Goal: Task Accomplishment & Management: Manage account settings

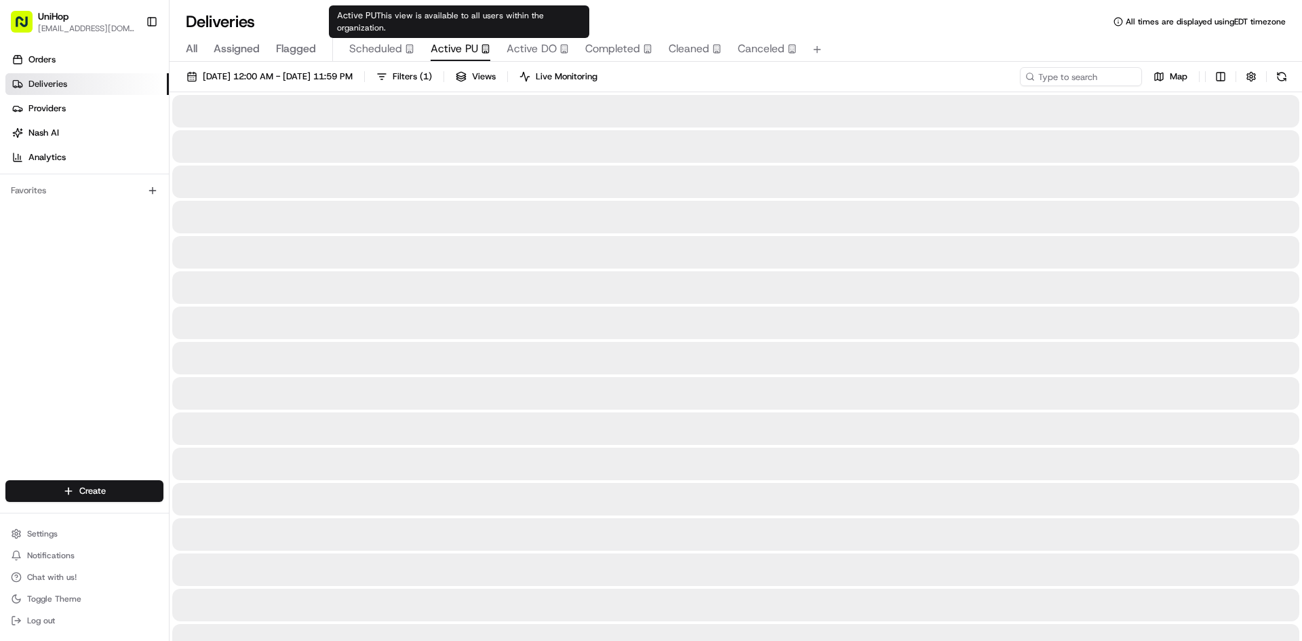
click at [475, 47] on span "Active PU" at bounding box center [454, 49] width 47 height 16
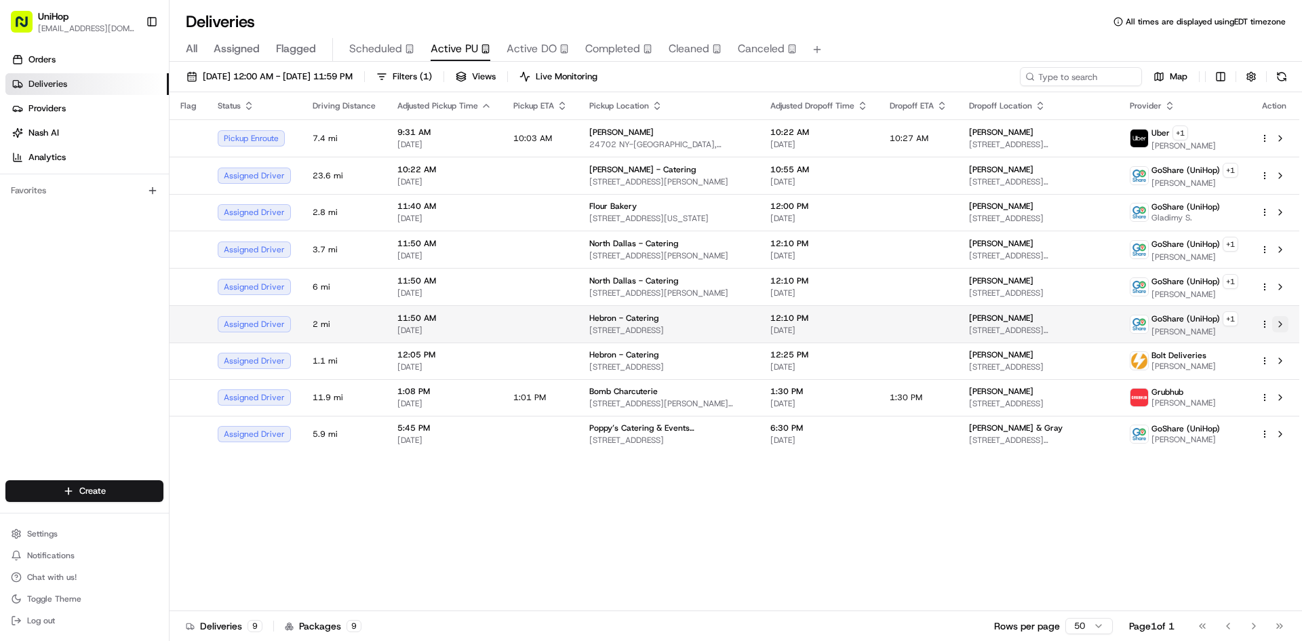
click at [1282, 325] on button at bounding box center [1280, 324] width 16 height 16
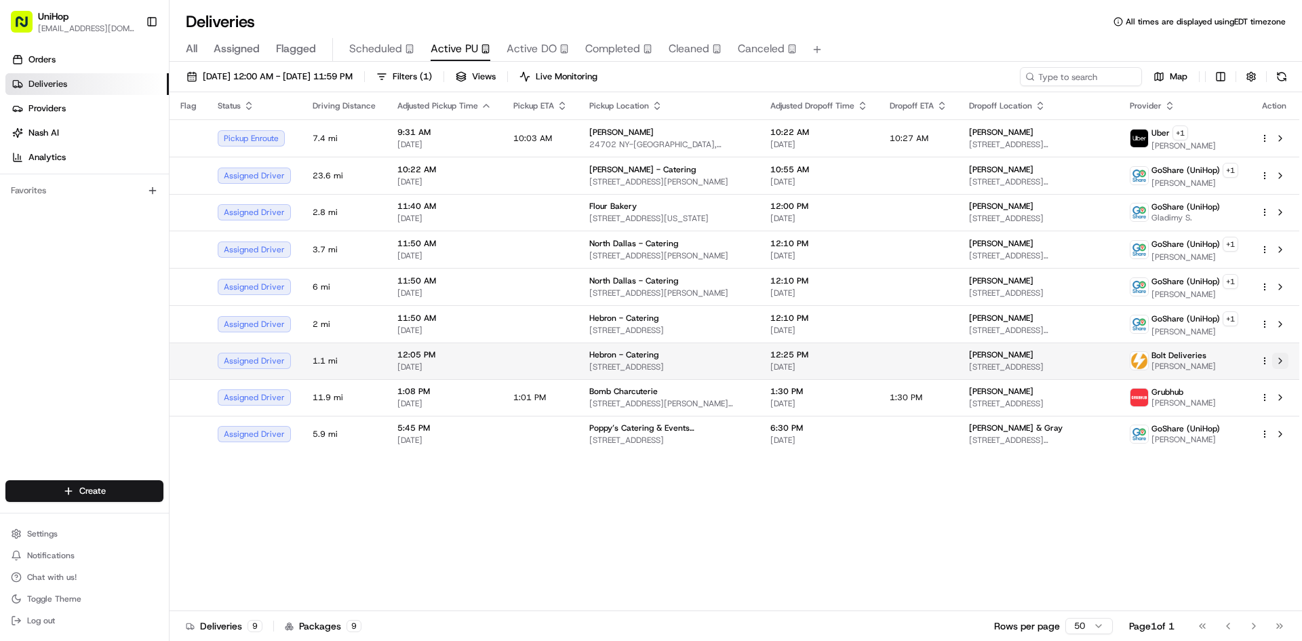
click at [1284, 360] on button at bounding box center [1280, 361] width 16 height 16
click at [846, 527] on div "Flag Status Driving Distance Adjusted Pickup Time Pickup ETA Pickup Location Ad…" at bounding box center [735, 351] width 1130 height 519
click at [809, 525] on div "Flag Status Driving Distance Adjusted Pickup Time Pickup ETA Pickup Location Ad…" at bounding box center [735, 351] width 1130 height 519
click at [709, 547] on div "Flag Status Driving Distance Adjusted Pickup Time Pickup ETA Pickup Location Ad…" at bounding box center [735, 351] width 1130 height 519
click at [818, 505] on div "Flag Status Driving Distance Adjusted Pickup Time Pickup ETA Pickup Location Ad…" at bounding box center [735, 351] width 1130 height 519
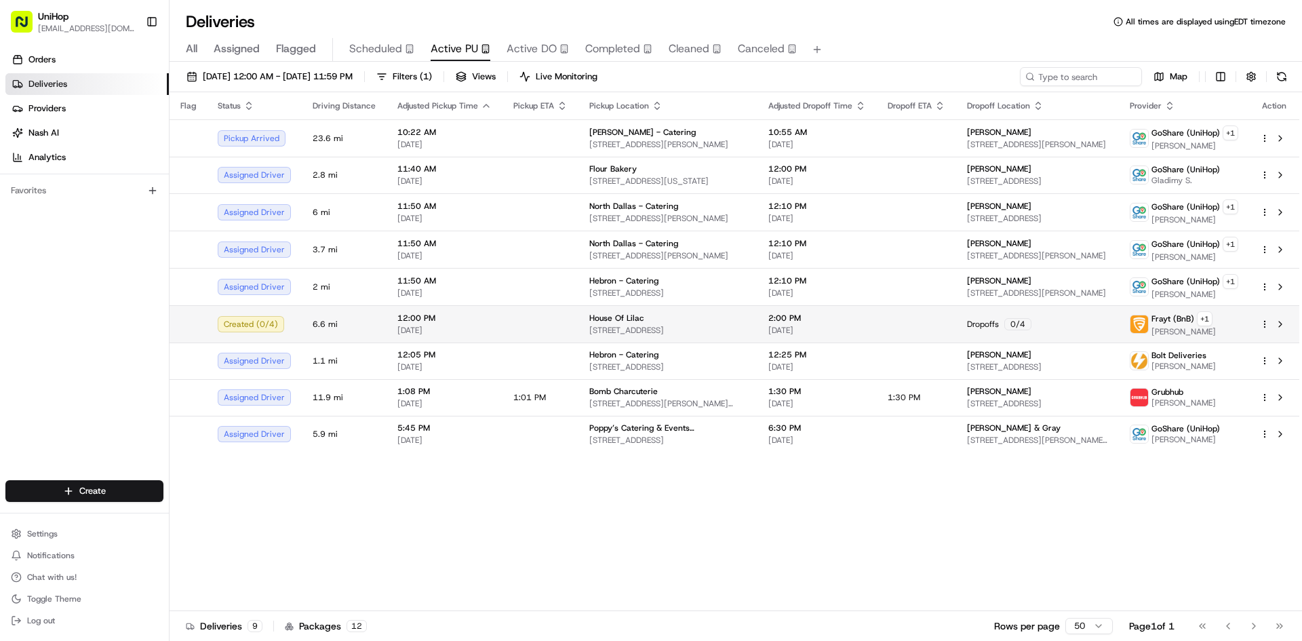
click at [1075, 328] on div "Dropoffs 0 / 4" at bounding box center [1037, 324] width 141 height 12
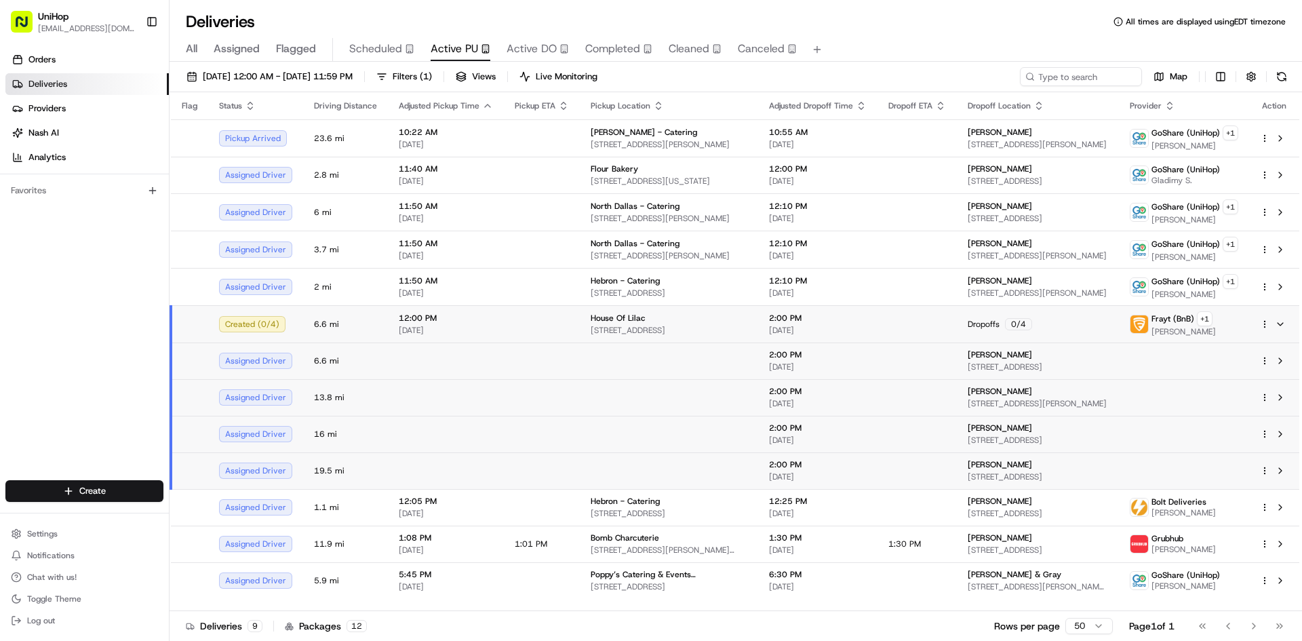
click at [1075, 328] on div "Dropoffs 0 / 4" at bounding box center [1038, 324] width 140 height 12
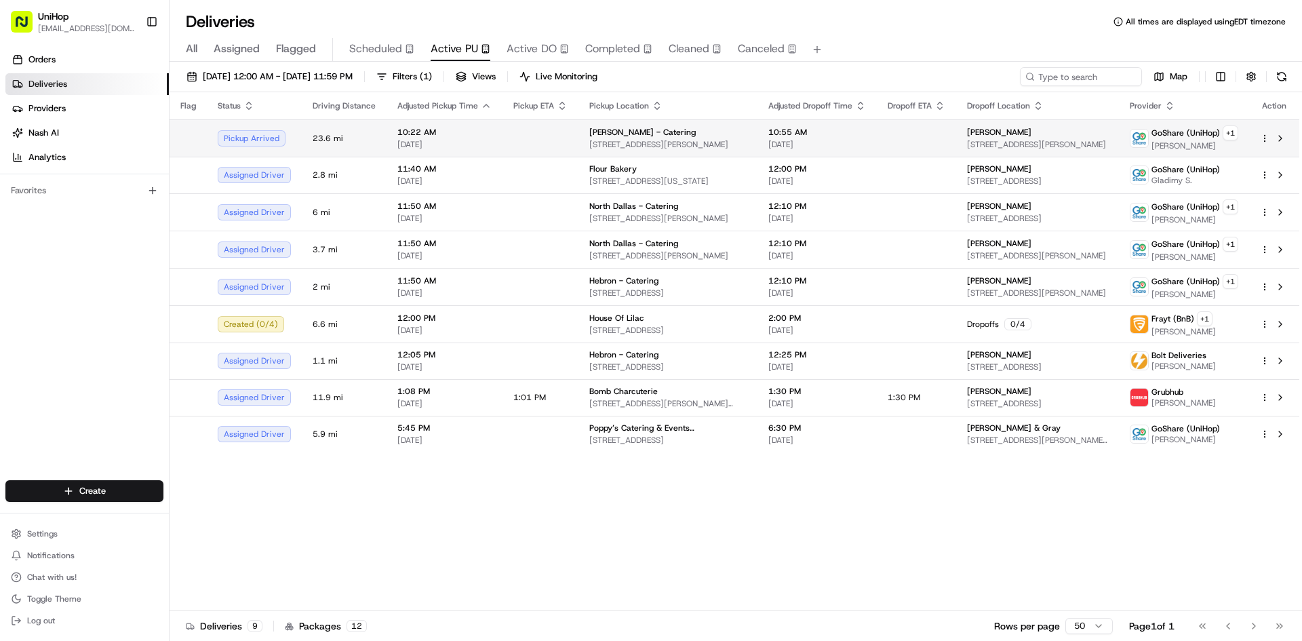
click at [757, 124] on td "10:55 AM [DATE]" at bounding box center [816, 137] width 119 height 37
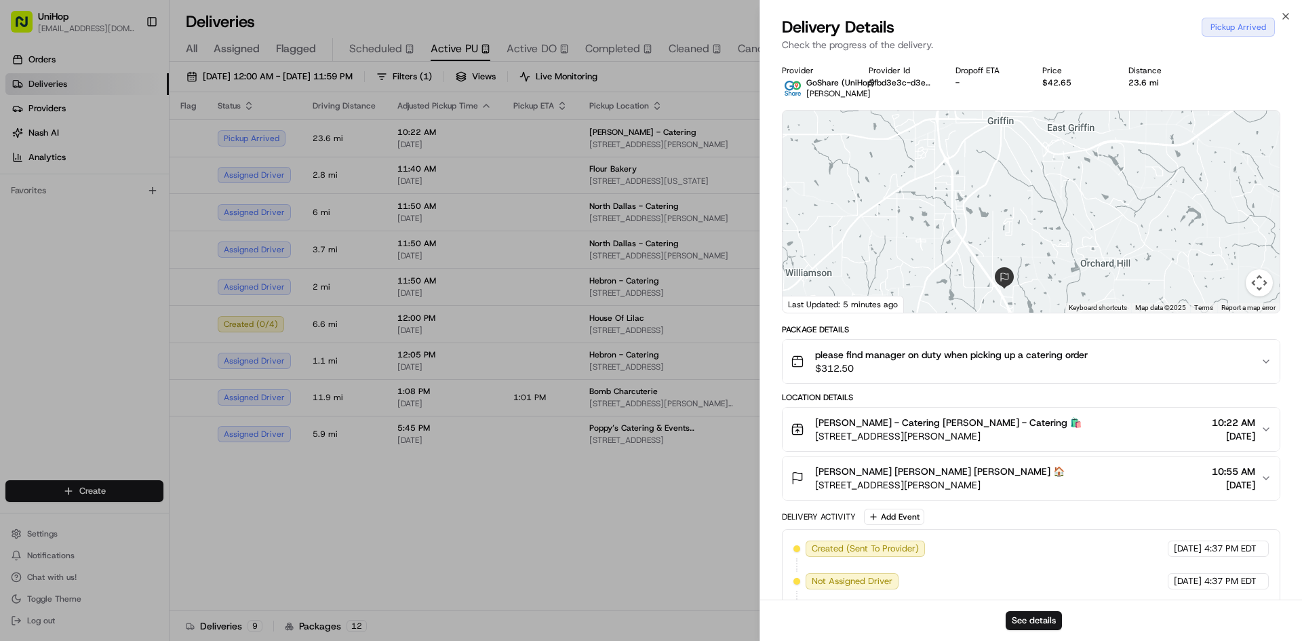
click at [1042, 461] on button "[PERSON_NAME] [PERSON_NAME] [PERSON_NAME] 🏠 [STREET_ADDRESS][PERSON_NAME] 10:55…" at bounding box center [1031, 477] width 497 height 43
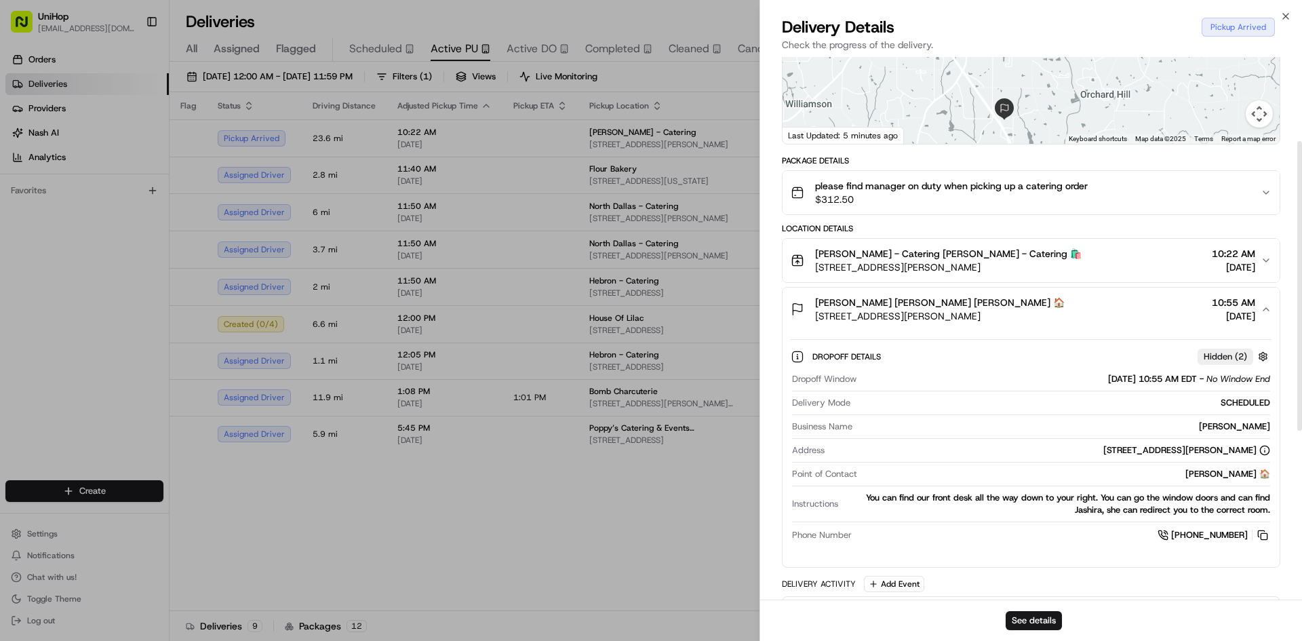
scroll to position [271, 0]
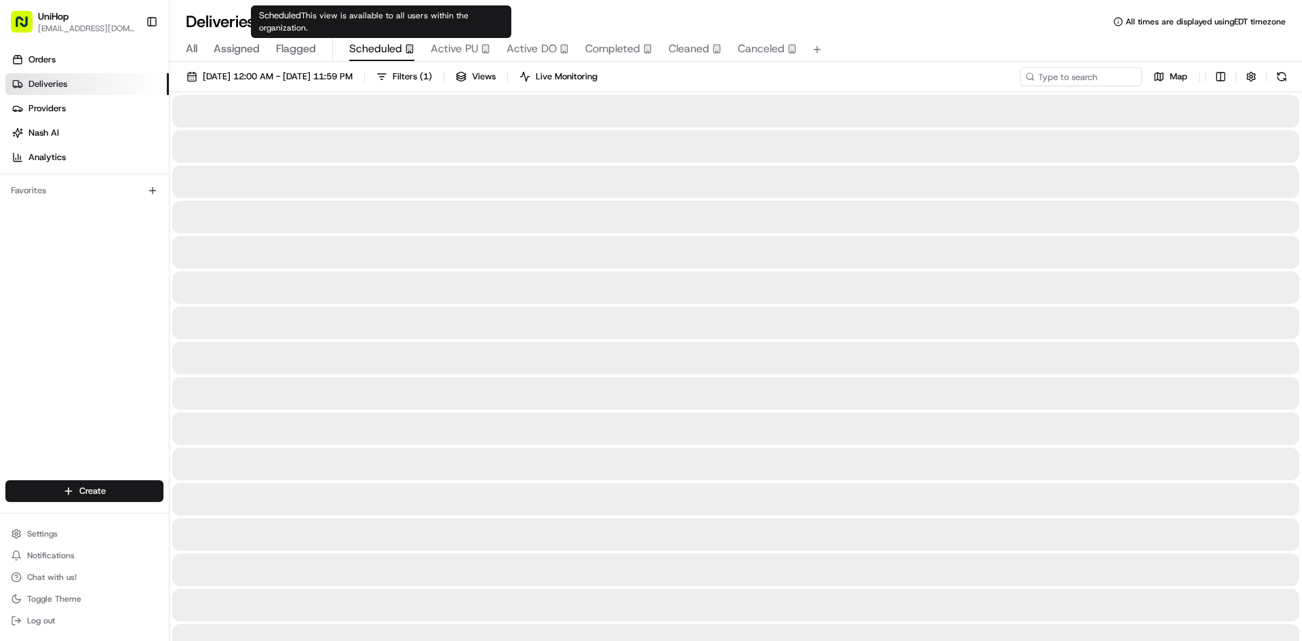
click at [387, 53] on span "Scheduled" at bounding box center [375, 49] width 53 height 16
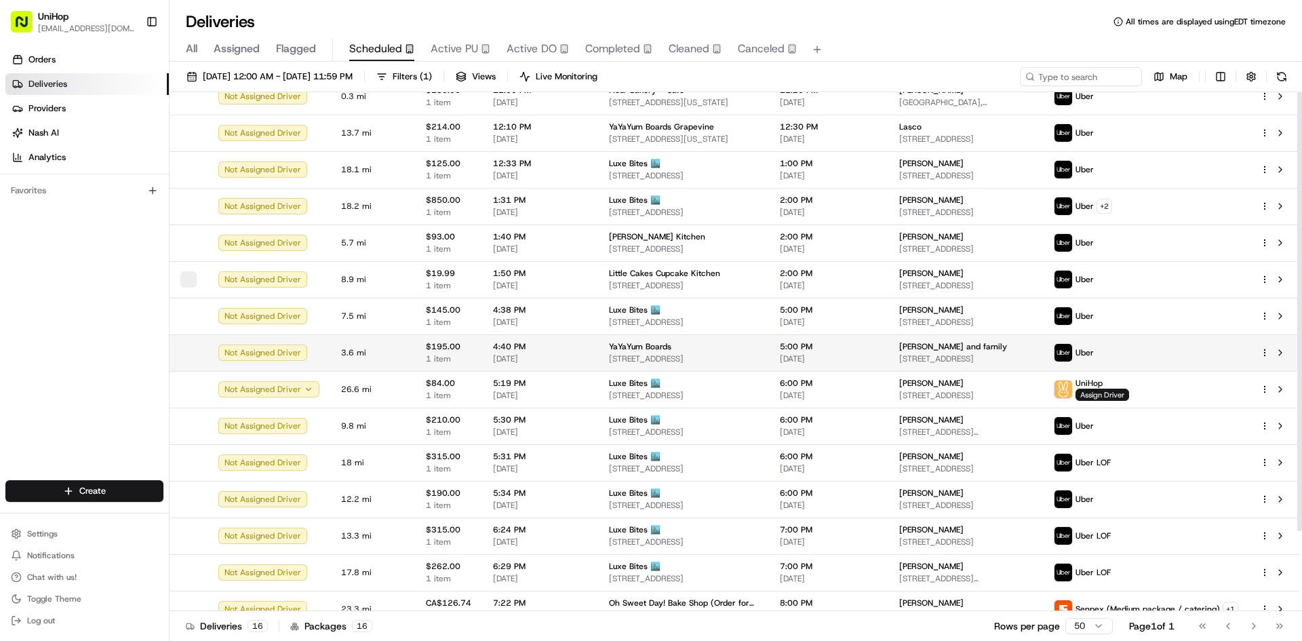
scroll to position [94, 0]
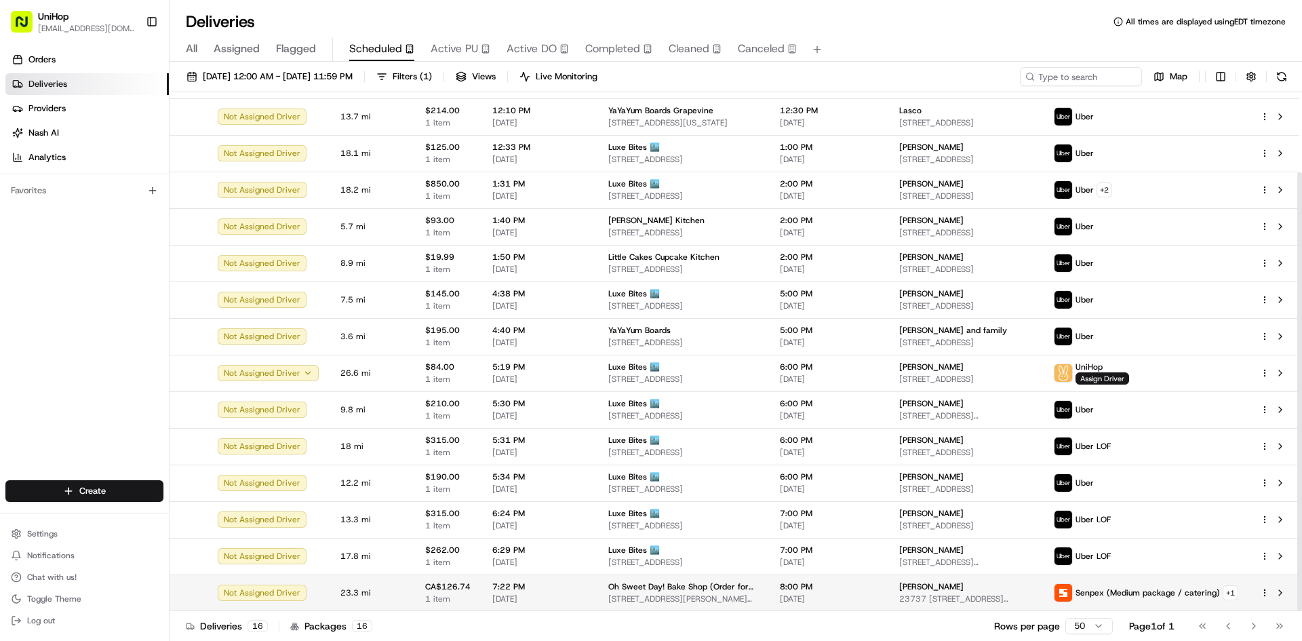
click at [1113, 587] on div "Senpex (Medium package / catering) + 1" at bounding box center [1156, 592] width 163 height 15
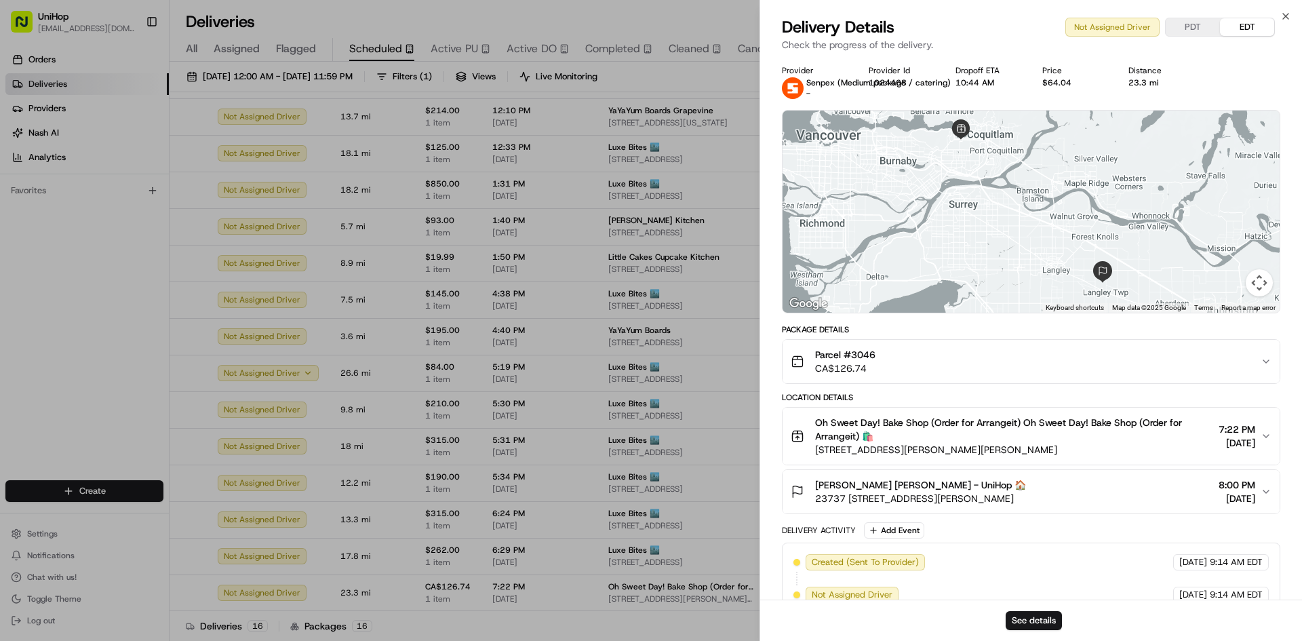
click at [1040, 428] on span "Oh Sweet Day! Bake Shop (Order for Arrangeit) Oh Sweet Day! Bake Shop (Order fo…" at bounding box center [1014, 429] width 398 height 27
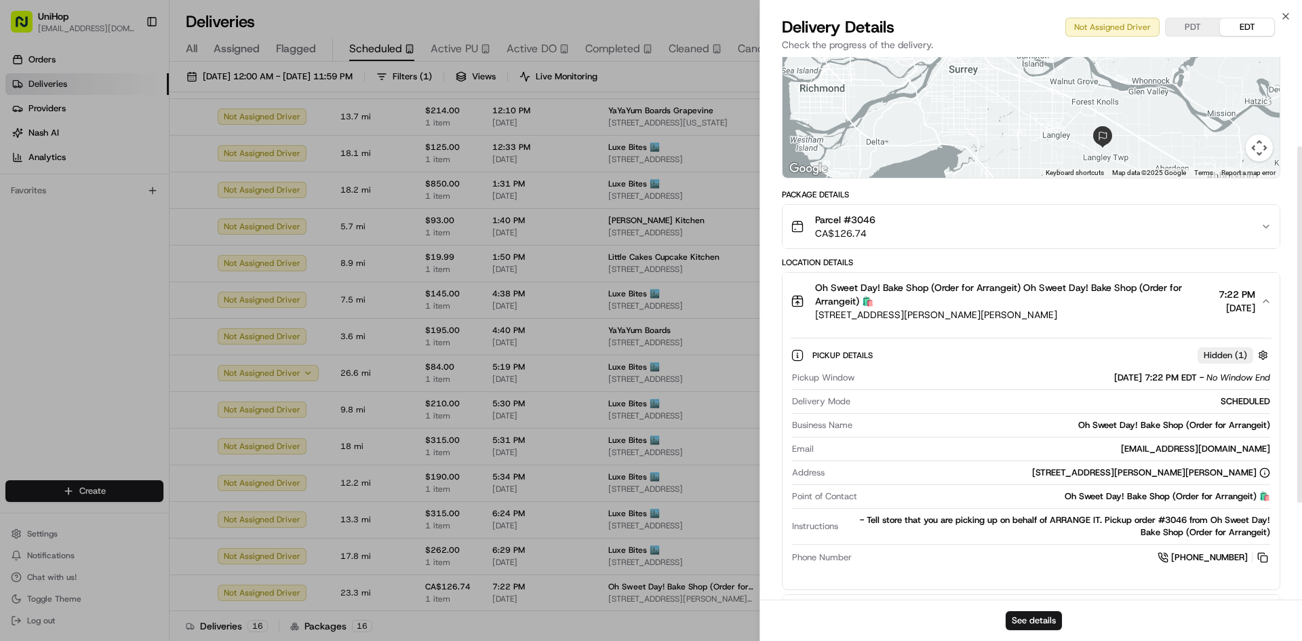
scroll to position [136, 0]
click at [1072, 297] on span "Oh Sweet Day! Bake Shop (Order for Arrangeit) Oh Sweet Day! Bake Shop (Order fo…" at bounding box center [1014, 293] width 398 height 27
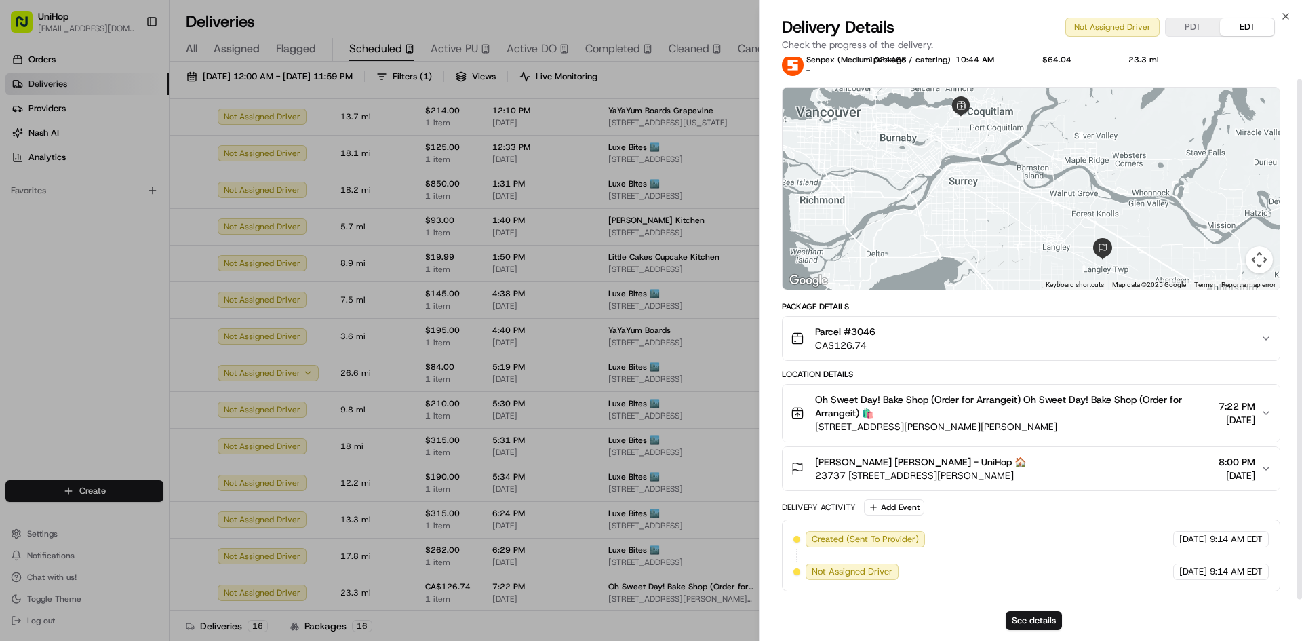
scroll to position [23, 0]
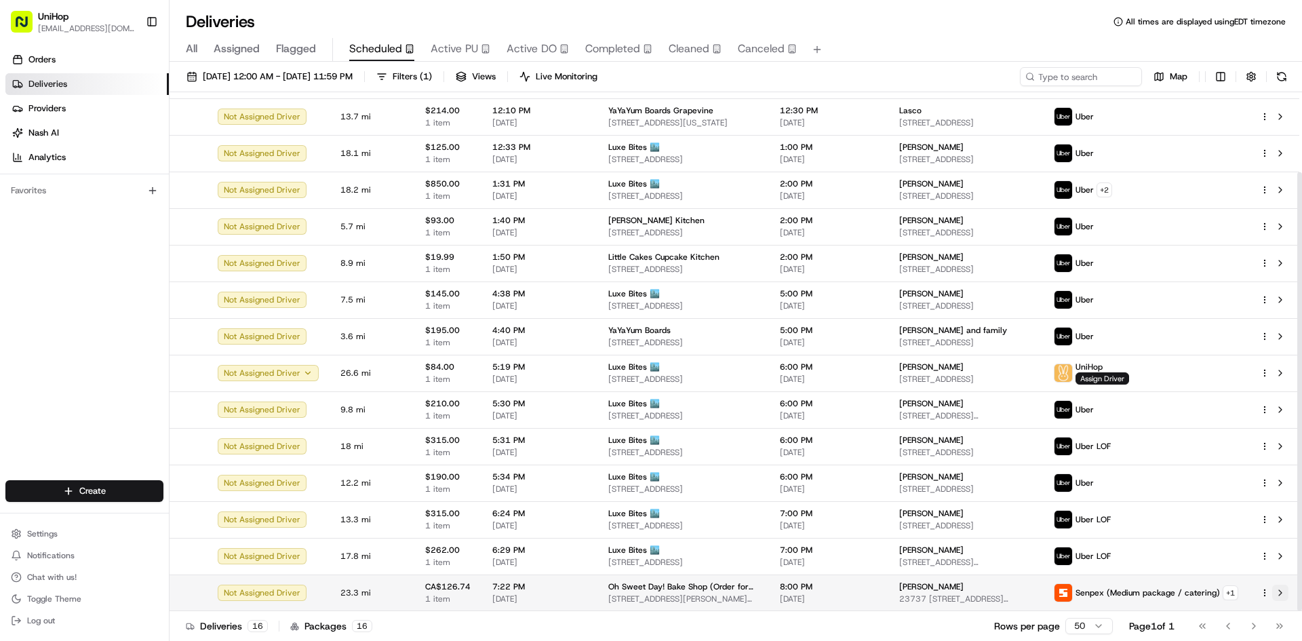
click at [1281, 598] on button at bounding box center [1280, 593] width 16 height 16
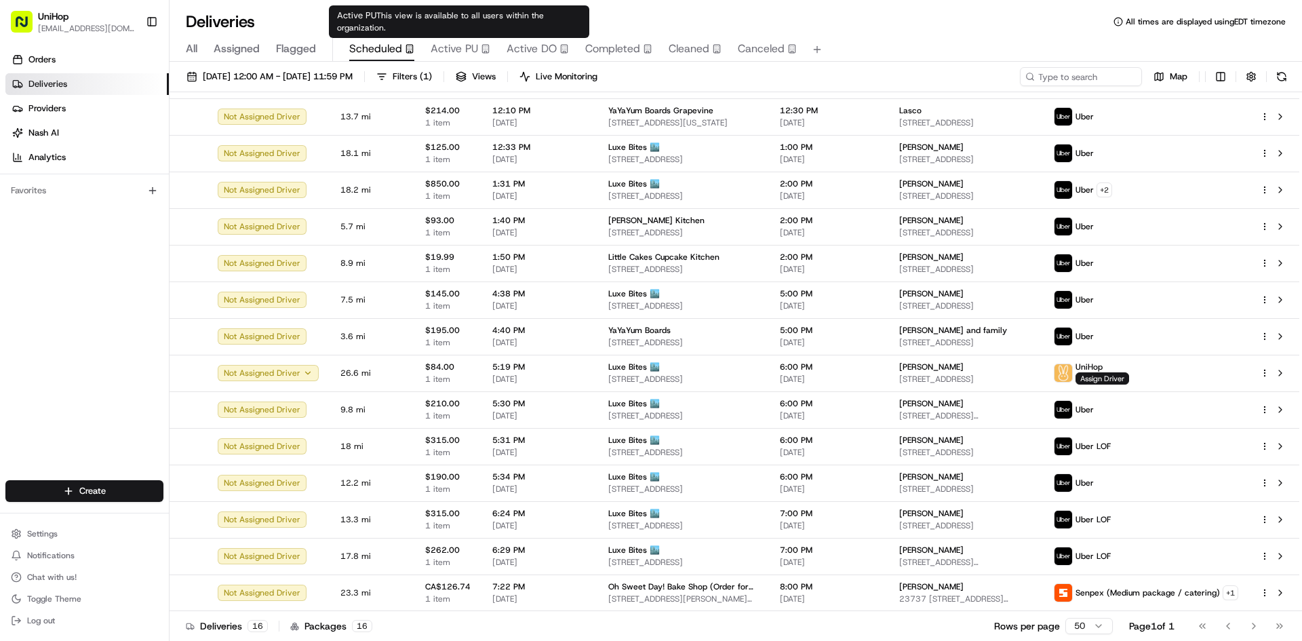
click at [441, 52] on span "Active PU" at bounding box center [454, 49] width 47 height 16
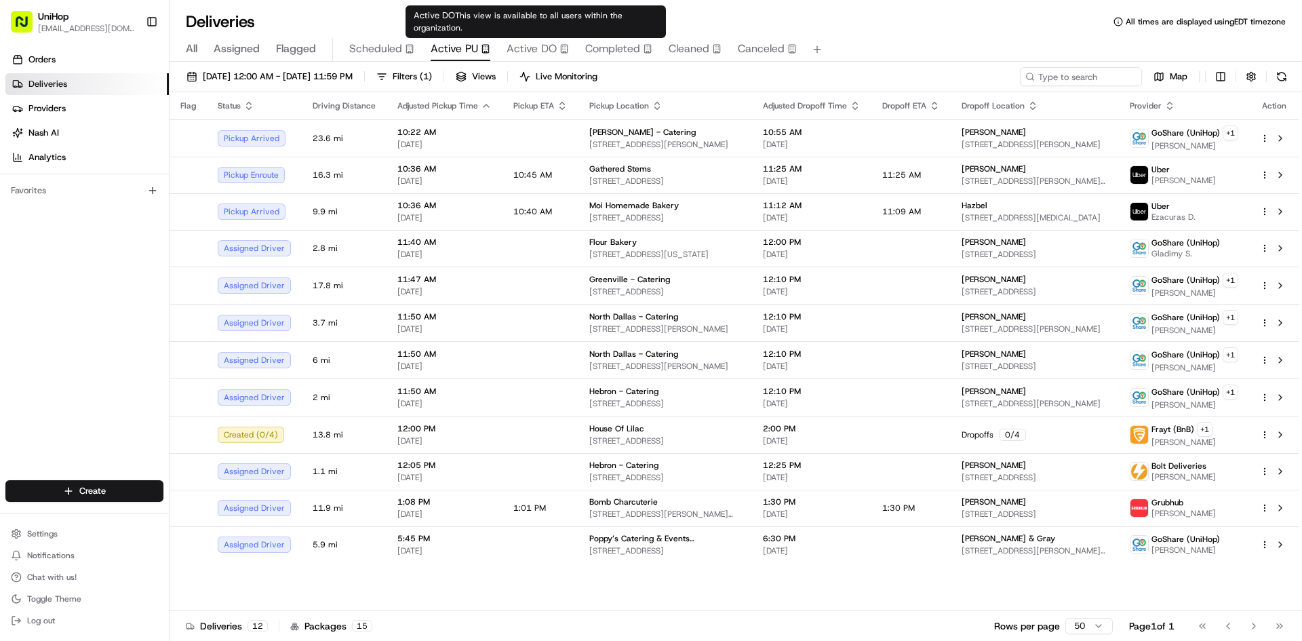
click at [509, 50] on span "Active DO" at bounding box center [532, 49] width 50 height 16
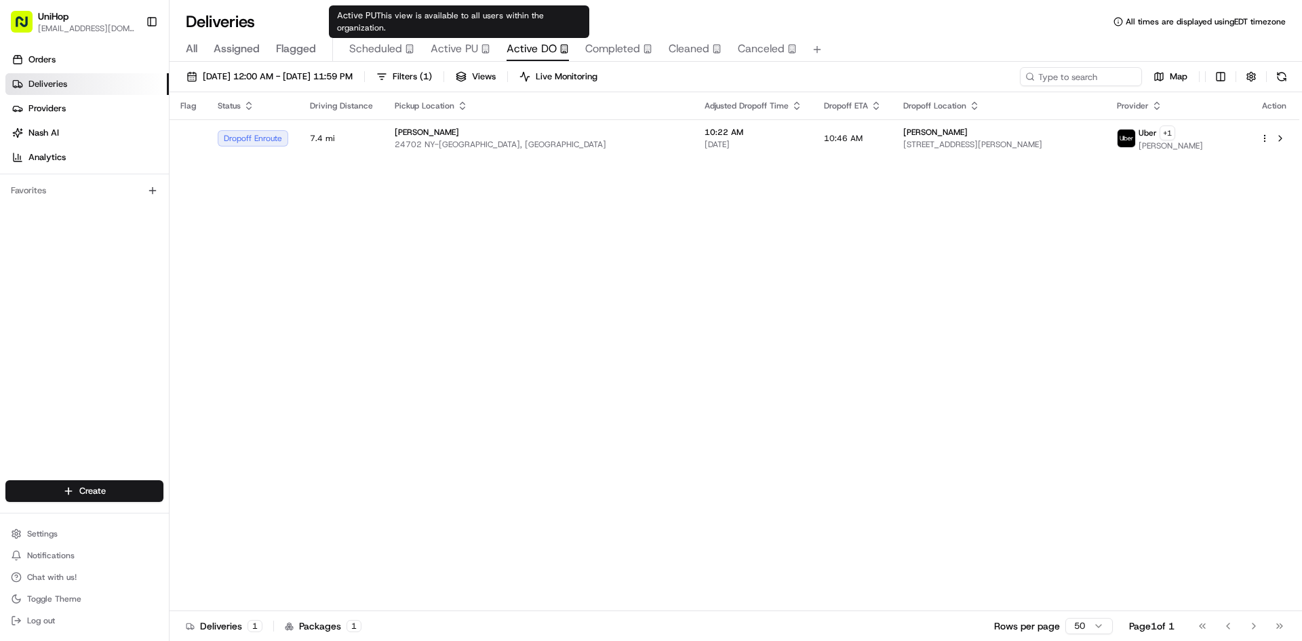
click at [481, 49] on icon "button" at bounding box center [485, 48] width 9 height 9
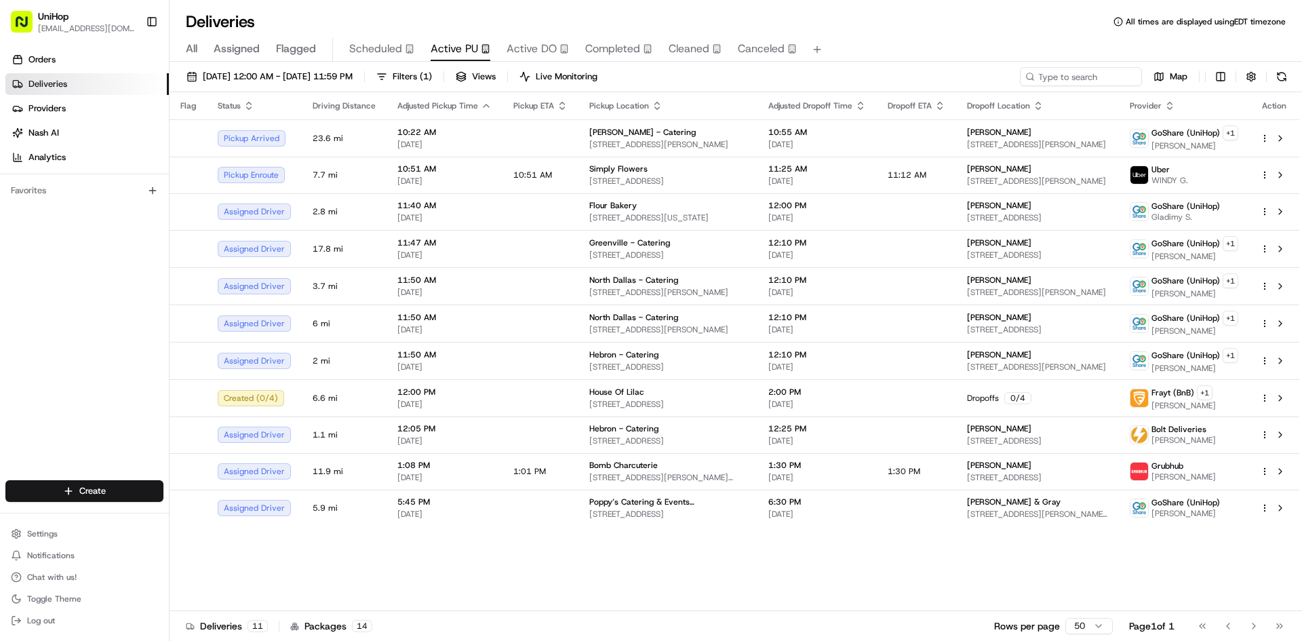
click at [349, 45] on span "Scheduled" at bounding box center [375, 49] width 53 height 16
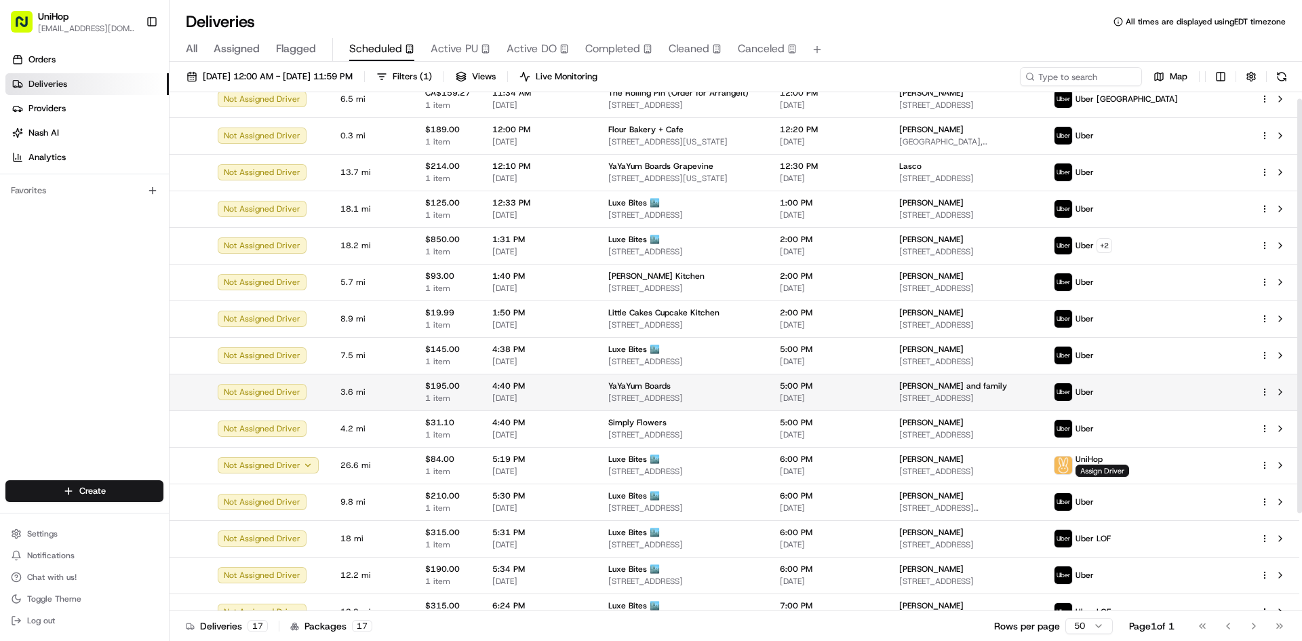
scroll to position [131, 0]
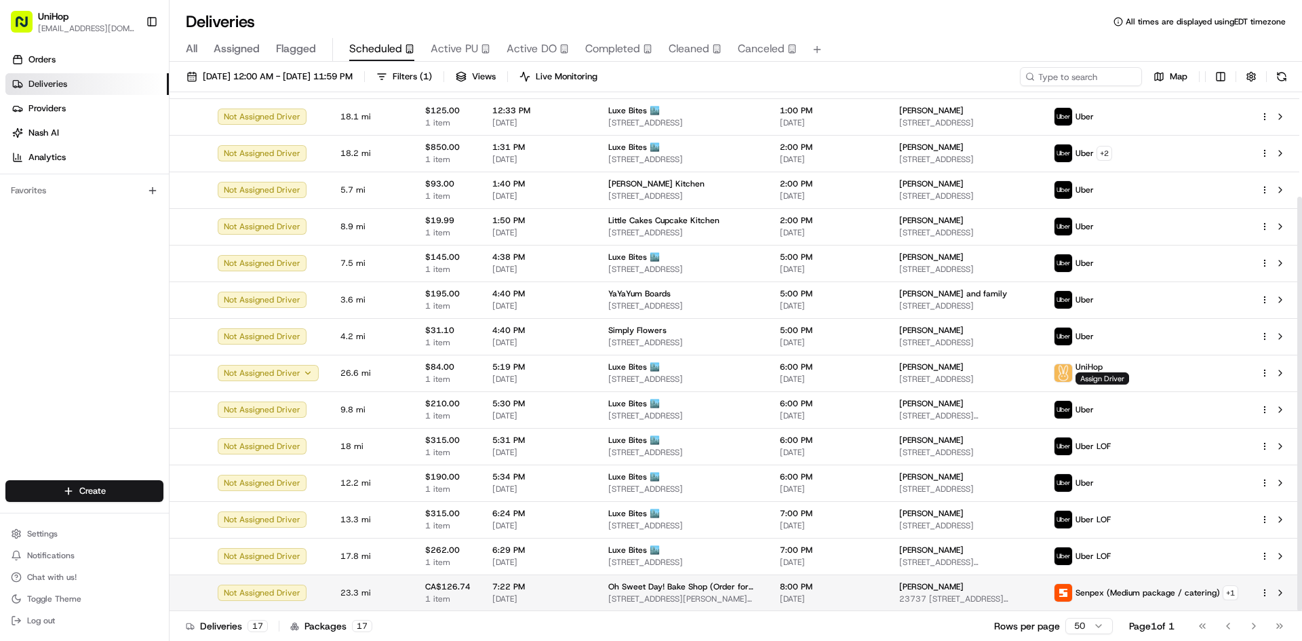
click at [821, 591] on span "8:00 PM" at bounding box center [829, 586] width 98 height 11
click at [1278, 593] on button at bounding box center [1280, 593] width 16 height 16
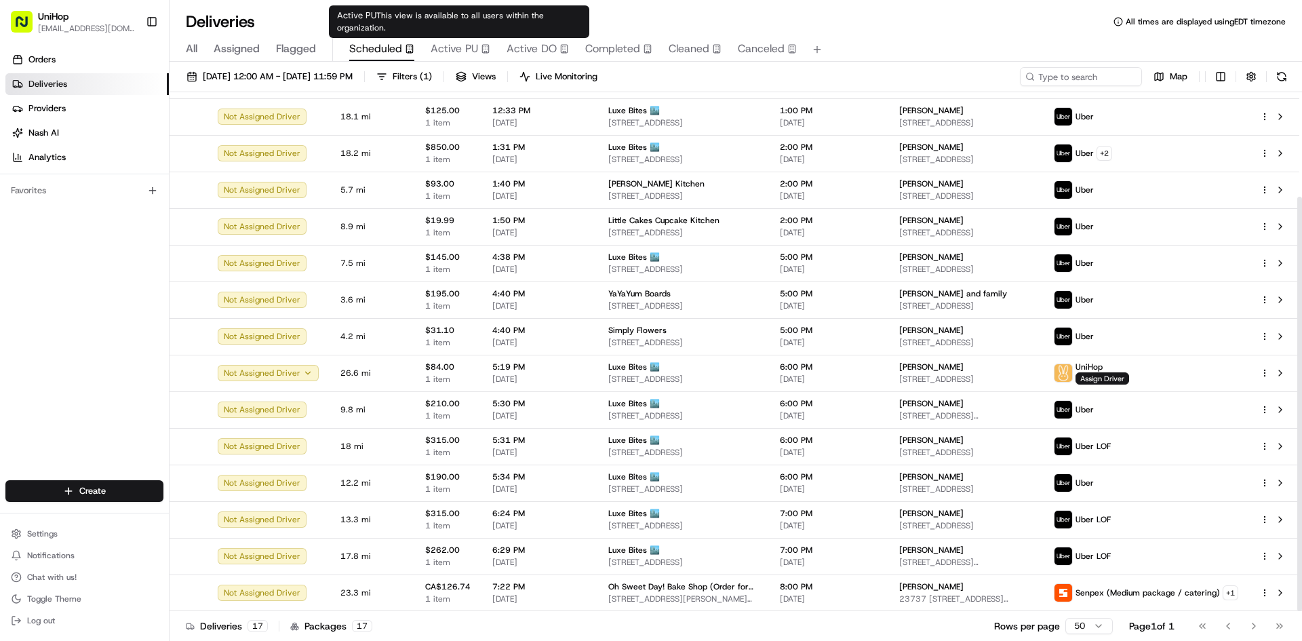
click at [478, 52] on div "Active PU" at bounding box center [461, 49] width 60 height 16
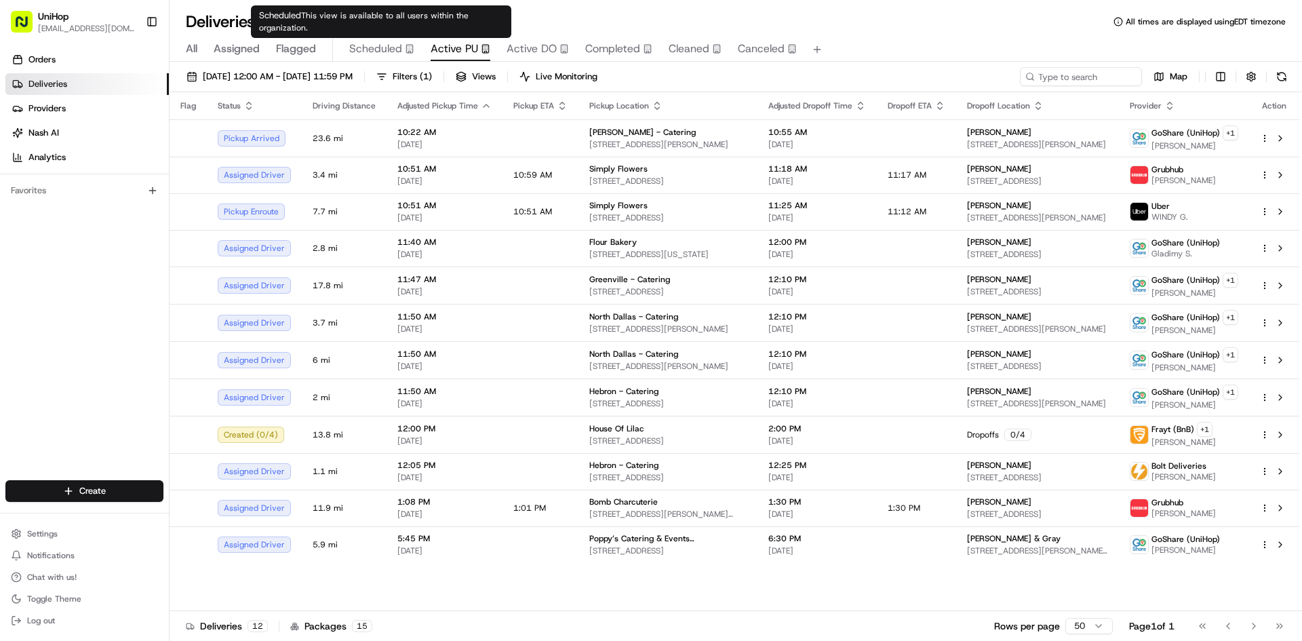
click at [379, 43] on span "Scheduled" at bounding box center [375, 49] width 53 height 16
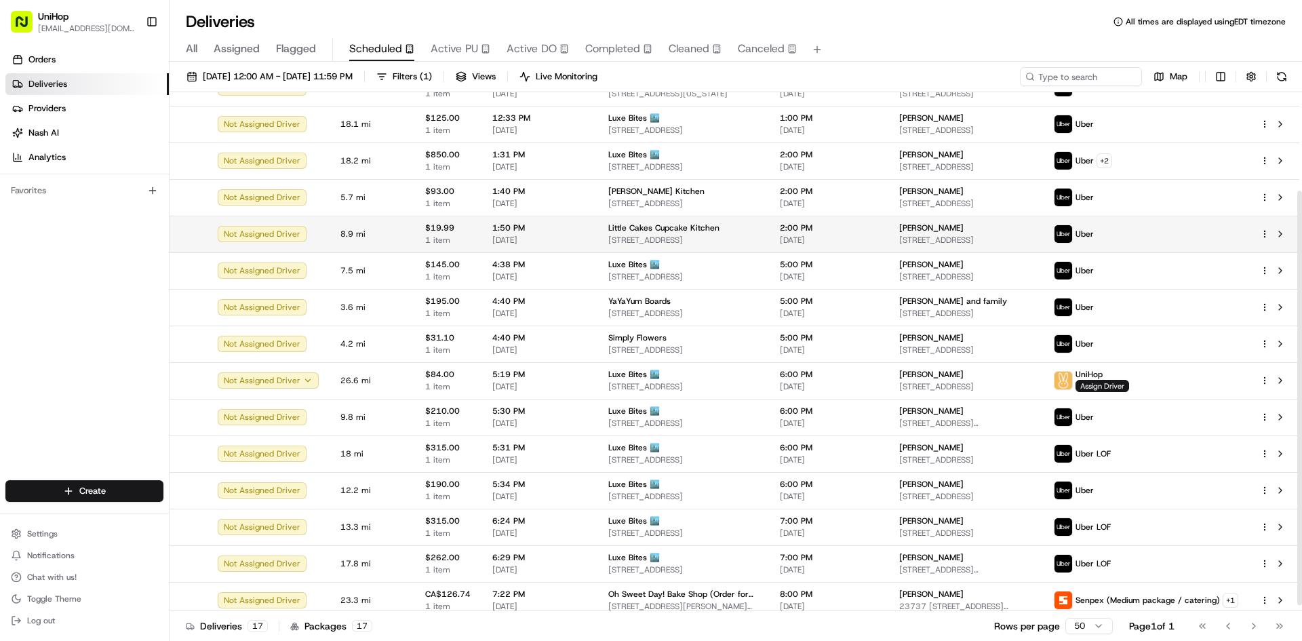
scroll to position [131, 0]
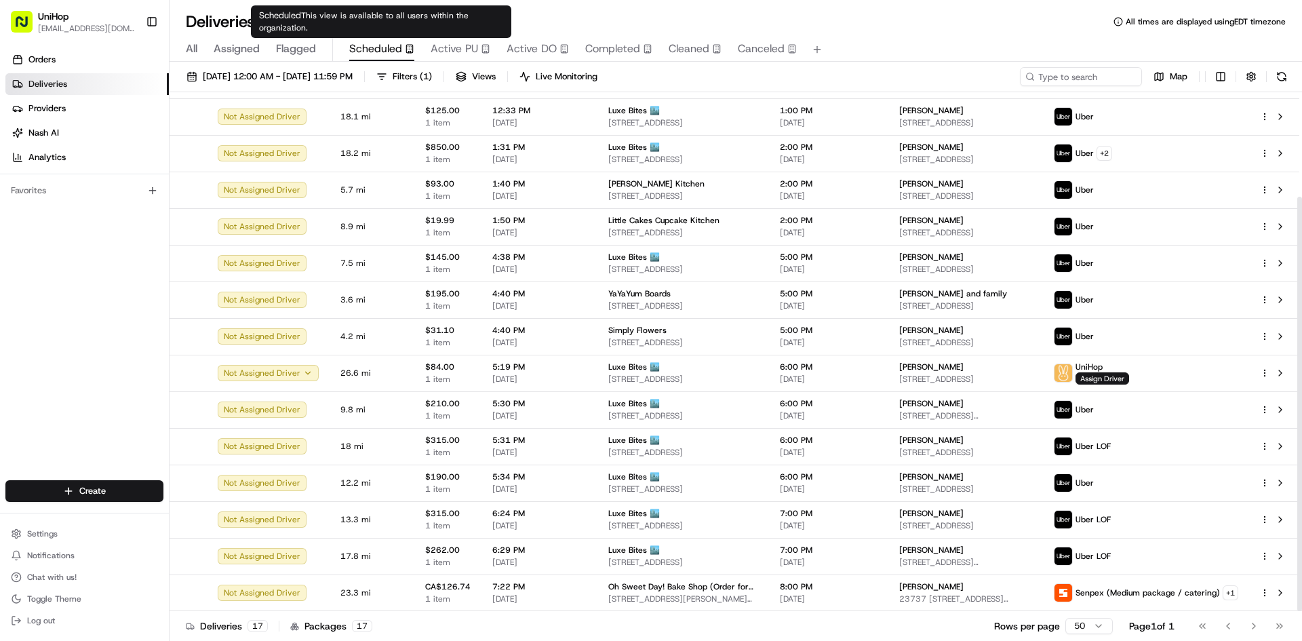
click at [454, 38] on button "Active PU" at bounding box center [461, 49] width 60 height 23
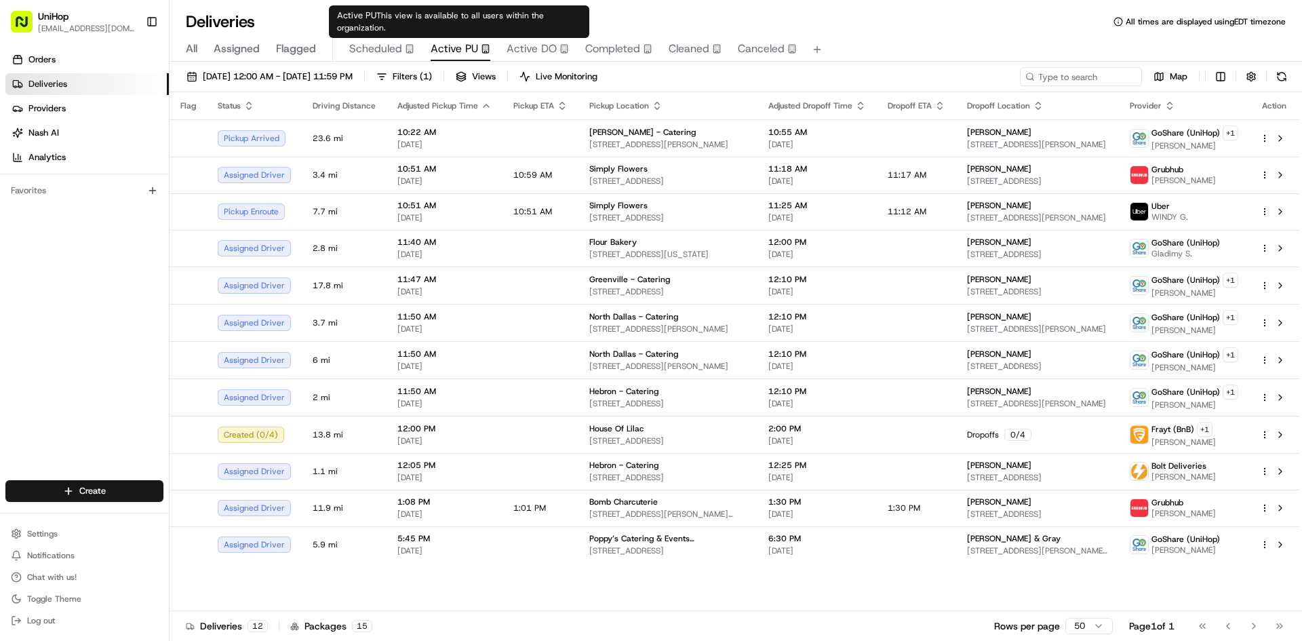
click at [496, 42] on div "All Assigned Flagged Scheduled Active PU Active DO Completed Cleaned Canceled" at bounding box center [736, 50] width 1132 height 24
click at [515, 43] on span "Active DO" at bounding box center [532, 49] width 50 height 16
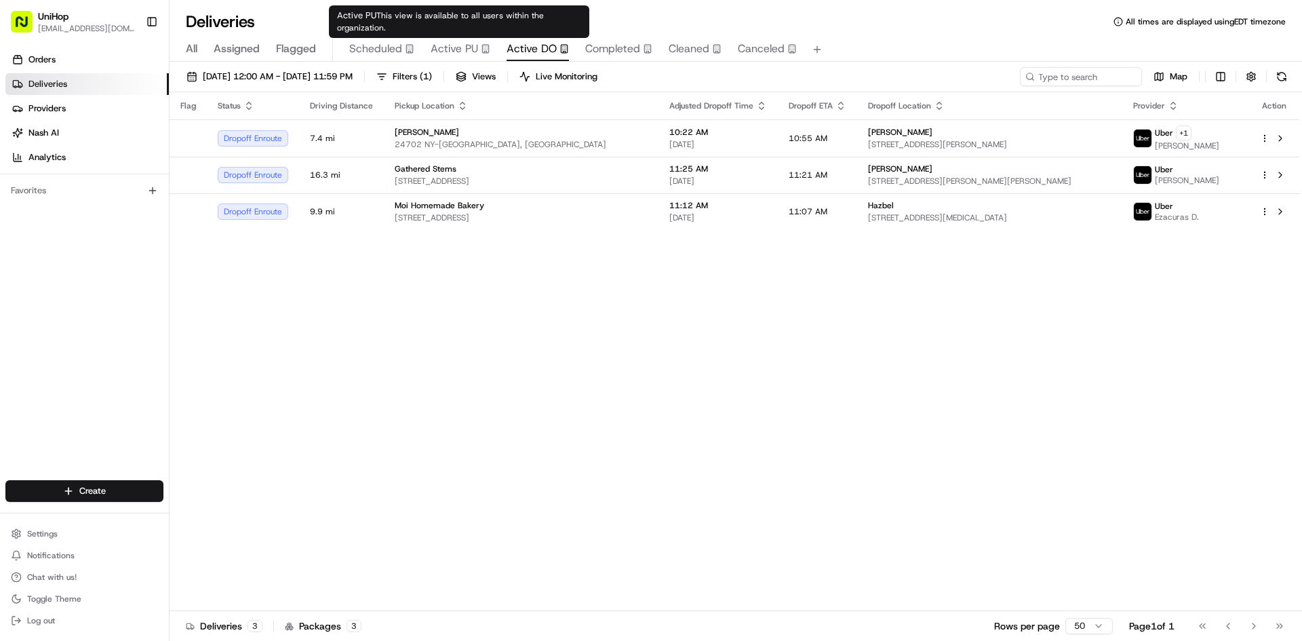
click at [464, 45] on span "Active PU" at bounding box center [454, 49] width 47 height 16
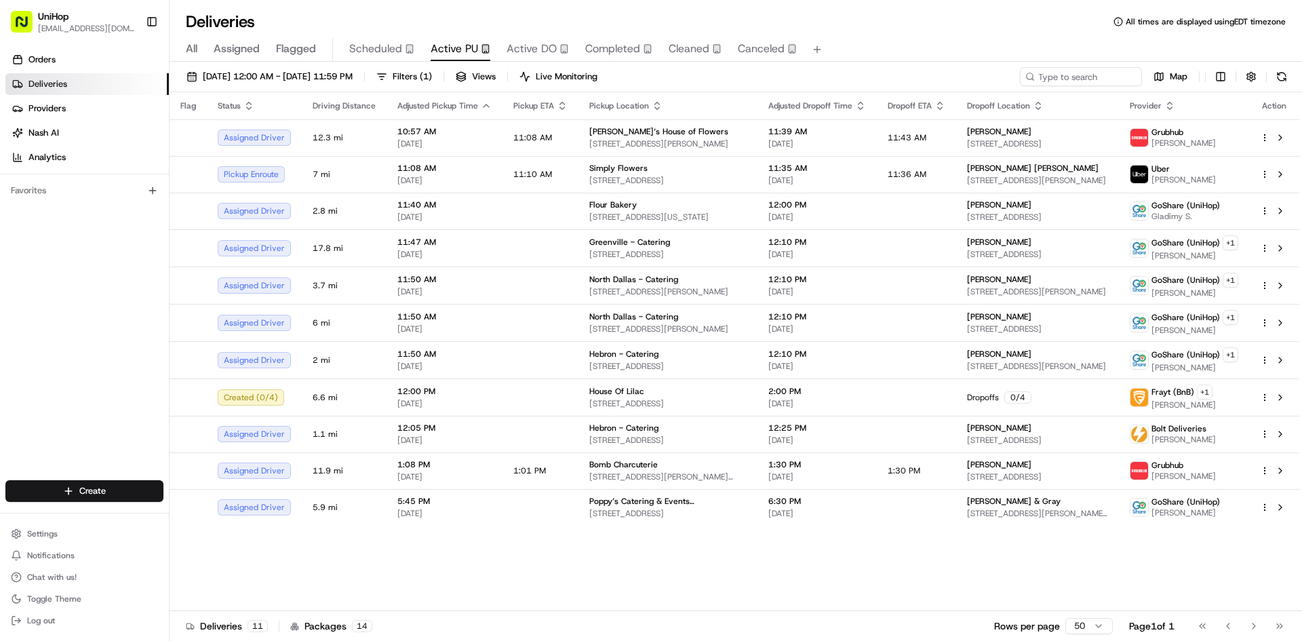
click at [87, 310] on div "Orders Deliveries Providers [PERSON_NAME] Analytics Favorites" at bounding box center [84, 265] width 169 height 445
click at [92, 304] on div "Orders Deliveries Providers [PERSON_NAME] Analytics Favorites" at bounding box center [84, 265] width 169 height 445
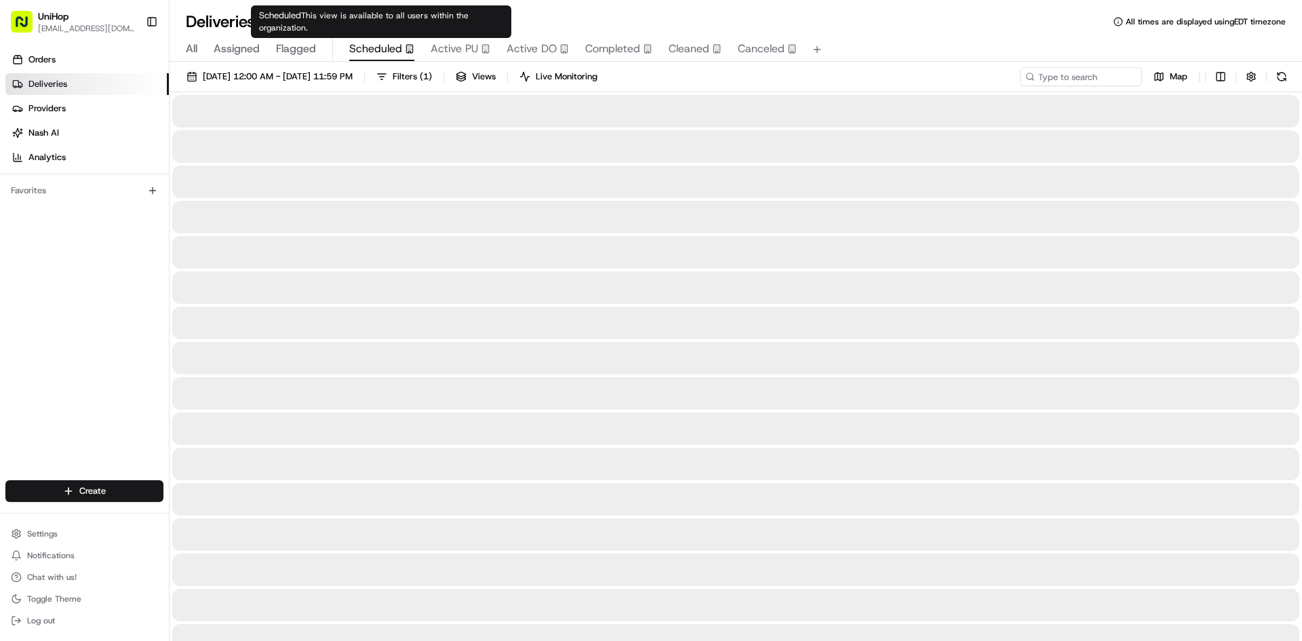
click at [372, 47] on span "Scheduled" at bounding box center [375, 49] width 53 height 16
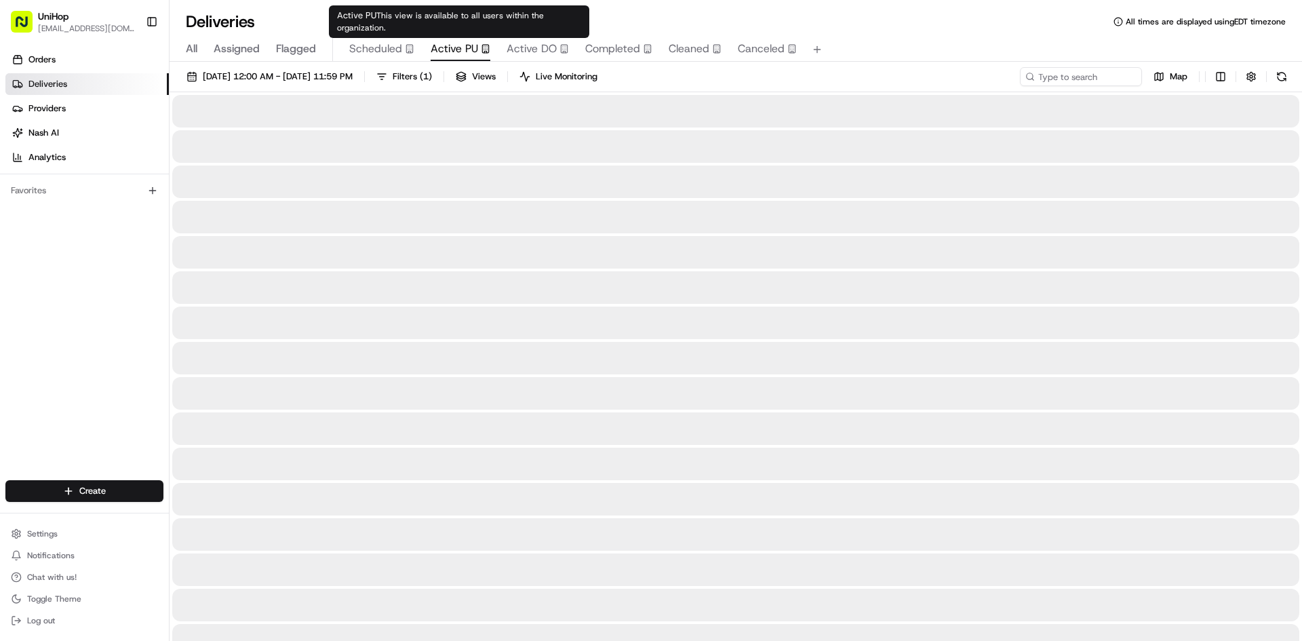
click at [448, 54] on span "Active PU" at bounding box center [454, 49] width 47 height 16
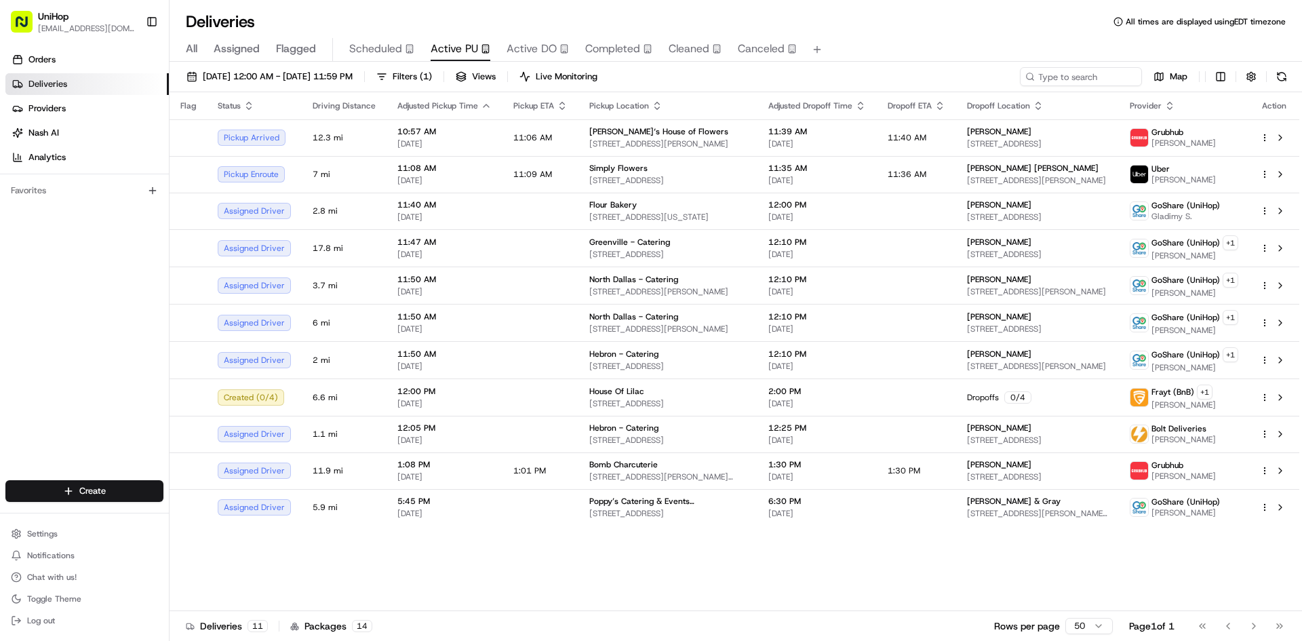
click at [60, 373] on div "Orders Deliveries Providers [PERSON_NAME] Analytics Favorites" at bounding box center [84, 265] width 169 height 445
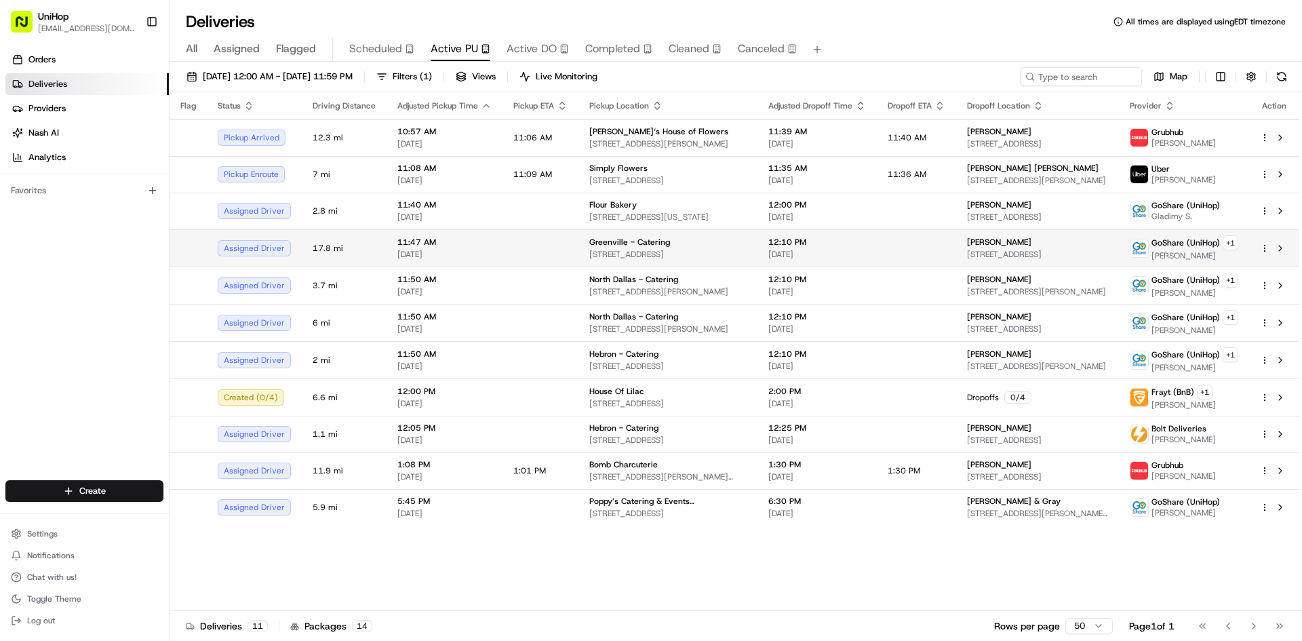
click at [890, 254] on td at bounding box center [916, 247] width 79 height 37
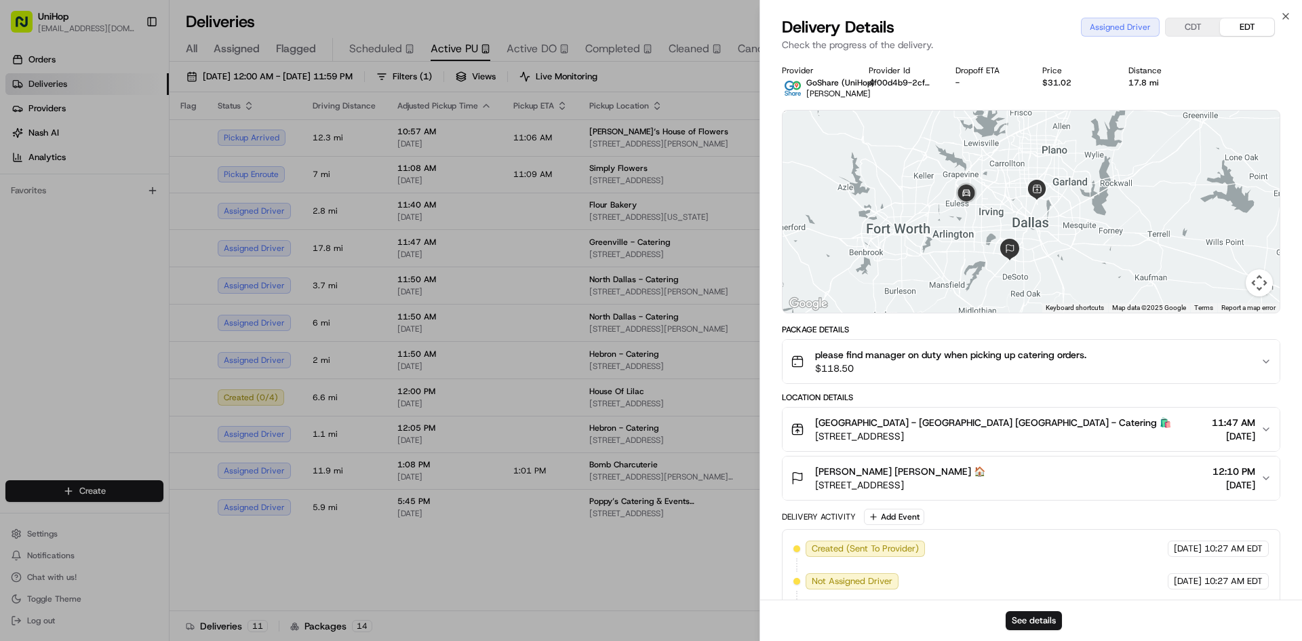
click at [1021, 470] on div "Michelle Michelle 🏠 925 York Dr, DeSoto, TX 75115, USA 12:10 PM Aug 22 2025" at bounding box center [1026, 477] width 470 height 27
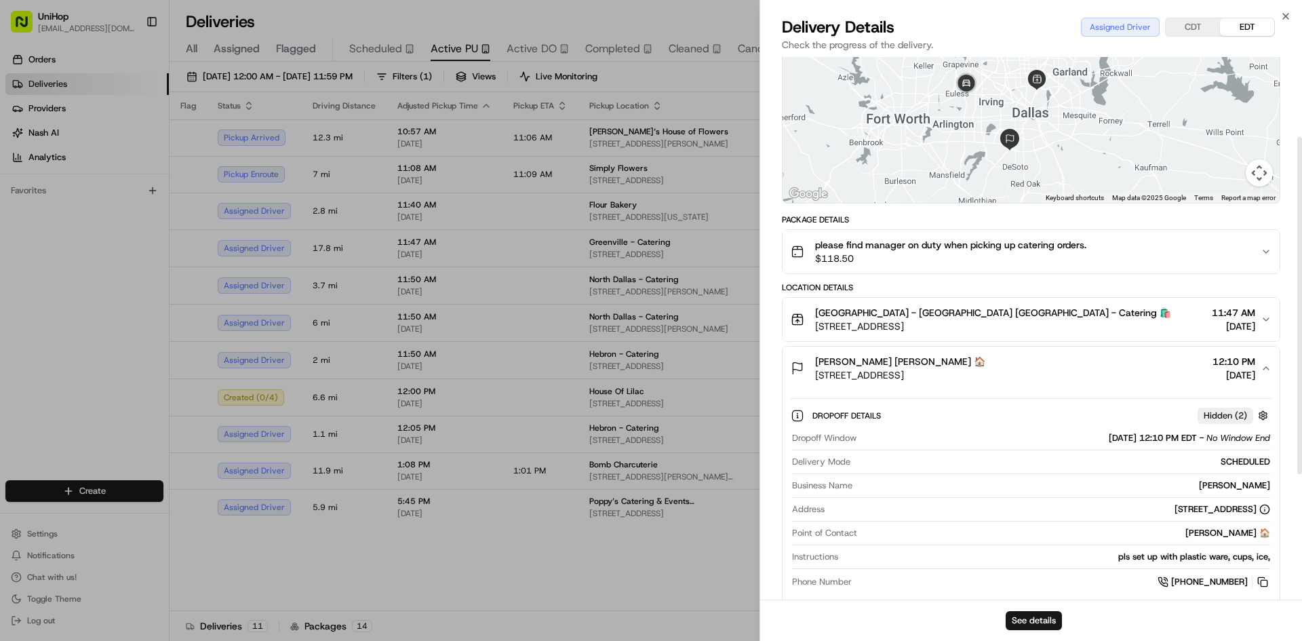
scroll to position [203, 0]
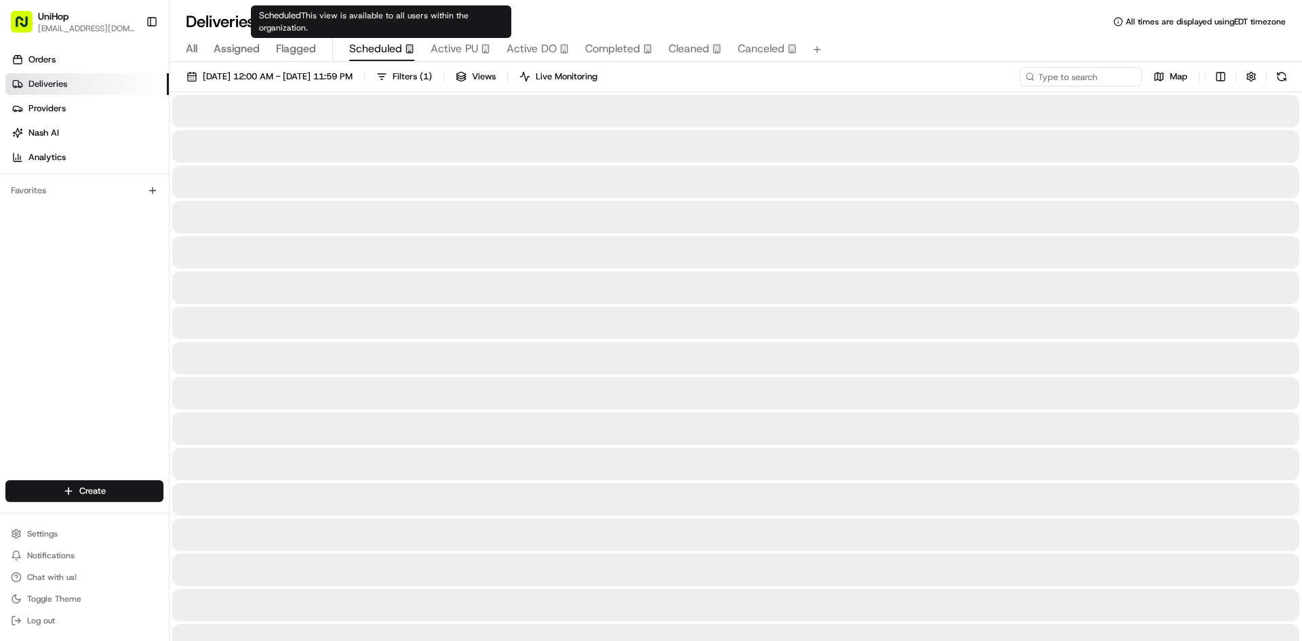
click at [365, 50] on span "Scheduled" at bounding box center [375, 49] width 53 height 16
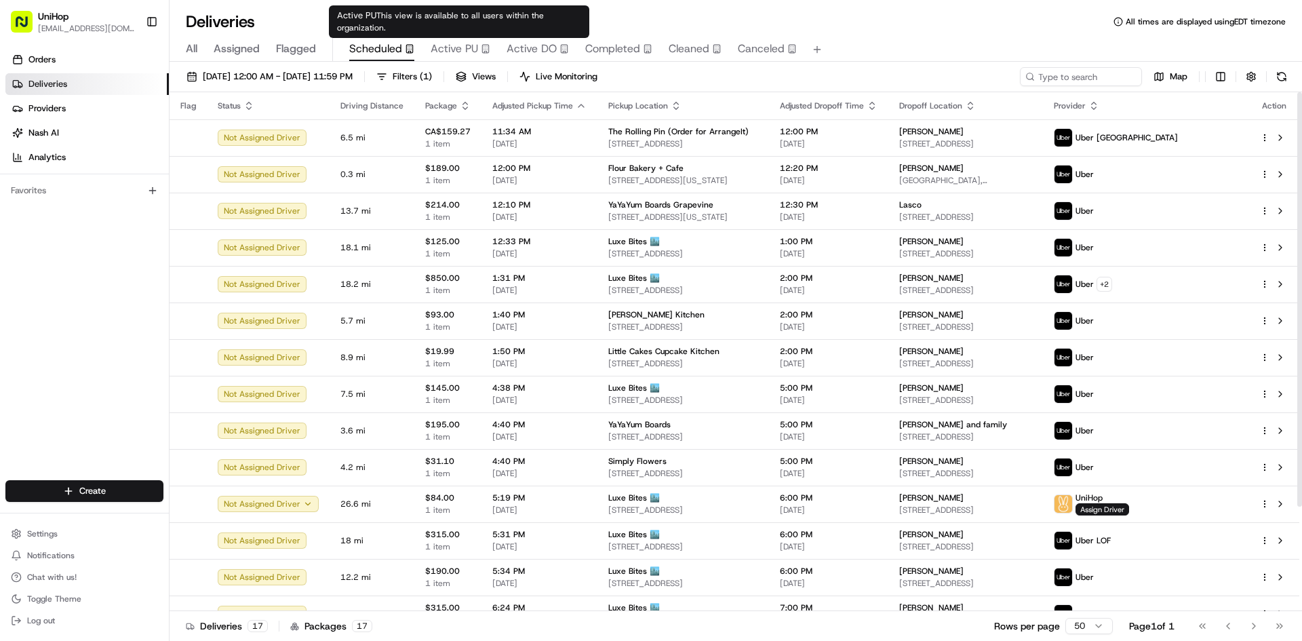
click at [457, 53] on span "Active PU" at bounding box center [454, 49] width 47 height 16
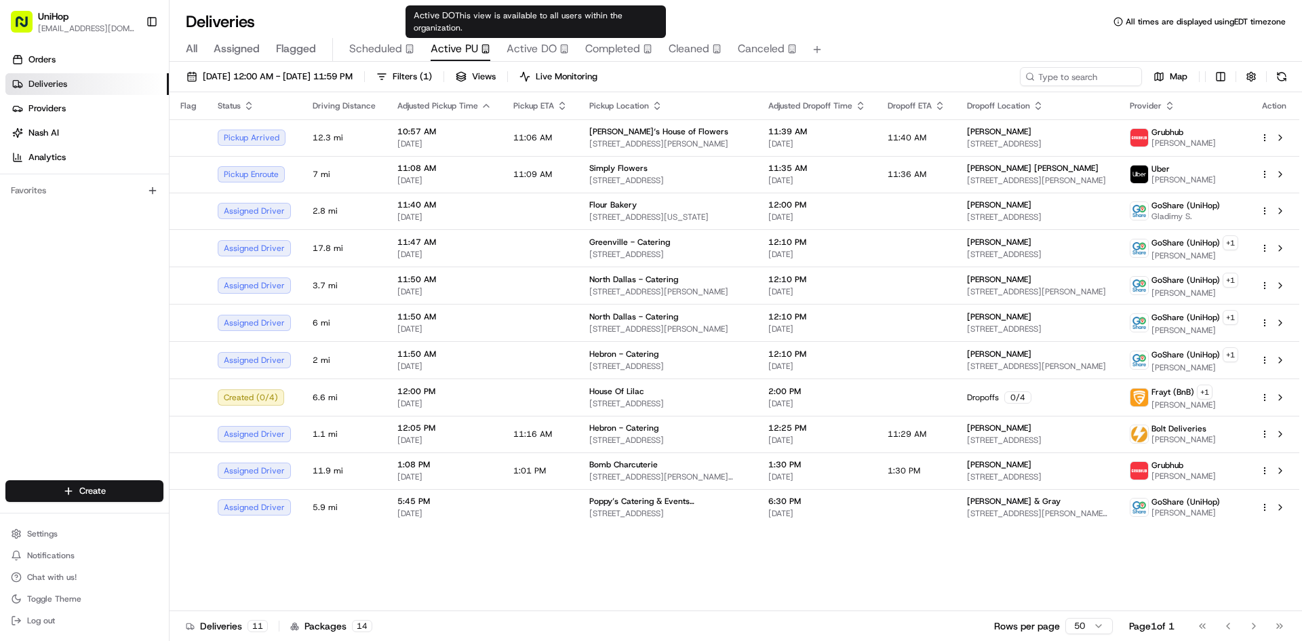
click at [534, 52] on span "Active DO" at bounding box center [532, 49] width 50 height 16
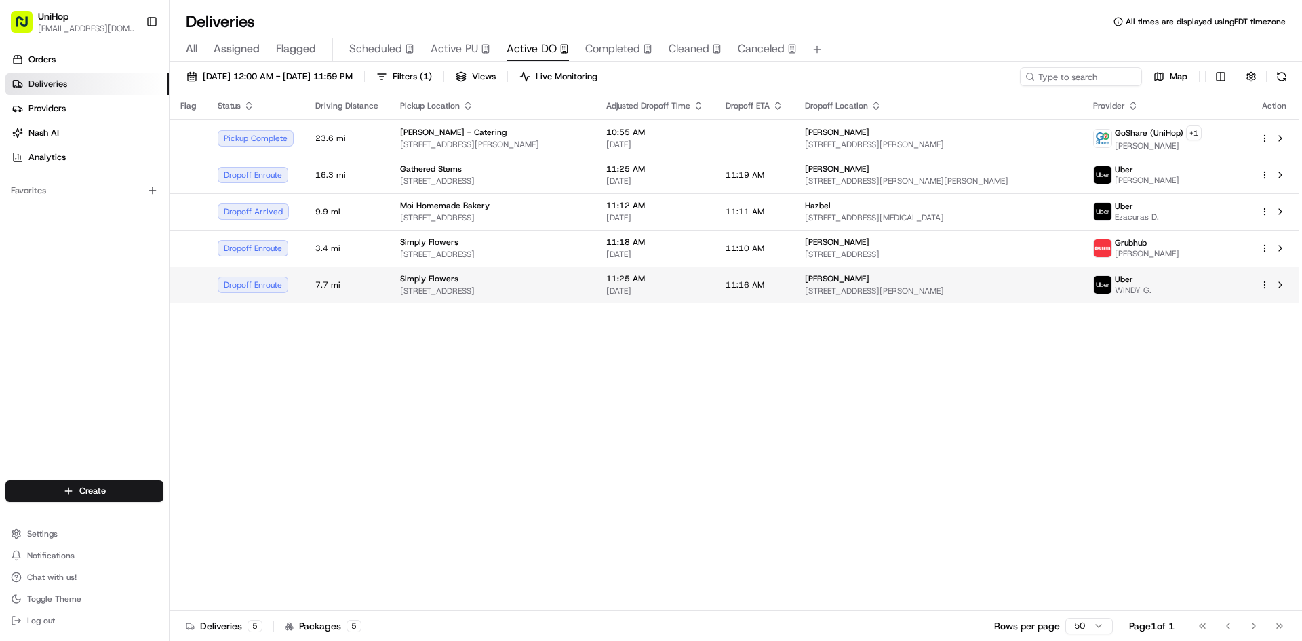
click at [507, 282] on div "Simply Flowers" at bounding box center [492, 278] width 184 height 11
drag, startPoint x: 574, startPoint y: 379, endPoint x: 581, endPoint y: 306, distance: 73.6
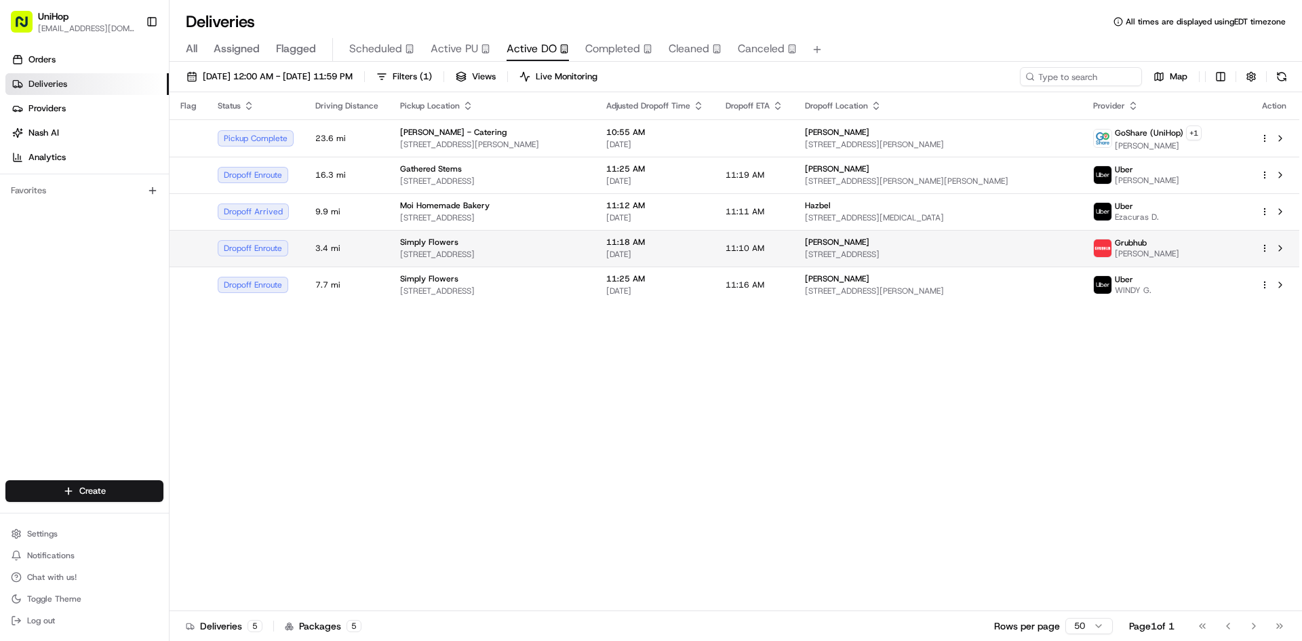
click at [568, 250] on span "1100 W 7800 S #9, West Jordan, UT 84088, United States" at bounding box center [492, 254] width 184 height 11
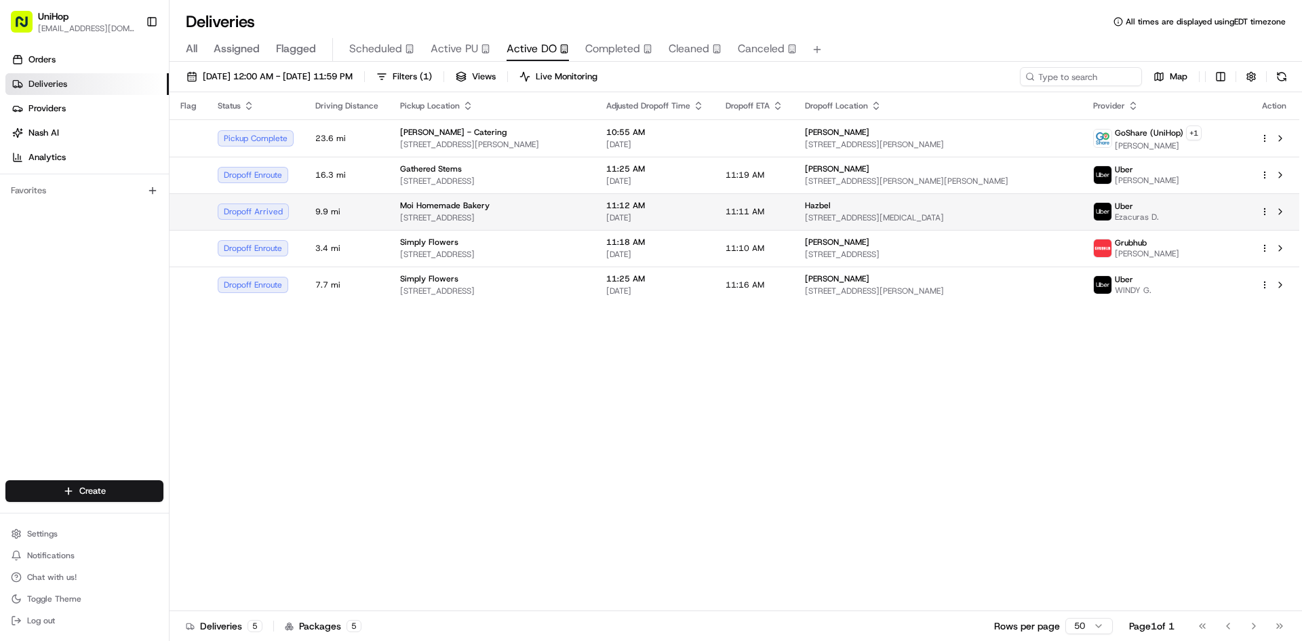
click at [564, 210] on div "Moi Homemade Bakery" at bounding box center [492, 205] width 184 height 11
click at [585, 208] on div "Moi Homemade Bakery" at bounding box center [492, 205] width 184 height 11
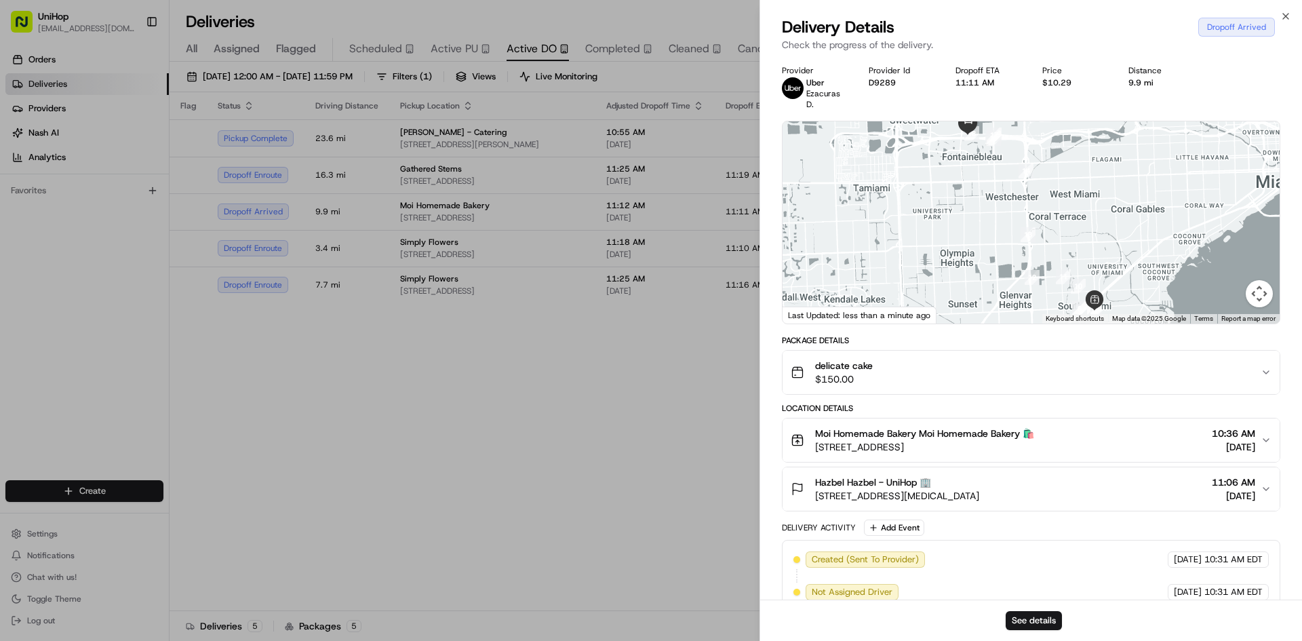
click at [1033, 386] on button "delicate cake $150.00" at bounding box center [1031, 372] width 497 height 43
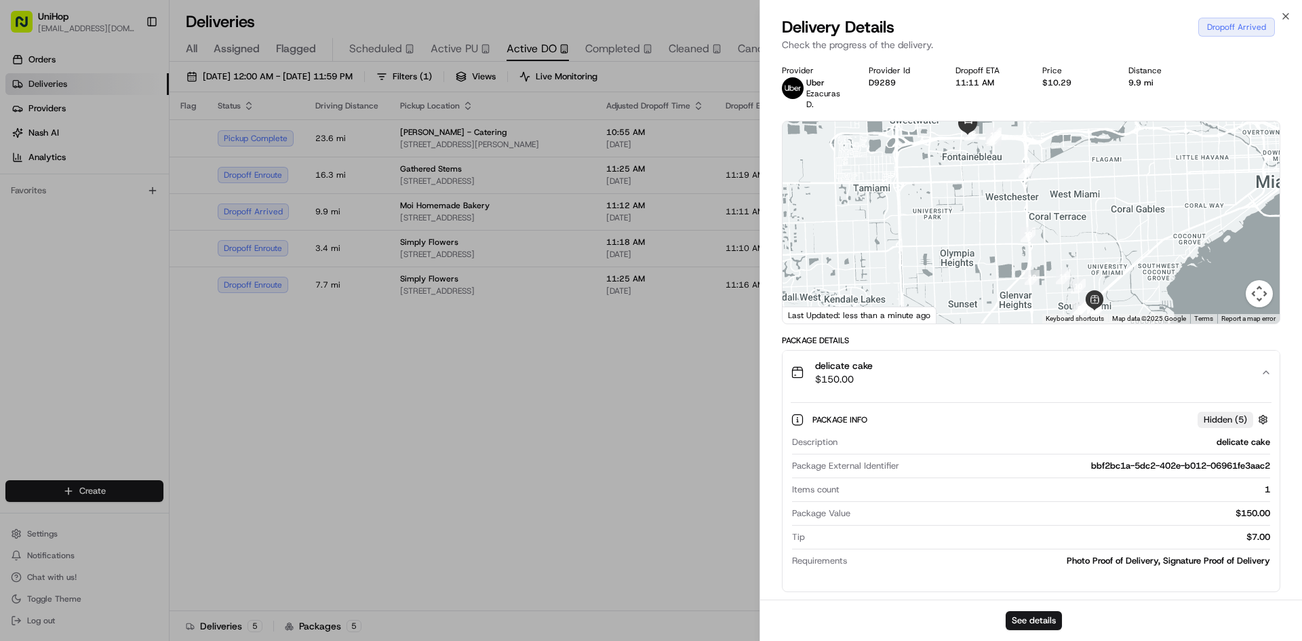
click at [1032, 384] on div "delicate cake $150.00" at bounding box center [1026, 372] width 470 height 27
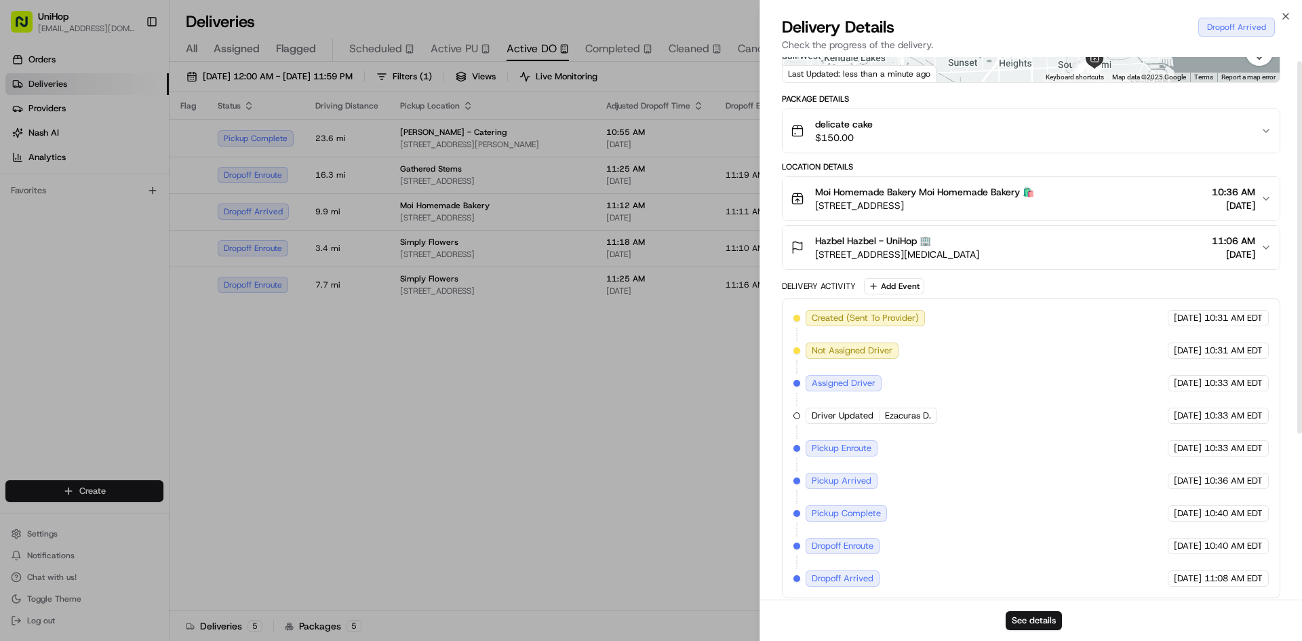
scroll to position [248, 0]
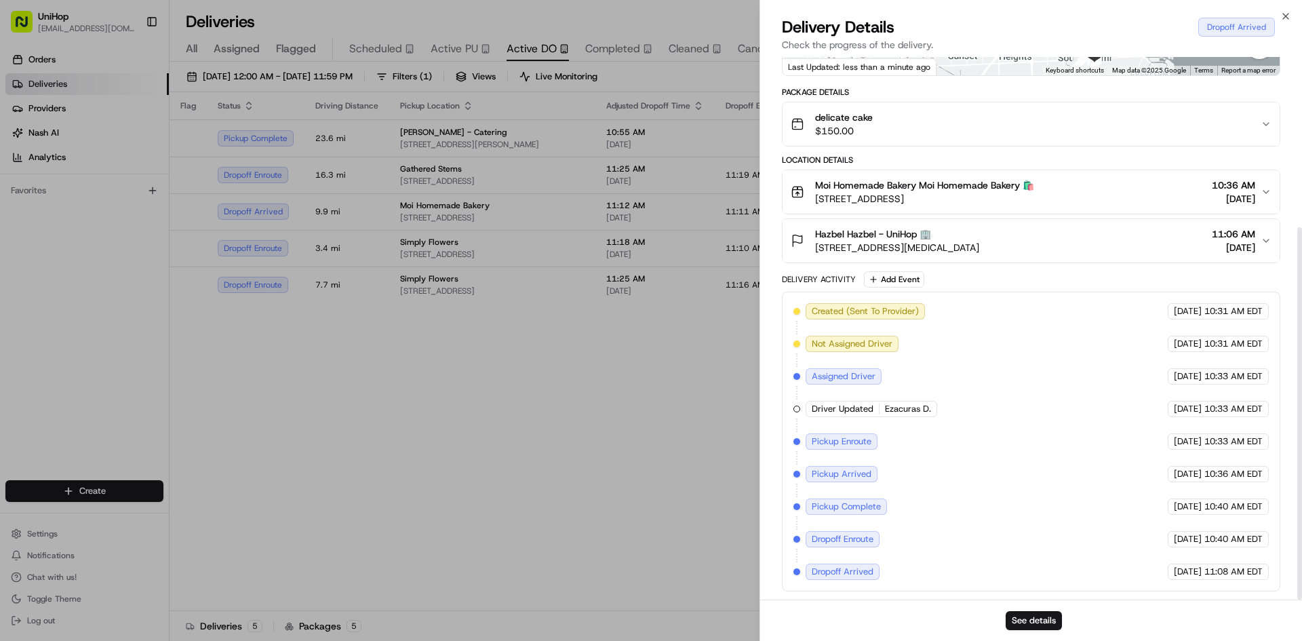
click at [1006, 236] on div "Hazbel Hazbel - UniHop 🏢 9500 NW 12th St, Doral, FL 33172, USA 11:06 AM Aug 22 …" at bounding box center [1026, 240] width 470 height 27
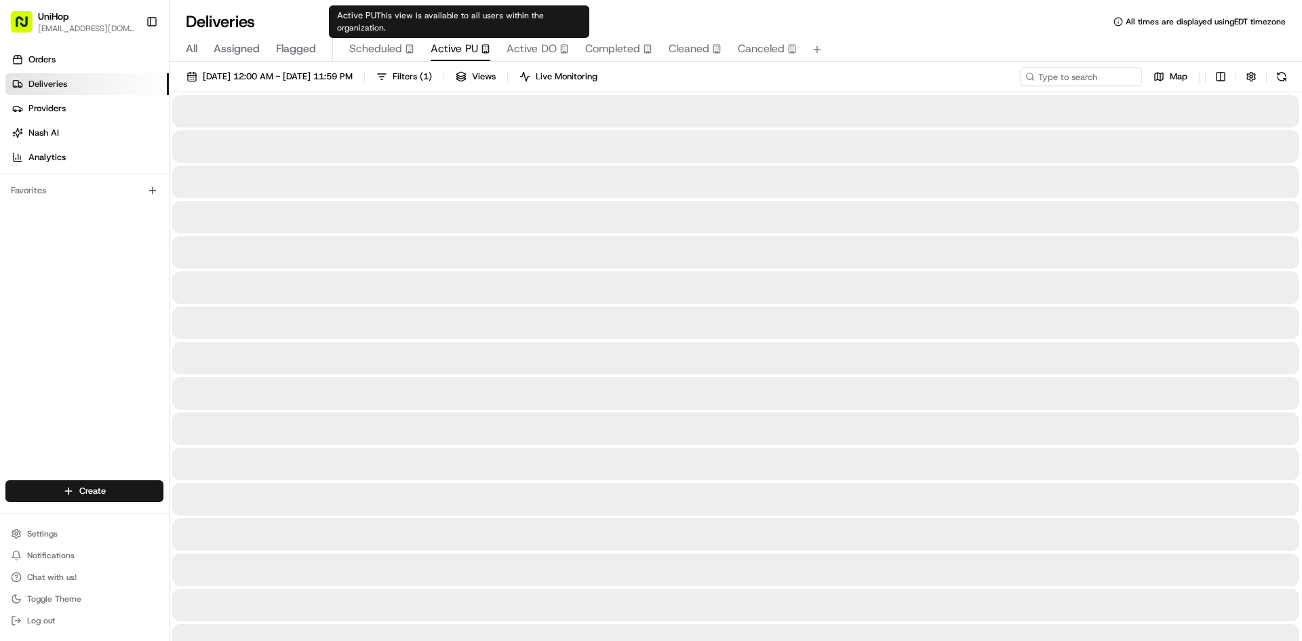
drag, startPoint x: 467, startPoint y: 43, endPoint x: 470, endPoint y: 35, distance: 7.9
click at [467, 41] on span "Active PU" at bounding box center [454, 49] width 47 height 16
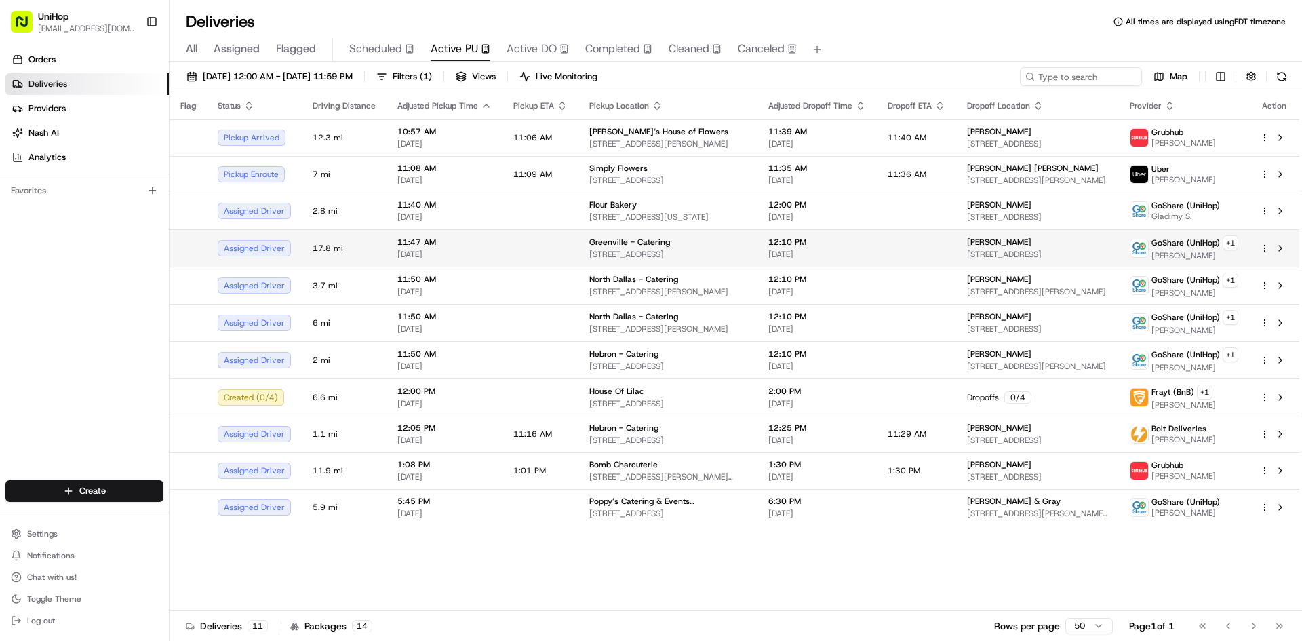
click at [1000, 254] on span "925 York Dr, DeSoto, TX 75115, USA" at bounding box center [1037, 254] width 141 height 11
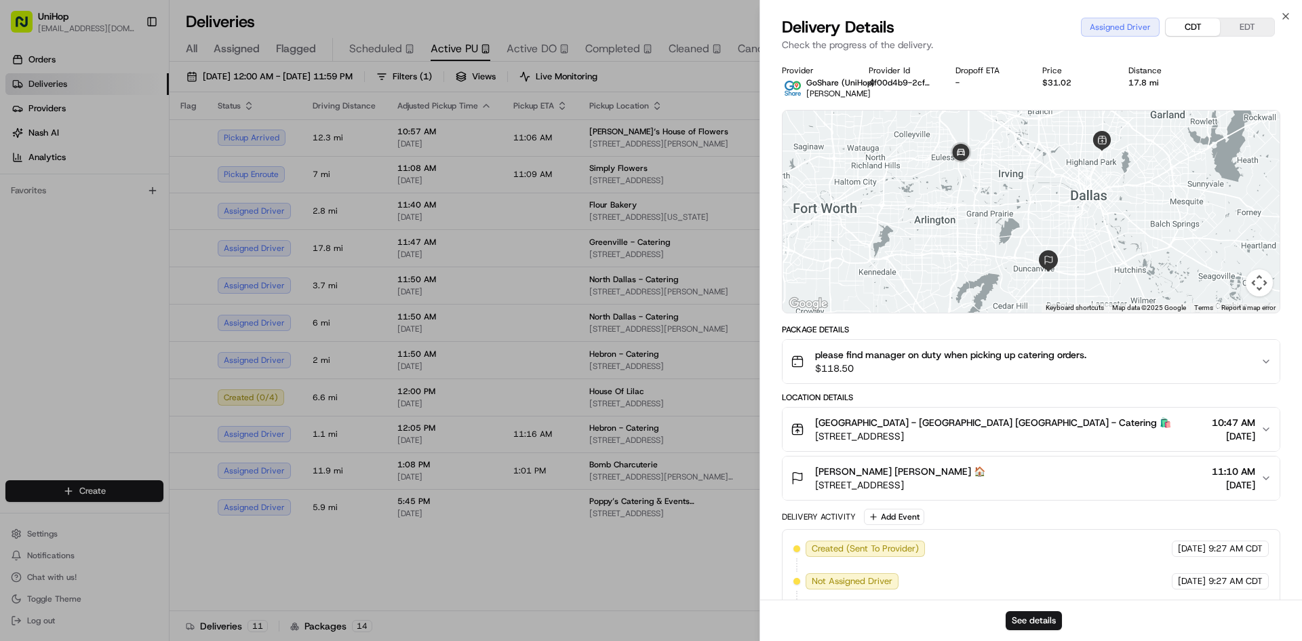
click at [1194, 24] on button "CDT" at bounding box center [1193, 27] width 54 height 18
click at [1233, 25] on button "EDT" at bounding box center [1247, 27] width 54 height 18
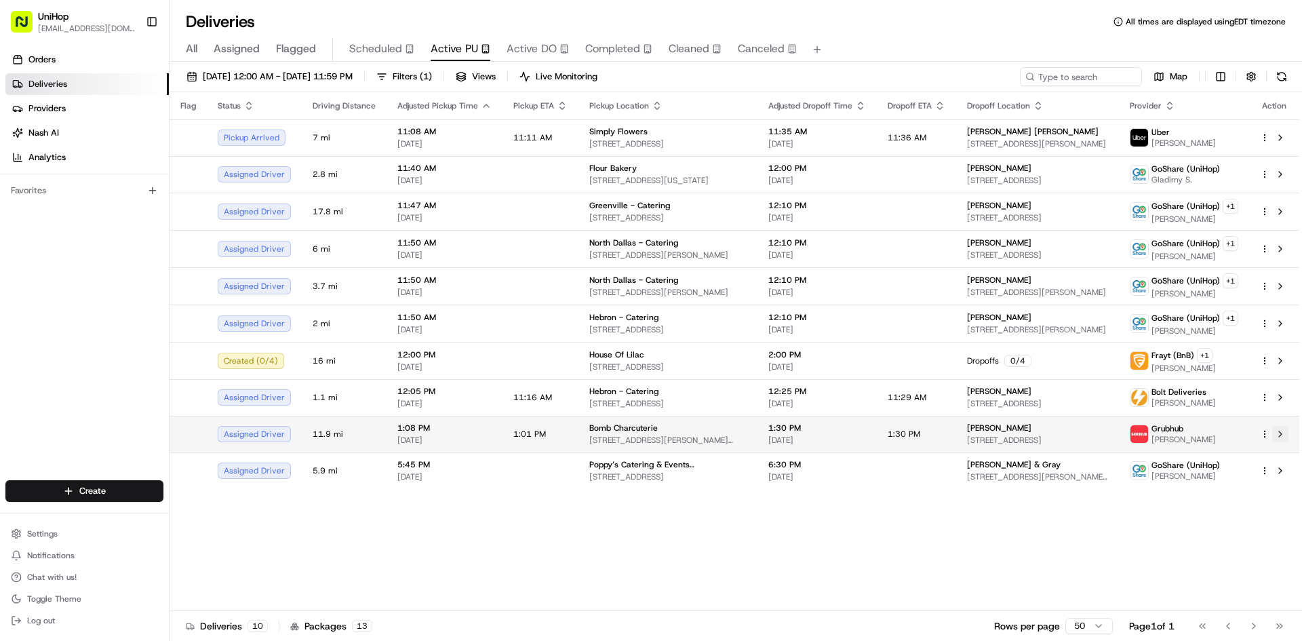
click at [1279, 438] on button at bounding box center [1280, 434] width 16 height 16
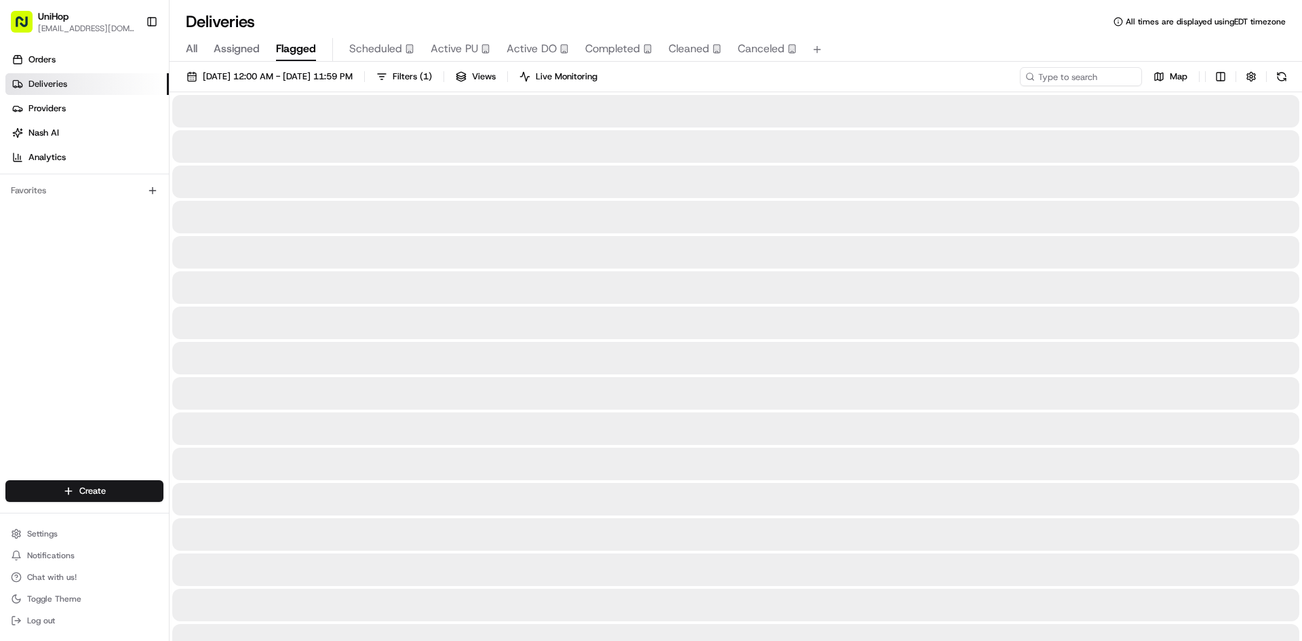
click at [293, 45] on span "Flagged" at bounding box center [296, 49] width 40 height 16
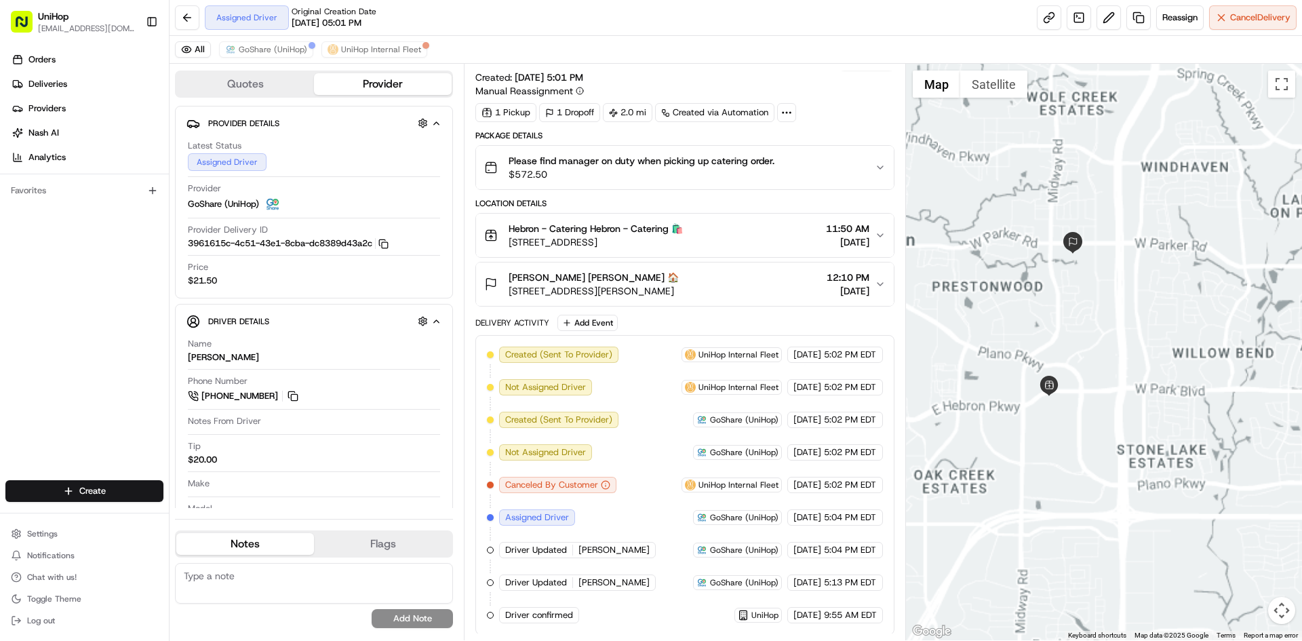
scroll to position [20, 0]
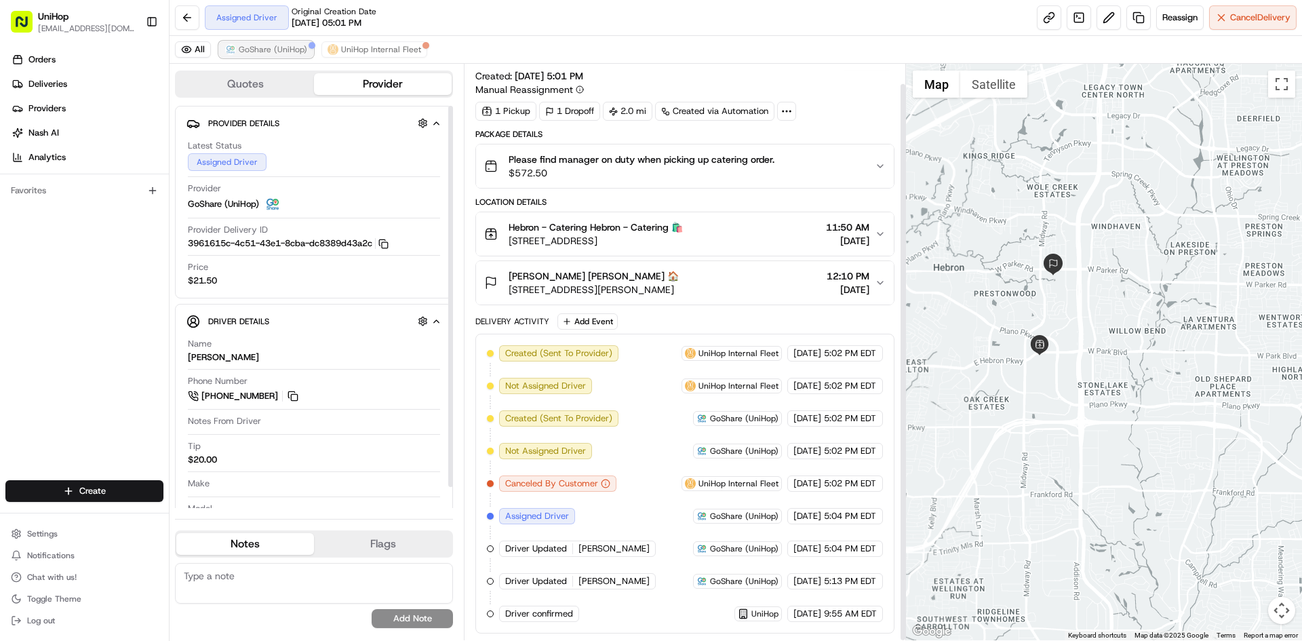
click at [277, 44] on span "GoShare (UniHop)" at bounding box center [273, 49] width 68 height 11
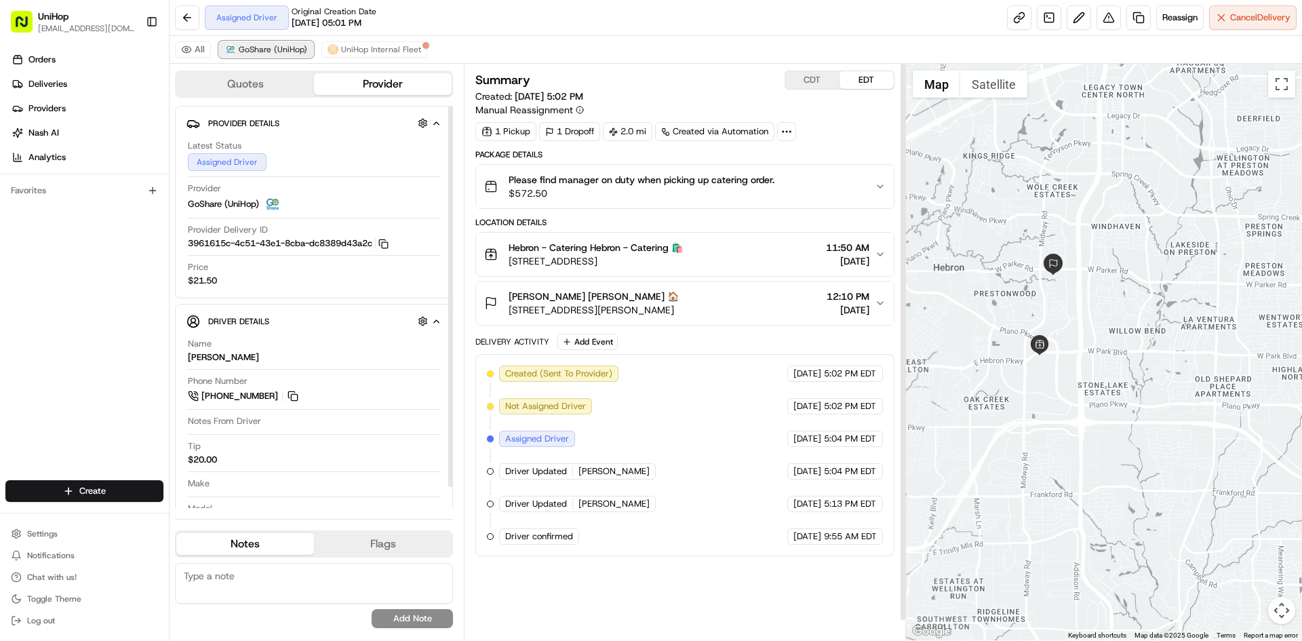
scroll to position [0, 0]
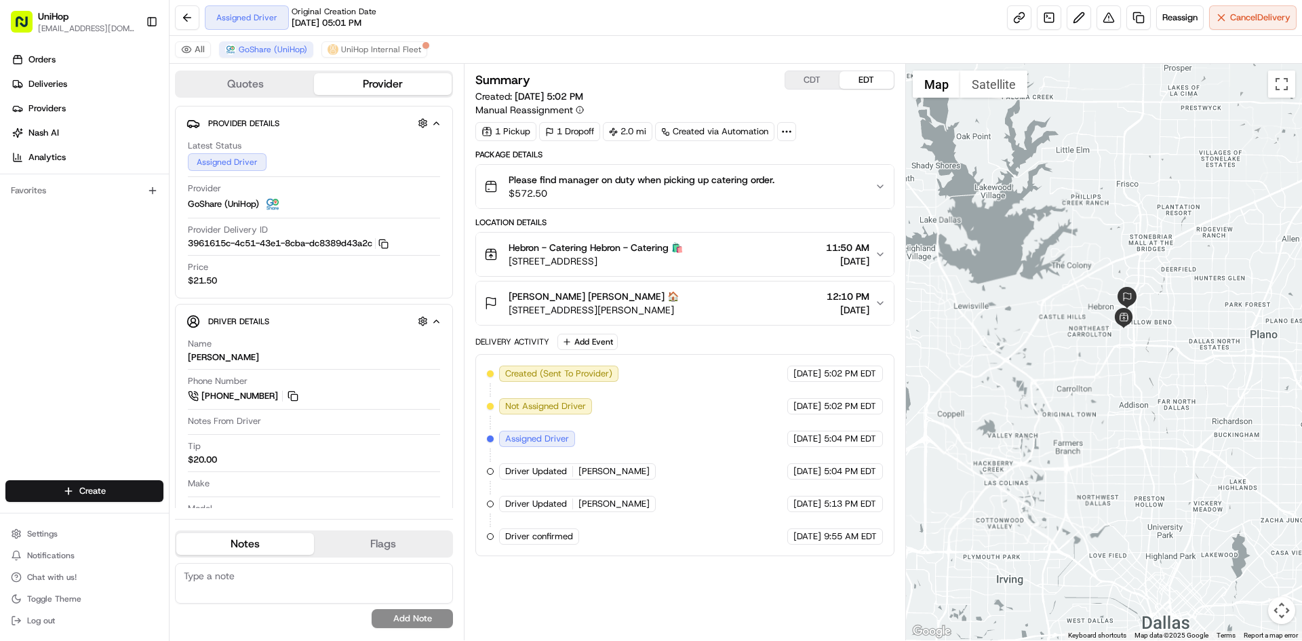
drag, startPoint x: 1105, startPoint y: 246, endPoint x: 1170, endPoint y: 275, distance: 71.7
click at [1170, 275] on div at bounding box center [1104, 352] width 397 height 576
drag, startPoint x: 1145, startPoint y: 230, endPoint x: 1151, endPoint y: 259, distance: 29.8
click at [1151, 259] on div at bounding box center [1104, 352] width 397 height 576
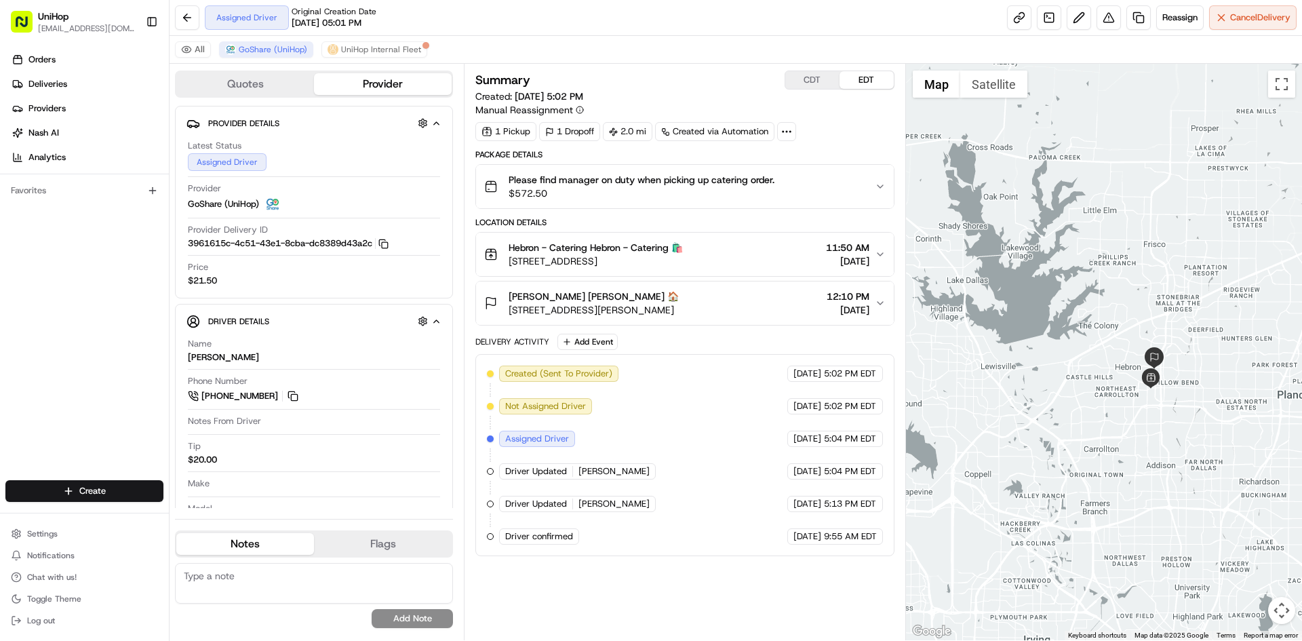
drag, startPoint x: 1054, startPoint y: 170, endPoint x: 1068, endPoint y: 172, distance: 13.8
click at [1068, 172] on div at bounding box center [1104, 352] width 397 height 576
click at [728, 303] on div "Trent Beagle Trent Beagle 🏠 6124 W Parker Rd, Plano, TX 75093, USA 12:10 PM Aug…" at bounding box center [679, 303] width 390 height 27
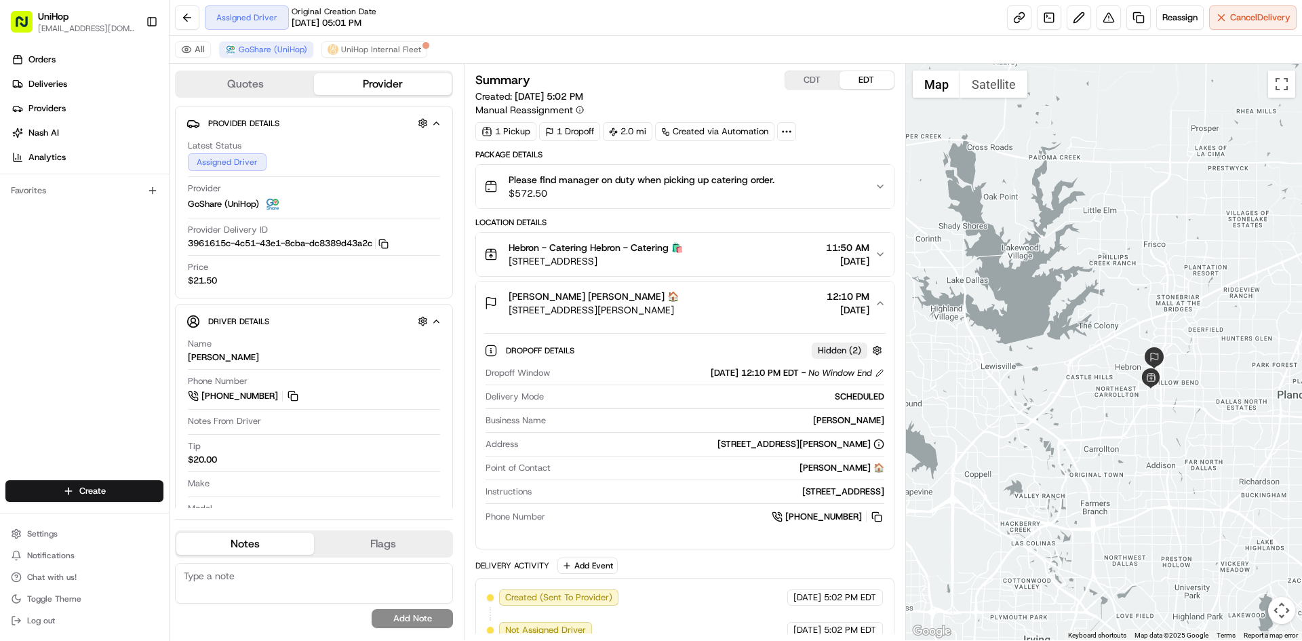
click at [728, 302] on div "Trent Beagle Trent Beagle 🏠 6124 W Parker Rd, Plano, TX 75093, USA 12:10 PM Aug…" at bounding box center [679, 303] width 390 height 27
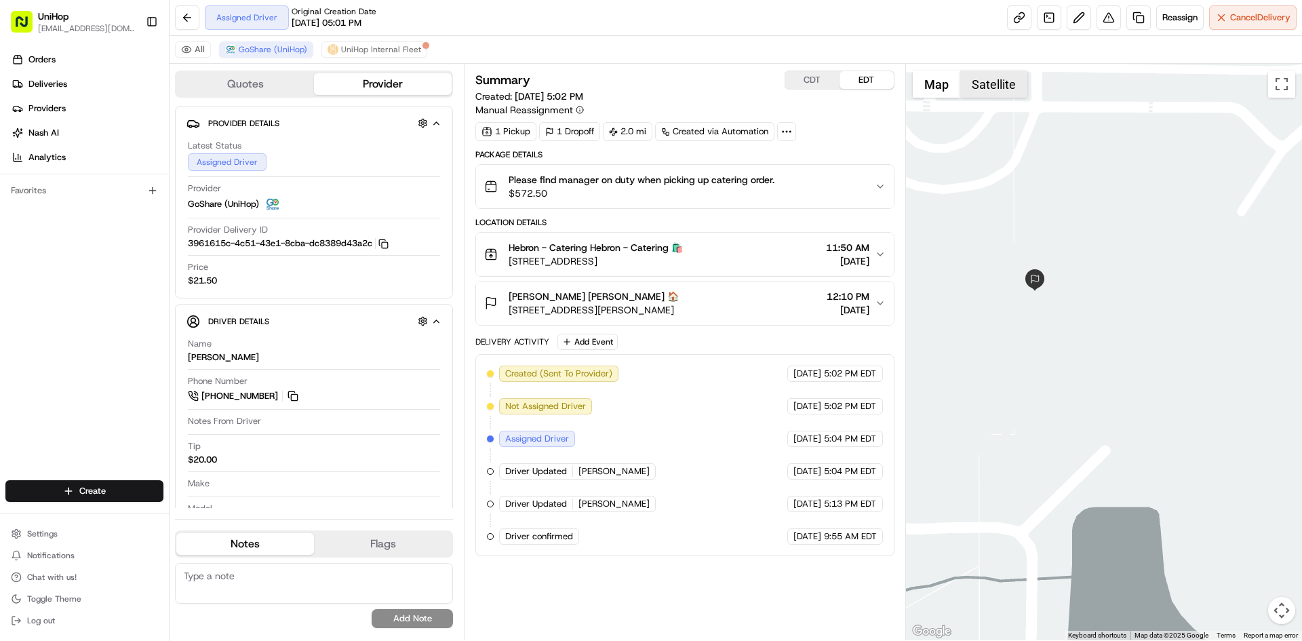
click at [1000, 87] on button "Satellite" at bounding box center [993, 84] width 67 height 27
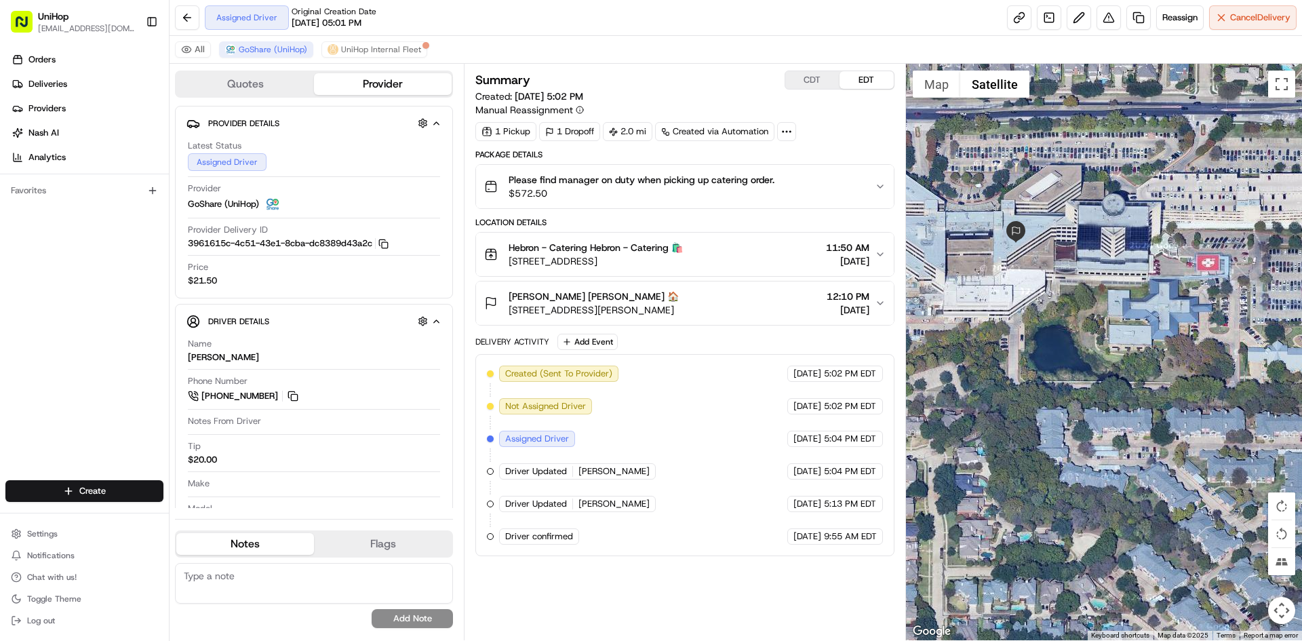
click at [1067, 173] on div at bounding box center [1104, 352] width 397 height 576
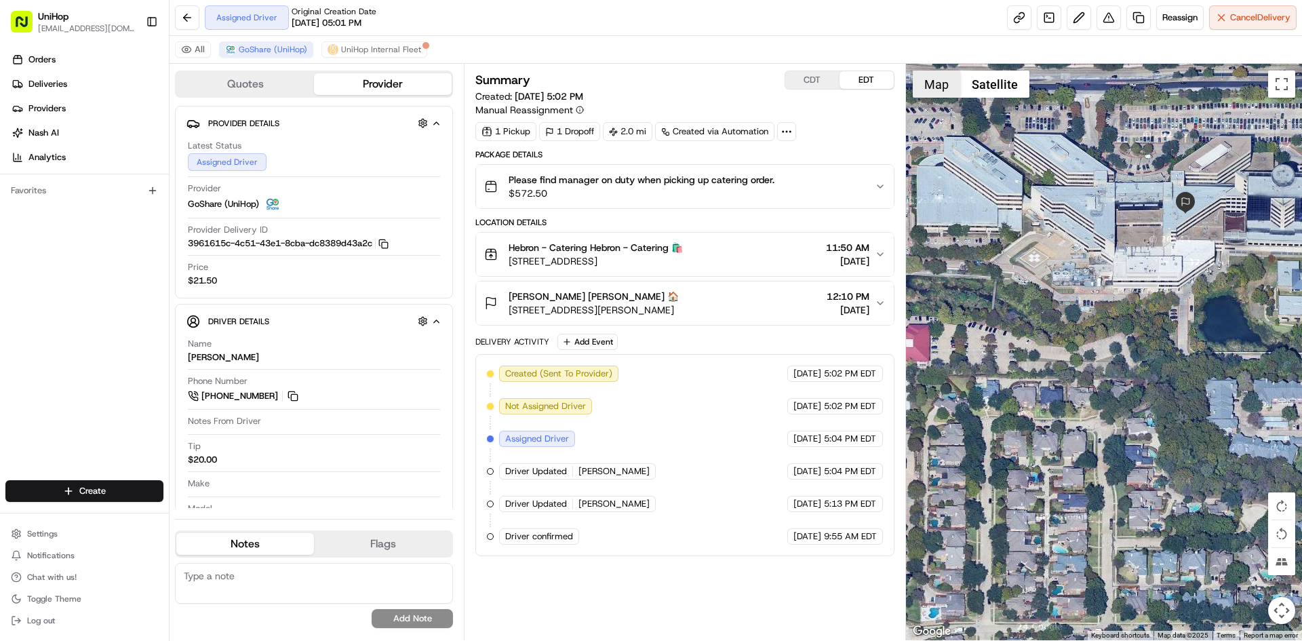
click at [945, 94] on button "Map" at bounding box center [936, 84] width 47 height 27
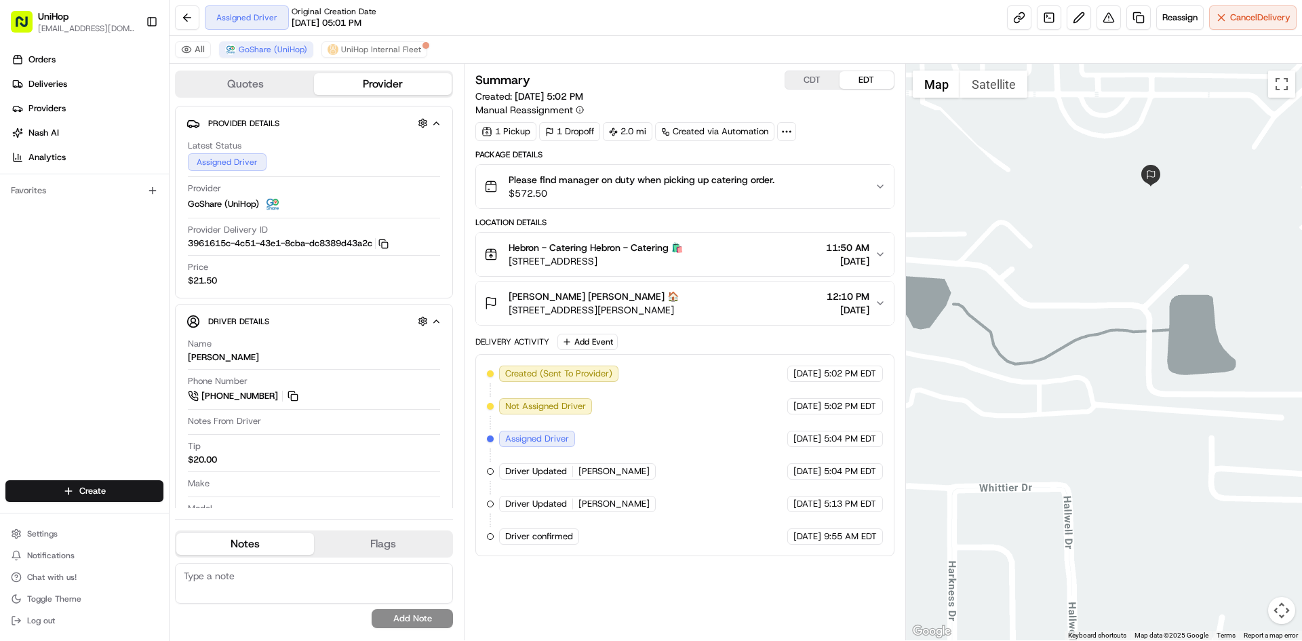
click at [1124, 246] on div at bounding box center [1104, 352] width 397 height 576
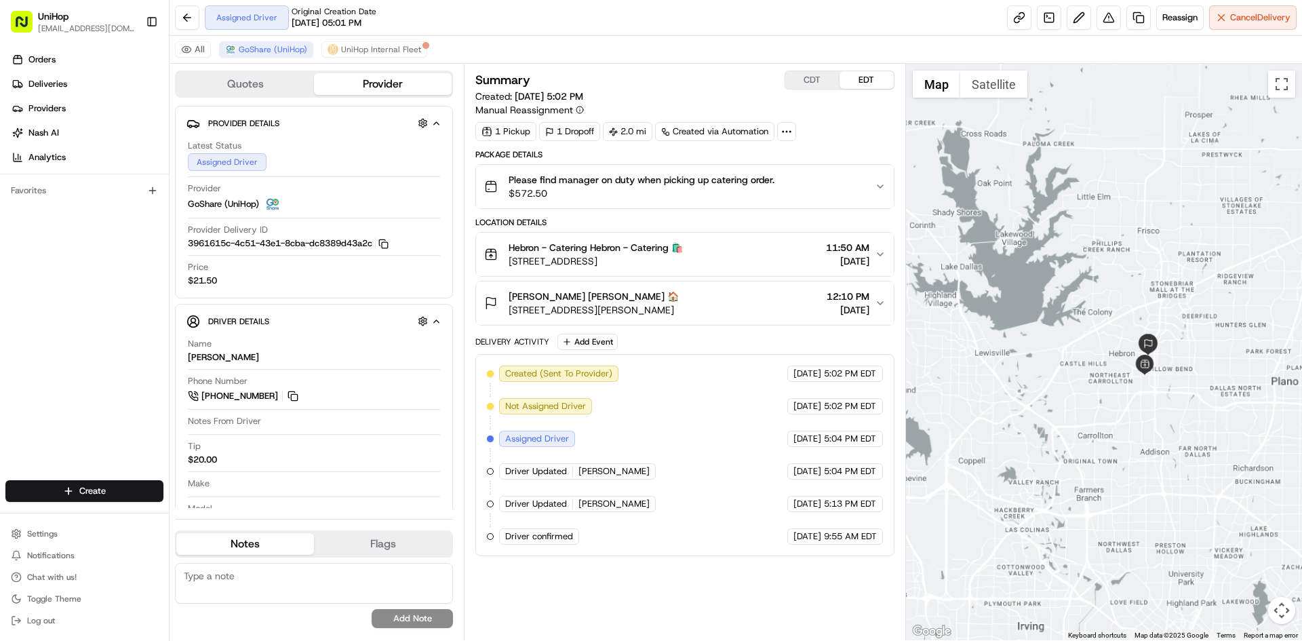
drag, startPoint x: 1214, startPoint y: 431, endPoint x: 1190, endPoint y: 430, distance: 23.7
click at [1195, 429] on div at bounding box center [1104, 352] width 397 height 576
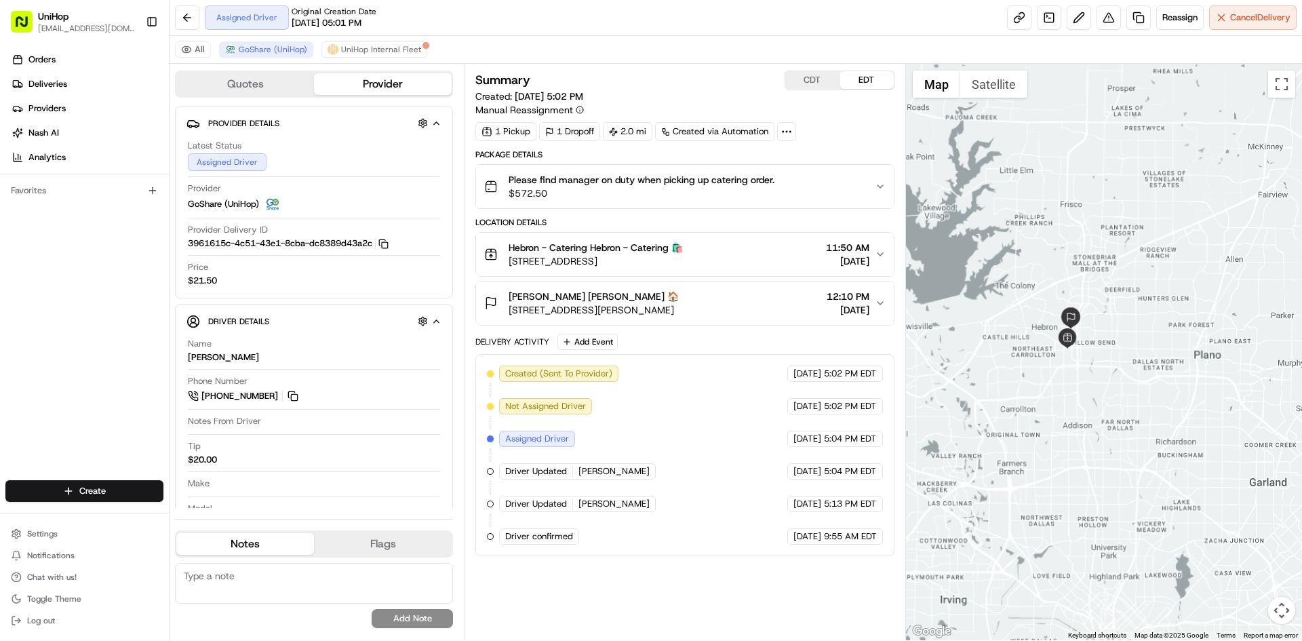
drag, startPoint x: 1222, startPoint y: 439, endPoint x: 1202, endPoint y: 431, distance: 21.6
click at [1202, 431] on div at bounding box center [1104, 352] width 397 height 576
click at [644, 178] on span "Please find manager on duty when picking up catering order." at bounding box center [642, 180] width 266 height 14
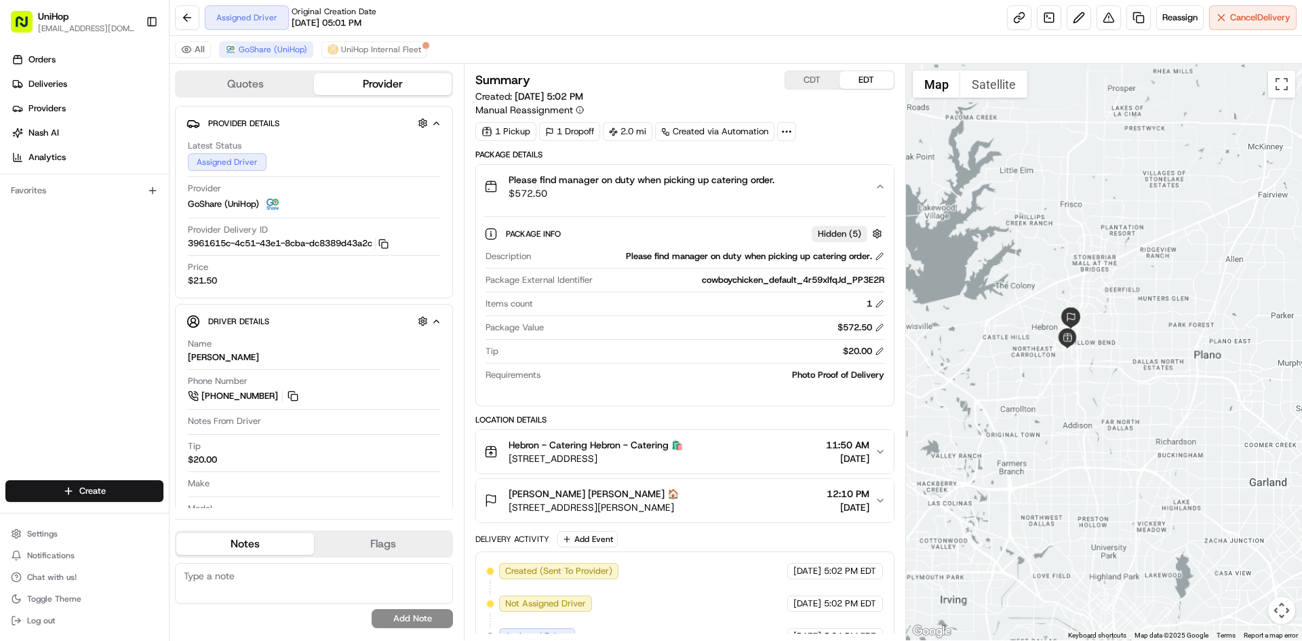
click at [644, 178] on span "Please find manager on duty when picking up catering order." at bounding box center [642, 180] width 266 height 14
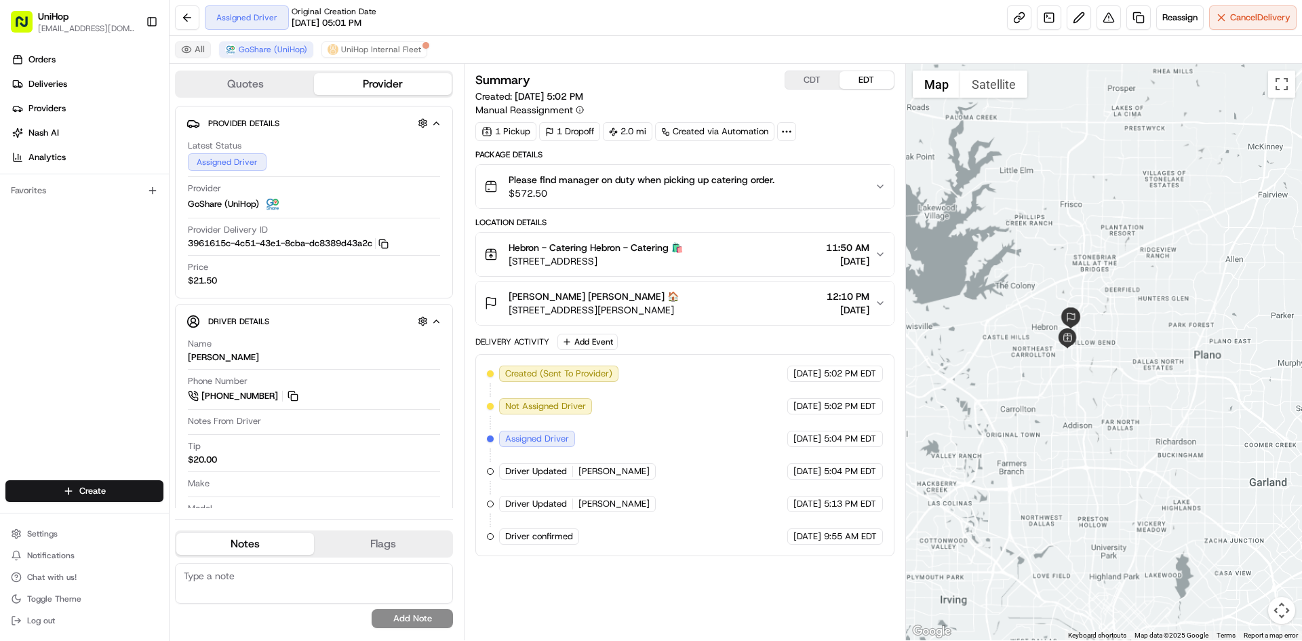
click at [194, 53] on button "All" at bounding box center [193, 49] width 36 height 16
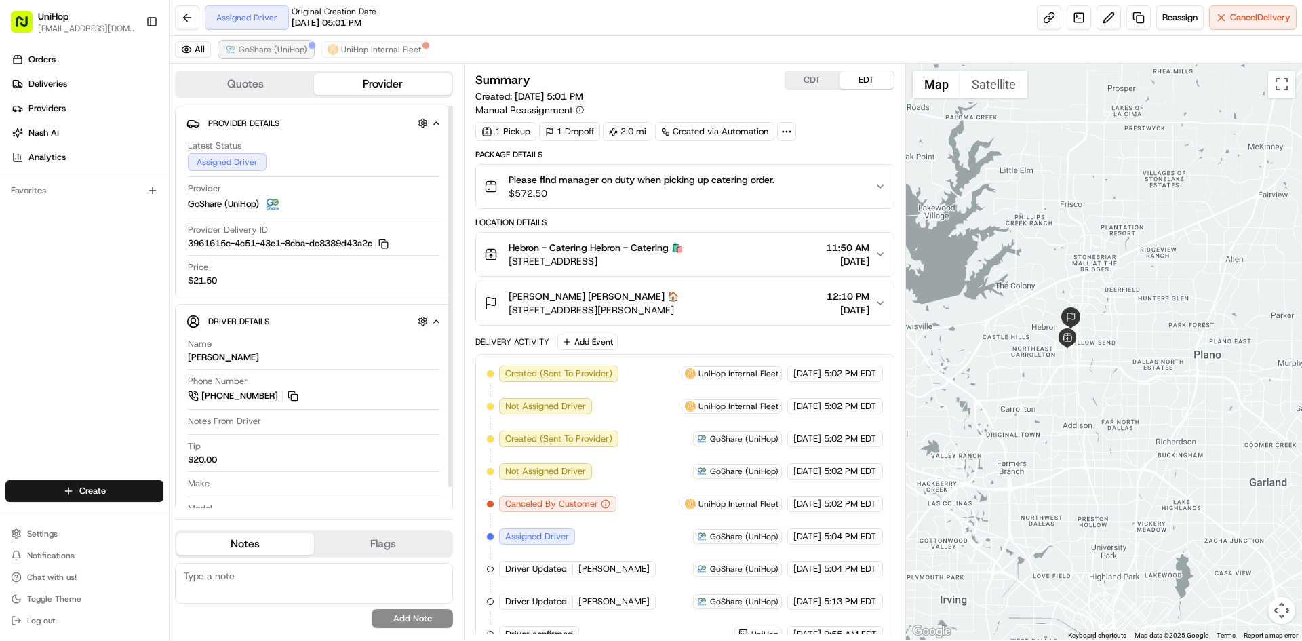
click at [294, 50] on span "GoShare (UniHop)" at bounding box center [273, 49] width 68 height 11
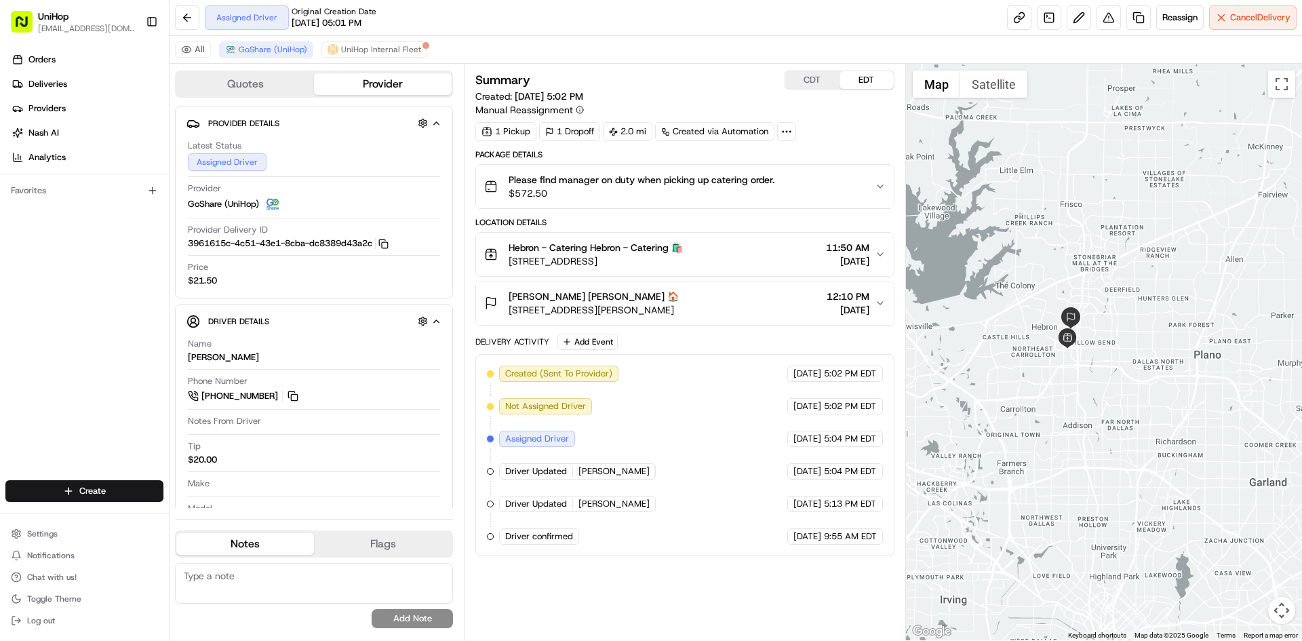
click at [814, 82] on button "CDT" at bounding box center [812, 80] width 54 height 18
drag, startPoint x: 66, startPoint y: 274, endPoint x: 224, endPoint y: 136, distance: 209.0
click at [66, 273] on div "Orders Deliveries Providers Nash AI Analytics Favorites" at bounding box center [84, 265] width 169 height 445
click at [56, 273] on div "Orders Deliveries Providers Nash AI Analytics Favorites" at bounding box center [84, 265] width 169 height 445
click at [53, 376] on div "Orders Deliveries Providers Nash AI Analytics Favorites" at bounding box center [84, 265] width 169 height 445
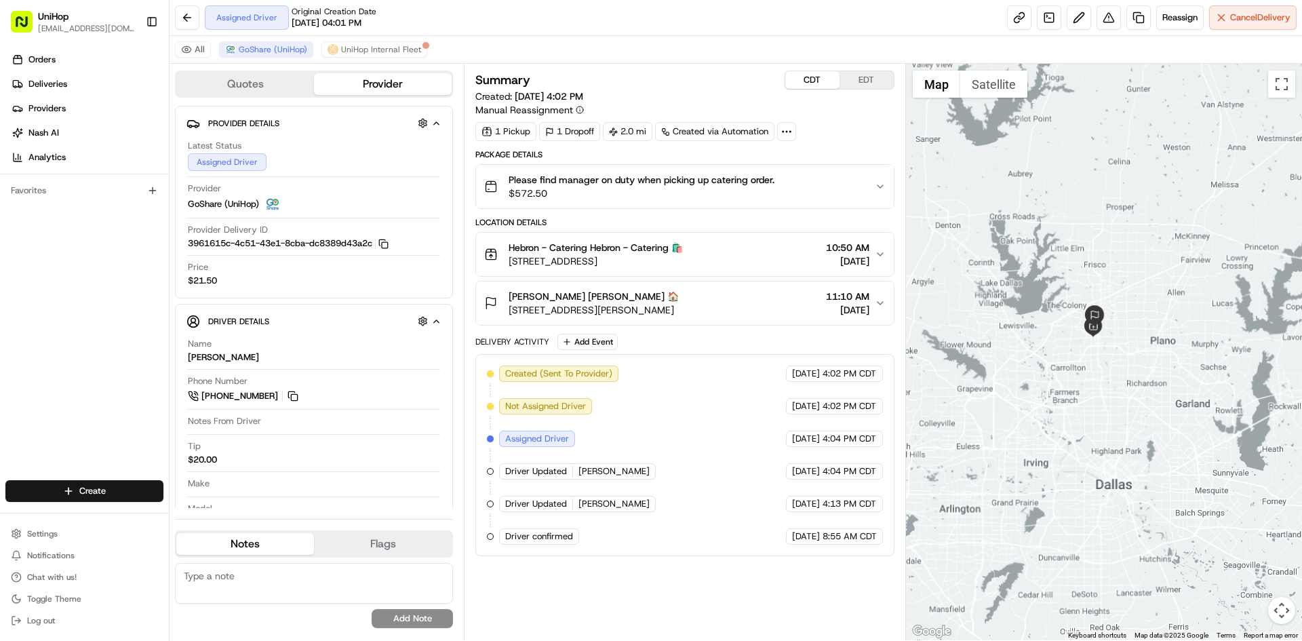
click at [1127, 236] on div at bounding box center [1104, 352] width 397 height 576
click at [0, 443] on div "Orders Deliveries Providers Nash AI Analytics Favorites" at bounding box center [84, 265] width 169 height 445
click at [54, 313] on div "Orders Deliveries Providers Nash AI Analytics Favorites" at bounding box center [84, 265] width 169 height 445
click at [0, 363] on div "Orders Deliveries Providers Nash AI Analytics Favorites" at bounding box center [84, 265] width 169 height 445
click at [875, 77] on button "EDT" at bounding box center [866, 80] width 54 height 18
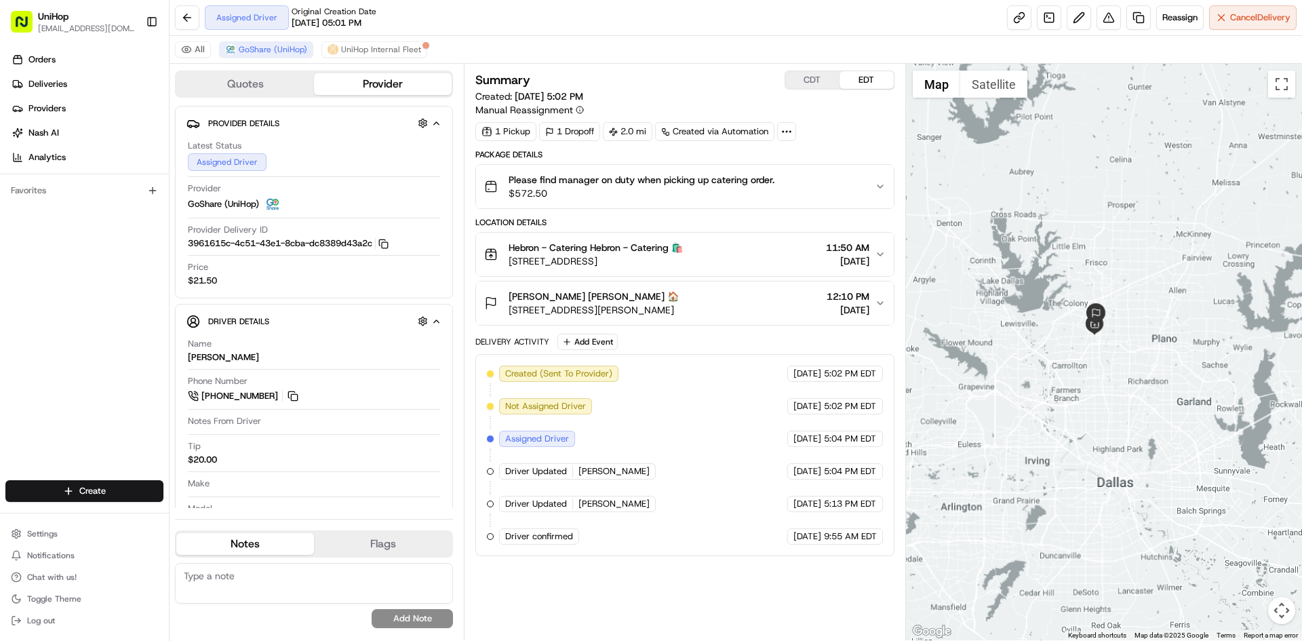
click at [807, 83] on button "CDT" at bounding box center [812, 80] width 54 height 18
click at [879, 75] on button "EDT" at bounding box center [866, 80] width 54 height 18
drag, startPoint x: 0, startPoint y: 355, endPoint x: 2, endPoint y: 322, distance: 32.6
click at [0, 353] on div "Orders Deliveries Providers [PERSON_NAME] Analytics Favorites" at bounding box center [84, 265] width 169 height 445
click at [33, 357] on div "Orders Deliveries Providers [PERSON_NAME] Analytics Favorites" at bounding box center [84, 265] width 169 height 445
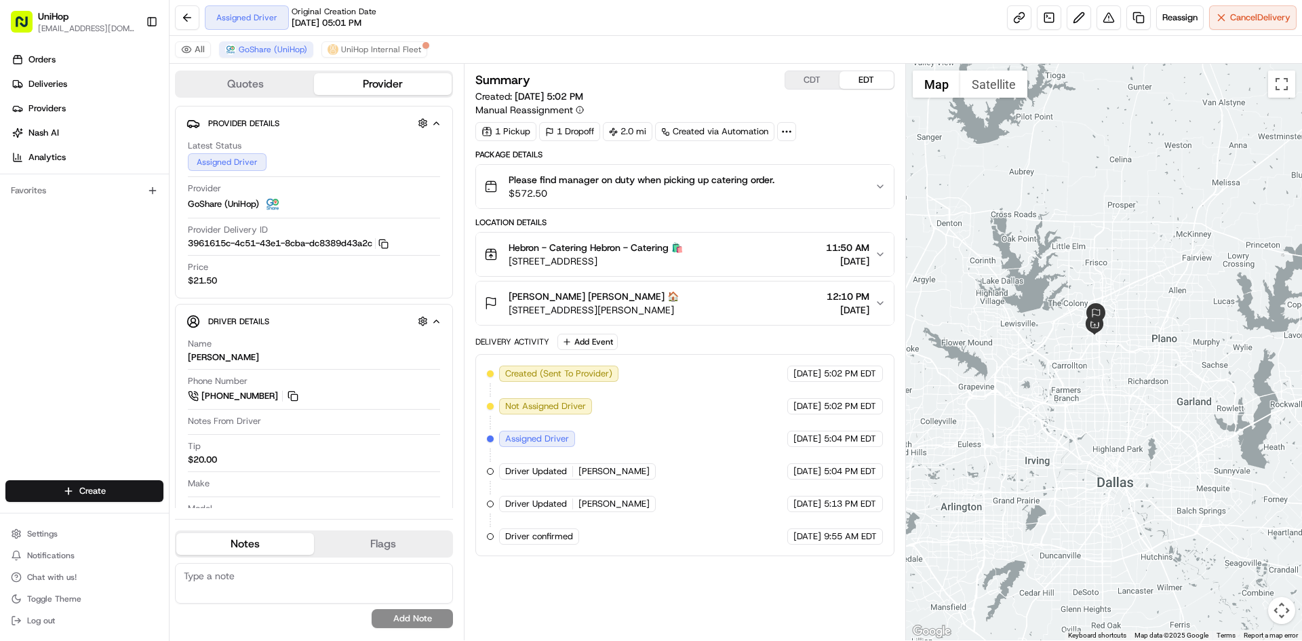
click at [3, 363] on div "Orders Deliveries Providers [PERSON_NAME] Analytics Favorites" at bounding box center [84, 265] width 169 height 445
click at [20, 340] on div "Orders Deliveries Providers [PERSON_NAME] Analytics Favorites" at bounding box center [84, 265] width 169 height 445
click at [14, 330] on div "Orders Deliveries Providers [PERSON_NAME] Analytics Favorites" at bounding box center [84, 265] width 169 height 445
click at [104, 348] on div "Orders Deliveries Providers [PERSON_NAME] Analytics Favorites" at bounding box center [84, 265] width 169 height 445
click at [79, 300] on div "Orders Deliveries Providers [PERSON_NAME] Analytics Favorites" at bounding box center [84, 265] width 169 height 445
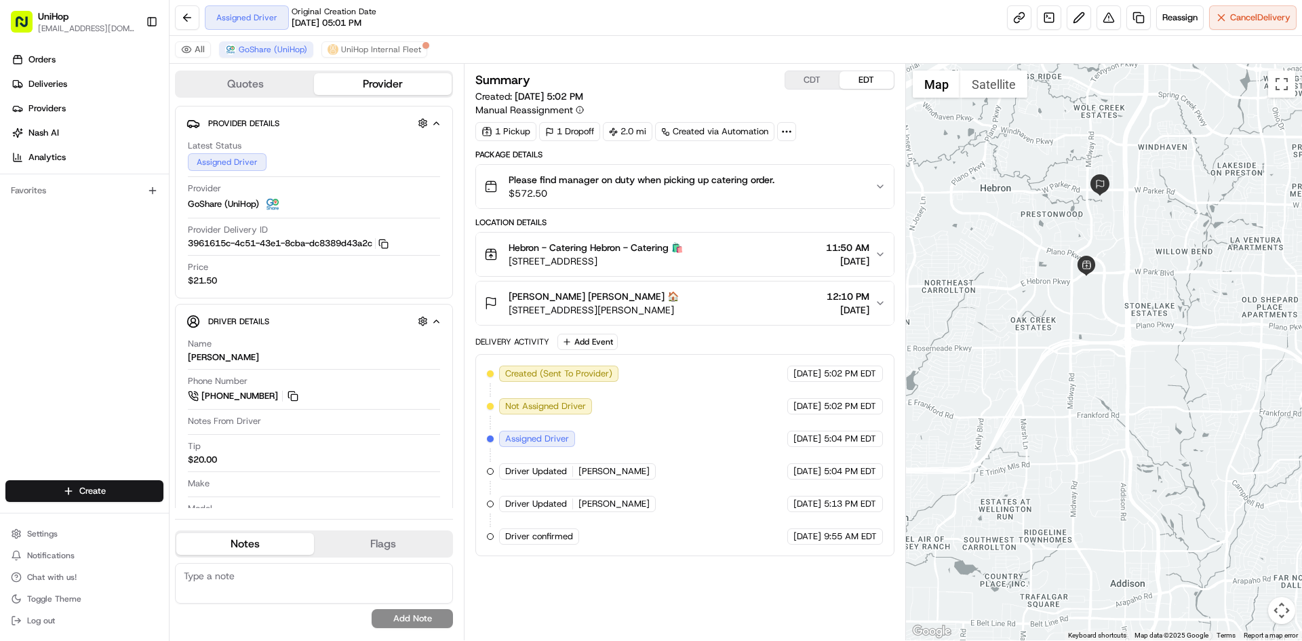
drag, startPoint x: 713, startPoint y: 262, endPoint x: 509, endPoint y: 265, distance: 204.8
click at [509, 265] on div "Hebron - Catering Hebron - Catering 🛍️ 3450 E Hebron Pkwy, Plano, TX 75093, USA…" at bounding box center [679, 254] width 390 height 27
drag, startPoint x: 691, startPoint y: 311, endPoint x: 532, endPoint y: 305, distance: 159.5
click at [532, 305] on button "Trent Beagle Trent Beagle 🏠 6124 W Parker Rd, Plano, TX 75093, USA 12:10 PM Aug…" at bounding box center [684, 302] width 417 height 43
drag, startPoint x: 707, startPoint y: 313, endPoint x: 496, endPoint y: 157, distance: 262.3
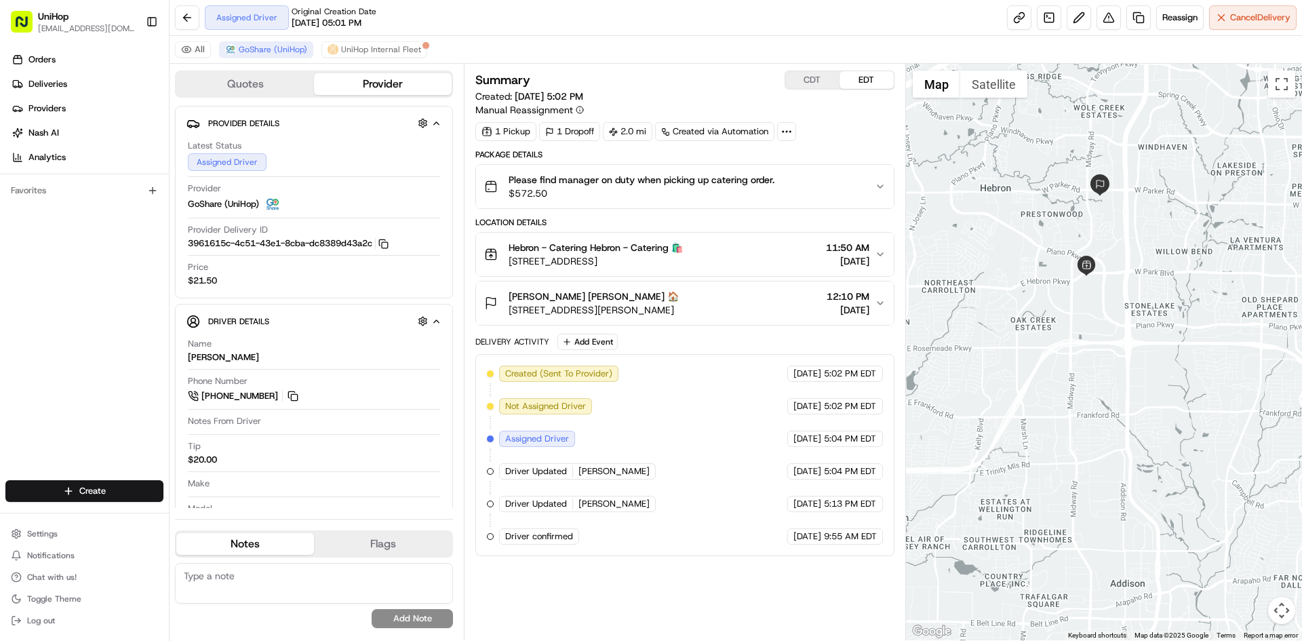
click at [501, 315] on div "Trent Beagle Trent Beagle 🏠 6124 W Parker Rd, Plano, TX 75093, USA 12:10 PM Aug…" at bounding box center [679, 303] width 390 height 27
copy div "Trent Beagle Trent Beagle 🏠 6124 W Parker Rd, Plano, TX 75093, USA"
click at [772, 310] on div "Trent Beagle Trent Beagle 🏠 6124 W Parker Rd, Plano, TX 75093, USA 12:10 PM Aug…" at bounding box center [679, 303] width 390 height 27
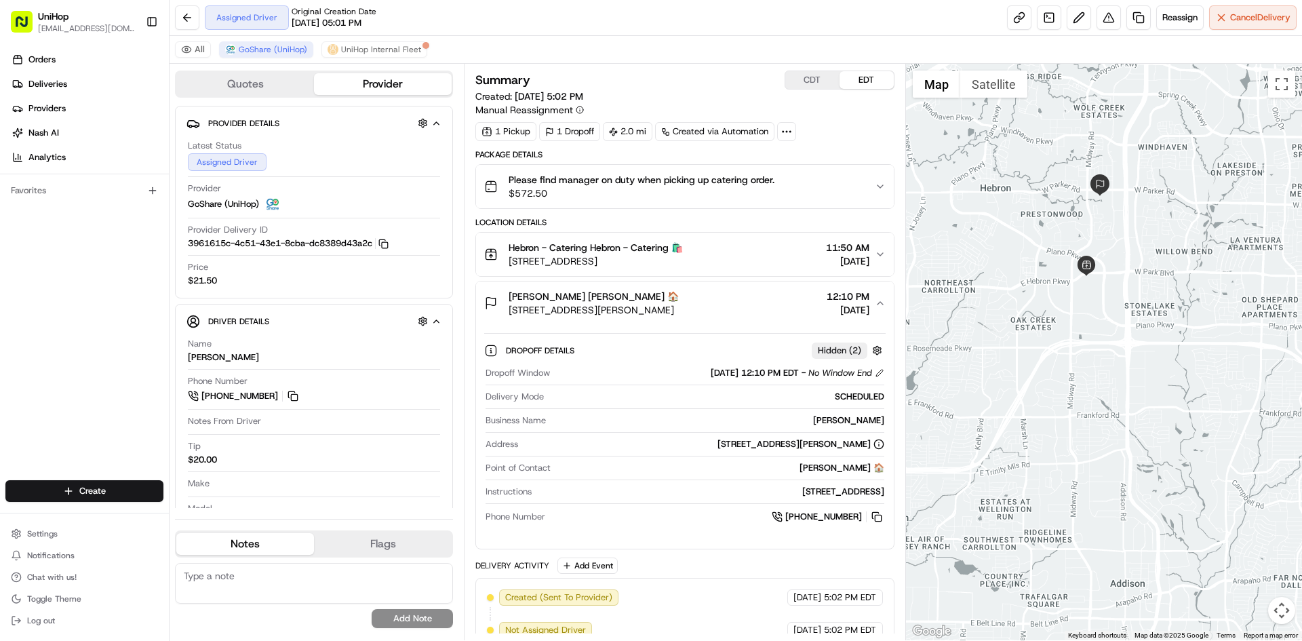
click at [772, 310] on div "Trent Beagle Trent Beagle 🏠 6124 W Parker Rd, Plano, TX 75093, USA 12:10 PM Aug…" at bounding box center [679, 303] width 390 height 27
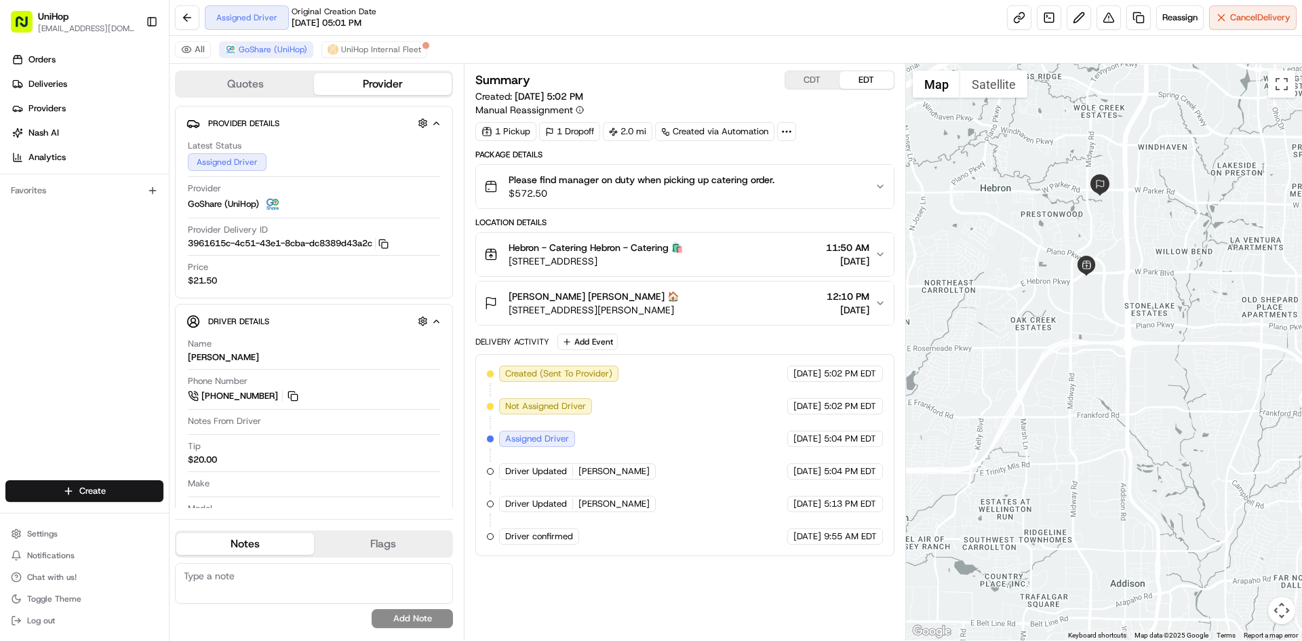
drag, startPoint x: 696, startPoint y: 309, endPoint x: 494, endPoint y: 267, distance: 206.3
click at [509, 309] on div "Trent Beagle Trent Beagle 🏠 6124 W Parker Rd, Plano, TX 75093, USA 12:10 PM Aug…" at bounding box center [679, 303] width 390 height 27
copy span "6124 W Parker Rd, Plano, TX 75093, USA"
click at [723, 312] on div "Trent Beagle Trent Beagle 🏠 6124 W Parker Rd, Plano, TX 75093, USA 12:10 PM Aug…" at bounding box center [679, 303] width 390 height 27
click at [767, 307] on div "Trent Beagle Trent Beagle 🏠 6124 W Parker Rd, Plano, TX 75093, USA 12:10 PM Aug…" at bounding box center [679, 303] width 390 height 27
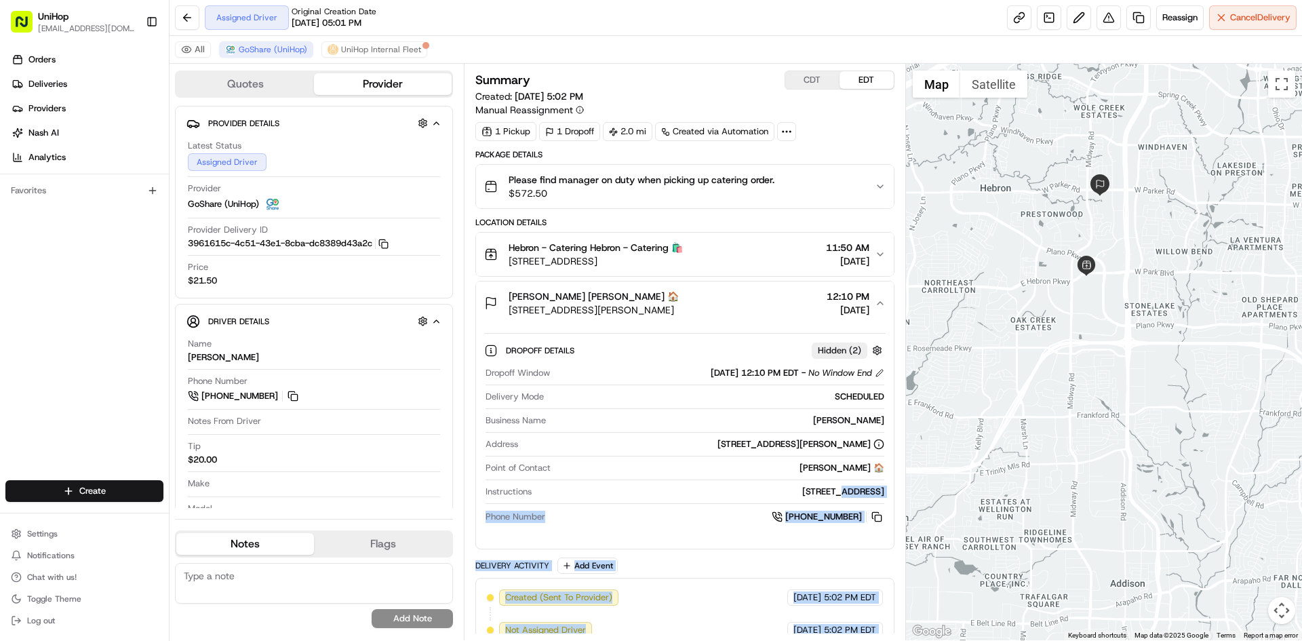
drag, startPoint x: 845, startPoint y: 492, endPoint x: 898, endPoint y: 492, distance: 53.6
click at [898, 492] on div "Summary CDT EDT Created: Aug 21 2025 5:02 PM Manual Reassignment 1 Pickup 1 Dro…" at bounding box center [684, 352] width 441 height 576
click at [873, 494] on div "Bldg 3, Suite 434" at bounding box center [710, 492] width 347 height 12
click at [854, 493] on div "Bldg 3, Suite 434" at bounding box center [710, 492] width 347 height 12
click at [851, 492] on div "Bldg 3, Suite 434" at bounding box center [710, 492] width 347 height 12
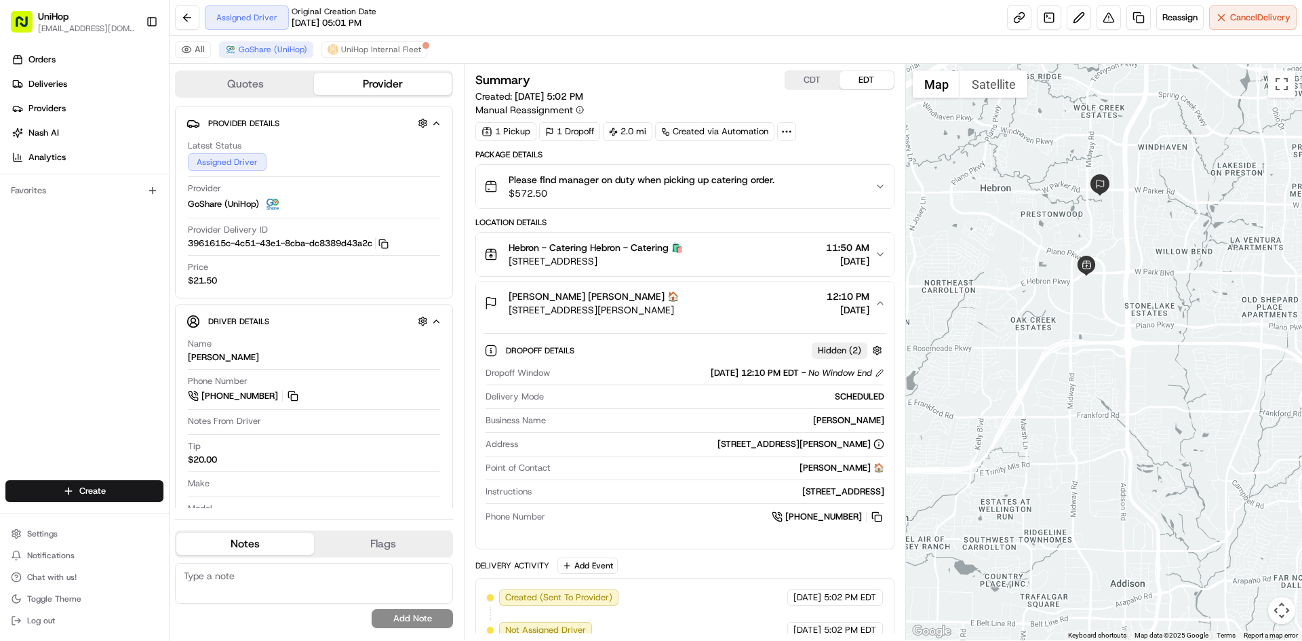
drag, startPoint x: 846, startPoint y: 492, endPoint x: 883, endPoint y: 492, distance: 36.6
click at [883, 492] on div "Bldg 3, Suite 434" at bounding box center [710, 492] width 347 height 12
copy div "Suite 434"
click at [730, 310] on div "Trent Beagle Trent Beagle 🏠 6124 W Parker Rd, Plano, TX 75093, USA 12:10 PM Aug…" at bounding box center [679, 303] width 390 height 27
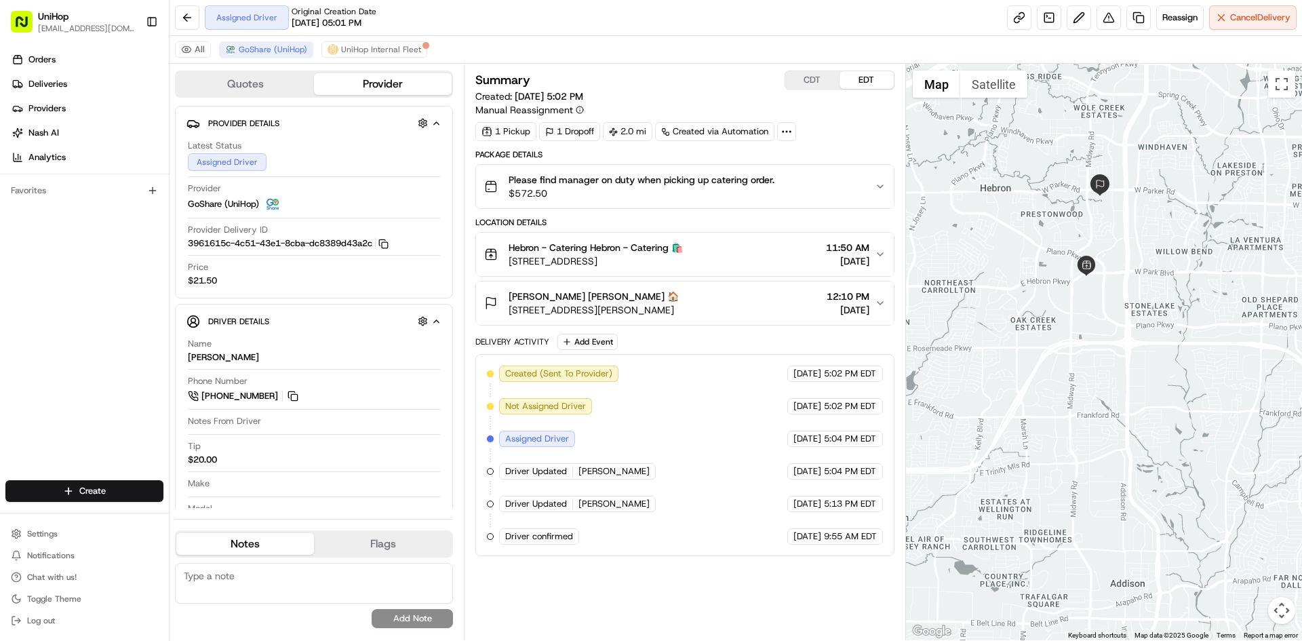
click at [730, 310] on div "Trent Beagle Trent Beagle 🏠 6124 W Parker Rd, Plano, TX 75093, USA 12:10 PM Aug…" at bounding box center [679, 303] width 390 height 27
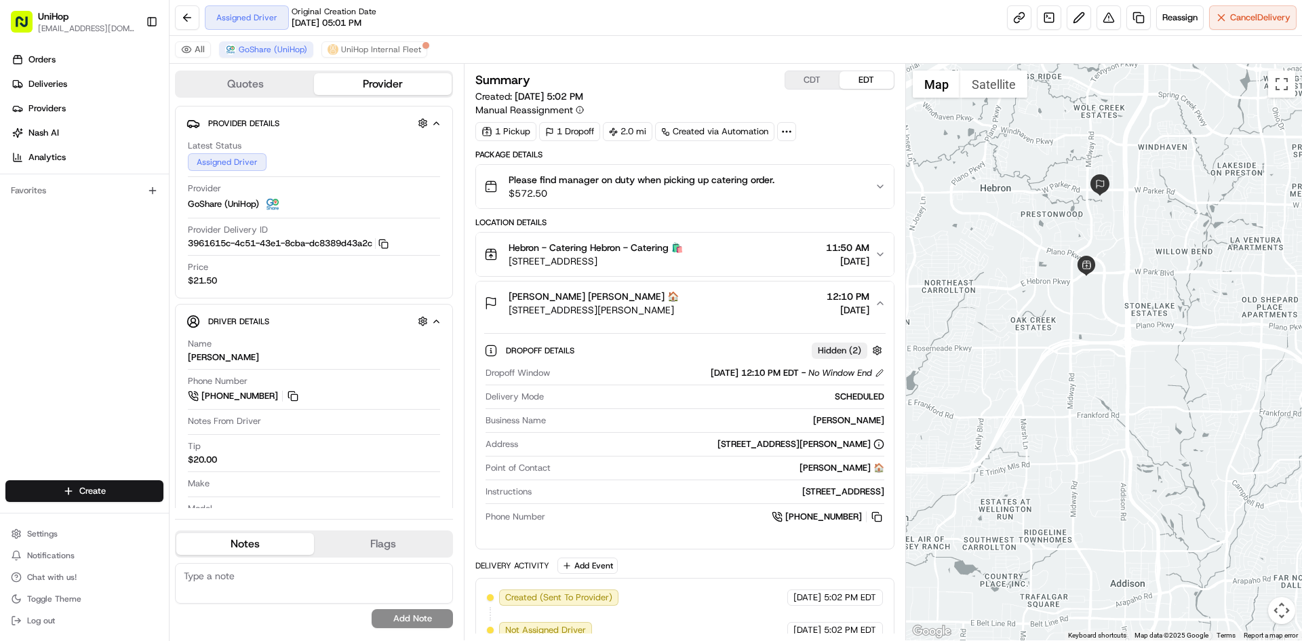
click at [730, 310] on div "Trent Beagle Trent Beagle 🏠 6124 W Parker Rd, Plano, TX 75093, USA 12:10 PM Aug…" at bounding box center [679, 303] width 390 height 27
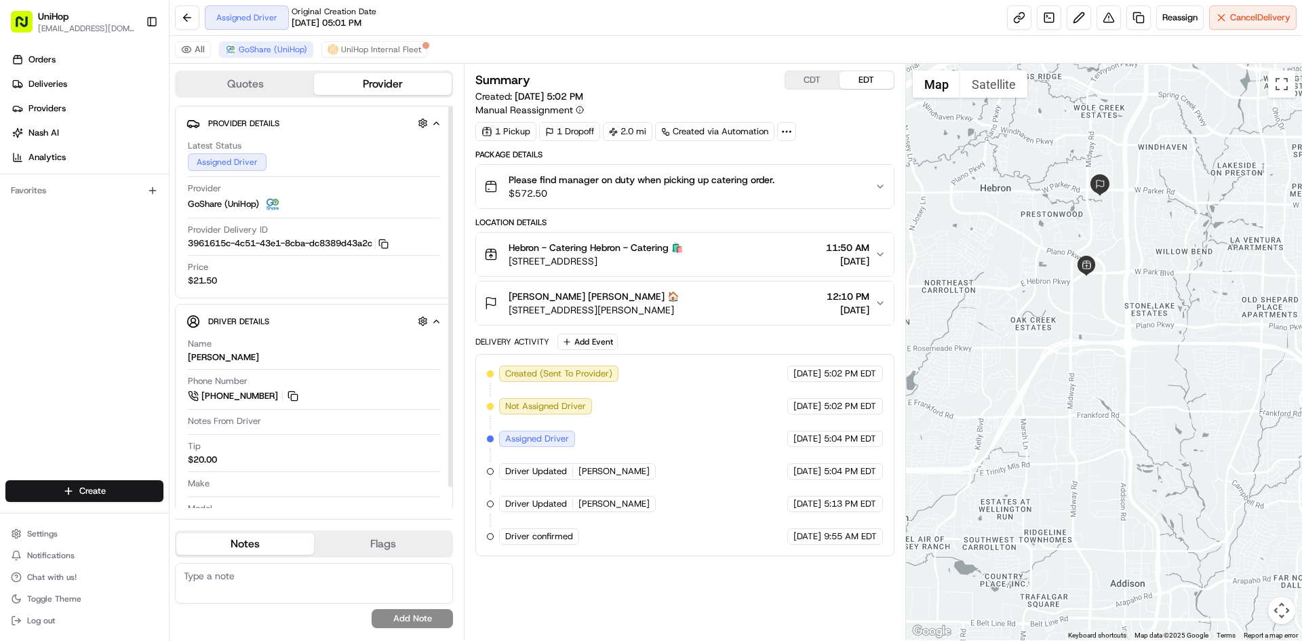
click at [117, 345] on div "Orders Deliveries Providers [PERSON_NAME] Analytics Favorites" at bounding box center [84, 265] width 169 height 445
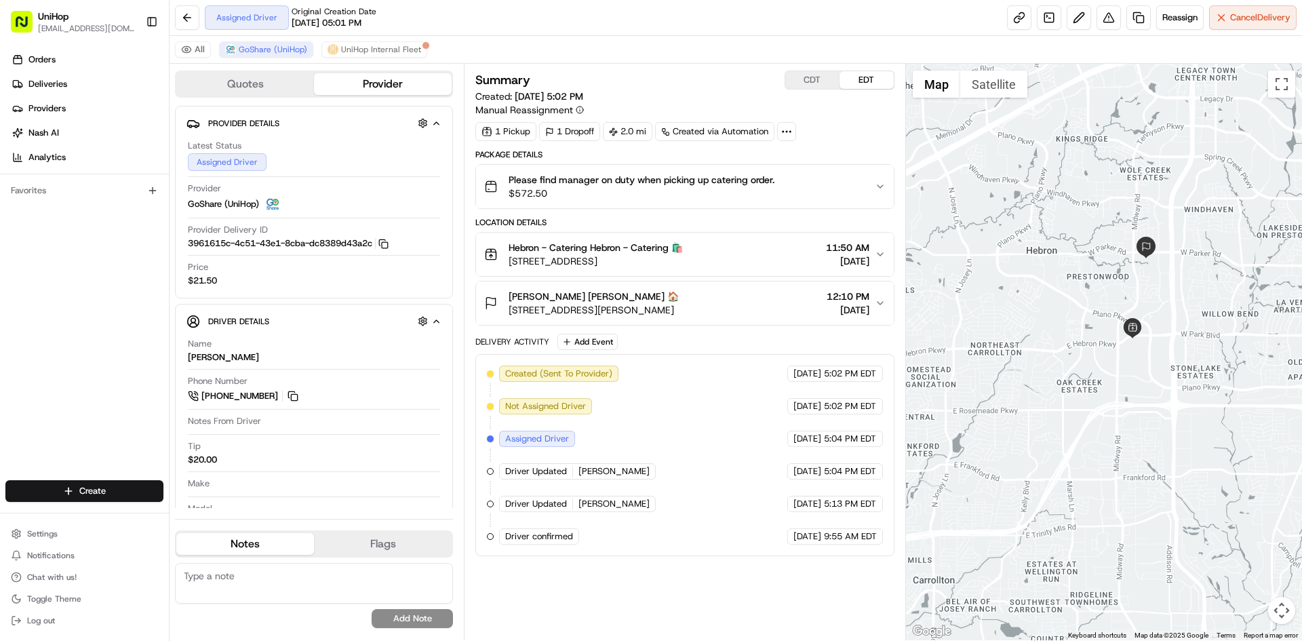
click at [1098, 300] on div at bounding box center [1104, 352] width 397 height 576
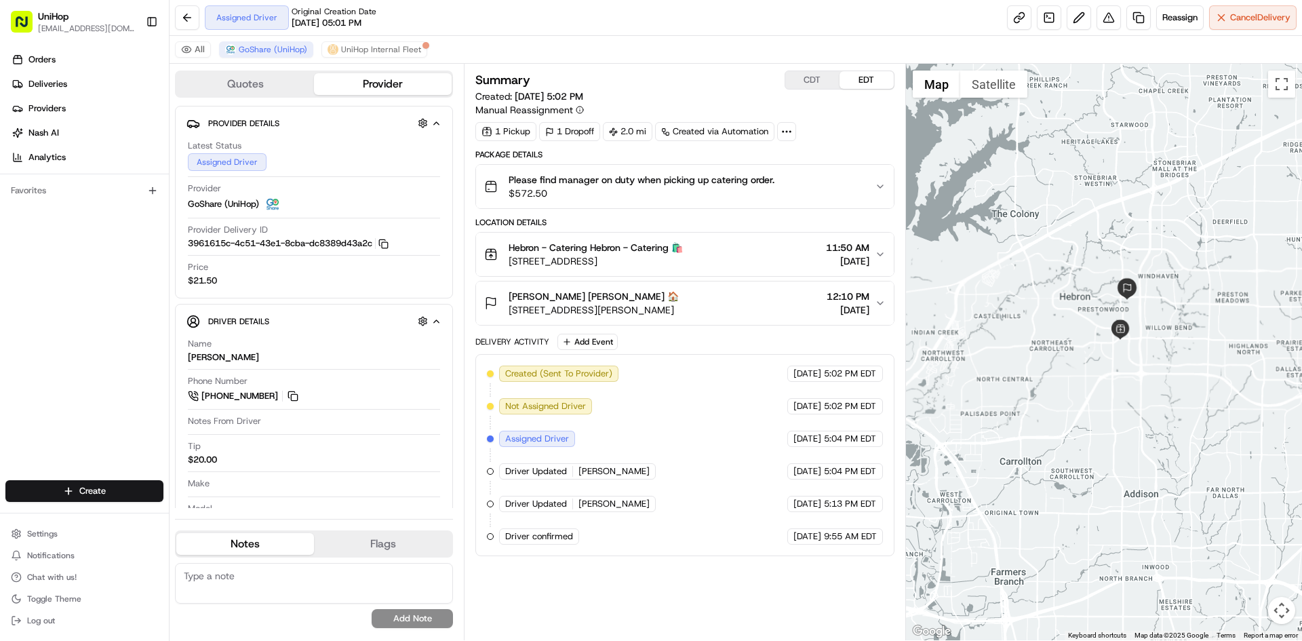
drag, startPoint x: 1065, startPoint y: 216, endPoint x: 1056, endPoint y: 268, distance: 53.1
click at [1056, 268] on div at bounding box center [1104, 352] width 397 height 576
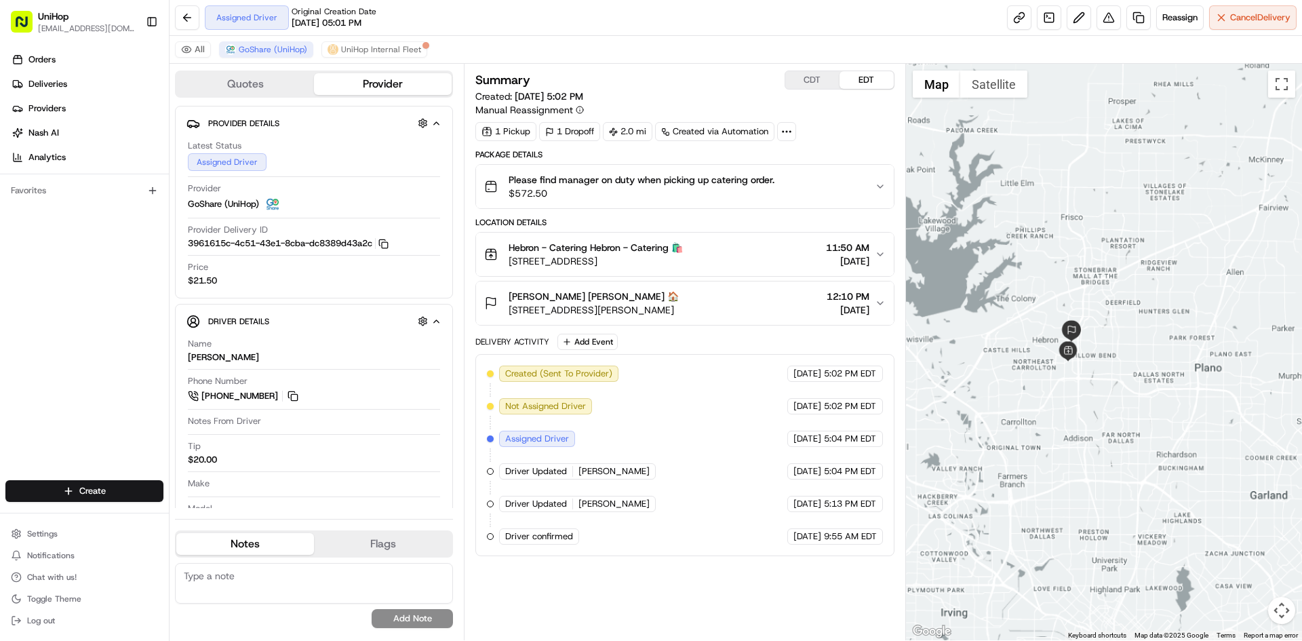
click at [1031, 292] on div at bounding box center [1104, 352] width 397 height 576
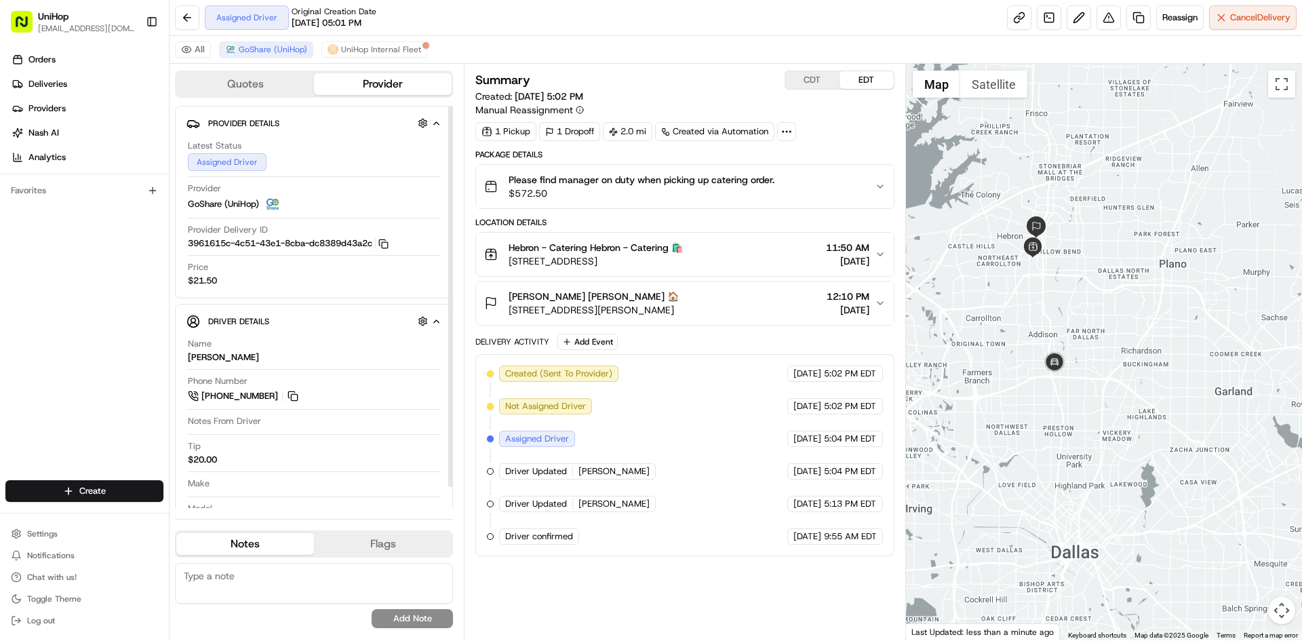
click at [79, 276] on div "Orders Deliveries Providers [PERSON_NAME] Analytics Favorites" at bounding box center [84, 265] width 169 height 445
click at [79, 299] on div "Orders Deliveries Providers [PERSON_NAME] Analytics Favorites" at bounding box center [84, 265] width 169 height 445
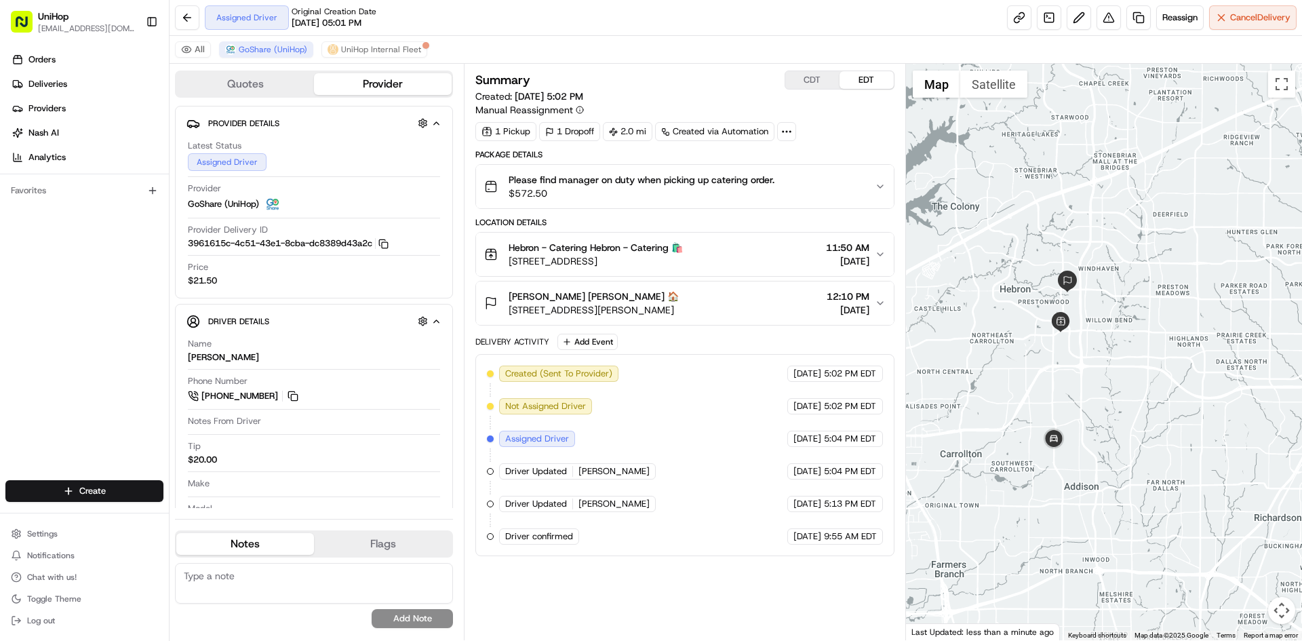
drag, startPoint x: 1102, startPoint y: 184, endPoint x: 1115, endPoint y: 362, distance: 178.2
click at [1115, 362] on div at bounding box center [1104, 352] width 397 height 576
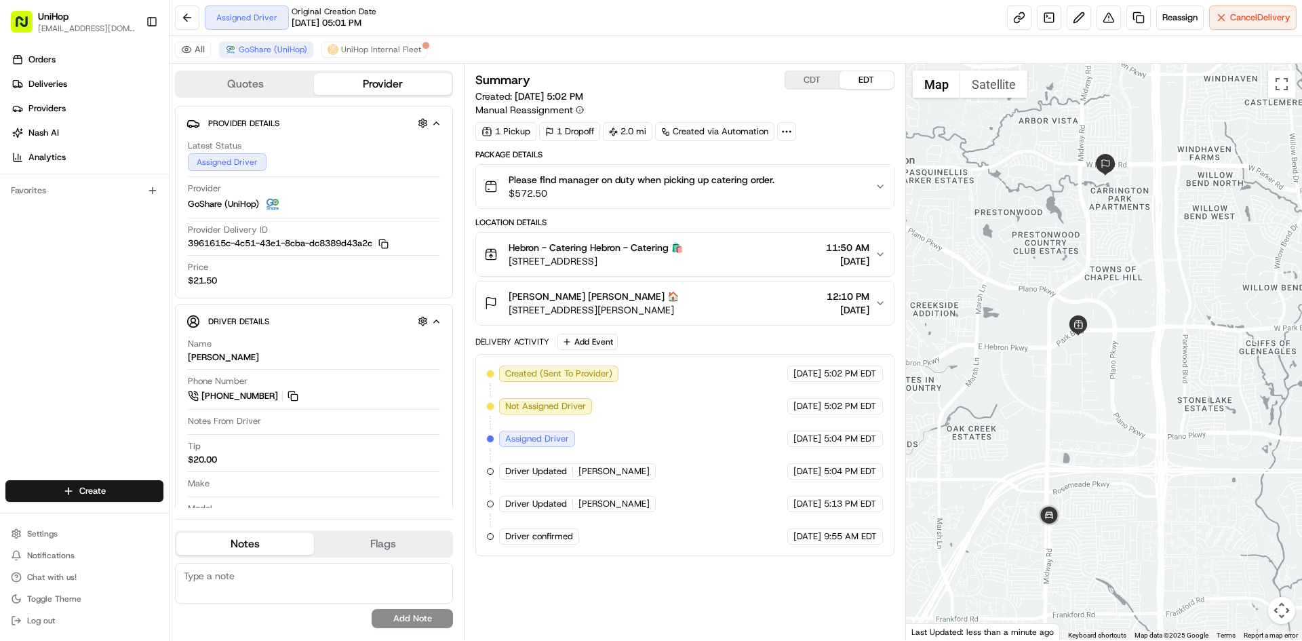
drag, startPoint x: 1056, startPoint y: 311, endPoint x: 1155, endPoint y: 350, distance: 106.3
click at [1155, 350] on div at bounding box center [1104, 352] width 397 height 576
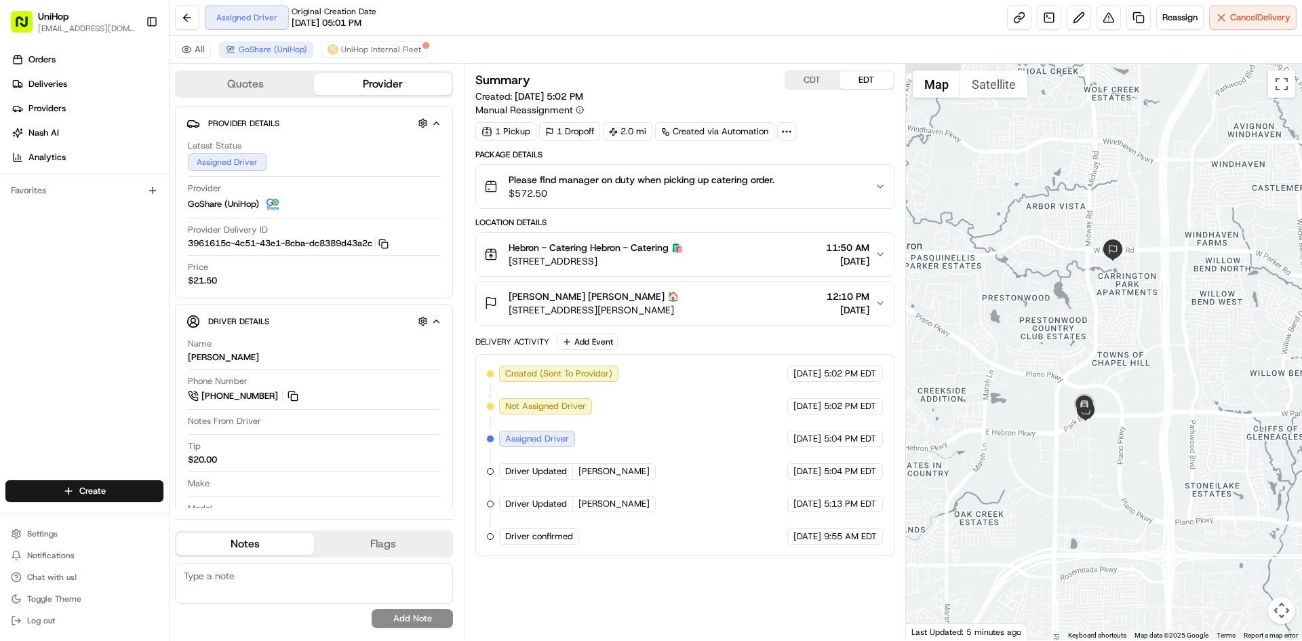
drag, startPoint x: 1099, startPoint y: 201, endPoint x: 1079, endPoint y: 285, distance: 85.9
click at [1079, 285] on div at bounding box center [1104, 352] width 397 height 576
click at [809, 80] on button "CDT" at bounding box center [812, 80] width 54 height 18
click at [77, 317] on div "Orders Deliveries Providers Nash AI Analytics Favorites" at bounding box center [84, 265] width 169 height 445
click at [868, 86] on button "EDT" at bounding box center [866, 80] width 54 height 18
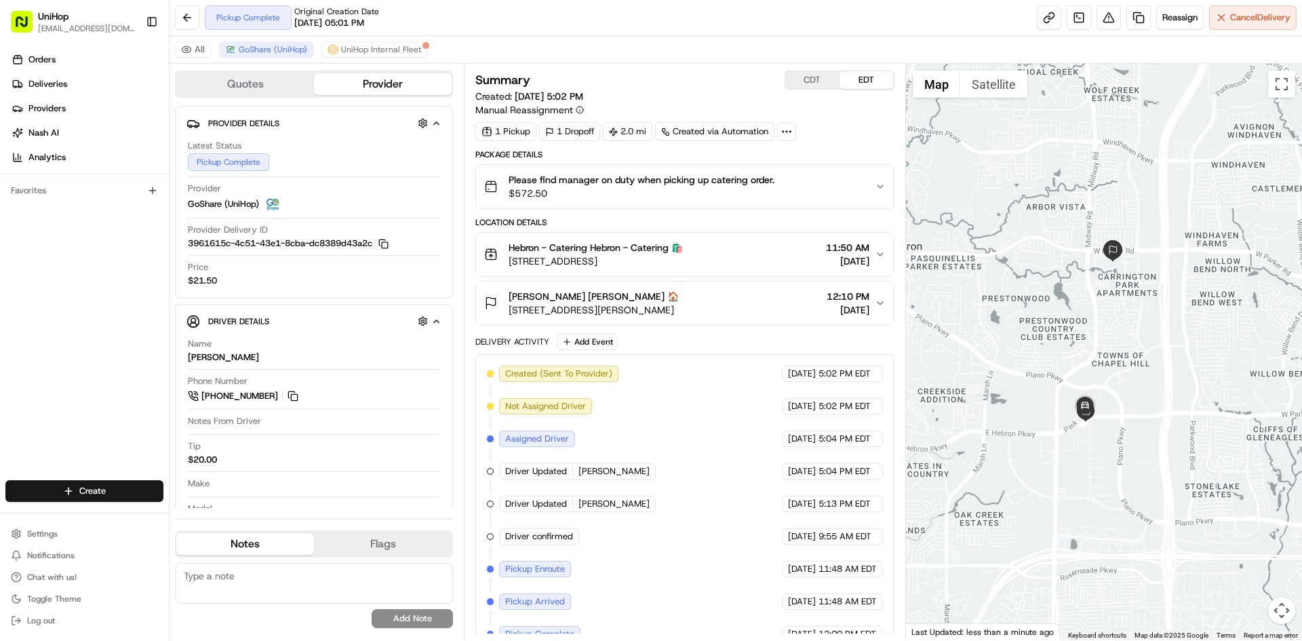
click at [1035, 266] on div at bounding box center [1104, 352] width 397 height 576
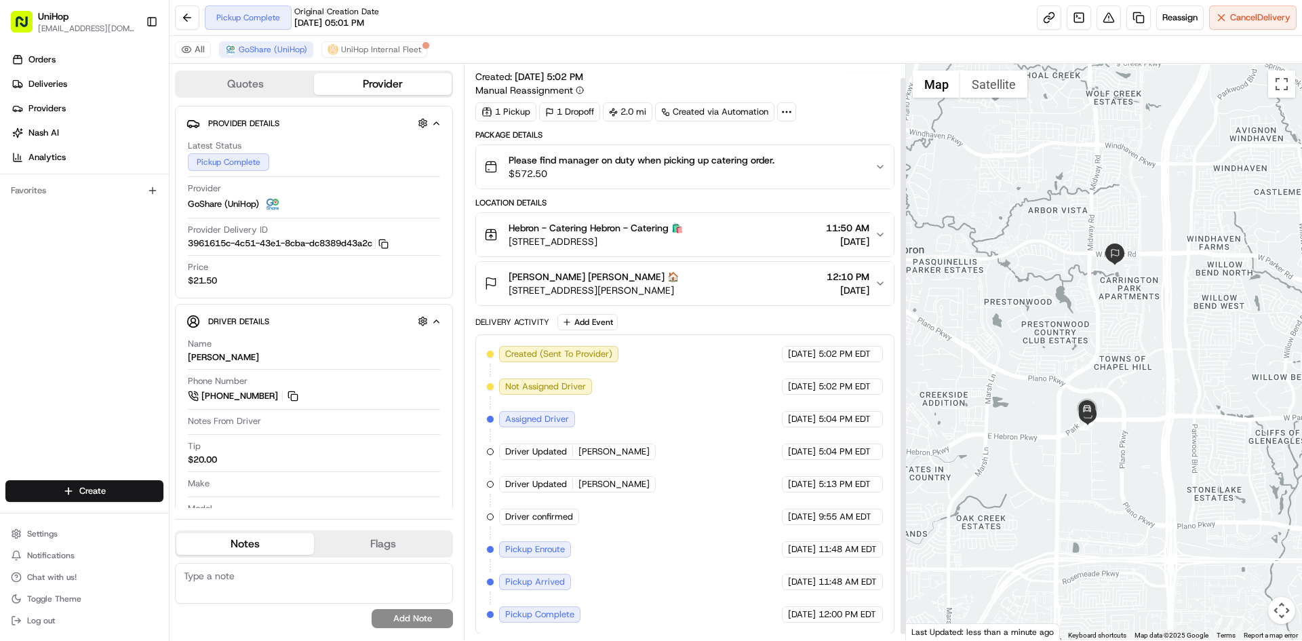
scroll to position [20, 0]
drag, startPoint x: 1056, startPoint y: 271, endPoint x: 1040, endPoint y: 298, distance: 31.1
click at [1040, 298] on div at bounding box center [1104, 352] width 397 height 576
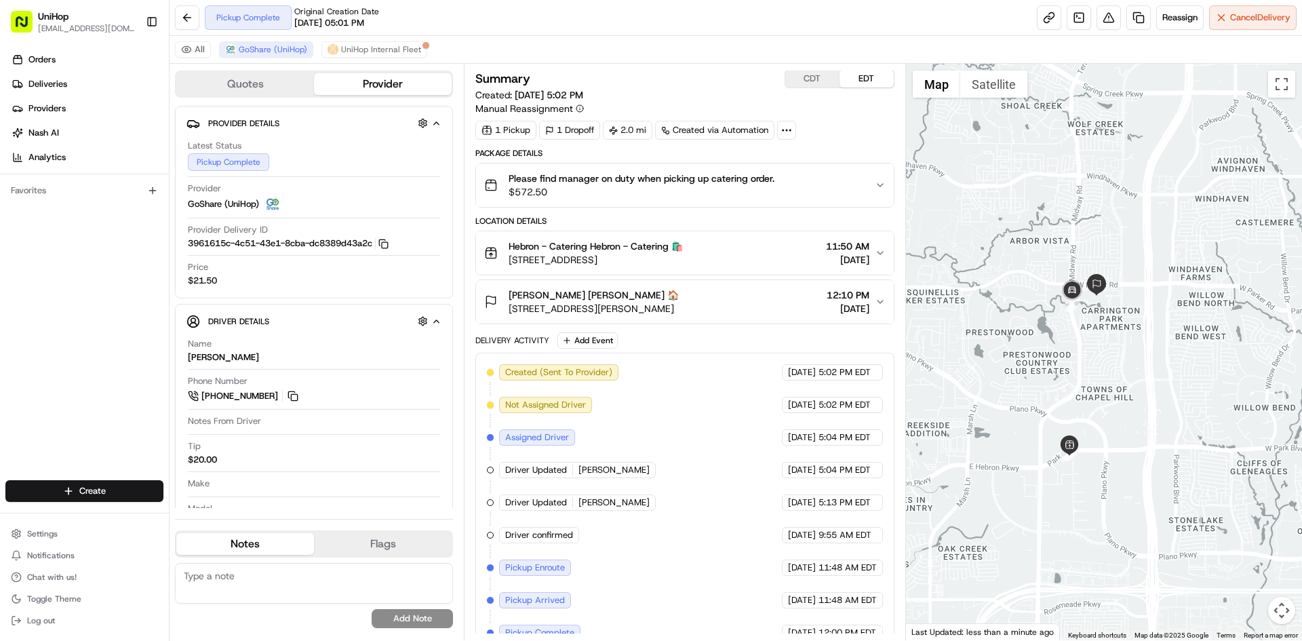
scroll to position [0, 0]
click at [816, 81] on button "CDT" at bounding box center [812, 80] width 54 height 18
click at [849, 76] on button "EDT" at bounding box center [866, 80] width 54 height 18
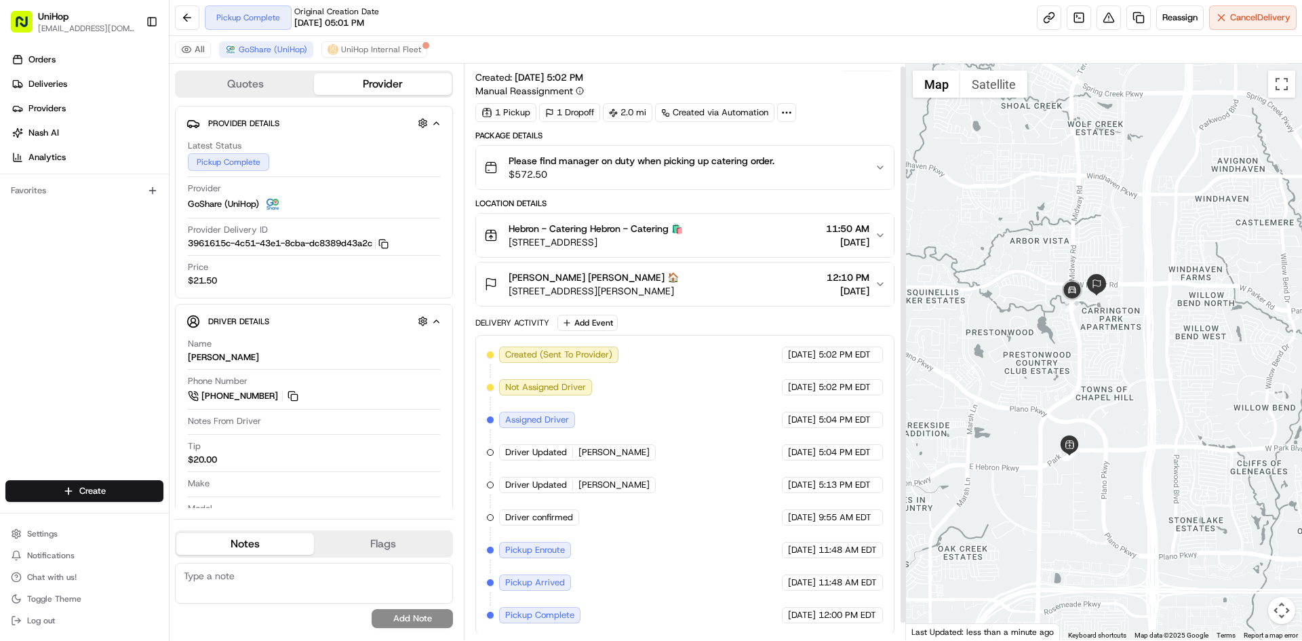
scroll to position [20, 0]
click at [3, 372] on div "Orders Deliveries Providers Nash AI Analytics Favorites" at bounding box center [84, 265] width 169 height 445
click at [83, 320] on div "Orders Deliveries Providers Nash AI Analytics Favorites" at bounding box center [84, 265] width 169 height 445
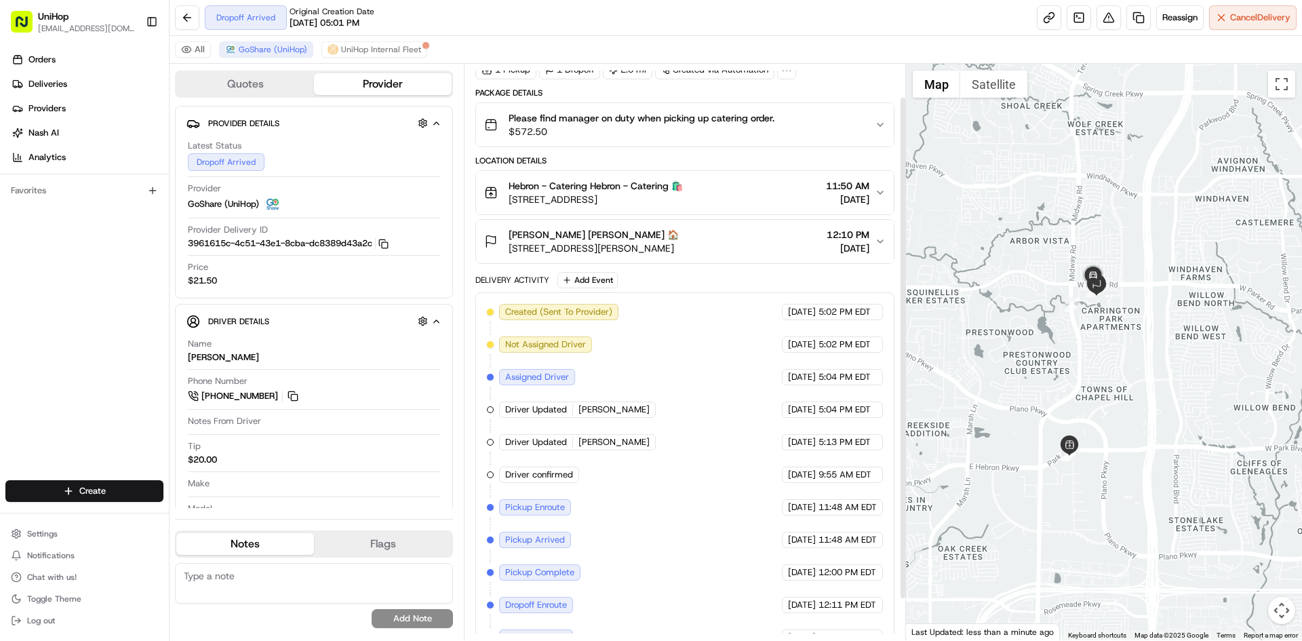
scroll to position [85, 0]
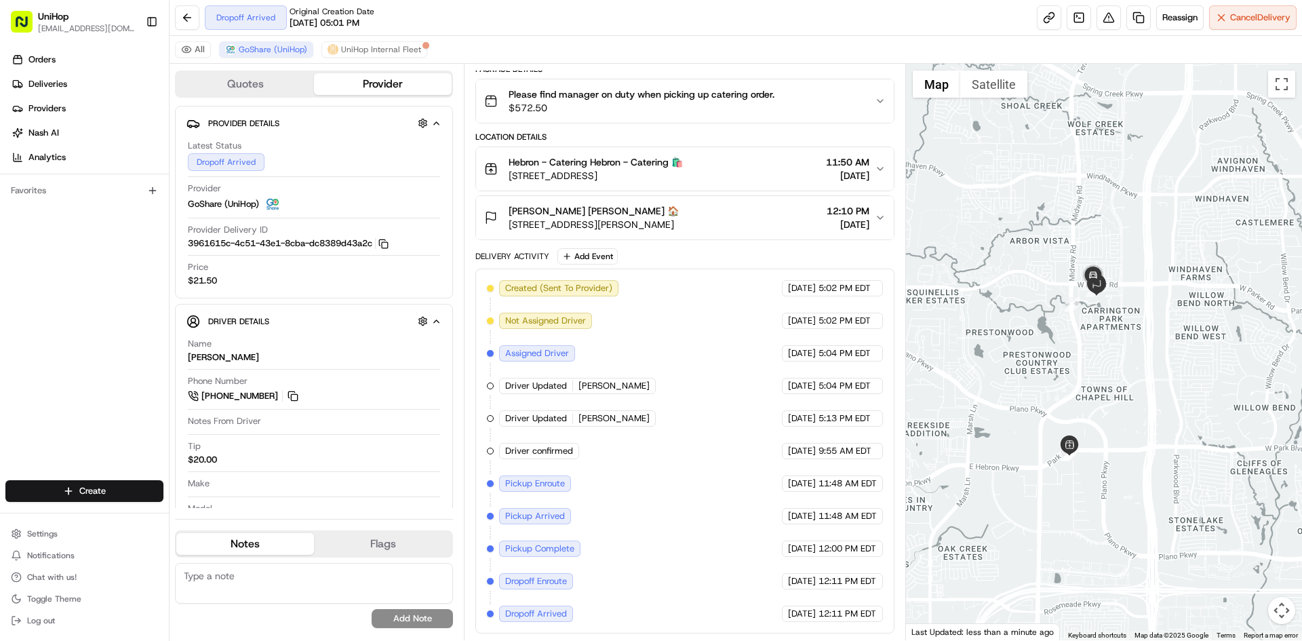
click at [743, 214] on div "Trent Beagle Trent Beagle 🏠 6124 W Parker Rd, Plano, TX 75093, USA 12:10 PM Aug…" at bounding box center [679, 217] width 390 height 27
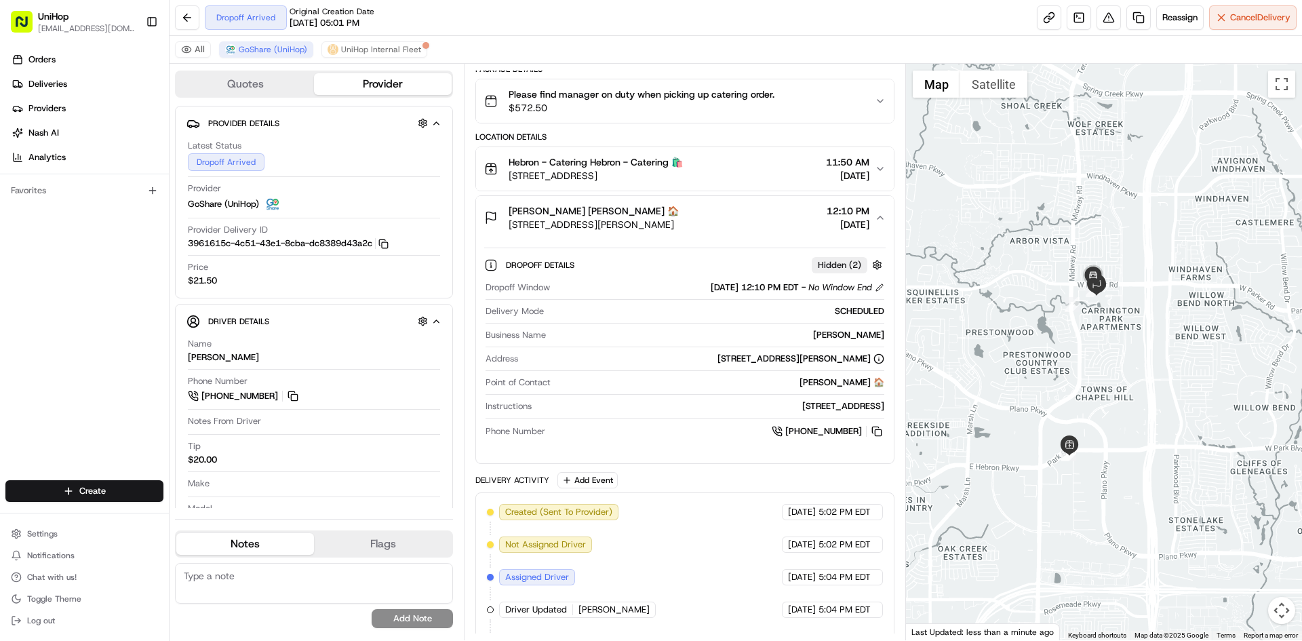
click at [743, 214] on div "Trent Beagle Trent Beagle 🏠 6124 W Parker Rd, Plano, TX 75093, USA 12:10 PM Aug…" at bounding box center [679, 217] width 390 height 27
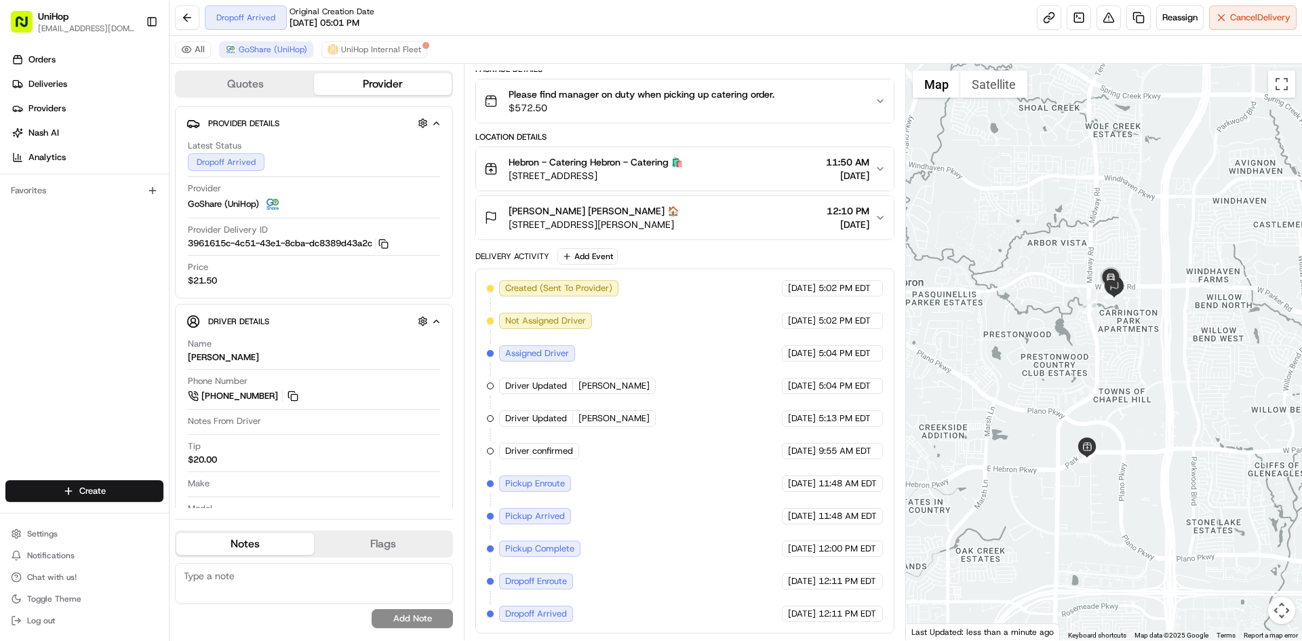
drag, startPoint x: 1013, startPoint y: 324, endPoint x: 1029, endPoint y: 325, distance: 16.3
click at [1029, 325] on div at bounding box center [1104, 352] width 397 height 576
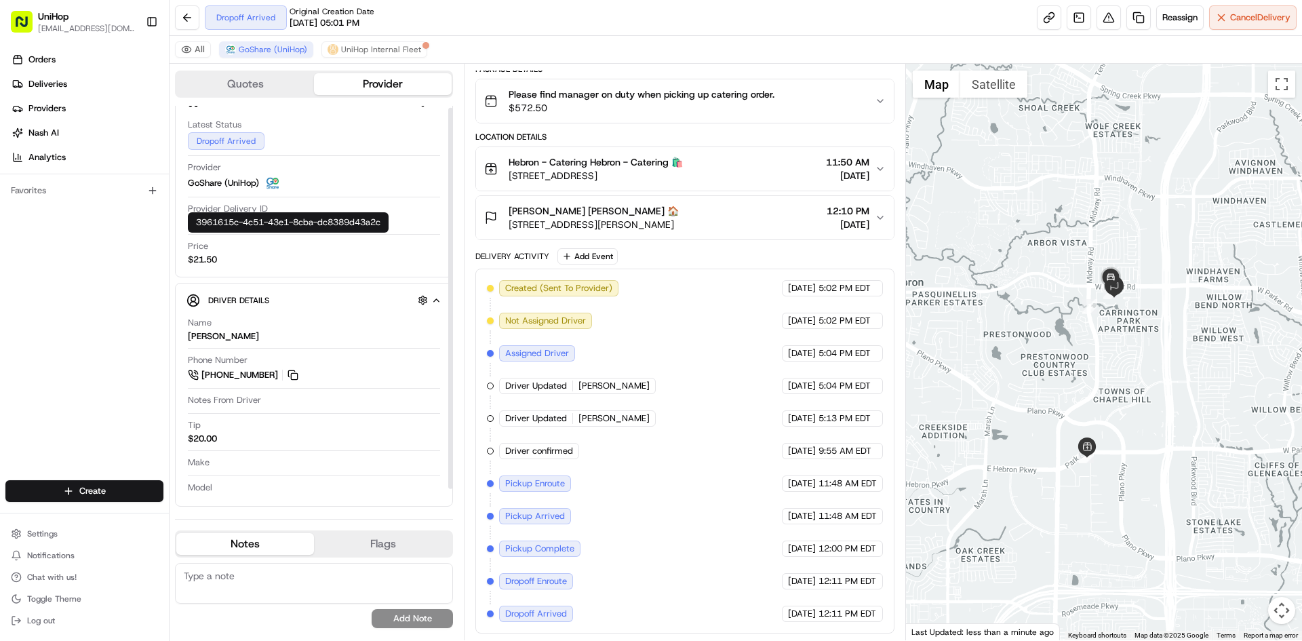
scroll to position [22, 0]
drag, startPoint x: 52, startPoint y: 369, endPoint x: 296, endPoint y: 570, distance: 316.0
click at [56, 370] on div "Orders Deliveries Providers [PERSON_NAME] Analytics Favorites" at bounding box center [84, 265] width 169 height 445
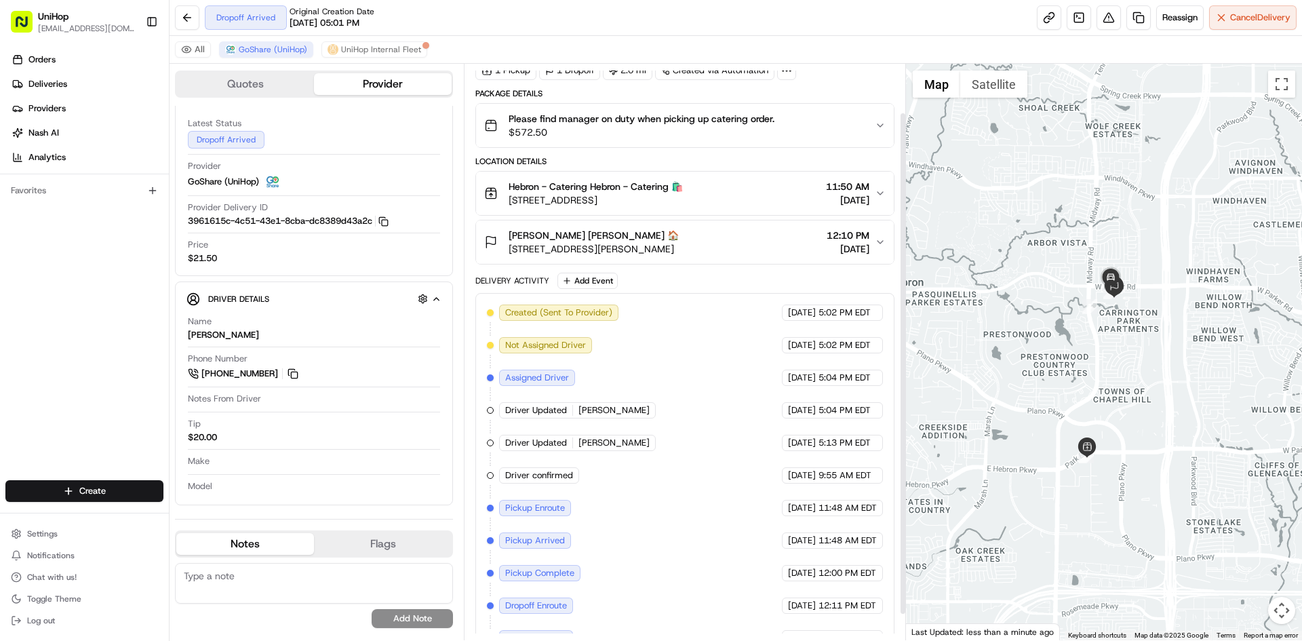
scroll to position [85, 0]
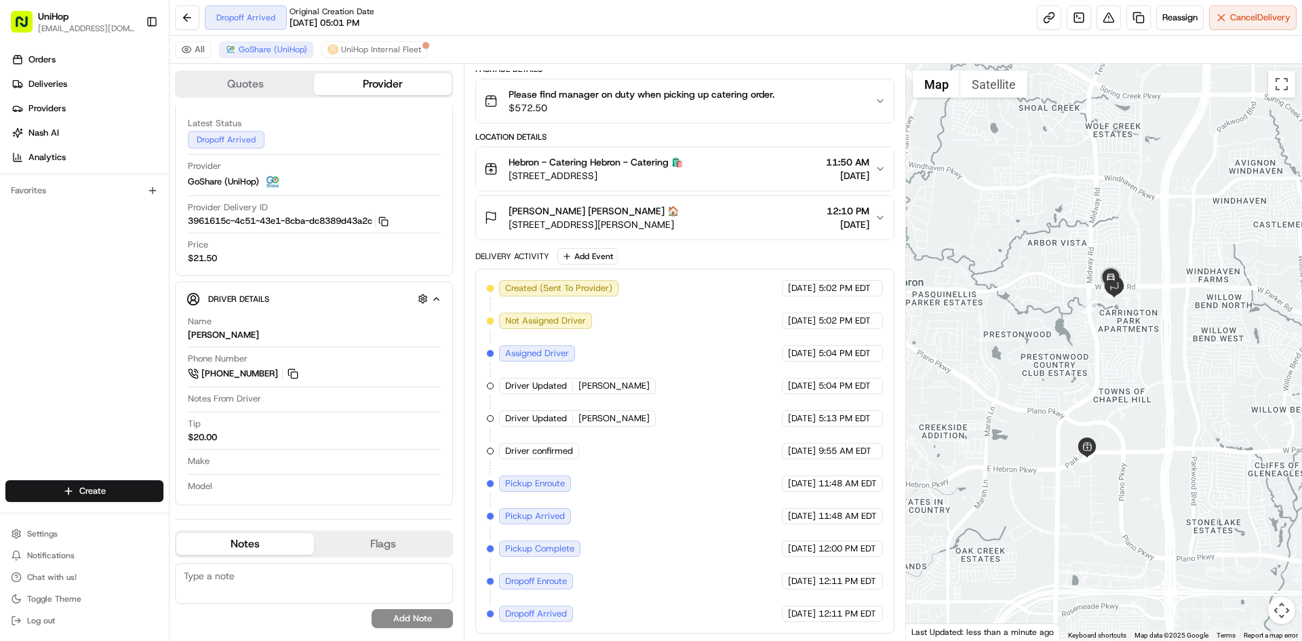
click at [755, 238] on button "Trent Beagle Trent Beagle 🏠 6124 W Parker Rd, Plano, TX 75093, USA 12:10 PM Aug…" at bounding box center [684, 217] width 417 height 43
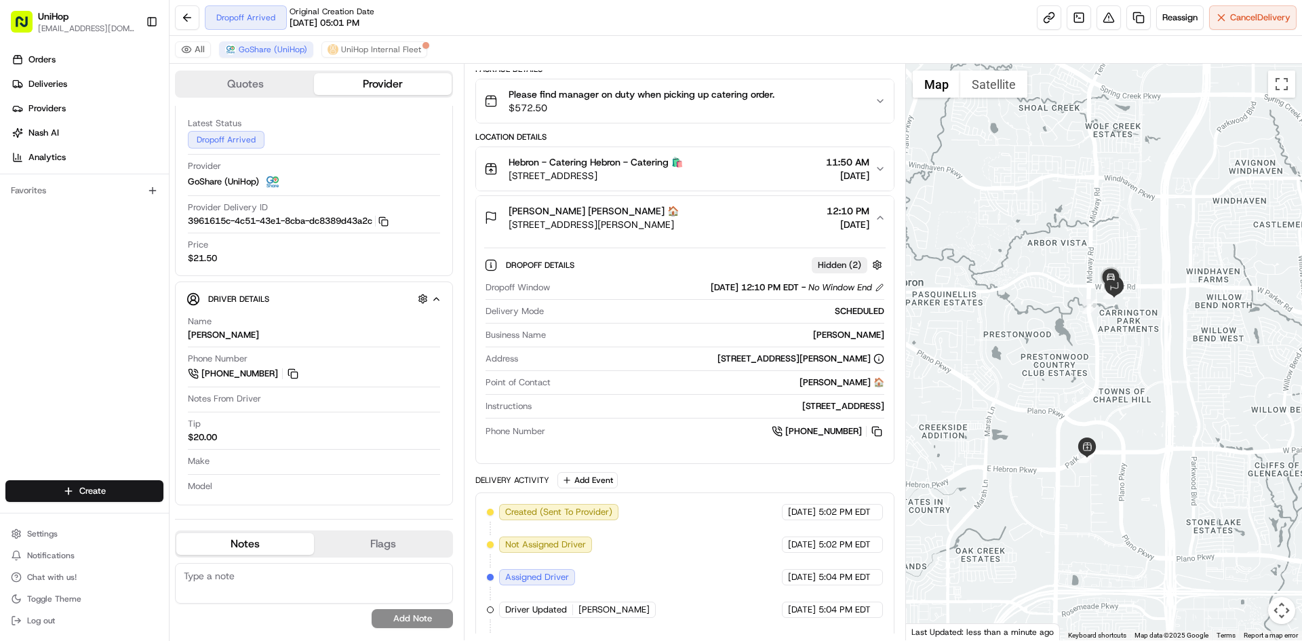
click at [749, 225] on div "Trent Beagle Trent Beagle 🏠 6124 W Parker Rd, Plano, TX 75093, USA 12:10 PM Aug…" at bounding box center [679, 217] width 390 height 27
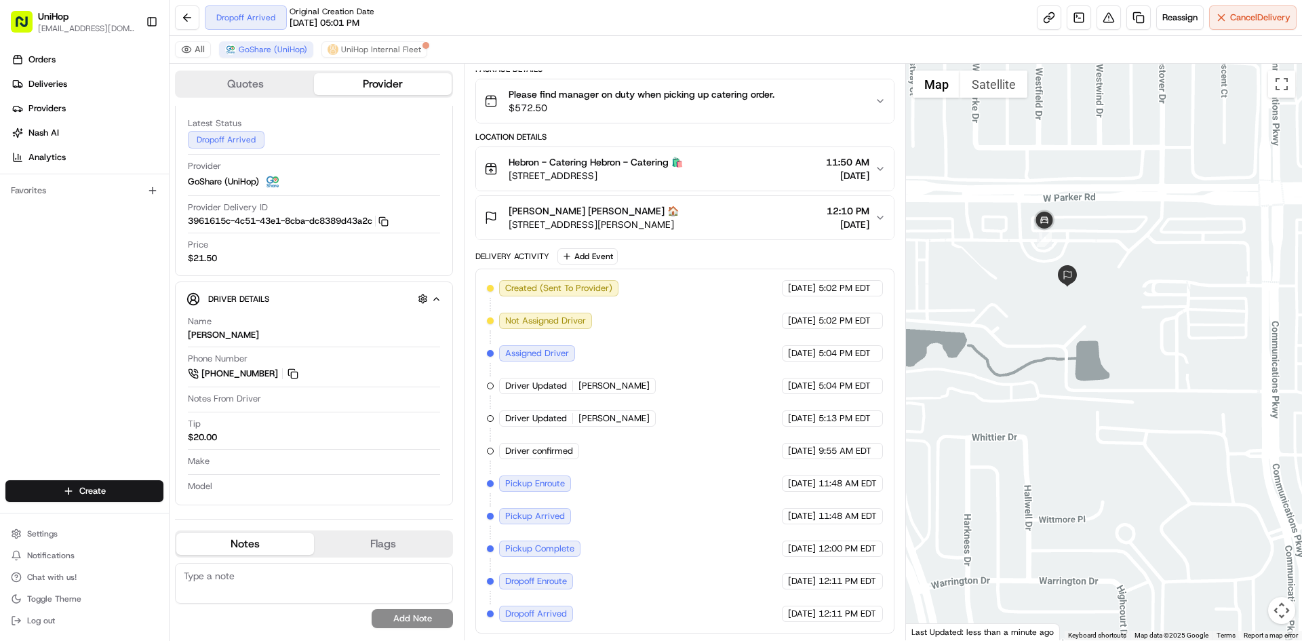
click at [1002, 89] on button "Satellite" at bounding box center [993, 84] width 67 height 27
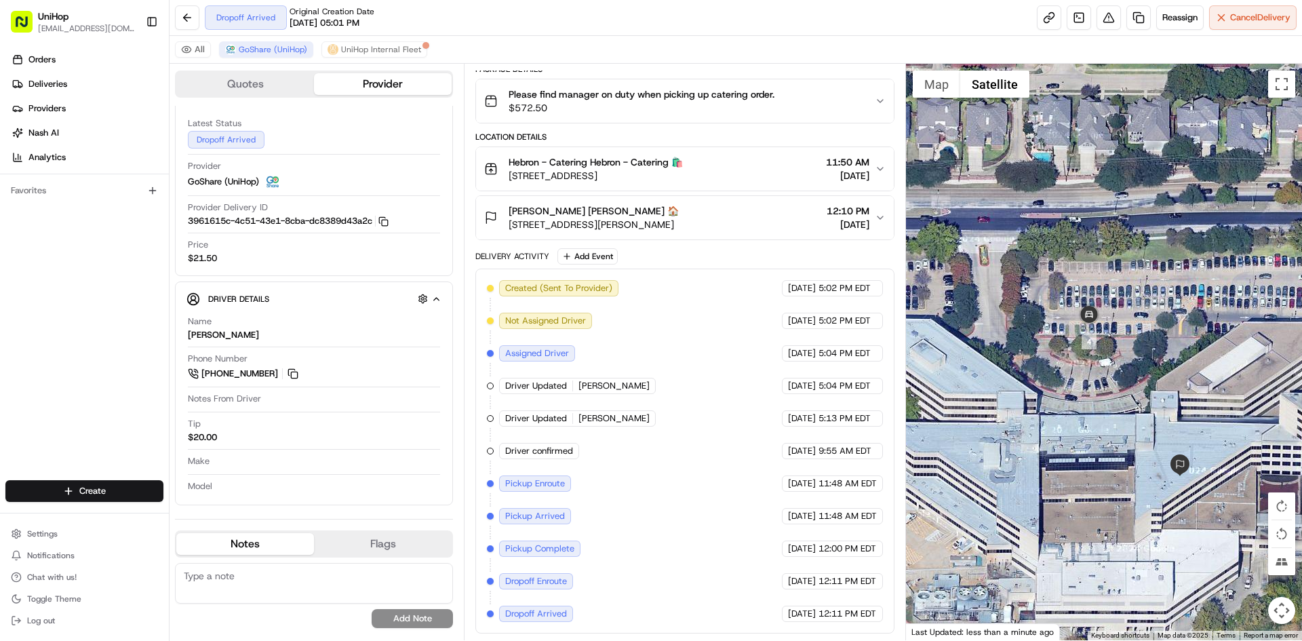
drag, startPoint x: 1170, startPoint y: 361, endPoint x: 1150, endPoint y: 355, distance: 21.4
click at [1151, 356] on div at bounding box center [1104, 352] width 397 height 576
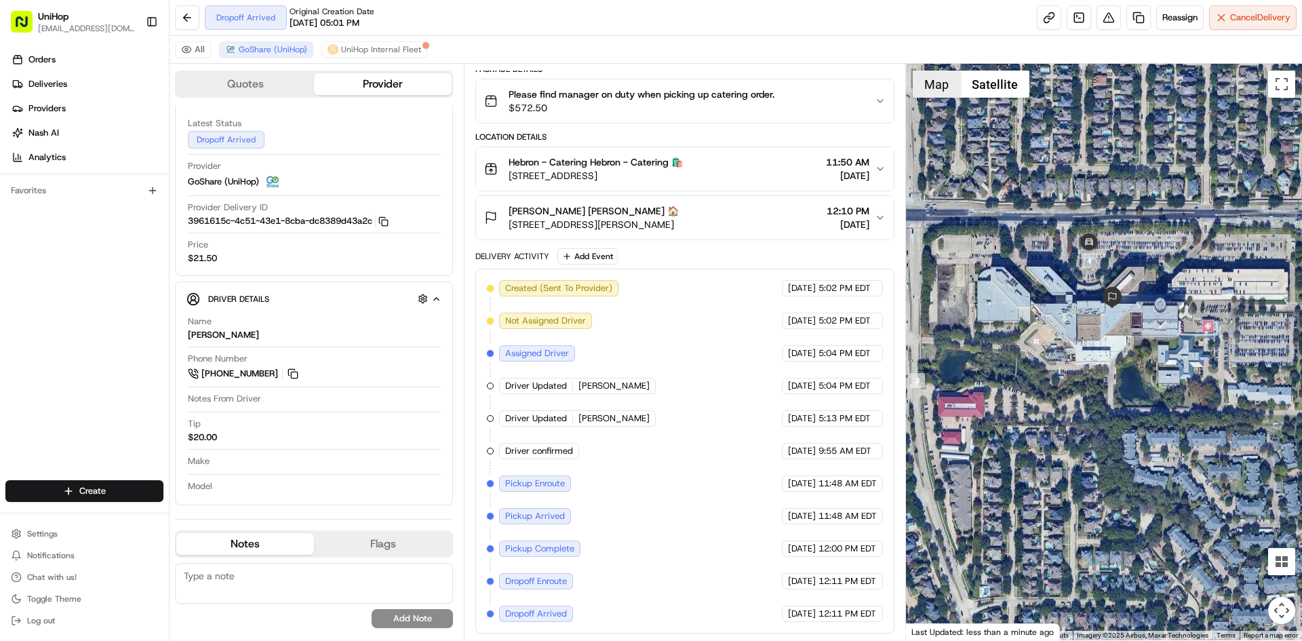
click at [943, 92] on button "Map" at bounding box center [936, 84] width 47 height 27
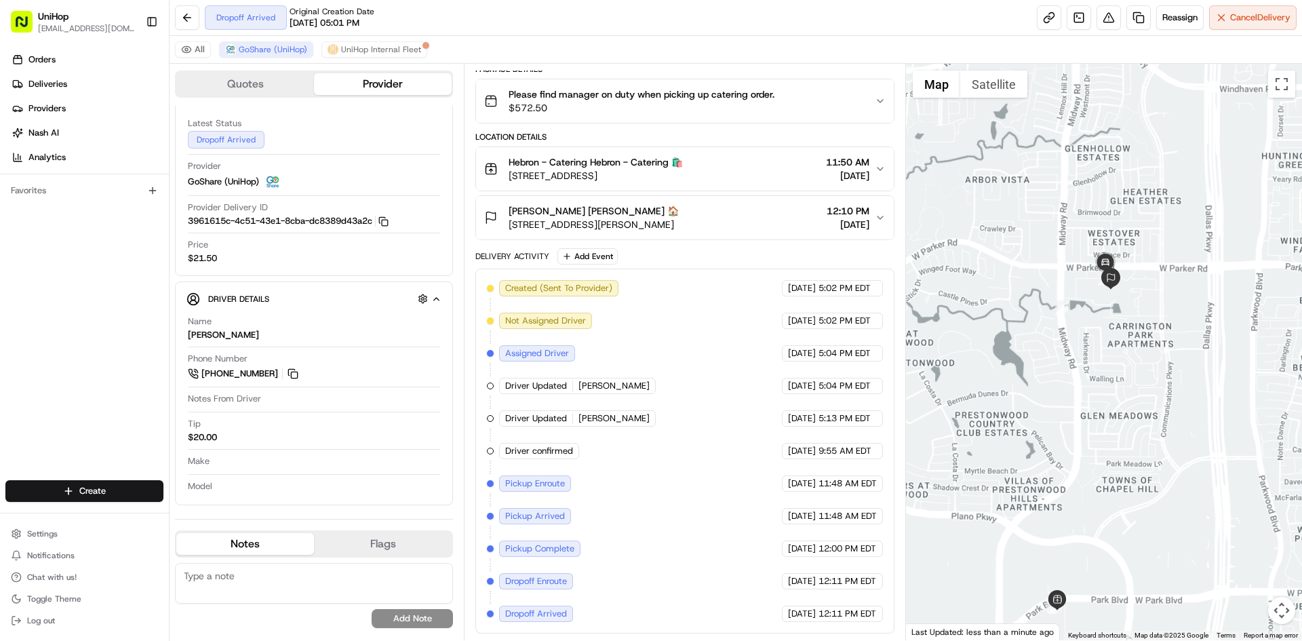
drag, startPoint x: 1052, startPoint y: 326, endPoint x: 1086, endPoint y: 354, distance: 43.3
click at [1086, 354] on div at bounding box center [1104, 352] width 397 height 576
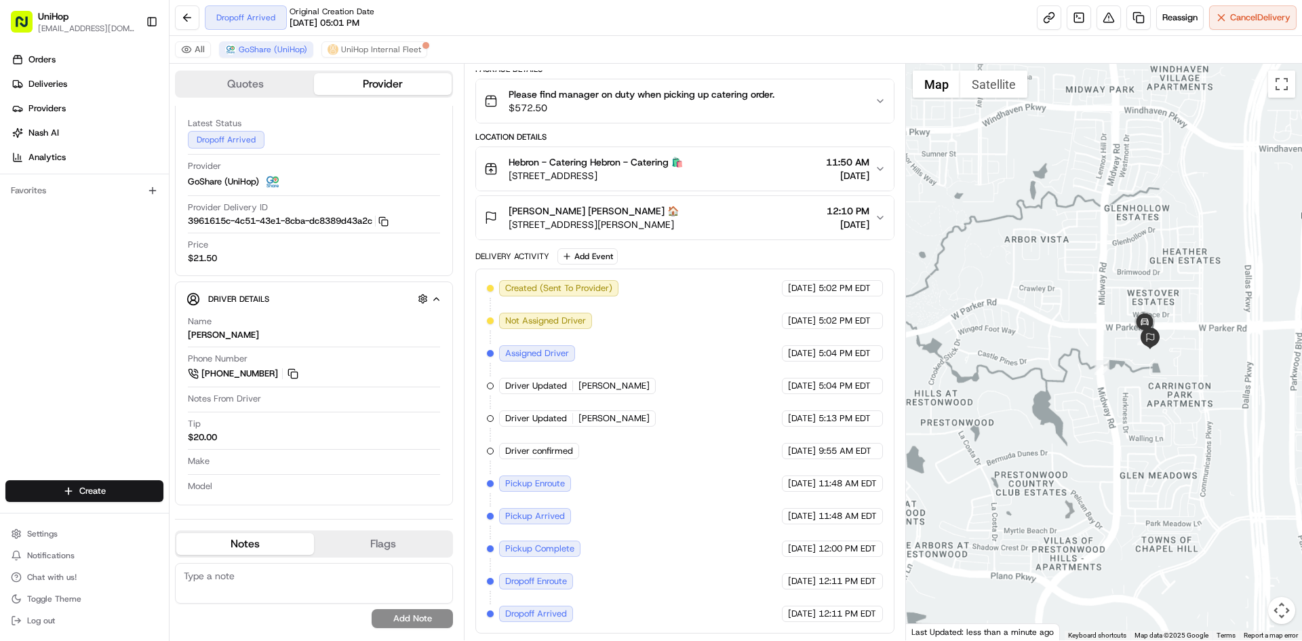
drag, startPoint x: 1220, startPoint y: 391, endPoint x: 1144, endPoint y: 357, distance: 83.2
click at [1147, 361] on div at bounding box center [1104, 352] width 397 height 576
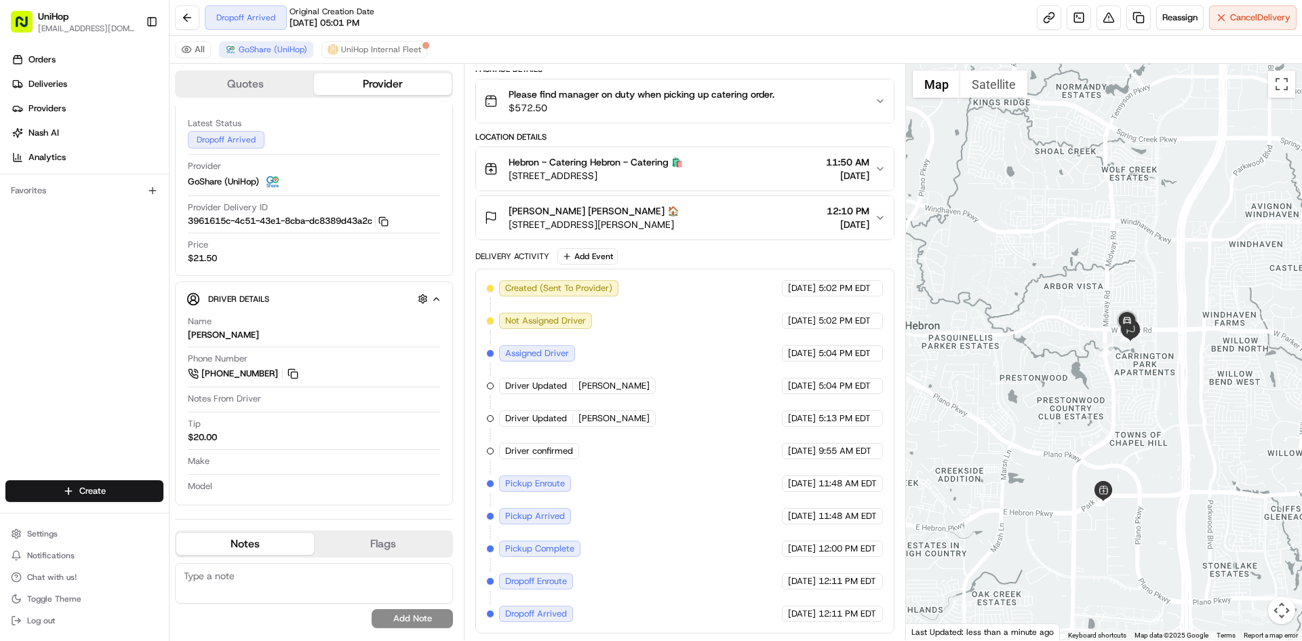
click at [724, 199] on button "Trent Beagle Trent Beagle 🏠 6124 W Parker Rd, Plano, TX 75093, USA 12:10 PM Aug…" at bounding box center [684, 217] width 417 height 43
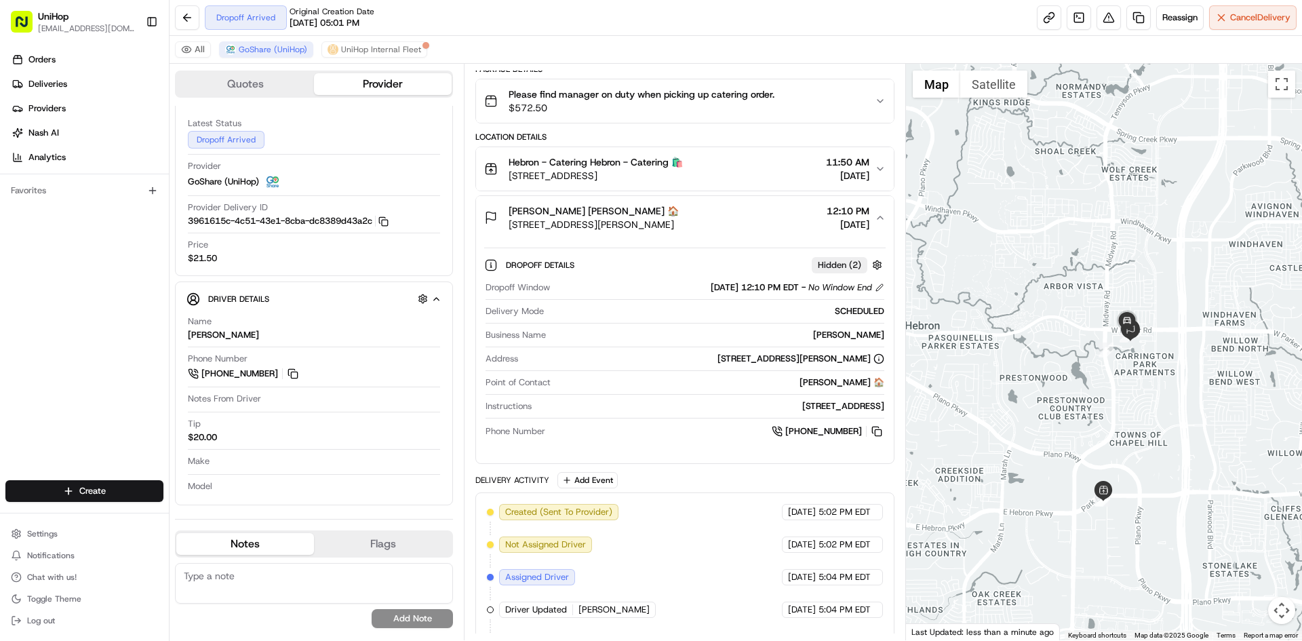
click at [736, 210] on div "Trent Beagle Trent Beagle 🏠 6124 W Parker Rd, Plano, TX 75093, USA 12:10 PM Aug…" at bounding box center [679, 217] width 390 height 27
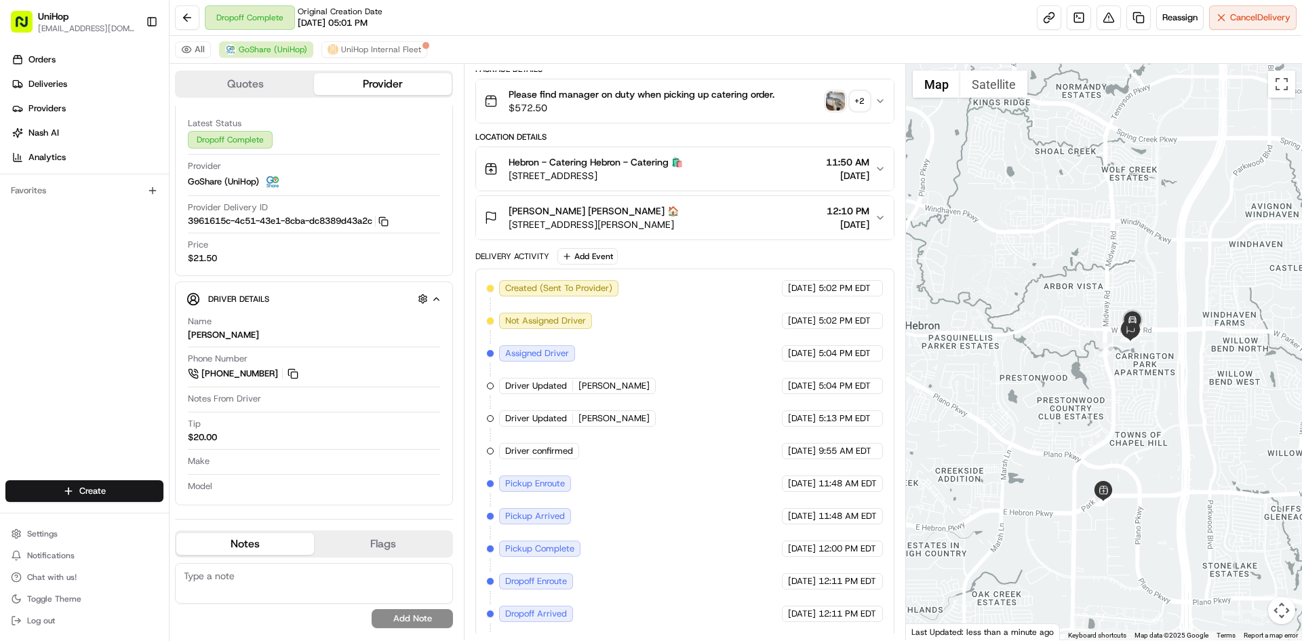
click at [837, 100] on img "button" at bounding box center [835, 101] width 19 height 19
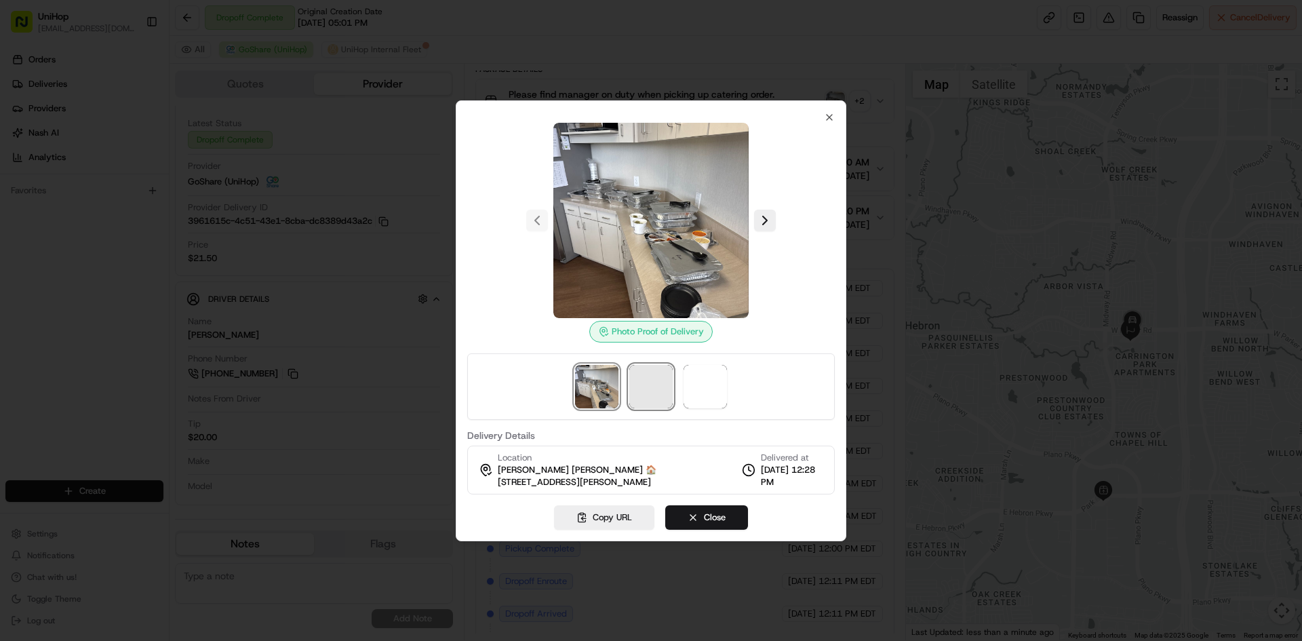
click at [658, 385] on span at bounding box center [650, 386] width 43 height 43
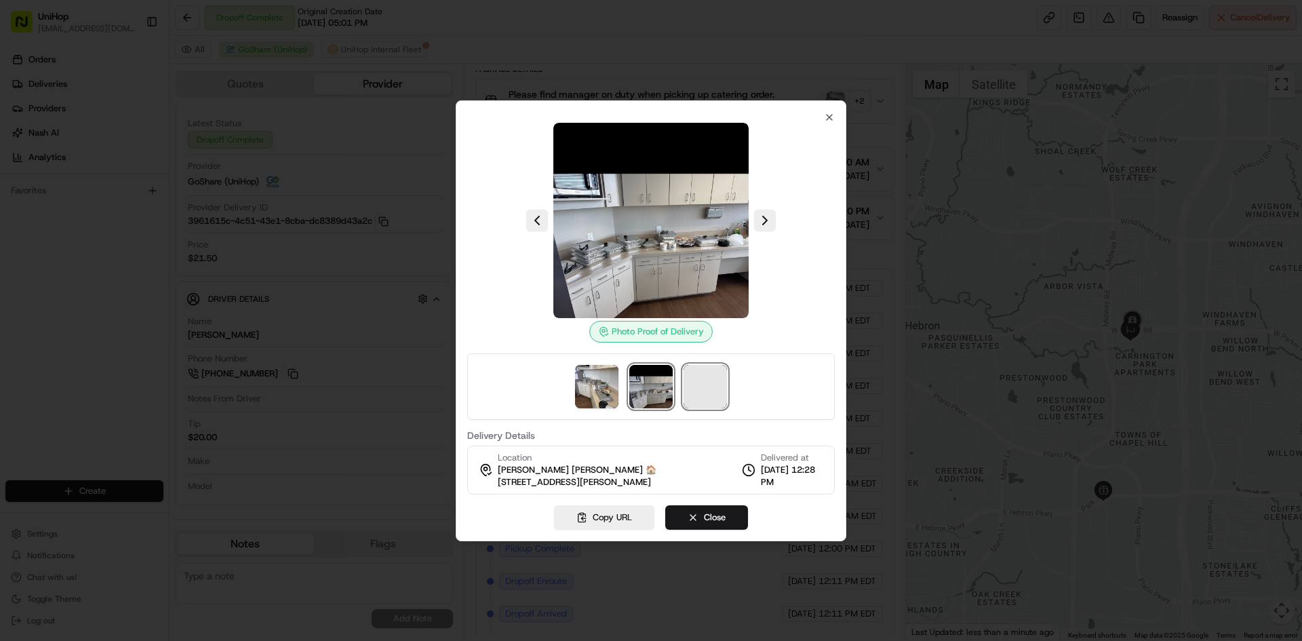
click at [703, 384] on span at bounding box center [705, 386] width 43 height 43
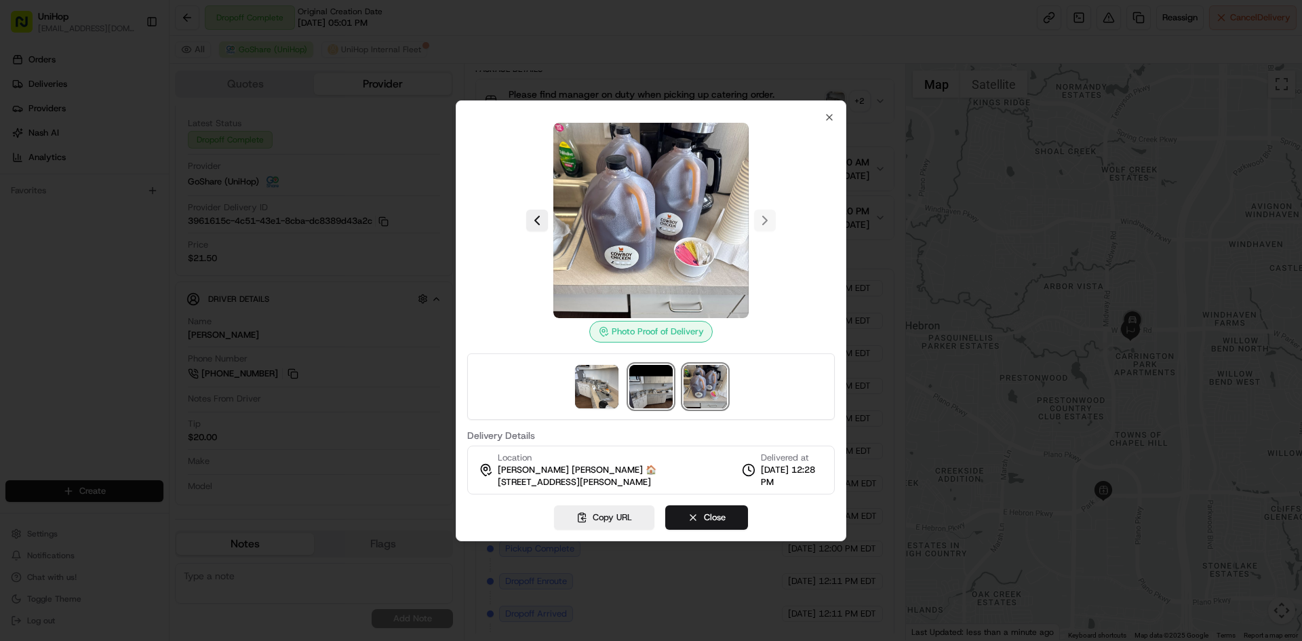
click at [648, 386] on img at bounding box center [650, 386] width 43 height 43
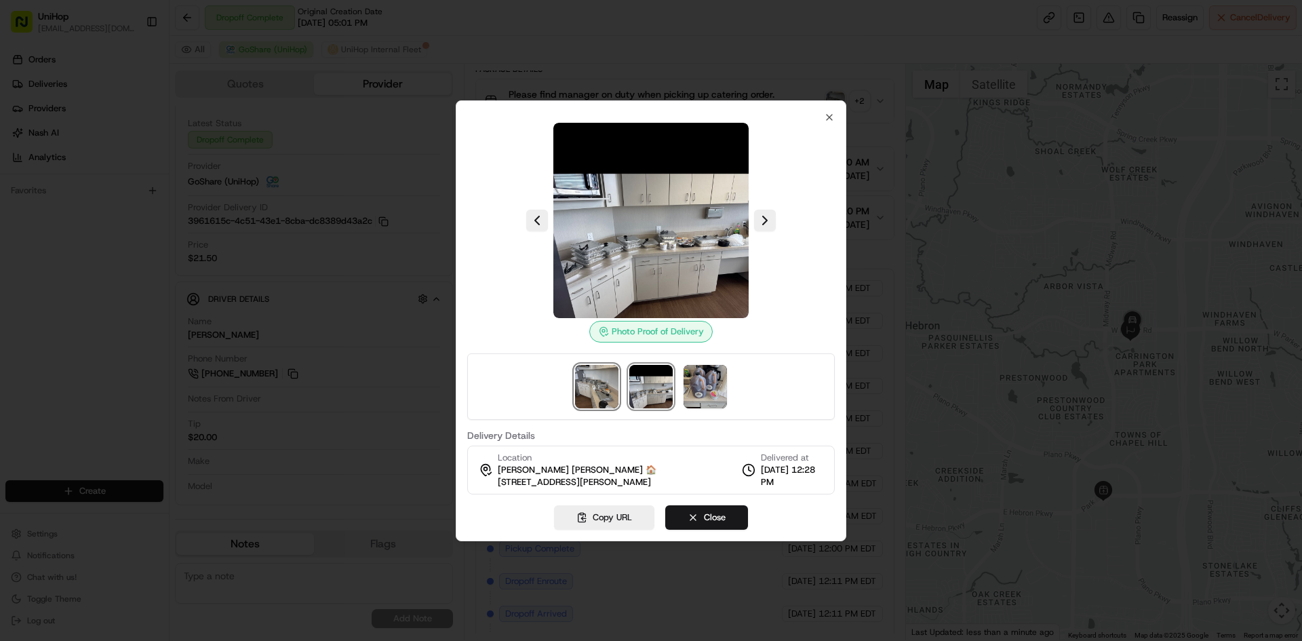
drag, startPoint x: 608, startPoint y: 382, endPoint x: 609, endPoint y: 376, distance: 6.9
click at [608, 381] on img at bounding box center [596, 386] width 43 height 43
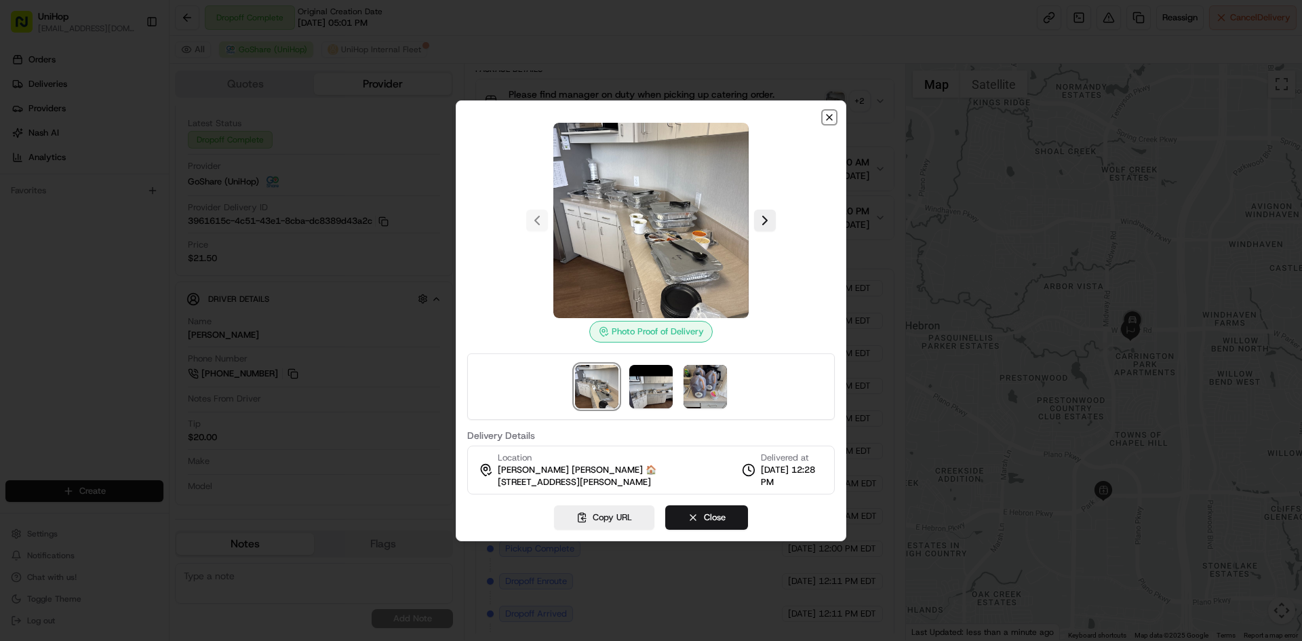
click at [829, 117] on icon "button" at bounding box center [829, 117] width 5 height 5
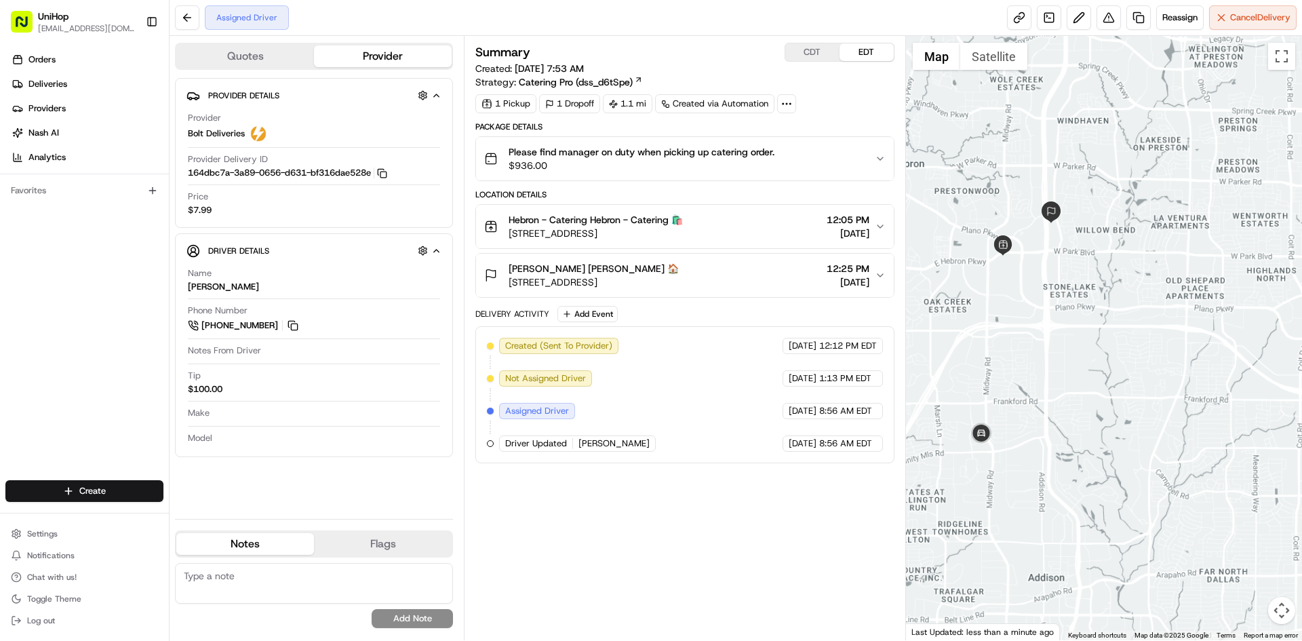
drag, startPoint x: 1019, startPoint y: 161, endPoint x: 1056, endPoint y: 248, distance: 94.7
click at [1056, 248] on div at bounding box center [1104, 338] width 397 height 604
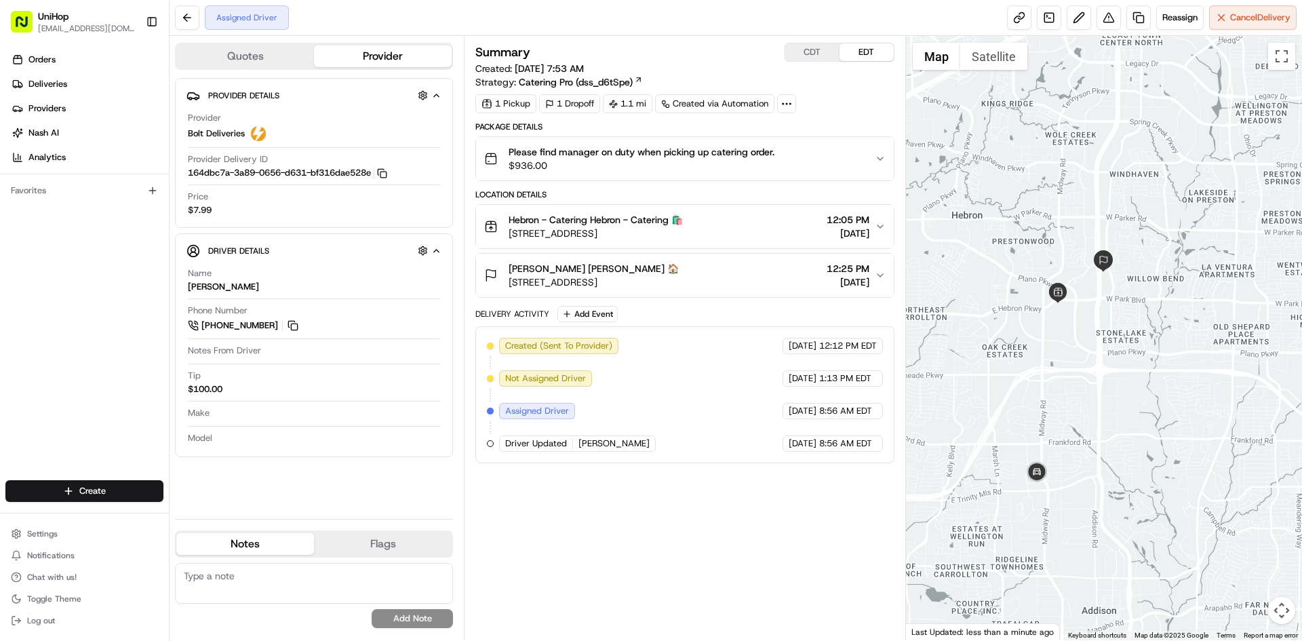
drag, startPoint x: 1090, startPoint y: 315, endPoint x: 1141, endPoint y: 330, distance: 53.0
click at [1141, 330] on div at bounding box center [1104, 338] width 397 height 604
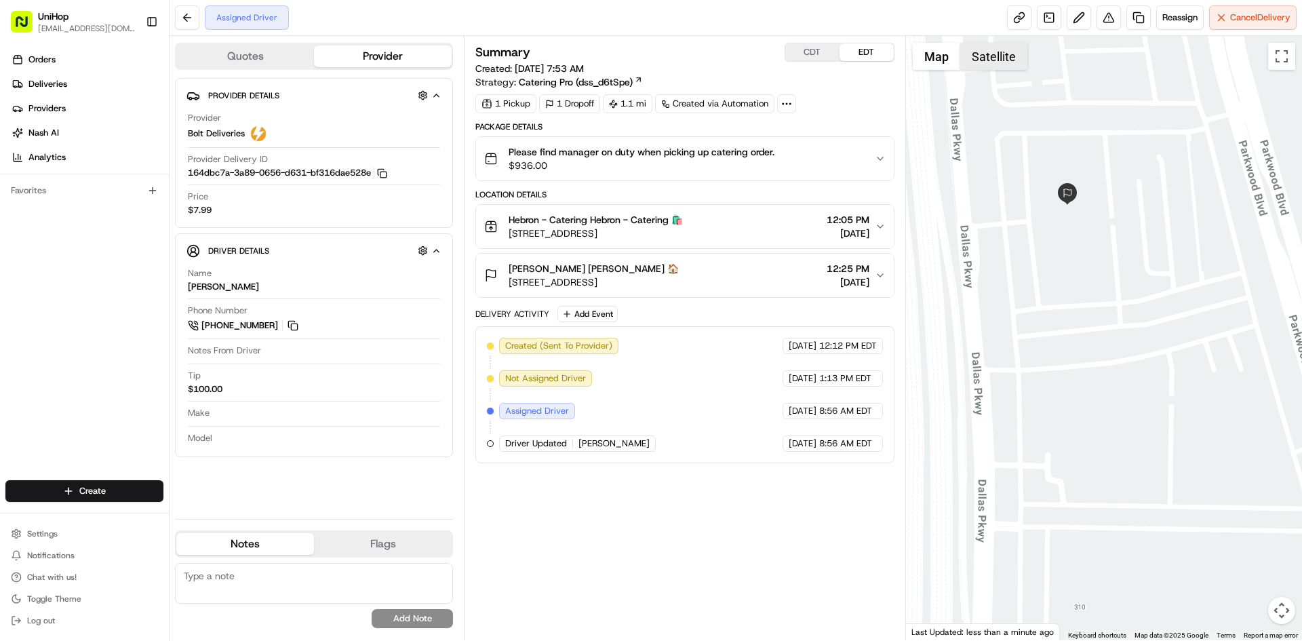
click at [993, 58] on button "Satellite" at bounding box center [993, 56] width 67 height 27
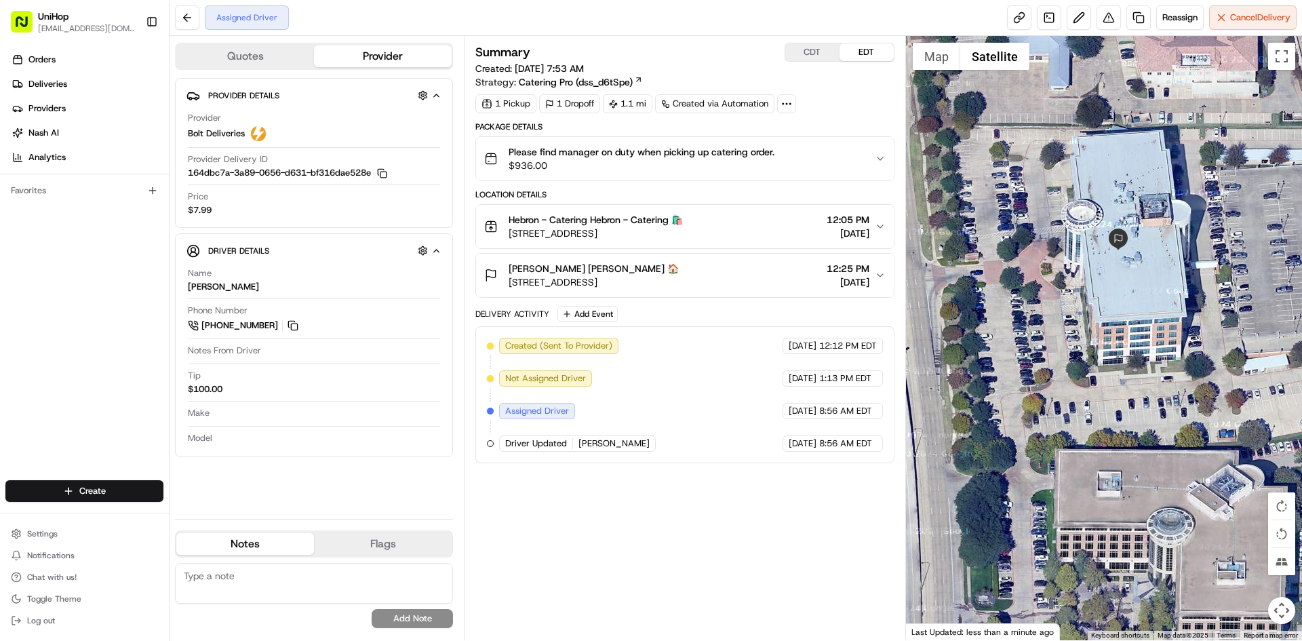
click at [767, 277] on div "Kasandra Alexander Kasandra Alexander 🏠 2500 Dallas Pkwy, Plano, TX 75093, USA …" at bounding box center [679, 275] width 390 height 27
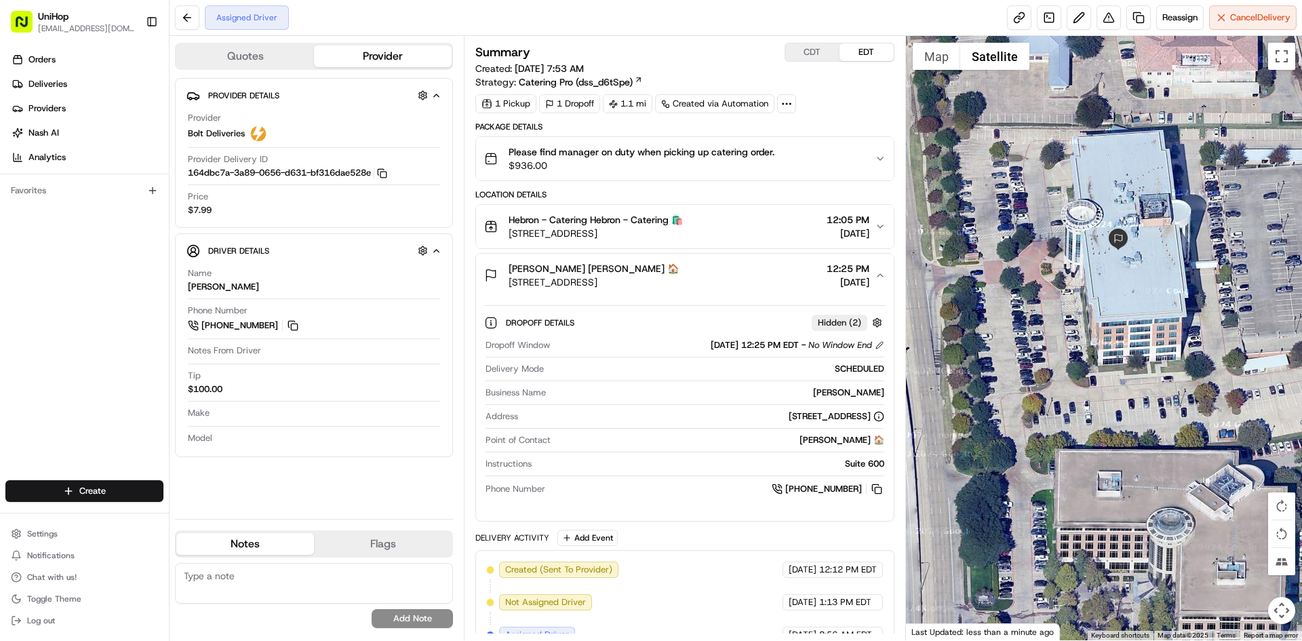
click at [767, 277] on div "Kasandra Alexander Kasandra Alexander 🏠 2500 Dallas Pkwy, Plano, TX 75093, USA …" at bounding box center [679, 275] width 390 height 27
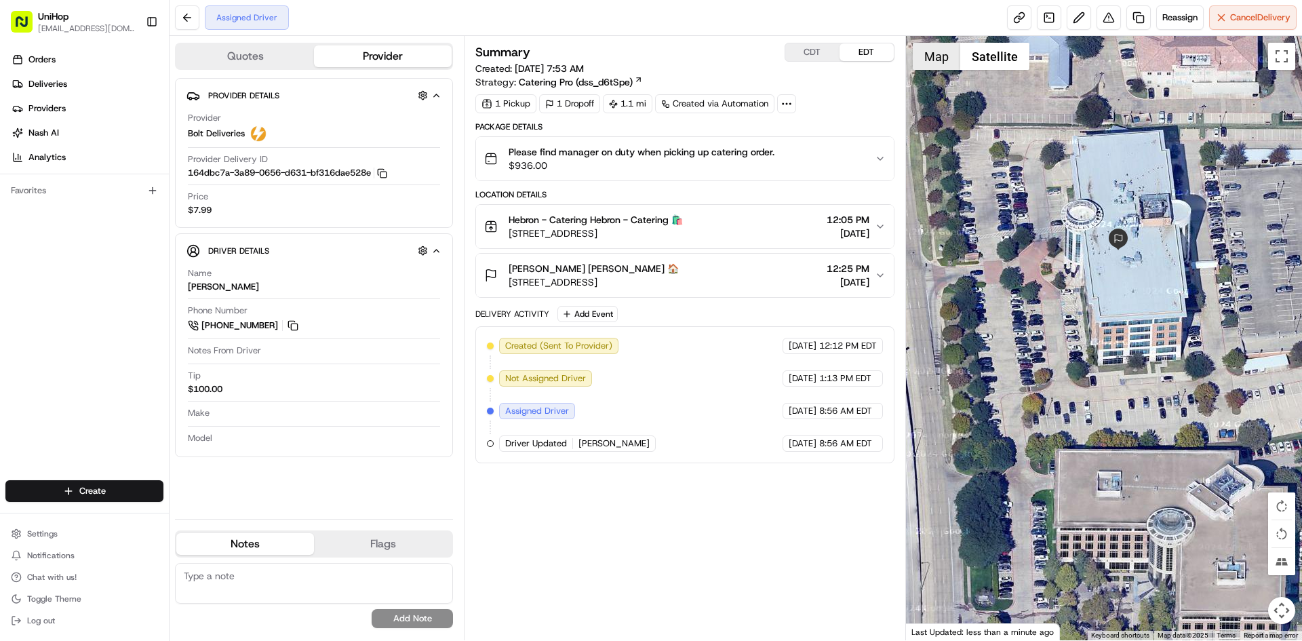
click at [930, 64] on button "Map" at bounding box center [936, 56] width 47 height 27
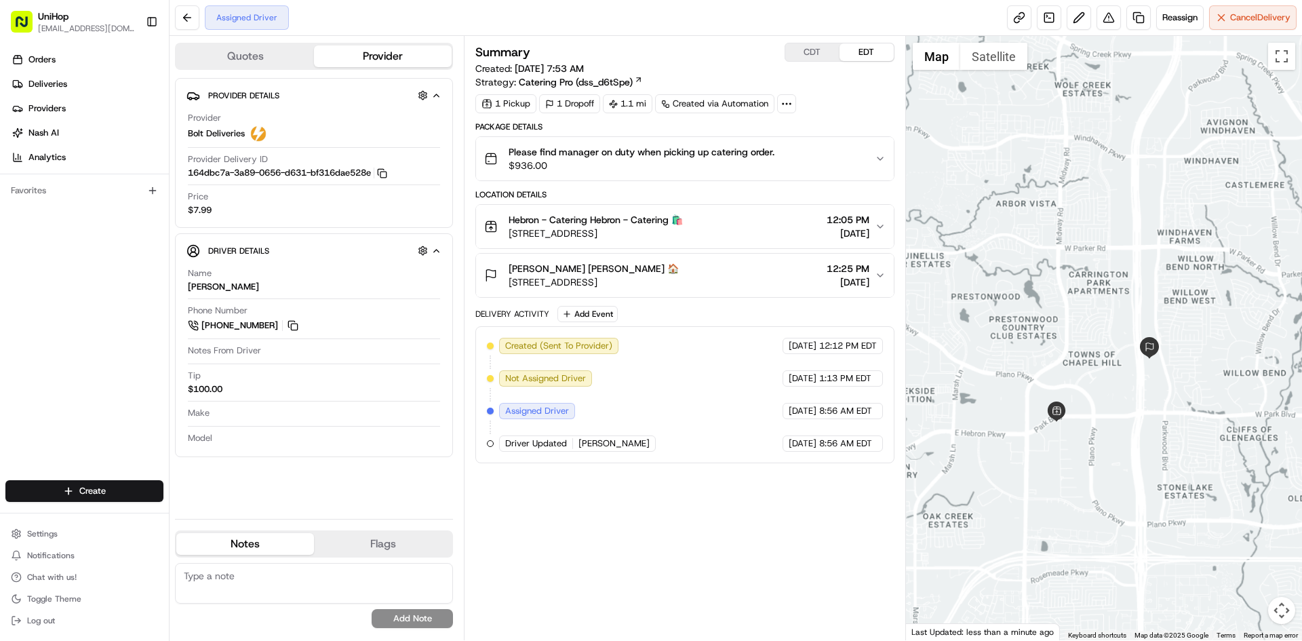
drag, startPoint x: 1108, startPoint y: 519, endPoint x: 1124, endPoint y: 441, distance: 79.0
click at [1124, 443] on div at bounding box center [1104, 338] width 397 height 604
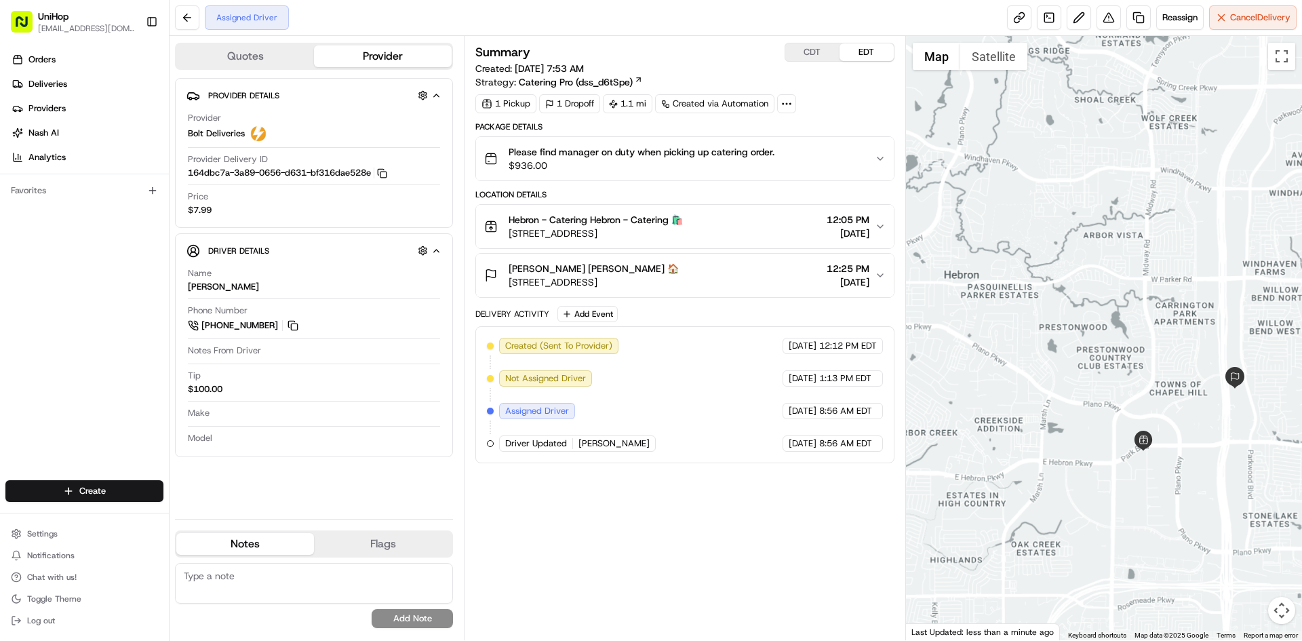
drag, startPoint x: 1171, startPoint y: 462, endPoint x: 1157, endPoint y: 464, distance: 14.3
click at [1167, 463] on div at bounding box center [1104, 338] width 397 height 604
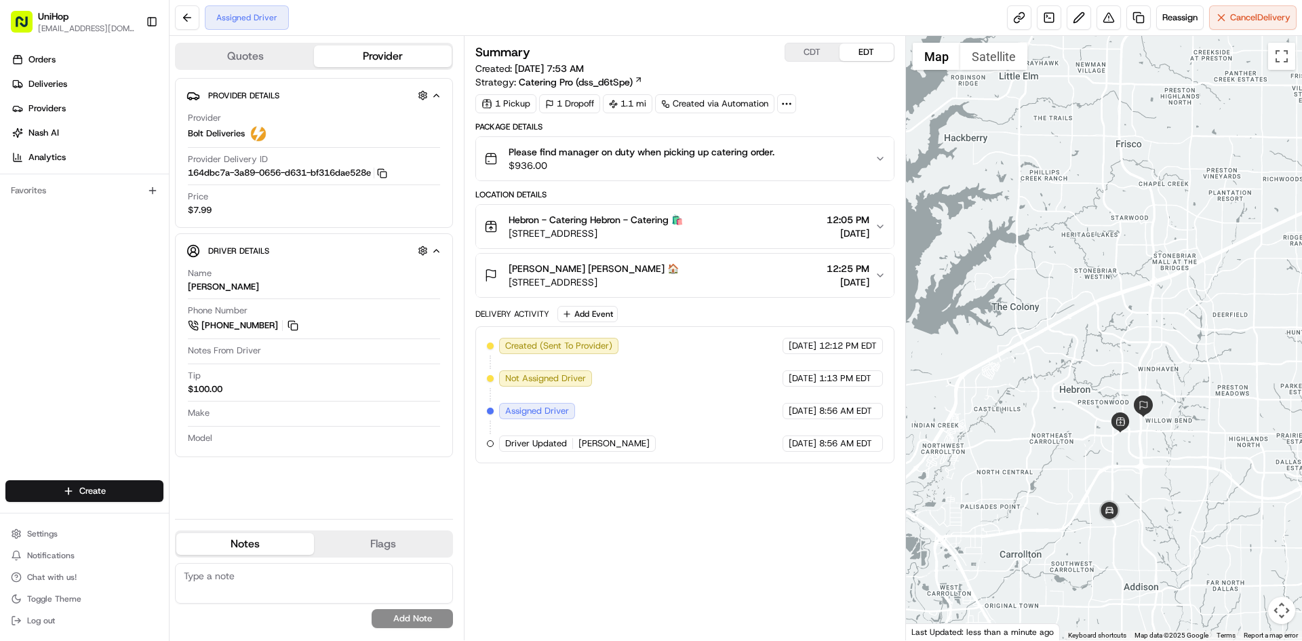
drag, startPoint x: 1185, startPoint y: 500, endPoint x: 1146, endPoint y: 462, distance: 53.7
click at [1148, 464] on div at bounding box center [1104, 338] width 397 height 604
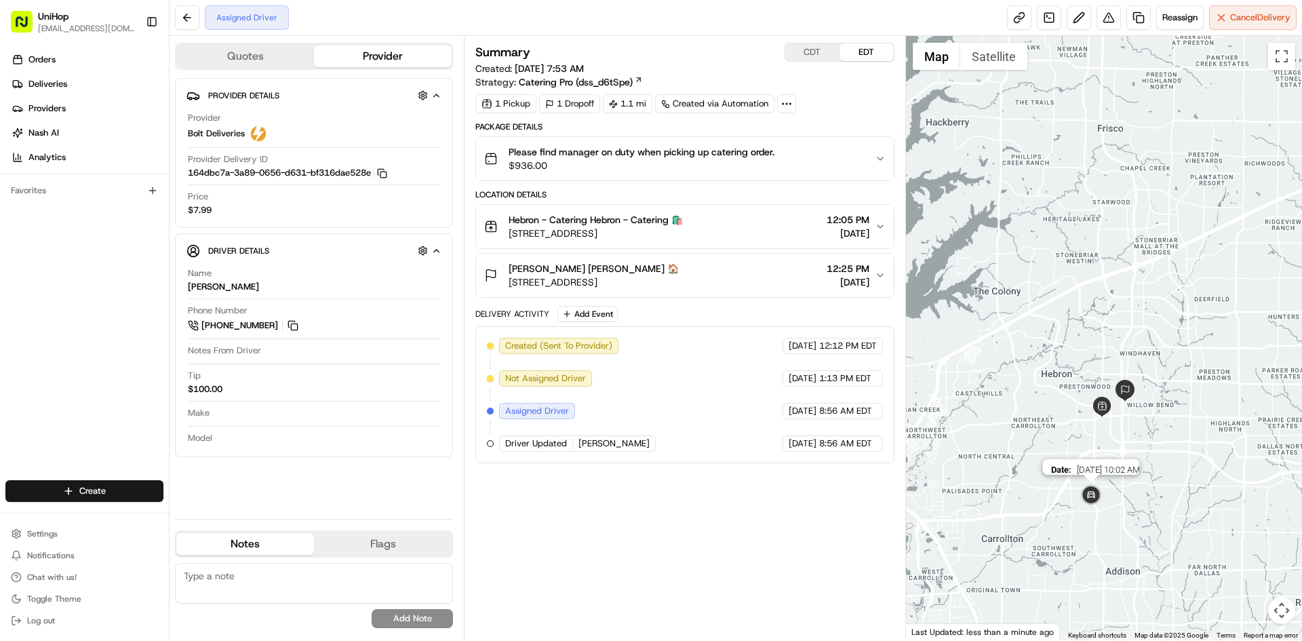
click at [1097, 498] on img at bounding box center [1091, 495] width 27 height 27
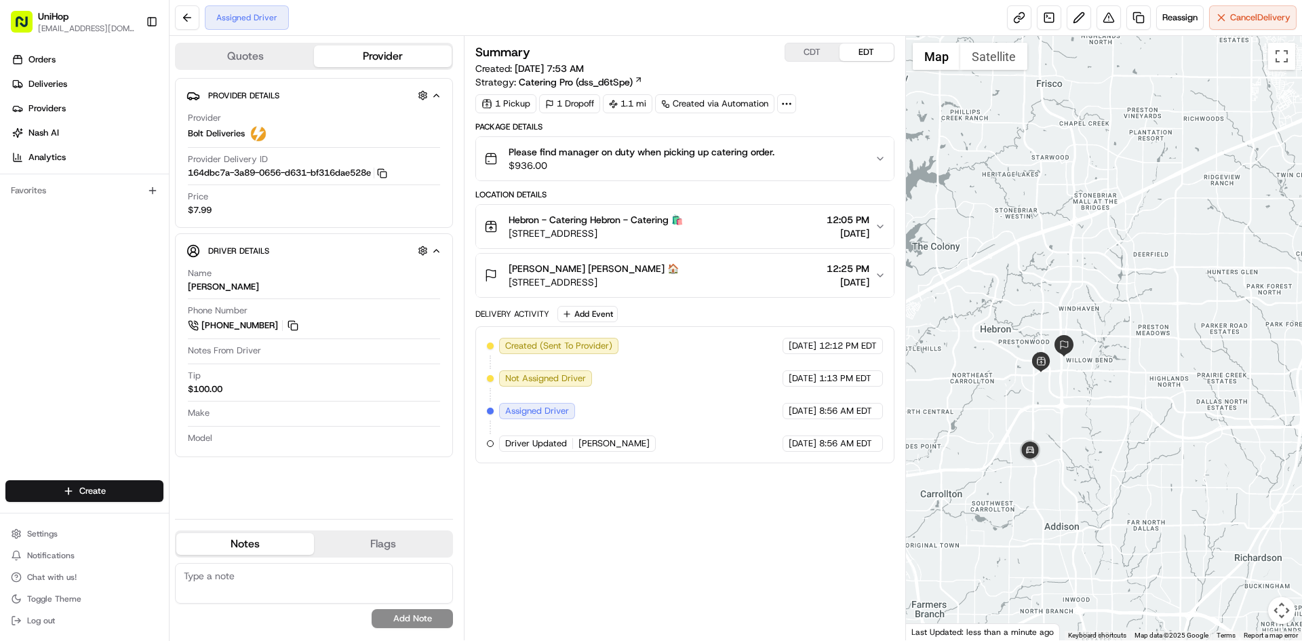
drag, startPoint x: 1145, startPoint y: 507, endPoint x: 1089, endPoint y: 473, distance: 66.1
click at [1090, 473] on div at bounding box center [1104, 338] width 397 height 604
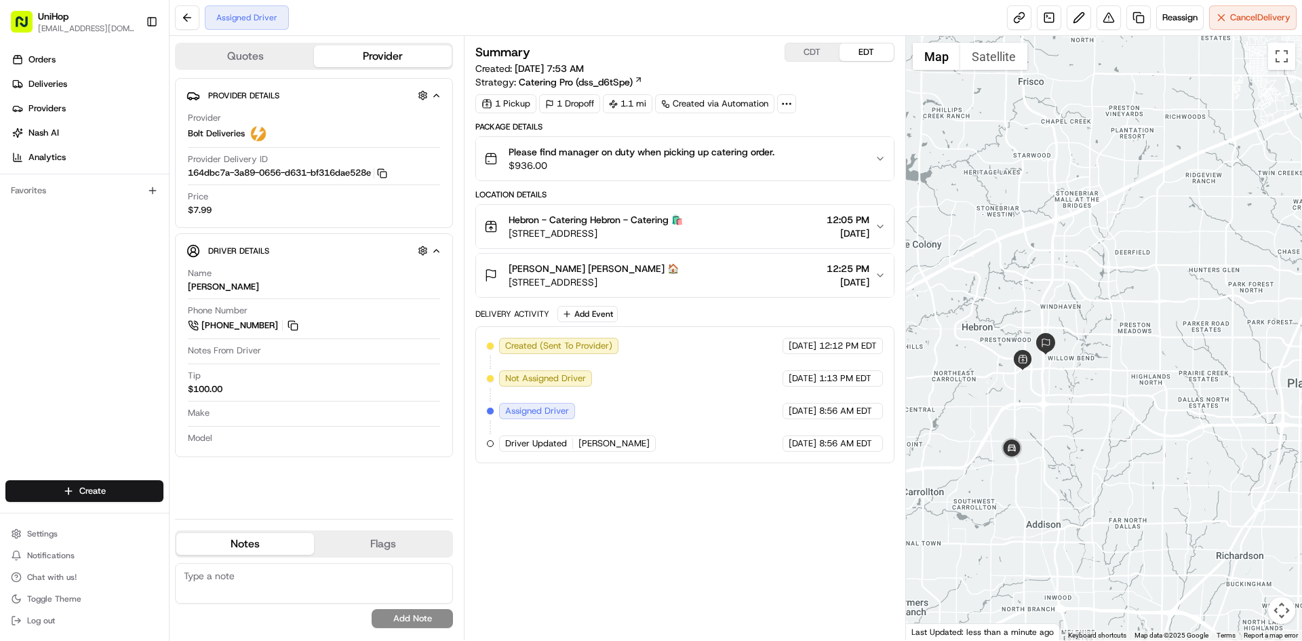
click at [825, 538] on div "Summary CDT EDT Created: Aug 12 2025 7:53 AM Strategy: Catering Pro (dss_d6tSpe…" at bounding box center [684, 338] width 418 height 591
click at [759, 269] on div "Kasandra Alexander Kasandra Alexander 🏠 2500 Dallas Pkwy, Plano, TX 75093, USA …" at bounding box center [679, 275] width 390 height 27
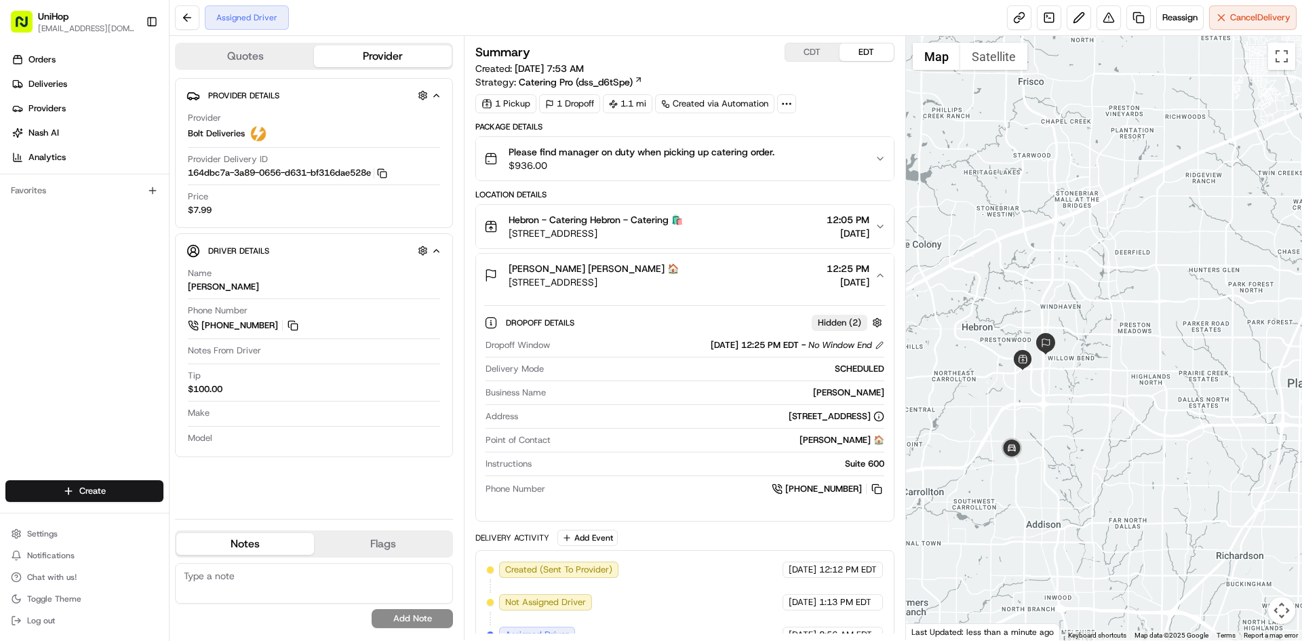
click at [759, 269] on div "Kasandra Alexander Kasandra Alexander 🏠 2500 Dallas Pkwy, Plano, TX 75093, USA …" at bounding box center [679, 275] width 390 height 27
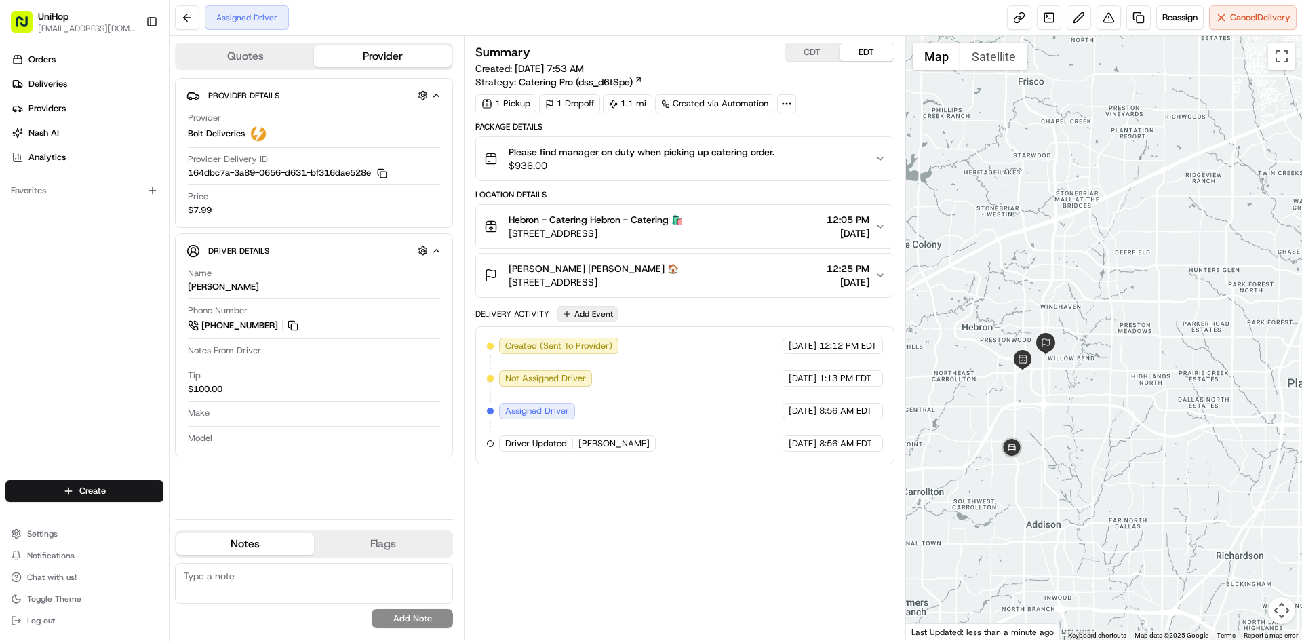
click at [582, 313] on button "Add Event" at bounding box center [587, 314] width 60 height 16
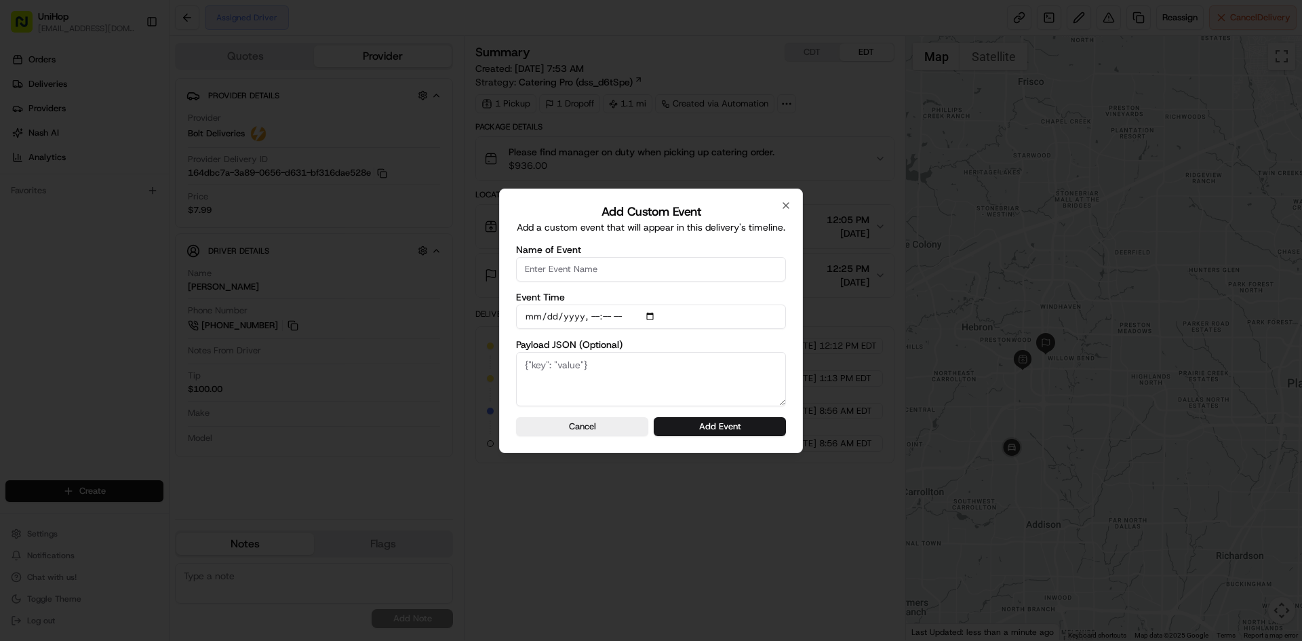
click at [600, 269] on input "Name of Event" at bounding box center [651, 269] width 270 height 24
type input "Driver Confirmed"
click at [648, 315] on input "Event Time" at bounding box center [651, 316] width 270 height 24
type input "2025-08-22T10:11"
click at [787, 342] on div "Add Custom Event Add a custom event that will appear in this delivery's timelin…" at bounding box center [651, 321] width 304 height 264
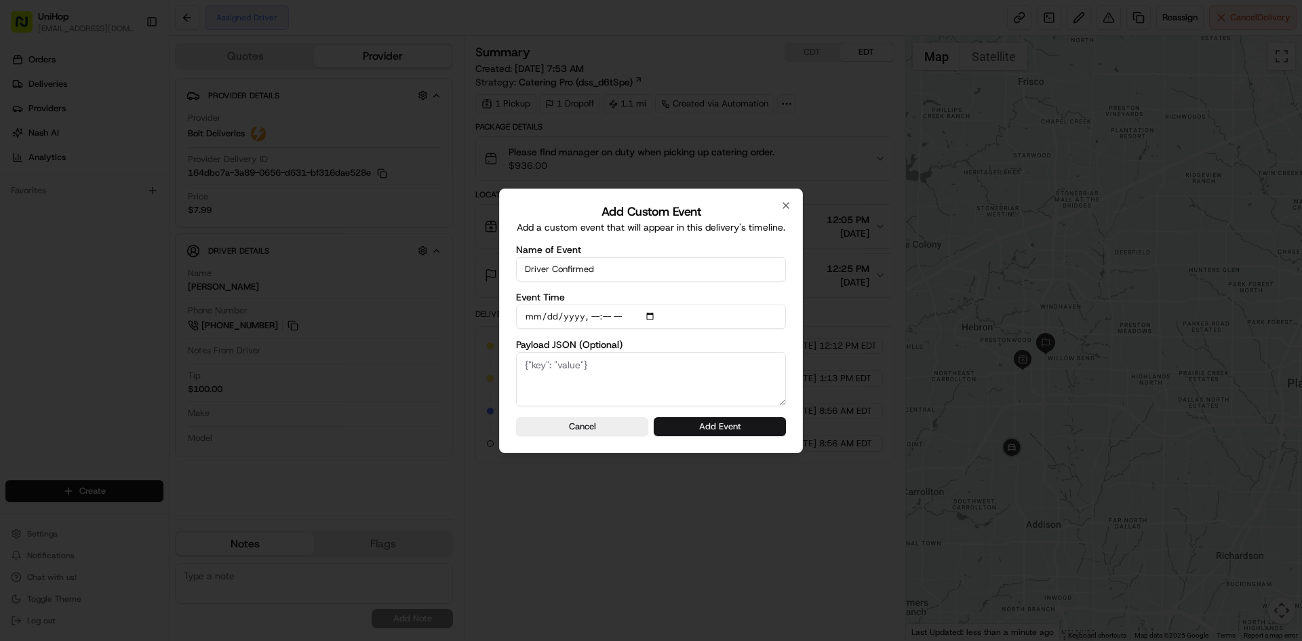
click at [762, 419] on button "Add Event" at bounding box center [720, 426] width 132 height 19
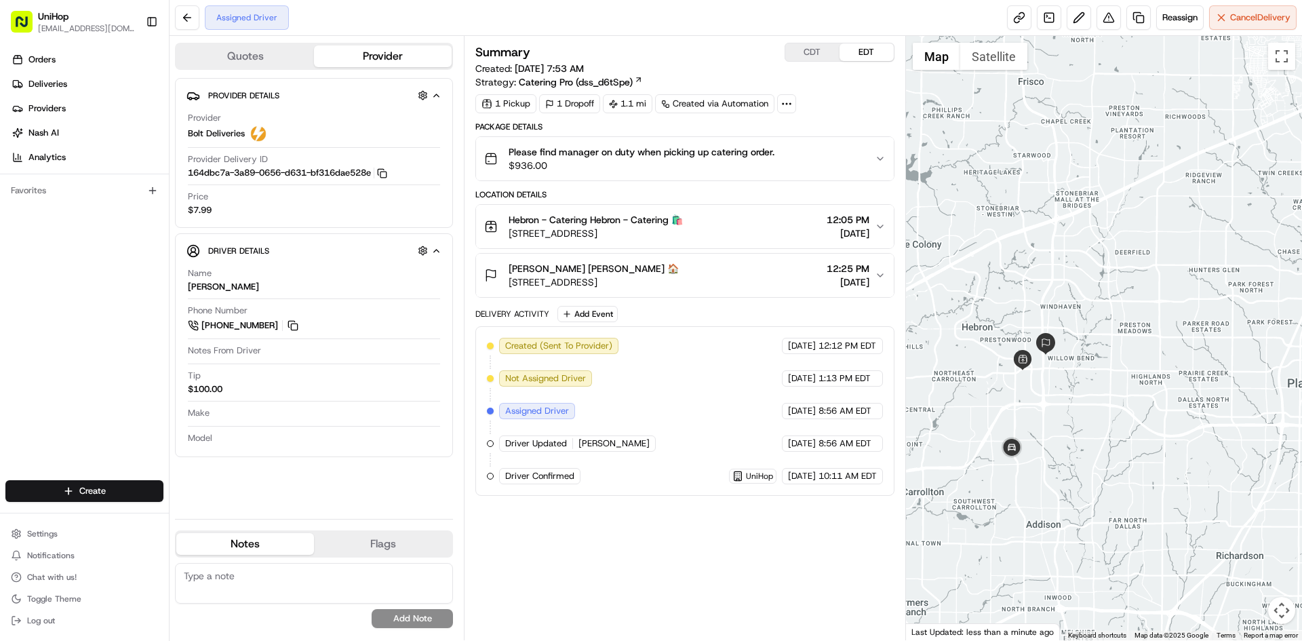
drag, startPoint x: 0, startPoint y: 400, endPoint x: 15, endPoint y: 232, distance: 168.8
click at [0, 389] on div "Orders Deliveries Providers Nash AI Analytics Favorites" at bounding box center [84, 265] width 169 height 445
click at [818, 54] on button "CDT" at bounding box center [812, 52] width 54 height 18
click at [855, 52] on button "EDT" at bounding box center [866, 52] width 54 height 18
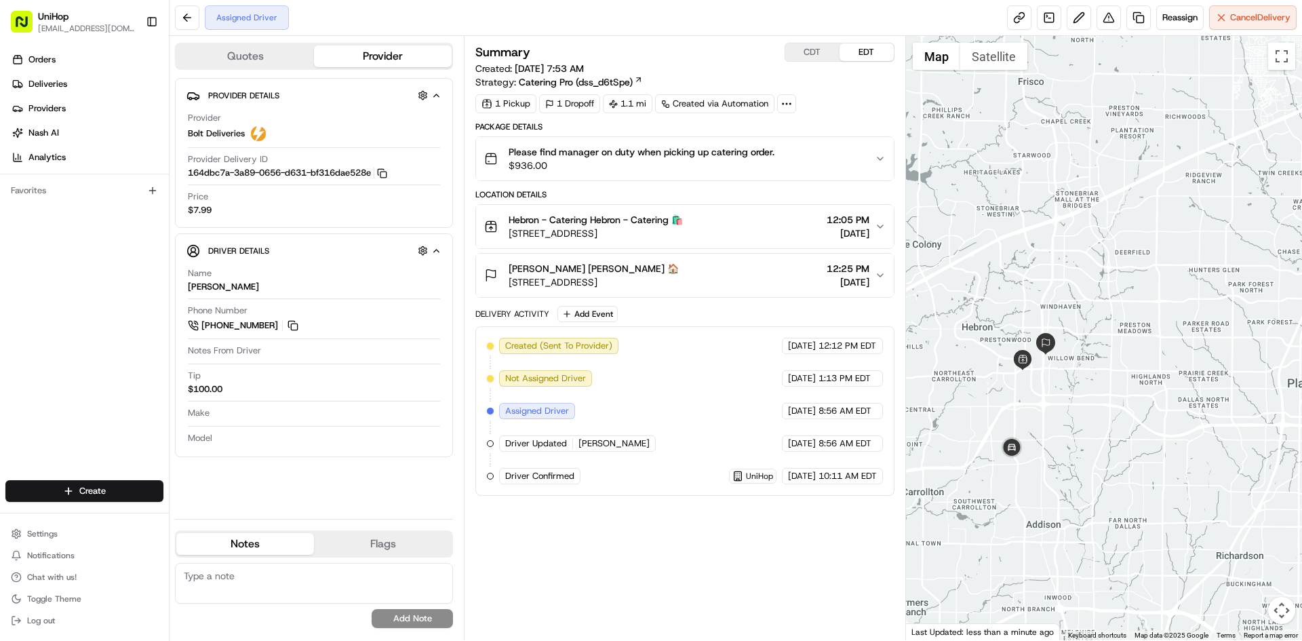
click at [855, 52] on button "EDT" at bounding box center [866, 52] width 54 height 18
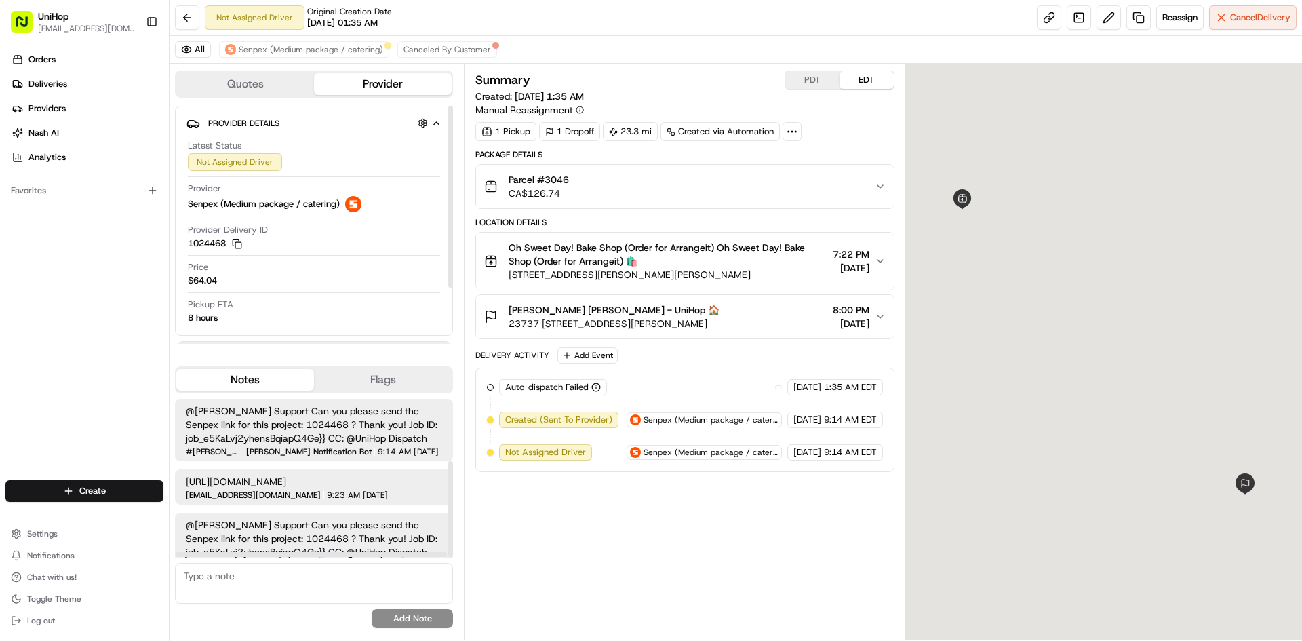
scroll to position [102, 0]
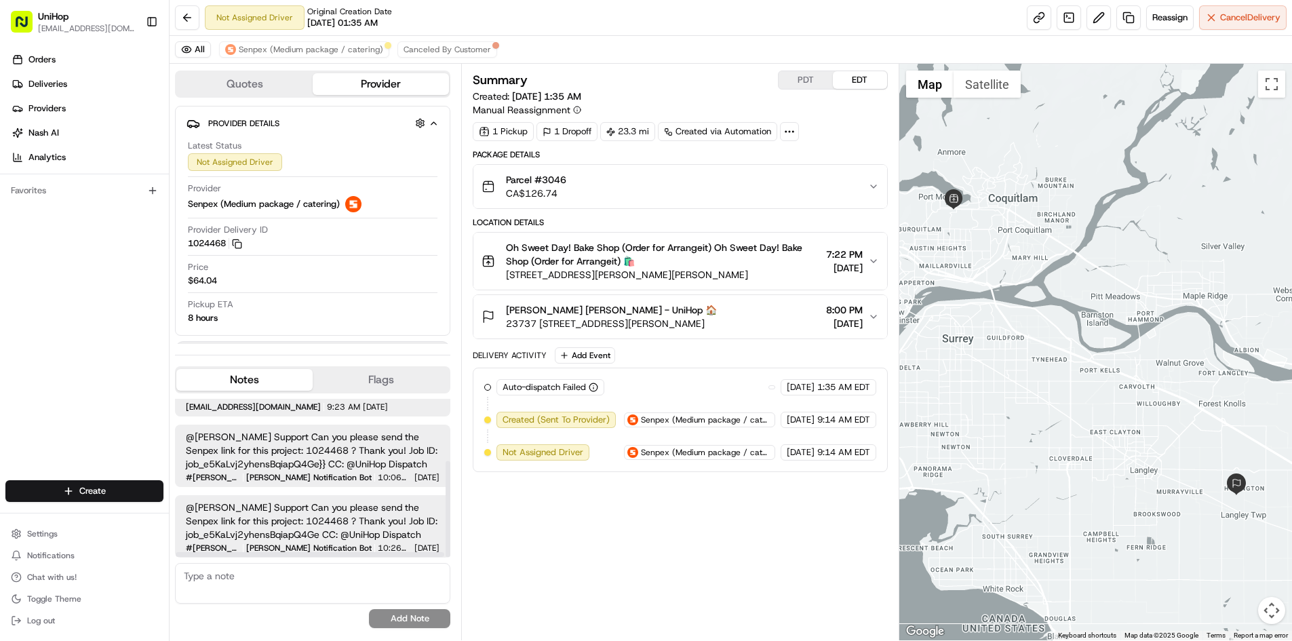
click at [257, 389] on button "Notes" at bounding box center [244, 380] width 136 height 22
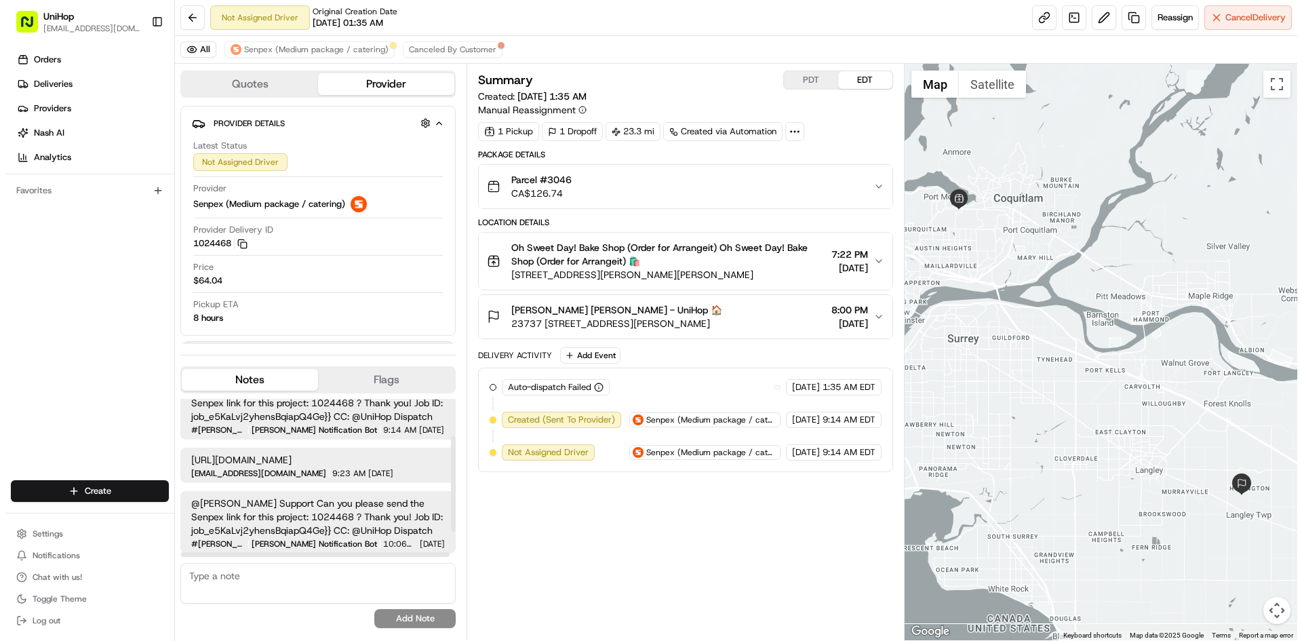
scroll to position [0, 0]
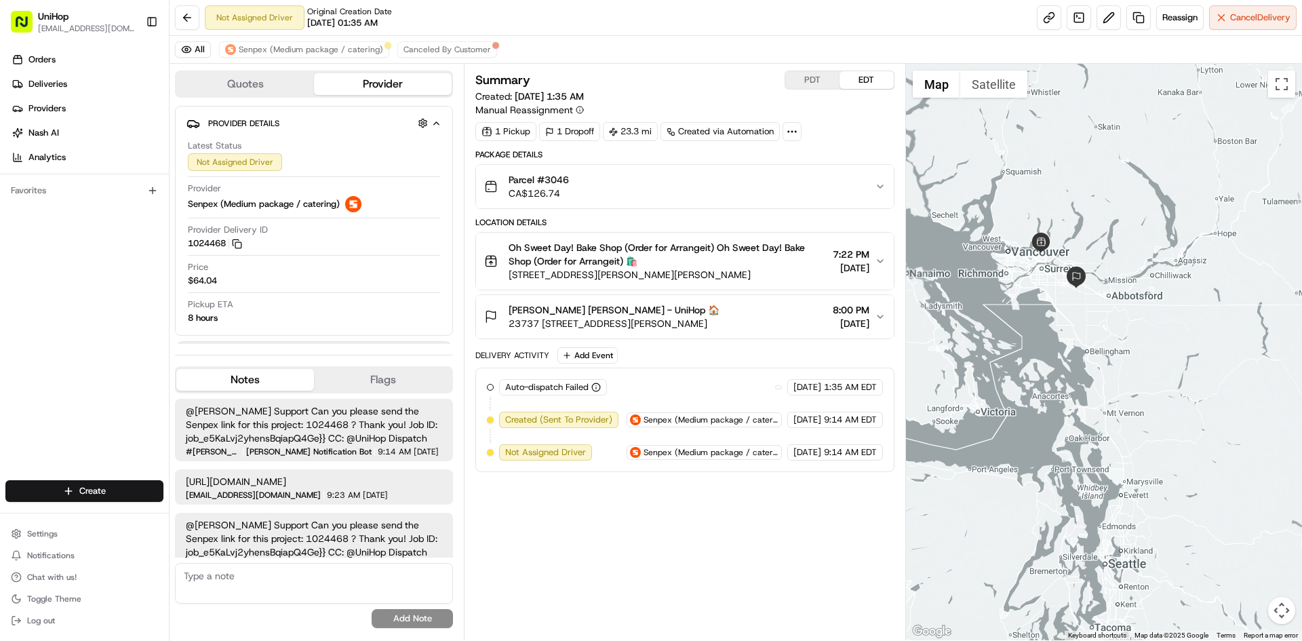
click at [347, 58] on div "All Senpex (Medium package / catering) Canceled By Customer" at bounding box center [736, 50] width 1132 height 28
click at [346, 55] on button "Senpex (Medium package / catering)" at bounding box center [304, 49] width 170 height 16
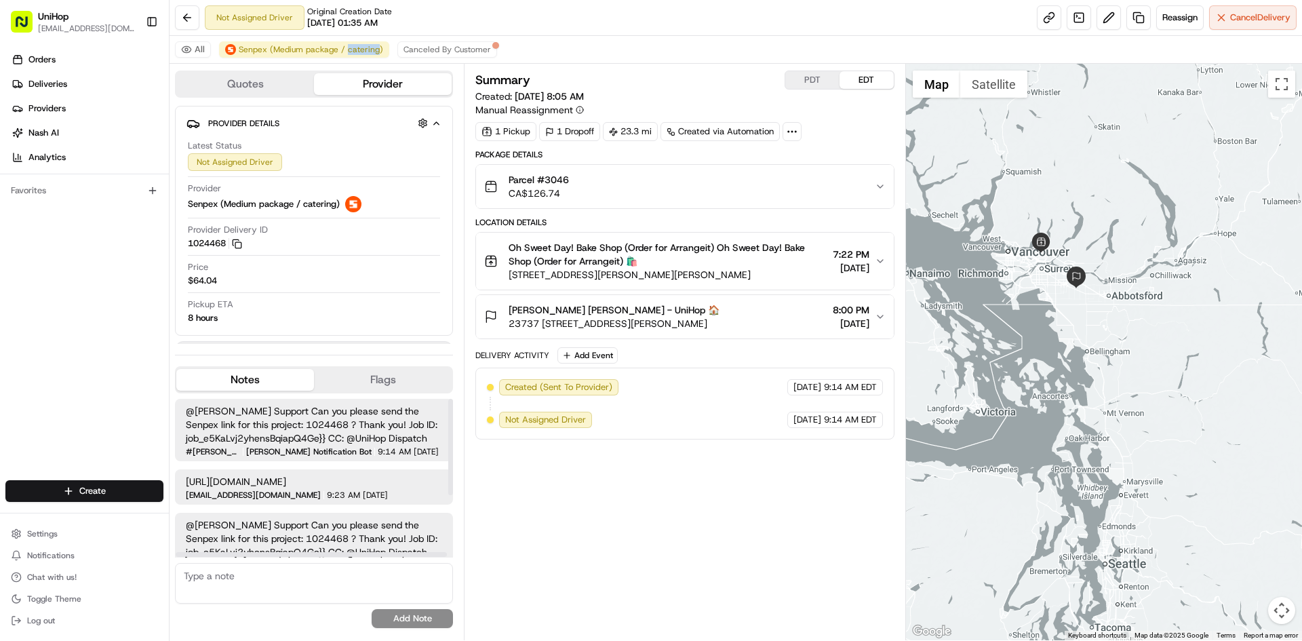
drag, startPoint x: 216, startPoint y: 496, endPoint x: 186, endPoint y: 482, distance: 33.4
click at [186, 482] on span "https://web.senpex.com/track/order/dba2abfd55f10fc23480b8d06160d89e?c=us" at bounding box center [314, 482] width 256 height 14
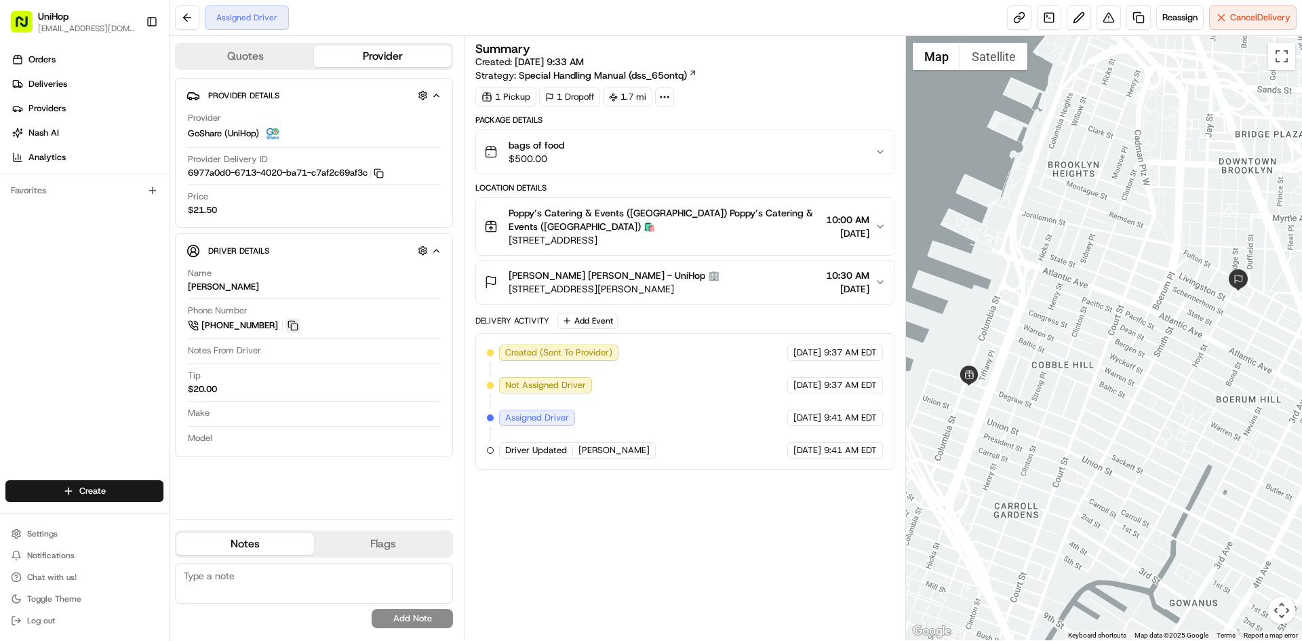
click at [288, 327] on button at bounding box center [292, 325] width 15 height 15
click at [288, 326] on button at bounding box center [292, 325] width 15 height 15
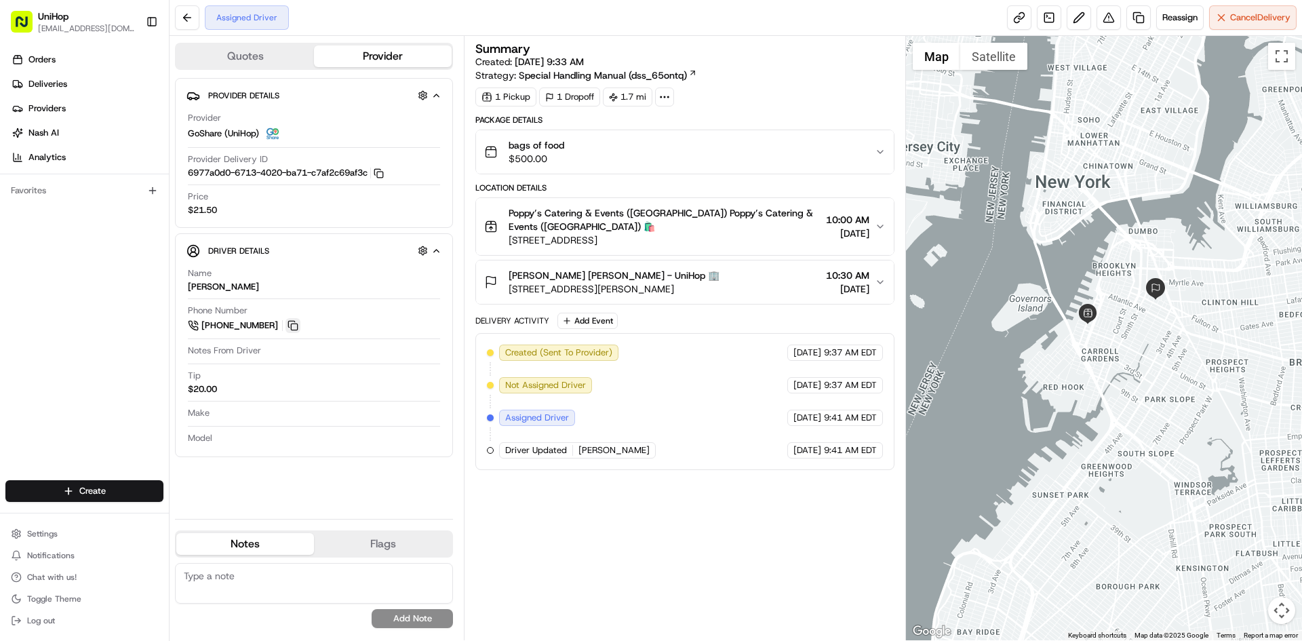
click at [298, 326] on button at bounding box center [292, 325] width 15 height 15
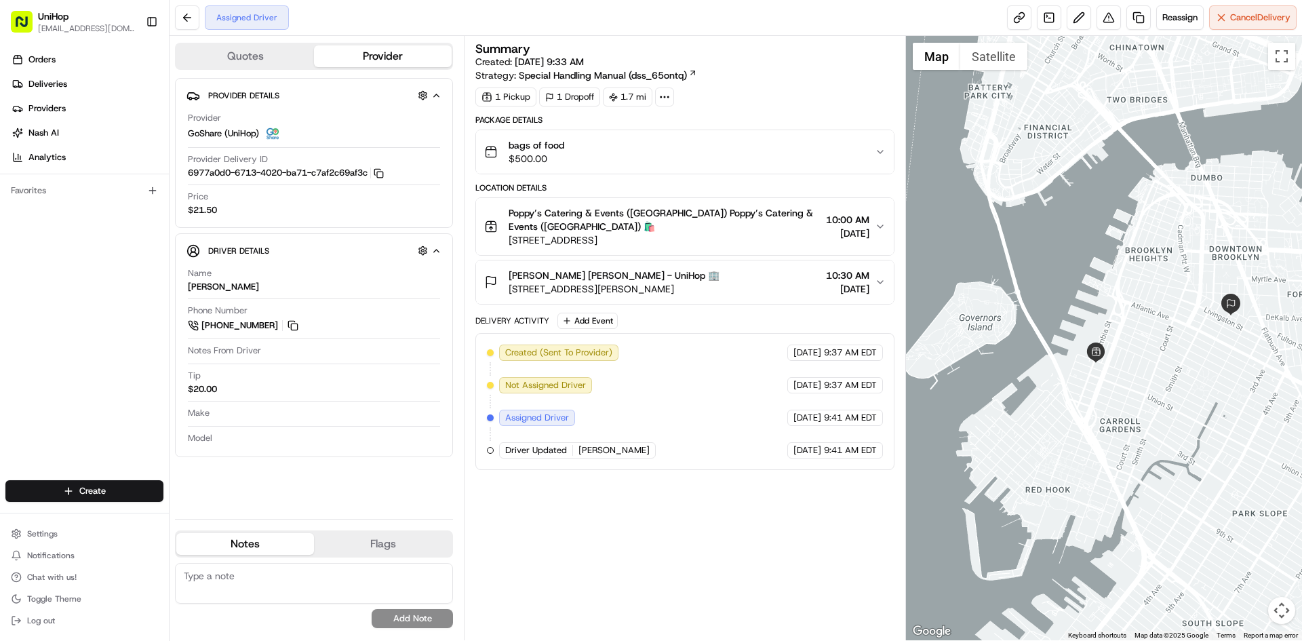
drag, startPoint x: 1234, startPoint y: 287, endPoint x: 1220, endPoint y: 292, distance: 15.0
click at [1220, 292] on div at bounding box center [1104, 338] width 397 height 604
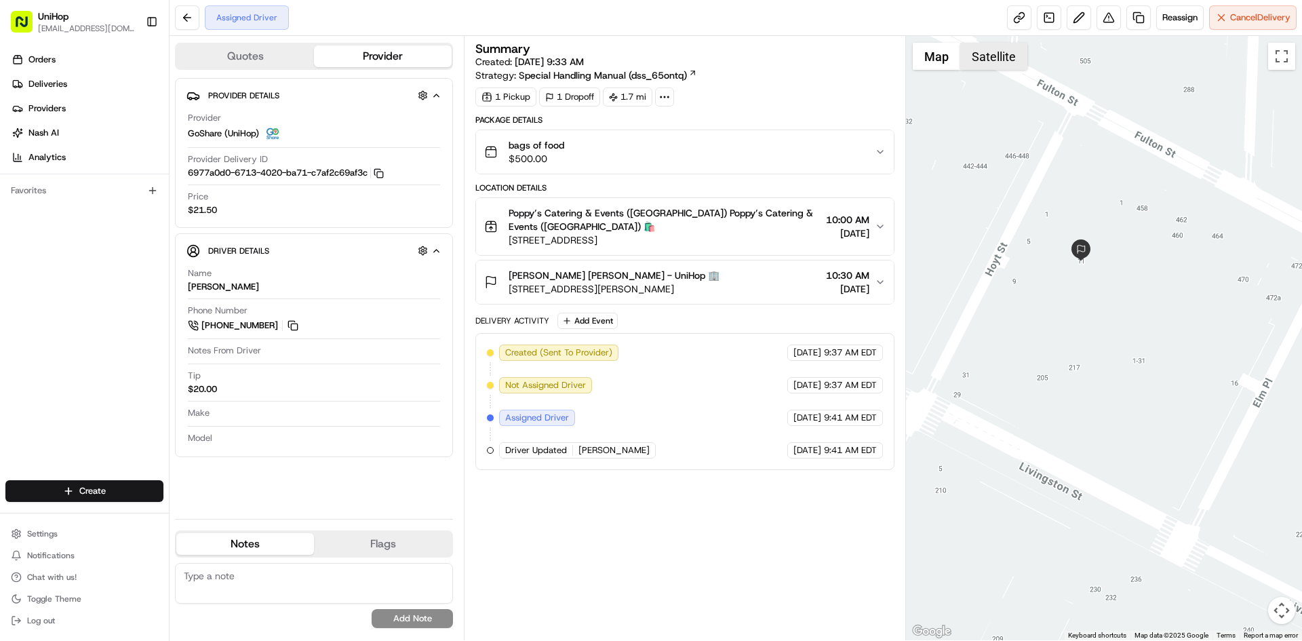
click at [996, 62] on button "Satellite" at bounding box center [993, 56] width 67 height 27
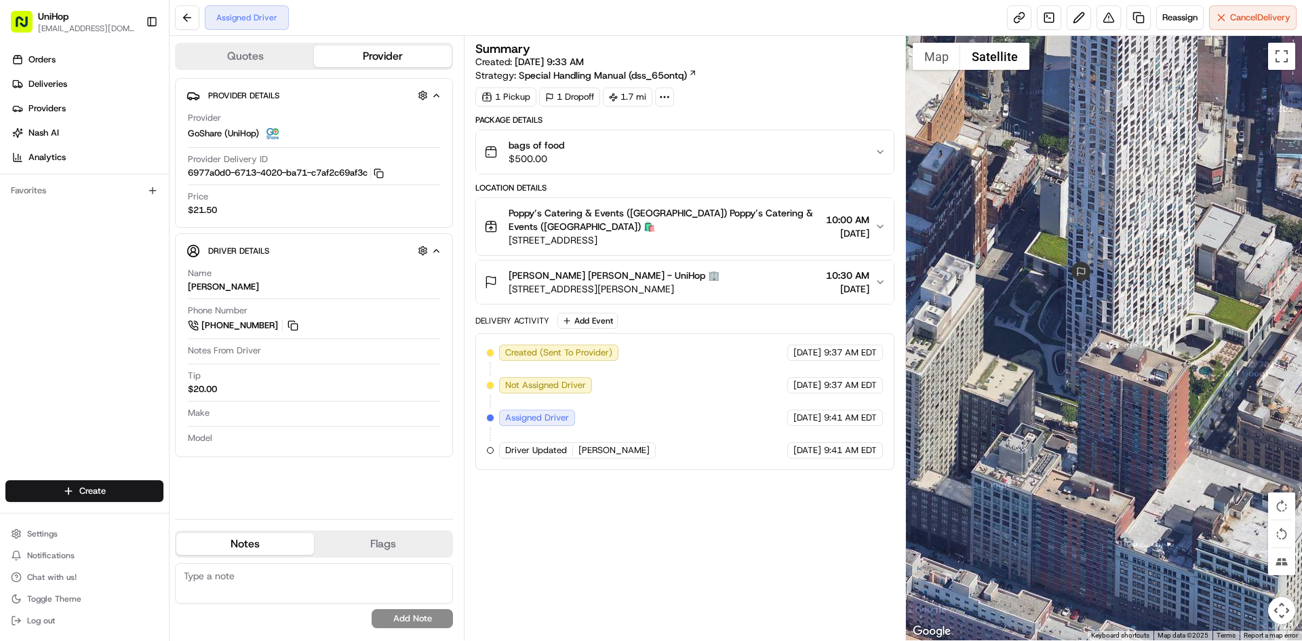
click at [928, 72] on div at bounding box center [1104, 338] width 397 height 604
click at [774, 277] on div "Cherie Leonard Cherie Leonard - UniHop 🏢 11 Hoyt St, Brooklyn, NY 11201, USA 10…" at bounding box center [679, 282] width 390 height 27
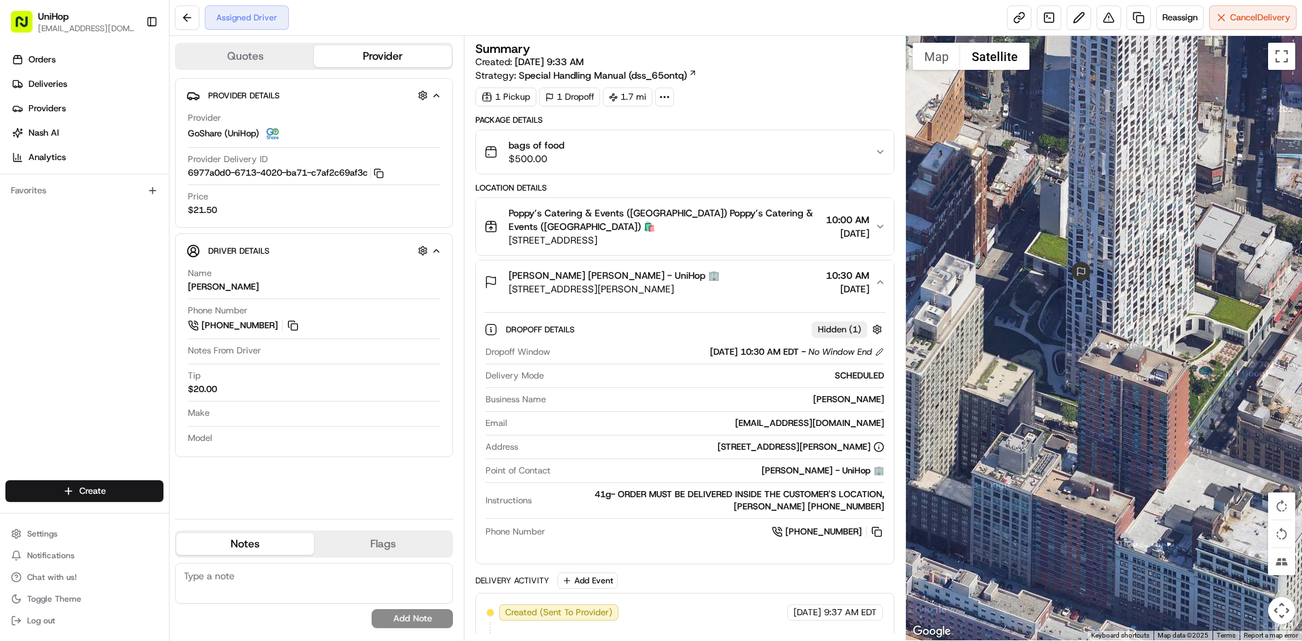
click at [774, 277] on div "Cherie Leonard Cherie Leonard - UniHop 🏢 11 Hoyt St, Brooklyn, NY 11201, USA 10…" at bounding box center [679, 282] width 390 height 27
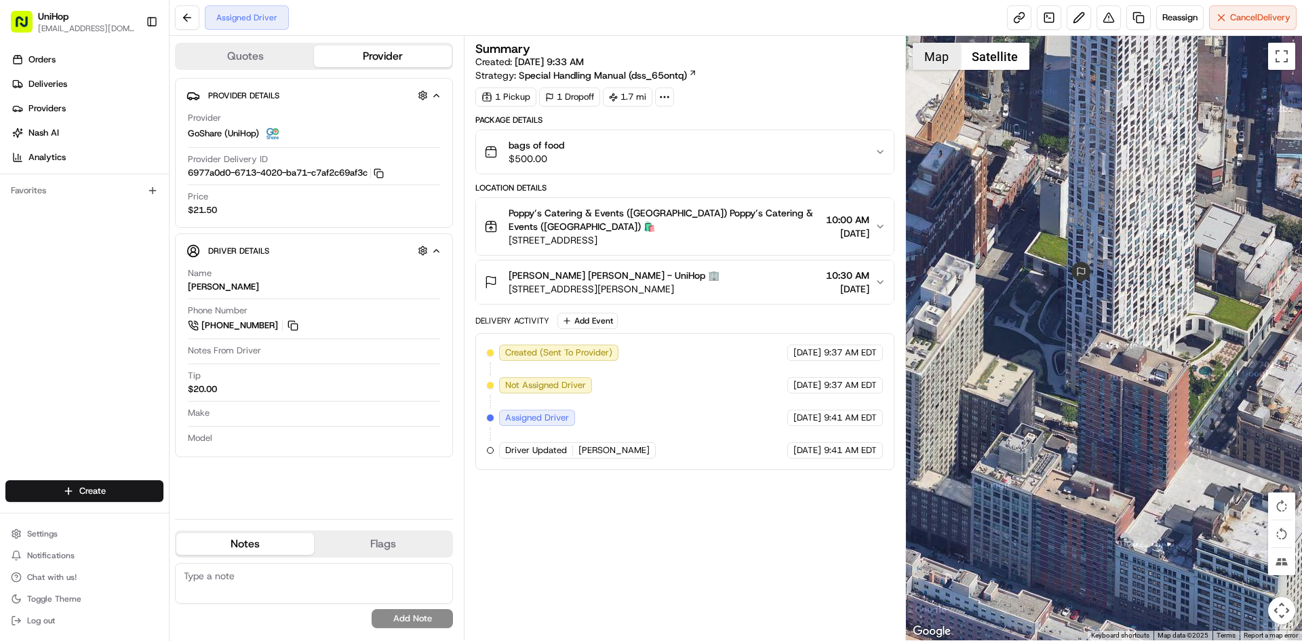
click at [928, 58] on button "Map" at bounding box center [936, 56] width 47 height 27
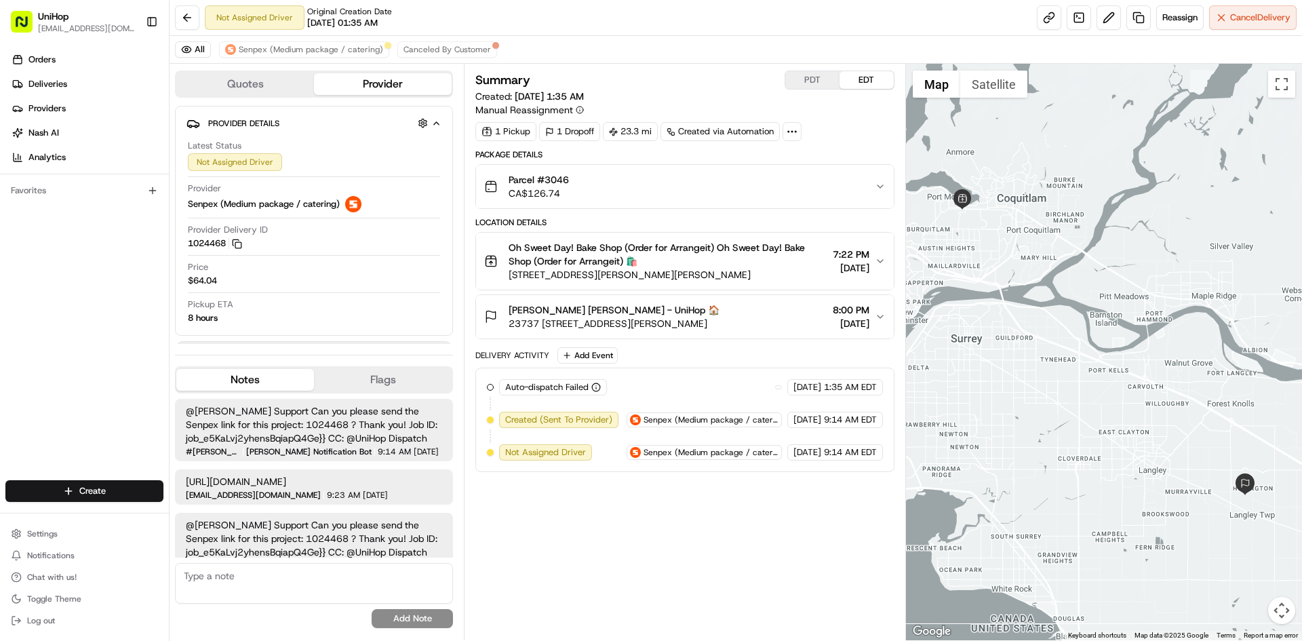
scroll to position [102, 0]
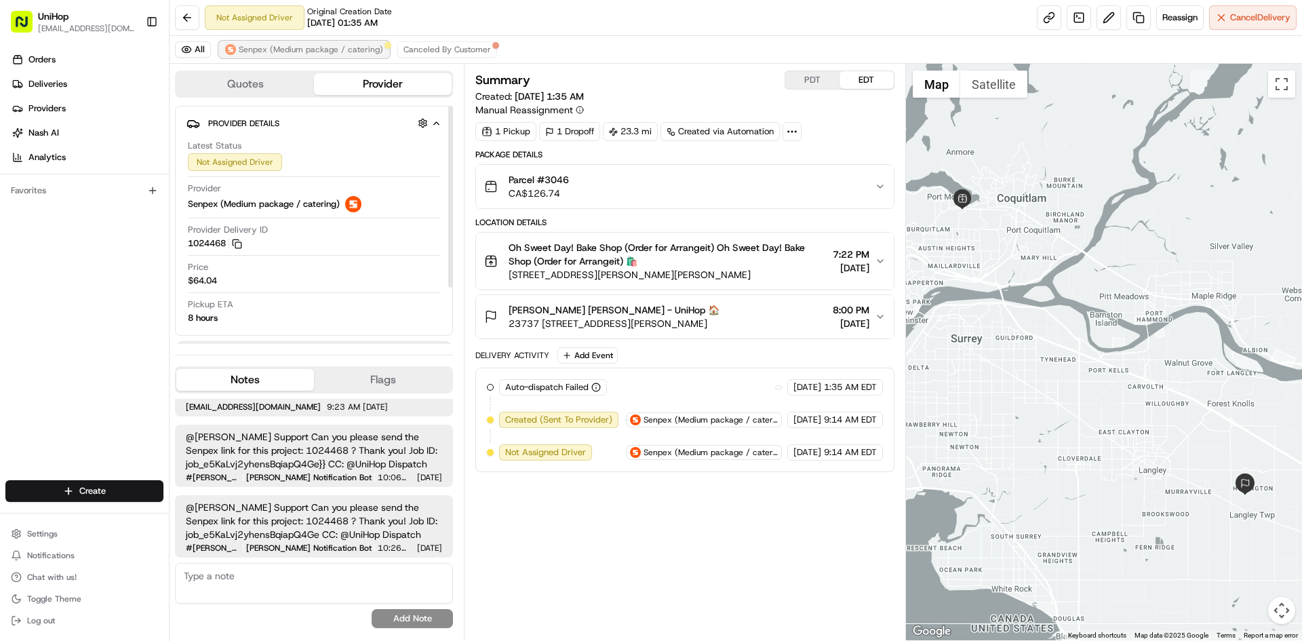
click at [322, 53] on span "Senpex (Medium package / catering)" at bounding box center [311, 49] width 144 height 11
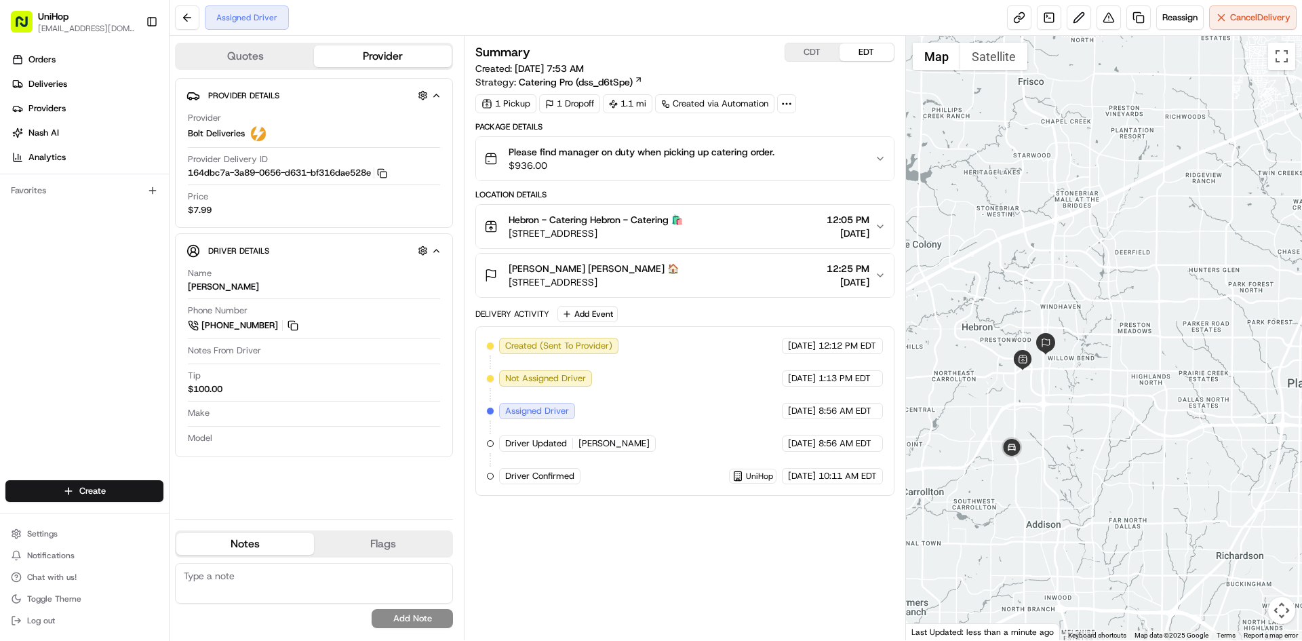
click at [760, 284] on div "[PERSON_NAME] [PERSON_NAME] 🏠 [STREET_ADDRESS] 12:25 PM [DATE]" at bounding box center [679, 275] width 390 height 27
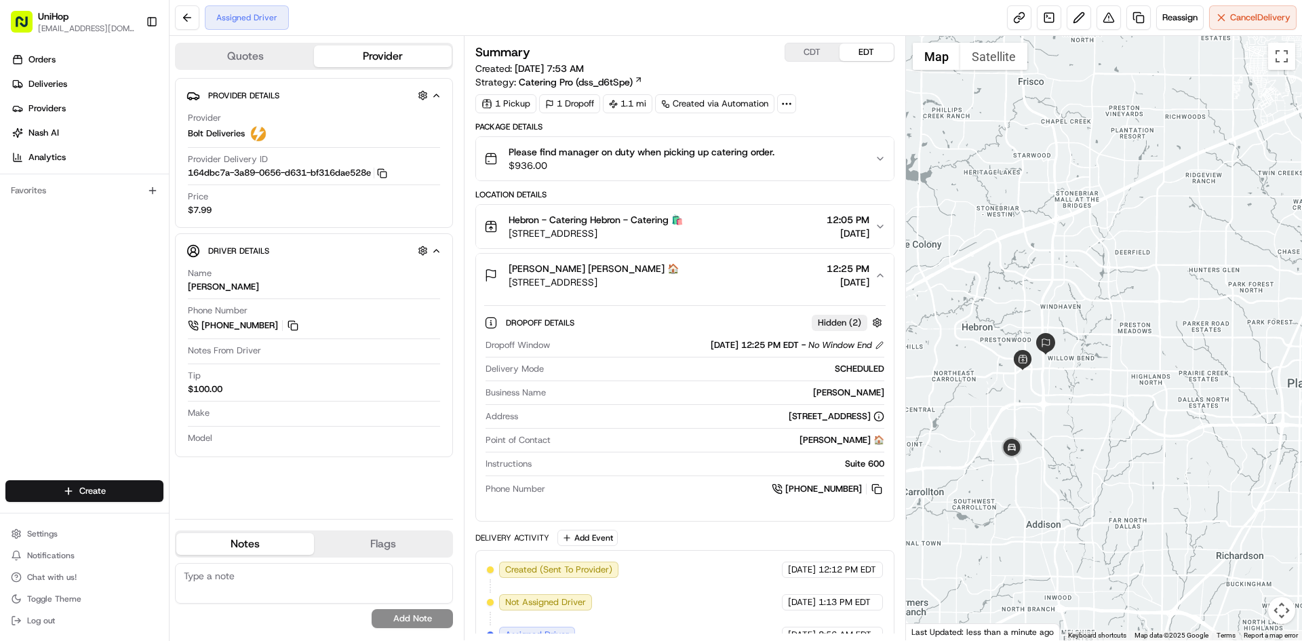
click at [760, 283] on div "[PERSON_NAME] [PERSON_NAME] 🏠 [STREET_ADDRESS] 12:25 PM [DATE]" at bounding box center [679, 275] width 390 height 27
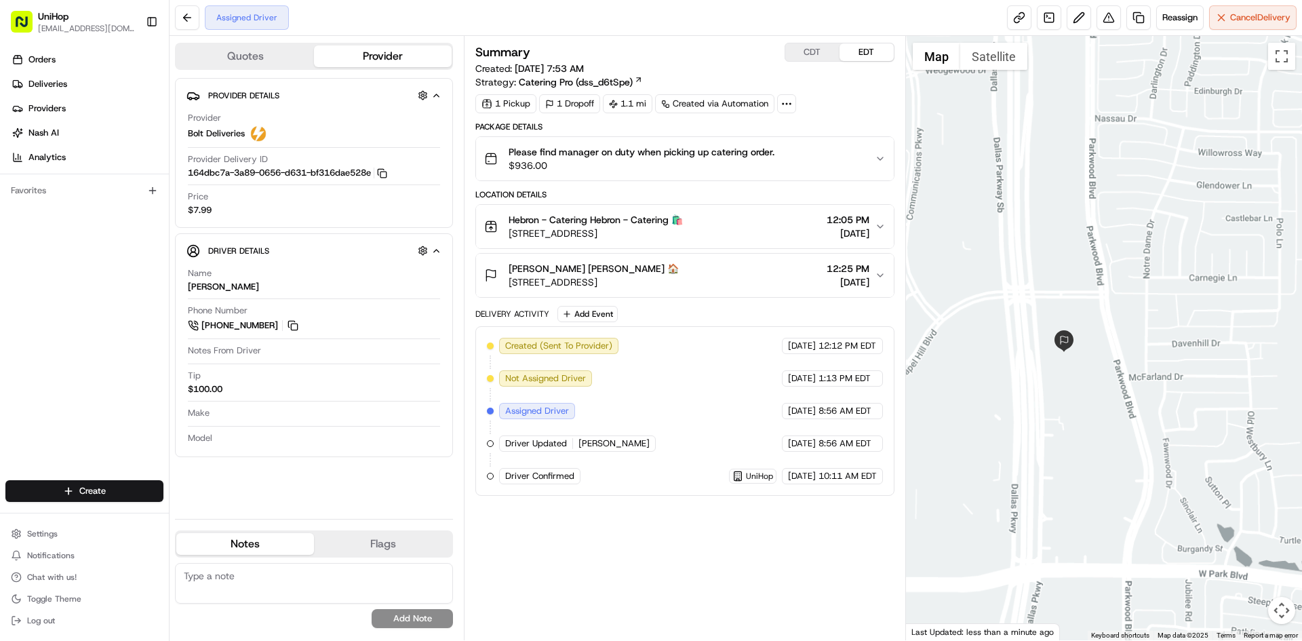
drag, startPoint x: 1066, startPoint y: 423, endPoint x: 1082, endPoint y: 365, distance: 59.9
click at [1079, 379] on div at bounding box center [1104, 338] width 397 height 604
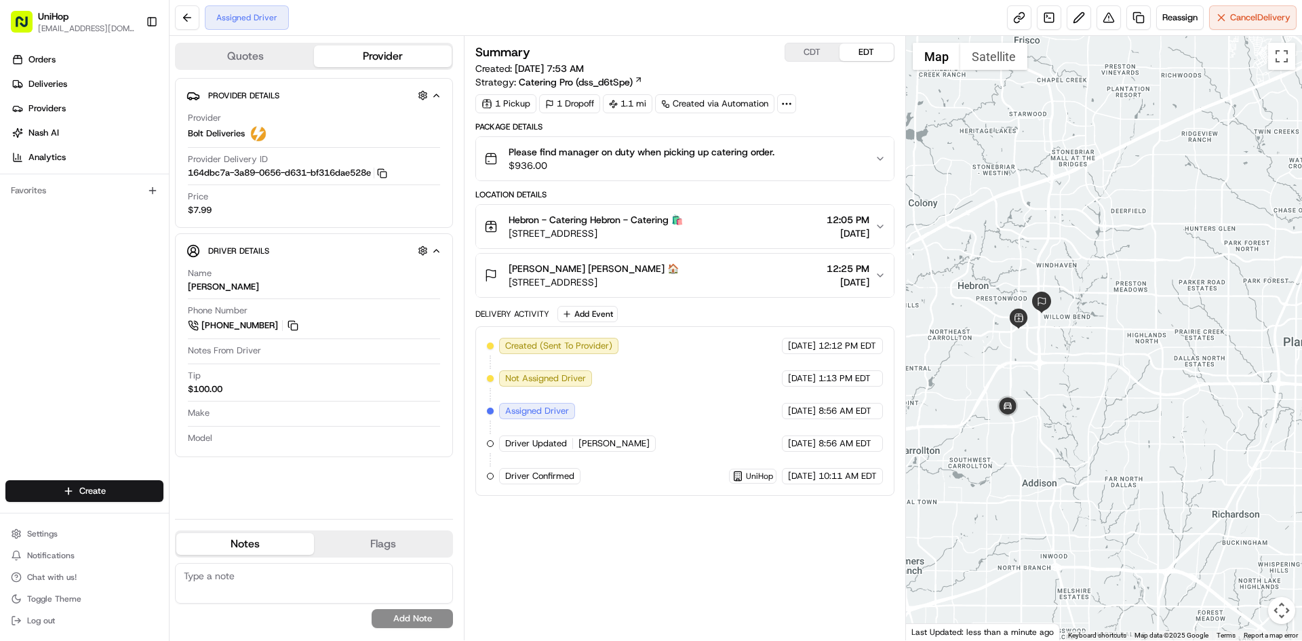
drag, startPoint x: 718, startPoint y: 282, endPoint x: 503, endPoint y: 278, distance: 215.0
click at [503, 278] on div "[PERSON_NAME] [PERSON_NAME] 🏠 [STREET_ADDRESS] 12:25 PM [DATE]" at bounding box center [679, 275] width 390 height 27
drag, startPoint x: 502, startPoint y: 277, endPoint x: 307, endPoint y: 325, distance: 201.0
click at [45, 371] on div "Orders Deliveries Providers [PERSON_NAME] Analytics Favorites" at bounding box center [84, 265] width 169 height 445
click at [764, 266] on div "[PERSON_NAME] [PERSON_NAME] 🏠 [STREET_ADDRESS] 12:25 PM [DATE]" at bounding box center [679, 275] width 390 height 27
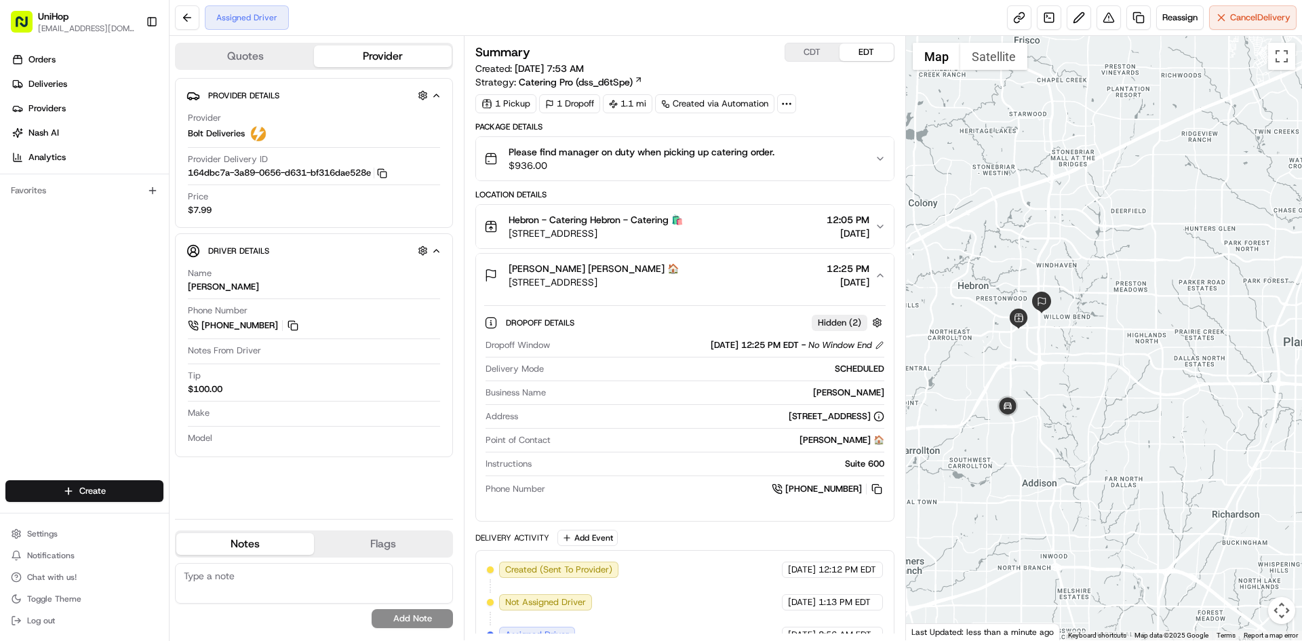
click at [764, 266] on div "[PERSON_NAME] [PERSON_NAME] 🏠 [STREET_ADDRESS] 12:25 PM [DATE]" at bounding box center [679, 275] width 390 height 27
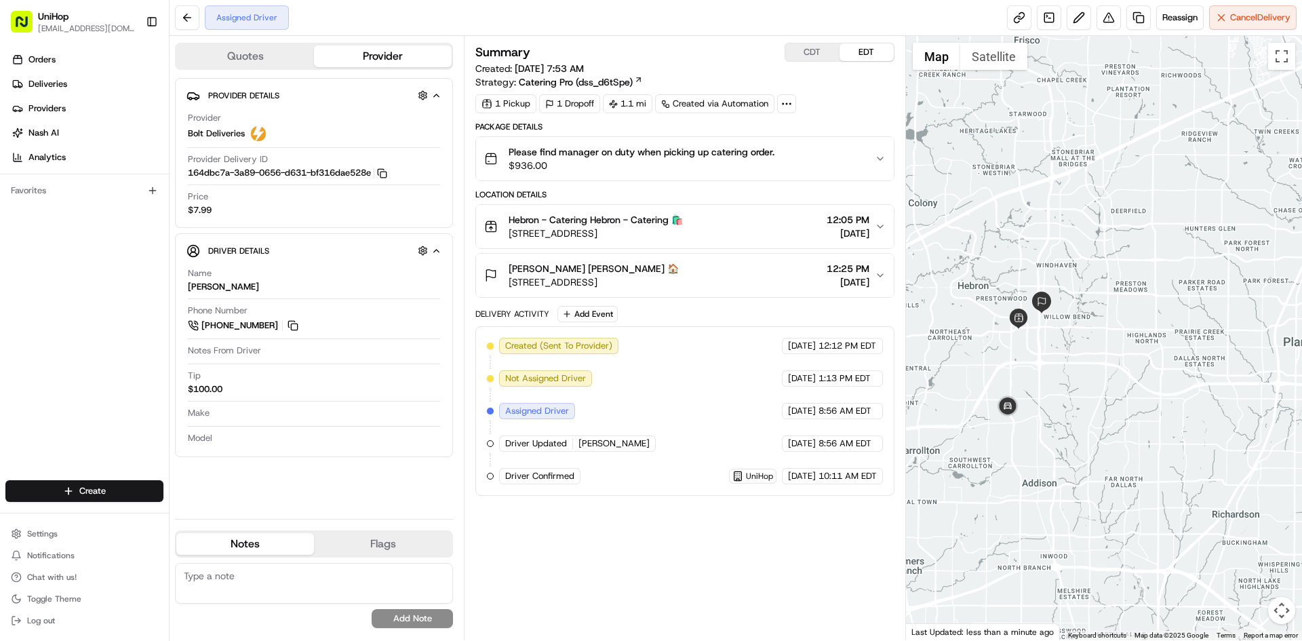
drag, startPoint x: 715, startPoint y: 281, endPoint x: 507, endPoint y: 283, distance: 207.5
click at [509, 284] on div "[PERSON_NAME] [PERSON_NAME] 🏠 [STREET_ADDRESS] 12:25 PM [DATE]" at bounding box center [679, 275] width 390 height 27
drag, startPoint x: 733, startPoint y: 276, endPoint x: 758, endPoint y: 307, distance: 39.5
click at [734, 277] on div "[PERSON_NAME] [PERSON_NAME] 🏠 [STREET_ADDRESS] 12:25 PM [DATE]" at bounding box center [679, 275] width 390 height 27
click at [738, 268] on div "[PERSON_NAME] [PERSON_NAME] 🏠 [STREET_ADDRESS] 12:25 PM [DATE]" at bounding box center [679, 275] width 390 height 27
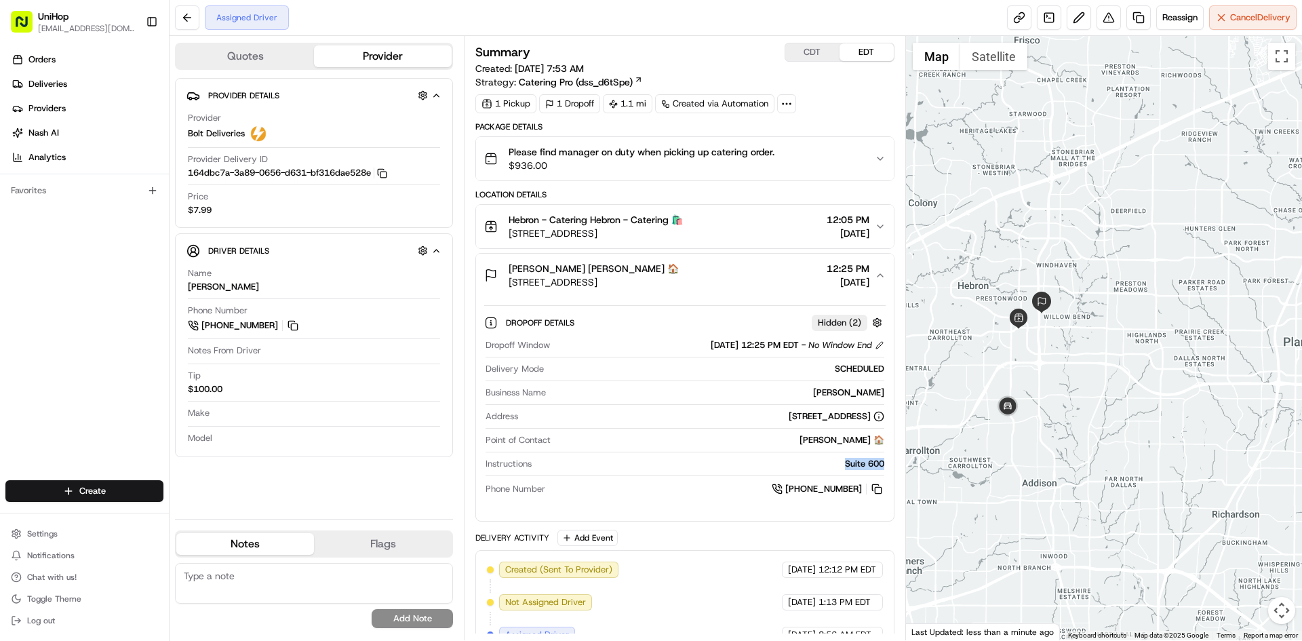
drag, startPoint x: 844, startPoint y: 464, endPoint x: 886, endPoint y: 437, distance: 49.7
click at [889, 462] on div "Dropoff Details Hidden ( 2 ) Dropoff Window [DATE] 12:25 PM EDT - No Window End…" at bounding box center [684, 403] width 417 height 213
copy div "Suite 600"
click at [719, 286] on div "[PERSON_NAME] [PERSON_NAME] 🏠 [STREET_ADDRESS] 12:25 PM [DATE]" at bounding box center [679, 275] width 390 height 27
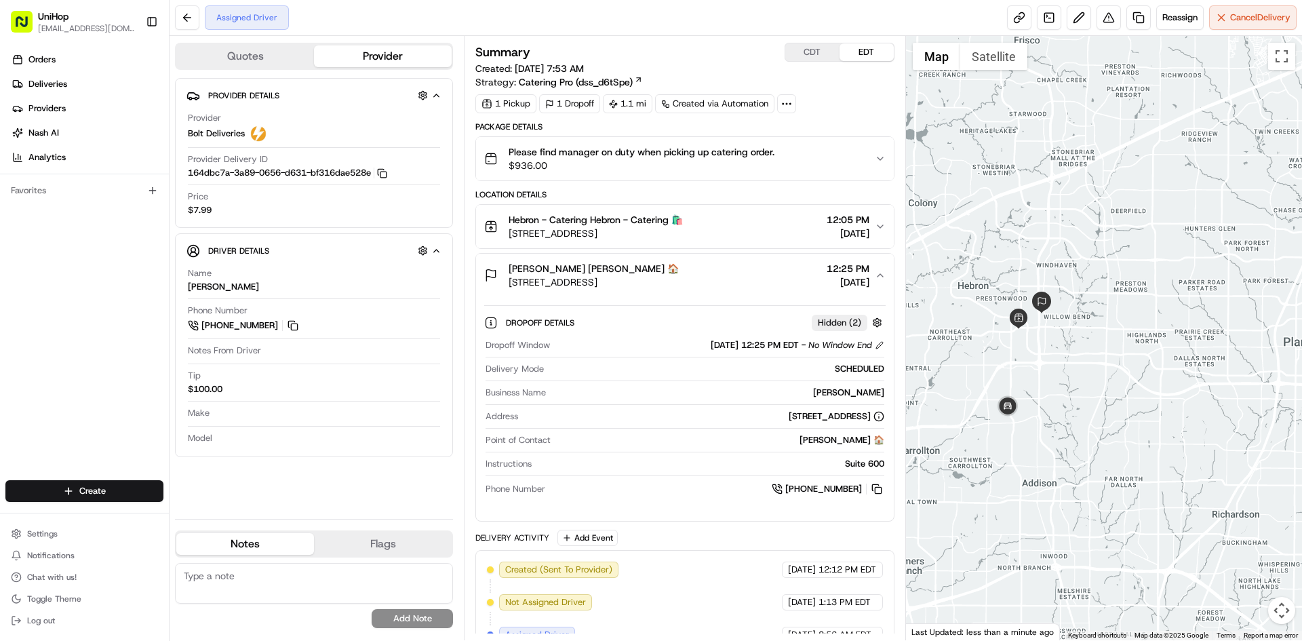
click at [719, 286] on div "[PERSON_NAME] [PERSON_NAME] 🏠 [STREET_ADDRESS] 12:25 PM [DATE]" at bounding box center [679, 275] width 390 height 27
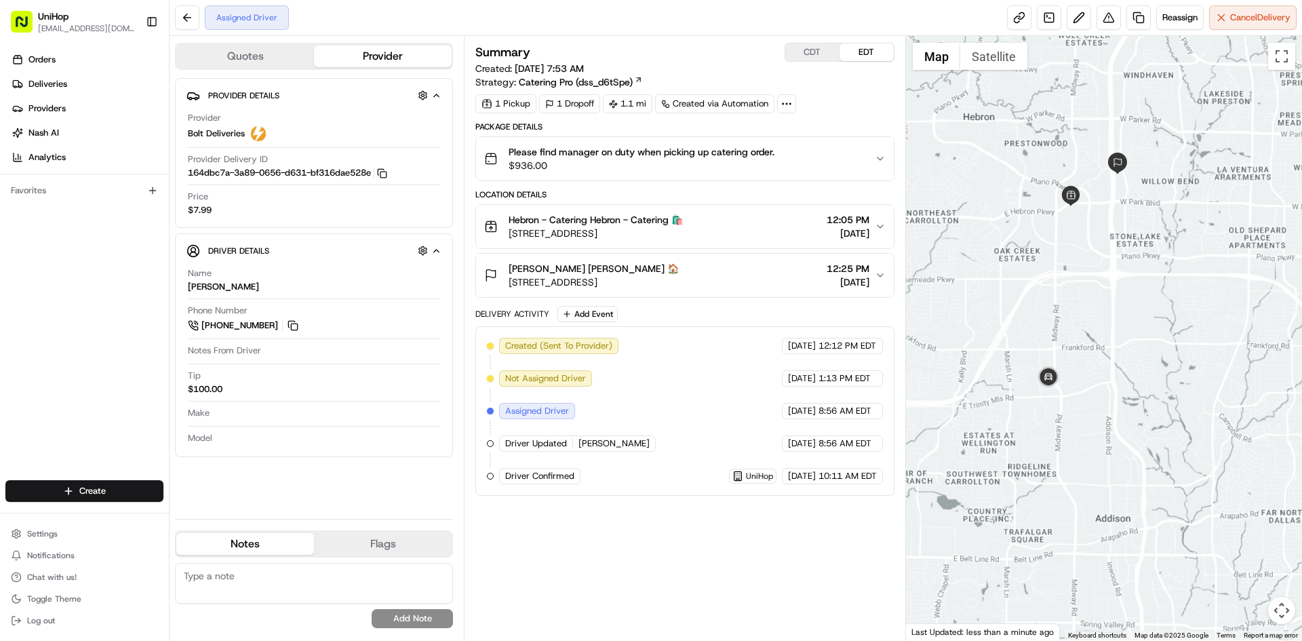
drag, startPoint x: 1086, startPoint y: 310, endPoint x: 1093, endPoint y: 304, distance: 9.6
click at [1092, 315] on div at bounding box center [1104, 338] width 397 height 604
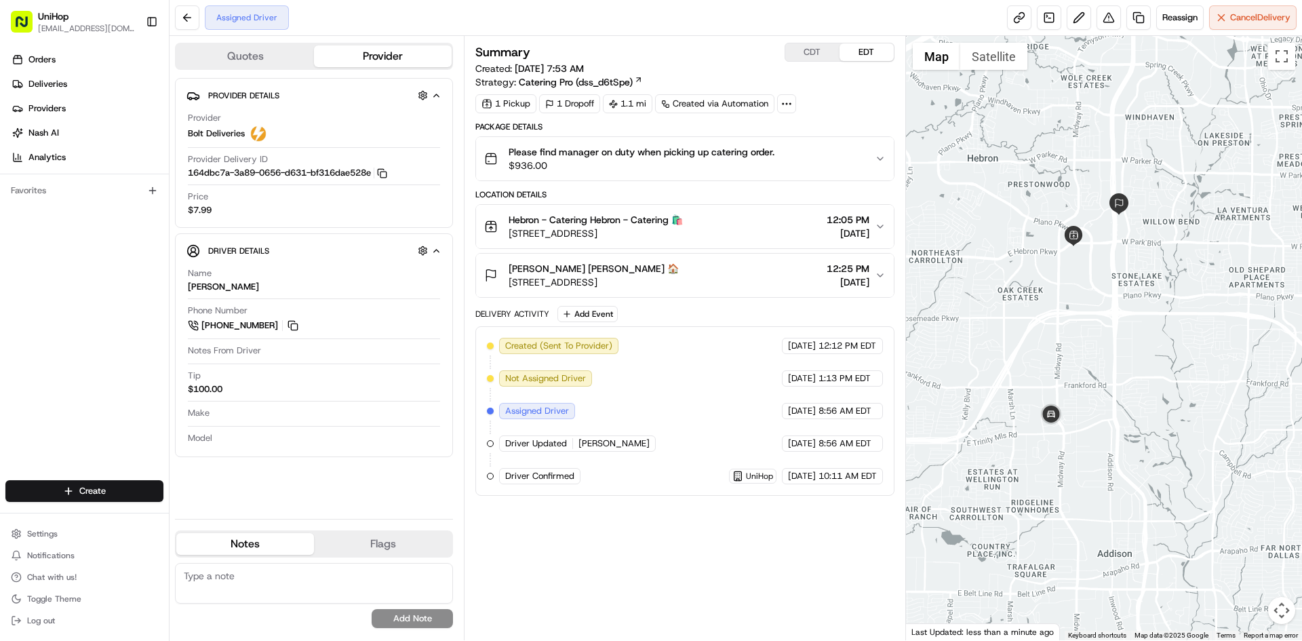
drag, startPoint x: 1073, startPoint y: 169, endPoint x: 1073, endPoint y: 212, distance: 42.7
click at [1073, 209] on div at bounding box center [1104, 338] width 397 height 604
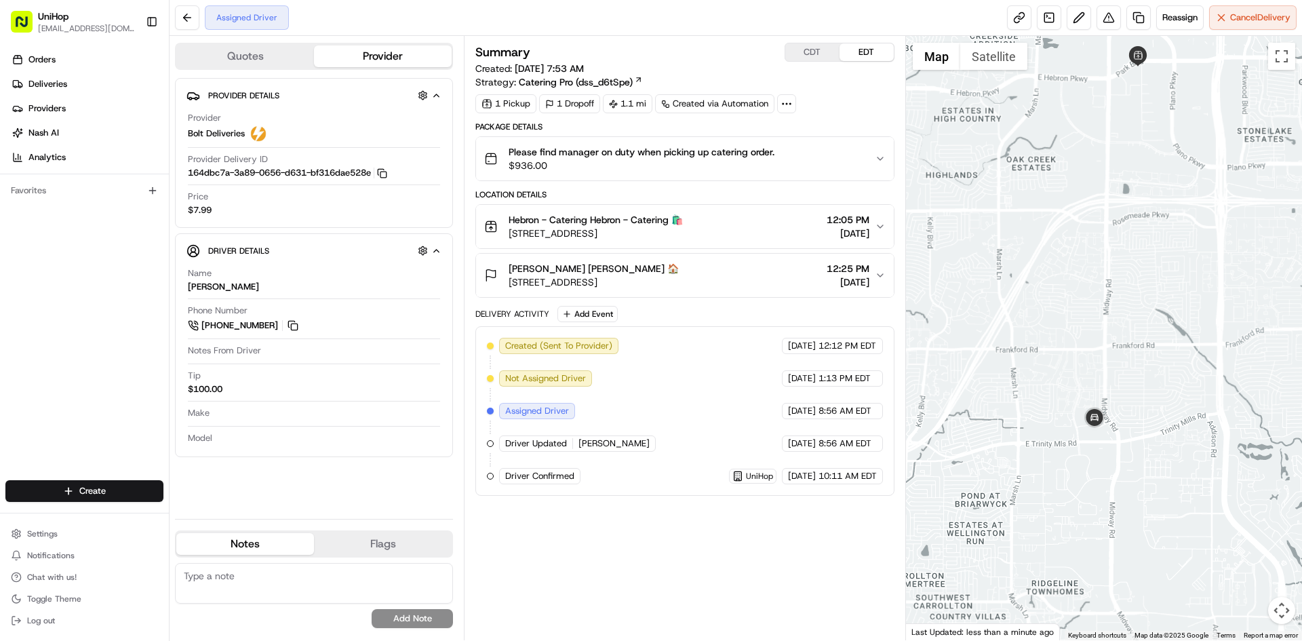
drag, startPoint x: 1197, startPoint y: 239, endPoint x: 1159, endPoint y: 277, distance: 53.7
click at [1159, 277] on div at bounding box center [1104, 338] width 397 height 604
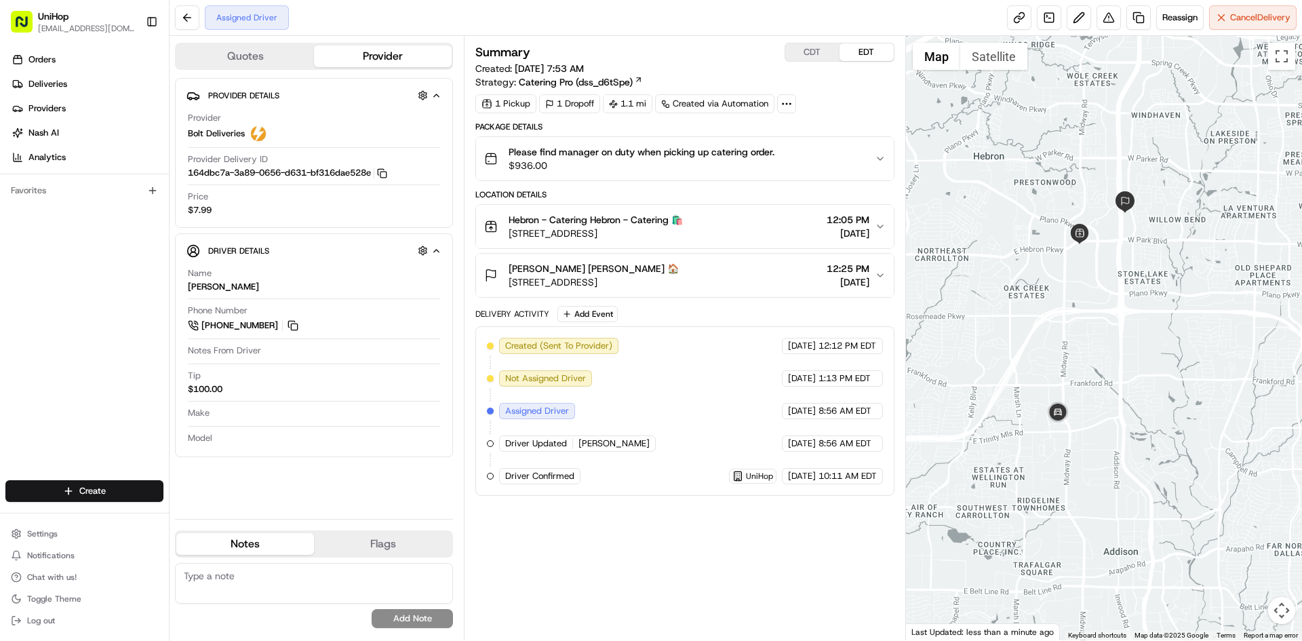
click at [1115, 307] on div at bounding box center [1104, 338] width 397 height 604
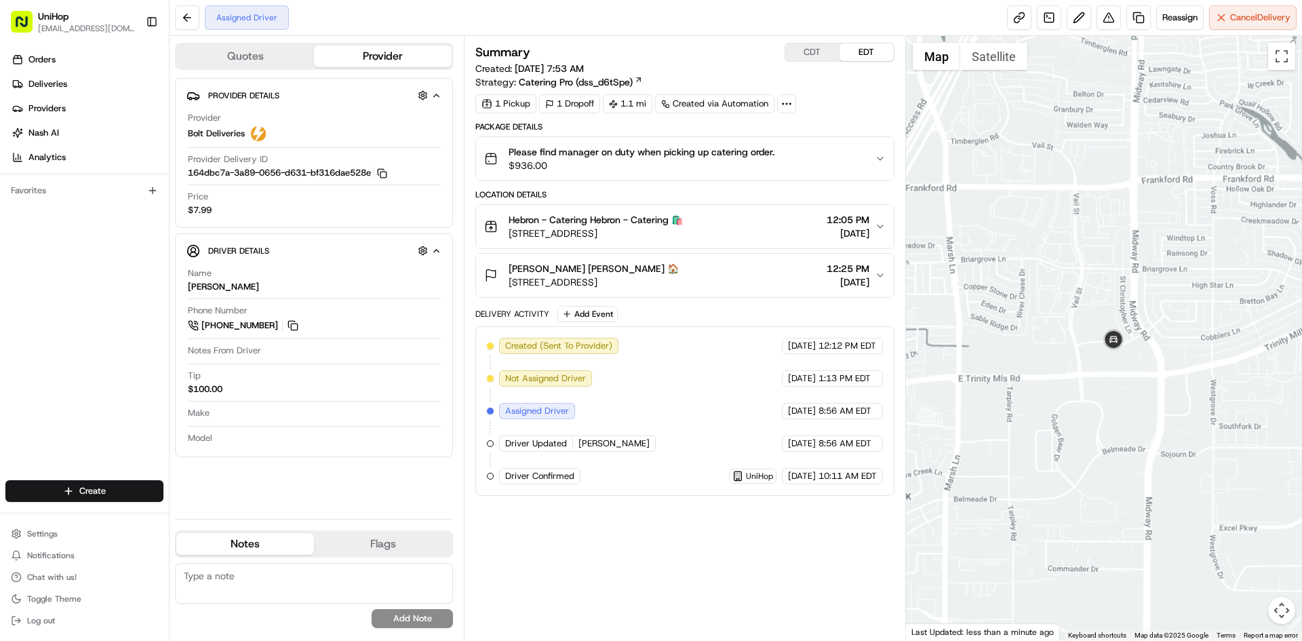
drag, startPoint x: 1143, startPoint y: 306, endPoint x: 1122, endPoint y: 352, distance: 50.7
click at [1122, 353] on div at bounding box center [1104, 338] width 397 height 604
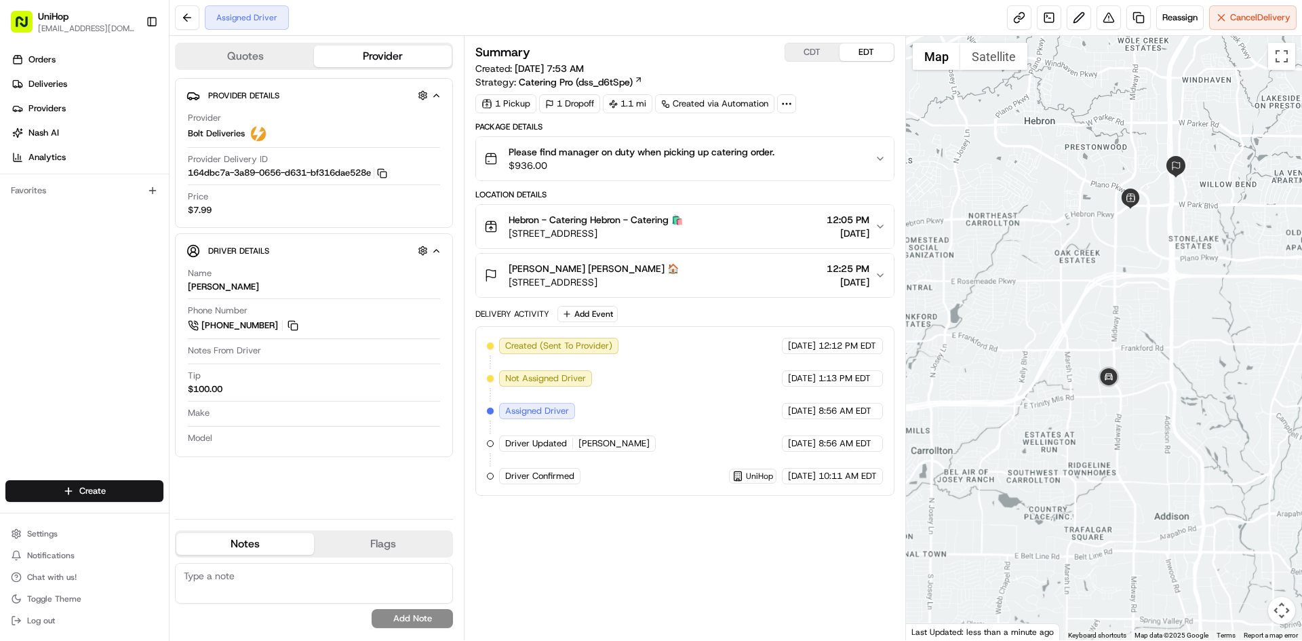
drag, startPoint x: 1146, startPoint y: 336, endPoint x: 1125, endPoint y: 360, distance: 32.2
click at [1125, 360] on div at bounding box center [1104, 338] width 397 height 604
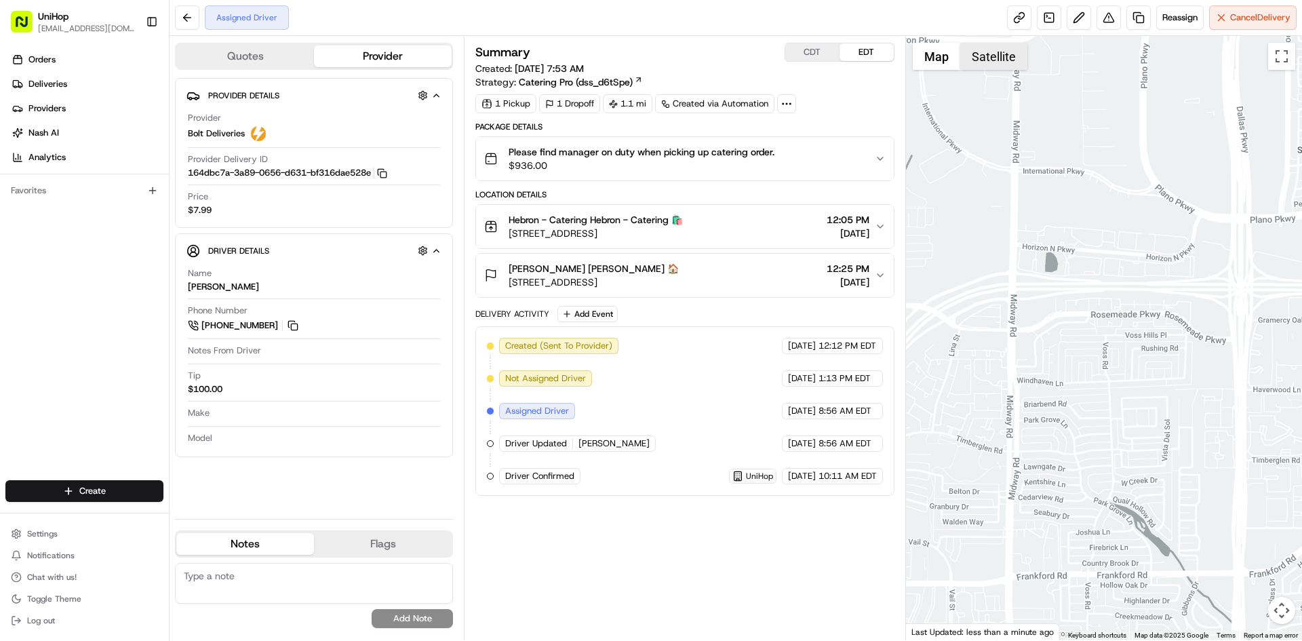
click at [974, 65] on button "Satellite" at bounding box center [993, 56] width 67 height 27
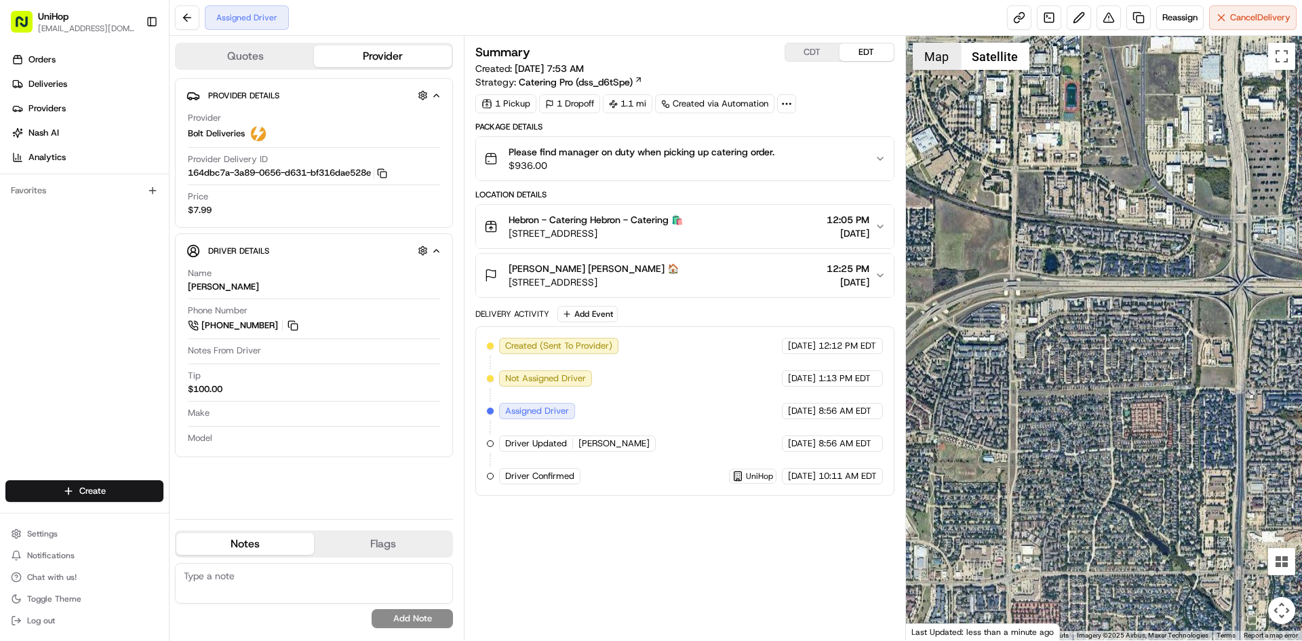
click at [946, 65] on button "Map" at bounding box center [936, 56] width 47 height 27
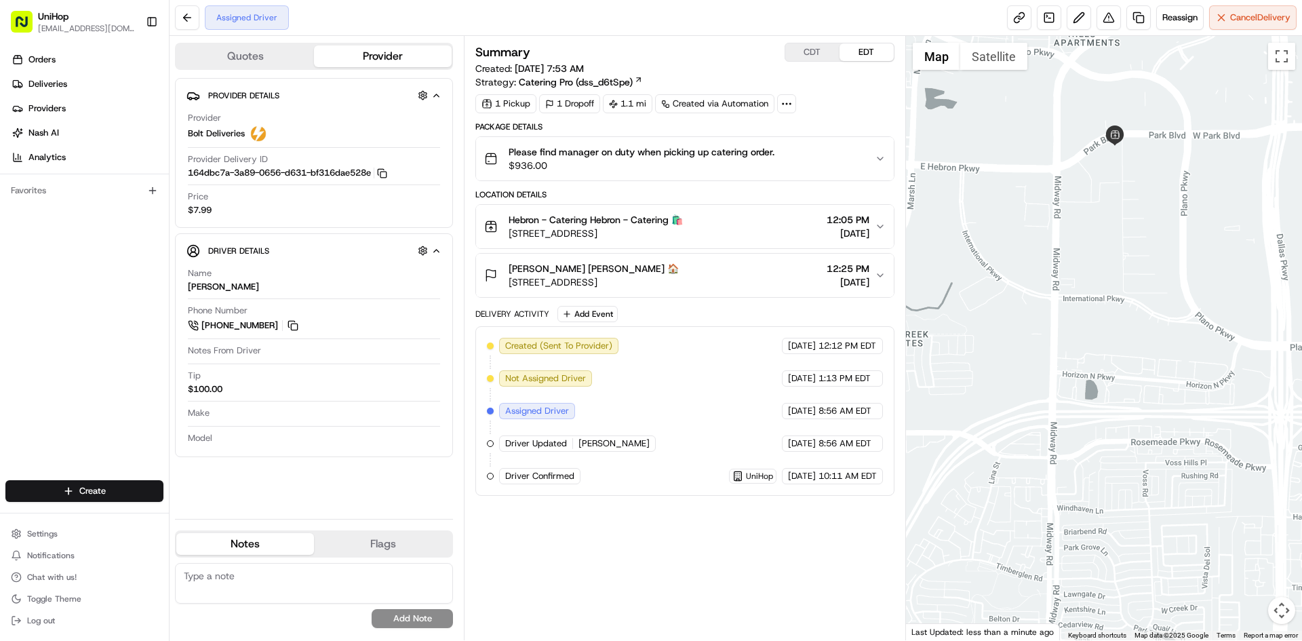
drag, startPoint x: 1035, startPoint y: 117, endPoint x: 1076, endPoint y: 246, distance: 135.8
click at [1076, 246] on div at bounding box center [1104, 338] width 397 height 604
click at [957, 53] on button "Map" at bounding box center [936, 56] width 47 height 27
click at [936, 49] on button "Map" at bounding box center [936, 56] width 47 height 27
click at [976, 60] on button "Satellite" at bounding box center [993, 56] width 67 height 27
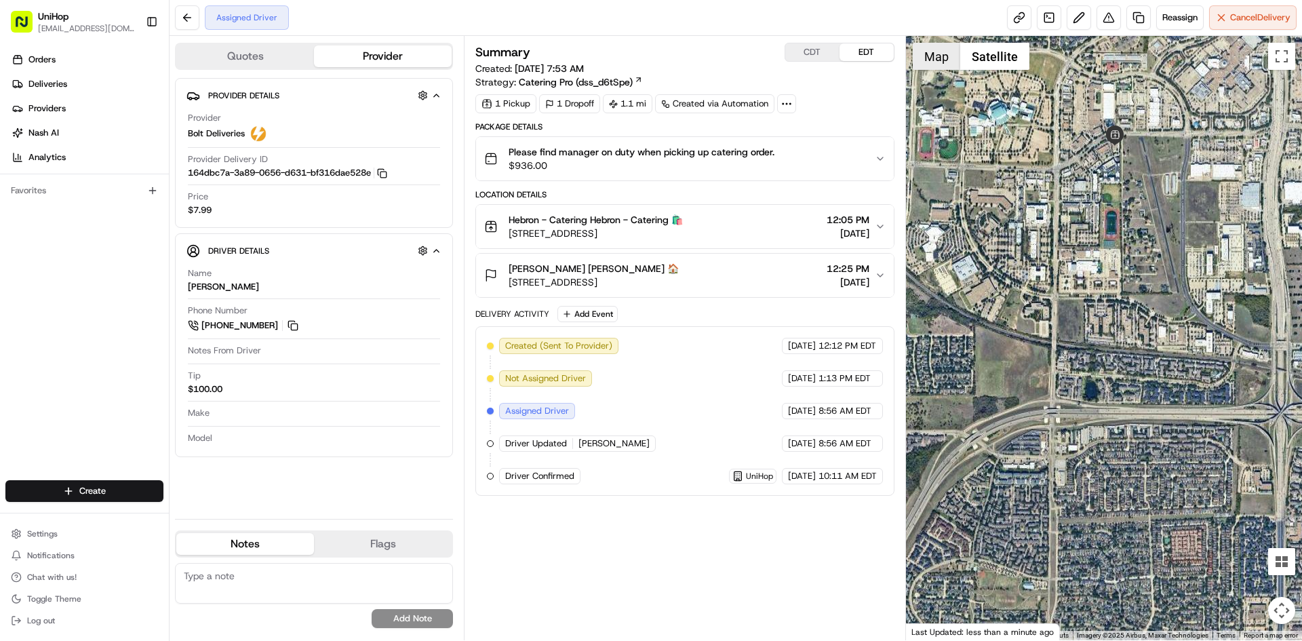
click at [939, 58] on button "Map" at bounding box center [936, 56] width 47 height 27
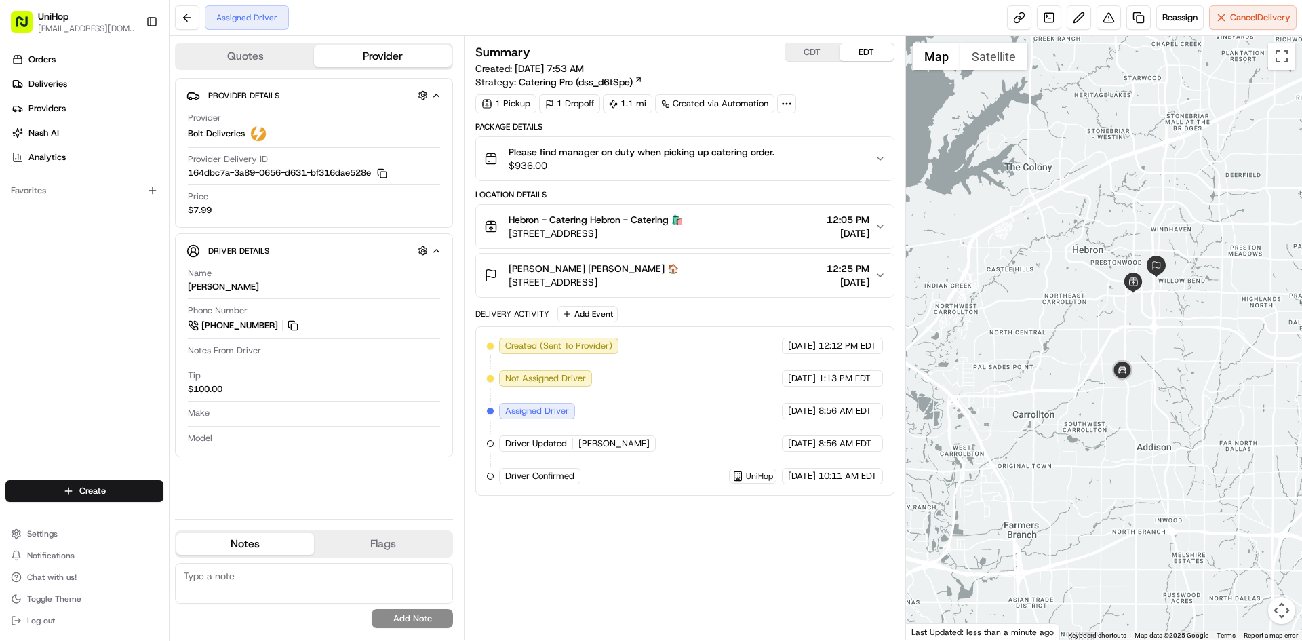
drag, startPoint x: 0, startPoint y: 377, endPoint x: 1, endPoint y: 324, distance: 52.9
click at [0, 375] on div "Orders Deliveries Providers Nash AI Analytics Favorites" at bounding box center [84, 265] width 169 height 445
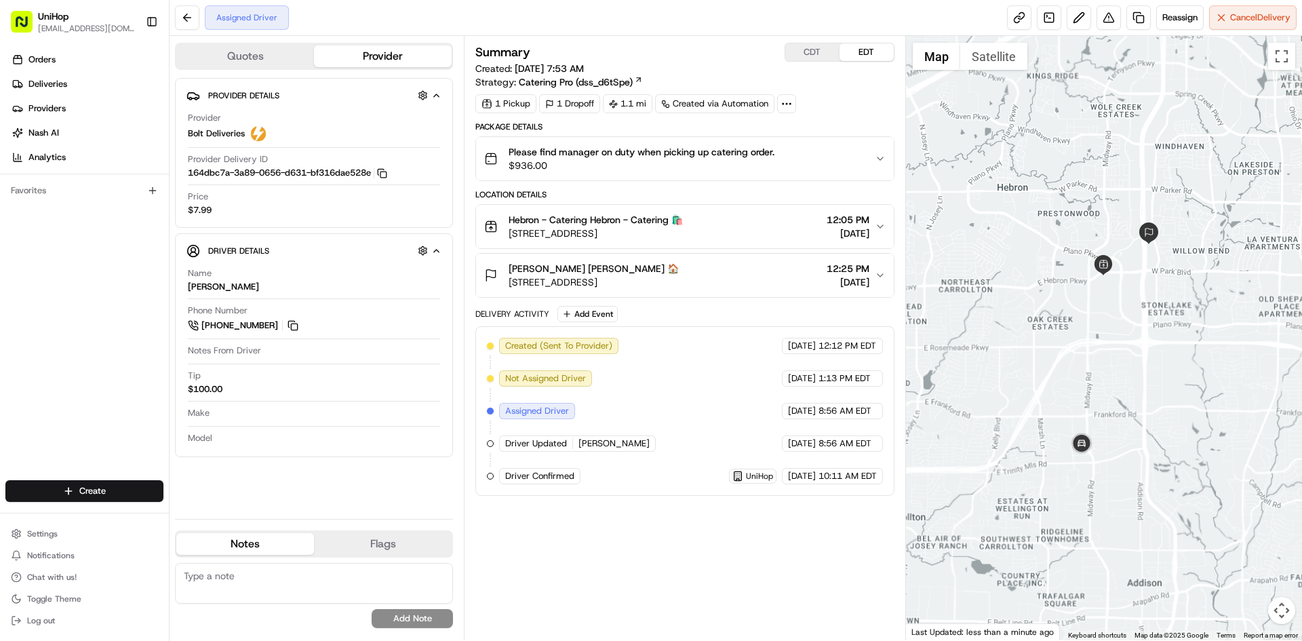
drag, startPoint x: 1154, startPoint y: 278, endPoint x: 1128, endPoint y: 334, distance: 61.9
click at [1128, 334] on div at bounding box center [1104, 338] width 397 height 604
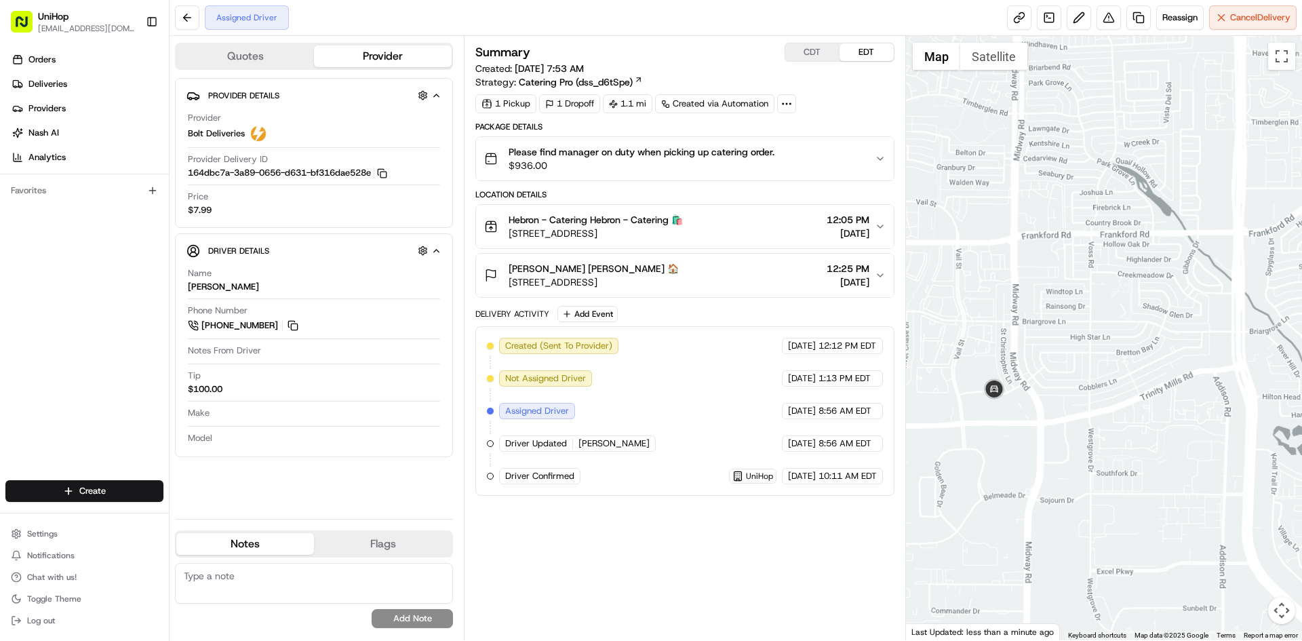
drag, startPoint x: 1014, startPoint y: 393, endPoint x: 1090, endPoint y: 338, distance: 94.7
click at [1087, 339] on div at bounding box center [1104, 338] width 397 height 604
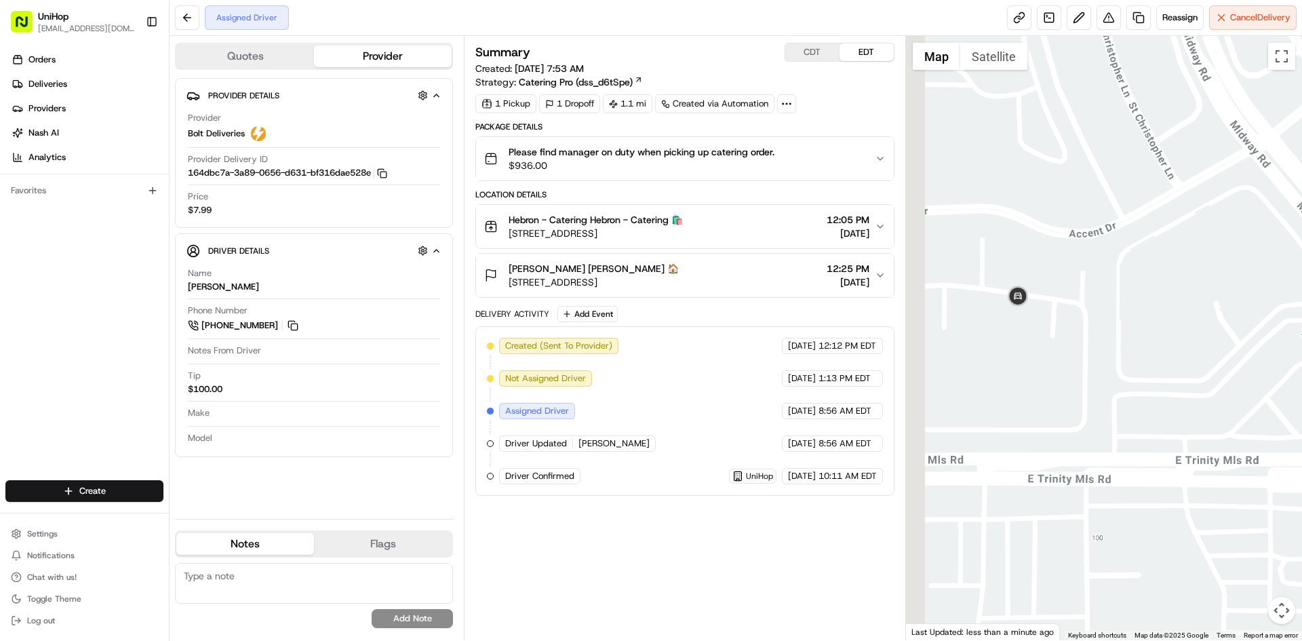
drag, startPoint x: 983, startPoint y: 324, endPoint x: 1069, endPoint y: 319, distance: 86.2
click at [1068, 320] on div at bounding box center [1104, 338] width 397 height 604
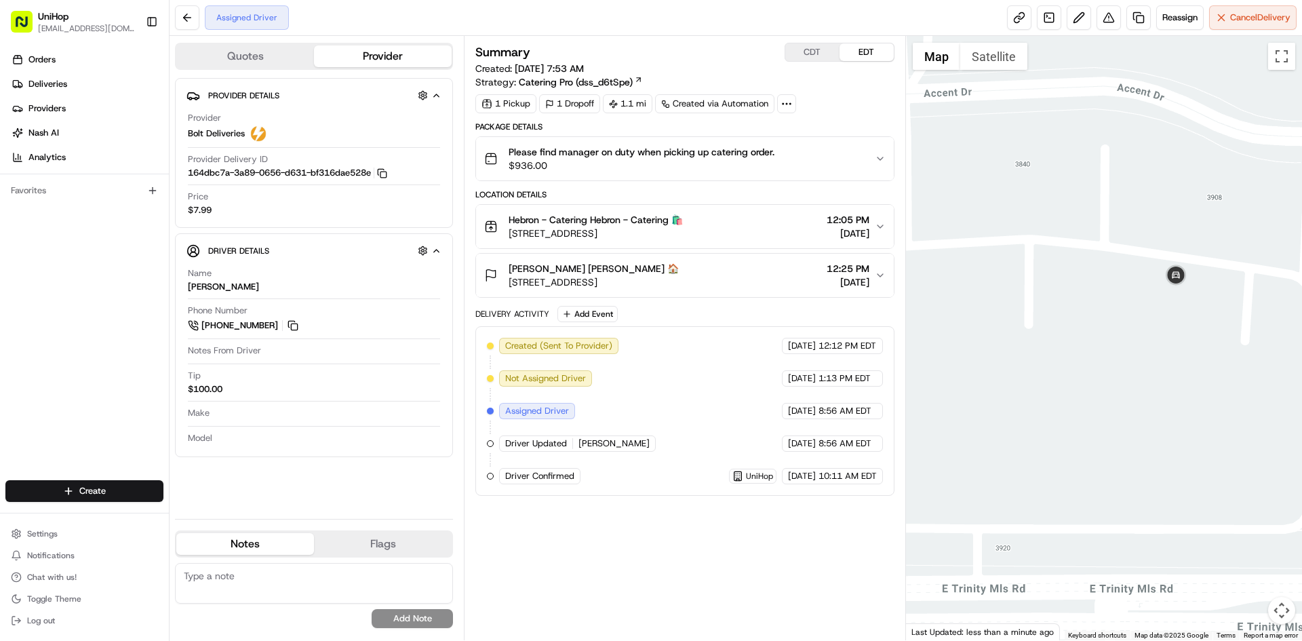
drag, startPoint x: 717, startPoint y: 234, endPoint x: 501, endPoint y: 241, distance: 215.8
click at [501, 241] on button "Hebron - Catering Hebron - Catering 🛍️ 3450 E Hebron Pkwy, Plano, TX 75093, USA…" at bounding box center [684, 226] width 417 height 43
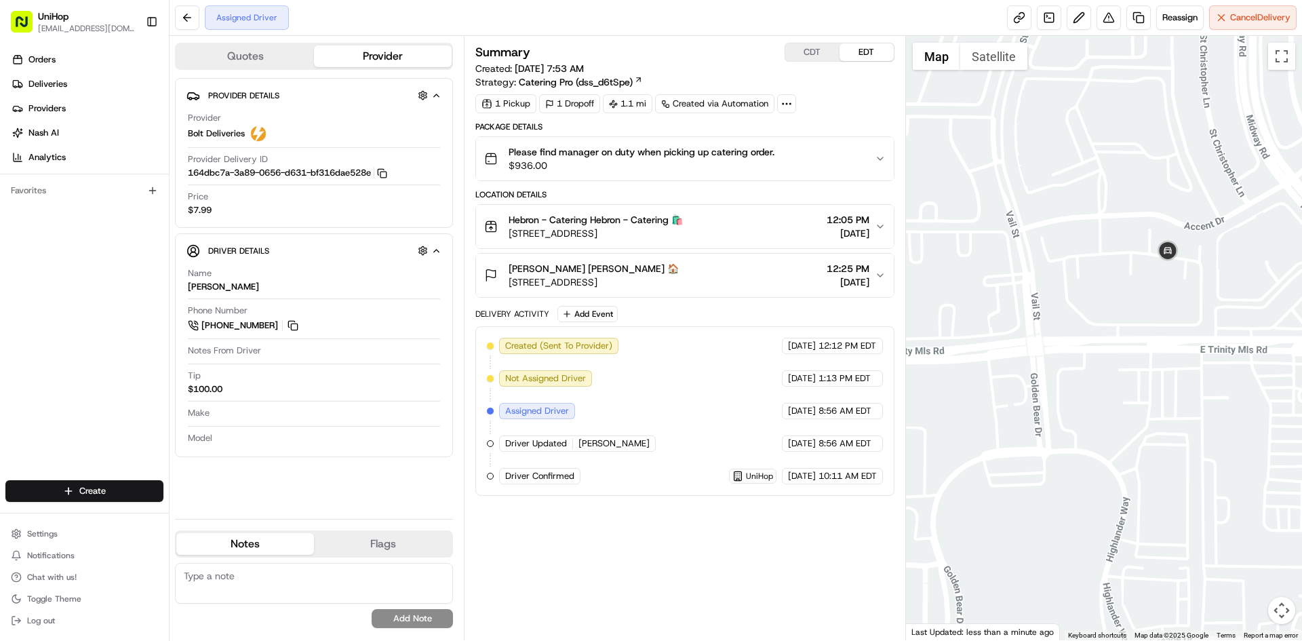
drag, startPoint x: 130, startPoint y: 346, endPoint x: 728, endPoint y: 268, distance: 603.1
click at [131, 346] on div "Orders Deliveries Providers [PERSON_NAME] Analytics Favorites" at bounding box center [84, 265] width 169 height 445
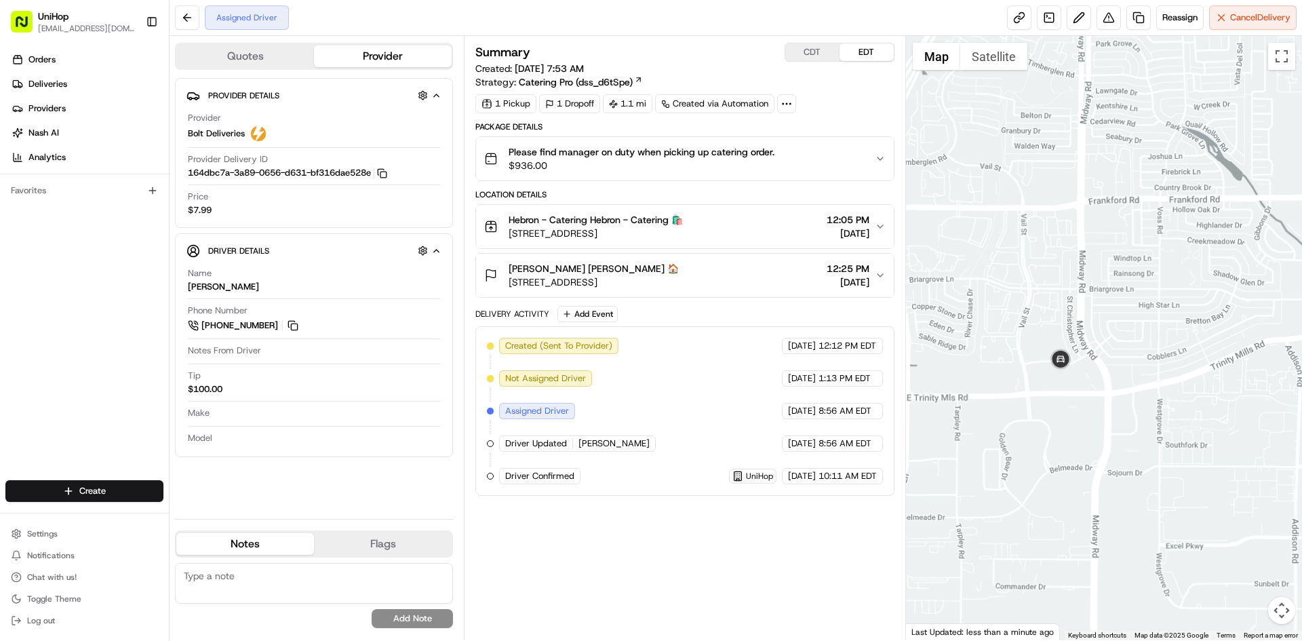
drag, startPoint x: 1206, startPoint y: 151, endPoint x: 1106, endPoint y: 285, distance: 167.2
click at [1103, 298] on div at bounding box center [1104, 338] width 397 height 604
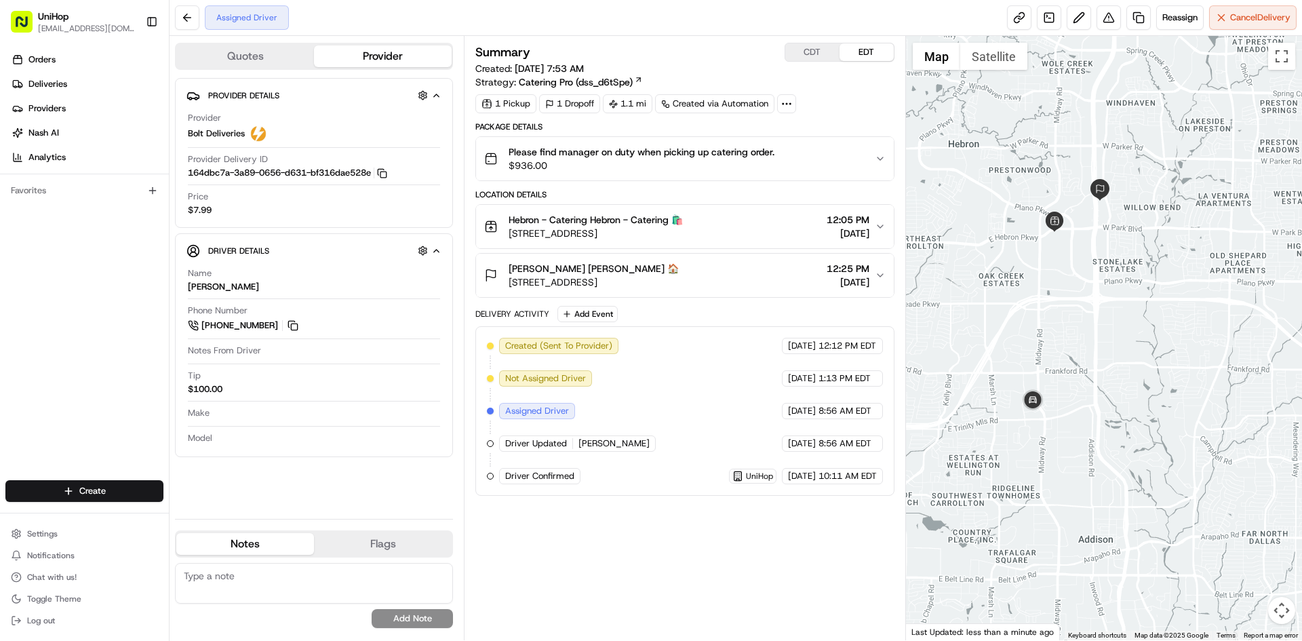
click at [1115, 281] on div at bounding box center [1104, 338] width 397 height 604
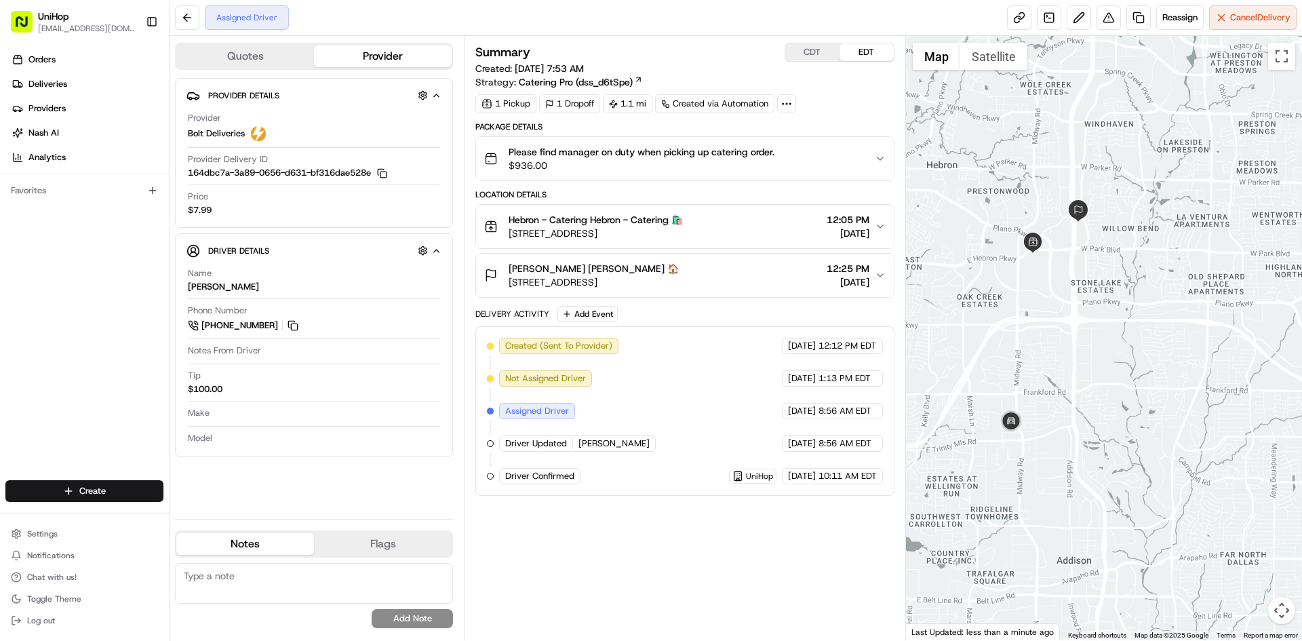
drag, startPoint x: 1009, startPoint y: 319, endPoint x: 1016, endPoint y: 329, distance: 12.1
click at [1016, 329] on div at bounding box center [1104, 338] width 397 height 604
click at [0, 391] on div "Orders Deliveries Providers [PERSON_NAME] Analytics Favorites" at bounding box center [84, 265] width 169 height 445
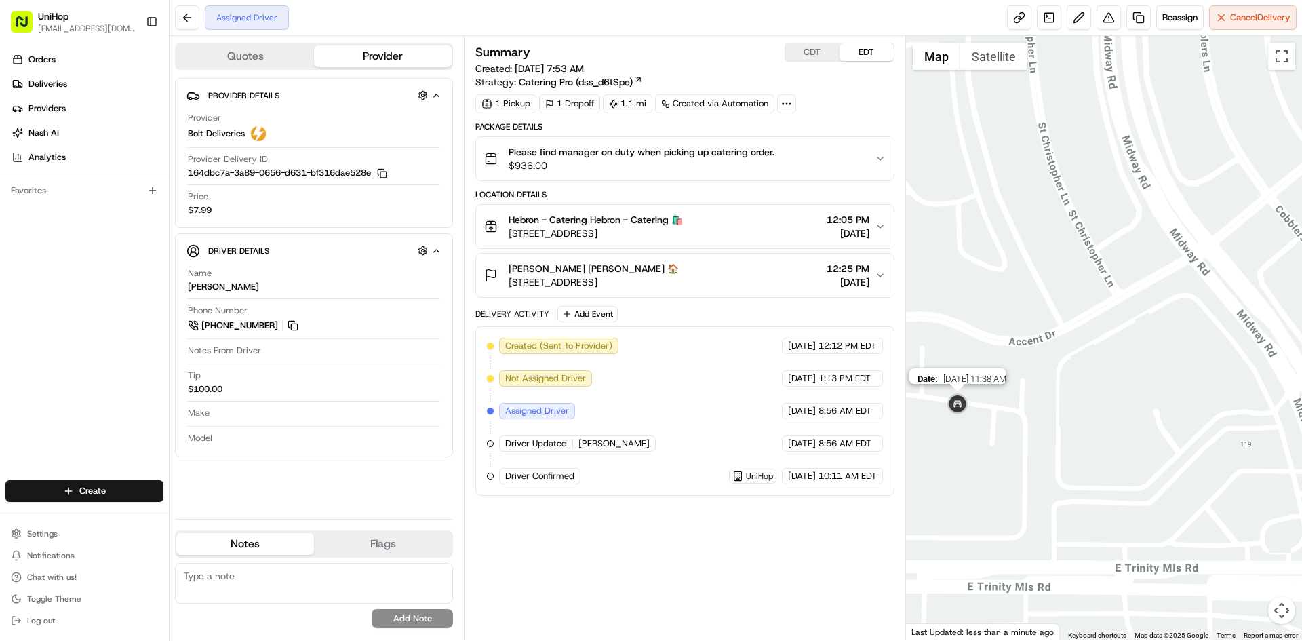
click at [958, 395] on img at bounding box center [957, 404] width 27 height 27
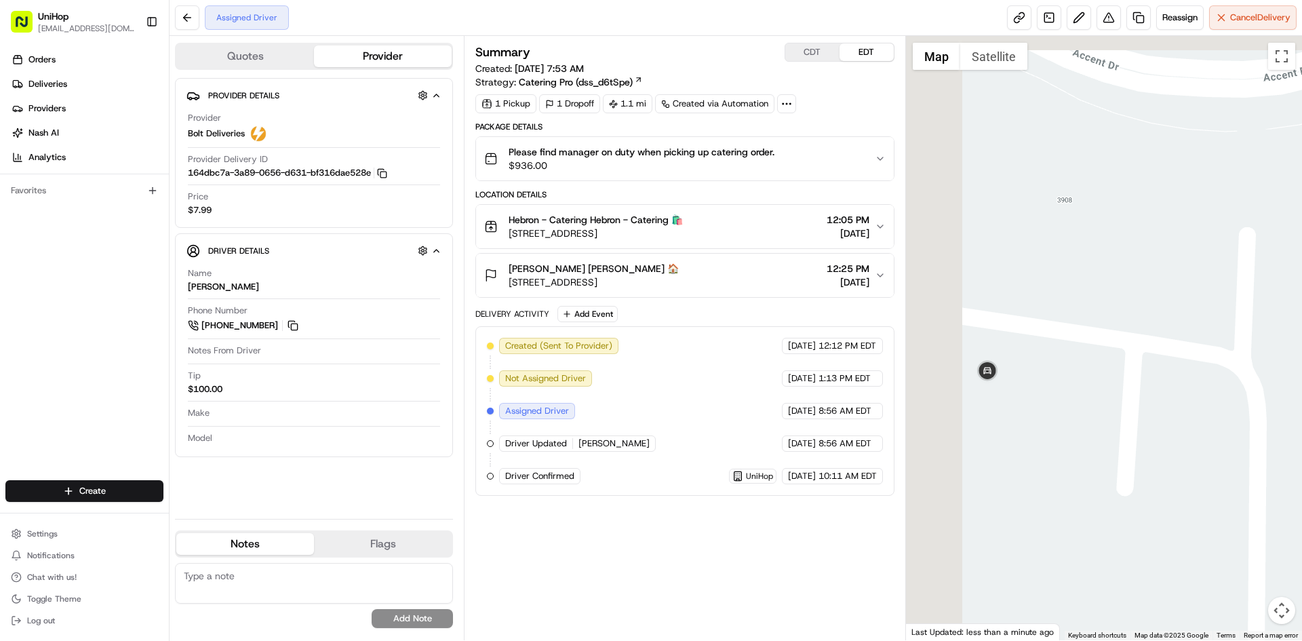
drag, startPoint x: 975, startPoint y: 405, endPoint x: 1094, endPoint y: 420, distance: 120.3
click at [1071, 423] on div "To navigate, press the arrow keys." at bounding box center [1104, 338] width 397 height 604
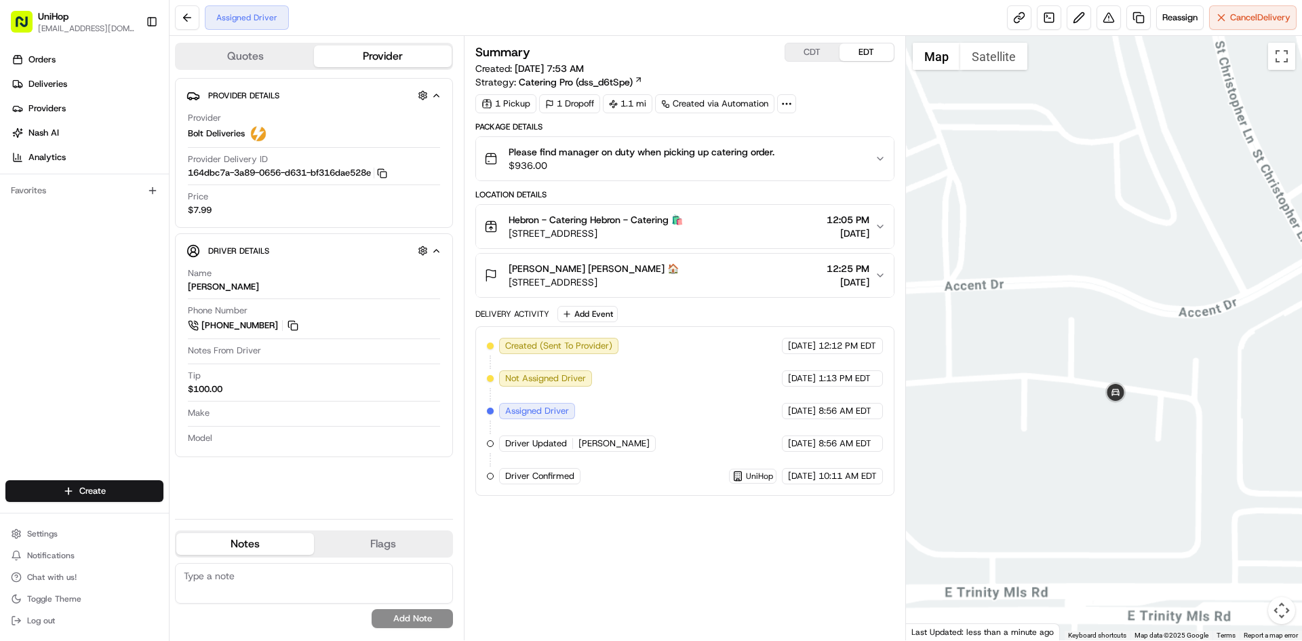
drag, startPoint x: 1120, startPoint y: 316, endPoint x: 1065, endPoint y: 375, distance: 80.1
click at [1067, 374] on div at bounding box center [1104, 338] width 397 height 604
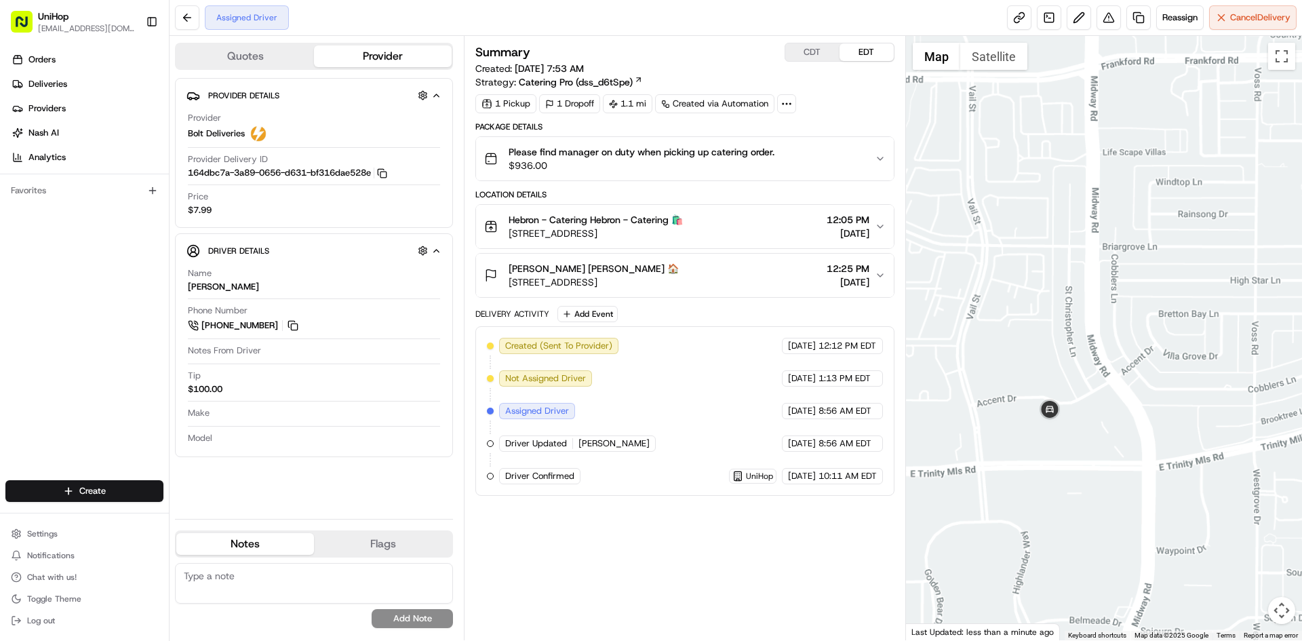
drag, startPoint x: 1106, startPoint y: 293, endPoint x: 1093, endPoint y: 384, distance: 92.4
click at [1094, 378] on div at bounding box center [1104, 338] width 397 height 604
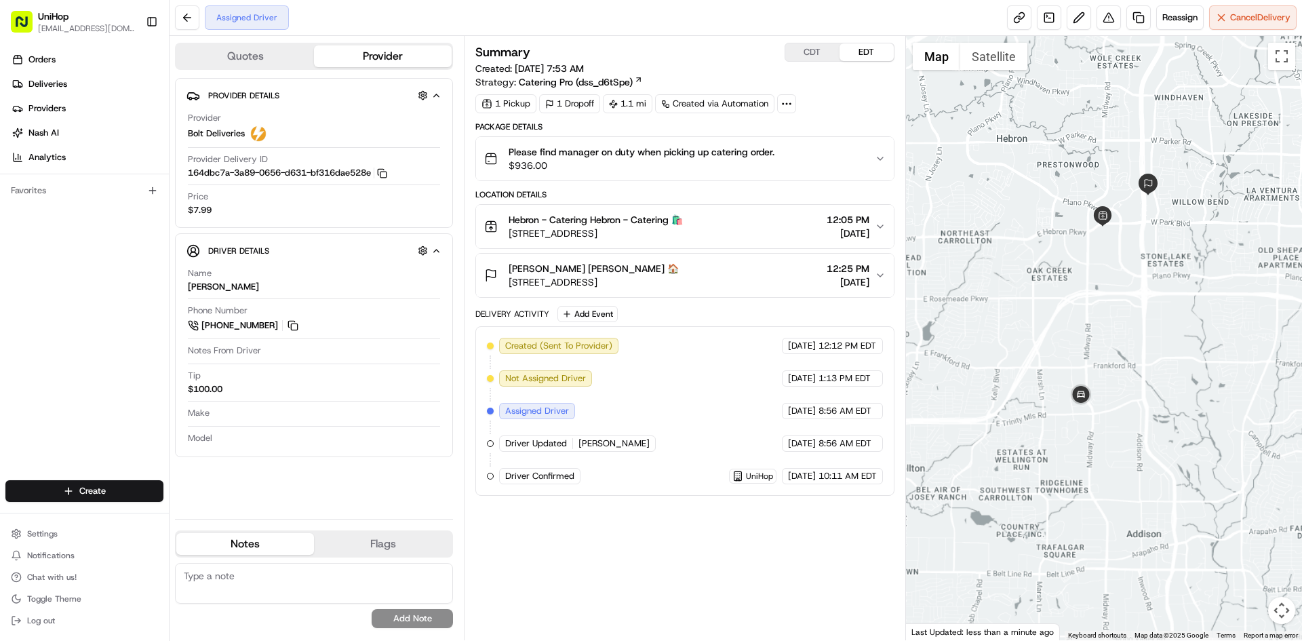
drag, startPoint x: 1118, startPoint y: 308, endPoint x: 1112, endPoint y: 324, distance: 17.2
click at [1112, 319] on div at bounding box center [1104, 338] width 397 height 604
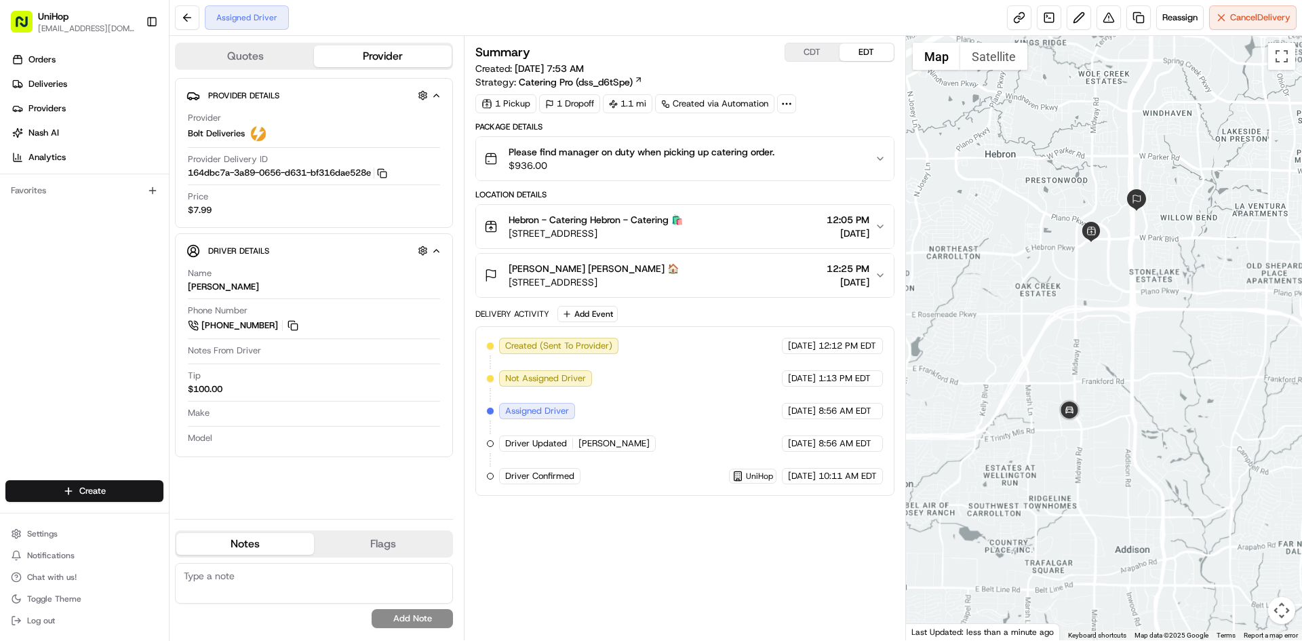
drag, startPoint x: 1130, startPoint y: 308, endPoint x: 1124, endPoint y: 315, distance: 8.7
click at [1124, 315] on div at bounding box center [1104, 338] width 397 height 604
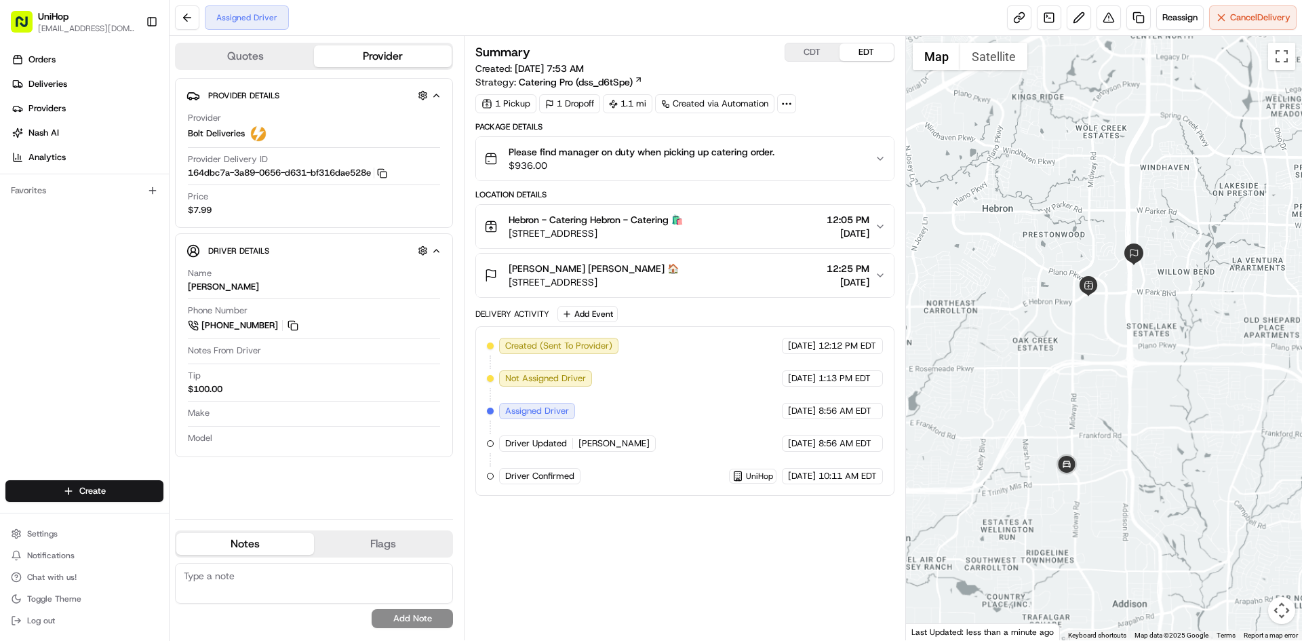
click at [1124, 321] on div at bounding box center [1104, 338] width 397 height 604
click at [1065, 463] on img at bounding box center [1066, 465] width 27 height 27
click at [1073, 477] on img at bounding box center [1066, 465] width 27 height 27
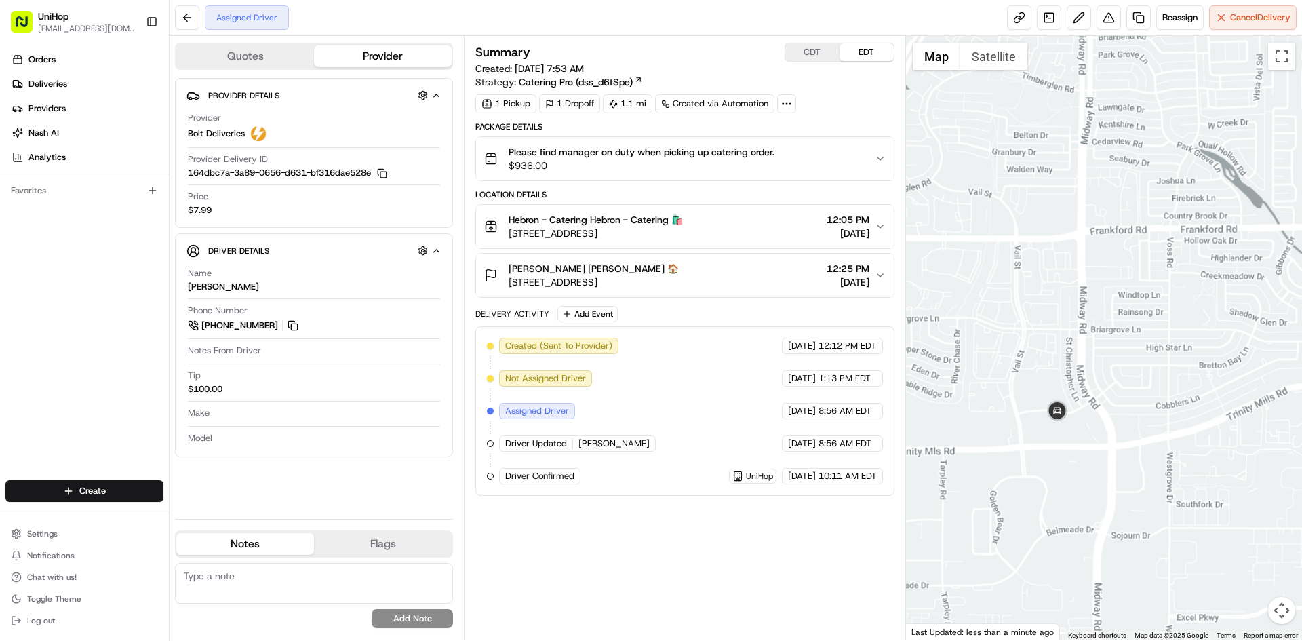
drag, startPoint x: 1140, startPoint y: 300, endPoint x: 1120, endPoint y: 363, distance: 66.9
click at [1122, 355] on div at bounding box center [1104, 338] width 397 height 604
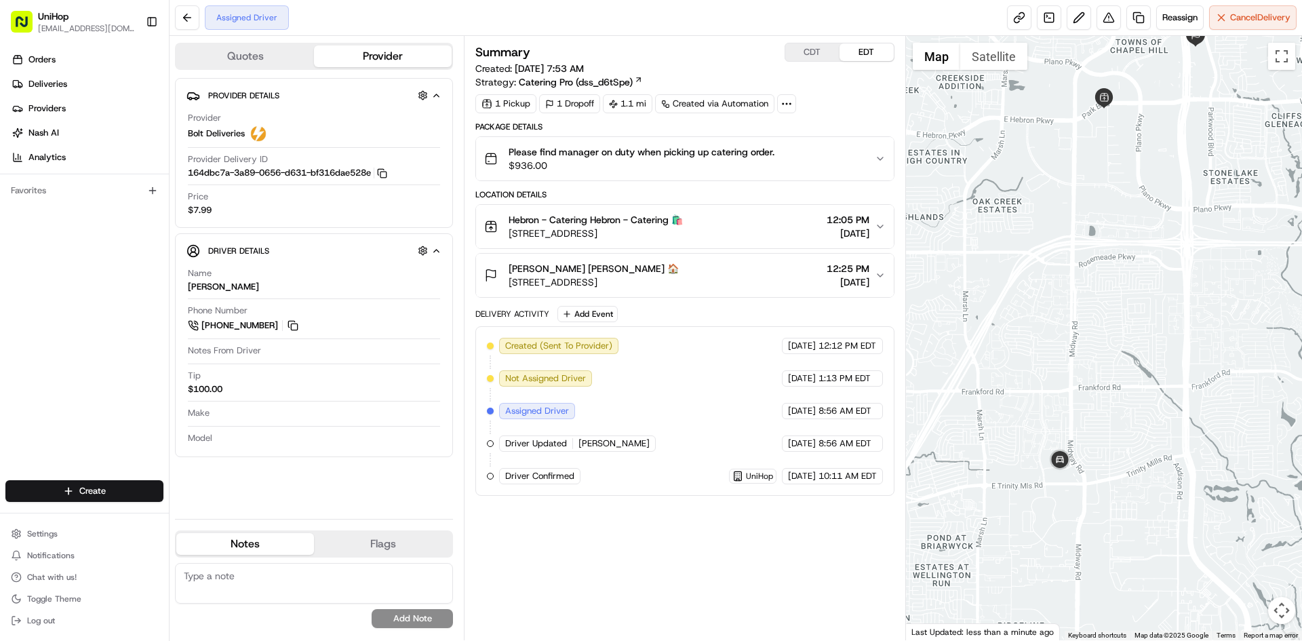
drag, startPoint x: 1144, startPoint y: 283, endPoint x: 1121, endPoint y: 326, distance: 48.5
click at [1121, 328] on div at bounding box center [1104, 338] width 397 height 604
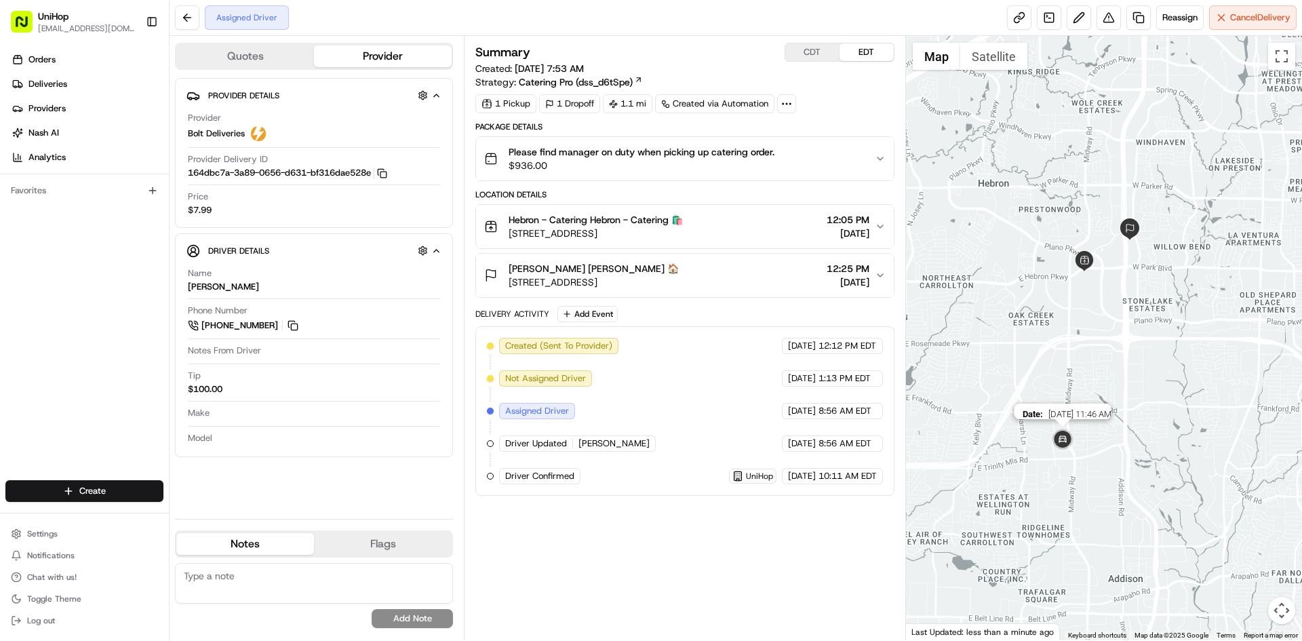
click at [1060, 443] on img at bounding box center [1062, 440] width 27 height 27
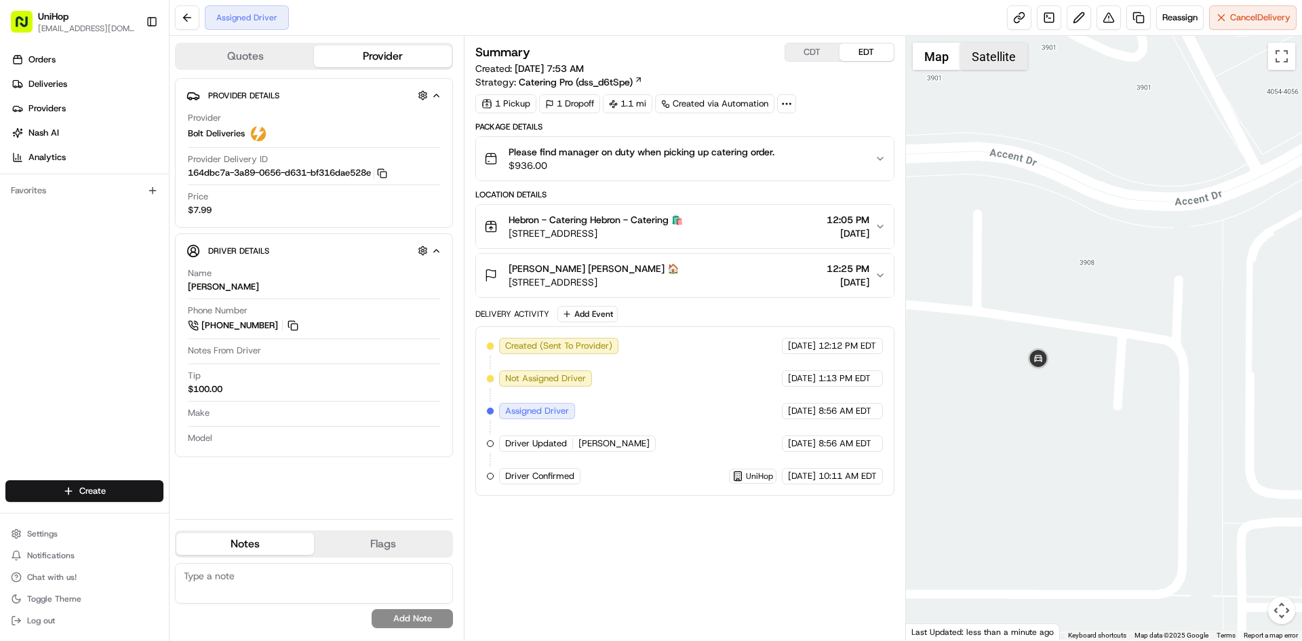
click at [1006, 69] on div "To navigate, press the arrow keys. Map Satellite Keyboard shortcuts Map Data Ma…" at bounding box center [1104, 338] width 397 height 604
click at [992, 65] on button "Satellite" at bounding box center [993, 56] width 67 height 27
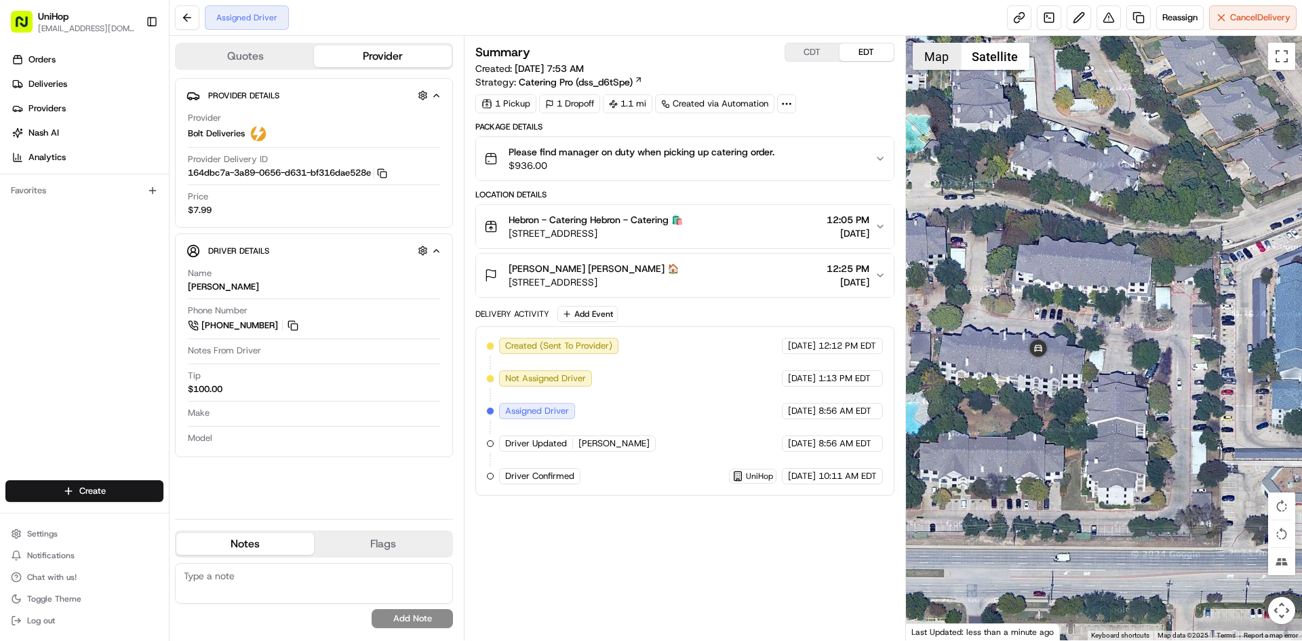
click at [936, 61] on button "Map" at bounding box center [936, 56] width 47 height 27
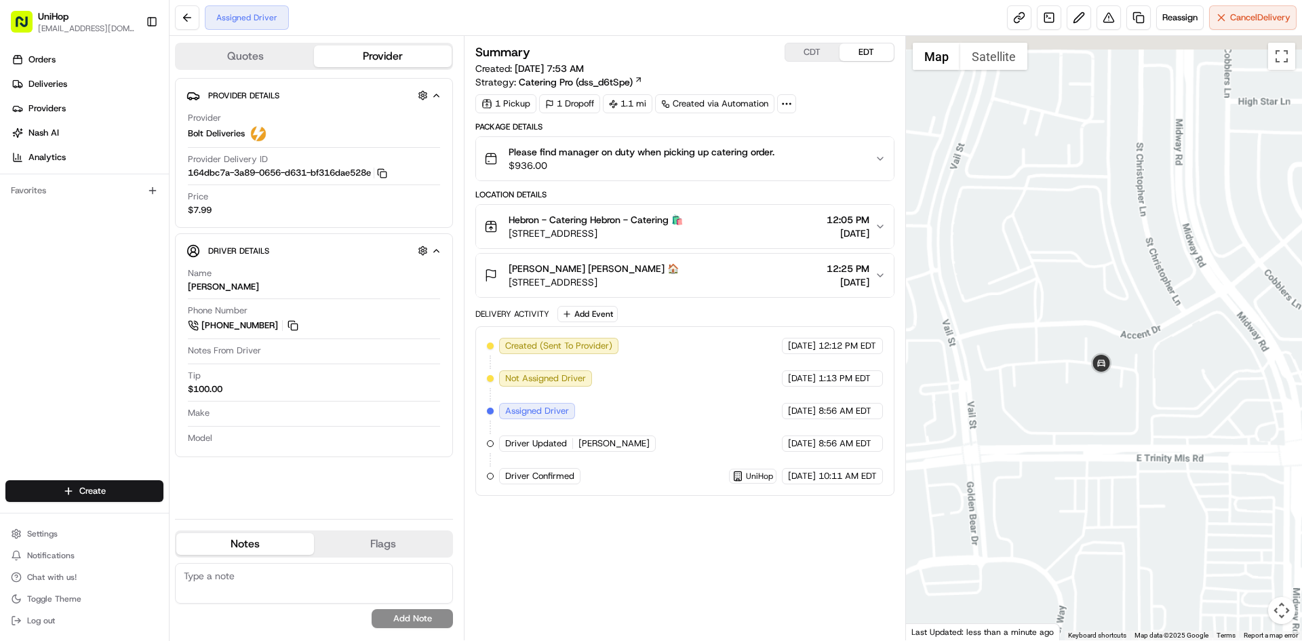
drag, startPoint x: 1164, startPoint y: 210, endPoint x: 1109, endPoint y: 314, distance: 117.4
click at [1113, 309] on div at bounding box center [1104, 338] width 397 height 604
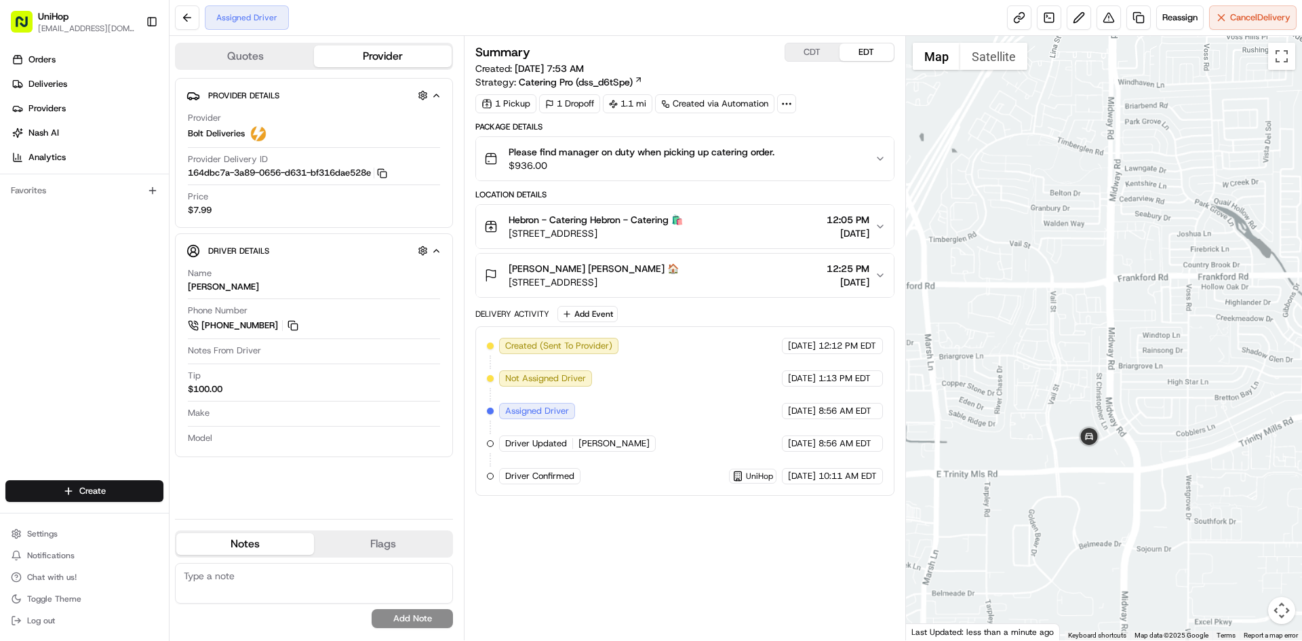
drag, startPoint x: 1132, startPoint y: 205, endPoint x: 1132, endPoint y: 310, distance: 104.4
click at [1132, 310] on div at bounding box center [1104, 338] width 397 height 604
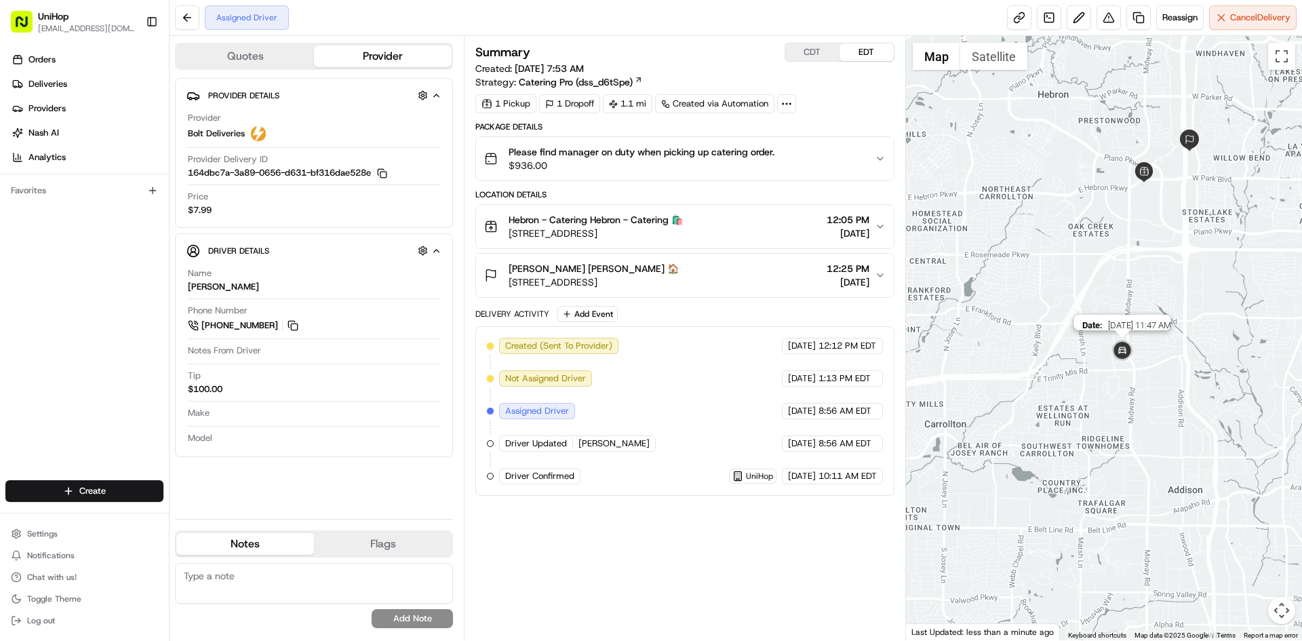
click at [1124, 351] on img at bounding box center [1122, 351] width 27 height 27
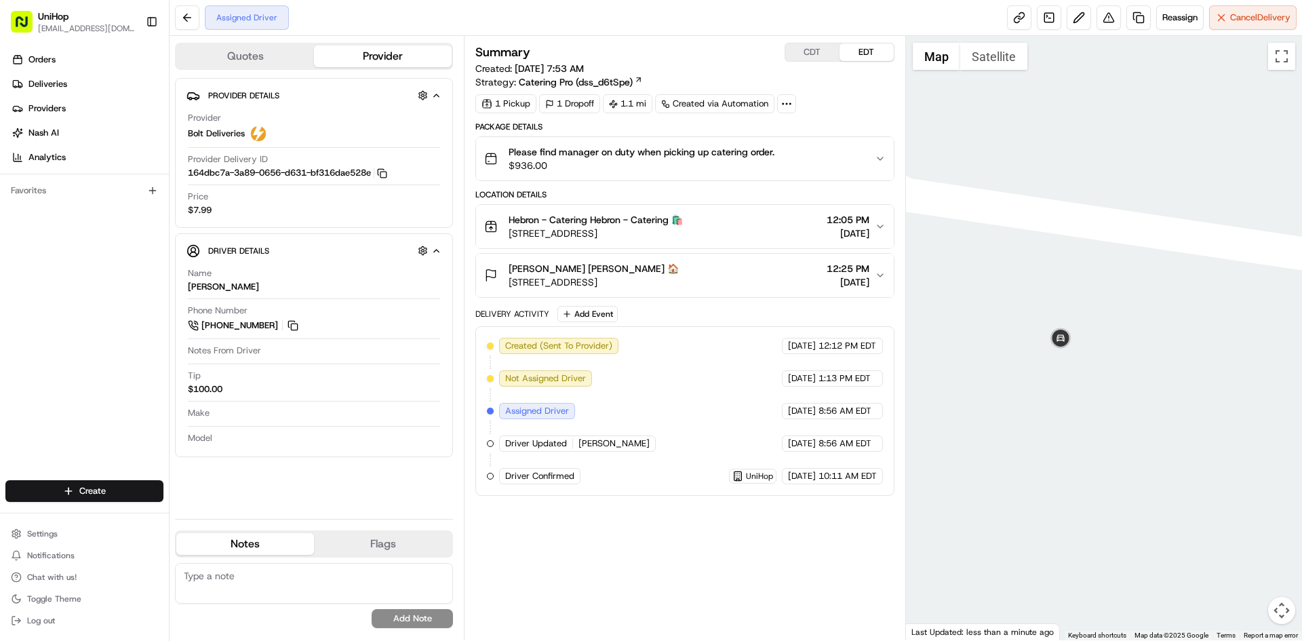
click at [987, 65] on button "Satellite" at bounding box center [993, 56] width 67 height 27
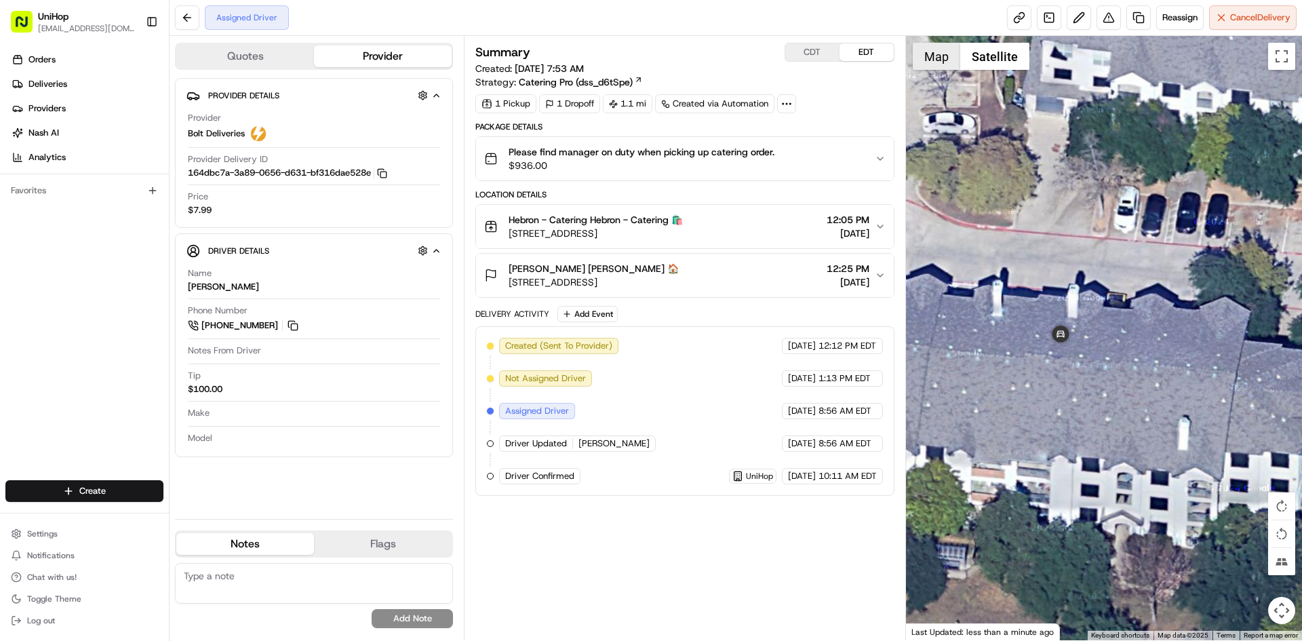
click at [932, 61] on button "Map" at bounding box center [936, 56] width 47 height 27
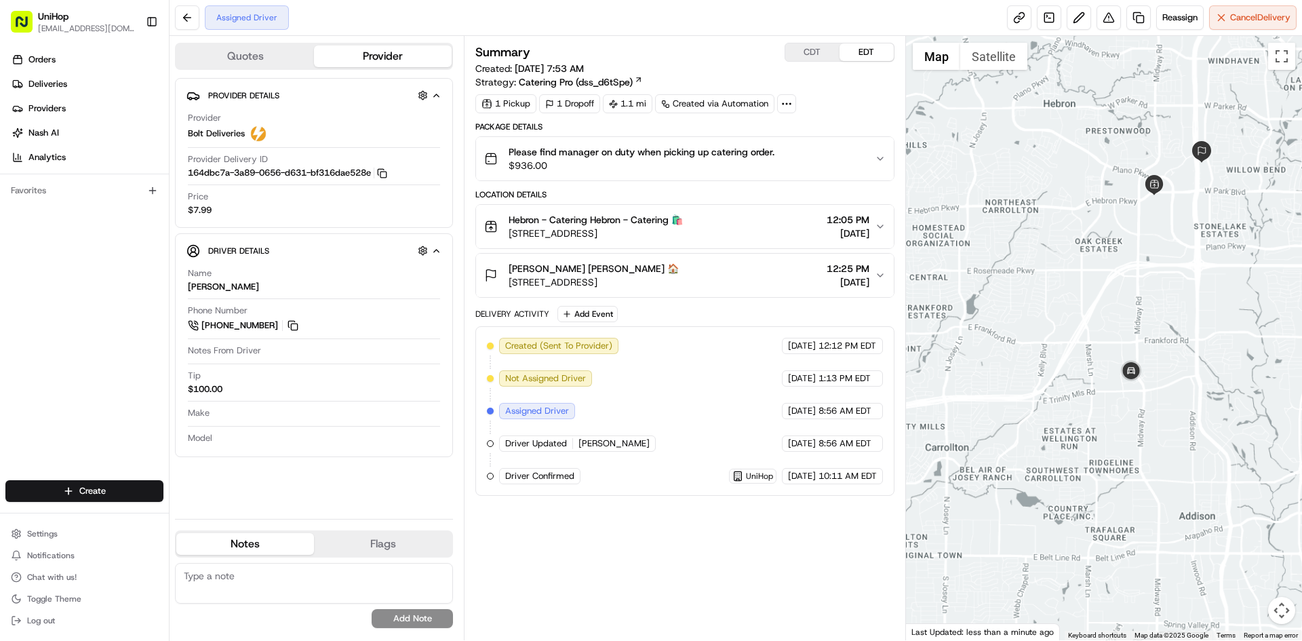
drag, startPoint x: 1238, startPoint y: 154, endPoint x: 1164, endPoint y: 231, distance: 106.0
click at [1164, 231] on div at bounding box center [1104, 338] width 397 height 604
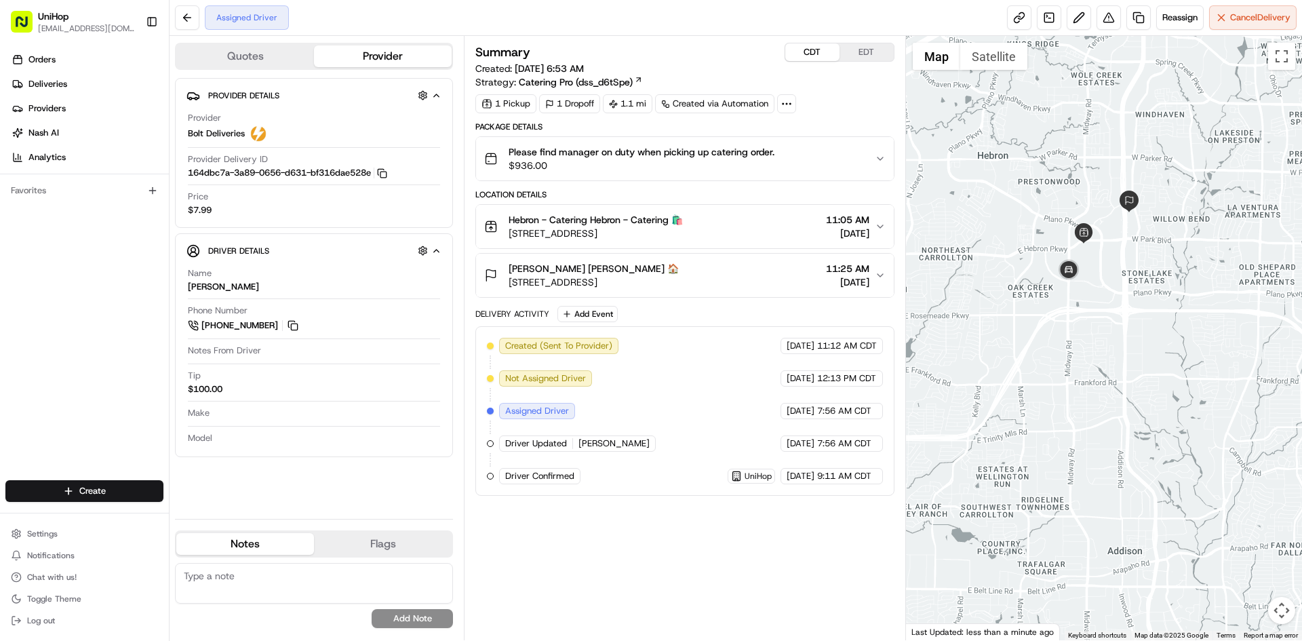
click at [810, 60] on button "CDT" at bounding box center [812, 52] width 54 height 18
click at [127, 311] on div "Orders Deliveries Providers Nash AI Analytics Favorites" at bounding box center [84, 265] width 169 height 445
click at [857, 51] on button "EDT" at bounding box center [866, 52] width 54 height 18
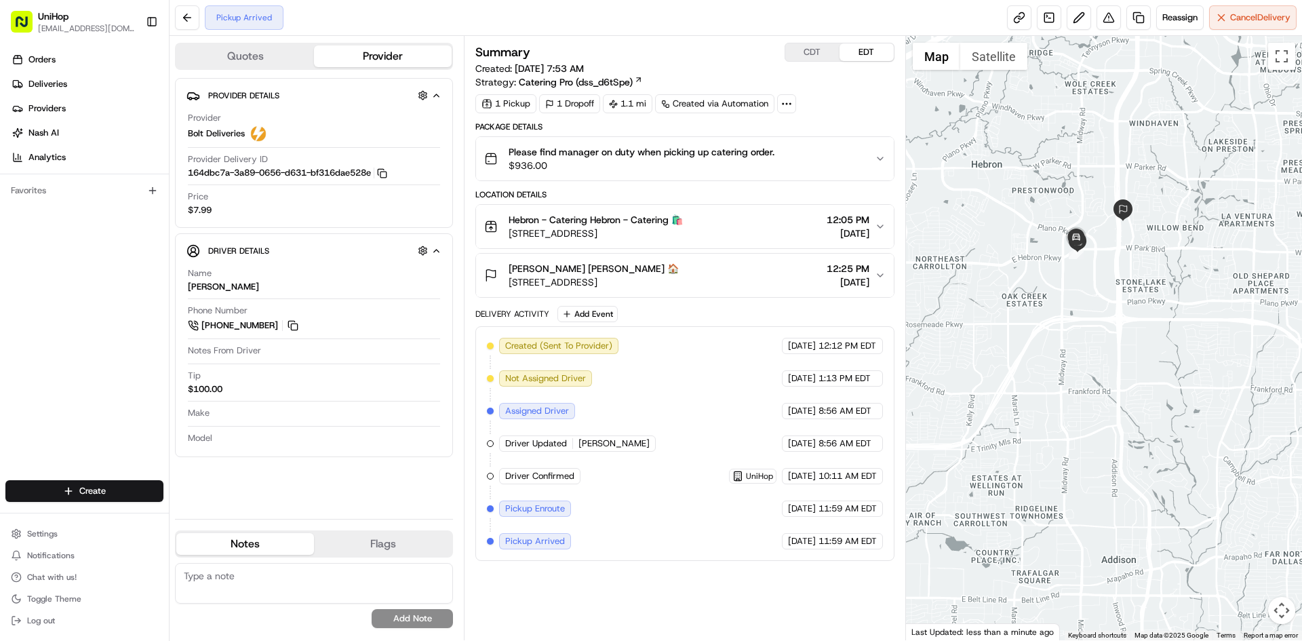
drag, startPoint x: 1046, startPoint y: 170, endPoint x: 1042, endPoint y: 176, distance: 7.9
click at [1042, 176] on div at bounding box center [1104, 338] width 397 height 604
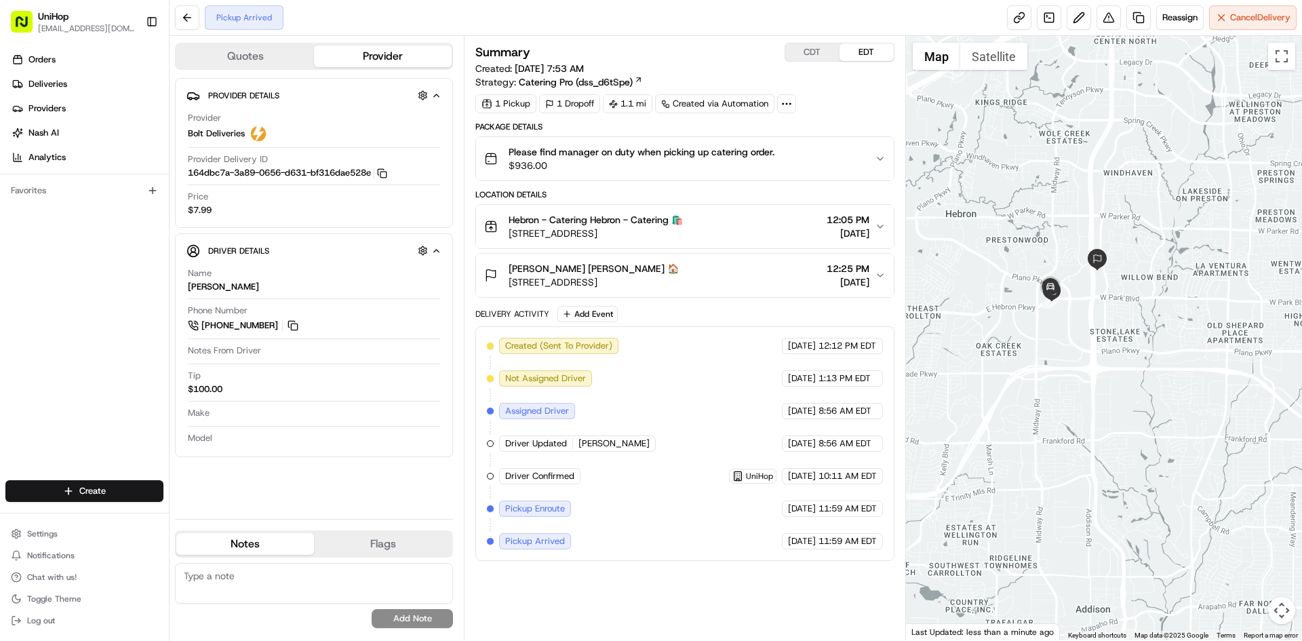
drag, startPoint x: 1125, startPoint y: 140, endPoint x: 1103, endPoint y: 183, distance: 47.9
click at [1103, 183] on div at bounding box center [1104, 338] width 397 height 604
click at [806, 55] on button "CDT" at bounding box center [812, 52] width 54 height 18
click at [863, 52] on button "EDT" at bounding box center [866, 52] width 54 height 18
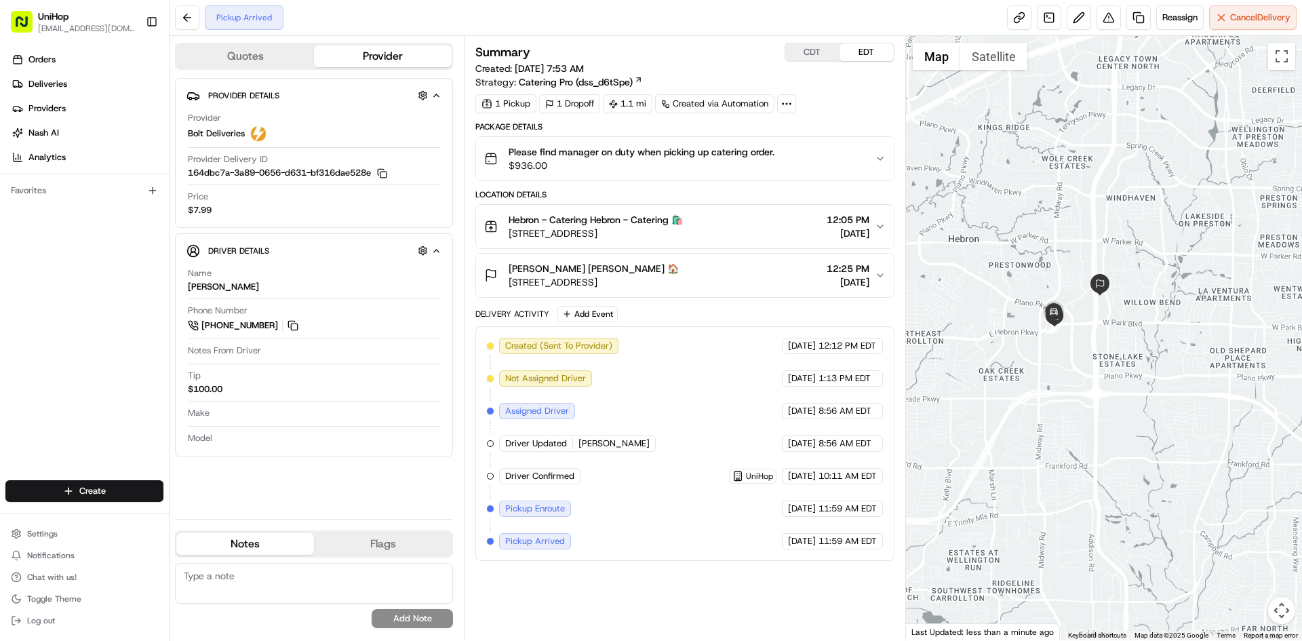
drag, startPoint x: 995, startPoint y: 209, endPoint x: 1059, endPoint y: 237, distance: 69.2
click at [997, 209] on div at bounding box center [1104, 338] width 397 height 604
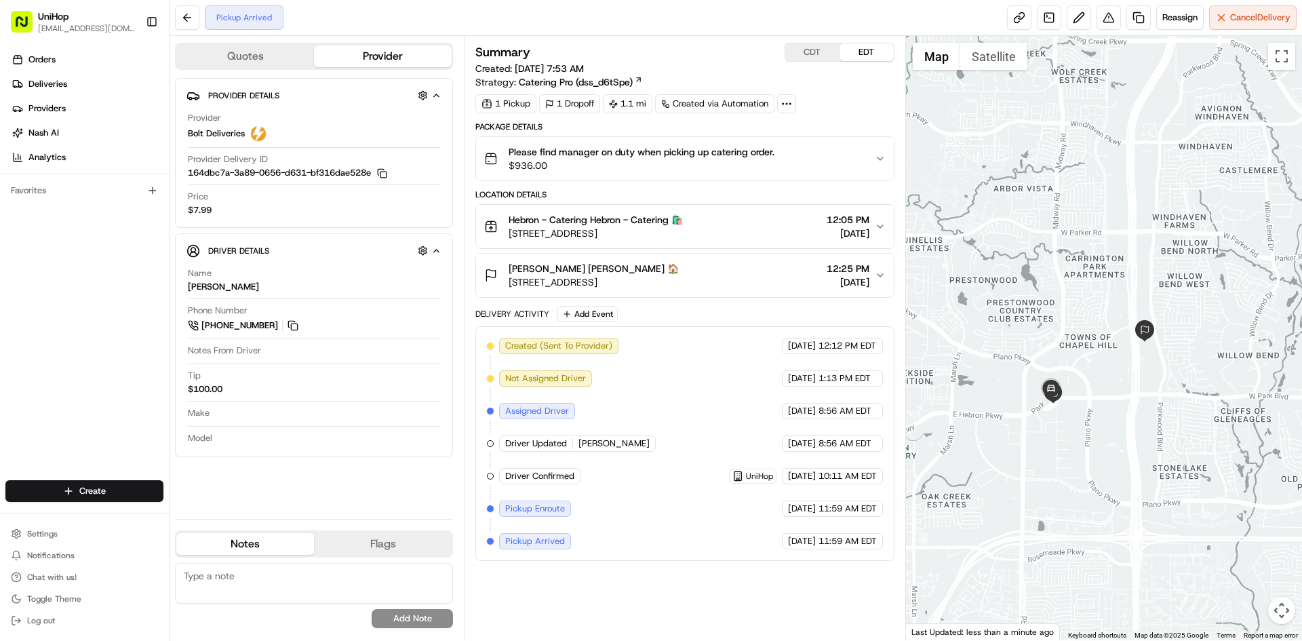
drag, startPoint x: 1053, startPoint y: 263, endPoint x: 1048, endPoint y: 217, distance: 46.4
click at [1048, 217] on div at bounding box center [1104, 338] width 397 height 604
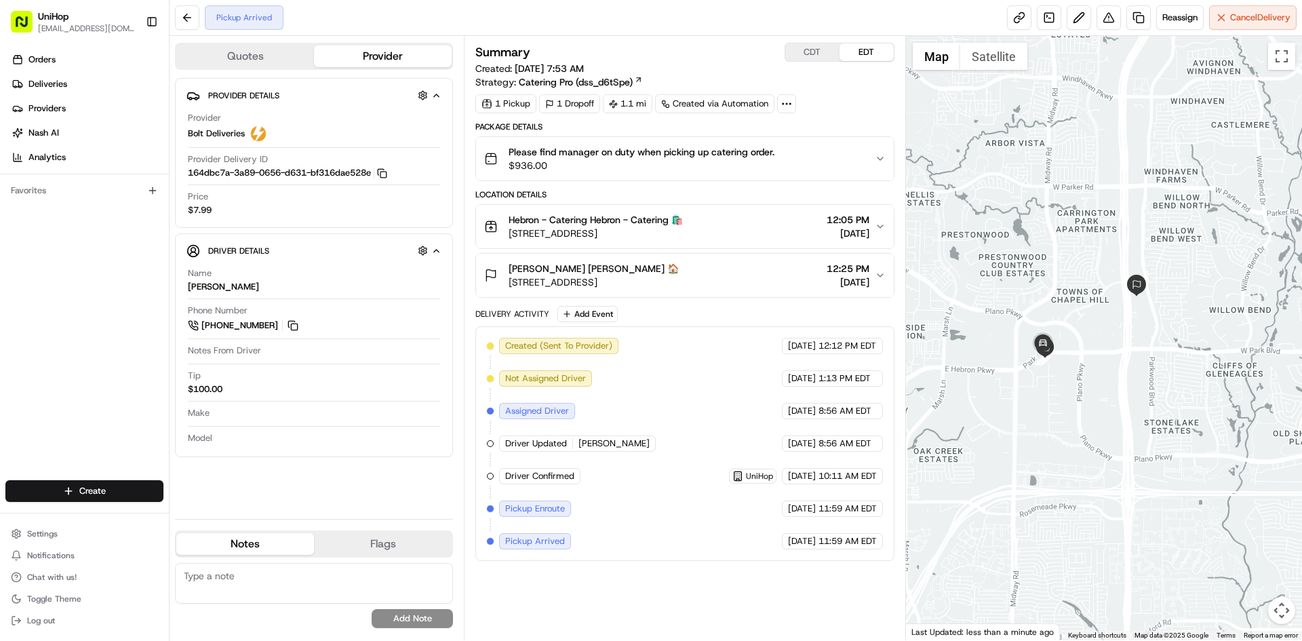
click at [132, 306] on div "Orders Deliveries Providers Nash AI Analytics Favorites" at bounding box center [84, 265] width 169 height 445
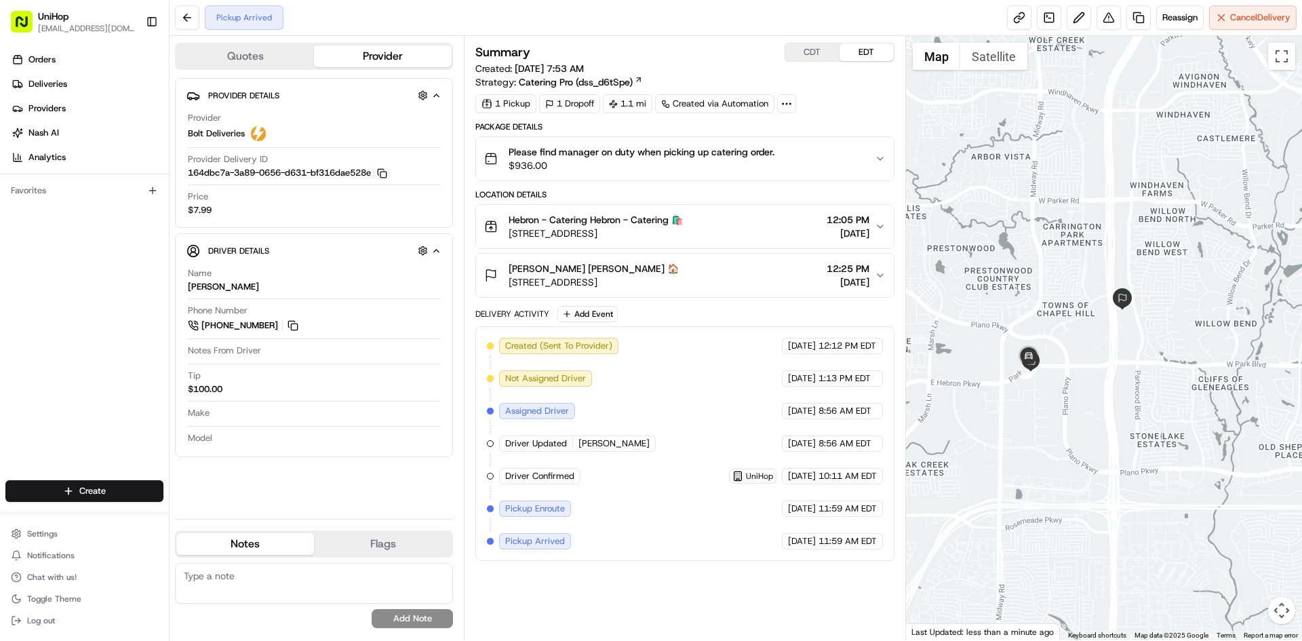
drag, startPoint x: 1084, startPoint y: 222, endPoint x: 1075, endPoint y: 231, distance: 13.4
click at [1075, 231] on div at bounding box center [1104, 338] width 397 height 604
drag, startPoint x: 0, startPoint y: 326, endPoint x: 60, endPoint y: 221, distance: 120.9
click at [3, 318] on div "Orders Deliveries Providers Nash AI Analytics Favorites" at bounding box center [84, 265] width 169 height 445
click at [797, 50] on button "CDT" at bounding box center [812, 52] width 54 height 18
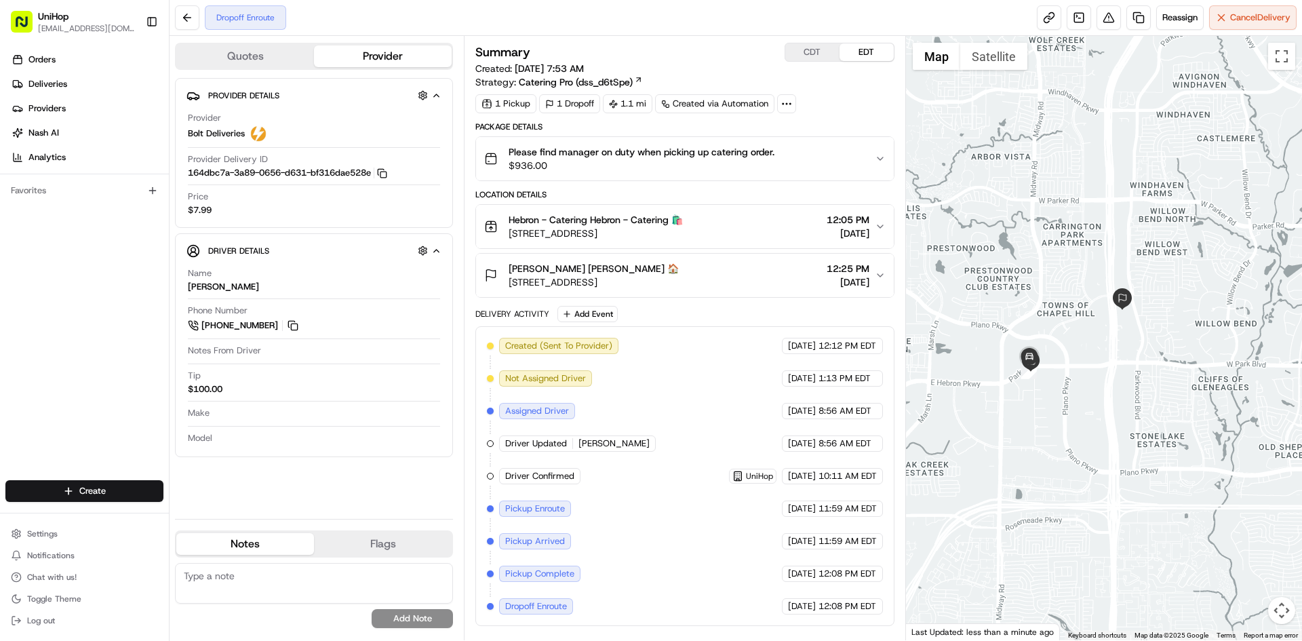
click at [853, 55] on button "EDT" at bounding box center [866, 52] width 54 height 18
click at [821, 51] on button "CDT" at bounding box center [812, 52] width 54 height 18
click at [865, 58] on button "EDT" at bounding box center [866, 52] width 54 height 18
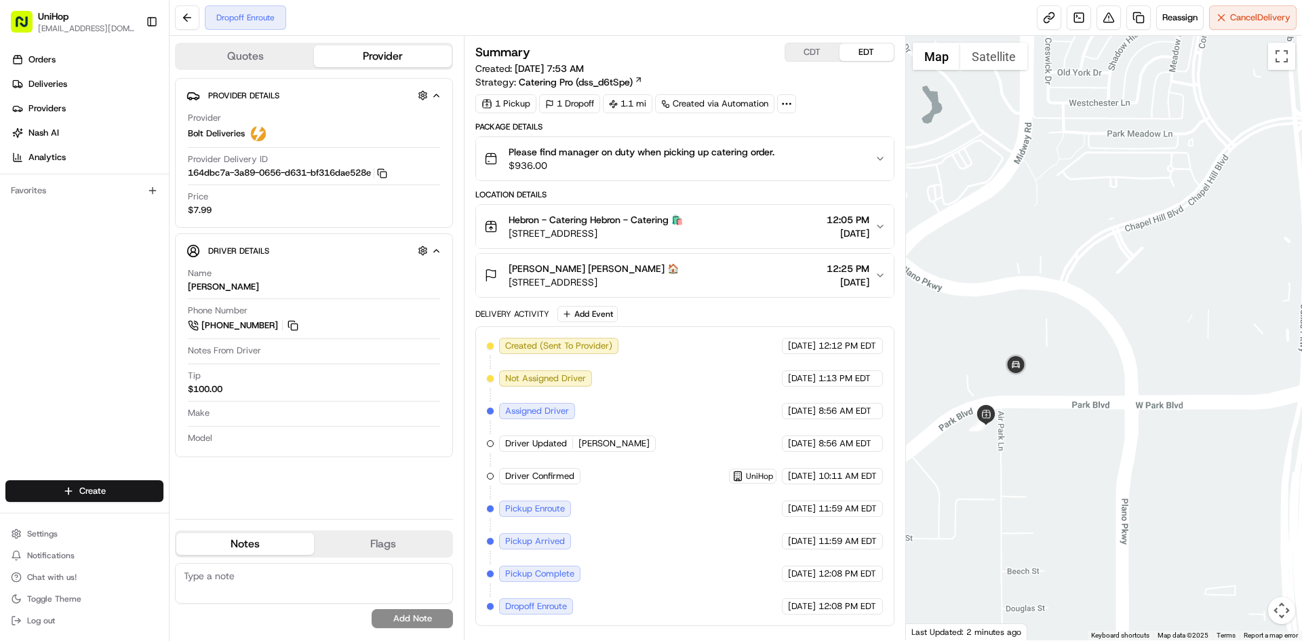
drag, startPoint x: 997, startPoint y: 336, endPoint x: 1052, endPoint y: 382, distance: 72.2
click at [1058, 385] on div at bounding box center [1104, 338] width 397 height 604
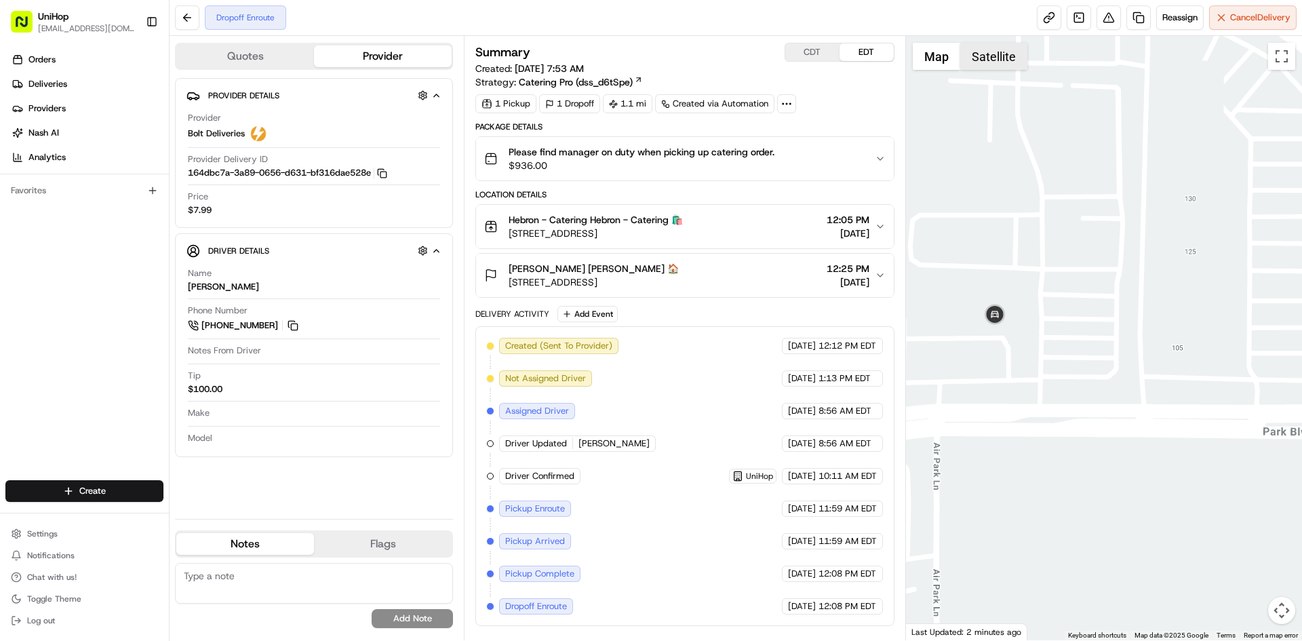
click at [994, 54] on button "Satellite" at bounding box center [993, 56] width 67 height 27
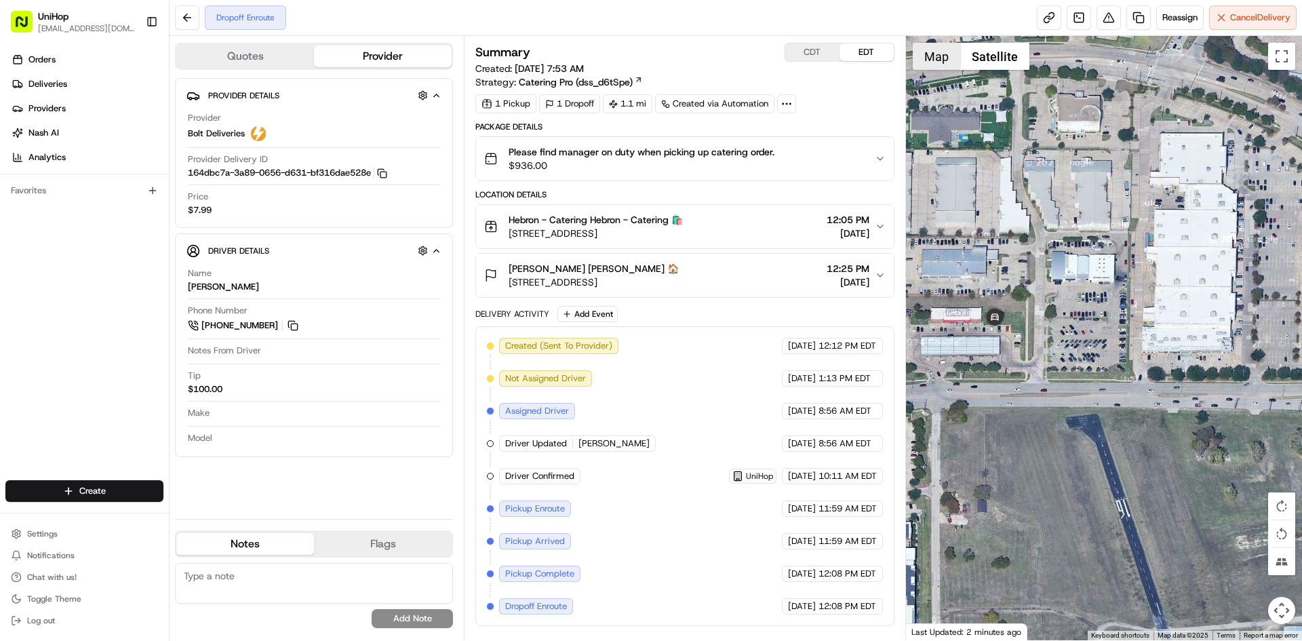
click at [950, 57] on button "Map" at bounding box center [936, 56] width 47 height 27
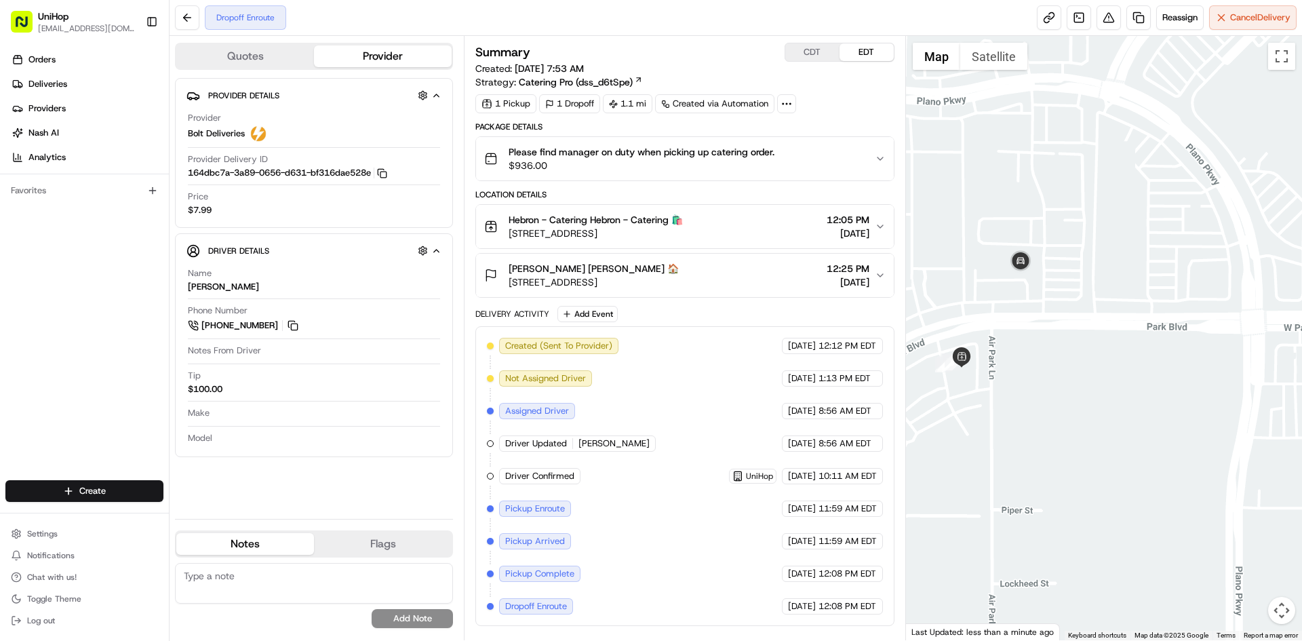
click at [68, 353] on div "Orders Deliveries Providers Nash AI Analytics Favorites" at bounding box center [84, 265] width 169 height 445
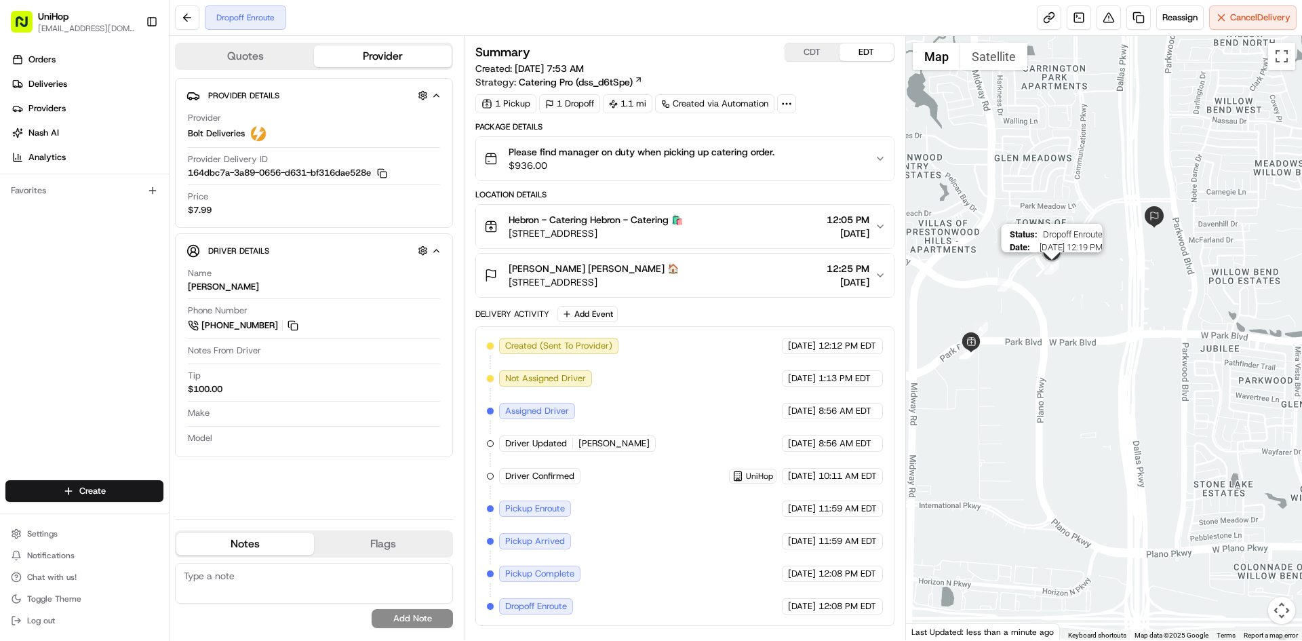
drag, startPoint x: 1073, startPoint y: 241, endPoint x: 1045, endPoint y: 285, distance: 53.0
click at [1045, 275] on img "8" at bounding box center [1051, 267] width 15 height 15
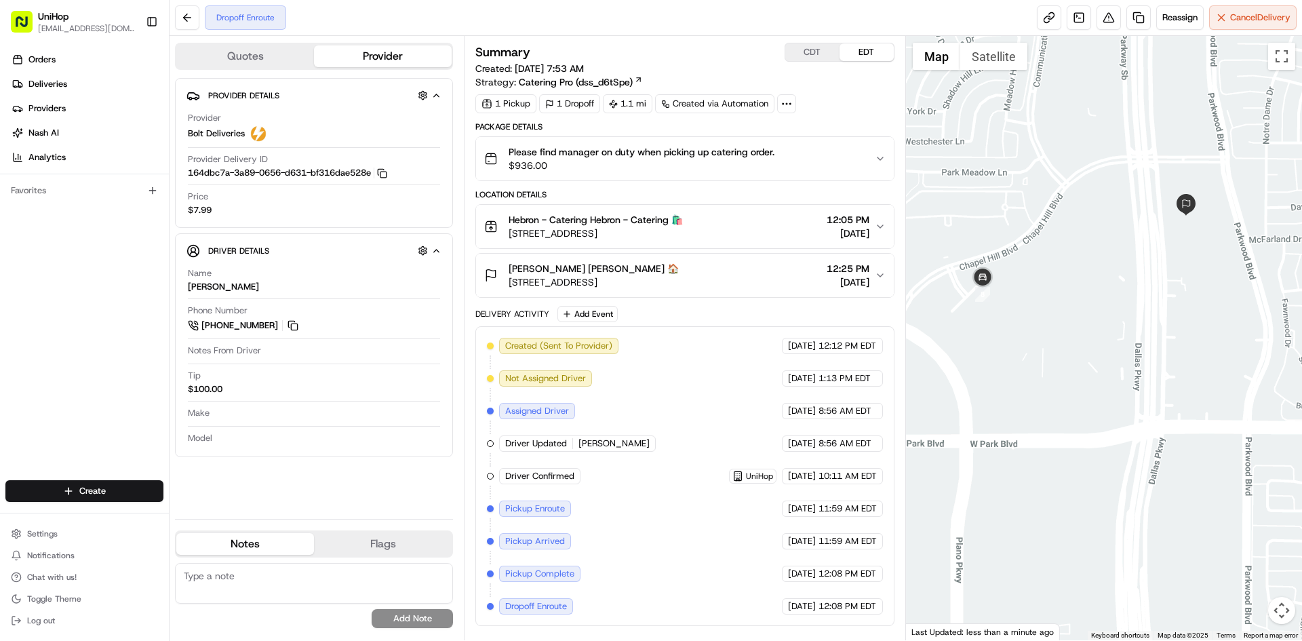
click at [1101, 280] on div at bounding box center [1104, 338] width 397 height 604
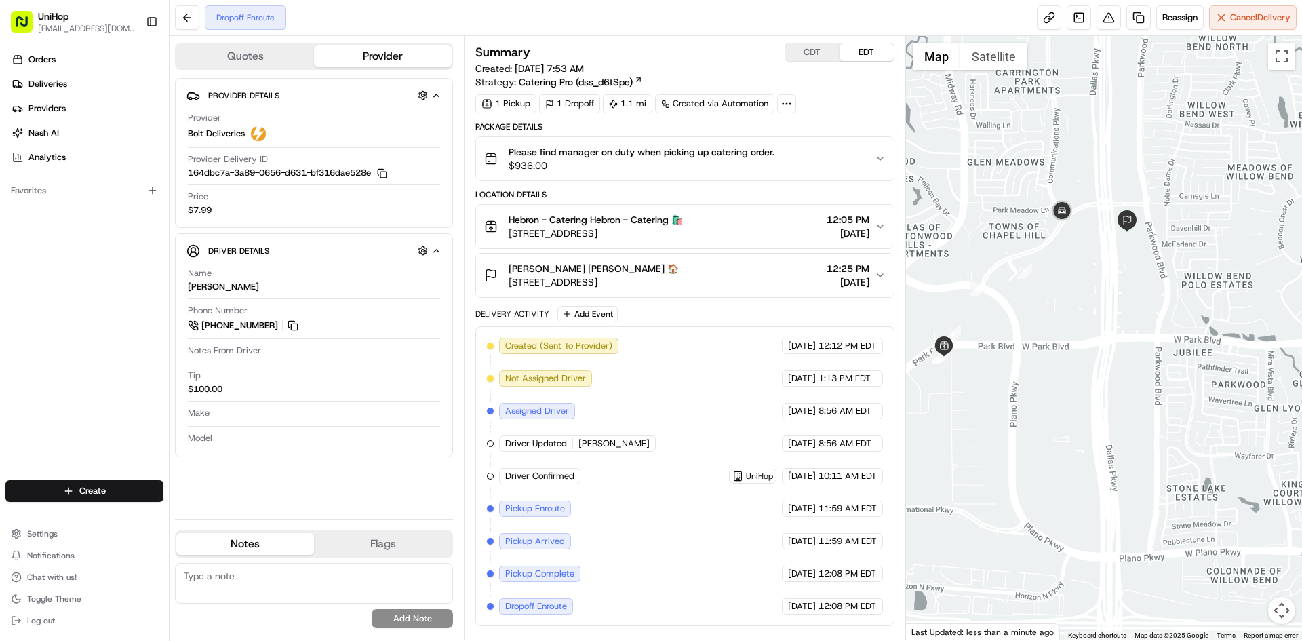
click at [1, 360] on div "Orders Deliveries Providers Nash AI Analytics Favorites" at bounding box center [84, 265] width 169 height 445
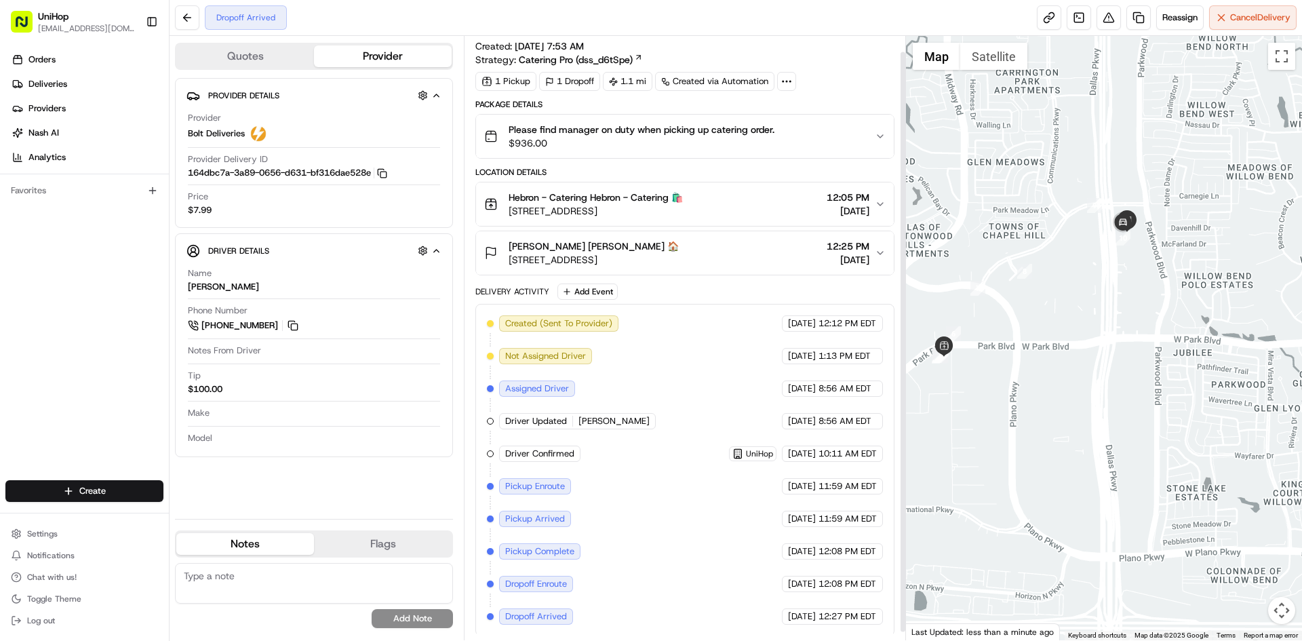
scroll to position [25, 0]
drag, startPoint x: 58, startPoint y: 372, endPoint x: 88, endPoint y: 203, distance: 171.6
click at [64, 348] on div "Orders Deliveries Providers Nash AI Analytics Favorites" at bounding box center [84, 265] width 169 height 445
click at [0, 376] on div "Orders Deliveries Providers Nash AI Analytics Favorites" at bounding box center [84, 265] width 169 height 445
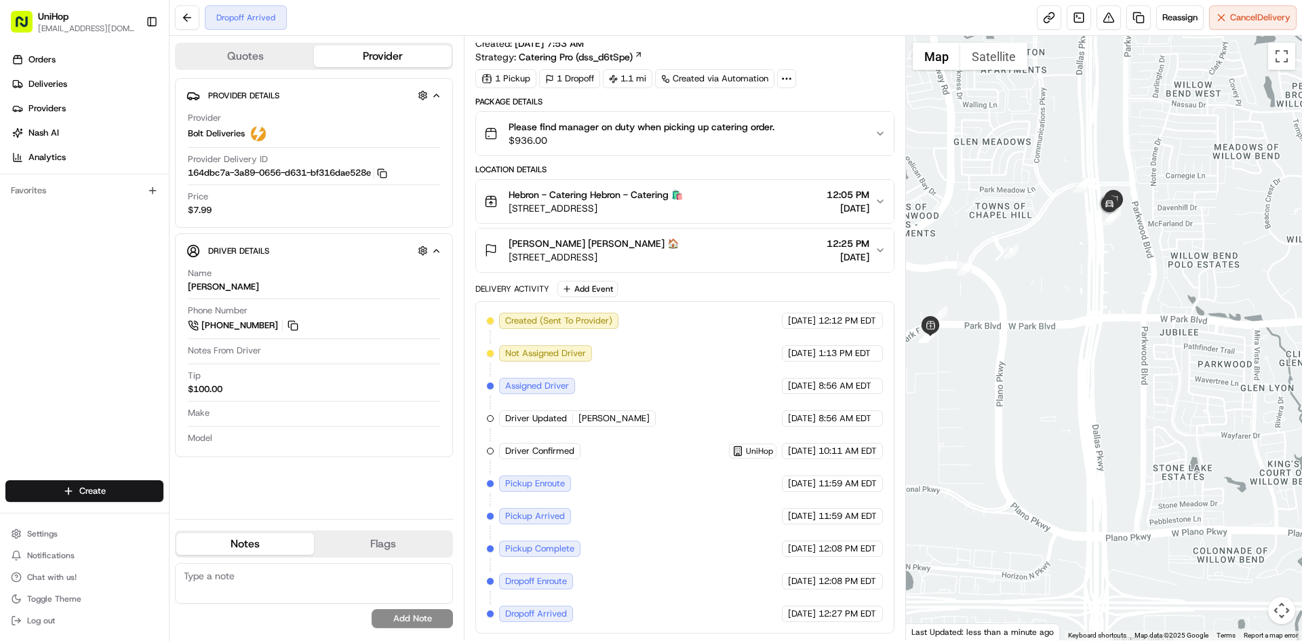
click at [791, 246] on div "Kasandra Alexander Kasandra Alexander 🏠 2500 Dallas Pkwy, Plano, TX 75093, USA …" at bounding box center [679, 250] width 390 height 27
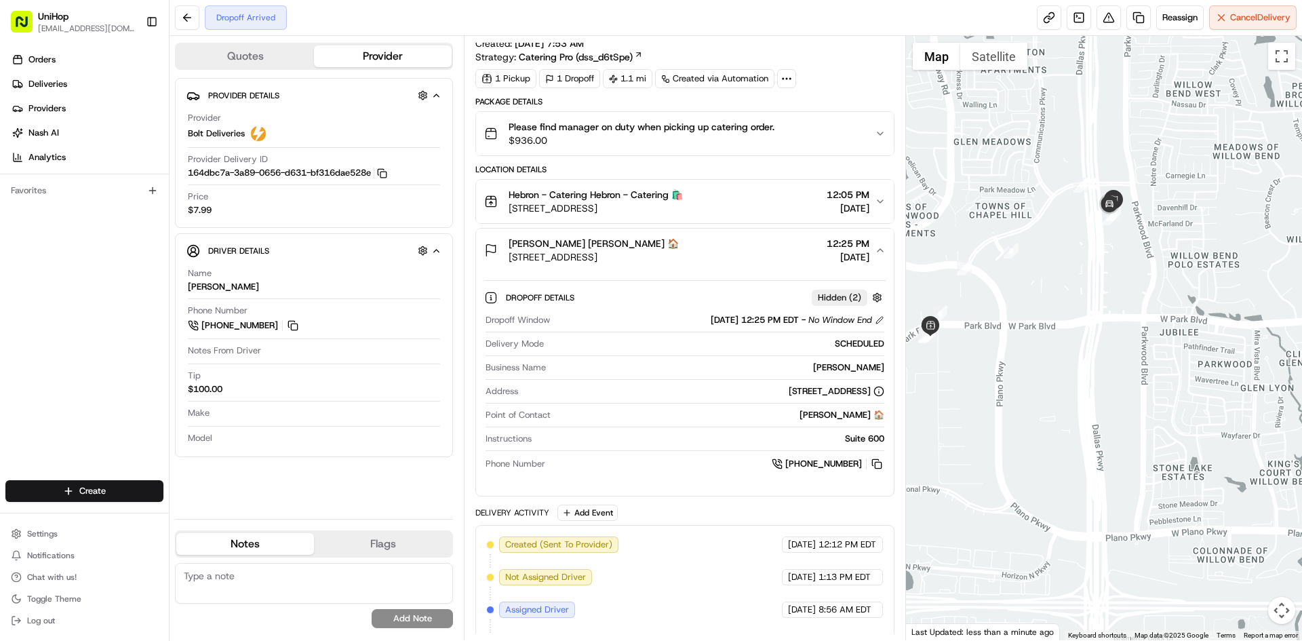
click at [790, 246] on div "Kasandra Alexander Kasandra Alexander 🏠 2500 Dallas Pkwy, Plano, TX 75093, USA …" at bounding box center [679, 250] width 390 height 27
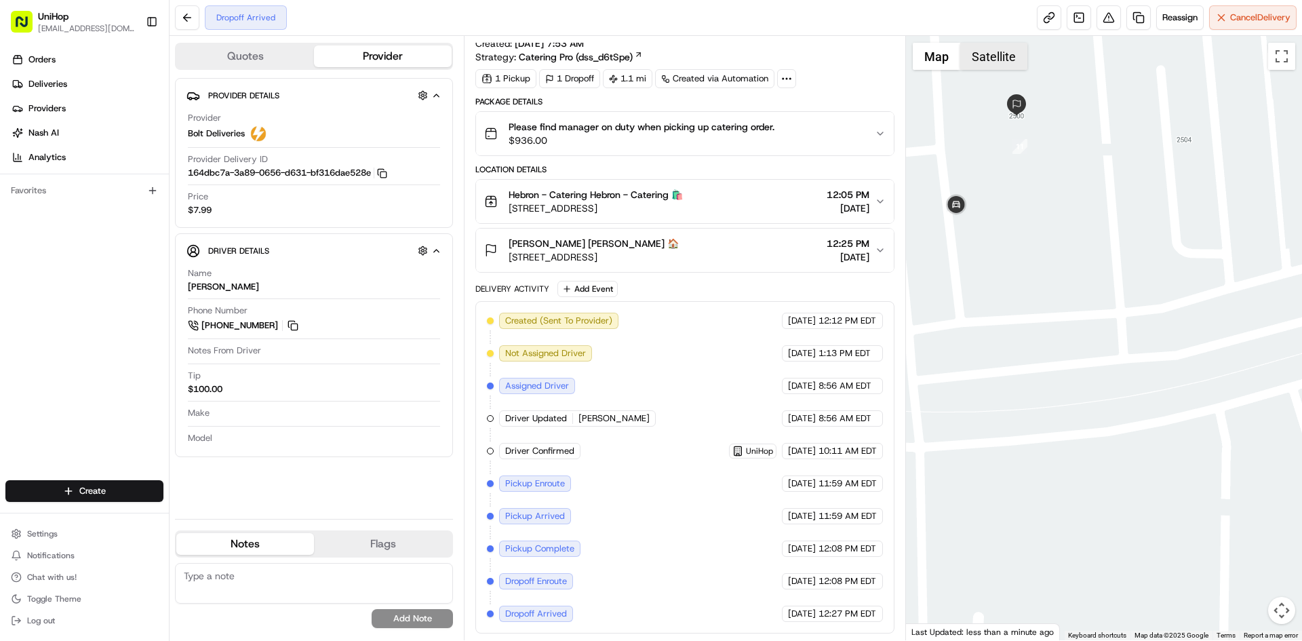
click at [978, 57] on button "Satellite" at bounding box center [993, 56] width 67 height 27
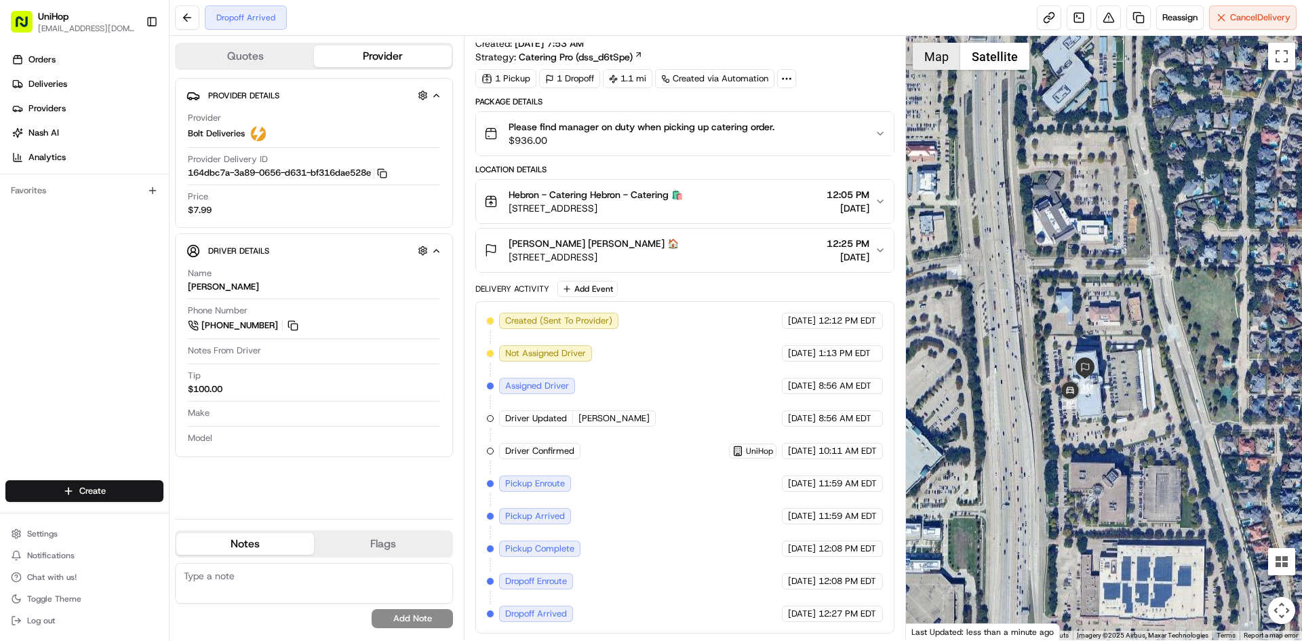
click at [934, 60] on button "Map" at bounding box center [936, 56] width 47 height 27
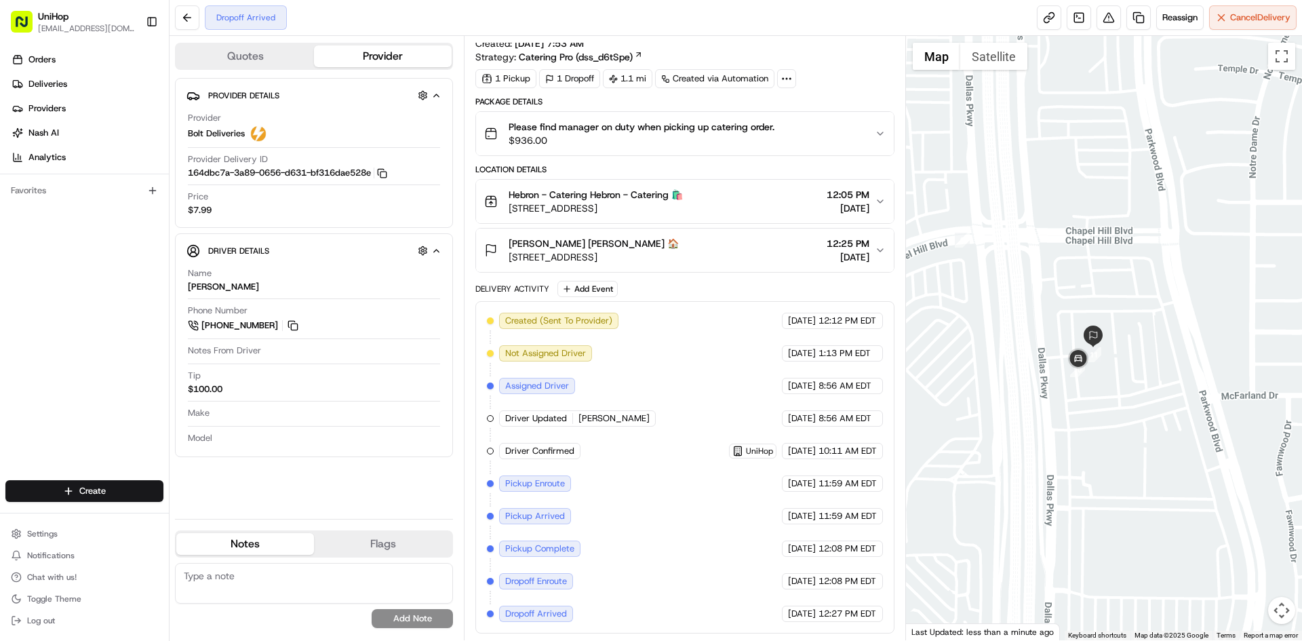
drag, startPoint x: 1032, startPoint y: 215, endPoint x: 1044, endPoint y: 115, distance: 101.0
click at [1044, 115] on div at bounding box center [1104, 338] width 397 height 604
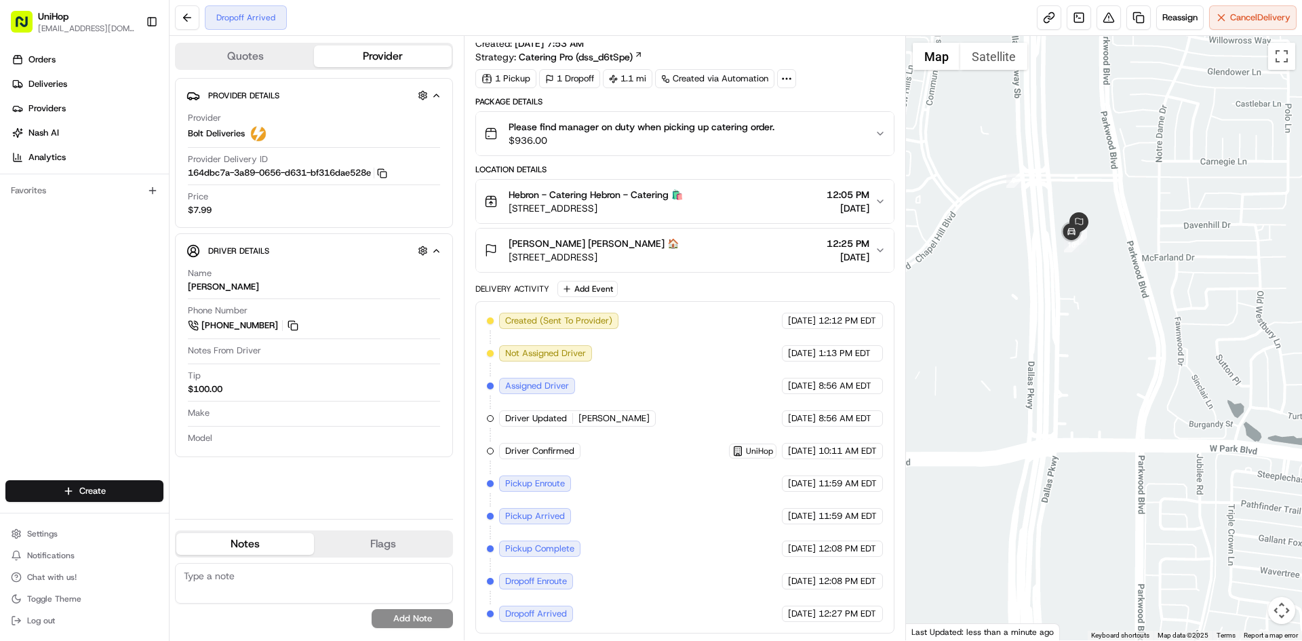
drag, startPoint x: 1051, startPoint y: 250, endPoint x: 1071, endPoint y: 283, distance: 38.6
click at [1070, 283] on div at bounding box center [1104, 338] width 397 height 604
click at [1075, 283] on div at bounding box center [1104, 338] width 397 height 604
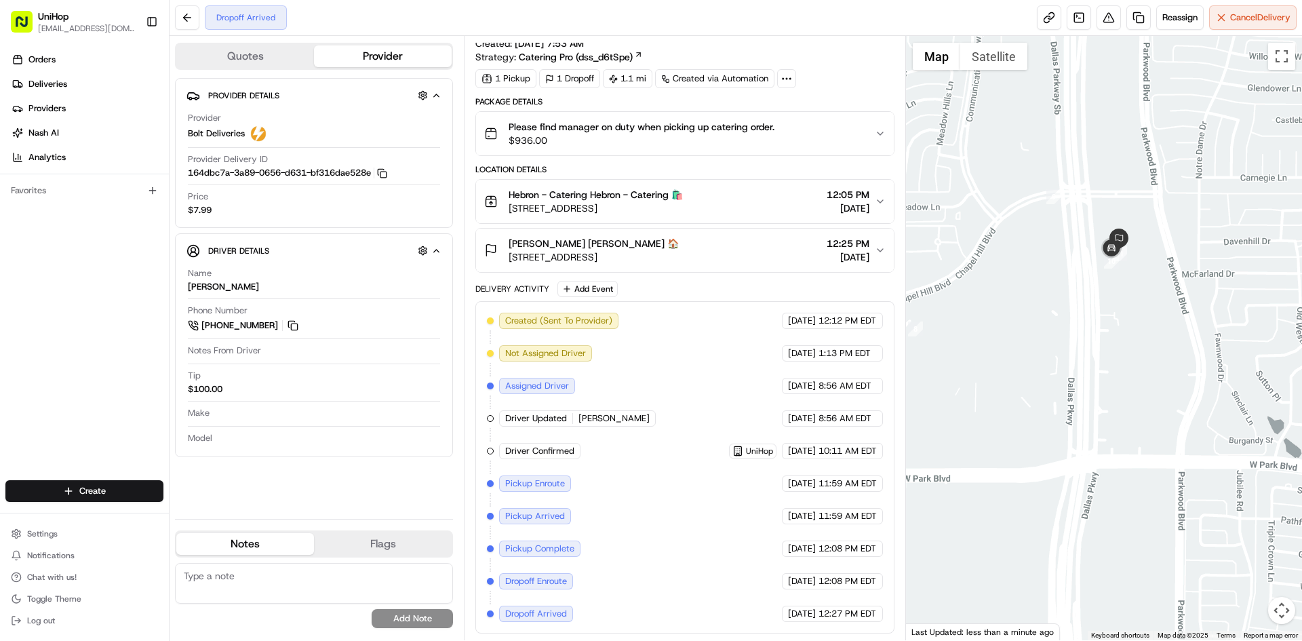
drag, startPoint x: 1076, startPoint y: 280, endPoint x: 1116, endPoint y: 289, distance: 41.0
click at [1116, 289] on div at bounding box center [1104, 338] width 397 height 604
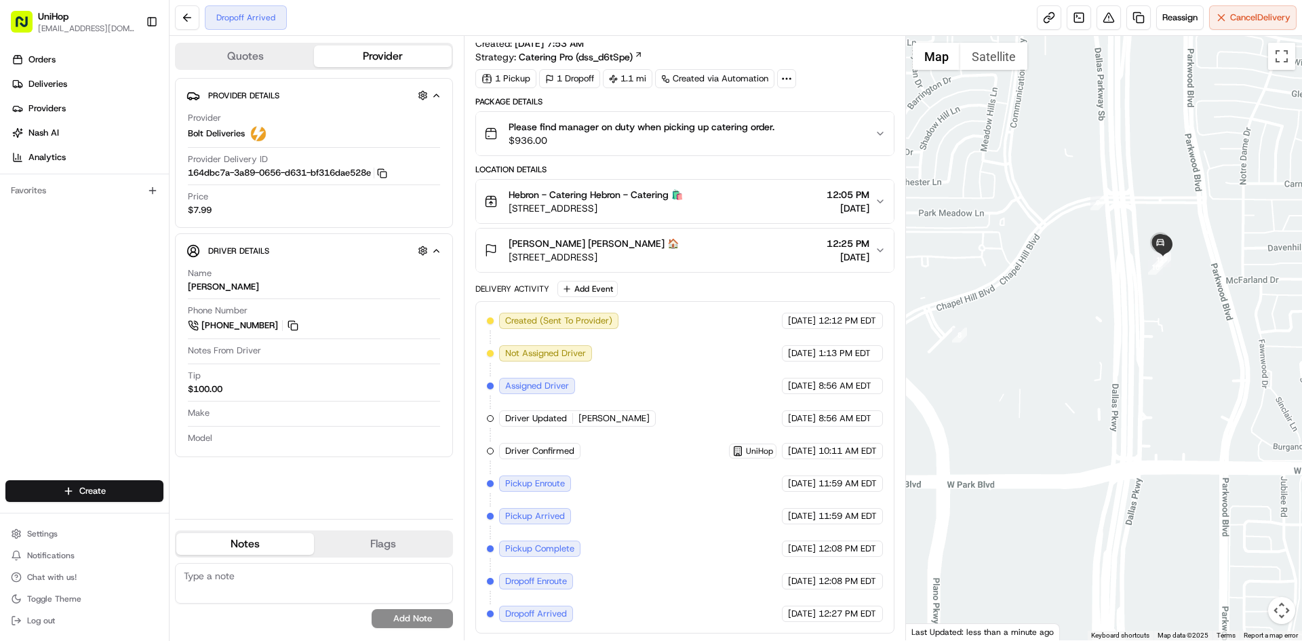
drag, startPoint x: 1026, startPoint y: 216, endPoint x: 1061, endPoint y: 224, distance: 35.4
click at [1061, 224] on div at bounding box center [1104, 338] width 397 height 604
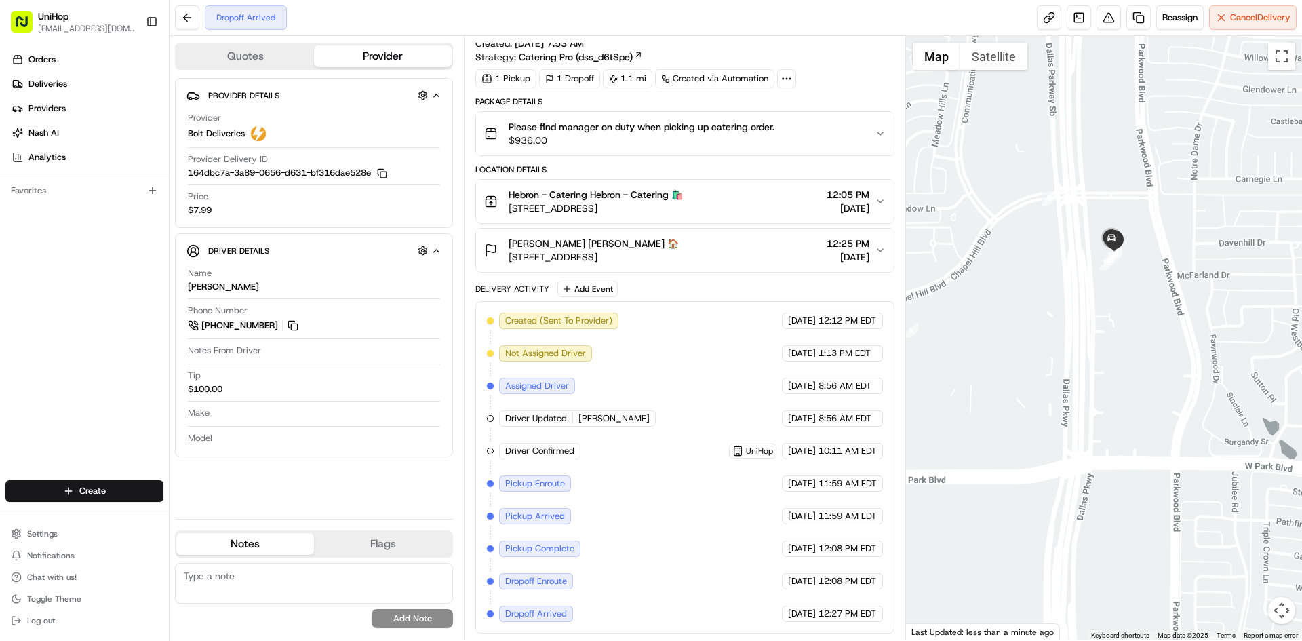
click at [1030, 226] on div at bounding box center [1104, 338] width 397 height 604
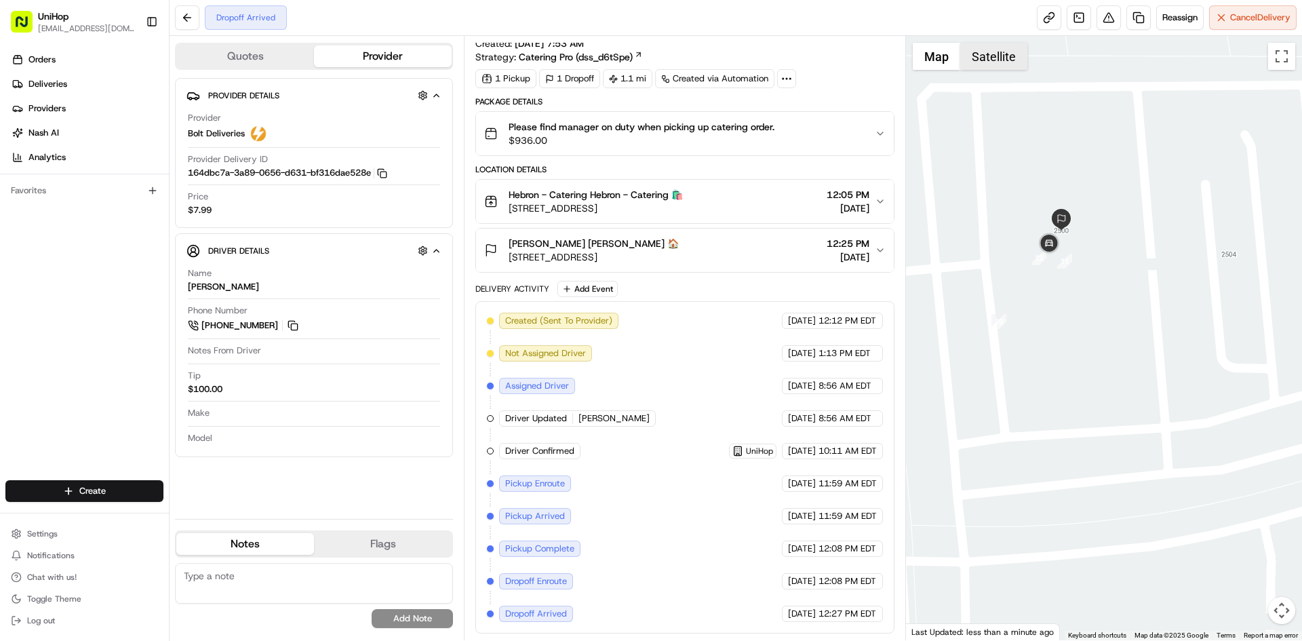
click at [989, 54] on button "Satellite" at bounding box center [993, 56] width 67 height 27
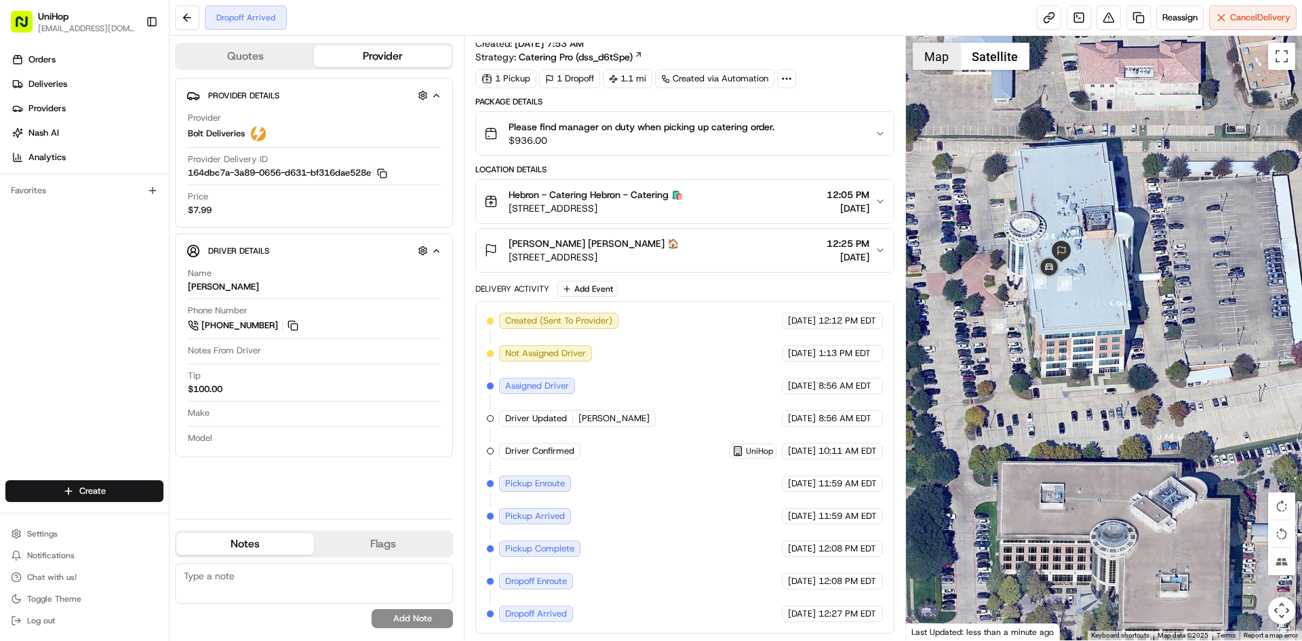
click at [946, 58] on button "Map" at bounding box center [936, 56] width 47 height 27
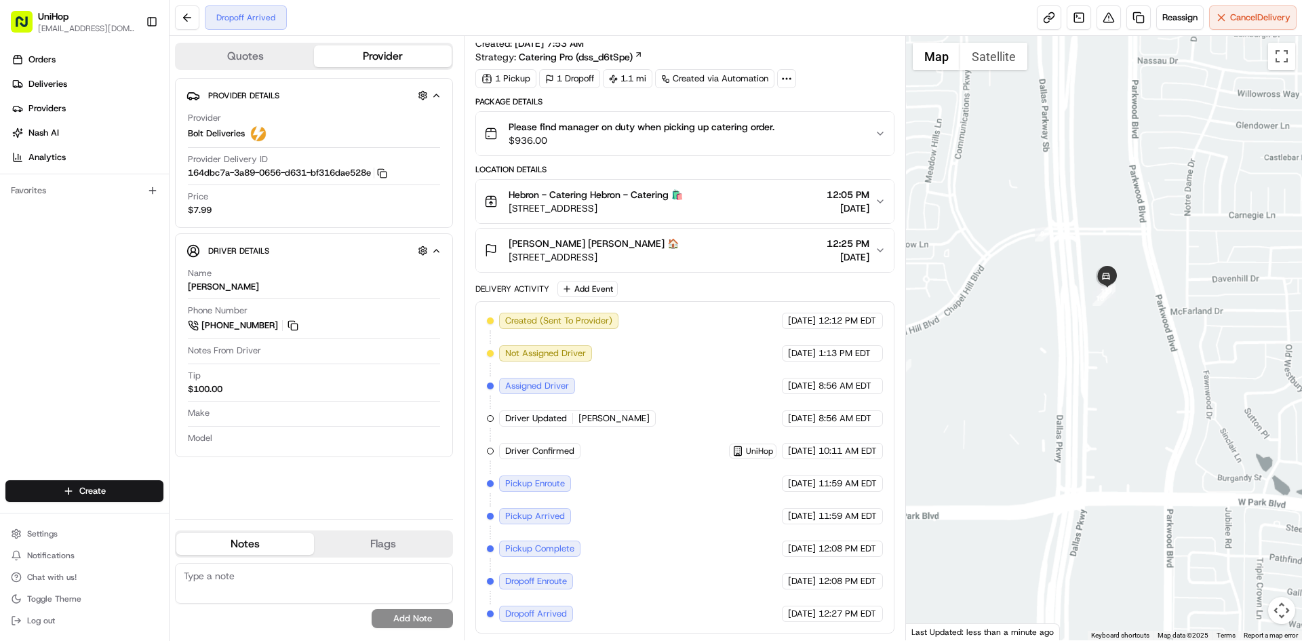
drag, startPoint x: 1110, startPoint y: 165, endPoint x: 1122, endPoint y: 235, distance: 70.9
click at [1122, 235] on div at bounding box center [1104, 338] width 397 height 604
click at [0, 356] on div "Orders Deliveries Providers Nash AI Analytics Favorites" at bounding box center [84, 265] width 169 height 445
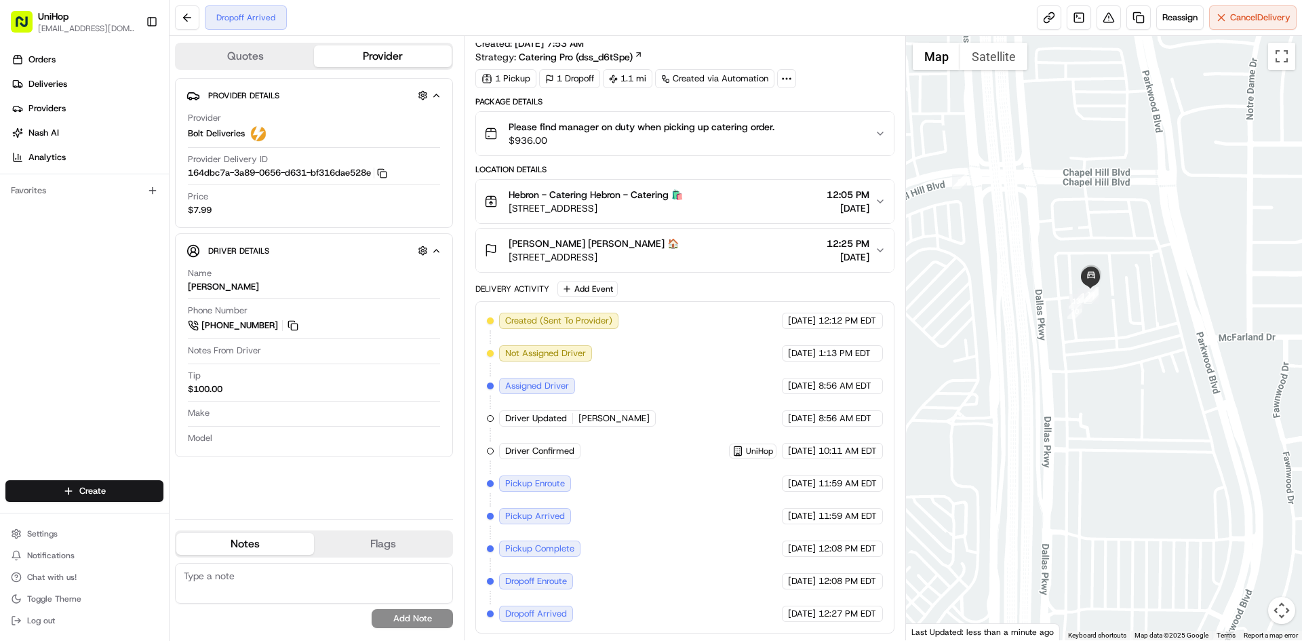
click at [689, 235] on button "Kasandra Alexander Kasandra Alexander 🏠 2500 Dallas Pkwy, Plano, TX 75093, USA …" at bounding box center [684, 250] width 417 height 43
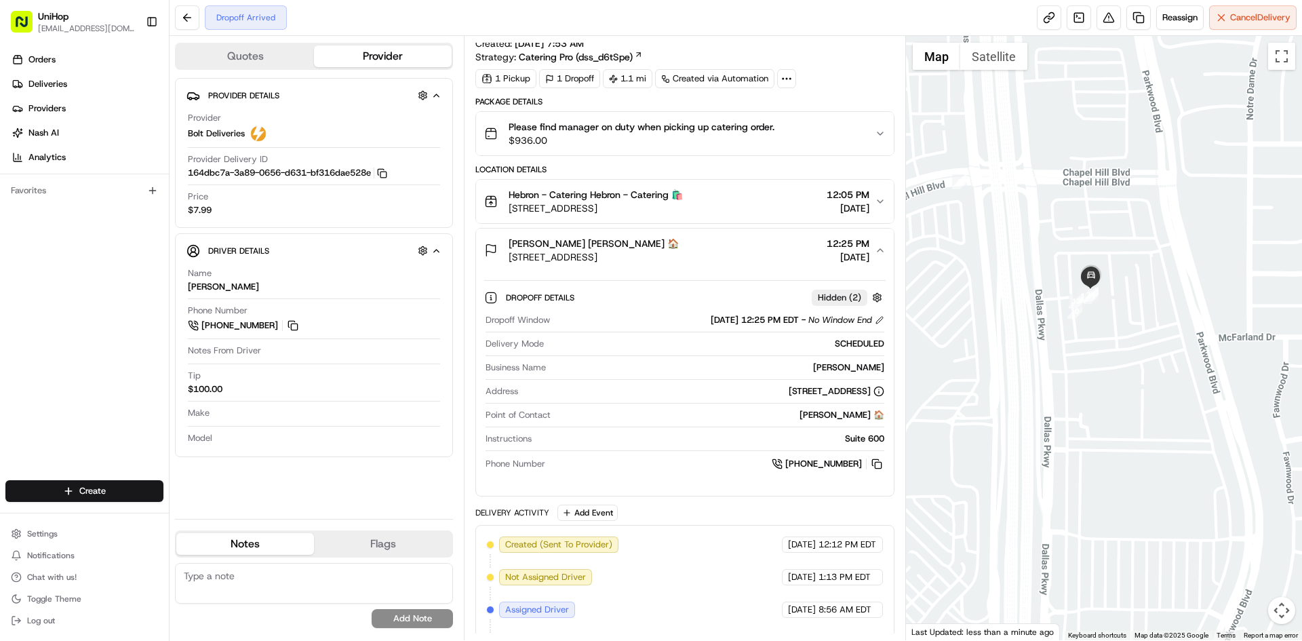
click at [756, 249] on div "Kasandra Alexander Kasandra Alexander 🏠 2500 Dallas Pkwy, Plano, TX 75093, USA …" at bounding box center [679, 250] width 390 height 27
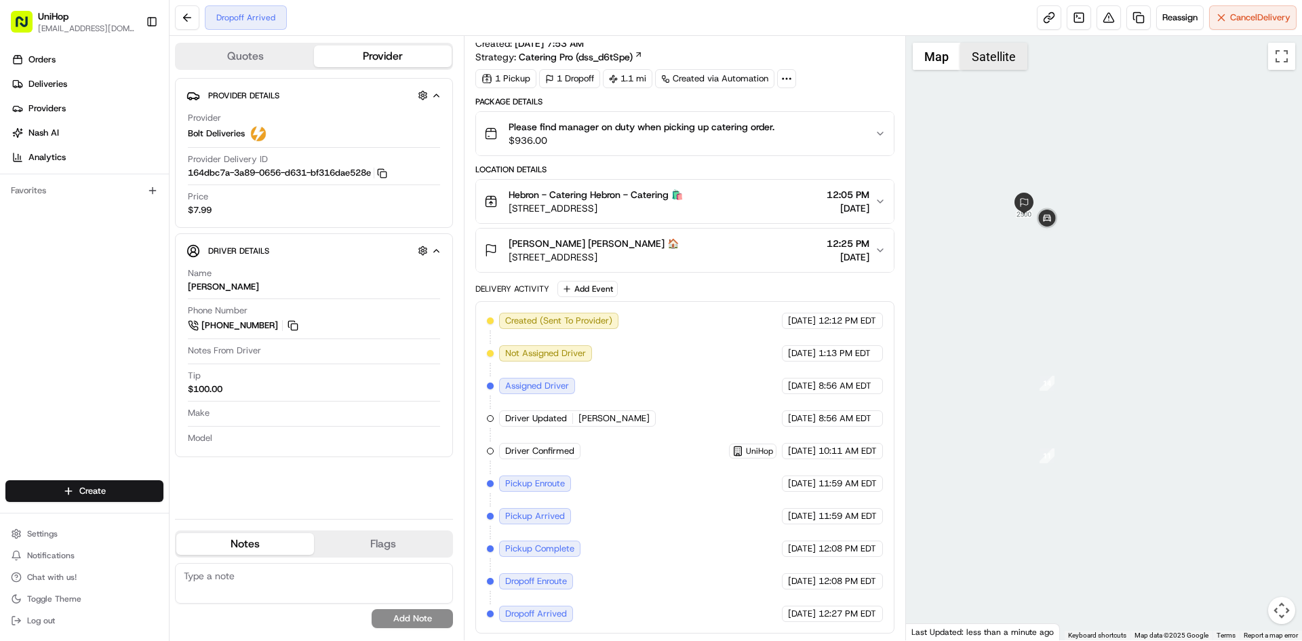
click at [974, 60] on button "Satellite" at bounding box center [993, 56] width 67 height 27
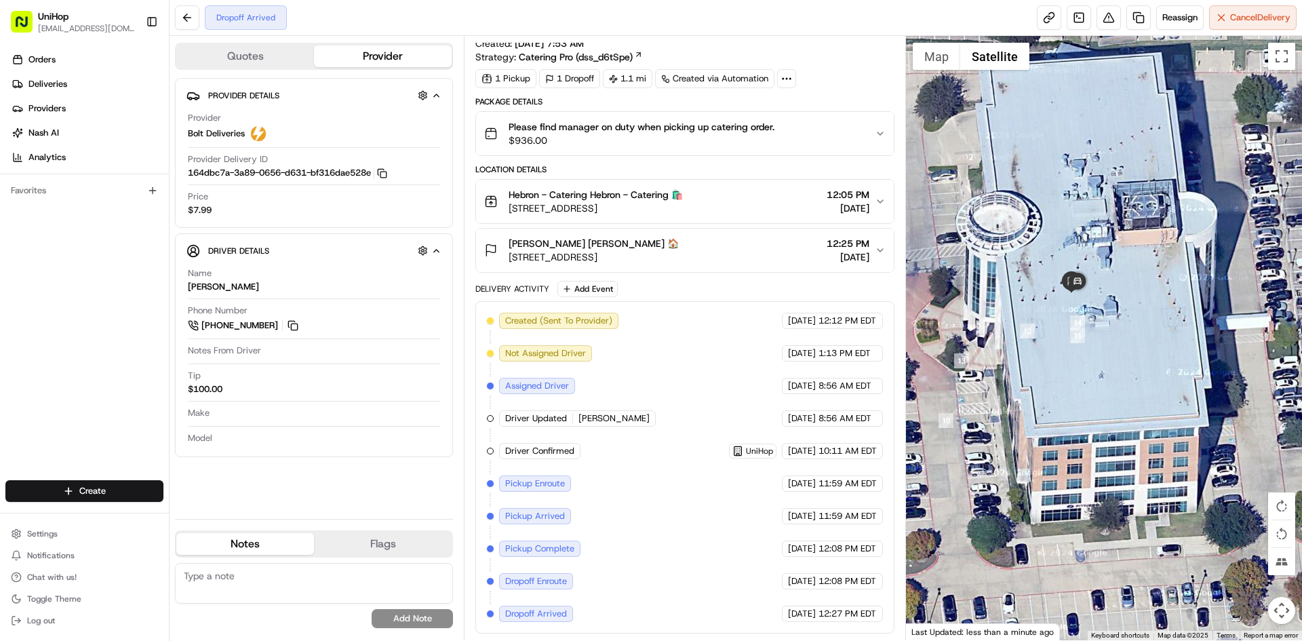
drag, startPoint x: 1037, startPoint y: 343, endPoint x: 1089, endPoint y: 324, distance: 55.6
click at [1089, 331] on div at bounding box center [1104, 338] width 397 height 604
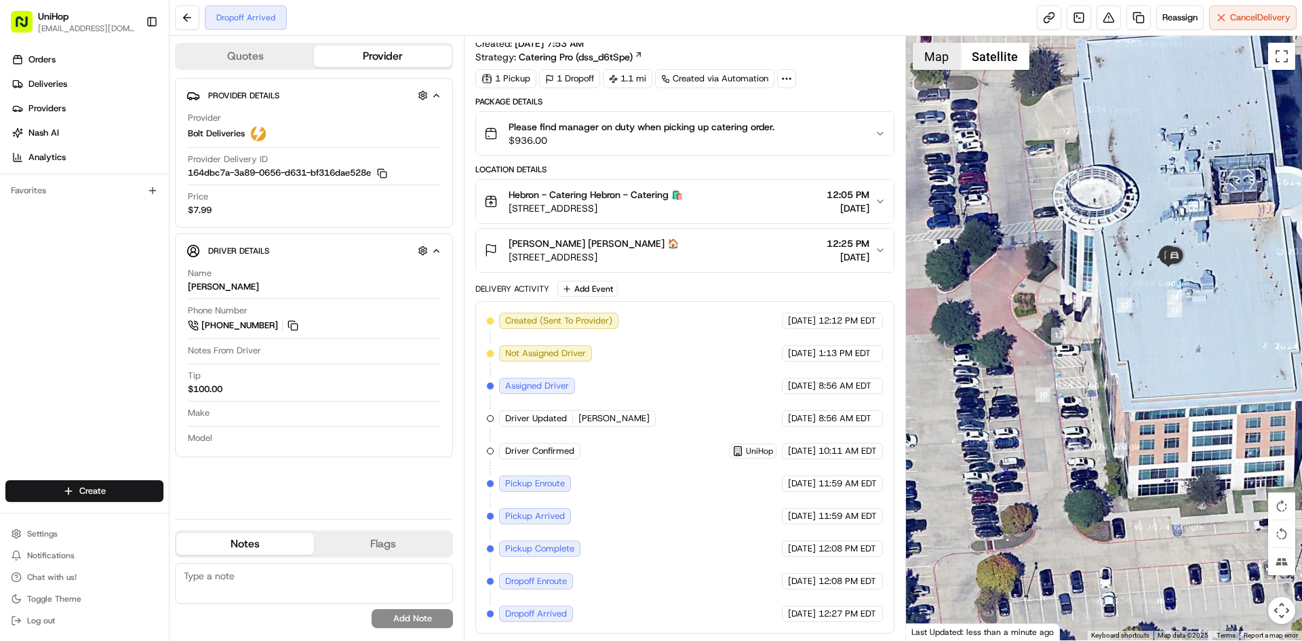
click at [942, 62] on button "Map" at bounding box center [936, 56] width 47 height 27
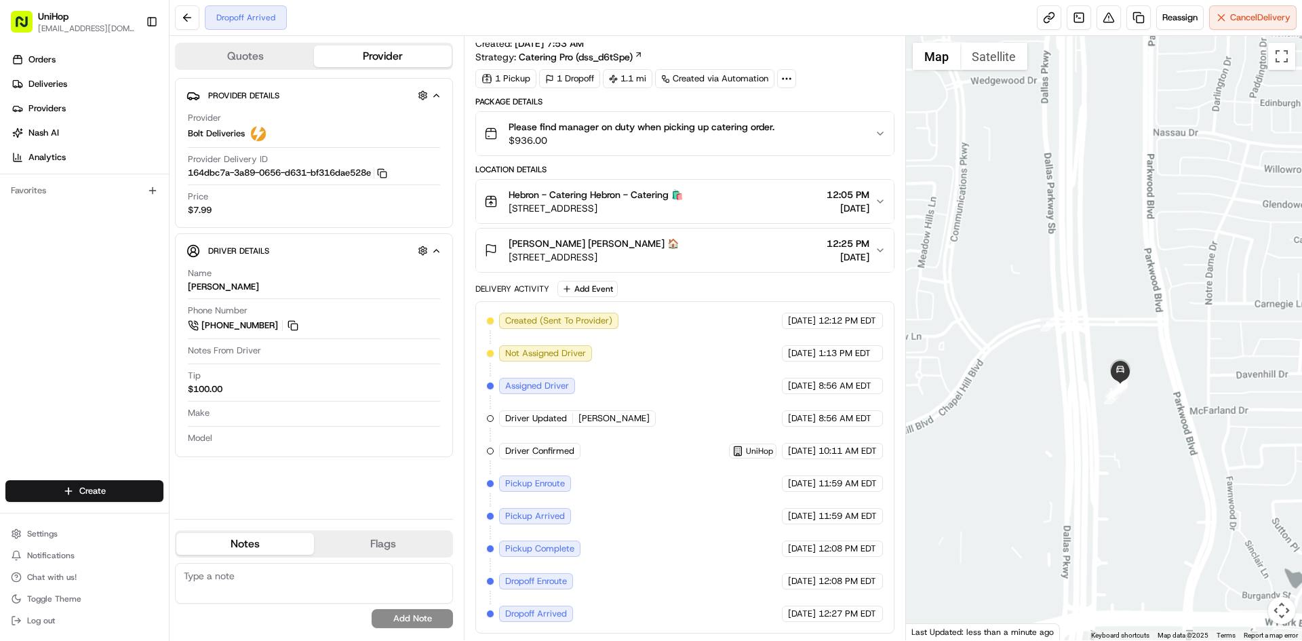
drag, startPoint x: 1144, startPoint y: 452, endPoint x: 1120, endPoint y: 366, distance: 89.5
click at [1155, 413] on div at bounding box center [1104, 338] width 397 height 604
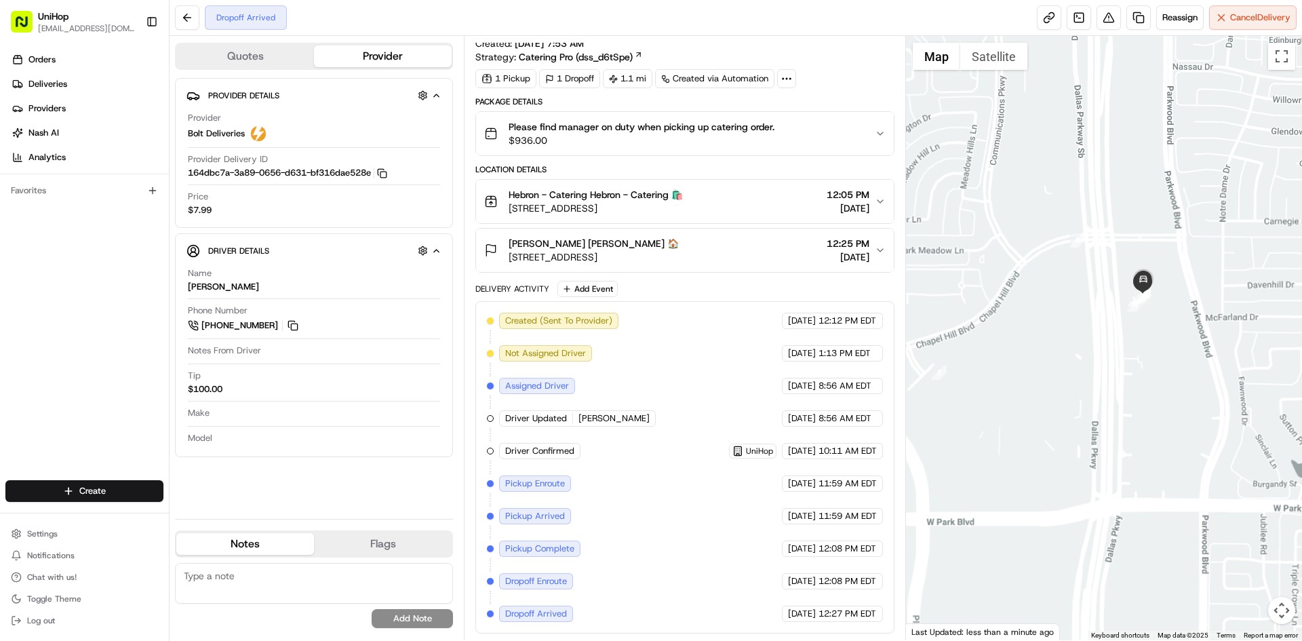
click at [1046, 370] on div at bounding box center [1104, 338] width 397 height 604
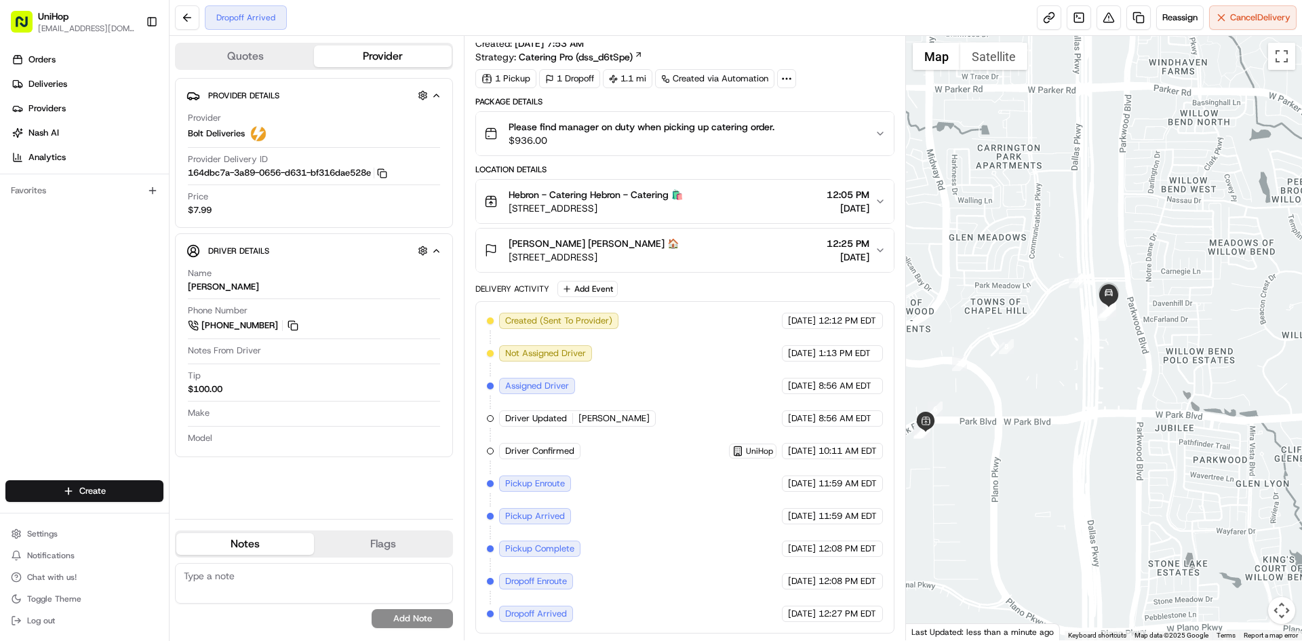
click at [1073, 394] on div at bounding box center [1104, 338] width 397 height 604
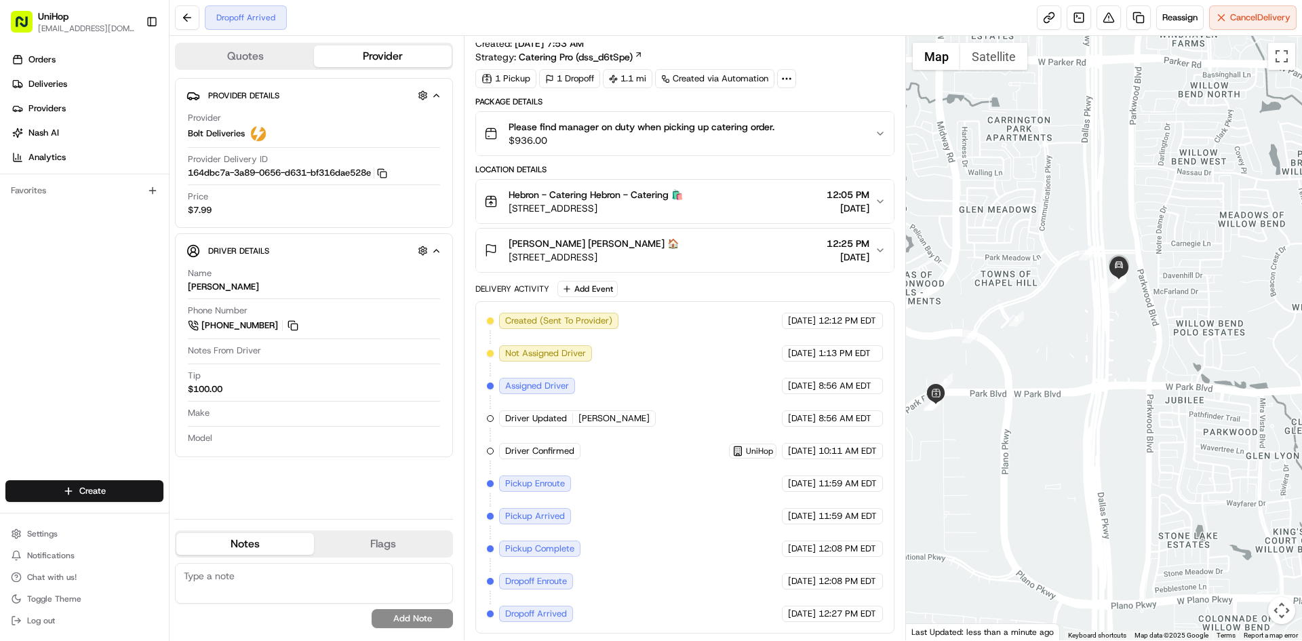
drag, startPoint x: 1075, startPoint y: 393, endPoint x: 1093, endPoint y: 336, distance: 60.5
click at [1093, 336] on div at bounding box center [1104, 338] width 397 height 604
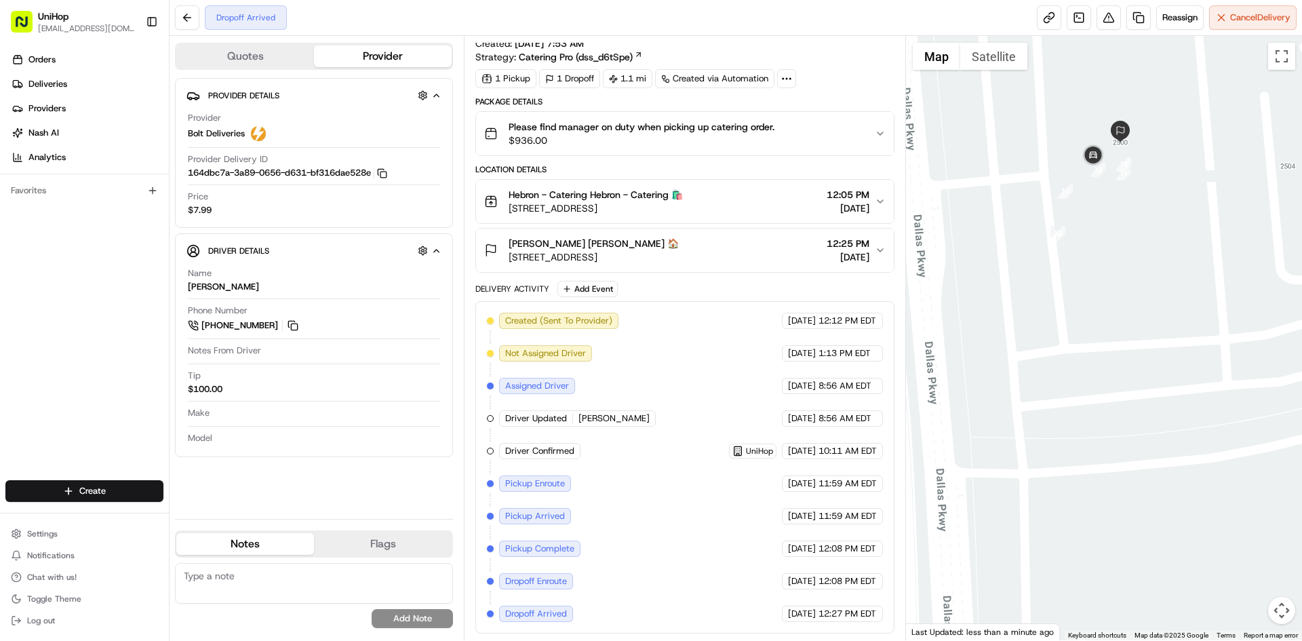
click at [1014, 62] on button "Satellite" at bounding box center [993, 56] width 67 height 27
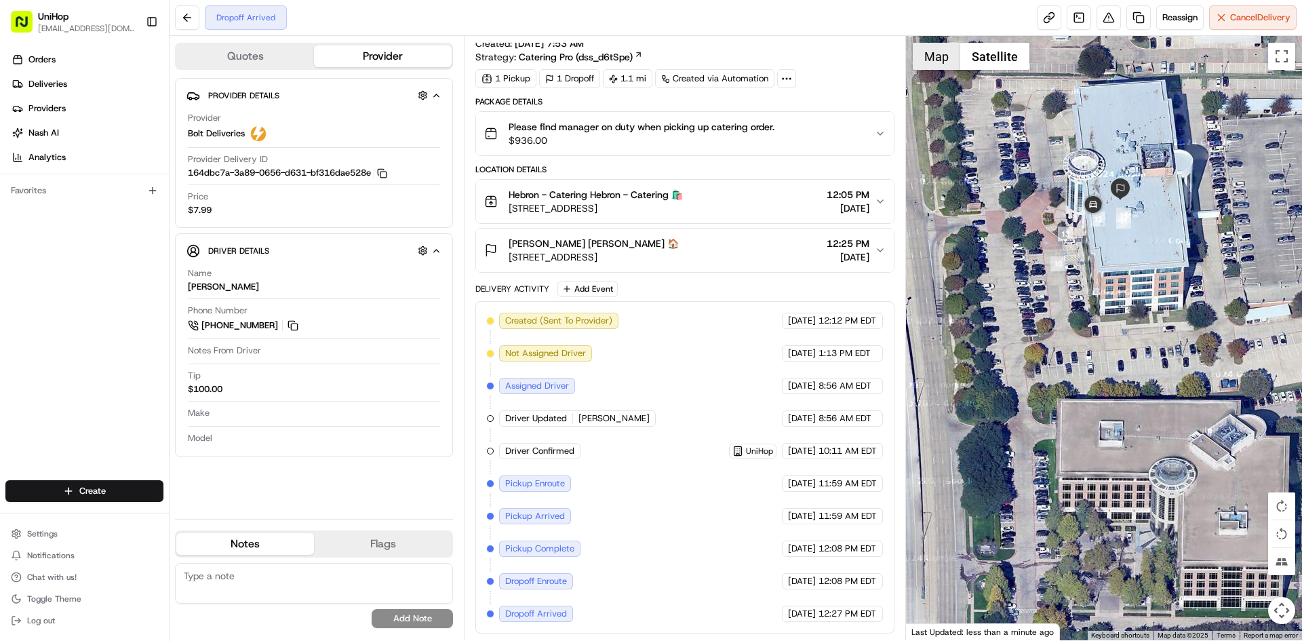
click at [929, 60] on button "Map" at bounding box center [936, 56] width 47 height 27
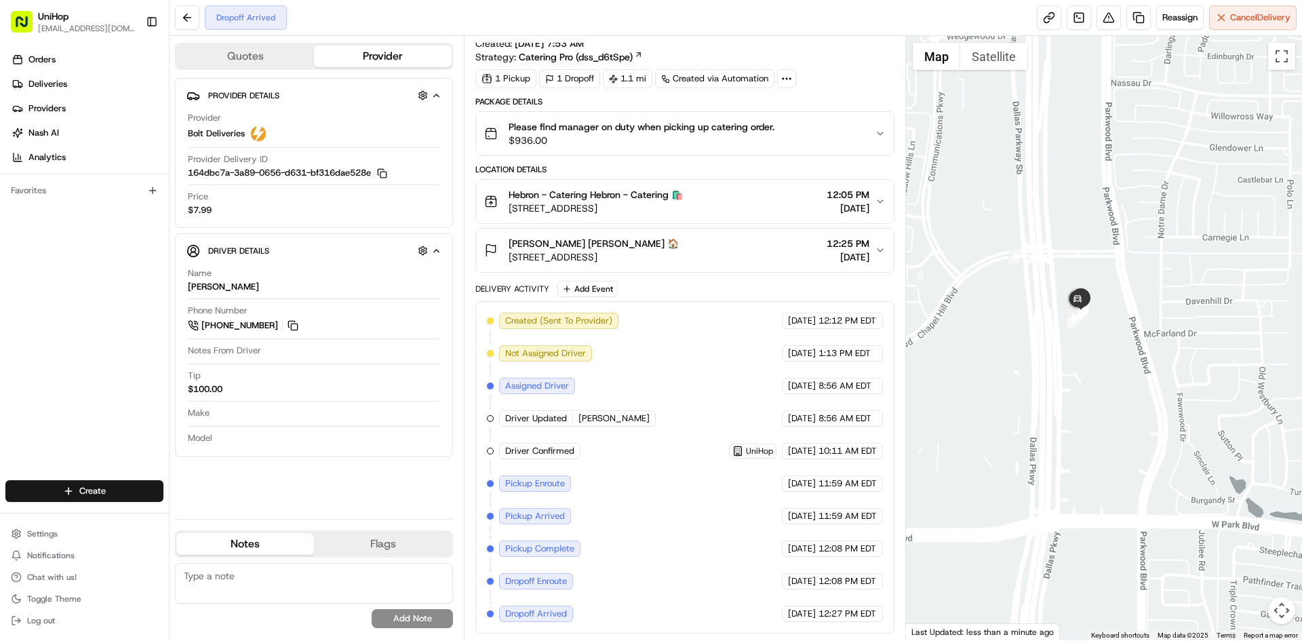
drag, startPoint x: 1094, startPoint y: 427, endPoint x: 1041, endPoint y: 400, distance: 60.0
click at [1105, 401] on div at bounding box center [1104, 338] width 397 height 604
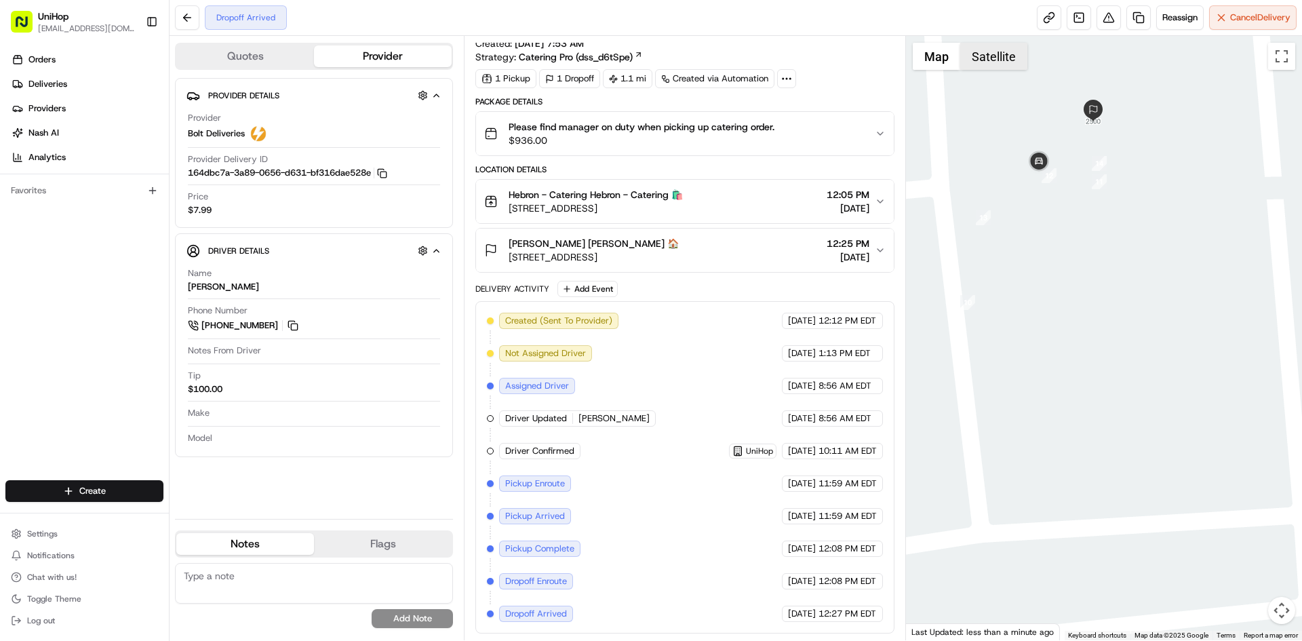
click at [1002, 62] on button "Satellite" at bounding box center [993, 56] width 67 height 27
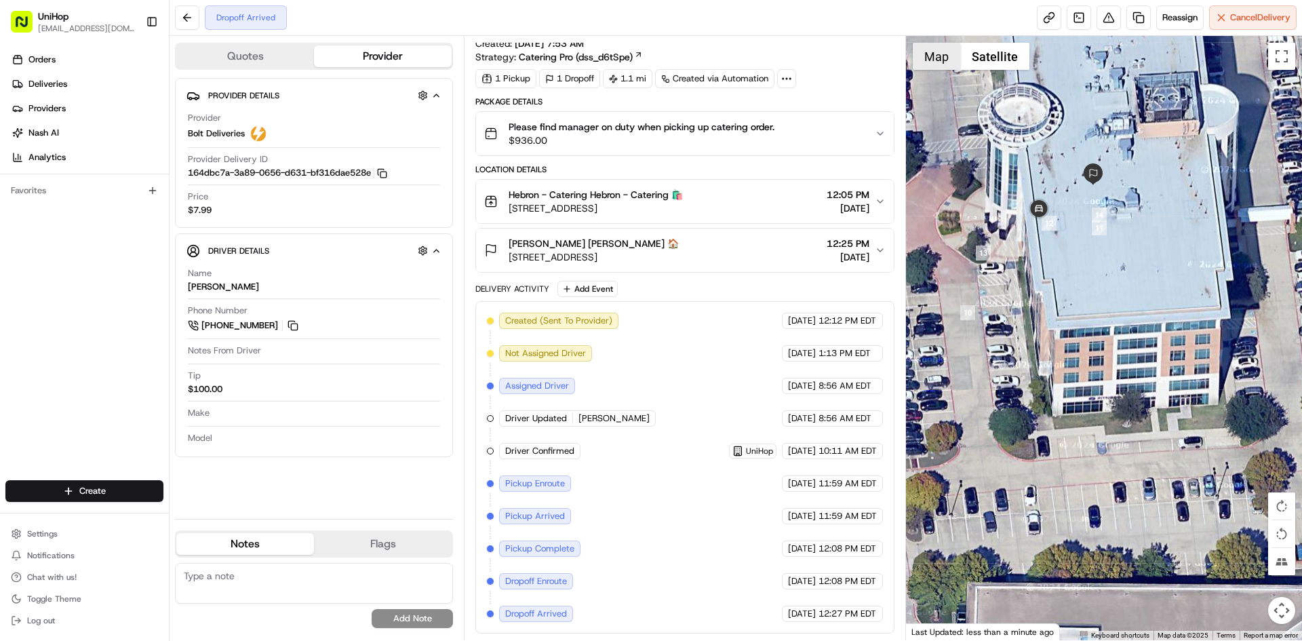
click at [945, 58] on button "Map" at bounding box center [936, 56] width 47 height 27
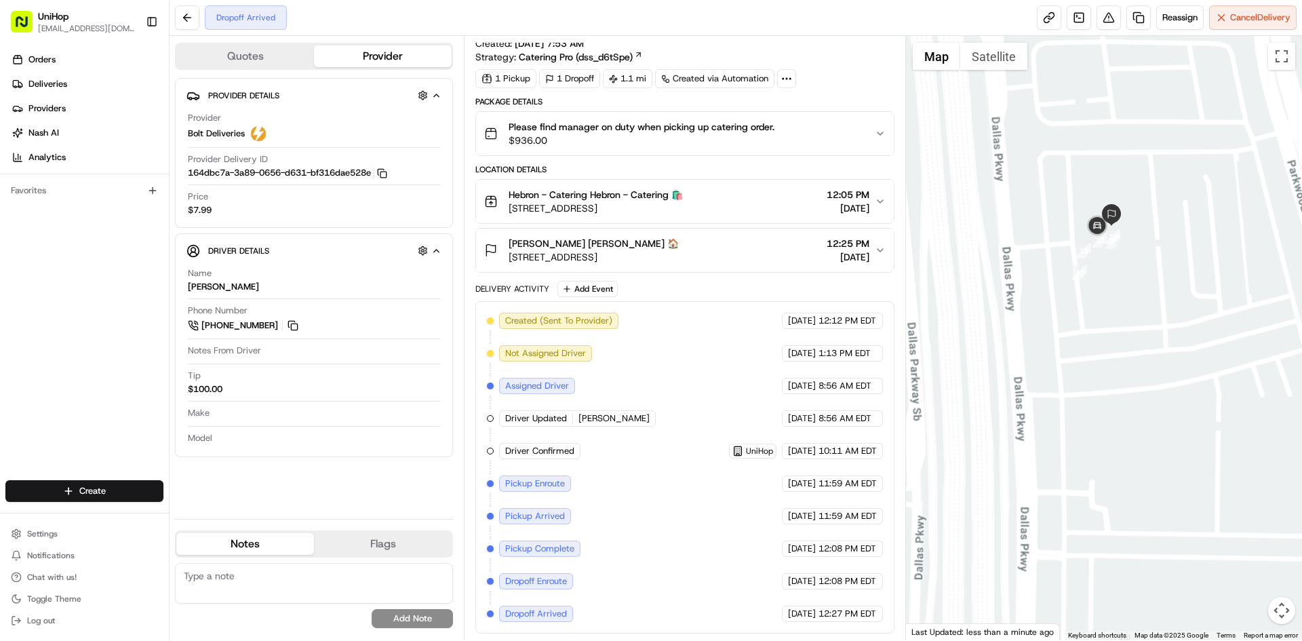
drag, startPoint x: 1138, startPoint y: 162, endPoint x: 1139, endPoint y: 209, distance: 46.8
click at [1139, 209] on div at bounding box center [1104, 338] width 397 height 604
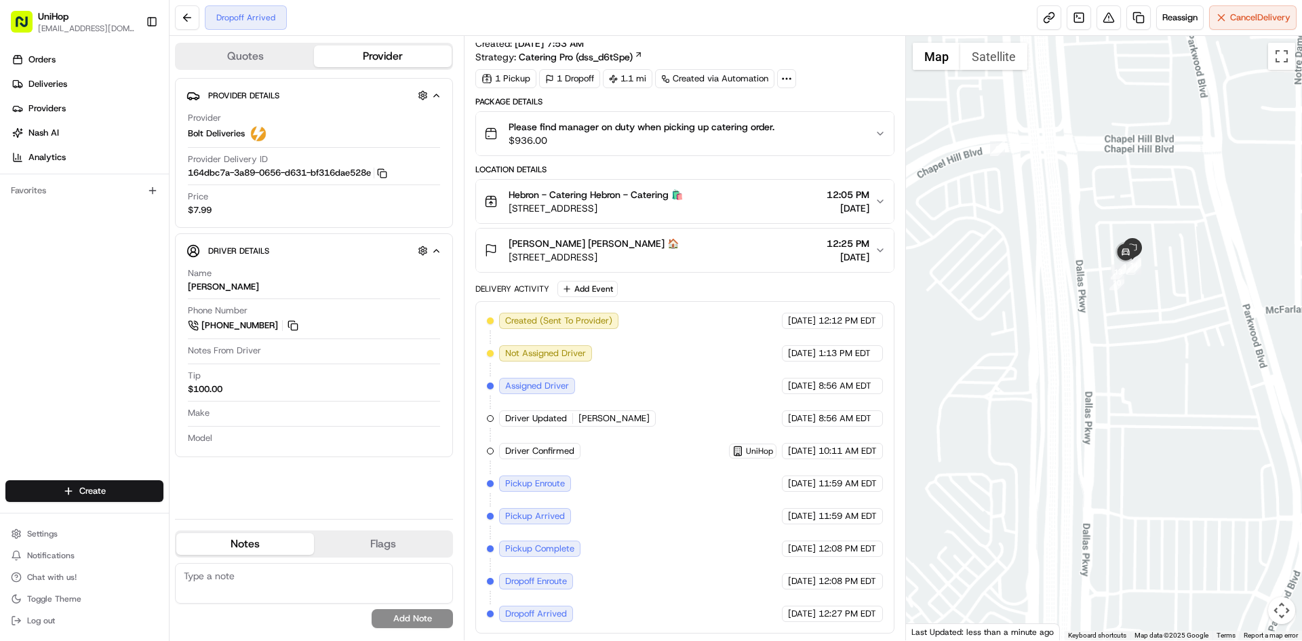
drag, startPoint x: 1134, startPoint y: 182, endPoint x: 1147, endPoint y: 195, distance: 19.2
click at [1152, 203] on div at bounding box center [1104, 338] width 397 height 604
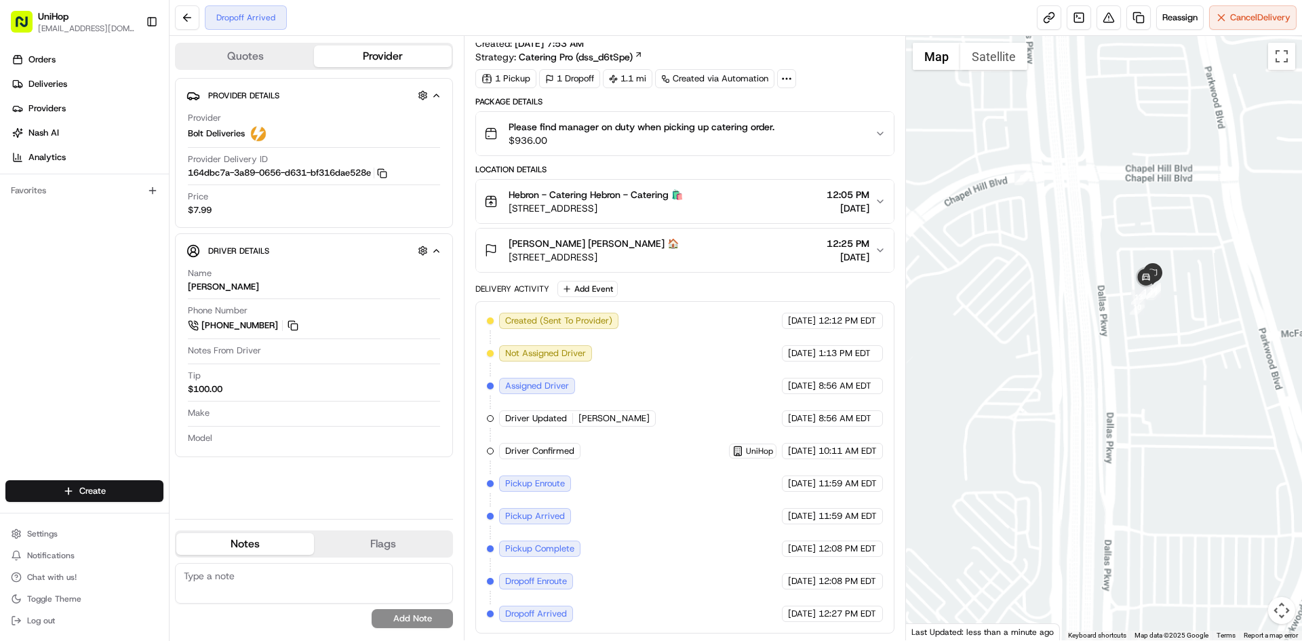
drag, startPoint x: 1147, startPoint y: 187, endPoint x: 1153, endPoint y: 192, distance: 7.7
click at [1153, 192] on div at bounding box center [1104, 338] width 397 height 604
click at [1153, 185] on div at bounding box center [1104, 338] width 397 height 604
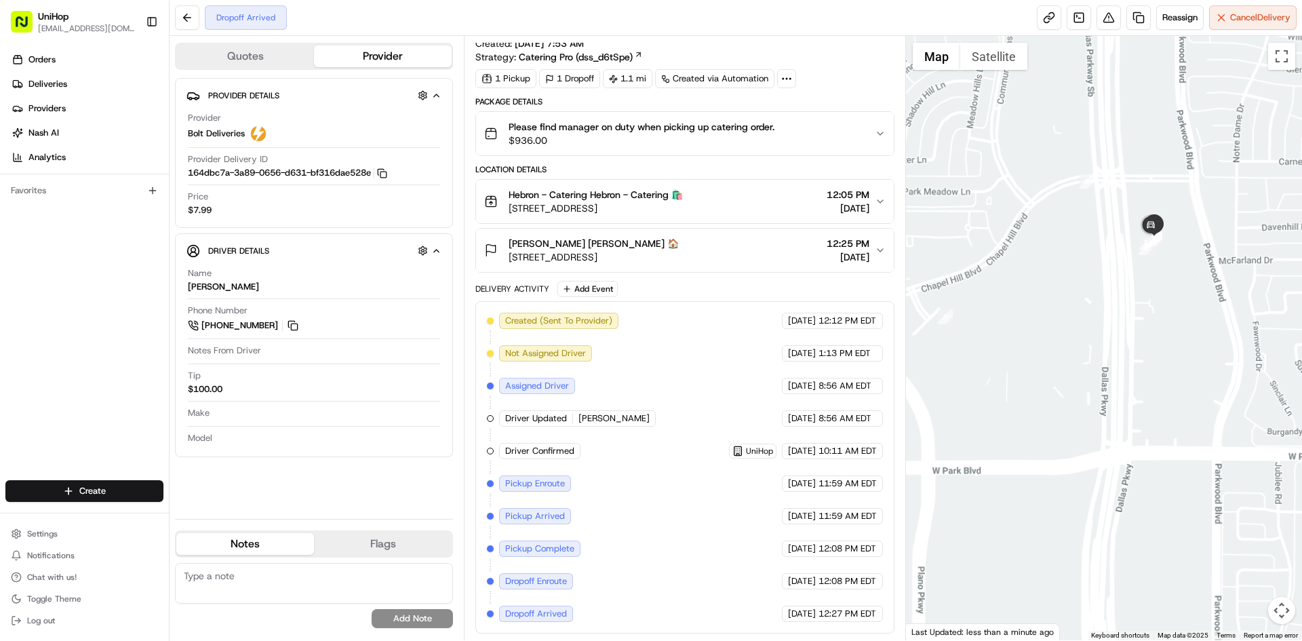
drag, startPoint x: 1148, startPoint y: 166, endPoint x: 1140, endPoint y: 154, distance: 14.7
click at [1147, 158] on div at bounding box center [1104, 338] width 397 height 604
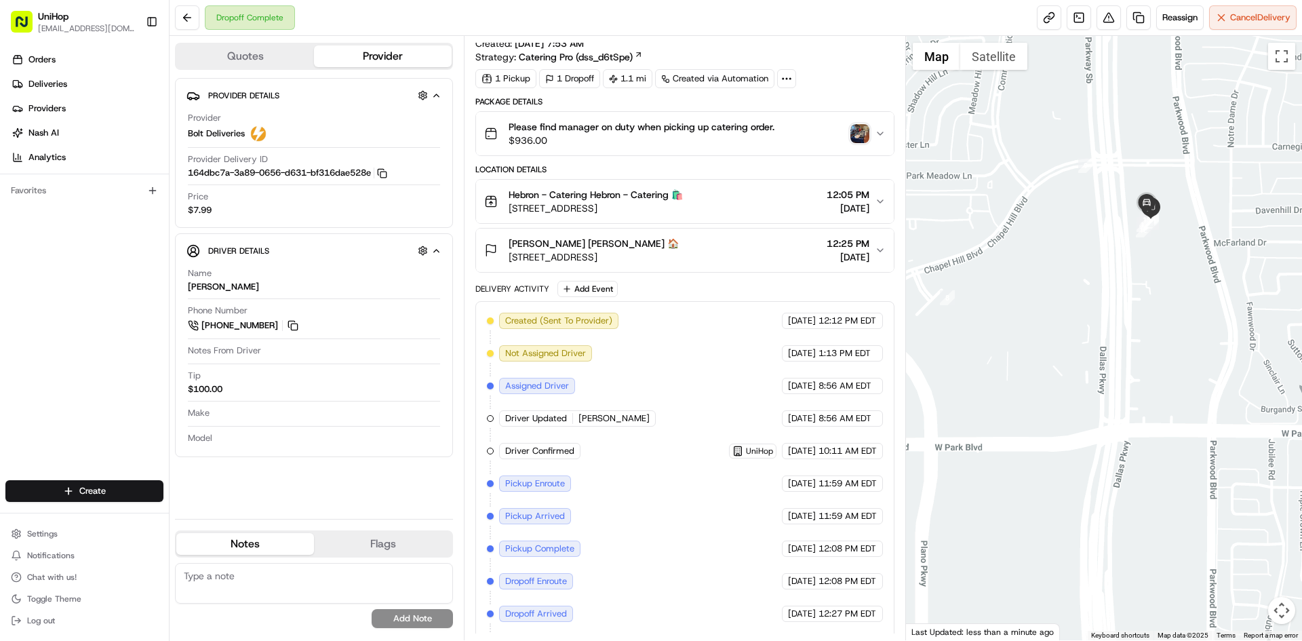
click at [858, 140] on img "button" at bounding box center [859, 133] width 19 height 19
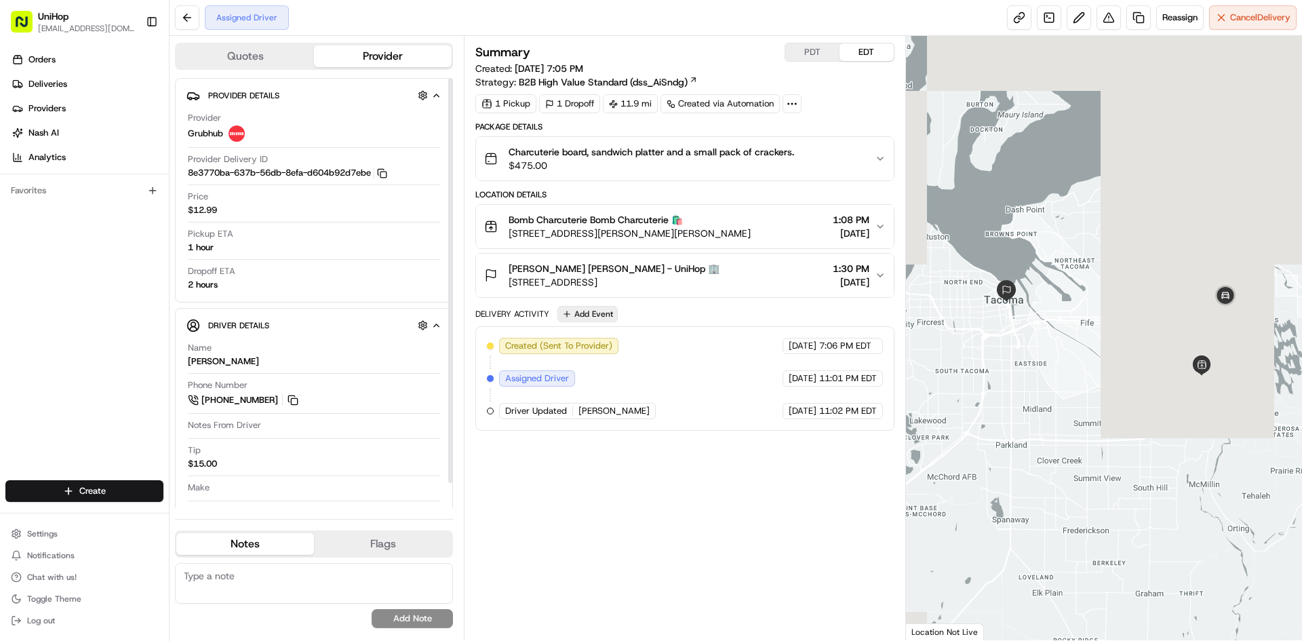
click at [599, 319] on button "Add Event" at bounding box center [587, 314] width 60 height 16
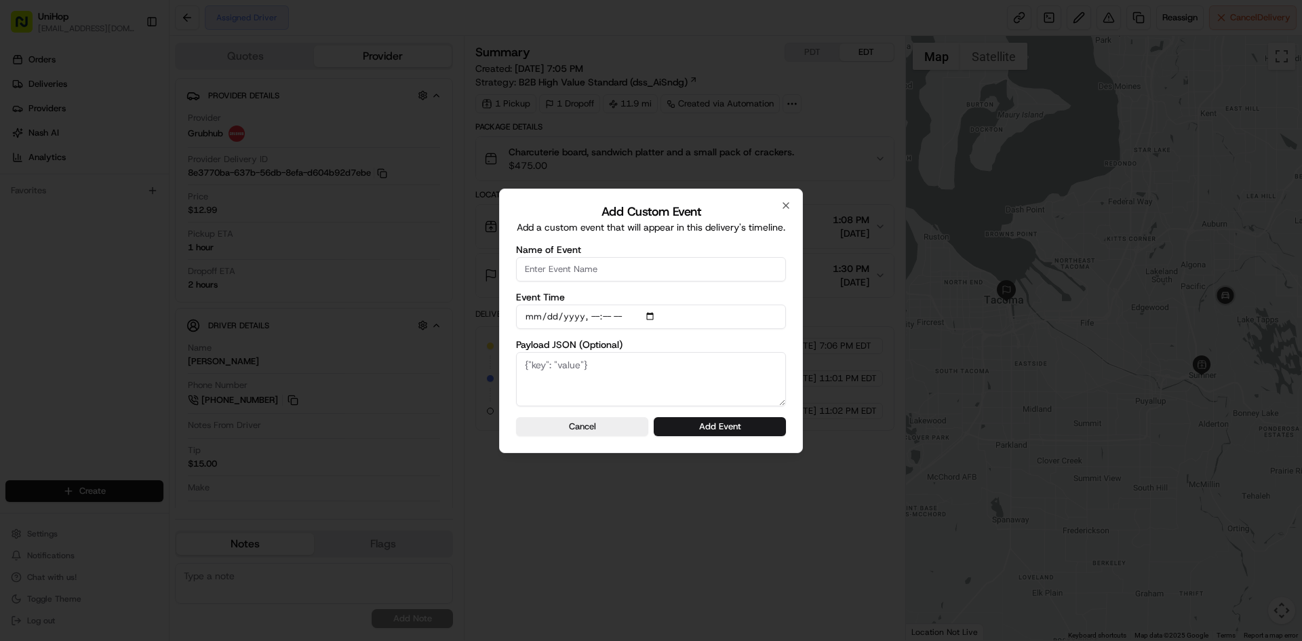
click at [625, 269] on input "Name of Event" at bounding box center [651, 269] width 270 height 24
type input "Driver Confirmed"
click at [652, 315] on input "Event Time" at bounding box center [651, 316] width 270 height 24
type input "[DATE]T11:12"
click at [787, 336] on div "Add Custom Event Add a custom event that will appear in this delivery's timelin…" at bounding box center [651, 321] width 304 height 264
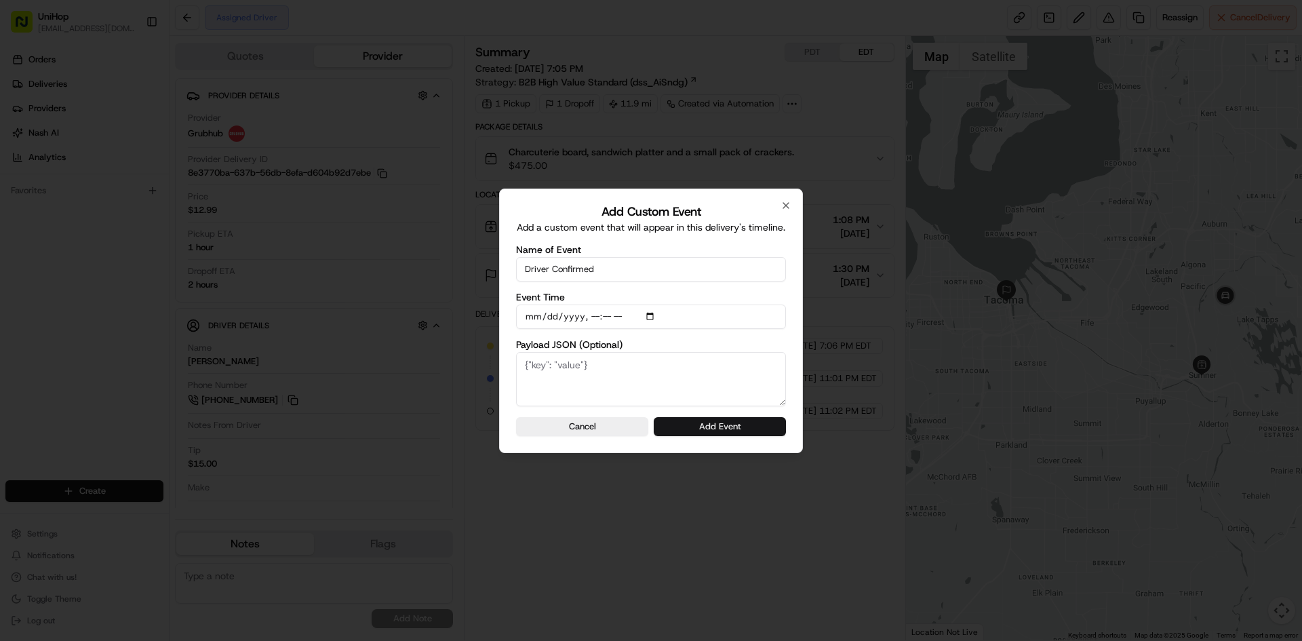
click at [757, 416] on form "Name of Event Driver Confirmed Event Time Payload JSON (Optional) Cancel Add Ev…" at bounding box center [651, 340] width 270 height 191
click at [752, 424] on button "Add Event" at bounding box center [720, 426] width 132 height 19
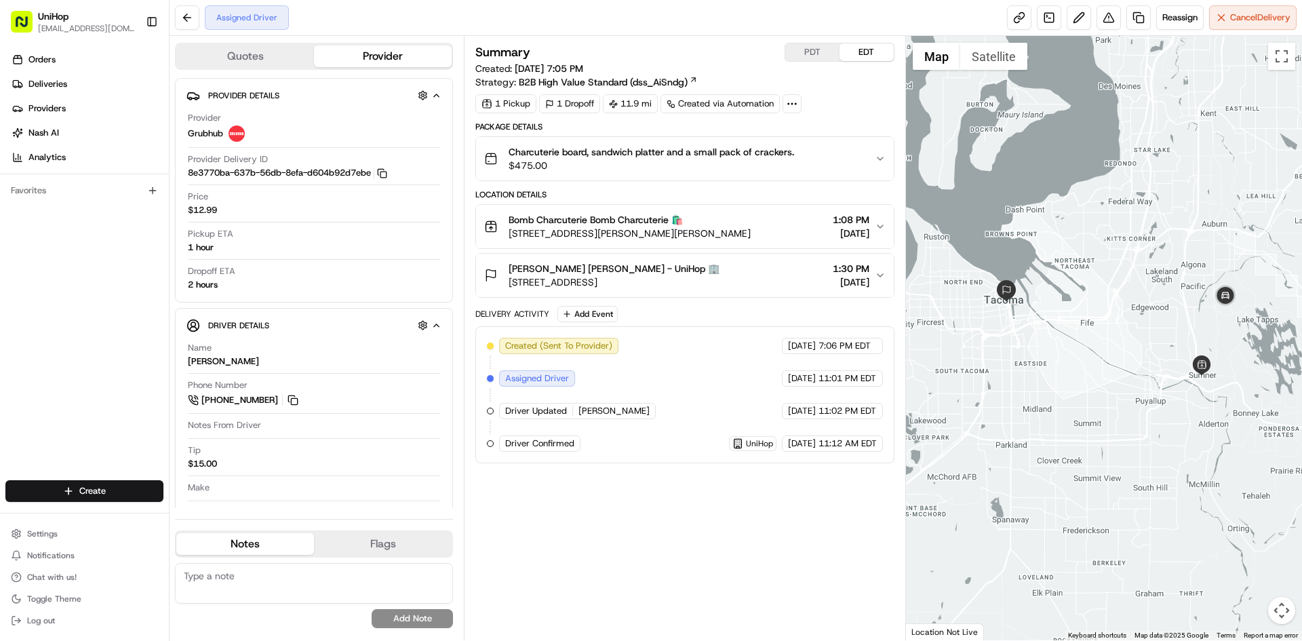
click at [797, 53] on button "PDT" at bounding box center [812, 52] width 54 height 18
click at [865, 52] on button "EDT" at bounding box center [866, 52] width 54 height 18
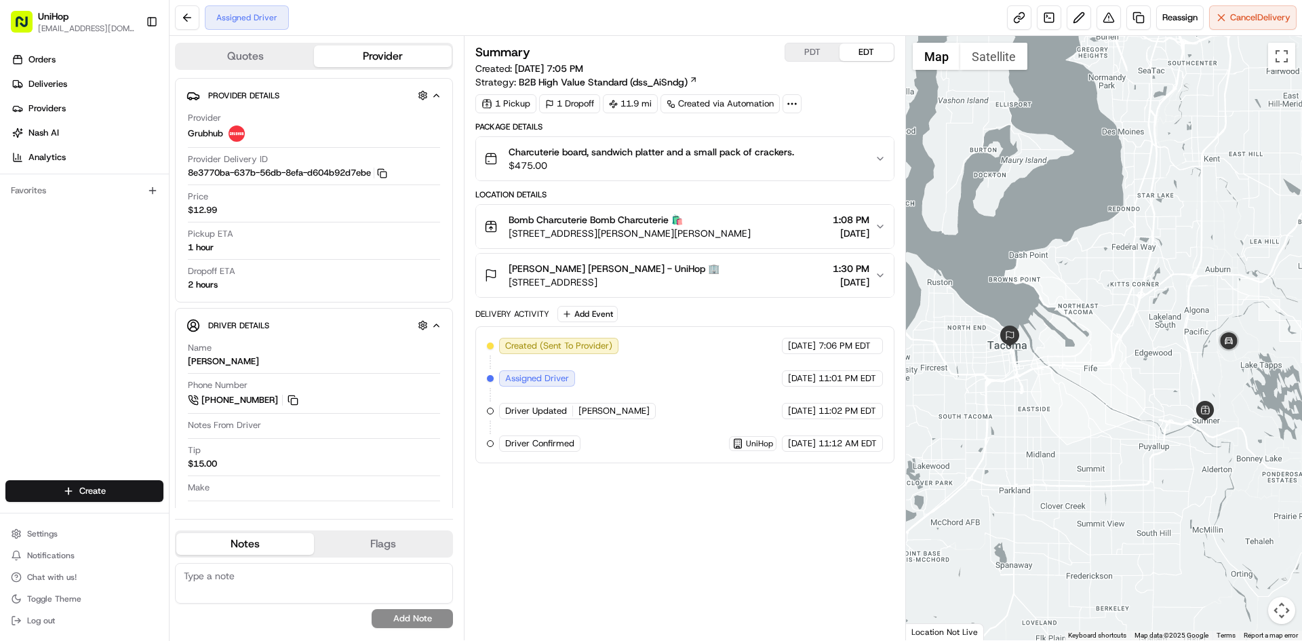
drag, startPoint x: 1130, startPoint y: 266, endPoint x: 1133, endPoint y: 313, distance: 47.5
click at [1133, 313] on div at bounding box center [1104, 338] width 397 height 604
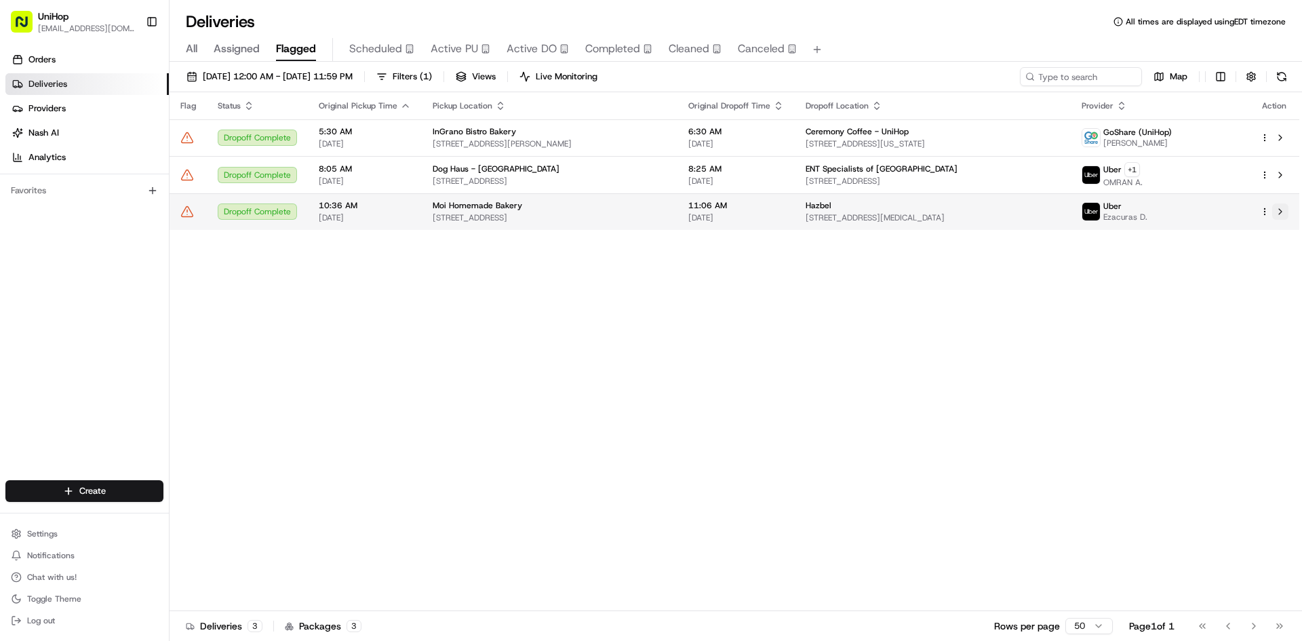
click at [1265, 216] on div at bounding box center [1274, 211] width 28 height 16
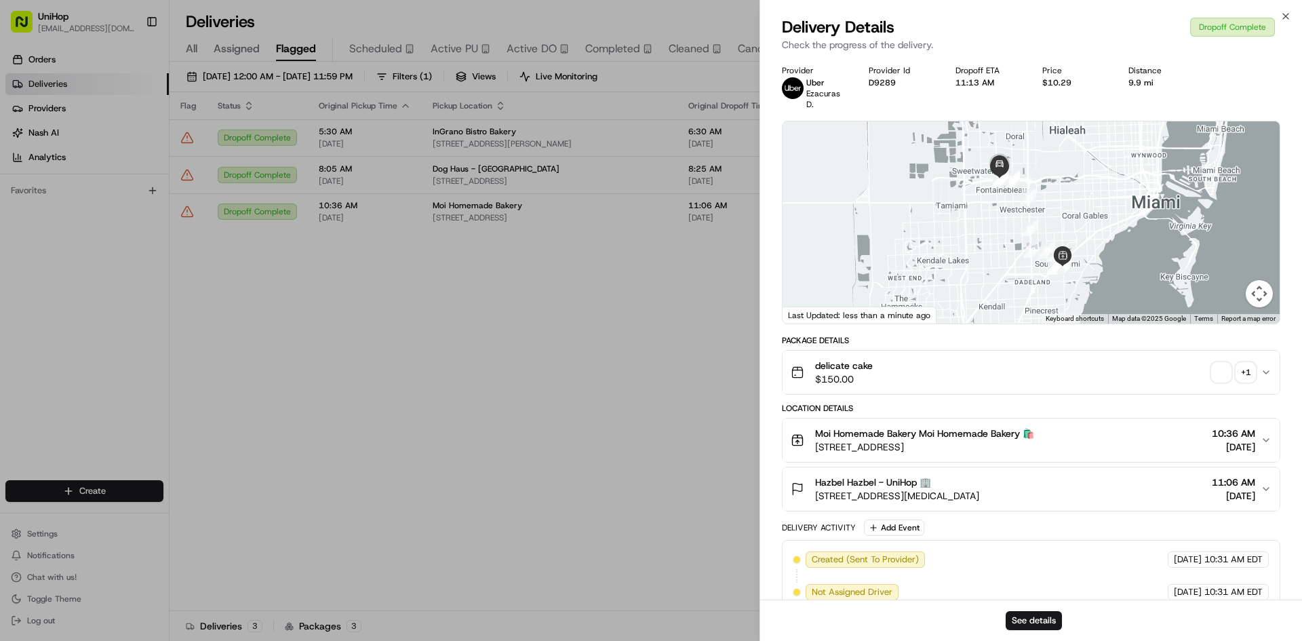
drag, startPoint x: 534, startPoint y: 297, endPoint x: 790, endPoint y: 241, distance: 261.6
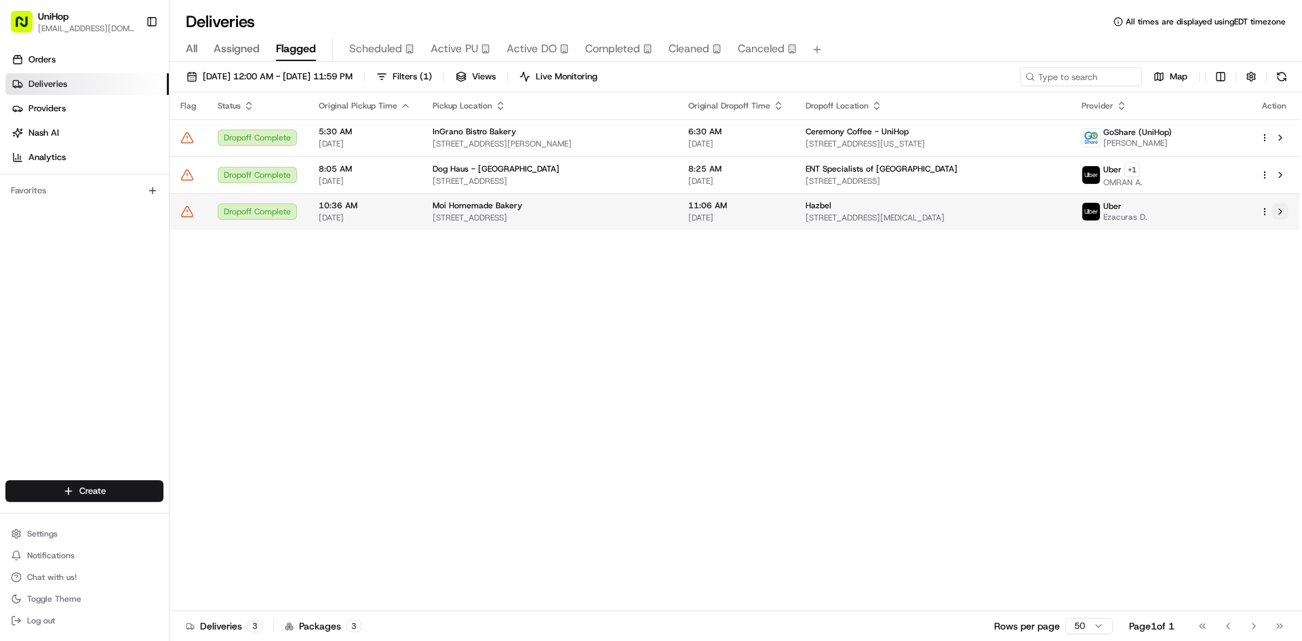
click at [1284, 214] on button at bounding box center [1280, 211] width 16 height 16
click at [475, 52] on span "Active PU" at bounding box center [454, 49] width 47 height 16
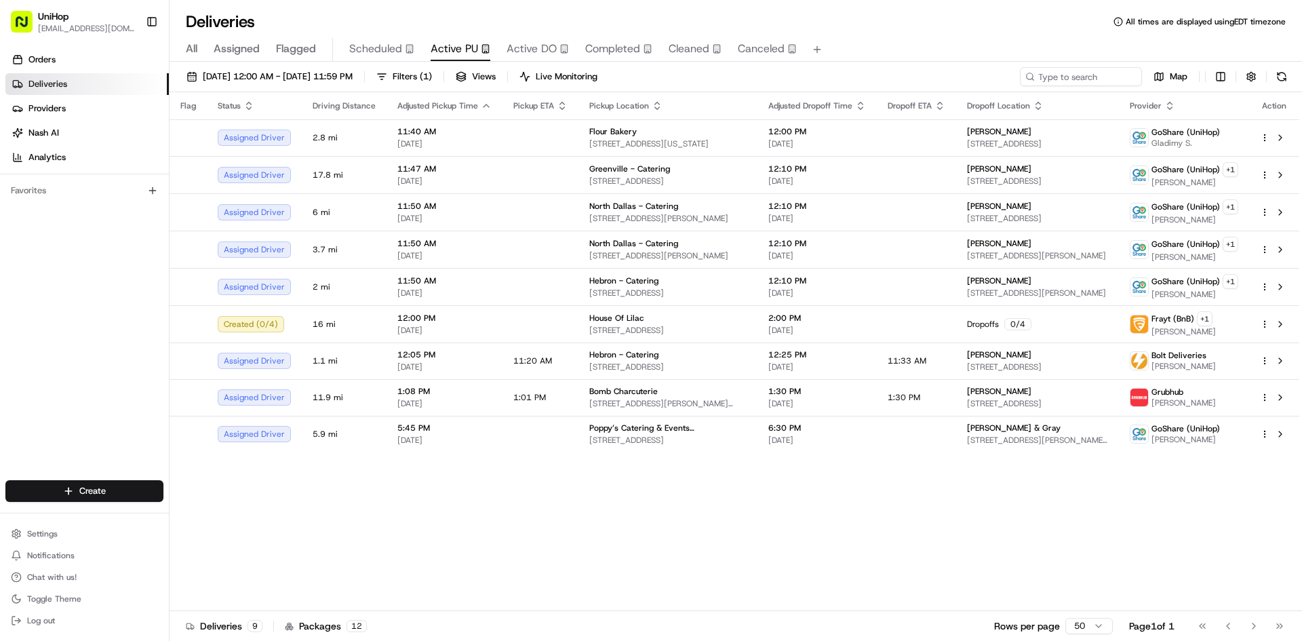
drag, startPoint x: 827, startPoint y: 509, endPoint x: 792, endPoint y: 472, distance: 50.8
click at [827, 506] on div "Flag Status Driving Distance Adjusted Pickup Time Pickup ETA Pickup Location Ad…" at bounding box center [735, 351] width 1130 height 519
drag, startPoint x: 858, startPoint y: 562, endPoint x: 818, endPoint y: 460, distance: 109.1
click at [858, 561] on div "Flag Status Driving Distance Adjusted Pickup Time Pickup ETA Pickup Location Ad…" at bounding box center [735, 351] width 1130 height 519
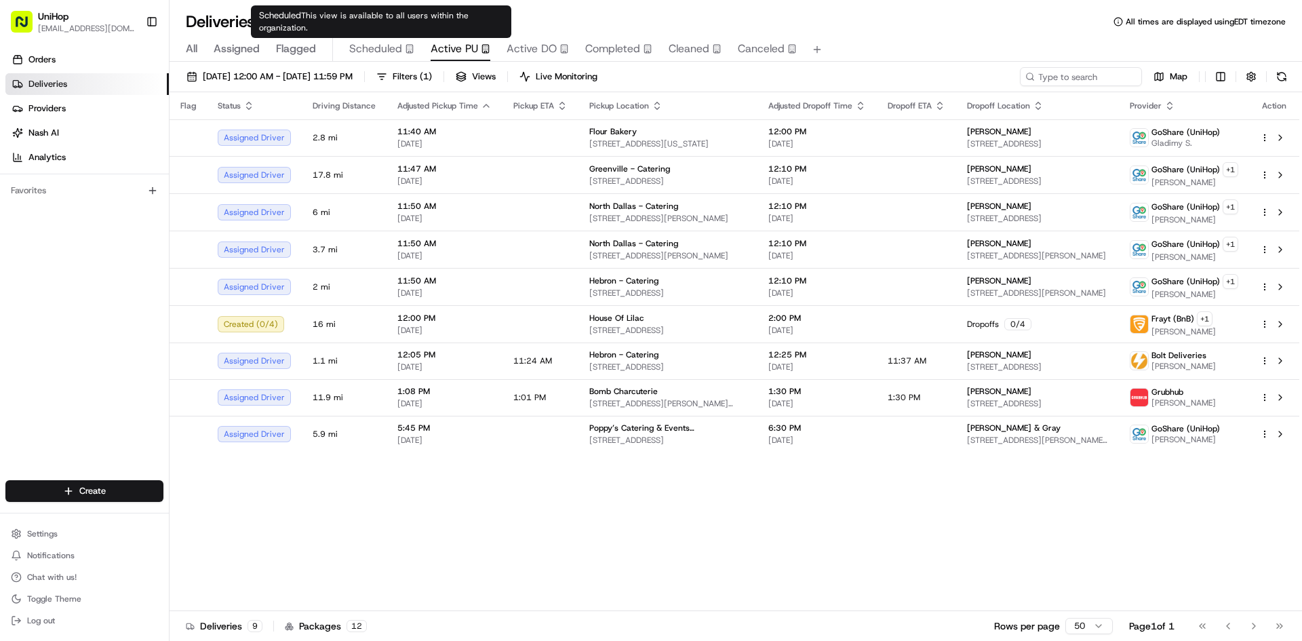
click at [400, 54] on span "Scheduled" at bounding box center [375, 49] width 53 height 16
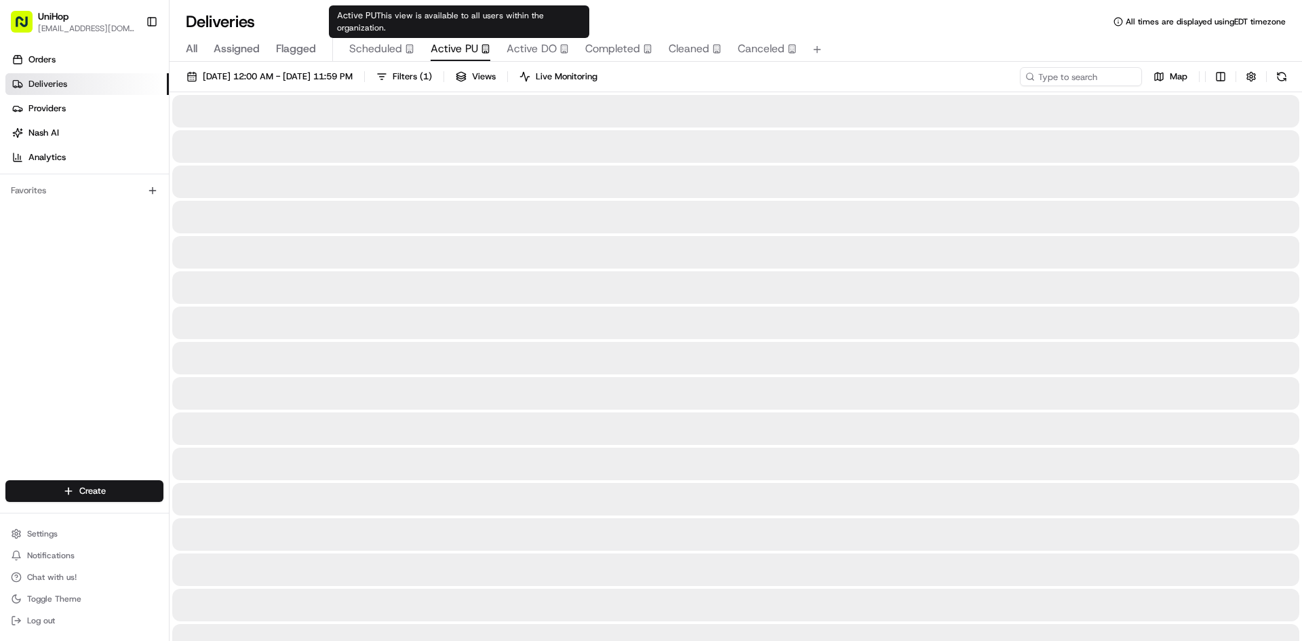
click at [447, 54] on span "Active PU" at bounding box center [454, 49] width 47 height 16
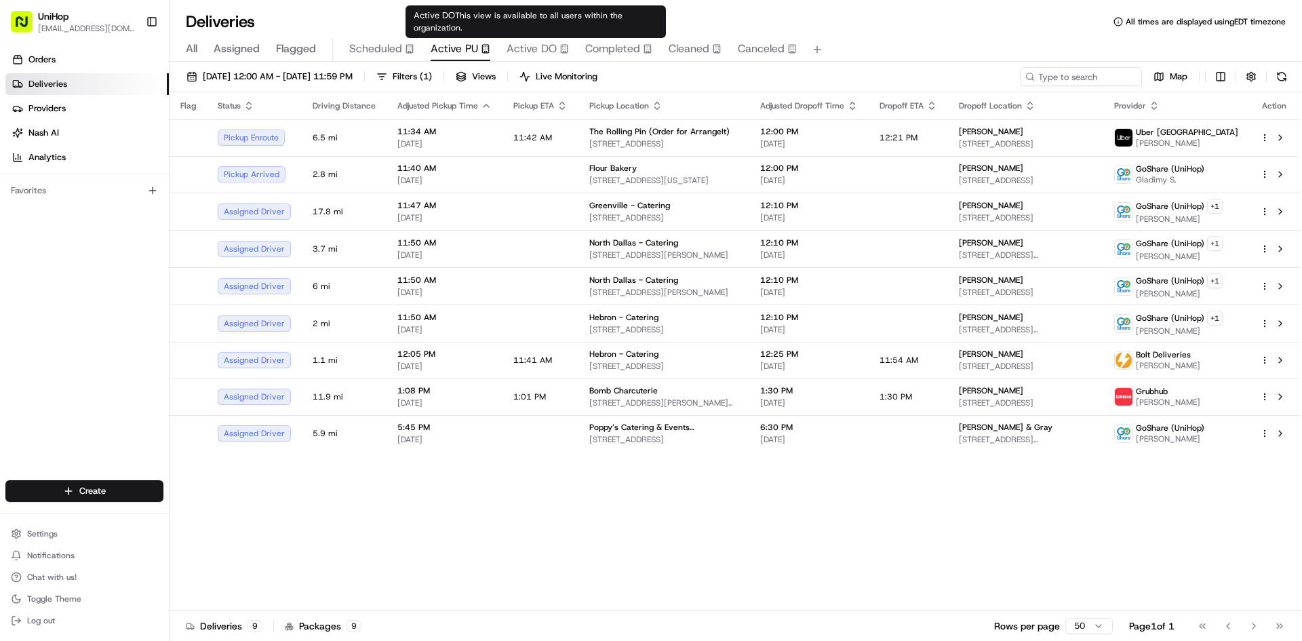
click at [554, 53] on span "Active DO" at bounding box center [532, 49] width 50 height 16
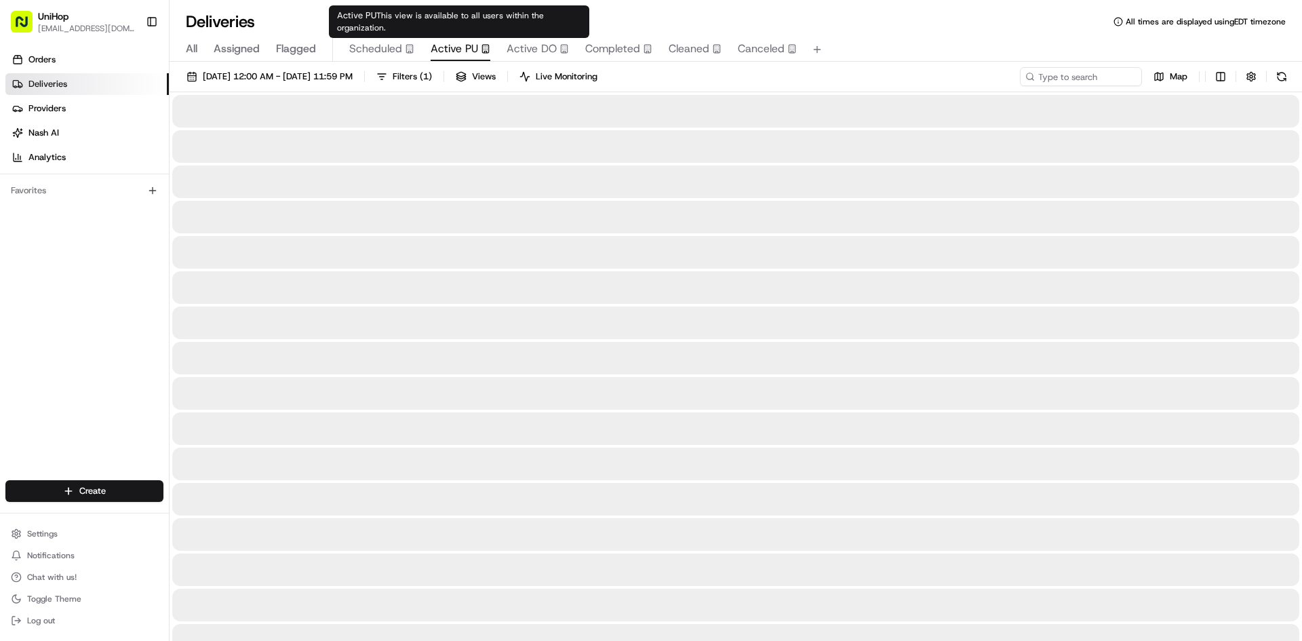
click at [463, 54] on span "Active PU" at bounding box center [454, 49] width 47 height 16
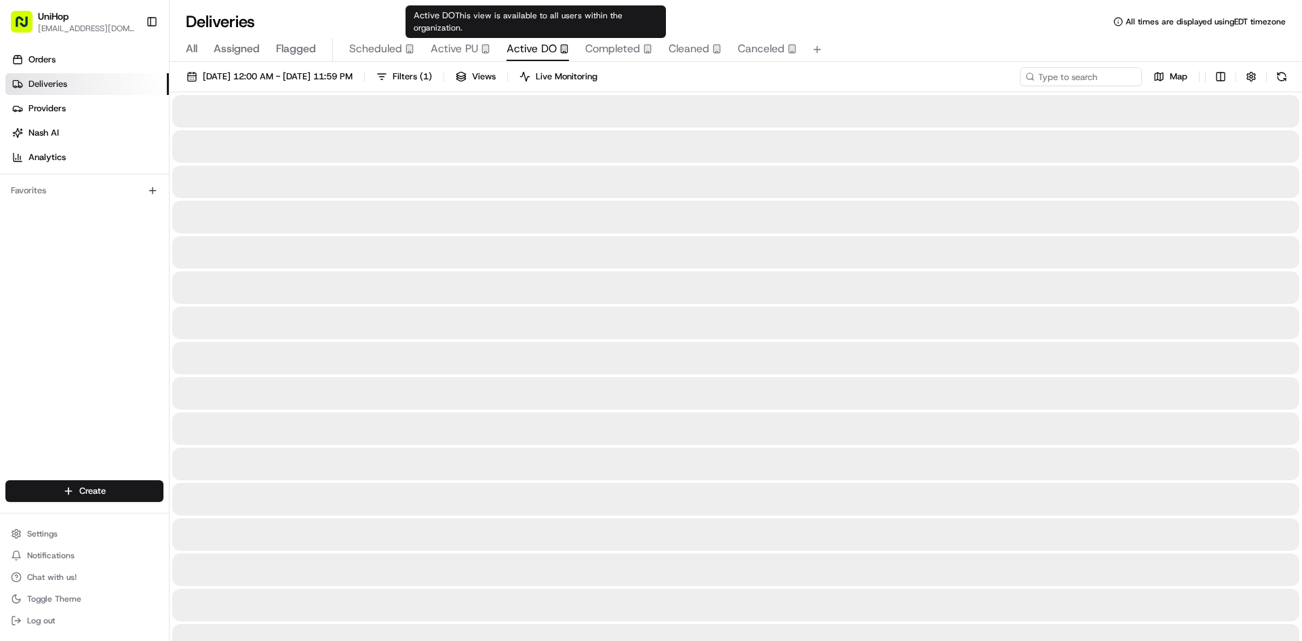
click at [542, 51] on span "Active DO" at bounding box center [532, 49] width 50 height 16
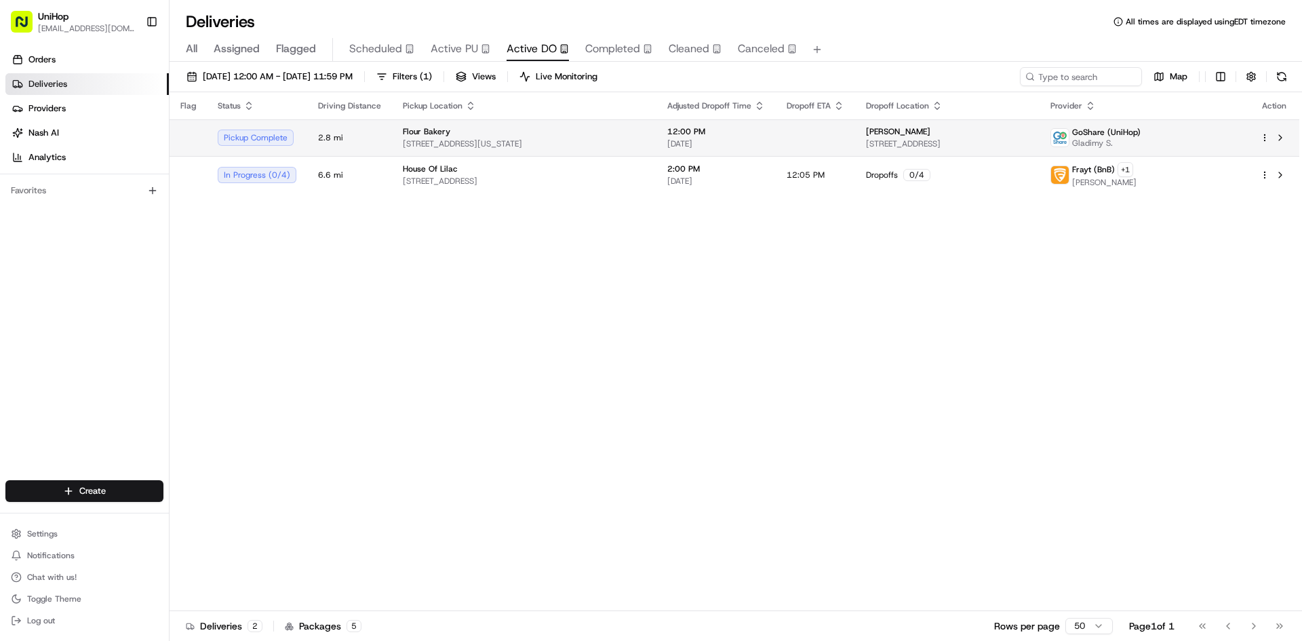
click at [620, 131] on div "Flour Bakery" at bounding box center [524, 131] width 243 height 11
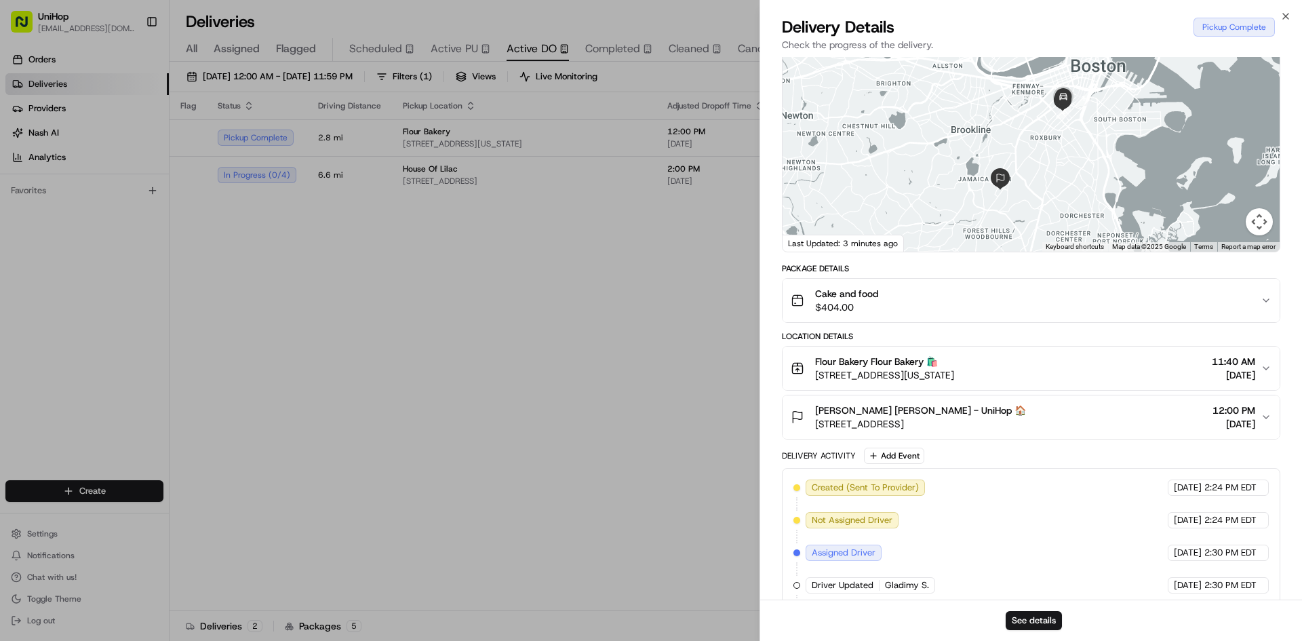
scroll to position [237, 0]
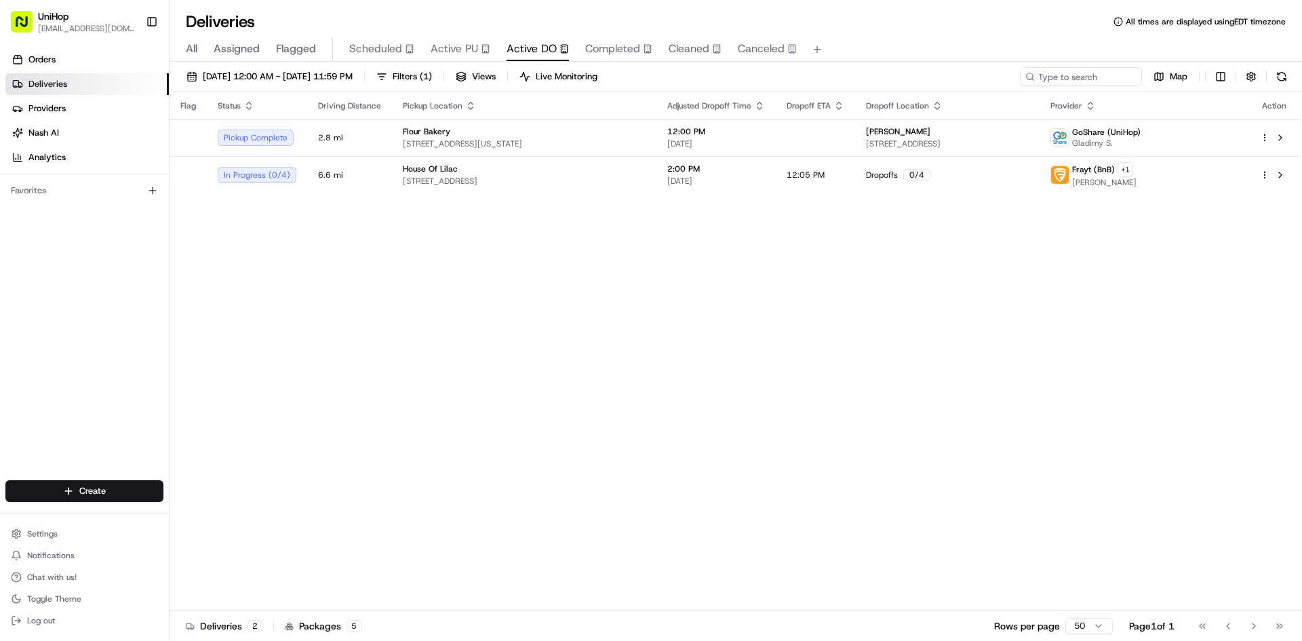
click at [463, 50] on span "Active PU" at bounding box center [454, 49] width 47 height 16
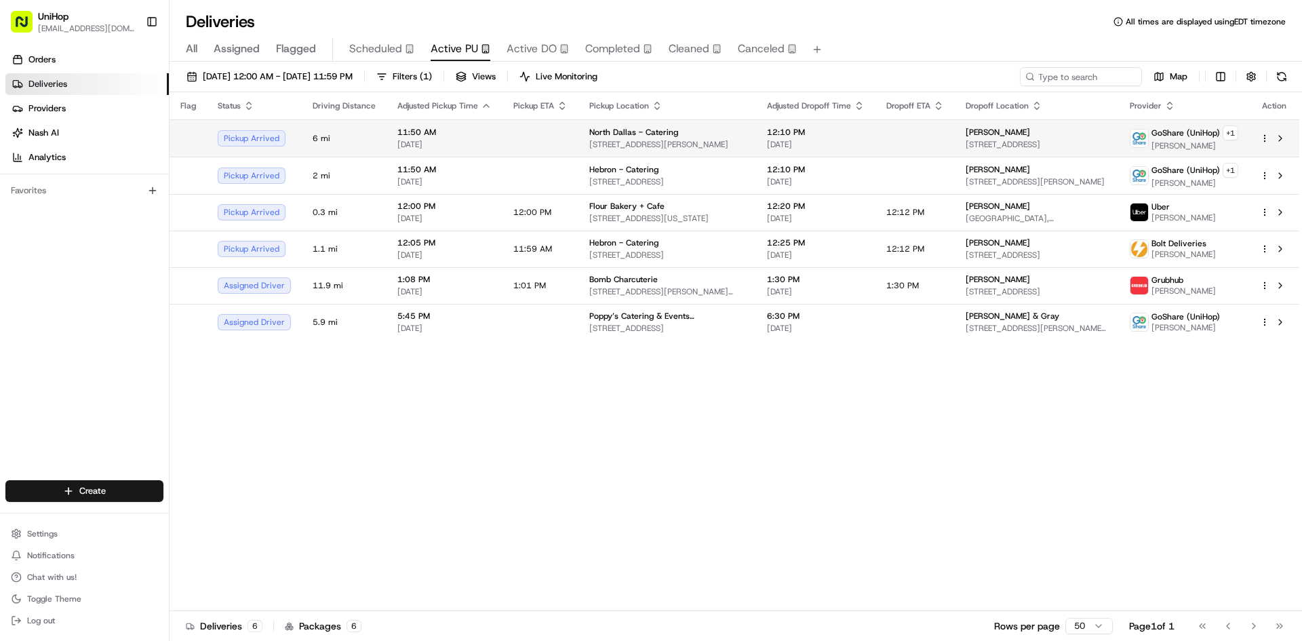
click at [738, 140] on td "North Dallas - Catering [STREET_ADDRESS][PERSON_NAME]" at bounding box center [667, 137] width 178 height 37
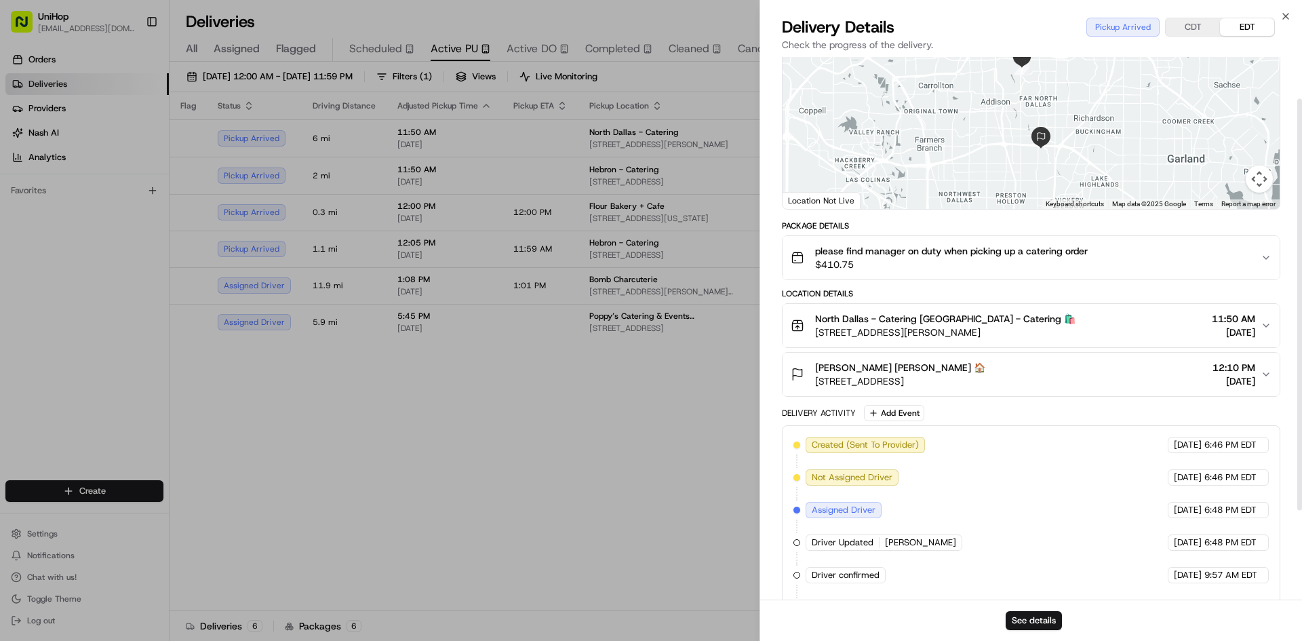
scroll to position [136, 0]
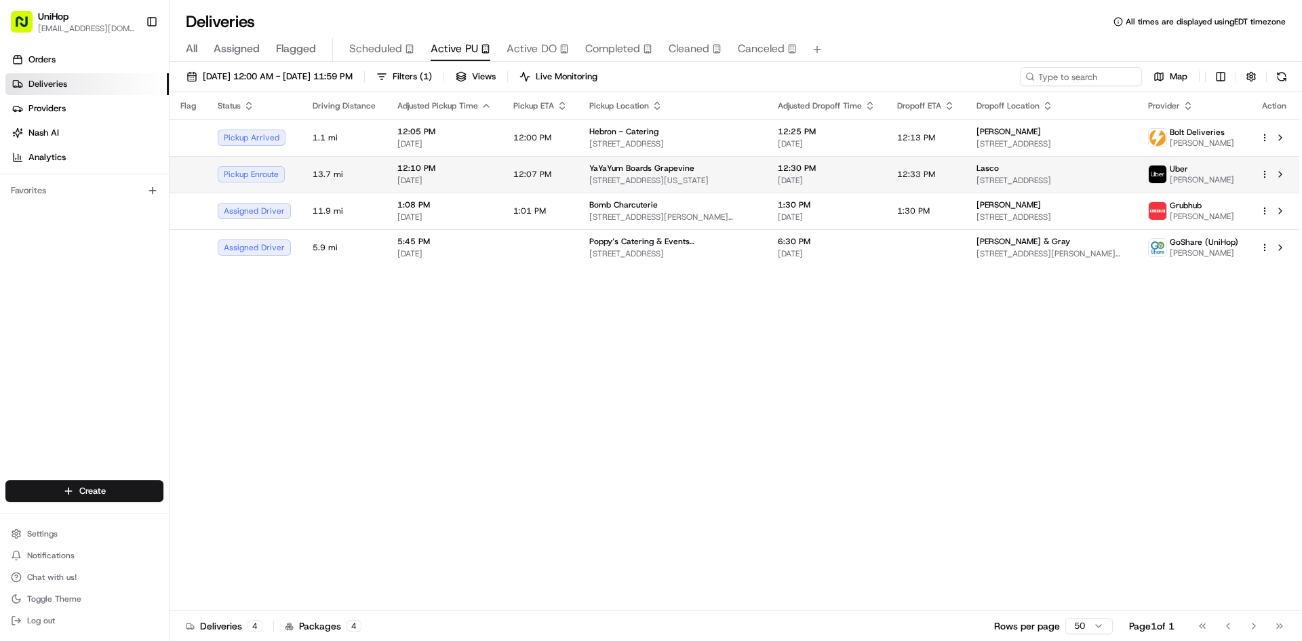
click at [599, 167] on span "YaYaYum Boards Grapevine" at bounding box center [641, 168] width 105 height 11
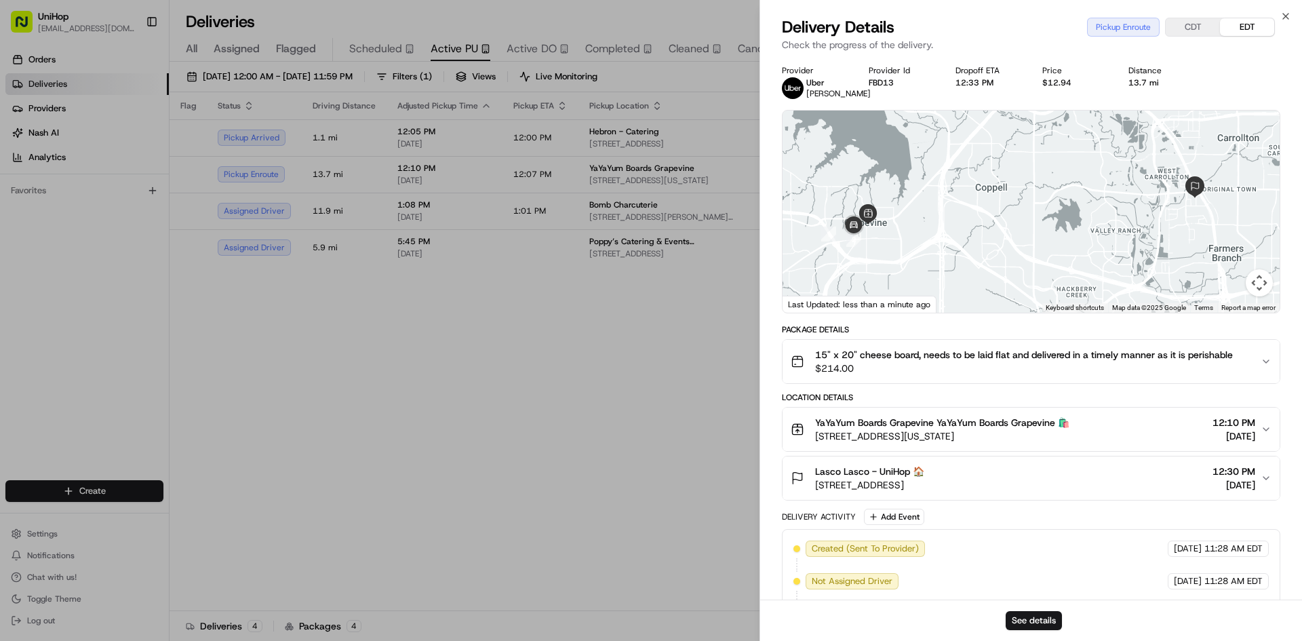
click at [993, 369] on span "$214.00" at bounding box center [1024, 368] width 418 height 14
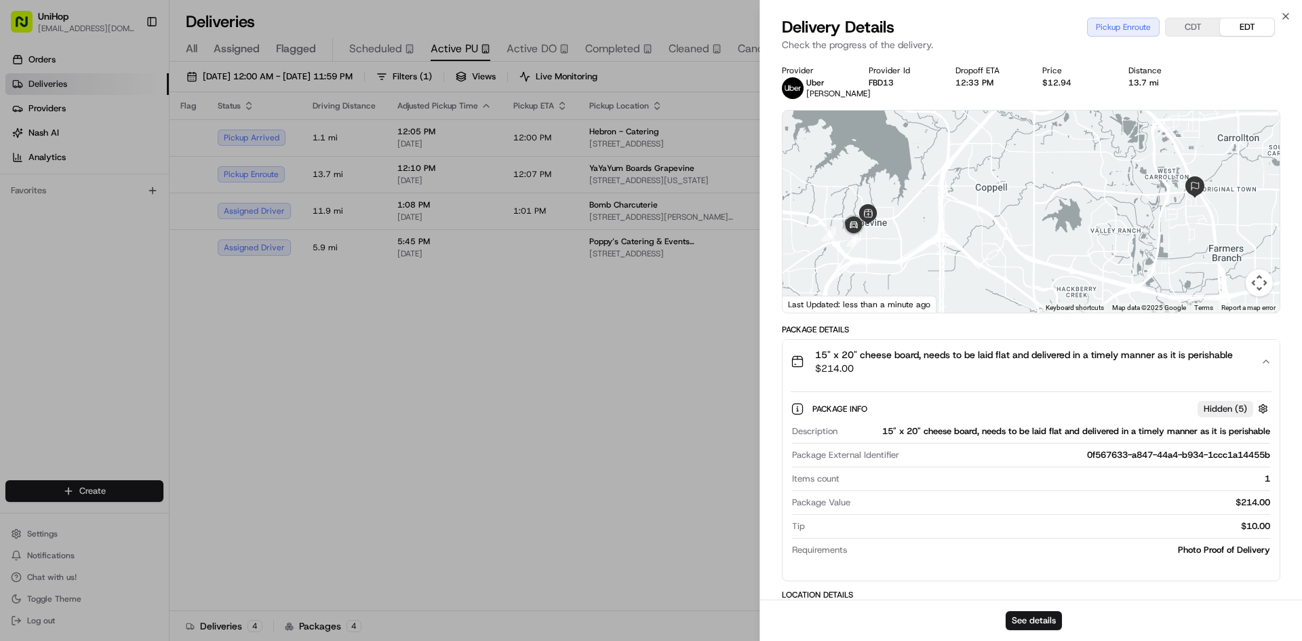
click at [993, 369] on span "$214.00" at bounding box center [1024, 368] width 418 height 14
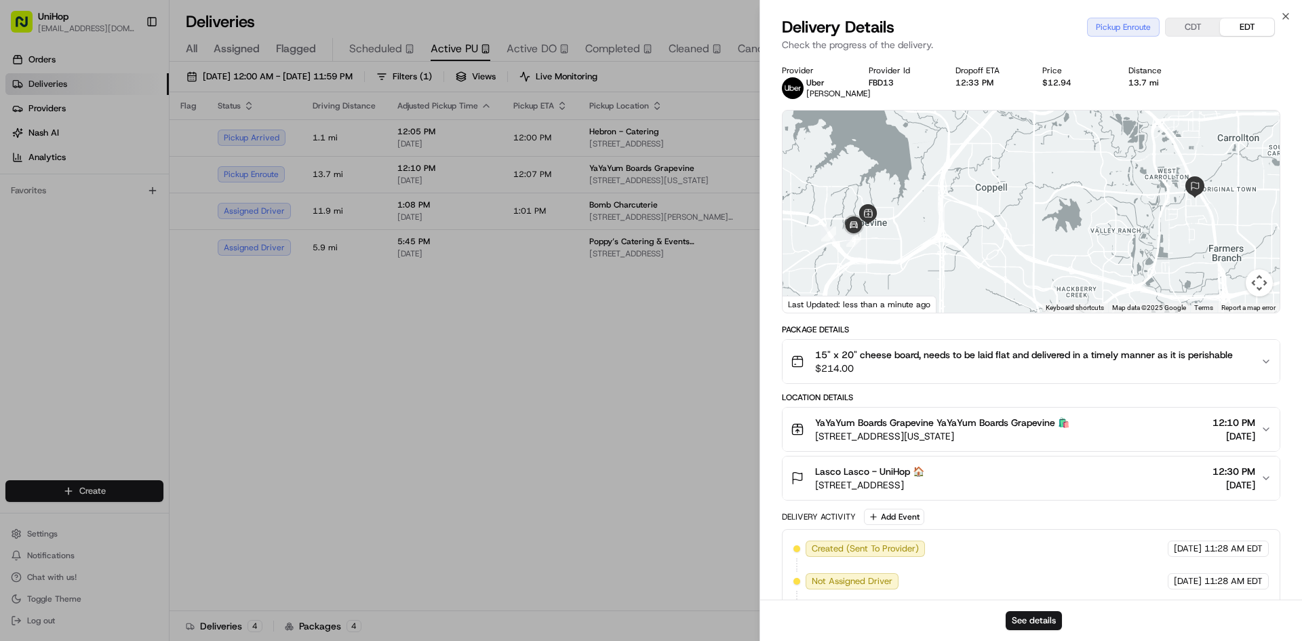
click at [1041, 478] on div "Lasco Lasco - UniHop 🏠 [STREET_ADDRESS] 12:30 PM [DATE]" at bounding box center [1026, 477] width 470 height 27
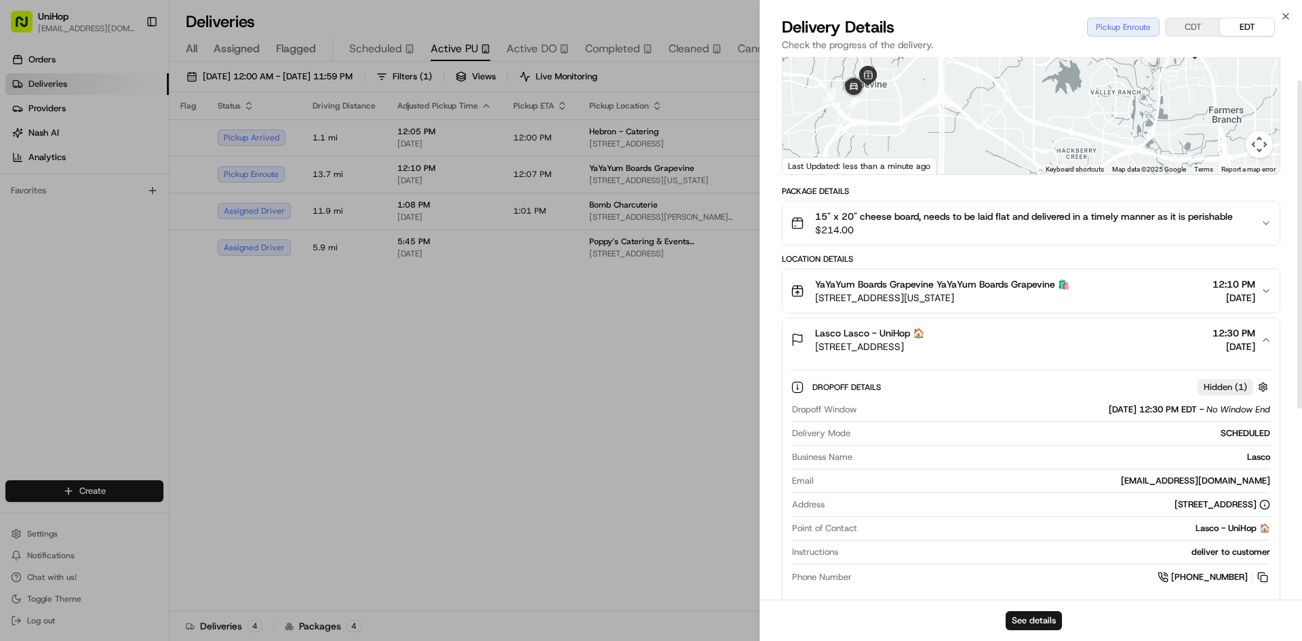
scroll to position [0, 0]
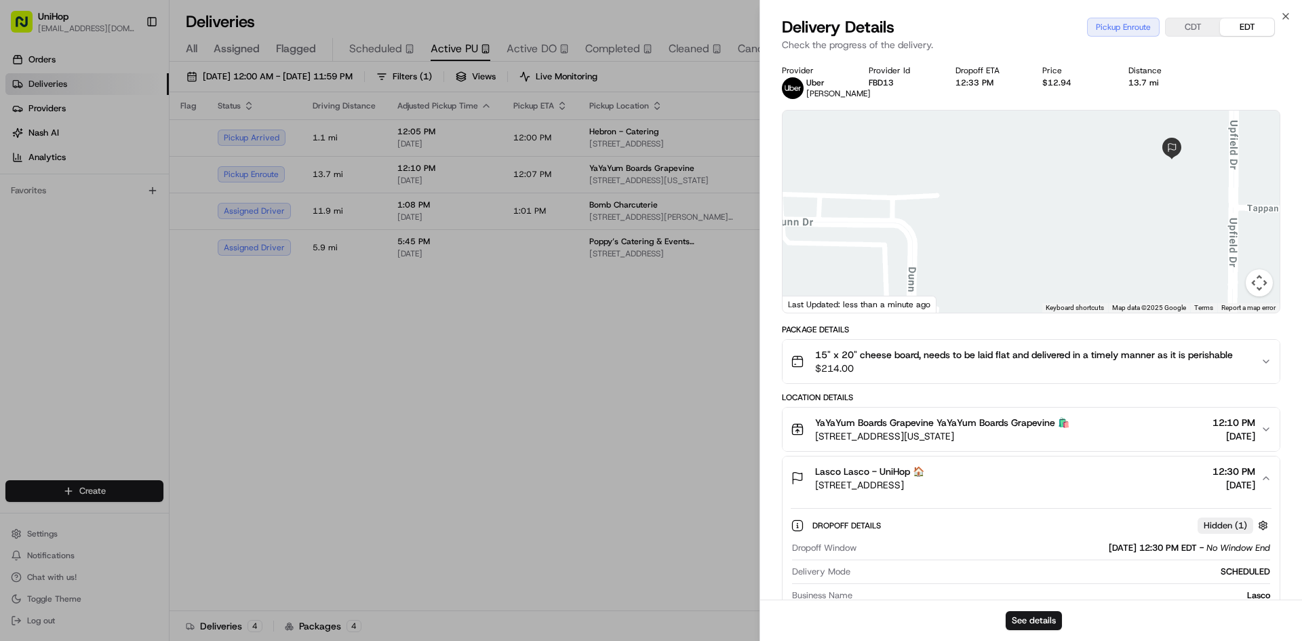
click at [1081, 460] on button "Lasco Lasco - UniHop 🏠 [STREET_ADDRESS] 12:30 PM [DATE]" at bounding box center [1031, 477] width 497 height 43
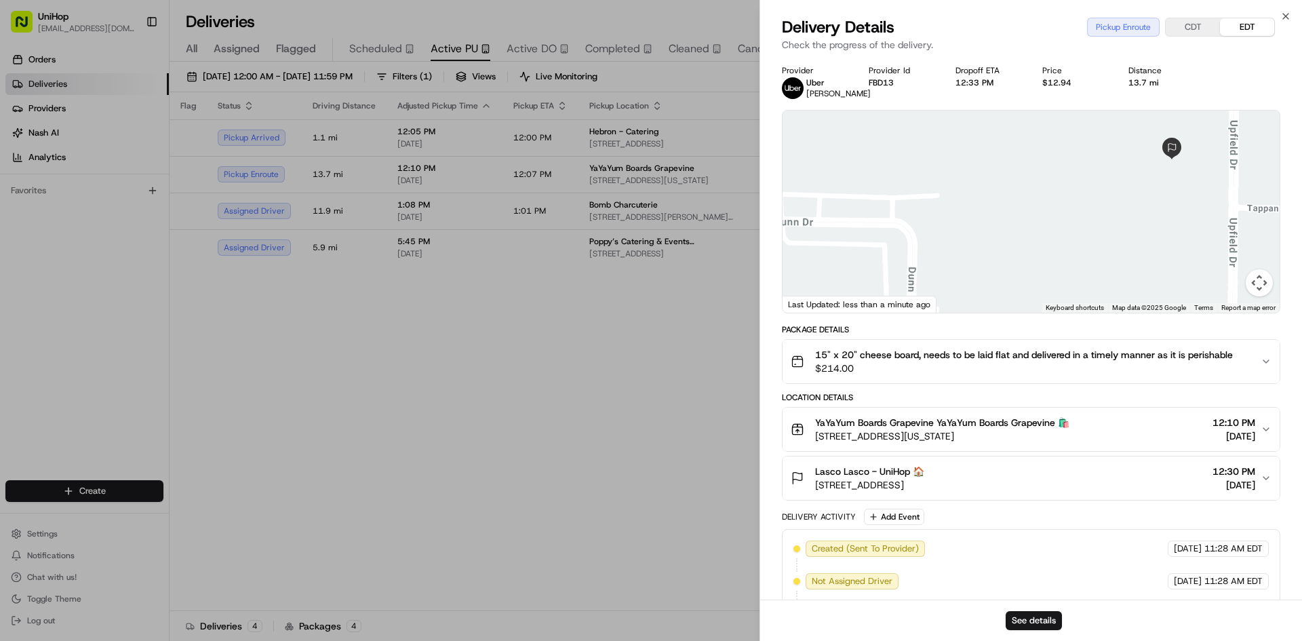
click at [1081, 460] on button "Lasco Lasco - UniHop 🏠 [STREET_ADDRESS] 12:30 PM [DATE]" at bounding box center [1031, 477] width 497 height 43
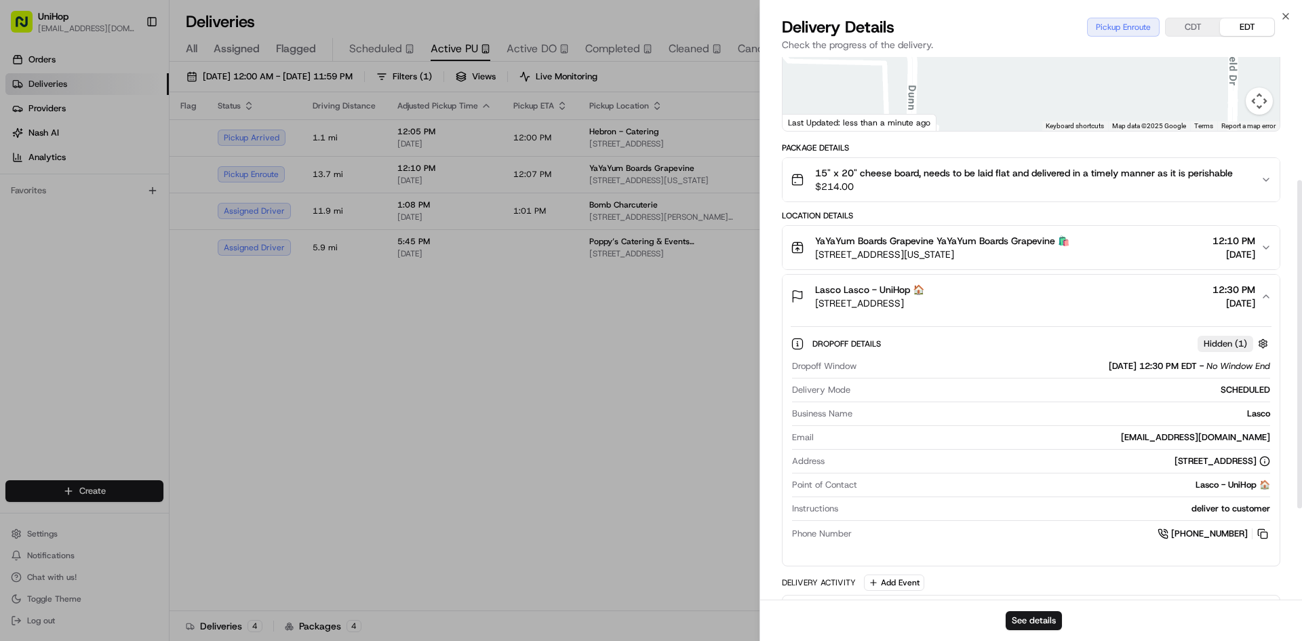
scroll to position [203, 0]
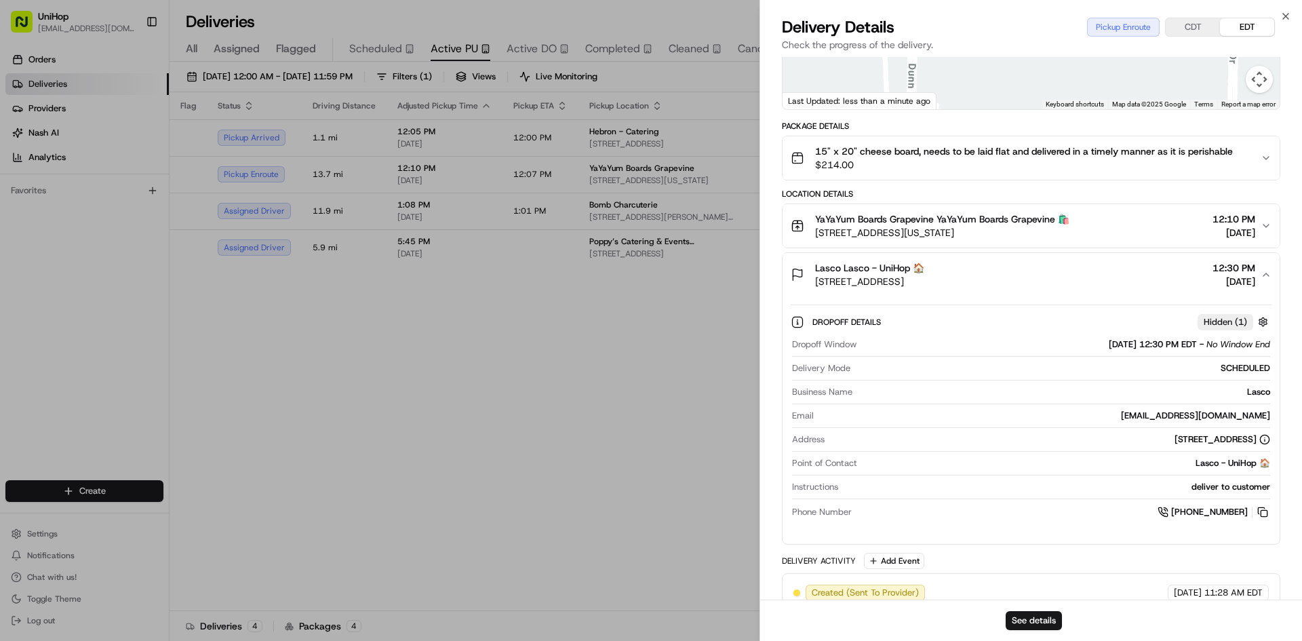
click at [1087, 282] on div "Lasco Lasco - UniHop 🏠 [STREET_ADDRESS] 12:30 PM [DATE]" at bounding box center [1026, 274] width 470 height 27
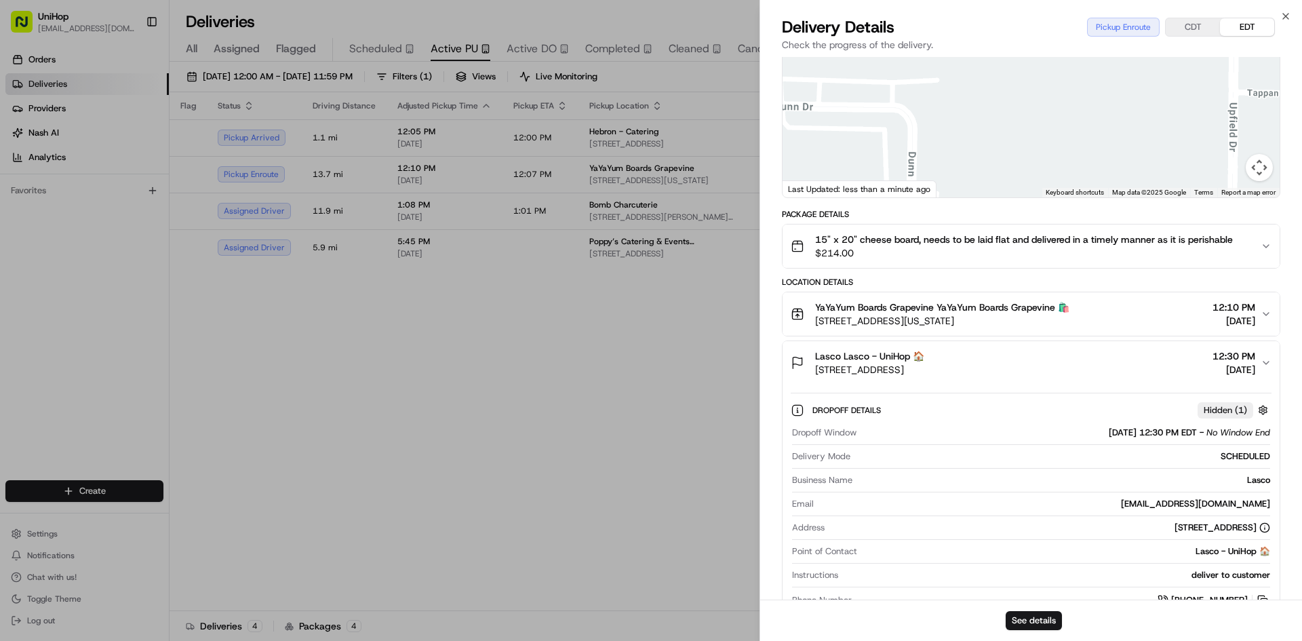
scroll to position [107, 0]
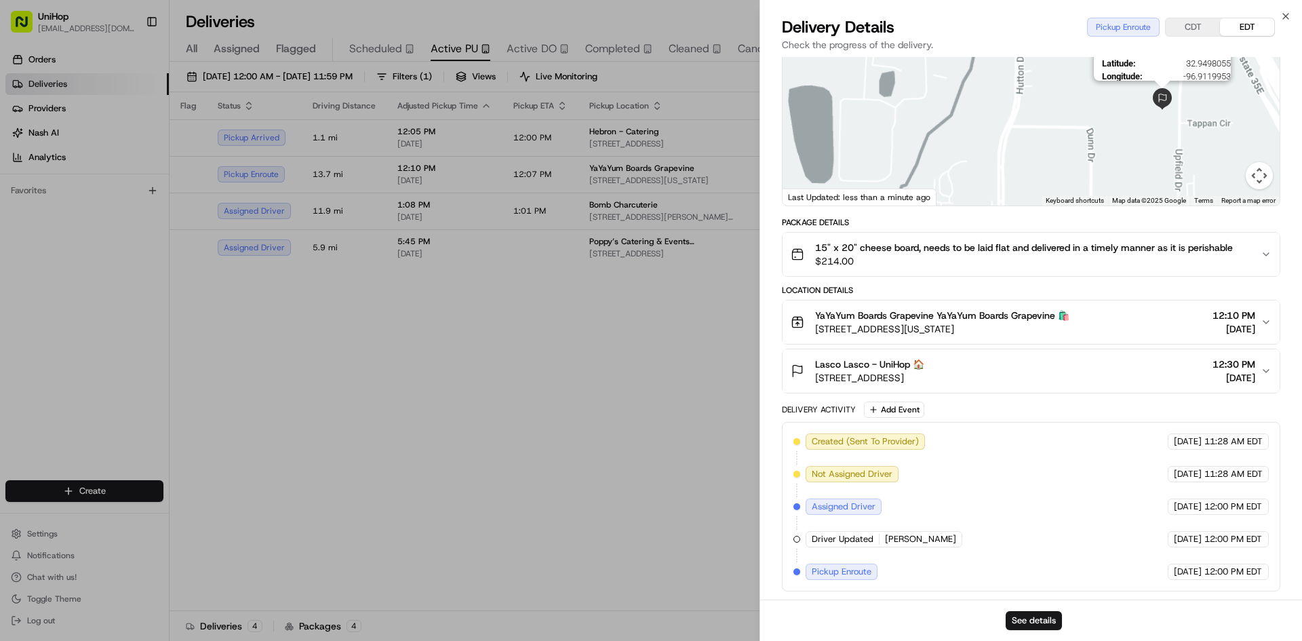
drag, startPoint x: 1170, startPoint y: 124, endPoint x: 1161, endPoint y: 165, distance: 42.4
click at [1170, 162] on div "First Name : Lasco - UniHop Last Name : 🏠 Address : 1416 Upfield Dr, Carrollton…" at bounding box center [1031, 104] width 497 height 202
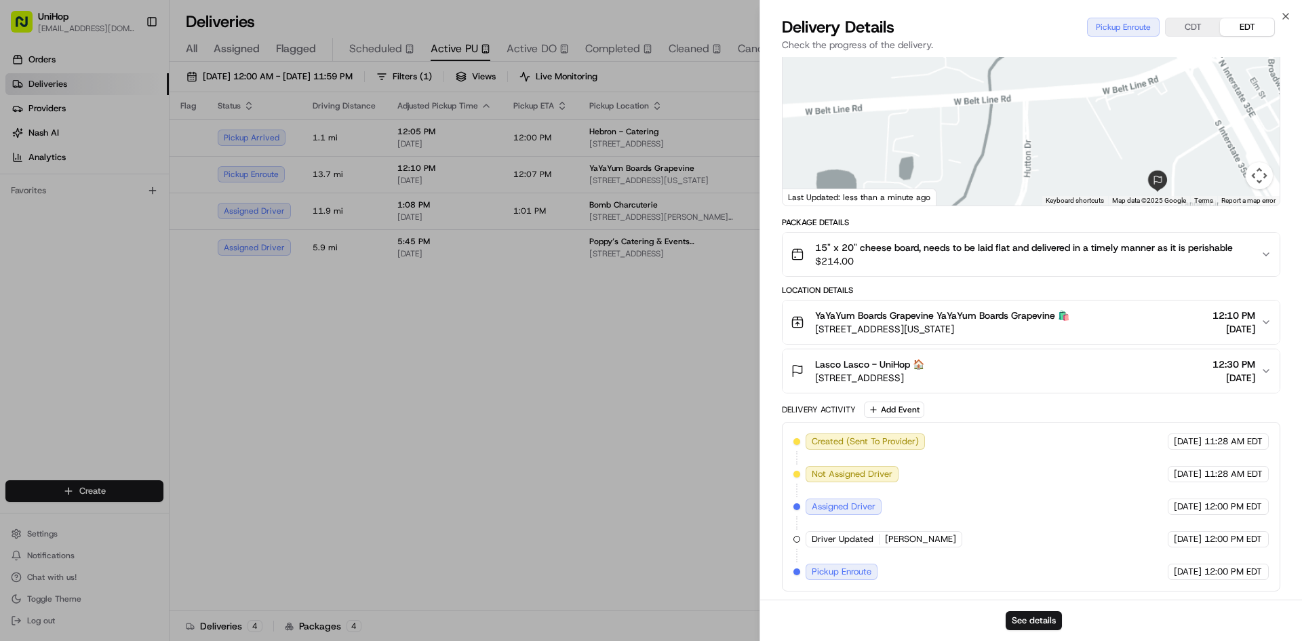
drag, startPoint x: 558, startPoint y: 452, endPoint x: 536, endPoint y: 237, distance: 216.1
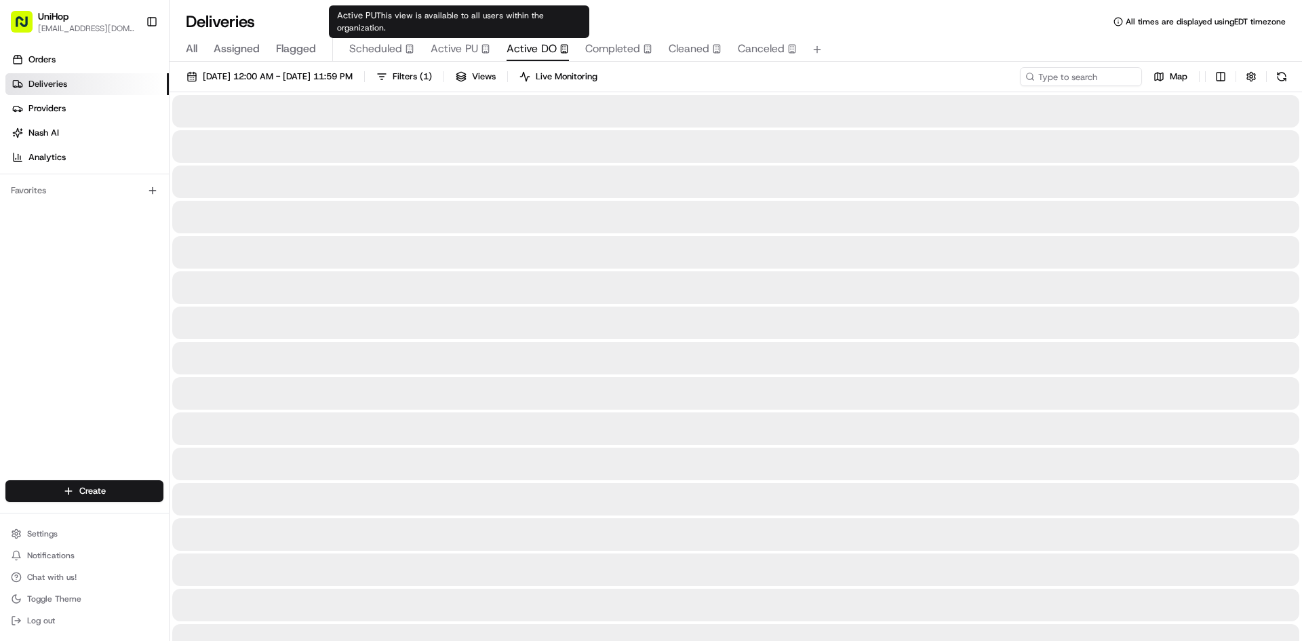
click at [532, 40] on button "Active DO" at bounding box center [538, 49] width 62 height 23
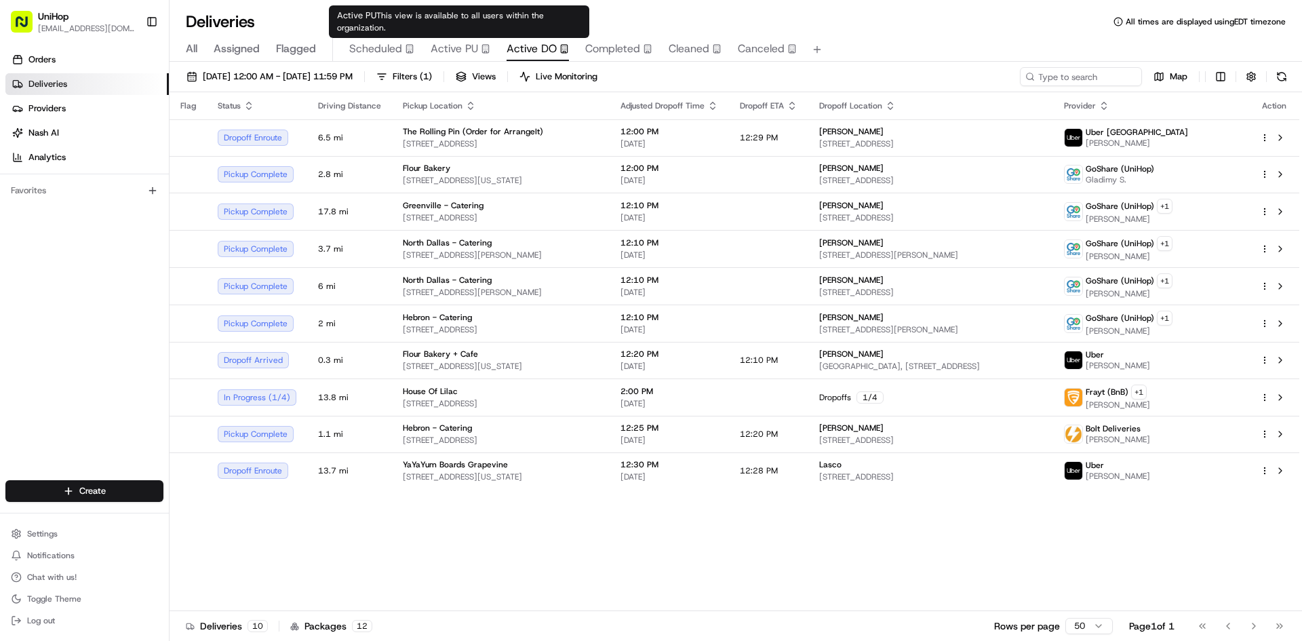
click at [469, 37] on div "Active PU This view is available to all users within the organization. Active P…" at bounding box center [459, 21] width 260 height 33
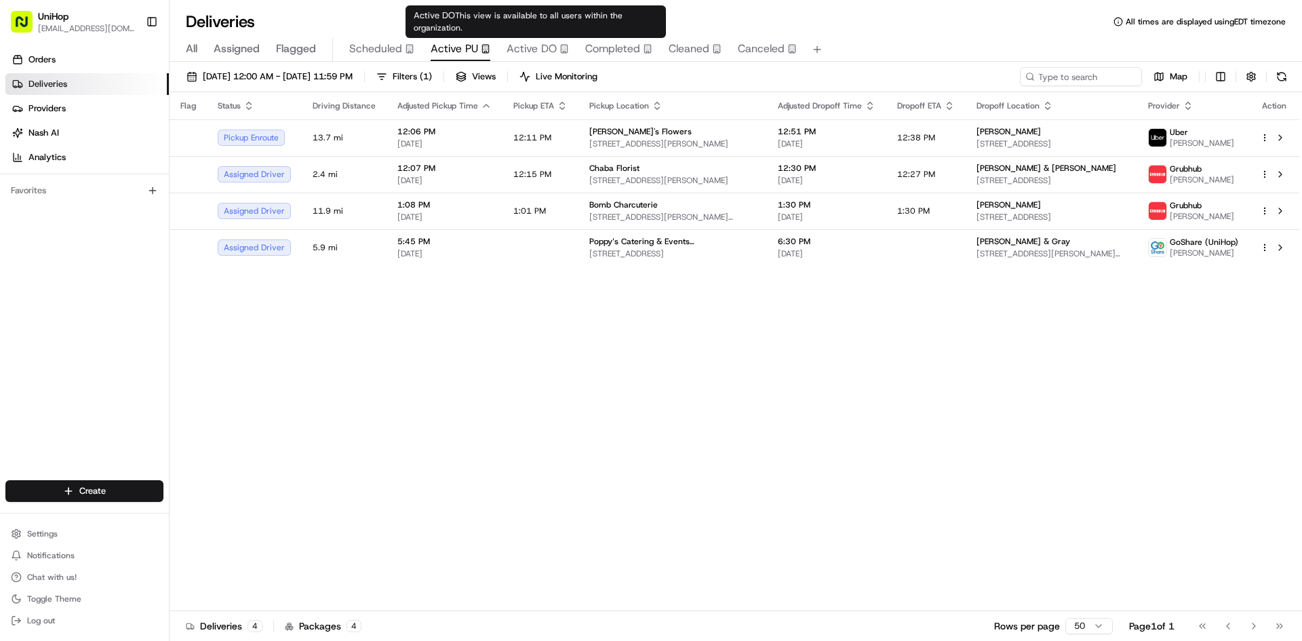
click at [572, 48] on div "All Assigned Flagged Scheduled Active PU Active DO Completed Cleaned Canceled" at bounding box center [736, 50] width 1132 height 24
click at [549, 47] on span "Active DO" at bounding box center [532, 49] width 50 height 16
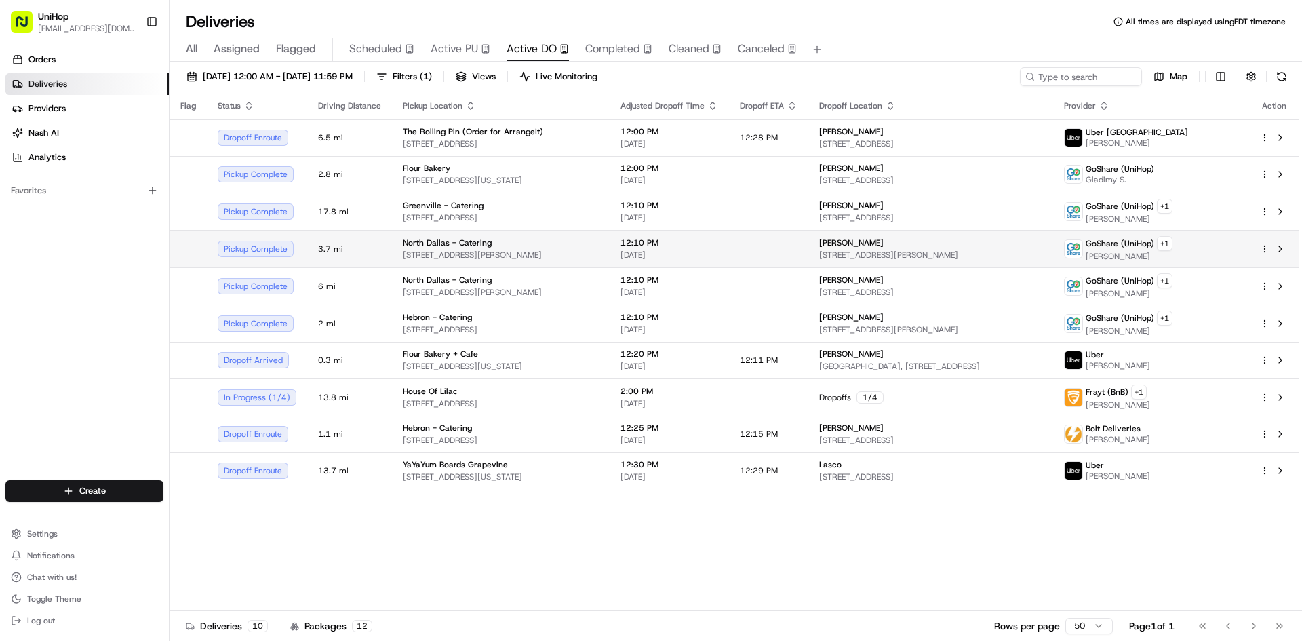
click at [776, 243] on td at bounding box center [768, 248] width 79 height 37
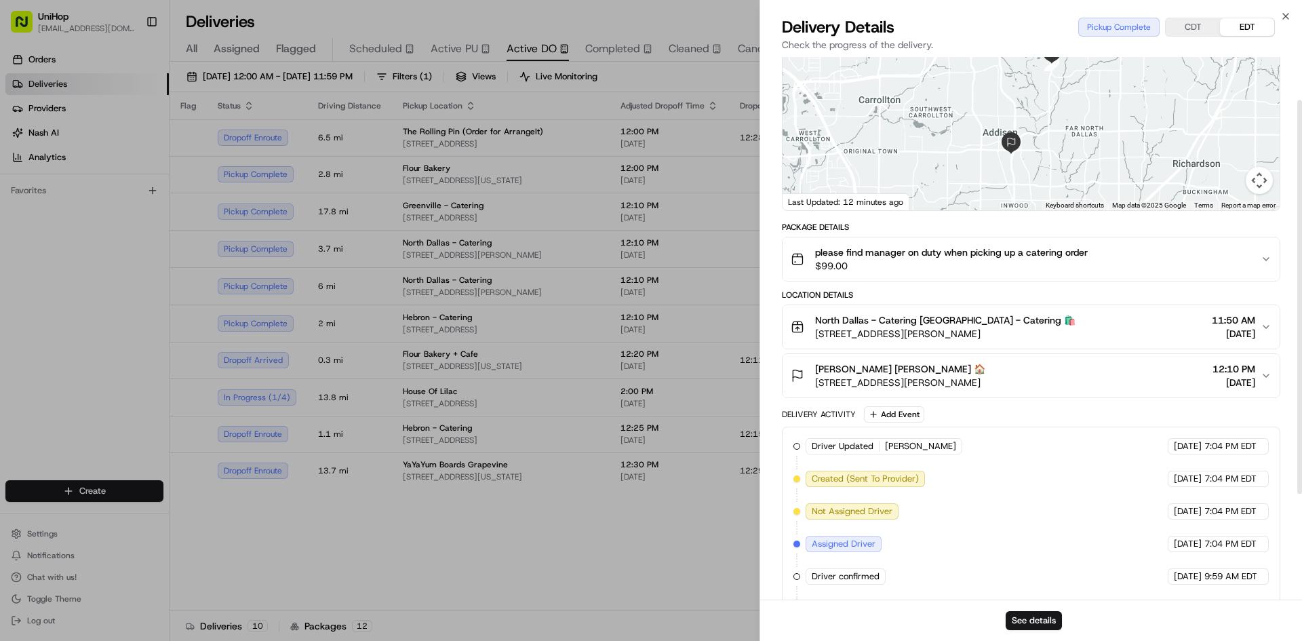
scroll to position [136, 0]
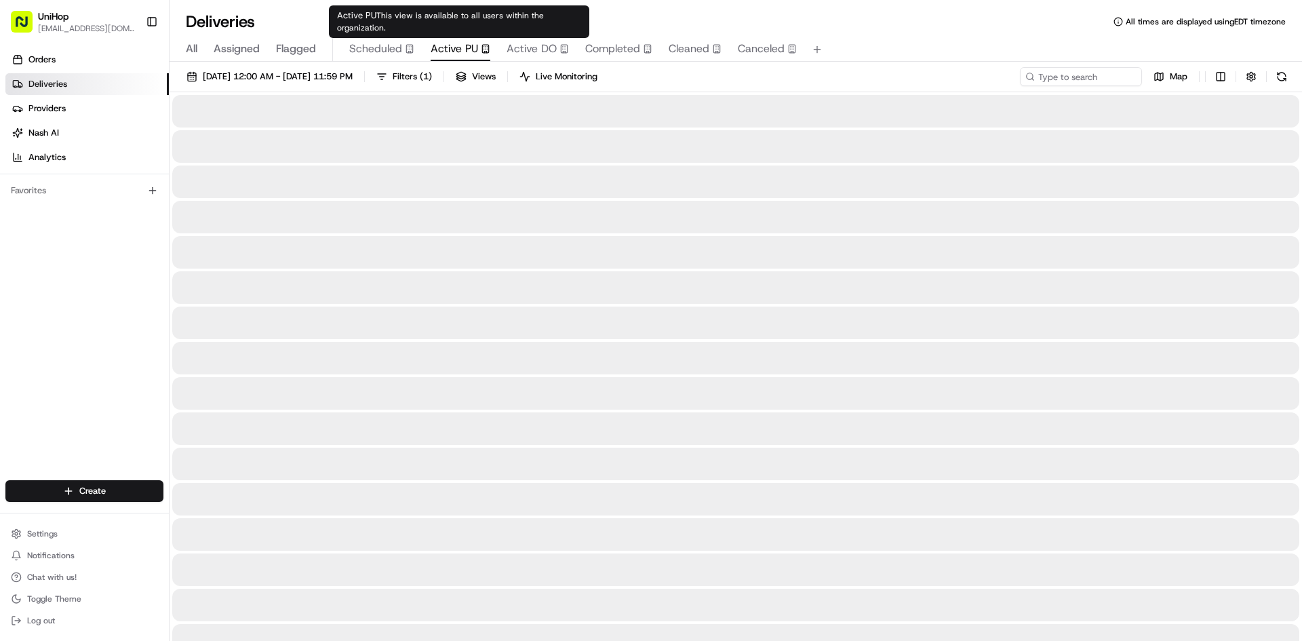
click at [469, 37] on div "Active PU This view is available to all users within the organization. Active P…" at bounding box center [459, 21] width 260 height 33
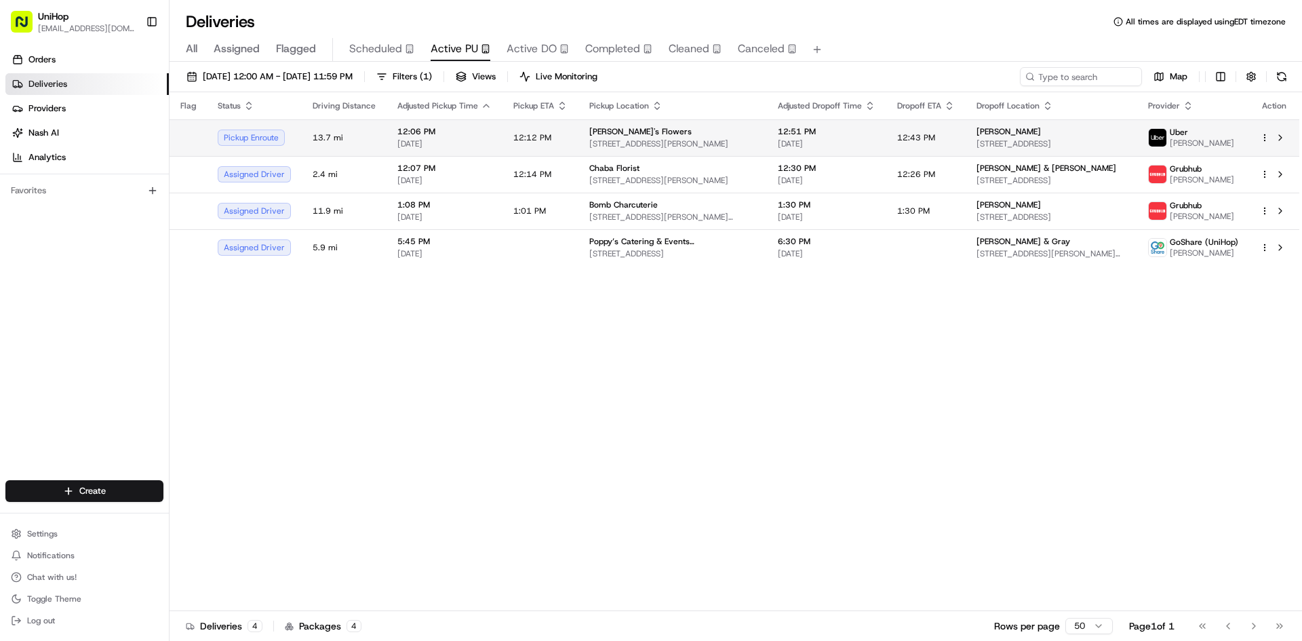
click at [638, 124] on td "Paola's Flowers 211 E Maude Ave, Sunnyvale, CA 94086, USA" at bounding box center [672, 137] width 189 height 37
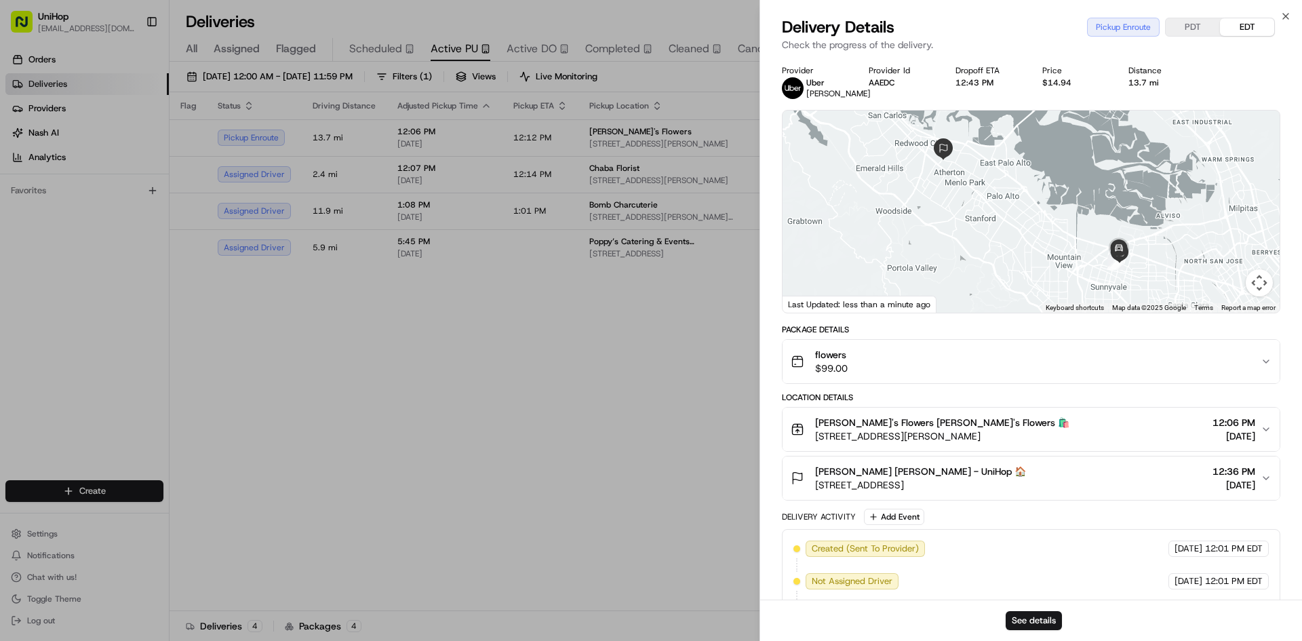
click at [915, 353] on button "flowers $99.00" at bounding box center [1031, 361] width 497 height 43
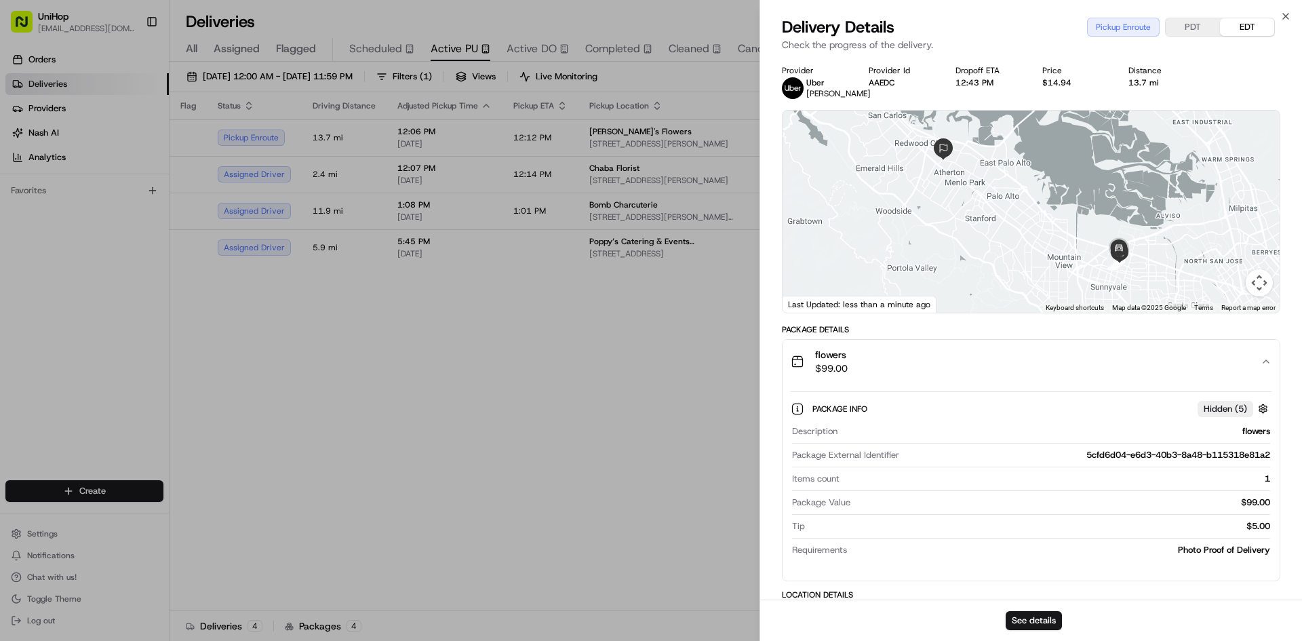
click at [913, 354] on button "flowers $99.00" at bounding box center [1031, 361] width 497 height 43
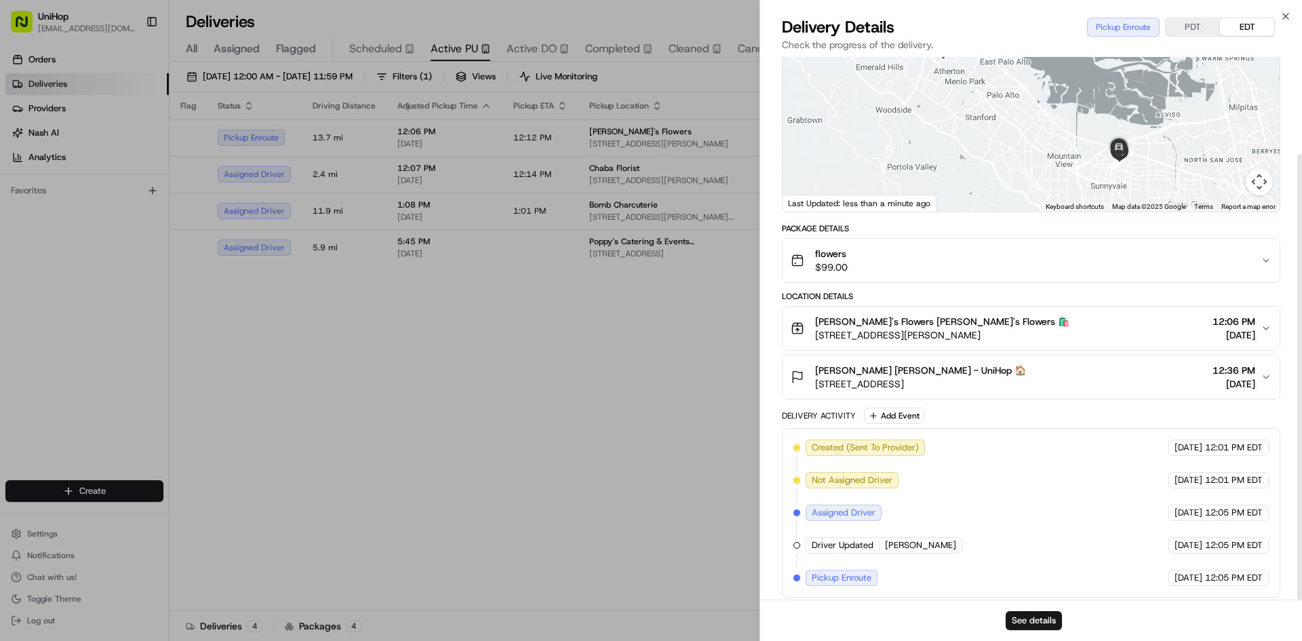
scroll to position [118, 0]
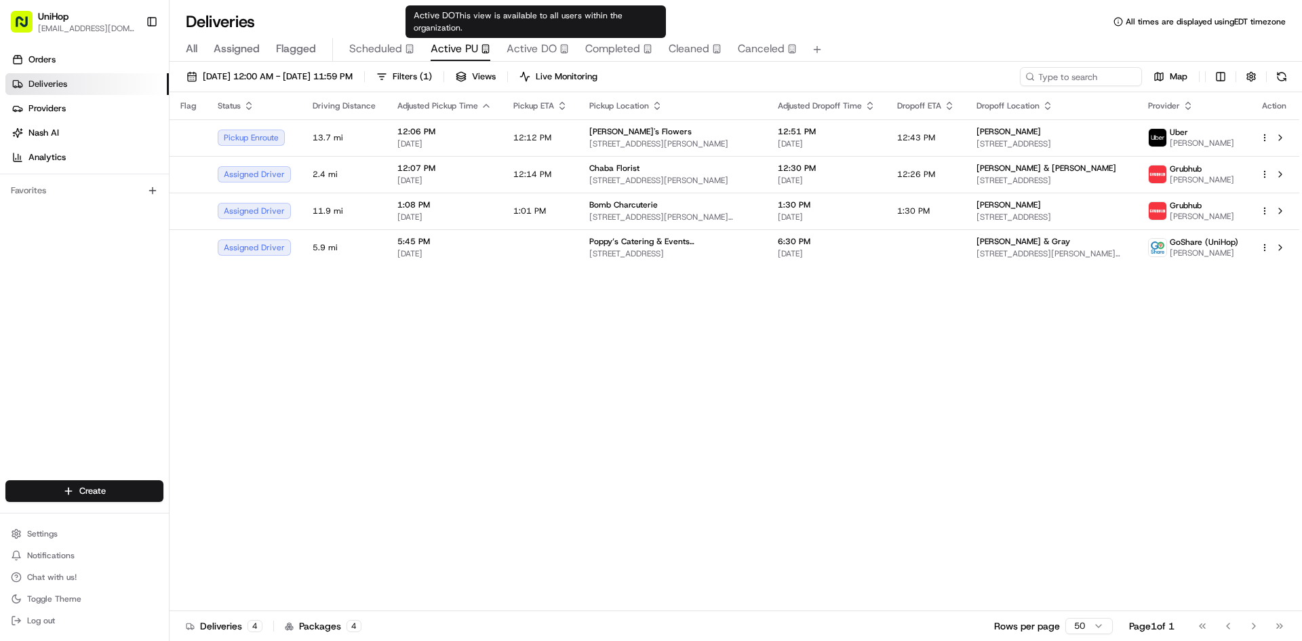
click at [540, 48] on span "Active DO" at bounding box center [532, 49] width 50 height 16
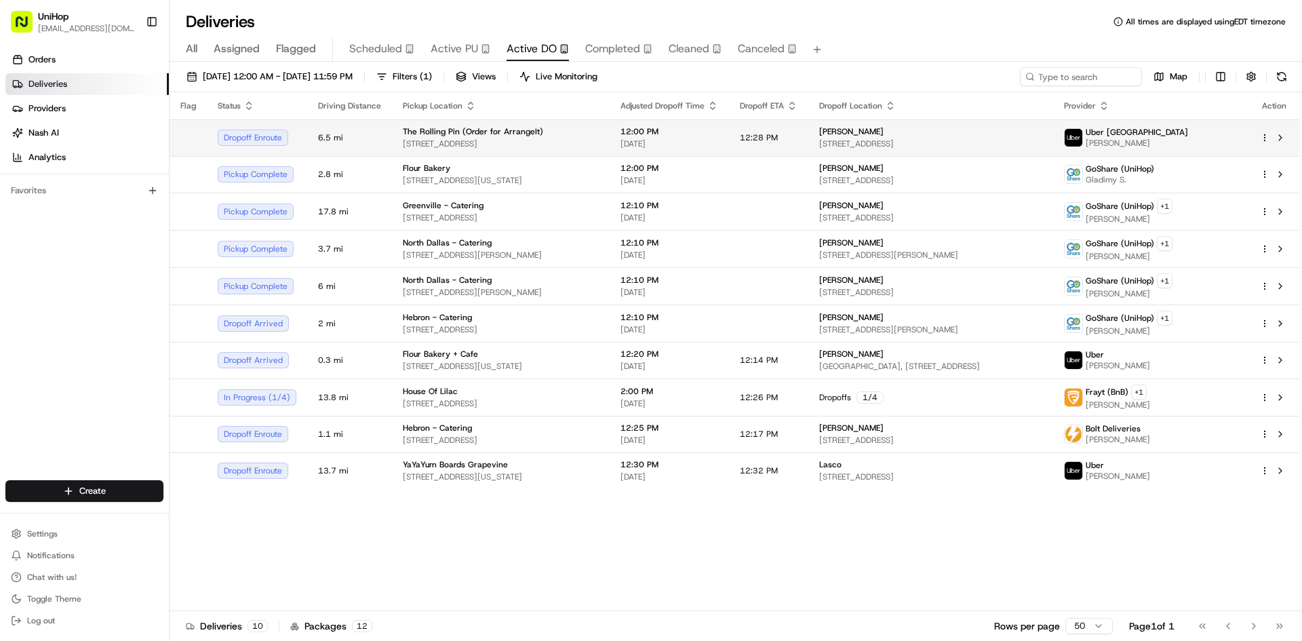
click at [676, 141] on span "[DATE]" at bounding box center [669, 143] width 98 height 11
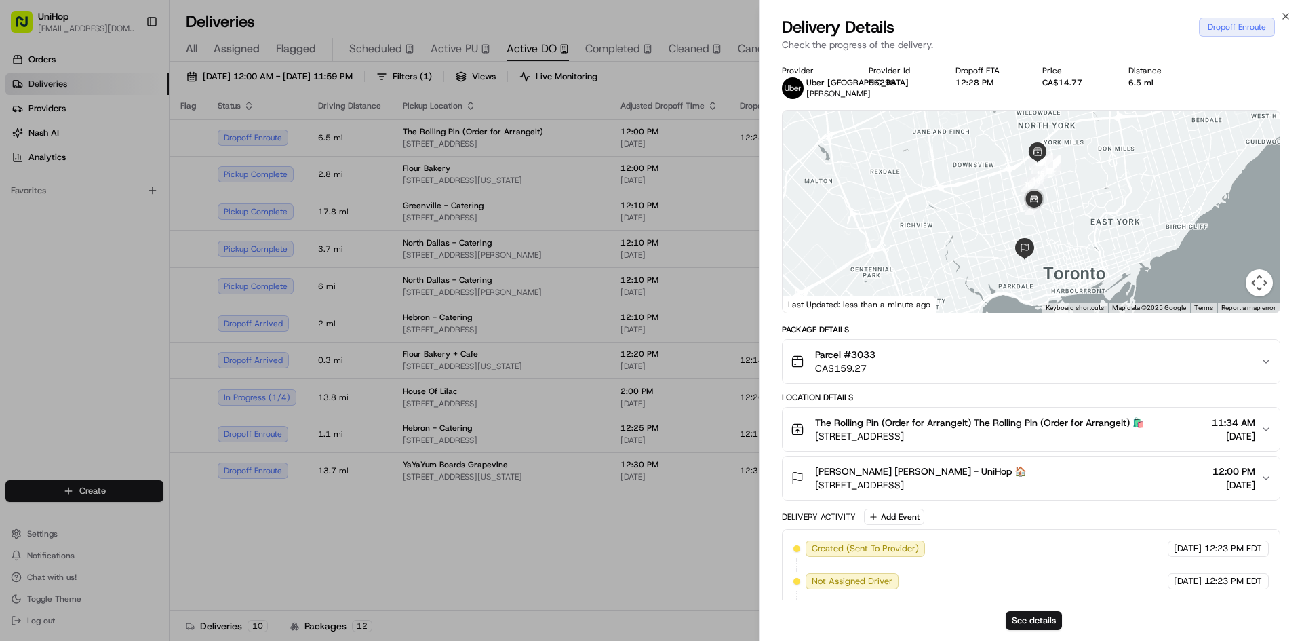
click at [981, 374] on div "Parcel #3033 CA$159.27" at bounding box center [1026, 361] width 470 height 27
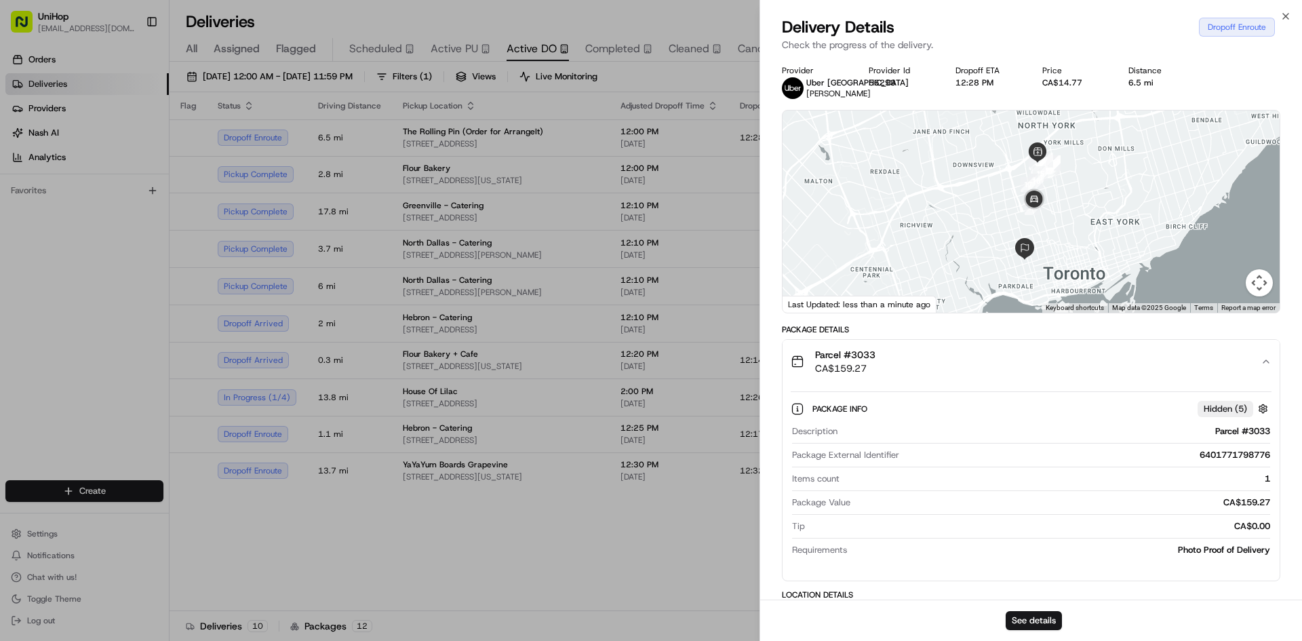
click at [981, 374] on div "Parcel #3033 CA$159.27" at bounding box center [1026, 361] width 470 height 27
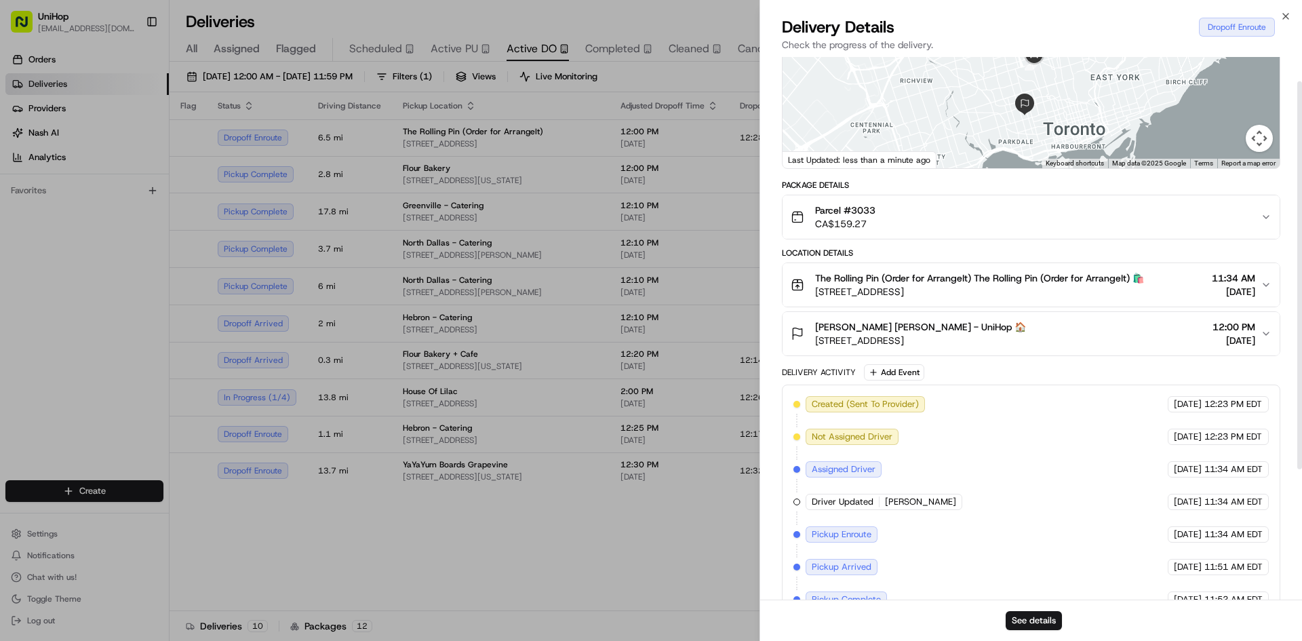
scroll to position [216, 0]
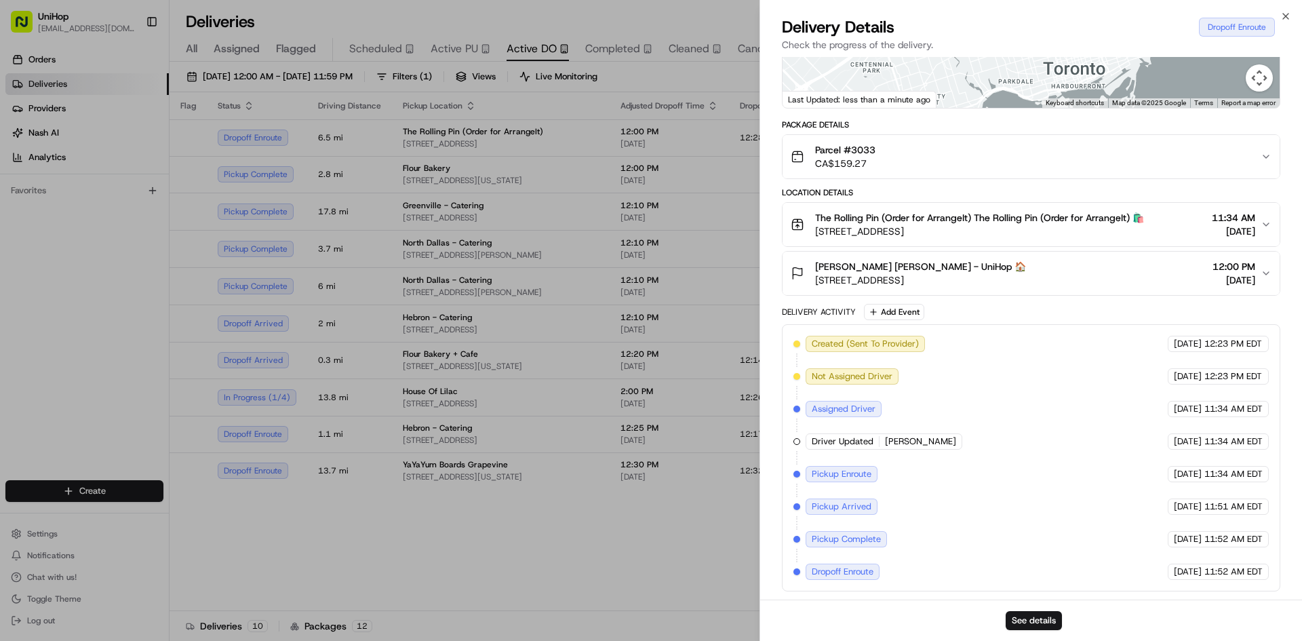
click at [1056, 271] on div "Petr Vychodil Petr Vychodil - UniHop 🏠 92 Salem Ave, Toronto, ON M6H 3C1, Canad…" at bounding box center [1026, 273] width 470 height 27
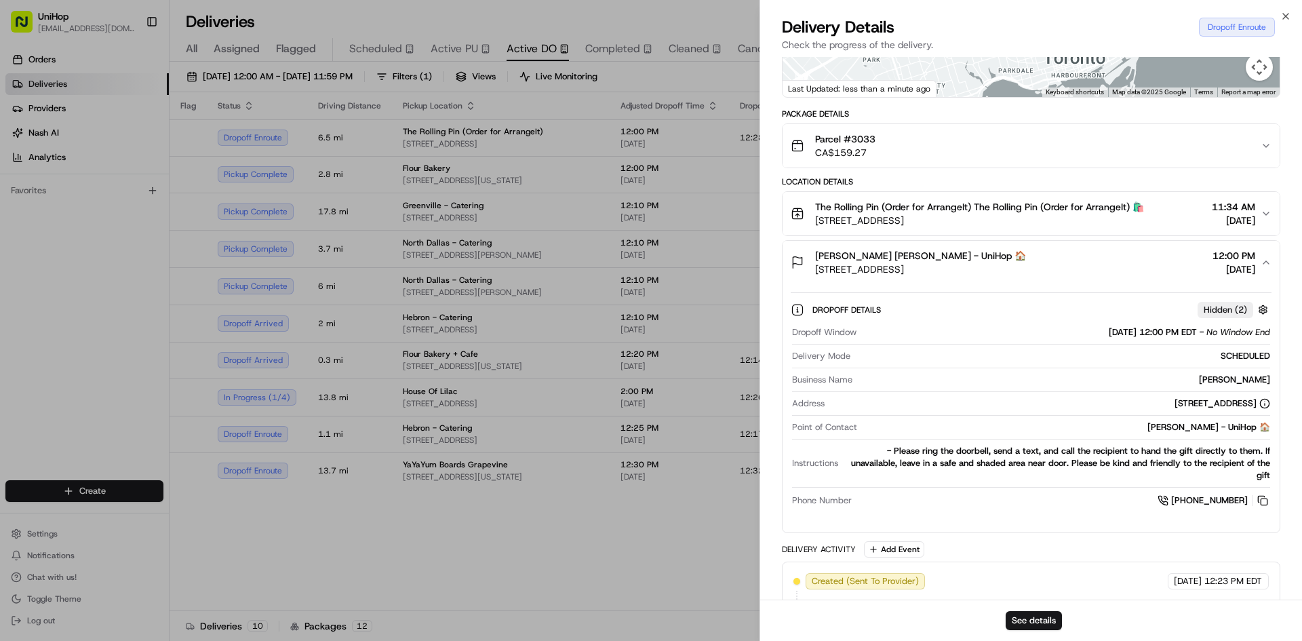
drag, startPoint x: 687, startPoint y: 601, endPoint x: 683, endPoint y: 590, distance: 11.6
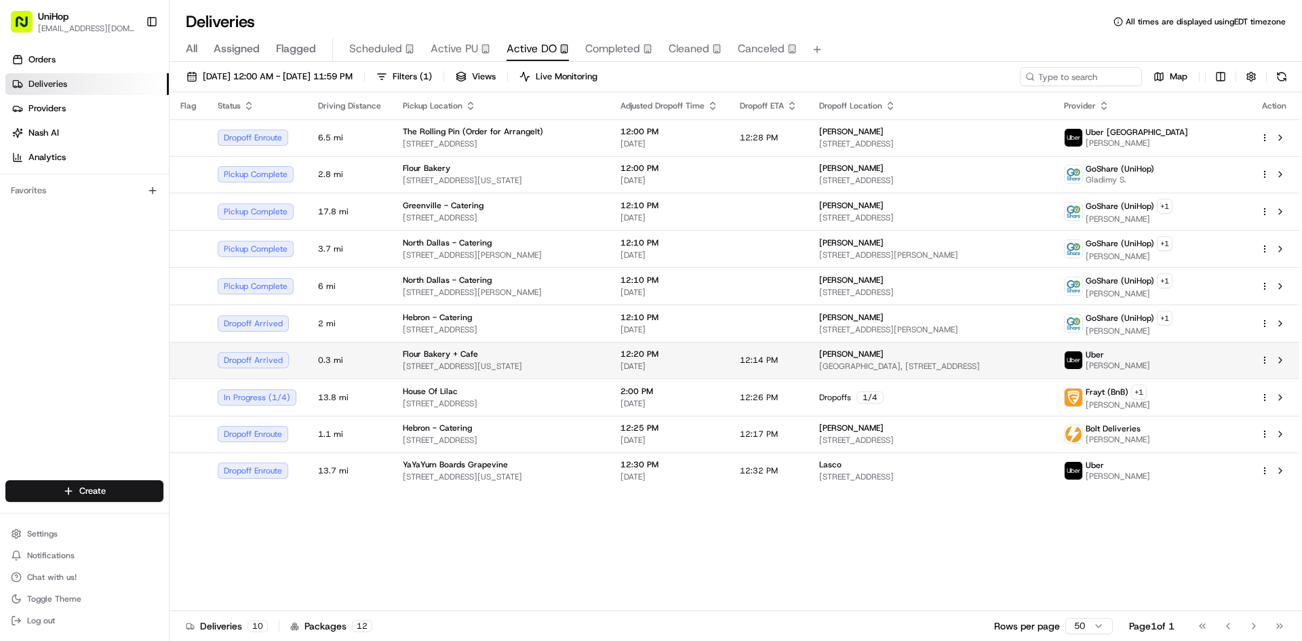
click at [567, 357] on div "Flour Bakery + Cafe" at bounding box center [501, 354] width 196 height 11
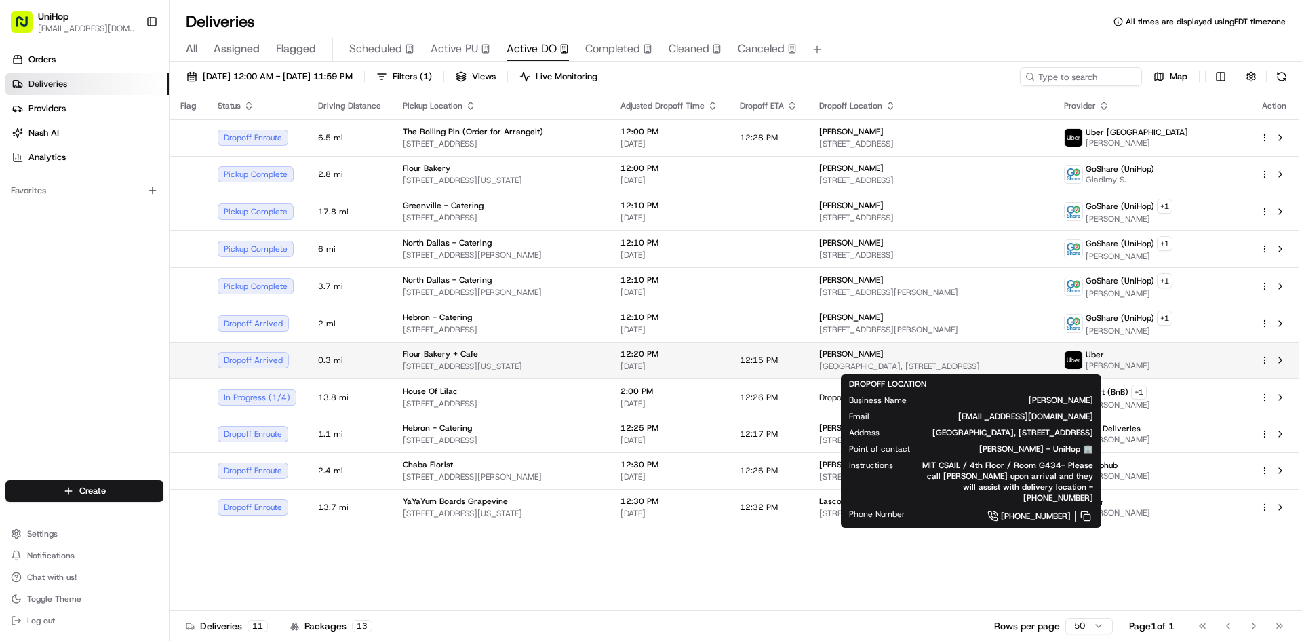
click at [987, 353] on div "Marcia Davidson" at bounding box center [930, 354] width 223 height 11
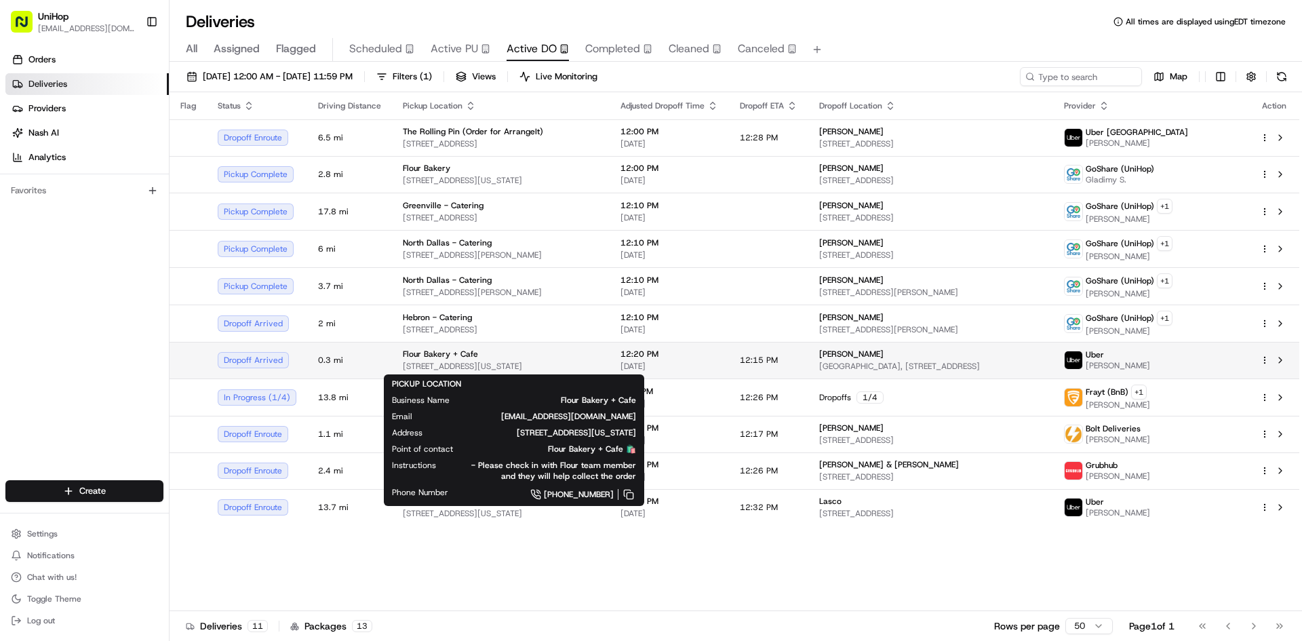
click at [599, 367] on span "190 Massachusetts Ave, Cambridge, MA 02139, USA" at bounding box center [501, 366] width 196 height 11
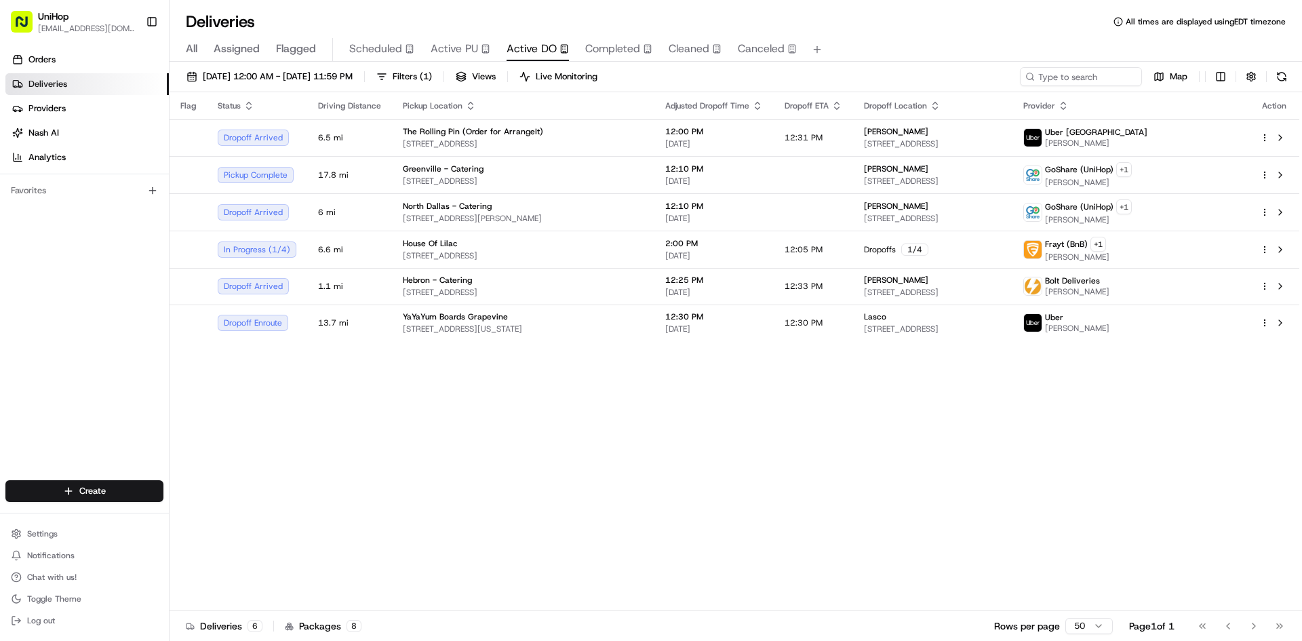
click at [462, 39] on button "Active PU" at bounding box center [461, 49] width 60 height 23
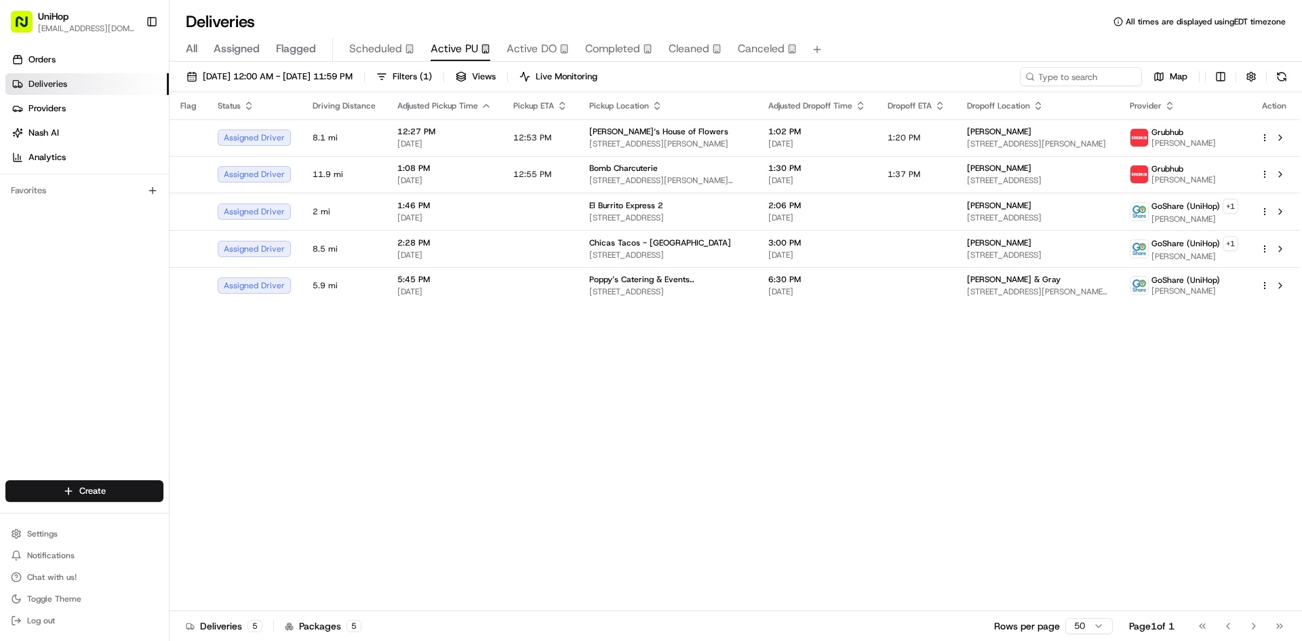
click at [0, 325] on div "Orders Deliveries Providers Nash AI Analytics Favorites" at bounding box center [84, 265] width 169 height 445
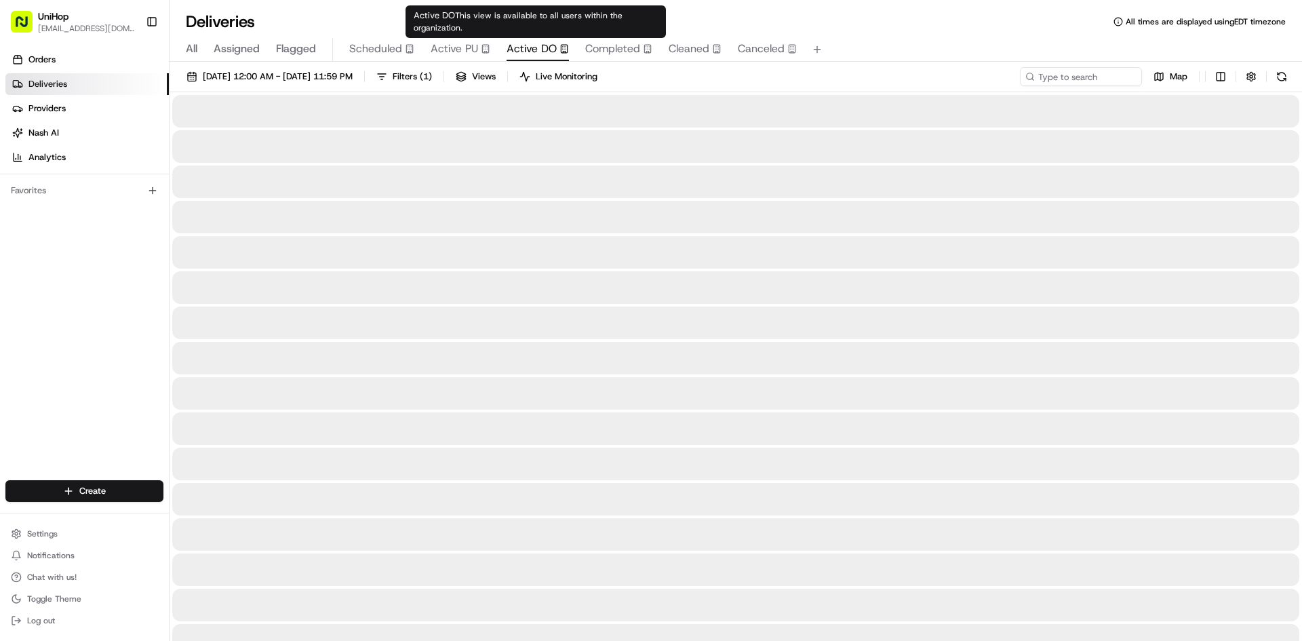
click at [507, 52] on span "Active DO" at bounding box center [532, 49] width 50 height 16
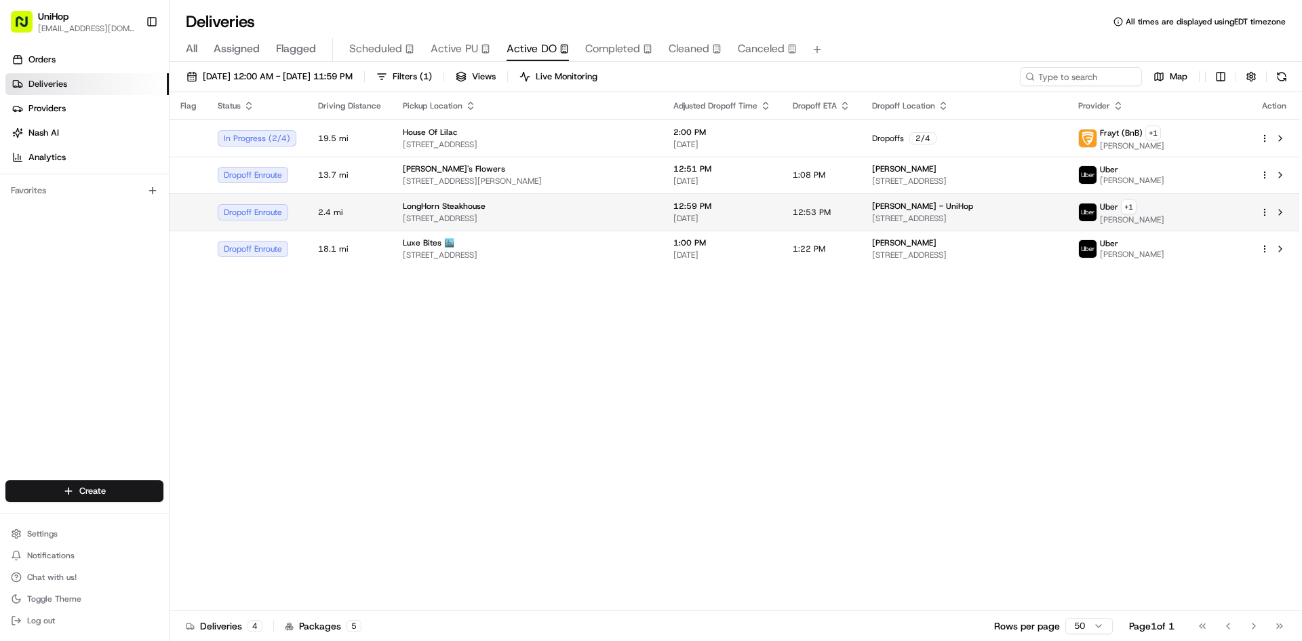
click at [500, 218] on span "1580 S Willow St, Manchester, NH 03103, USA" at bounding box center [527, 218] width 249 height 11
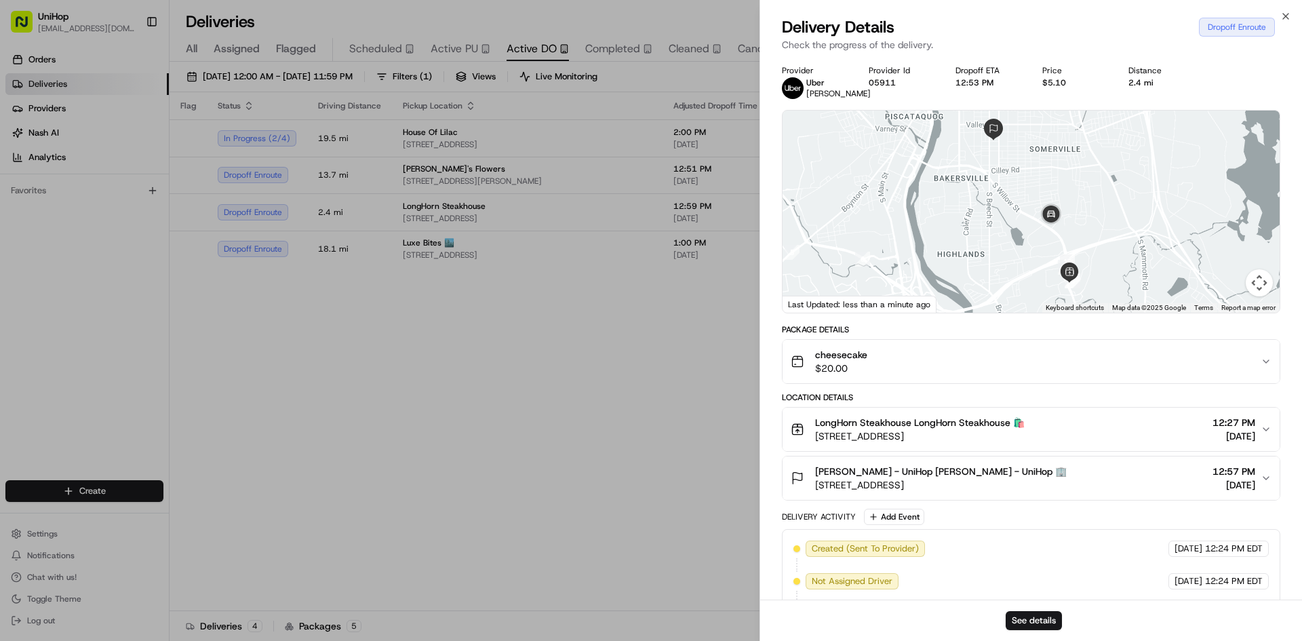
click at [943, 355] on div "cheesecake $20.00" at bounding box center [1026, 361] width 470 height 27
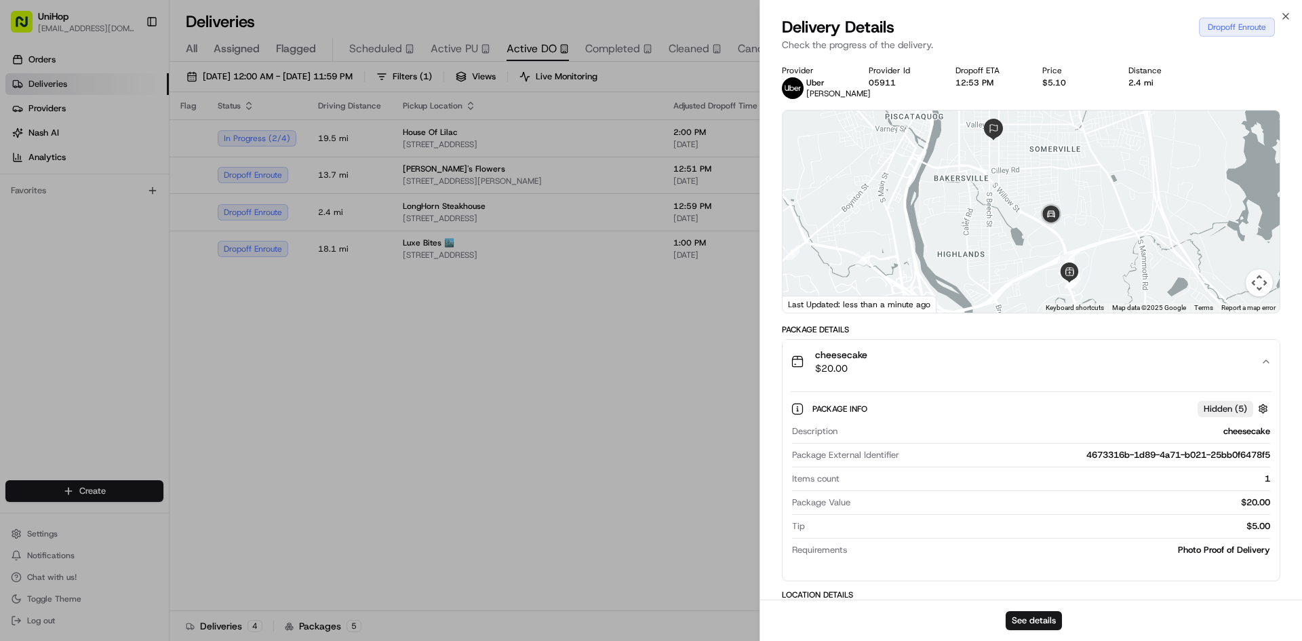
click at [943, 355] on div "cheesecake $20.00" at bounding box center [1026, 361] width 470 height 27
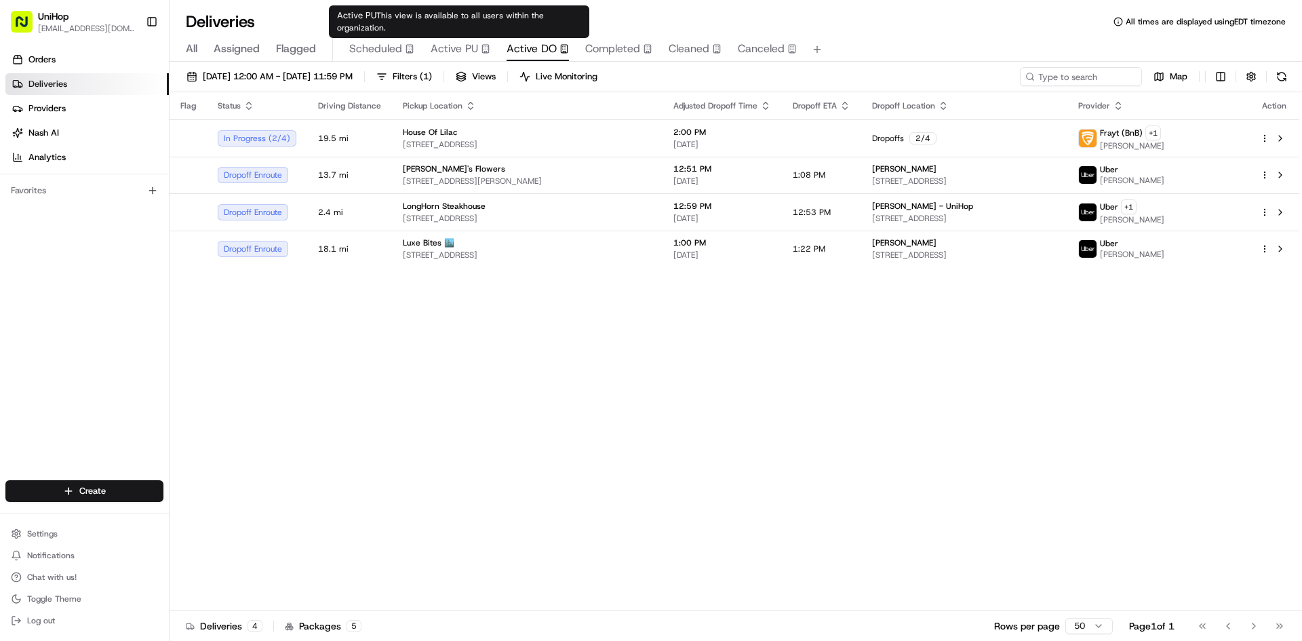
click at [458, 46] on span "Active PU" at bounding box center [454, 49] width 47 height 16
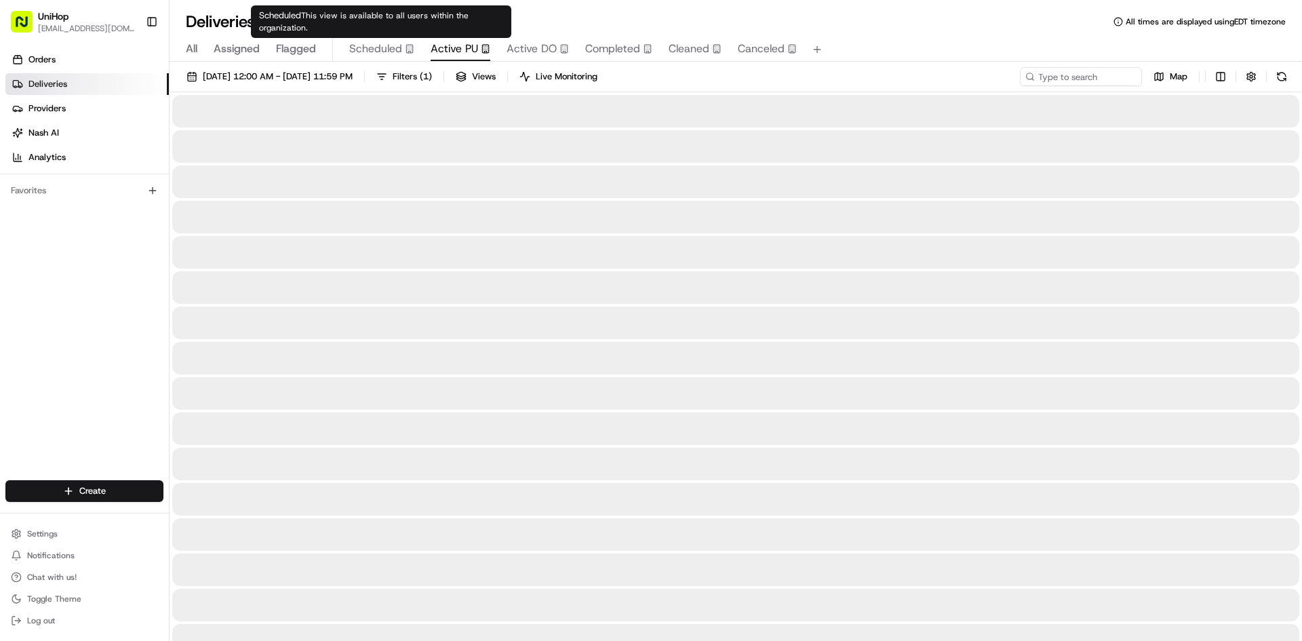
click at [365, 50] on span "Scheduled" at bounding box center [375, 49] width 53 height 16
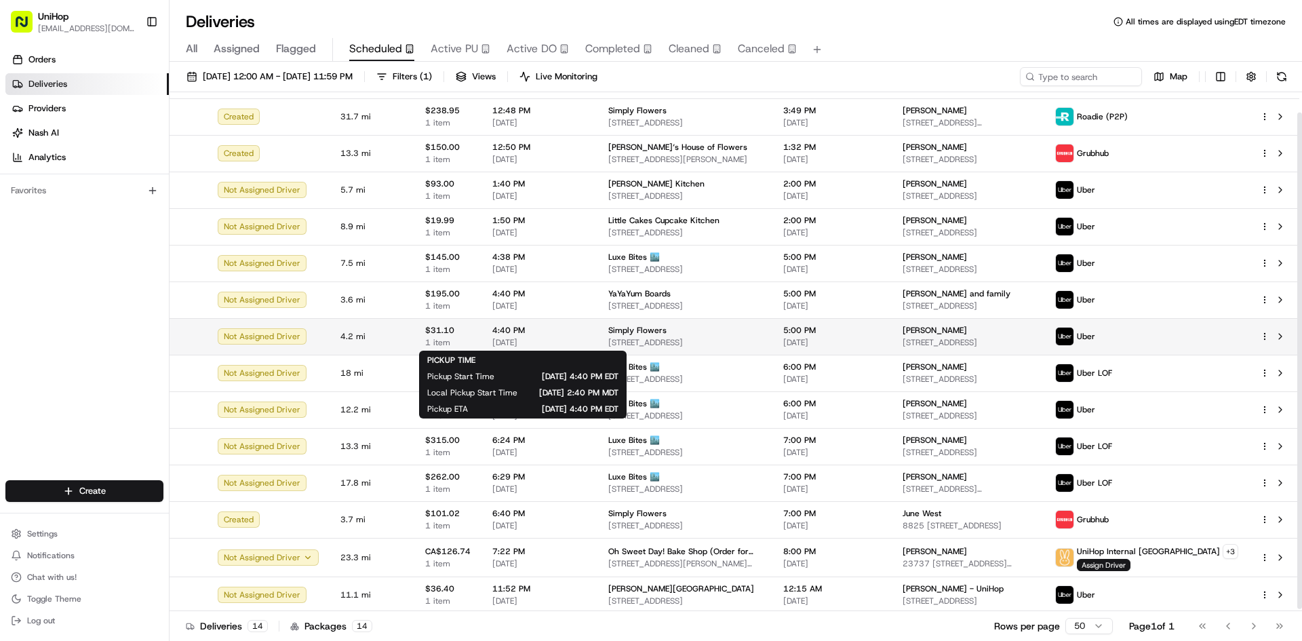
scroll to position [23, 0]
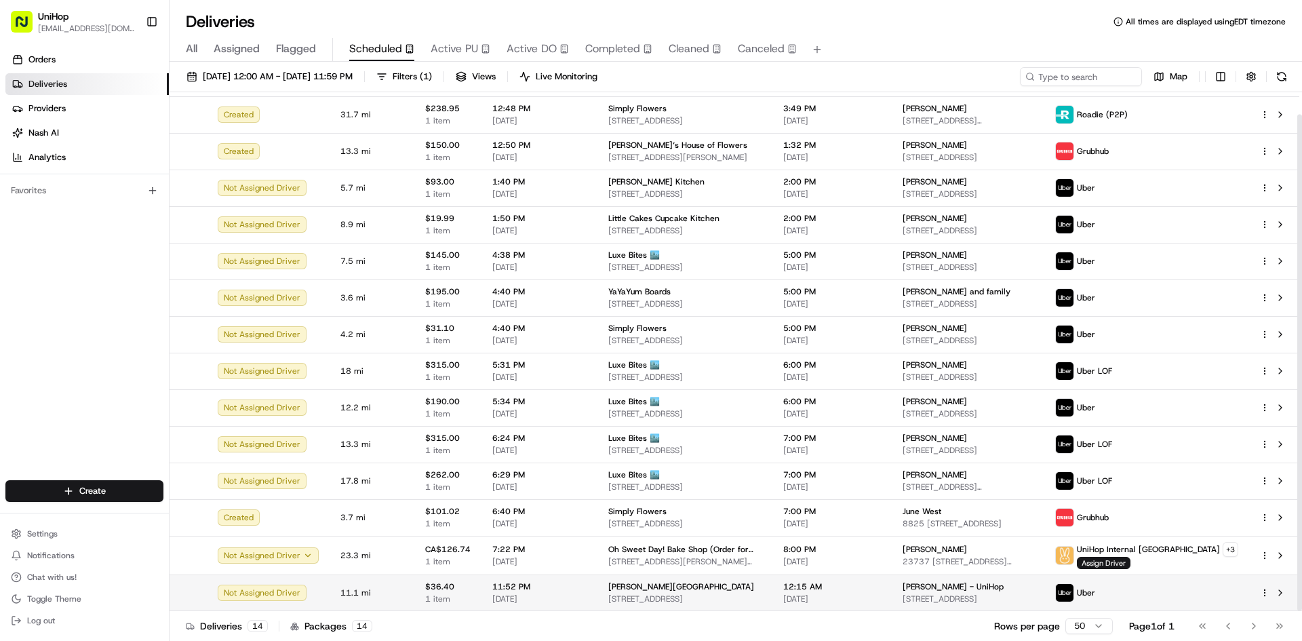
click at [670, 589] on span "mary brickell village" at bounding box center [681, 586] width 146 height 11
click at [640, 599] on span "900 S Miami Ave Suite 182, Miami, FL 33130, USA" at bounding box center [684, 598] width 153 height 11
click at [1288, 597] on td at bounding box center [1274, 592] width 50 height 37
click at [1282, 595] on button at bounding box center [1280, 593] width 16 height 16
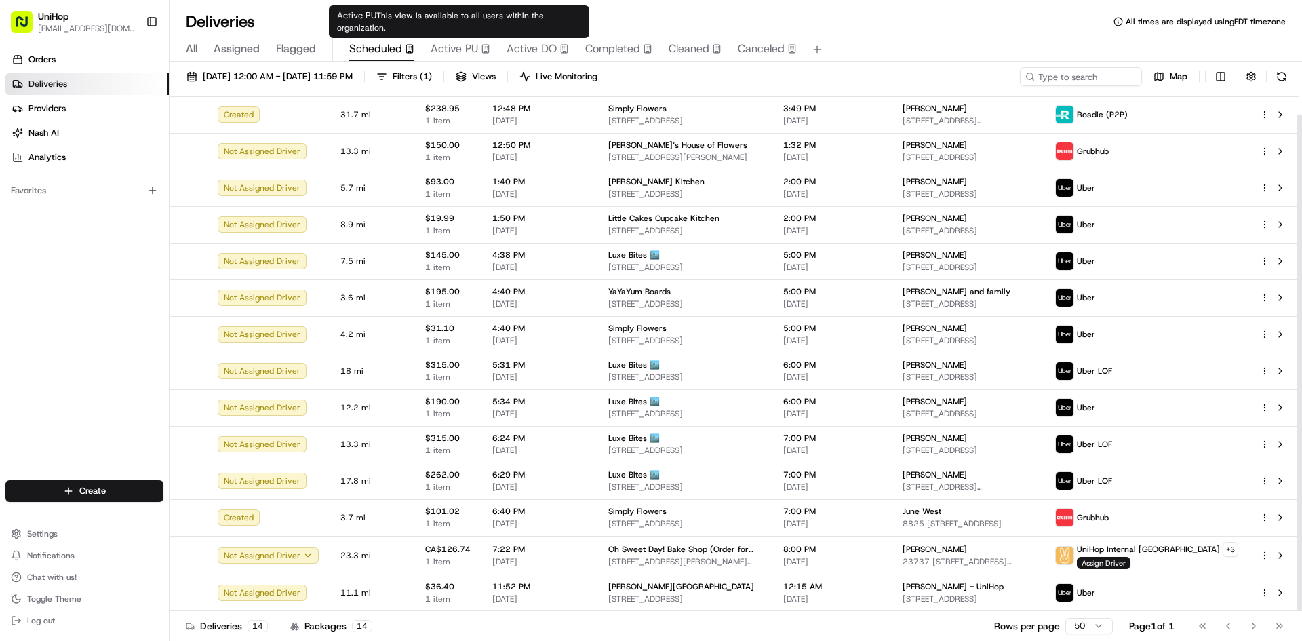
drag, startPoint x: 462, startPoint y: 45, endPoint x: 460, endPoint y: 38, distance: 7.6
click at [462, 45] on span "Active PU" at bounding box center [454, 49] width 47 height 16
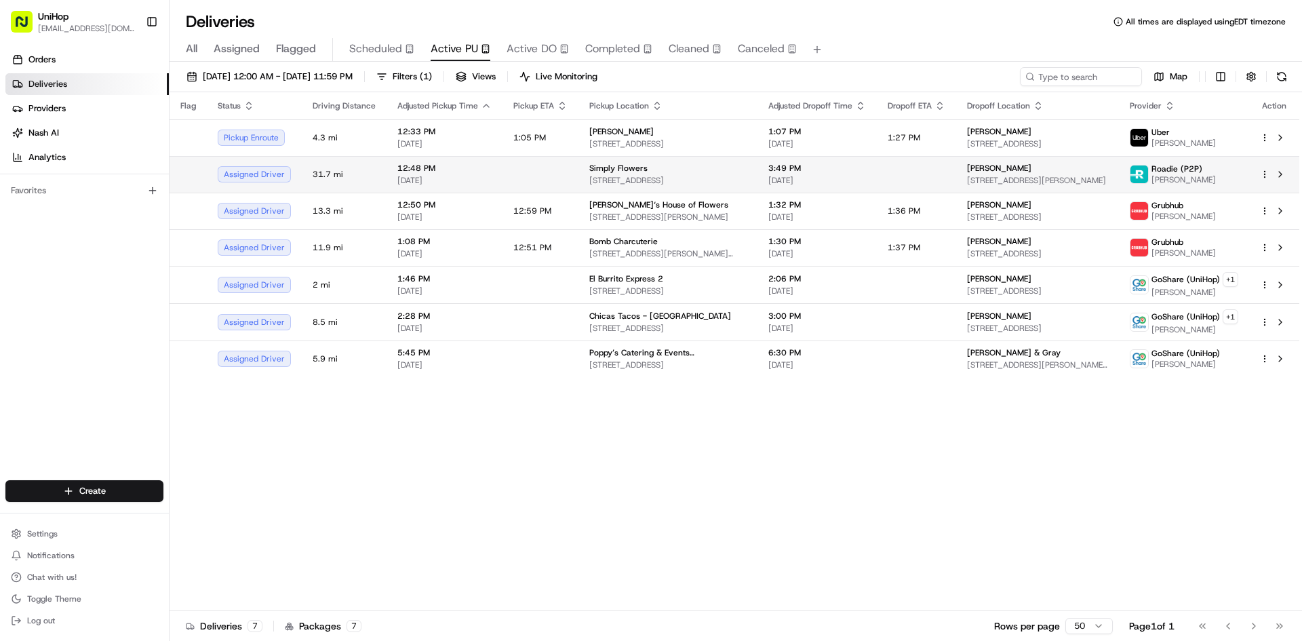
click at [604, 172] on span "Simply Flowers" at bounding box center [618, 168] width 58 height 11
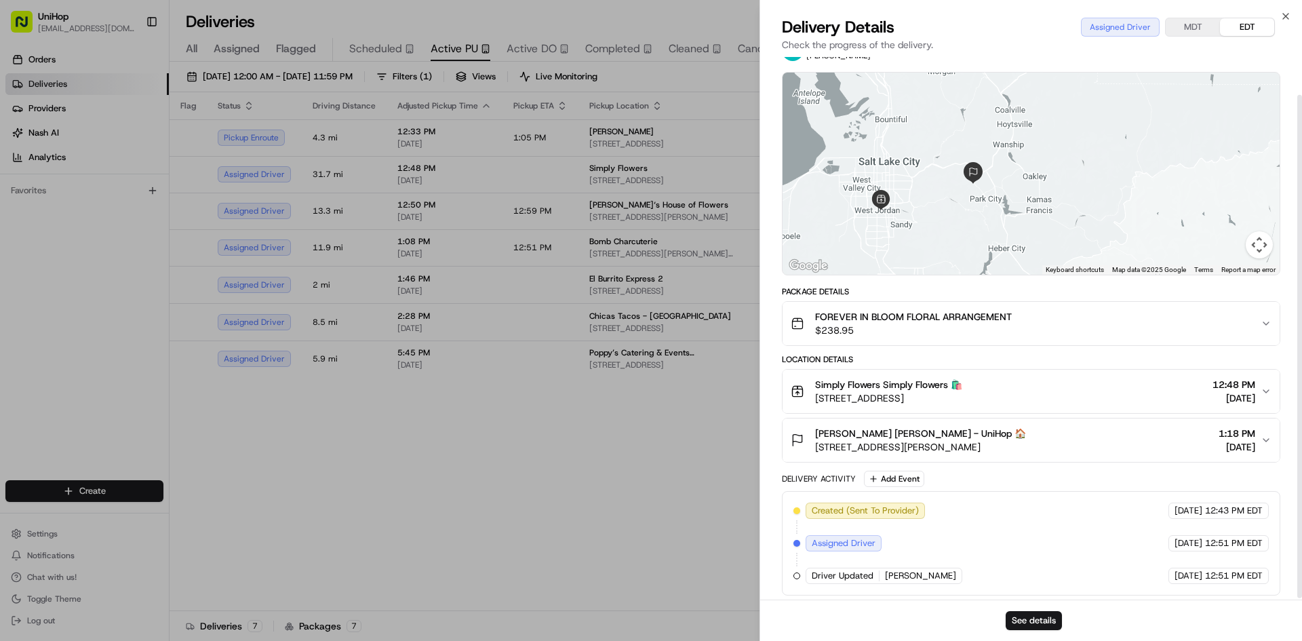
scroll to position [42, 0]
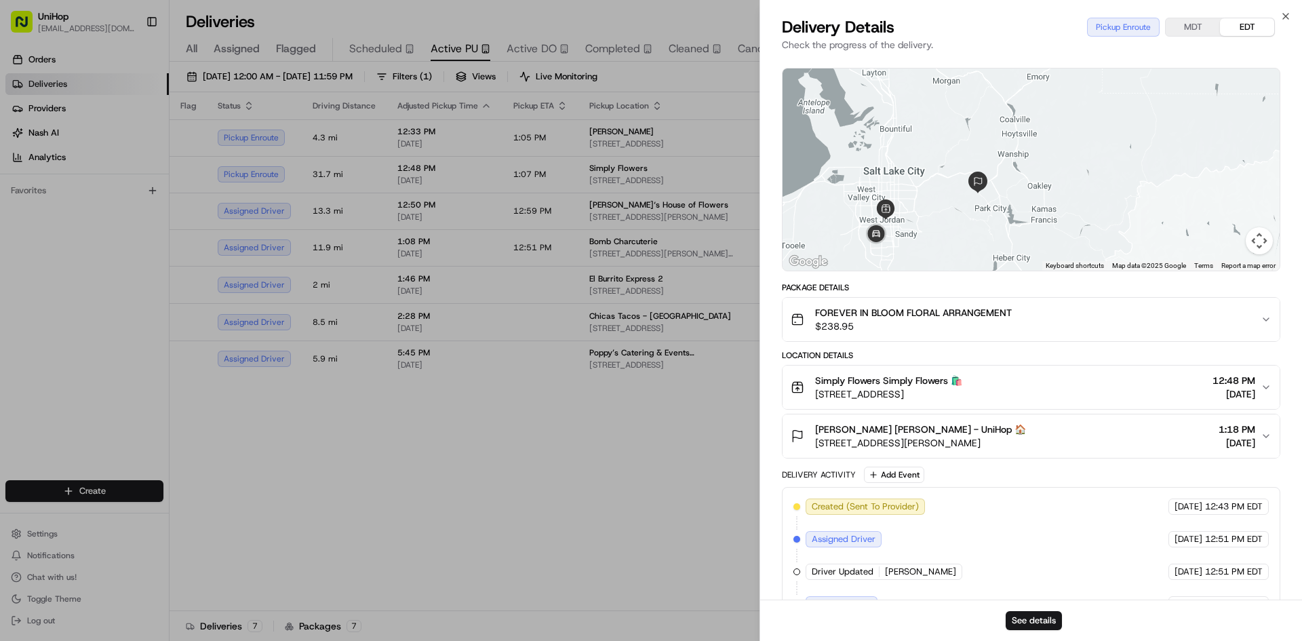
drag, startPoint x: 705, startPoint y: 426, endPoint x: 685, endPoint y: 391, distance: 40.7
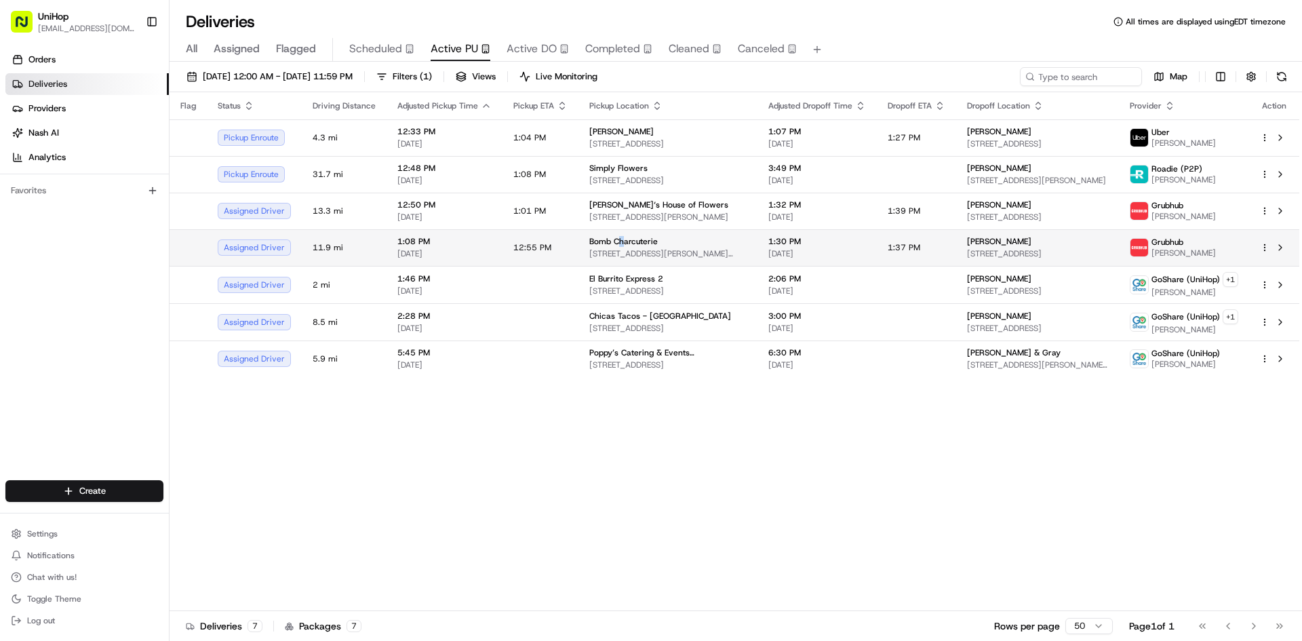
click at [617, 243] on span "Bomb Charcuterie" at bounding box center [623, 241] width 68 height 11
click at [650, 243] on span "Bomb Charcuterie" at bounding box center [623, 241] width 68 height 11
click at [700, 242] on div "Bomb Charcuterie" at bounding box center [667, 241] width 157 height 11
click at [707, 250] on span "919 Kincaid Ave, Sumner, WA 98390, USA" at bounding box center [667, 253] width 157 height 11
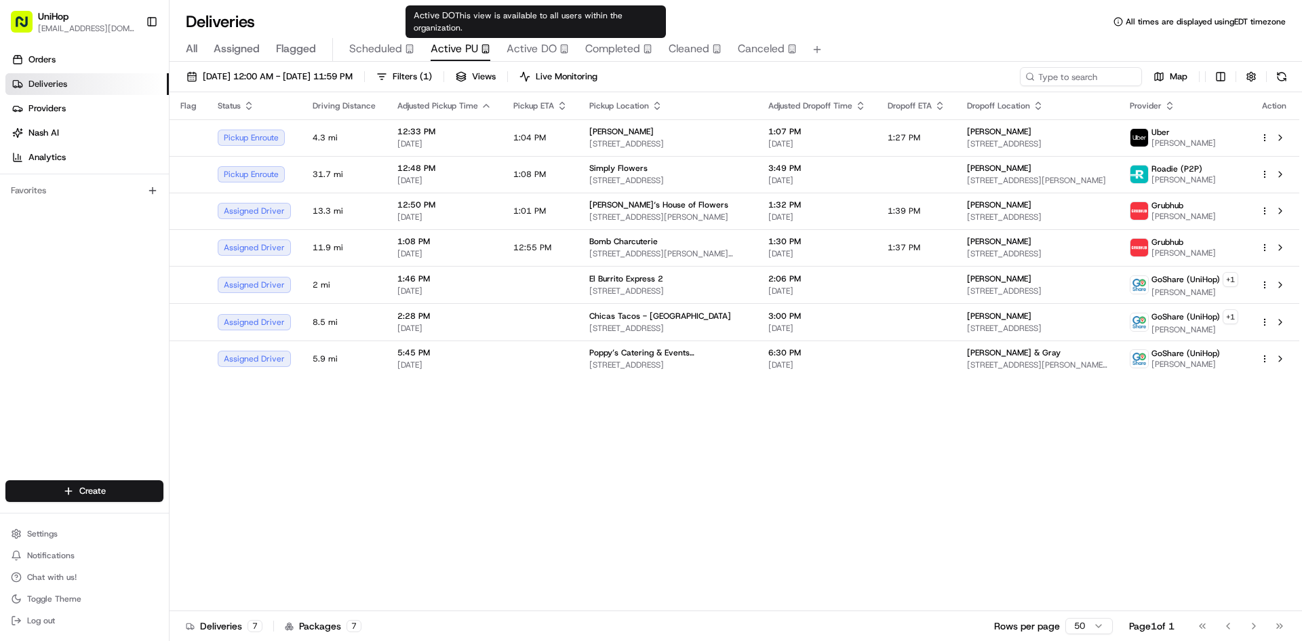
click at [521, 49] on span "Active DO" at bounding box center [532, 49] width 50 height 16
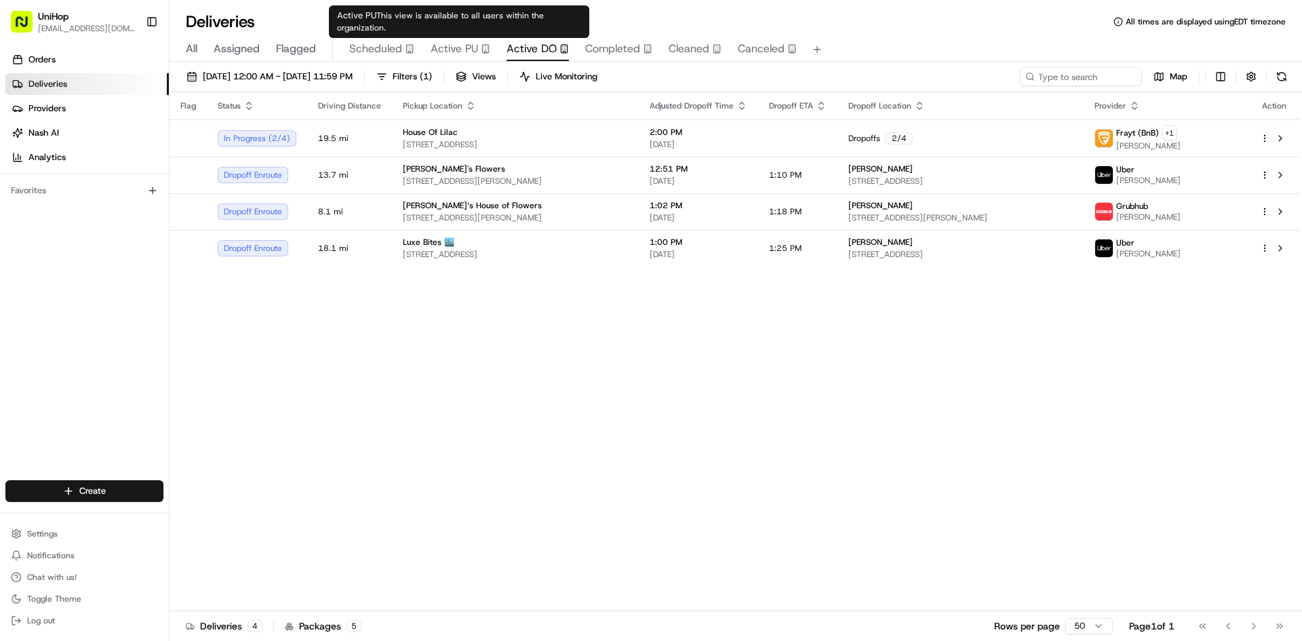
click at [465, 41] on span "Active PU" at bounding box center [454, 49] width 47 height 16
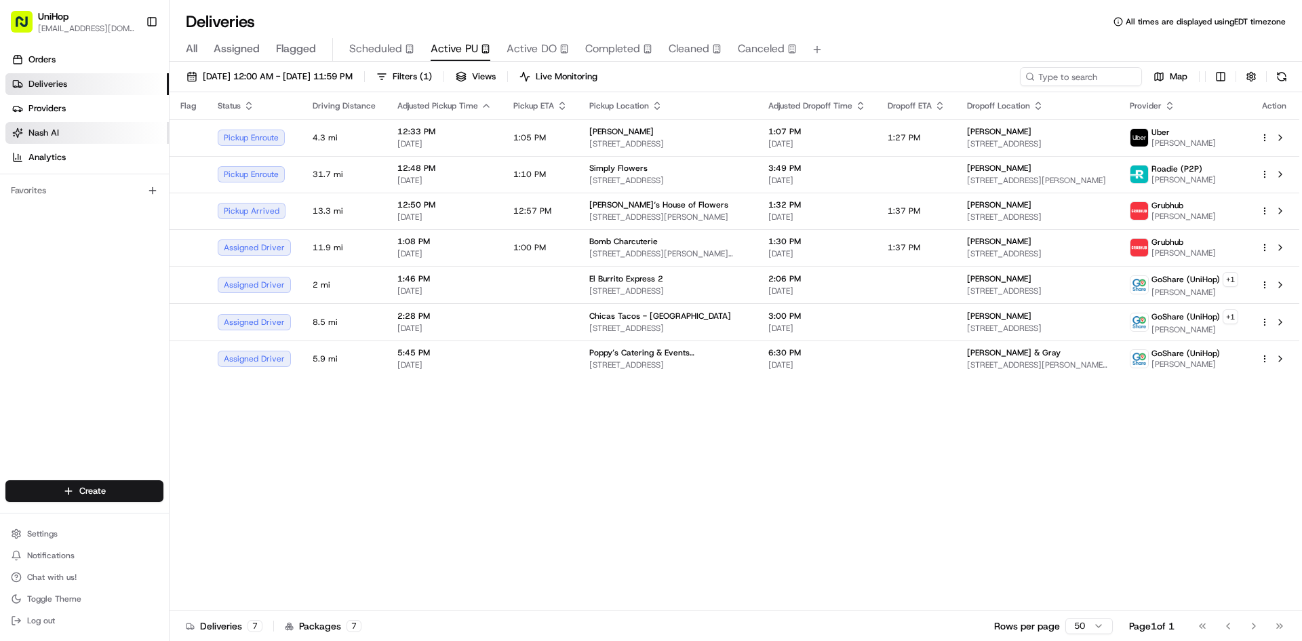
drag, startPoint x: 24, startPoint y: 355, endPoint x: 65, endPoint y: 130, distance: 228.9
click at [29, 345] on div "Orders Deliveries Providers Nash AI Analytics Favorites" at bounding box center [84, 265] width 169 height 445
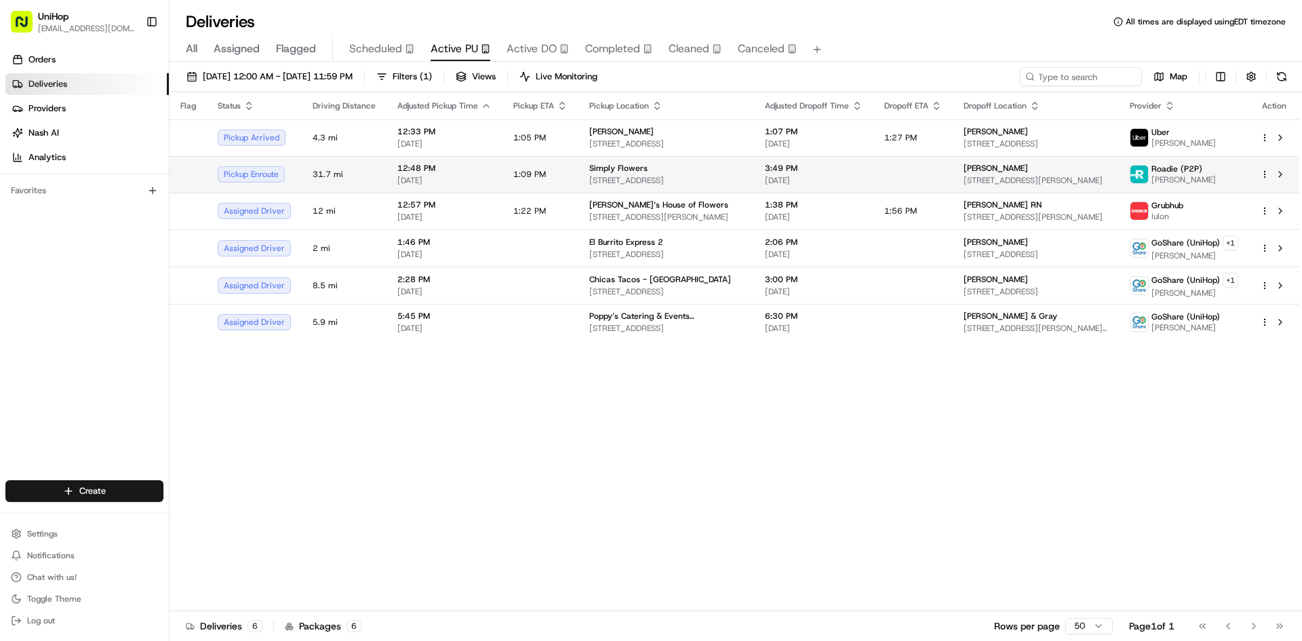
click at [548, 165] on td "1:09 PM" at bounding box center [540, 174] width 76 height 37
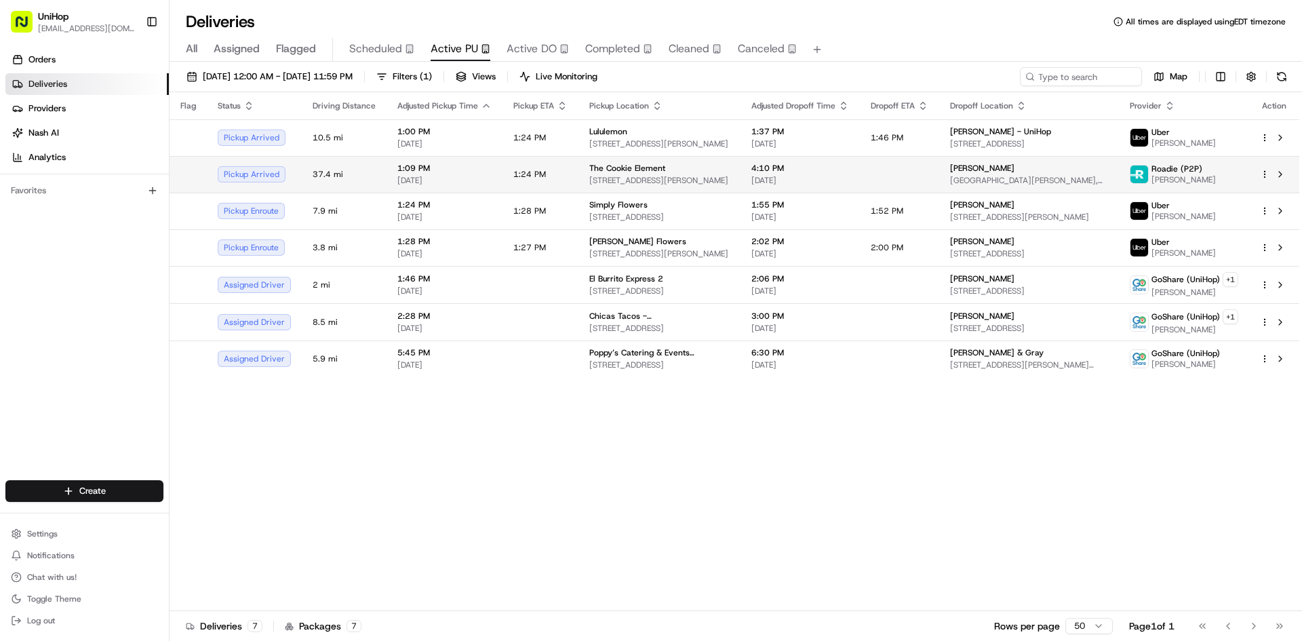
click at [648, 163] on span "The Cookie Element" at bounding box center [627, 168] width 76 height 11
click at [844, 480] on div "Flag Status Driving Distance Adjusted Pickup Time Pickup ETA Pickup Location Ad…" at bounding box center [735, 351] width 1130 height 519
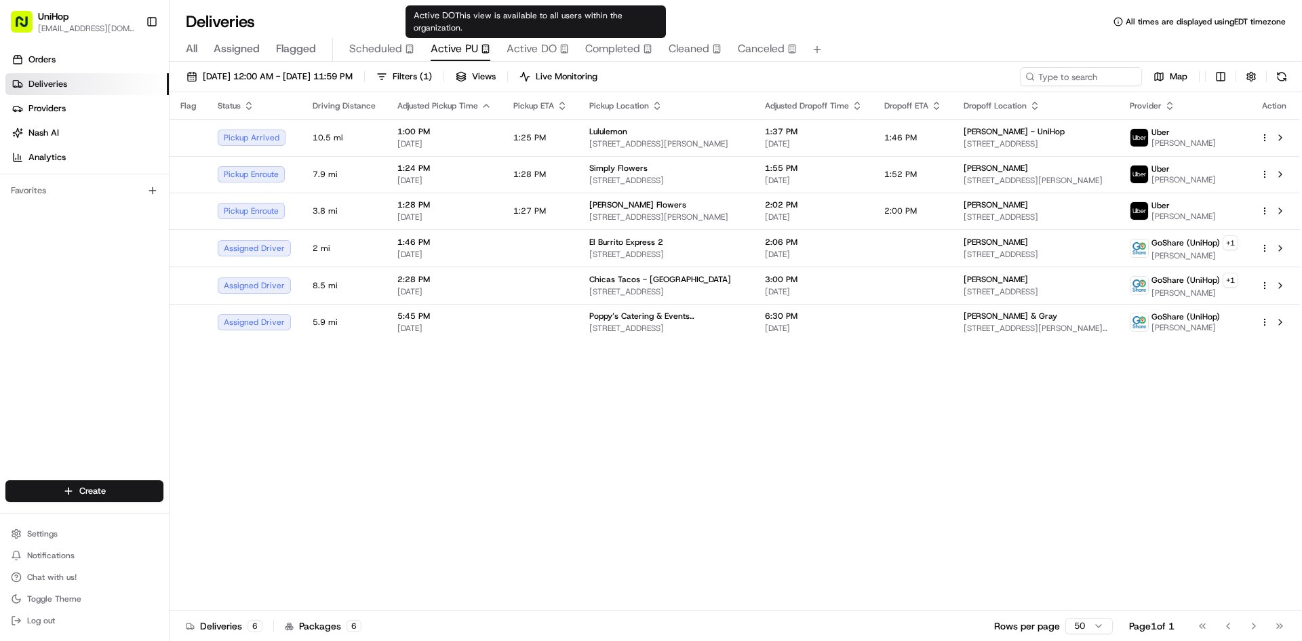
click at [526, 48] on span "Active DO" at bounding box center [532, 49] width 50 height 16
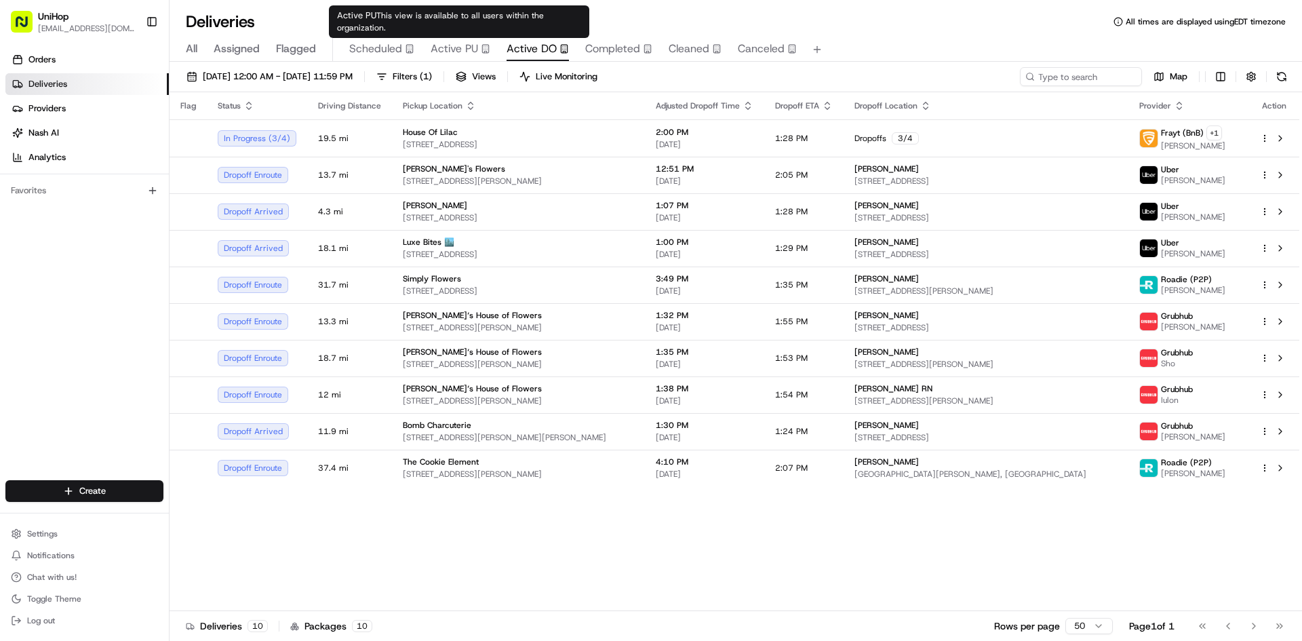
click at [452, 54] on span "Active PU" at bounding box center [454, 49] width 47 height 16
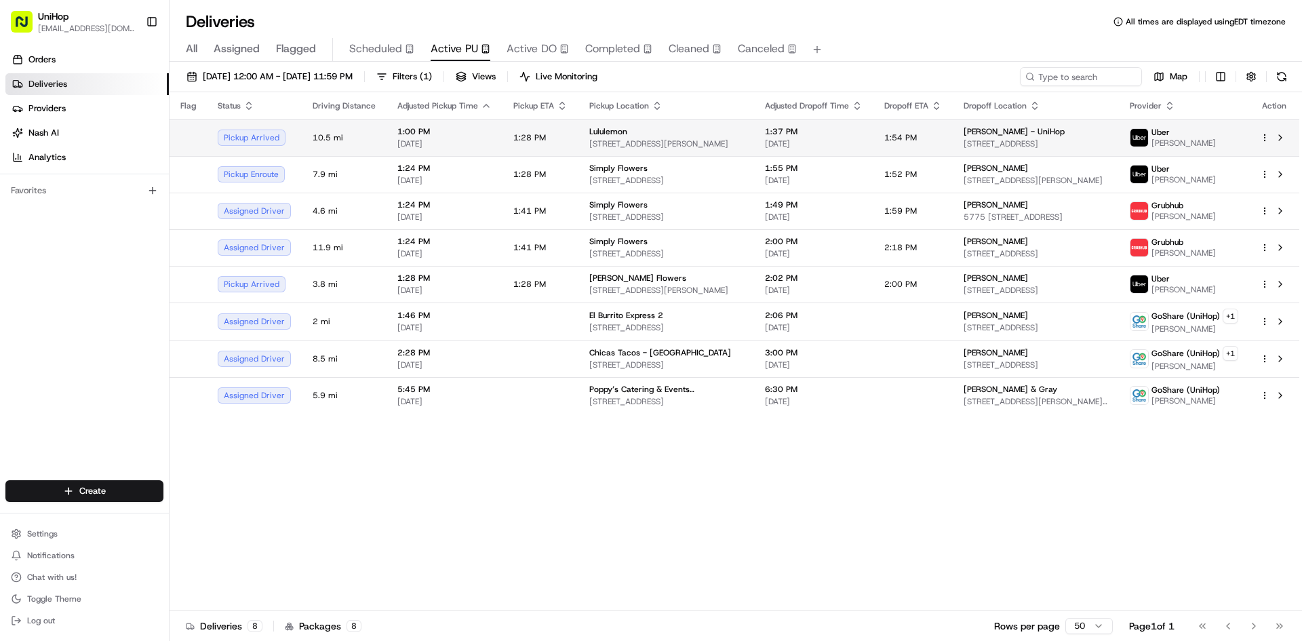
click at [629, 149] on span "193 Gore Creek Dr a, Vail, CO 81657, USA" at bounding box center [666, 143] width 154 height 11
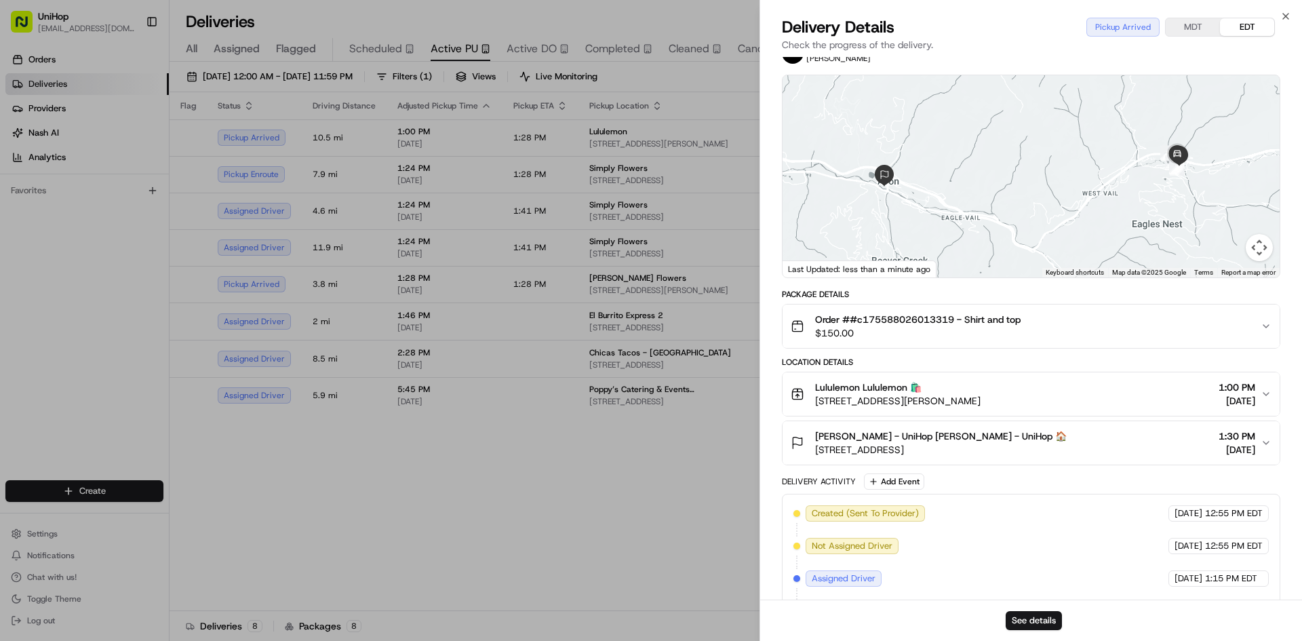
scroll to position [151, 0]
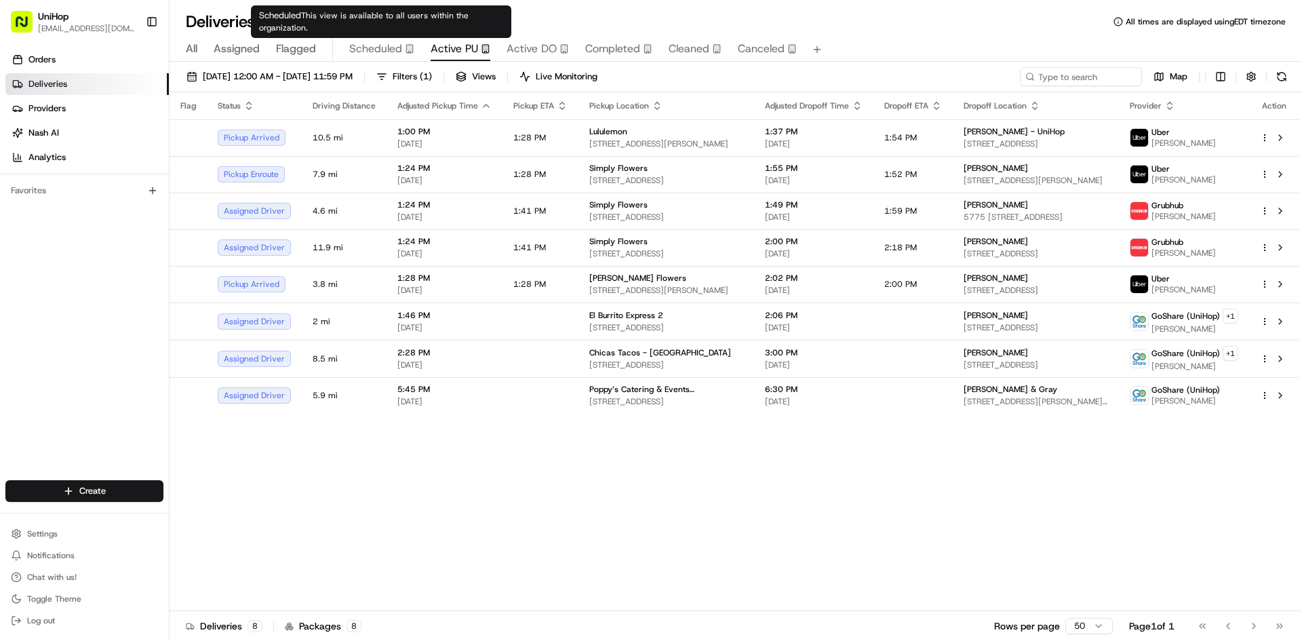
click at [389, 56] on span "Scheduled" at bounding box center [375, 49] width 53 height 16
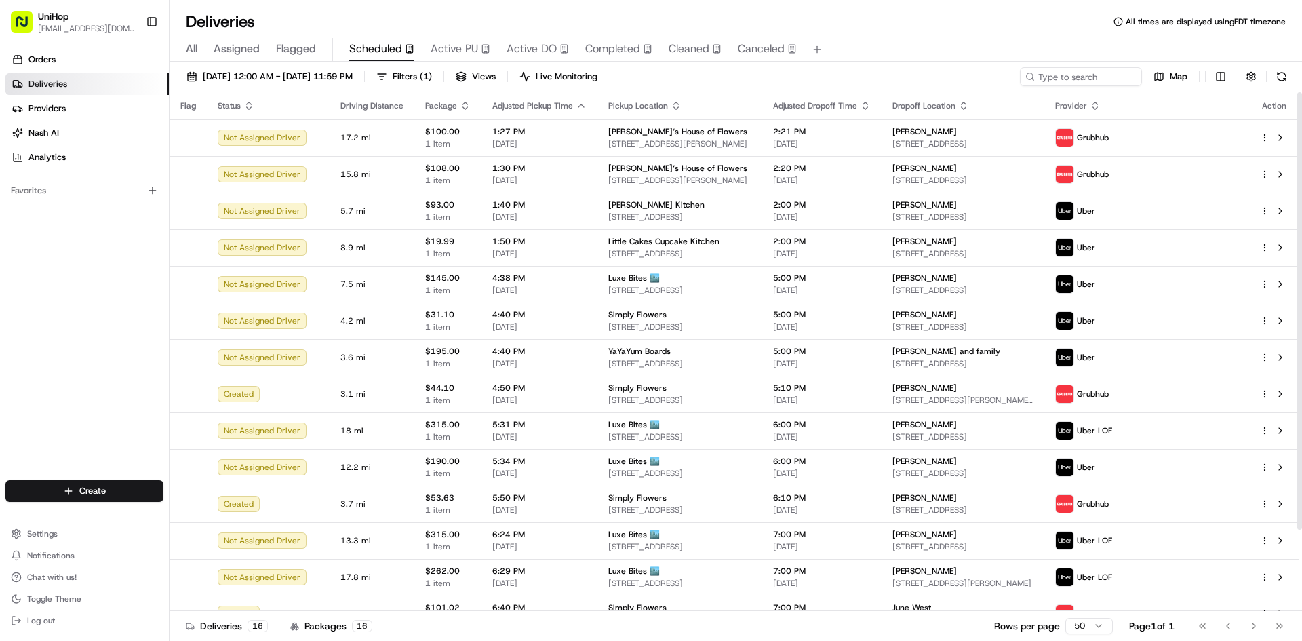
click at [464, 50] on span "Active PU" at bounding box center [454, 49] width 47 height 16
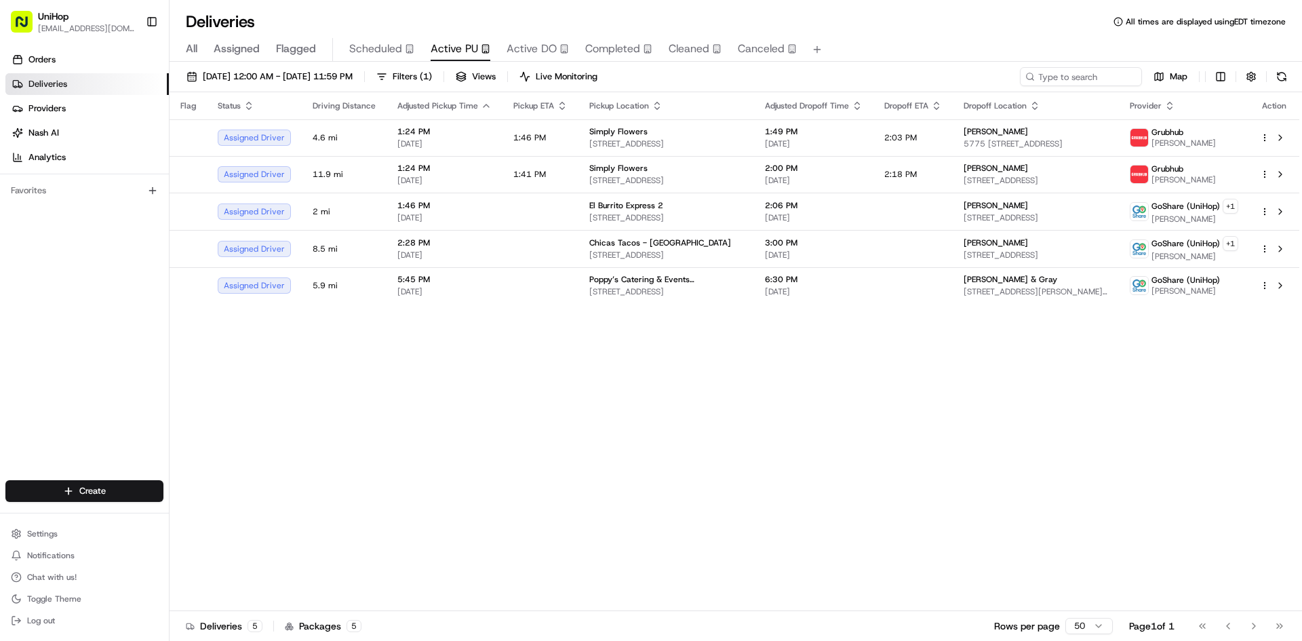
click at [282, 48] on span "Flagged" at bounding box center [296, 49] width 40 height 16
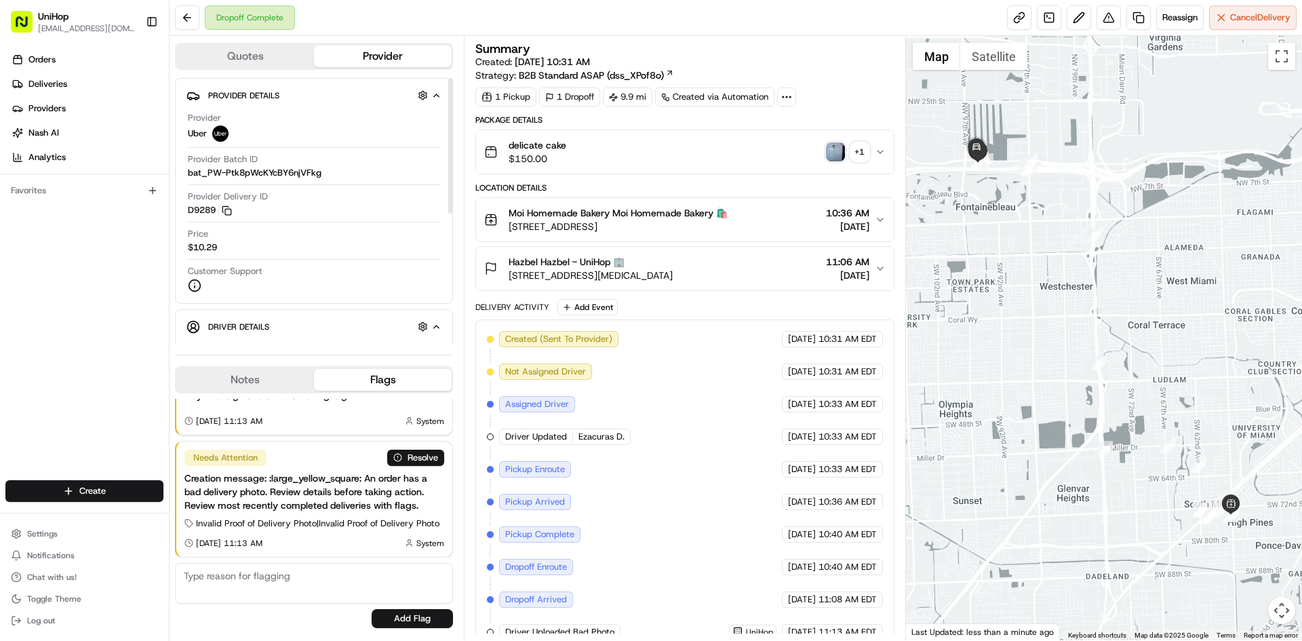
click at [264, 387] on button "Notes" at bounding box center [245, 380] width 138 height 22
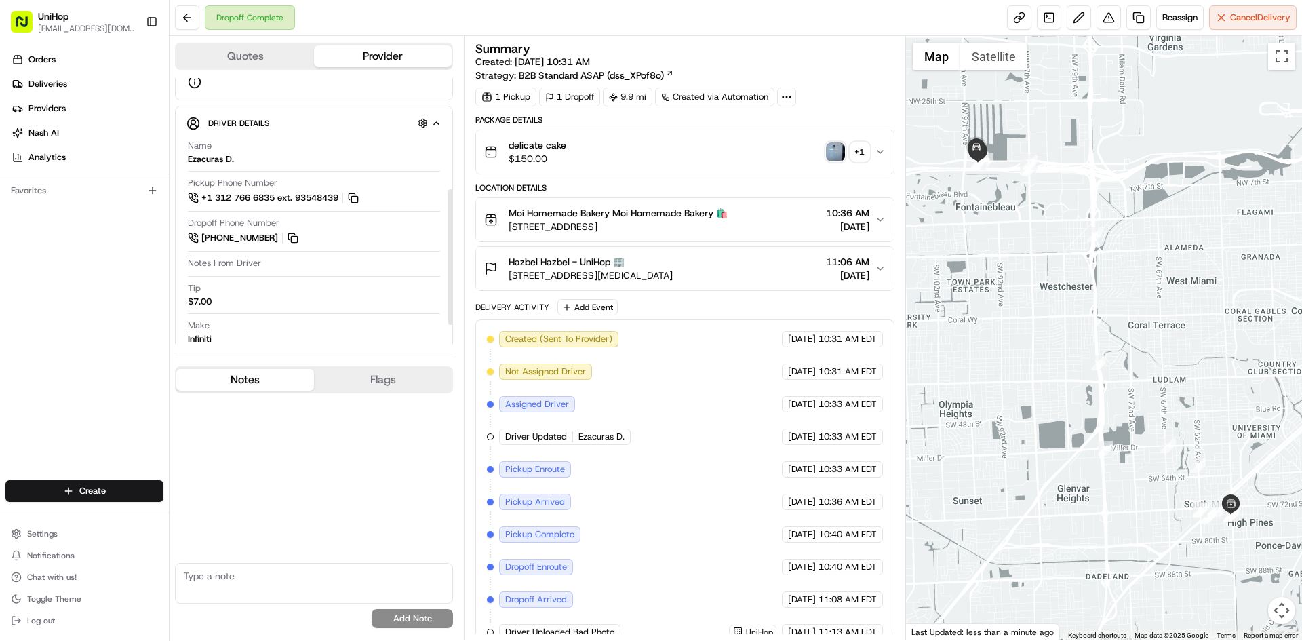
scroll to position [256, 0]
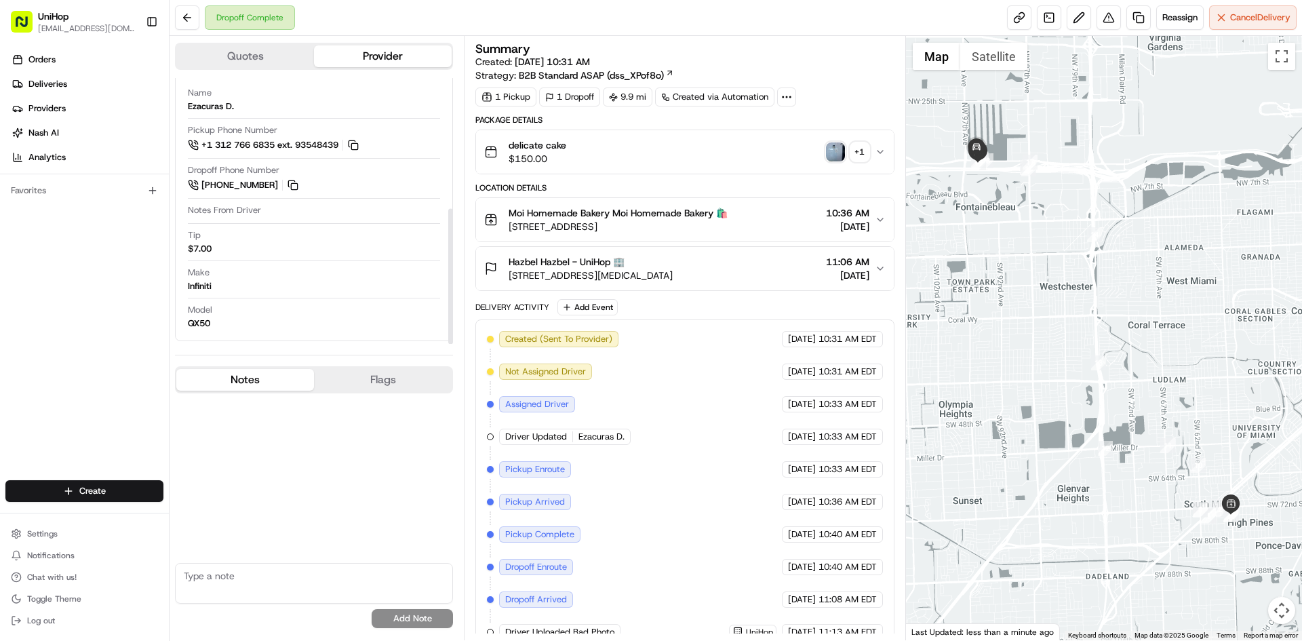
click at [832, 155] on img "button" at bounding box center [835, 151] width 19 height 19
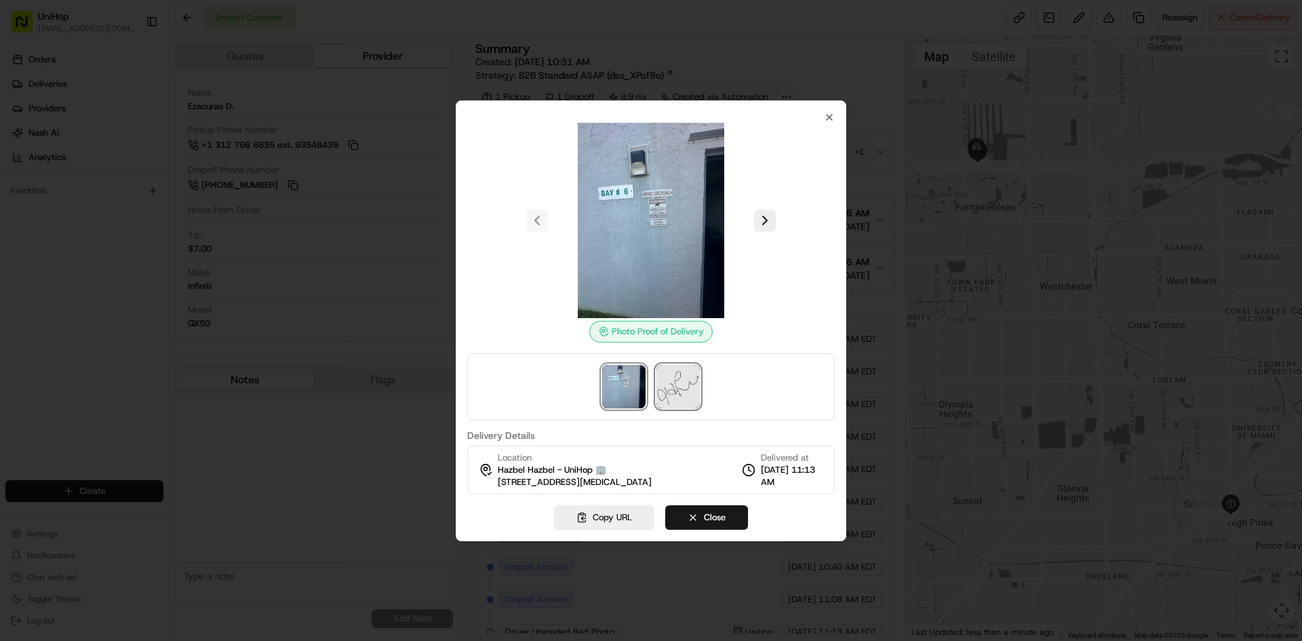
click at [694, 370] on img at bounding box center [677, 386] width 43 height 43
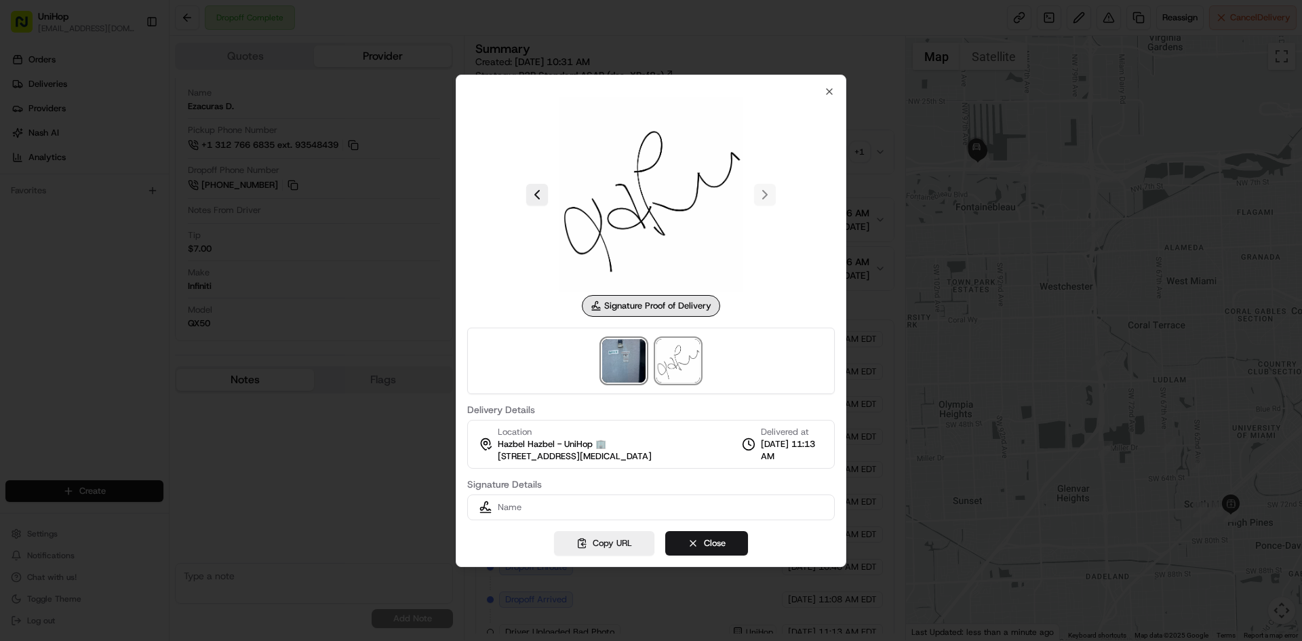
click at [618, 373] on img at bounding box center [623, 360] width 43 height 43
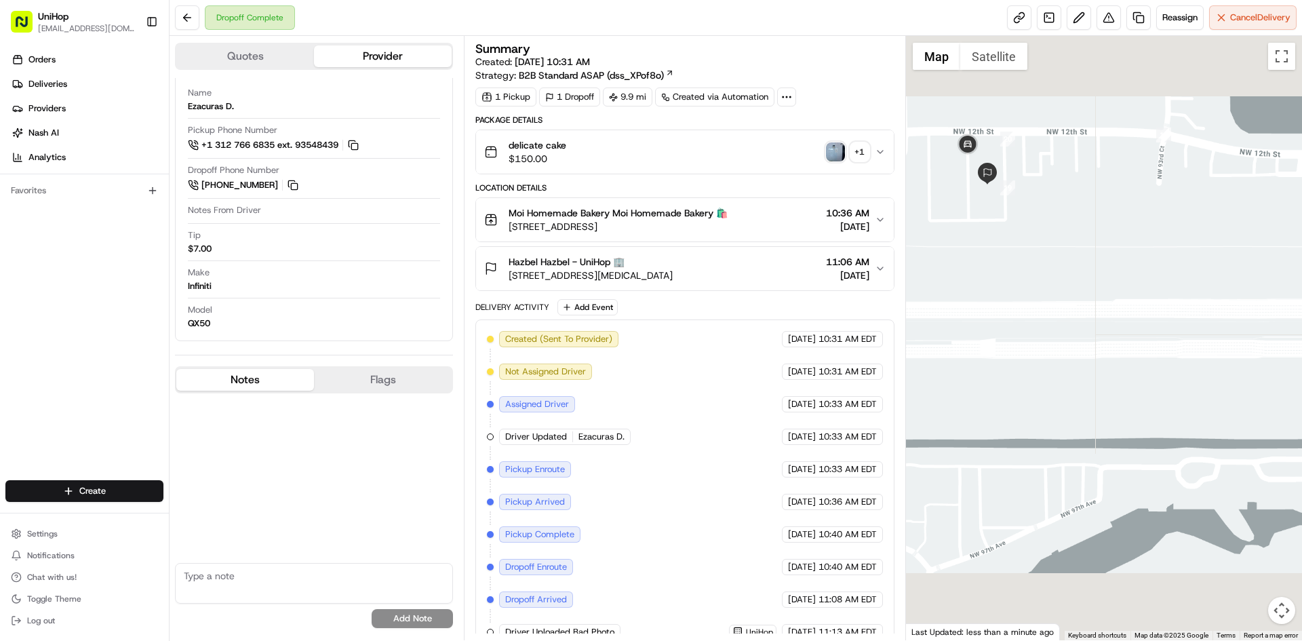
drag, startPoint x: 953, startPoint y: 165, endPoint x: 1001, endPoint y: 220, distance: 72.6
click at [1000, 220] on div at bounding box center [1104, 338] width 397 height 604
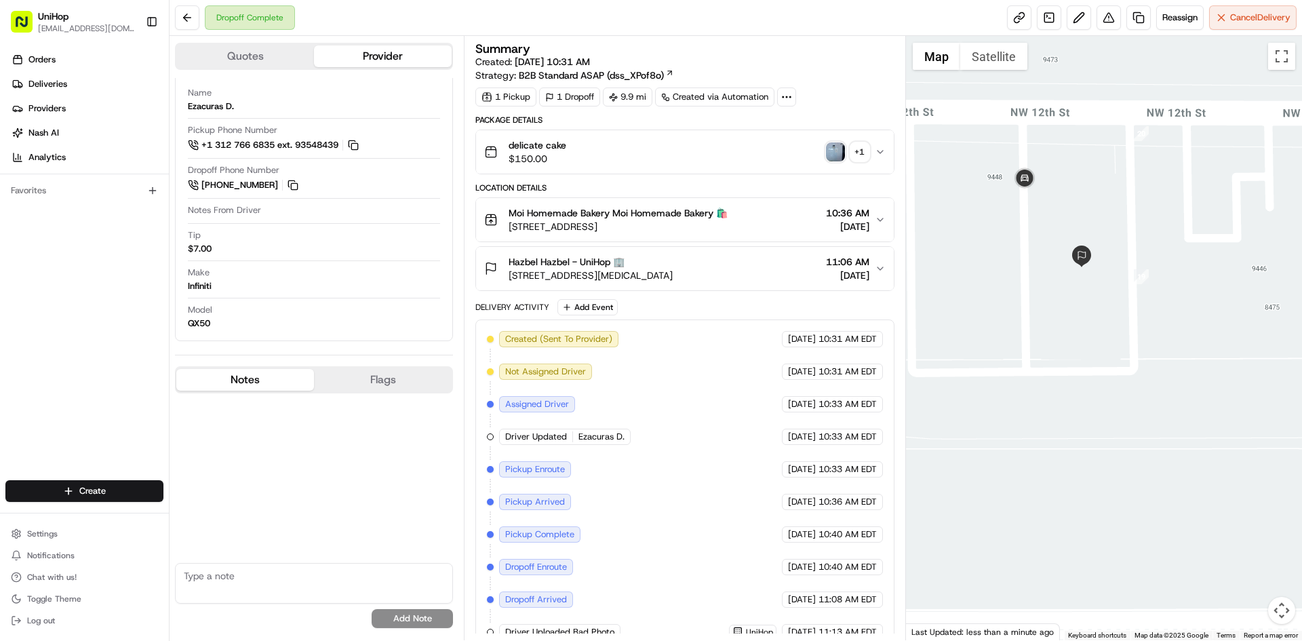
click at [770, 257] on div "Hazbel Hazbel - UniHop 🏢 9500 NW 12th St, Doral, FL 33172, USA 11:06 AM Aug 22 …" at bounding box center [679, 268] width 390 height 27
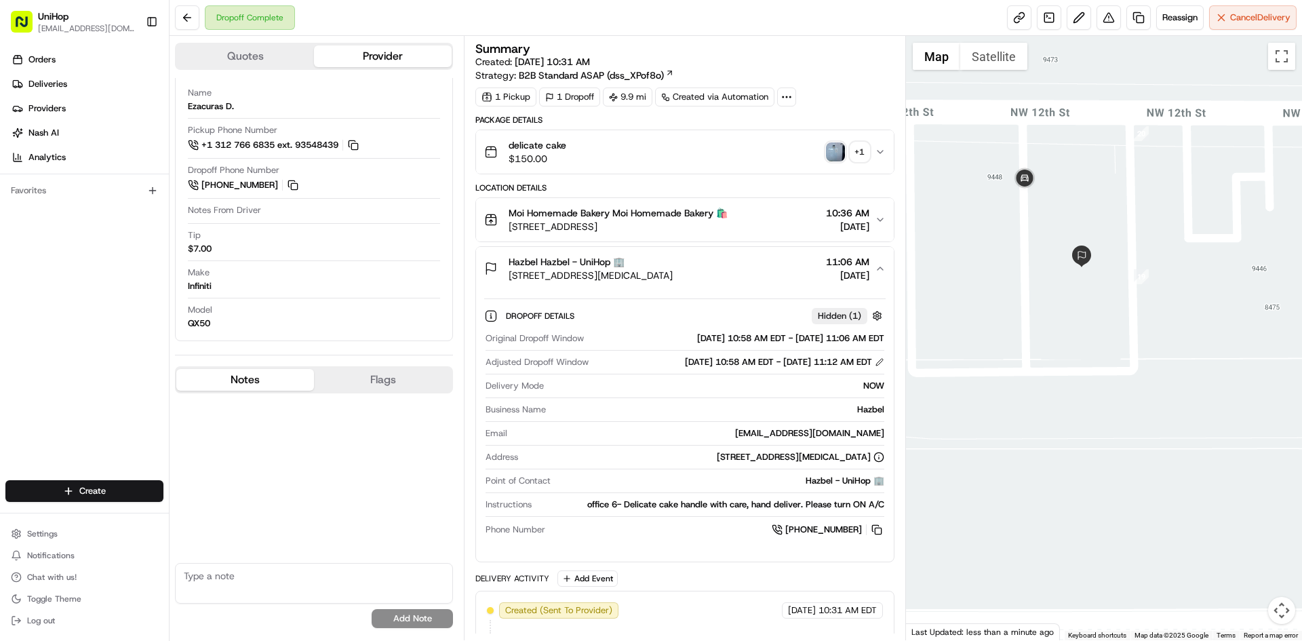
click at [770, 257] on div "Hazbel Hazbel - UniHop 🏢 9500 NW 12th St, Doral, FL 33172, USA 11:06 AM Aug 22 …" at bounding box center [679, 268] width 390 height 27
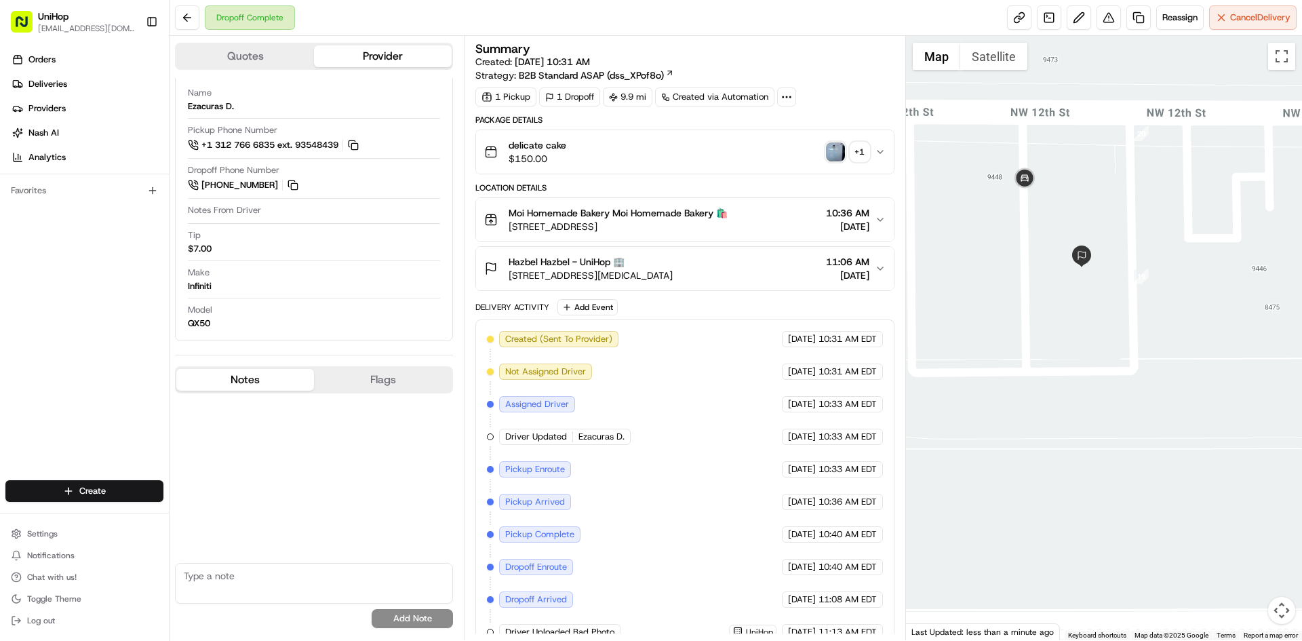
click at [826, 159] on div "button" at bounding box center [835, 151] width 19 height 19
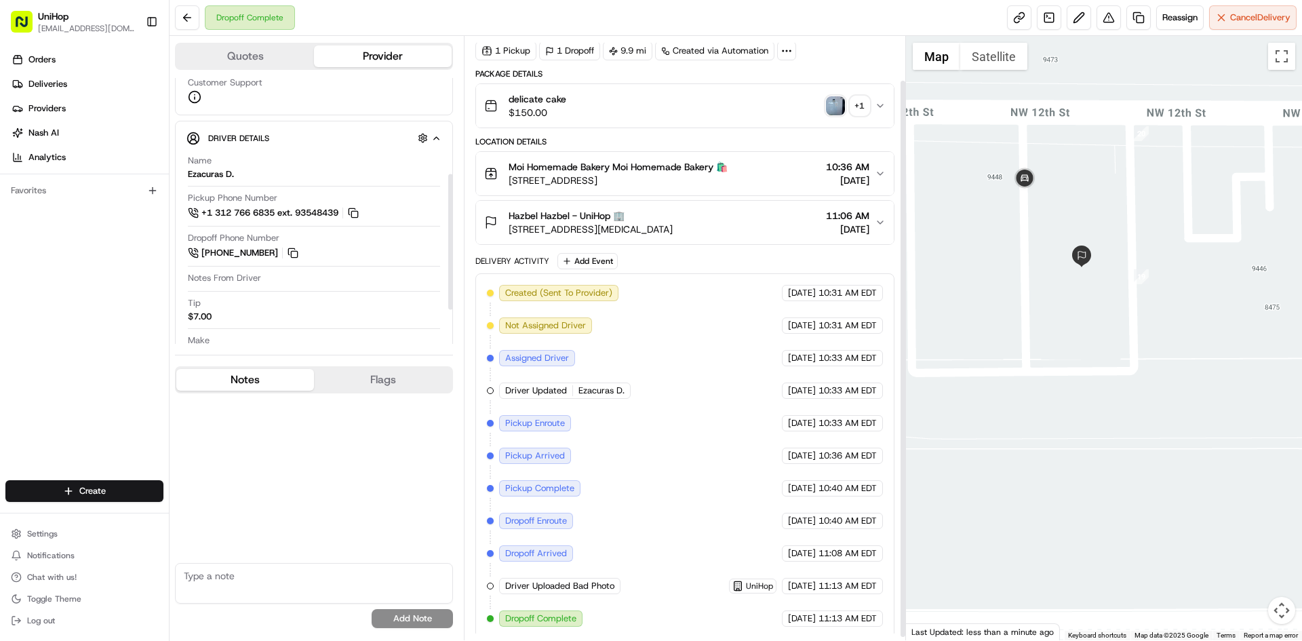
scroll to position [51, 0]
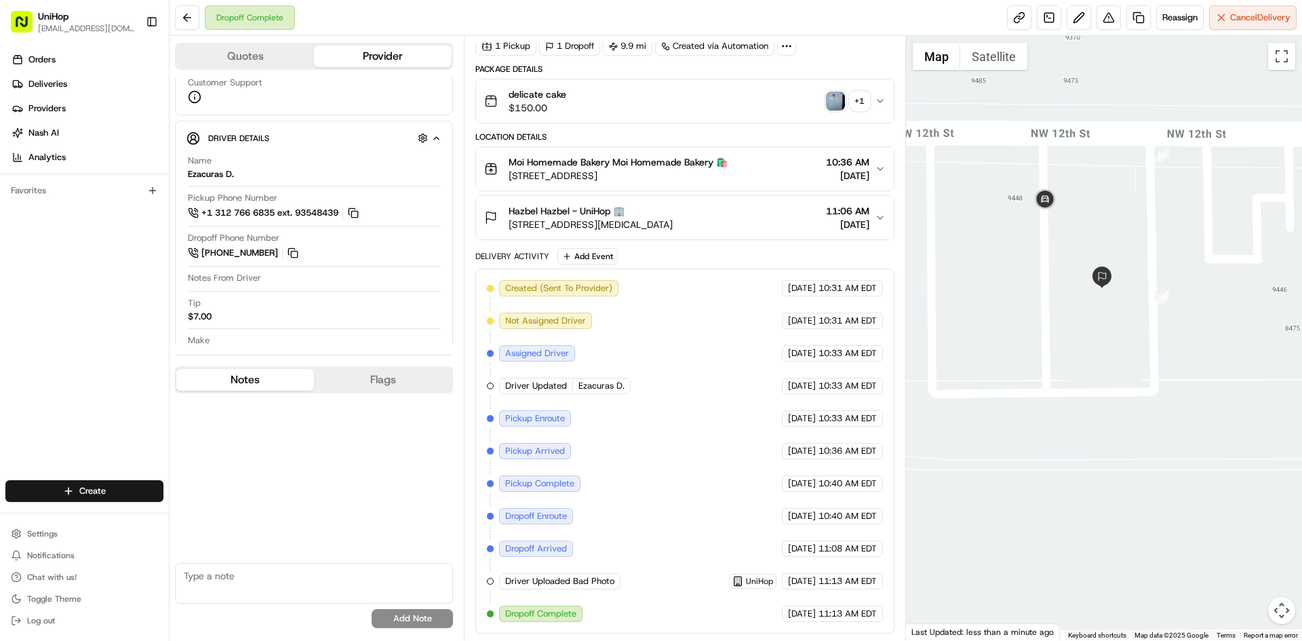
drag, startPoint x: 985, startPoint y: 258, endPoint x: 1003, endPoint y: 279, distance: 26.9
click at [1003, 279] on div at bounding box center [1104, 338] width 397 height 604
click at [1025, 282] on div at bounding box center [1104, 338] width 397 height 604
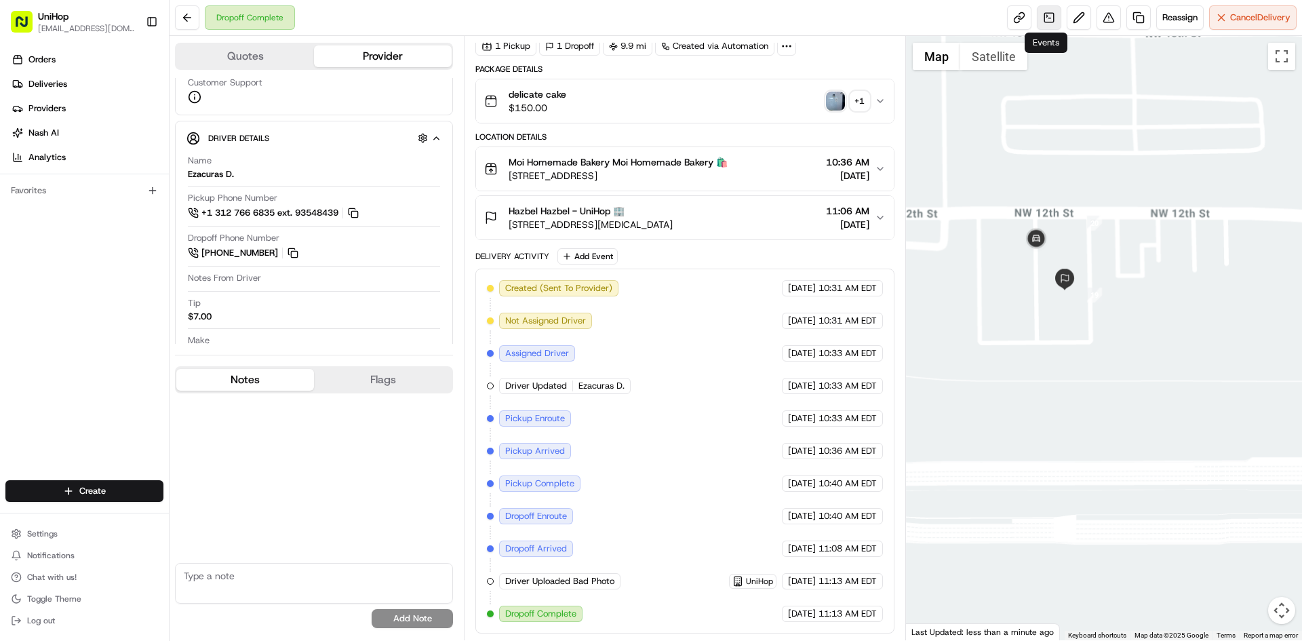
click at [1043, 18] on link at bounding box center [1049, 17] width 24 height 24
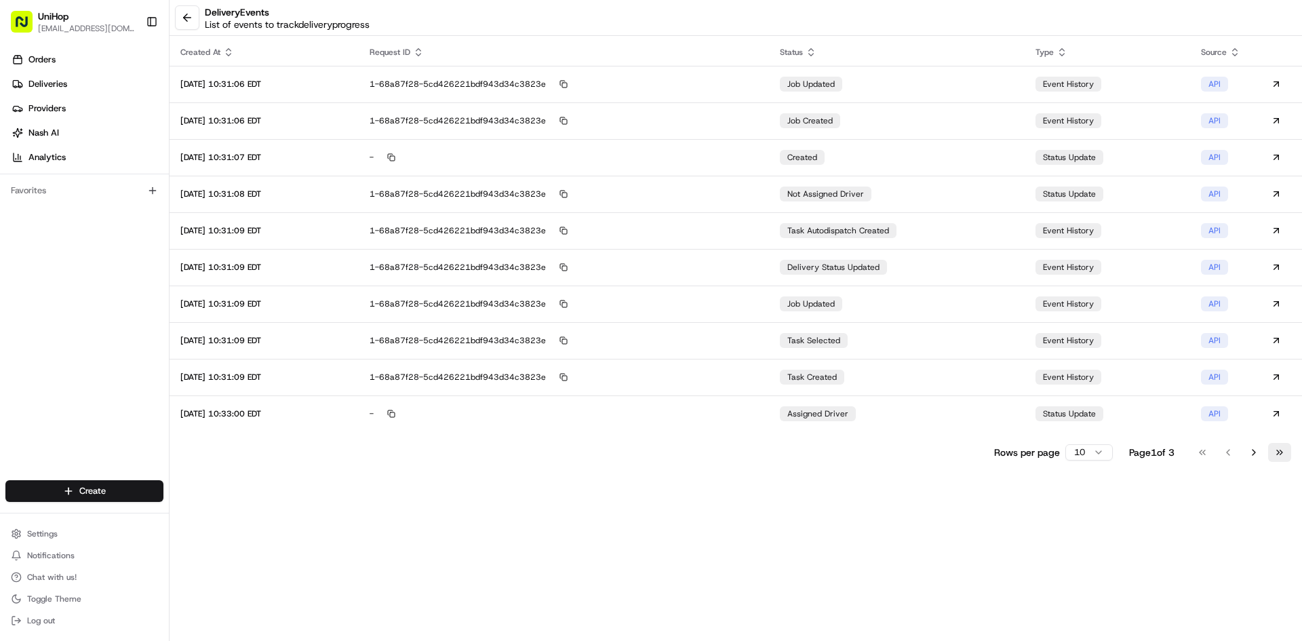
click at [1276, 455] on button "Go to last page" at bounding box center [1279, 452] width 23 height 19
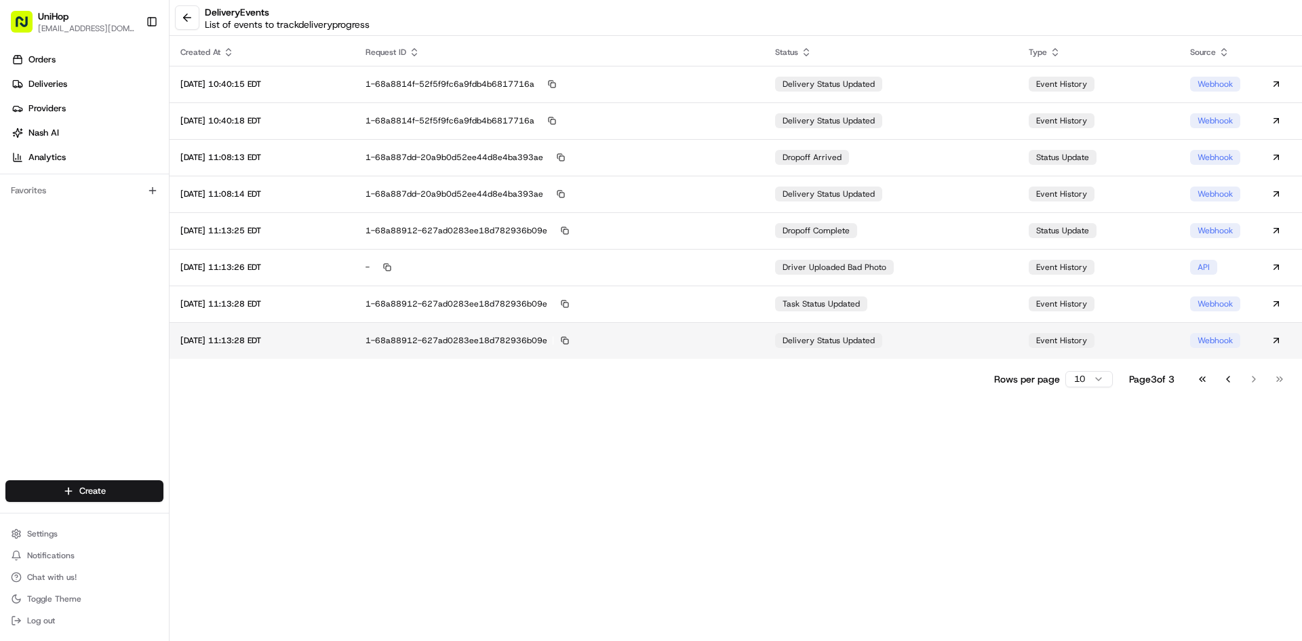
click at [736, 353] on td "1-68a88912-627ad0283ee18d782936b09e" at bounding box center [560, 340] width 410 height 37
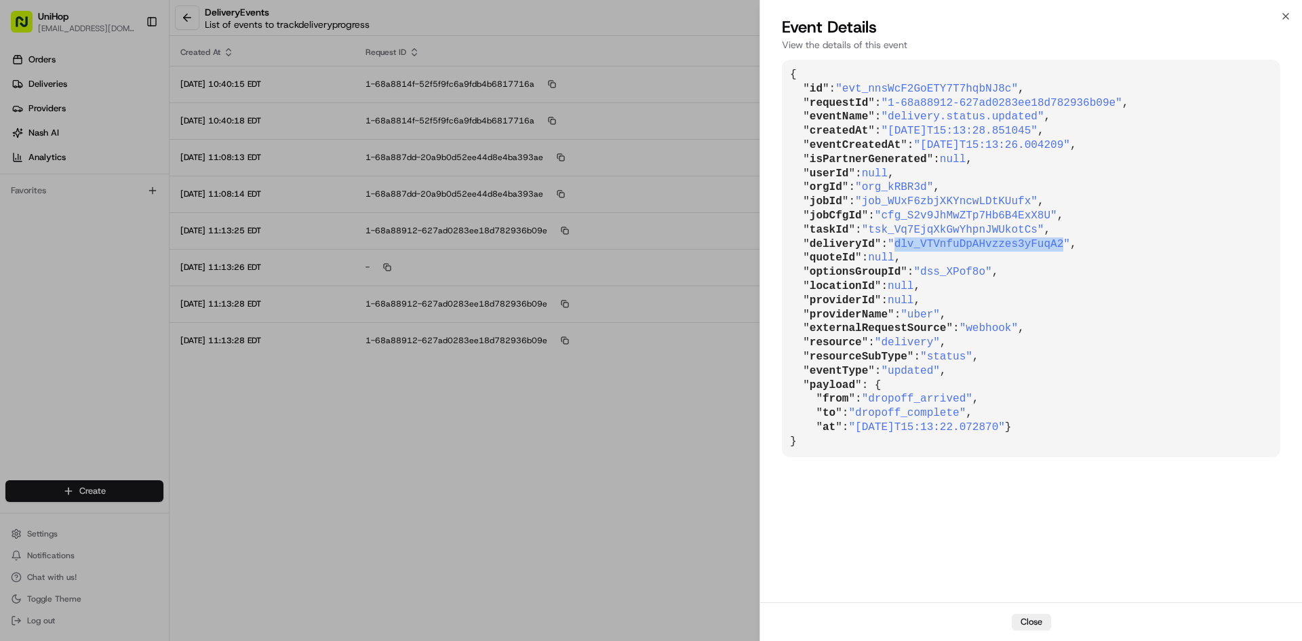
drag, startPoint x: 893, startPoint y: 247, endPoint x: 1044, endPoint y: 246, distance: 151.2
click at [1044, 246] on span ""dlv_VTVnfuDpAHvzzes3yFuqA2"" at bounding box center [979, 244] width 182 height 12
copy span "dlv_VTVnfuDpAHvzzes3yFuqA2"
